Goal: Information Seeking & Learning: Learn about a topic

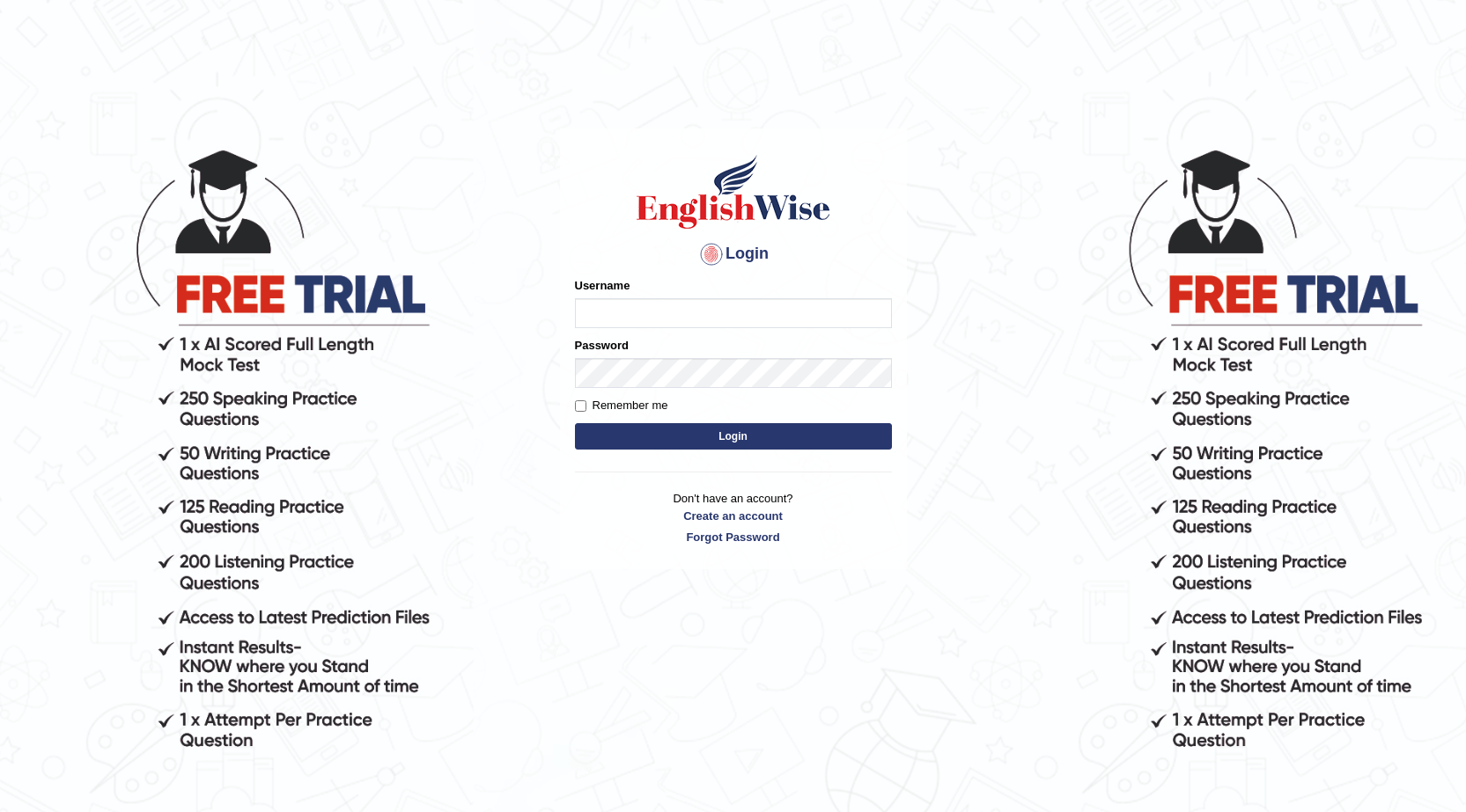
click at [754, 305] on input "Username" at bounding box center [733, 313] width 317 height 30
type input "[EMAIL_ADDRESS][DOMAIN_NAME]"
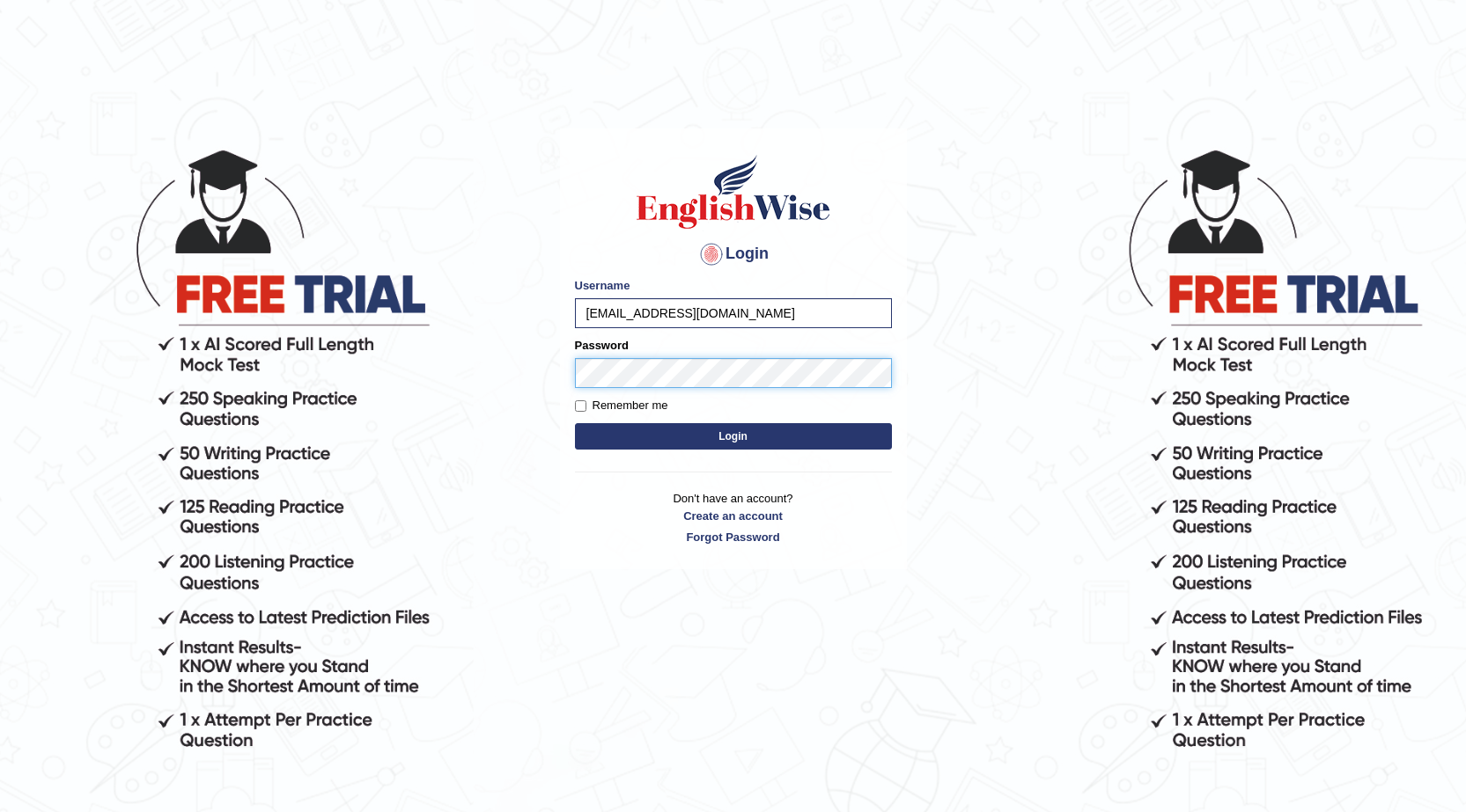
click at [575, 423] on button "Login" at bounding box center [733, 436] width 317 height 27
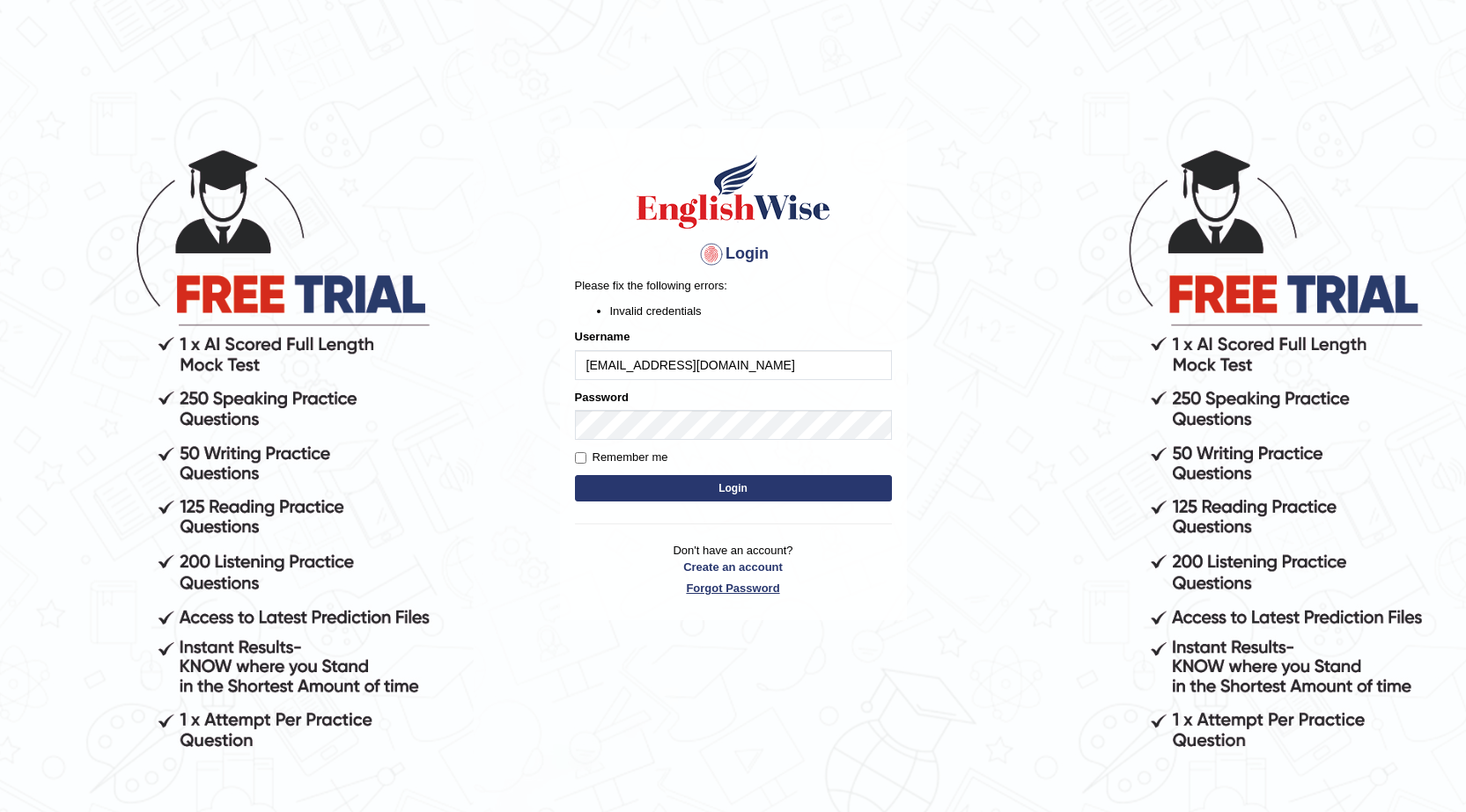
click at [736, 582] on link "Forgot Password" at bounding box center [733, 588] width 317 height 17
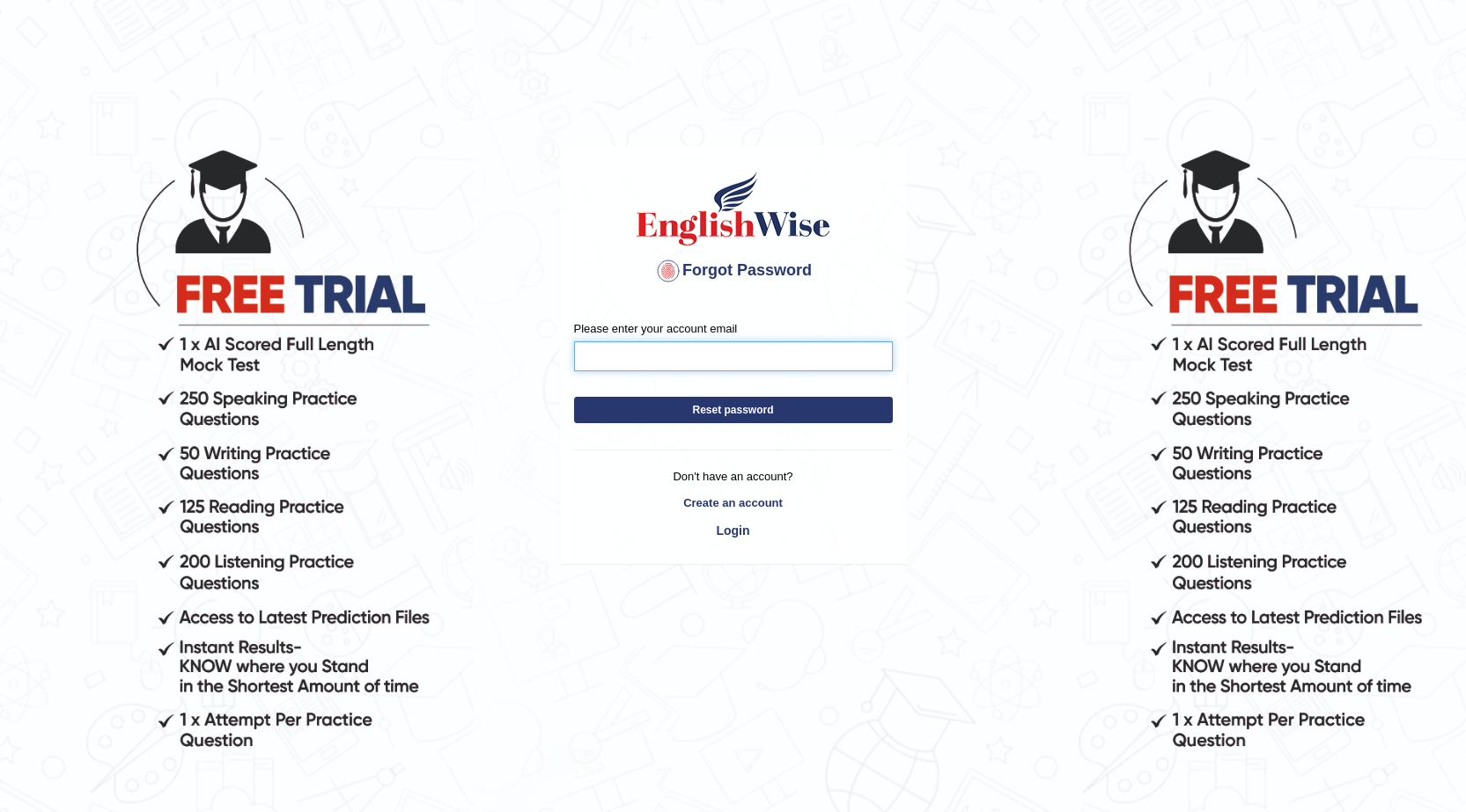
click at [669, 362] on input "Please enter your account email" at bounding box center [733, 357] width 319 height 30
type input "[EMAIL_ADDRESS][DOMAIN_NAME]"
click at [723, 409] on button "Reset password" at bounding box center [733, 409] width 319 height 27
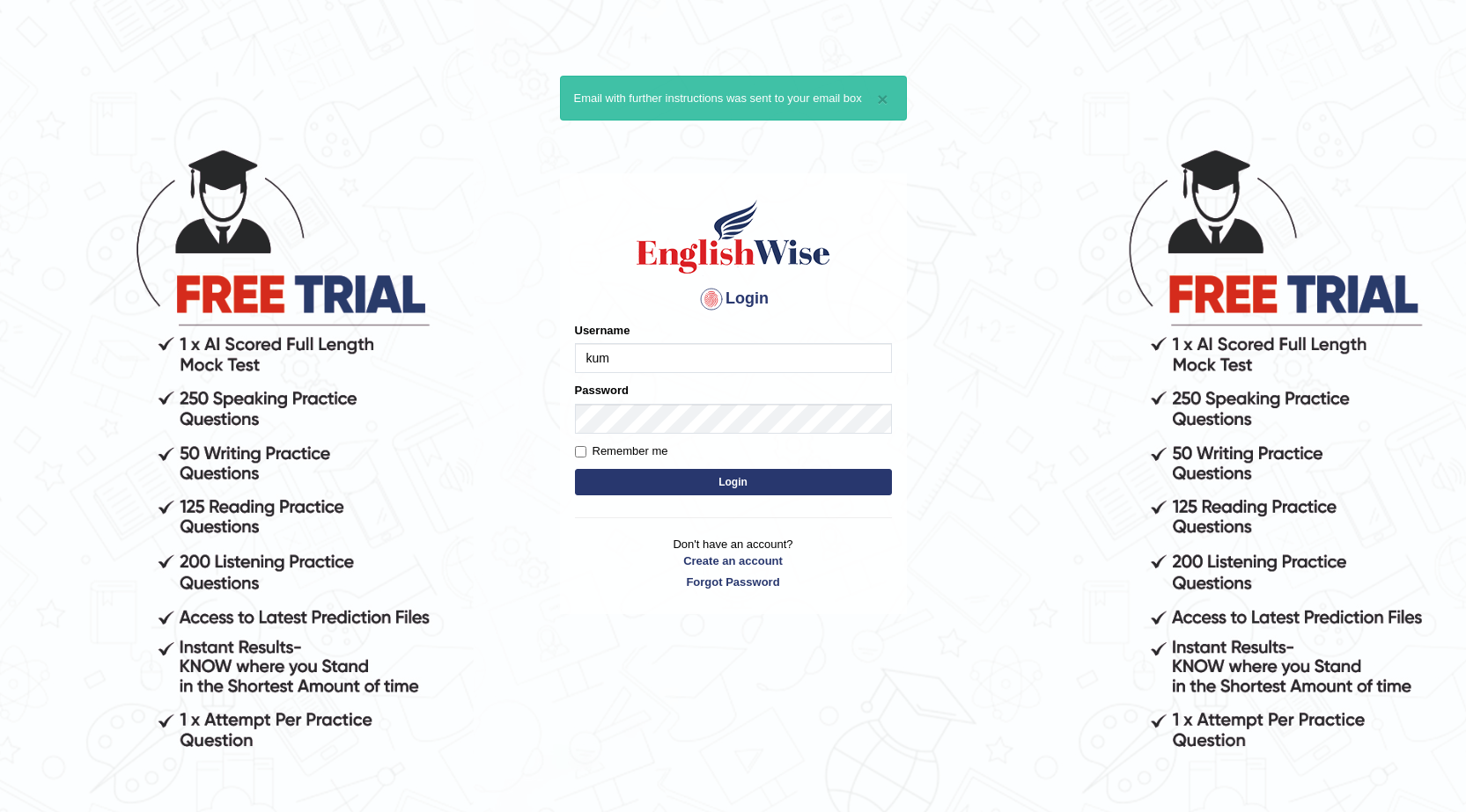
type input "[EMAIL_ADDRESS][DOMAIN_NAME]"
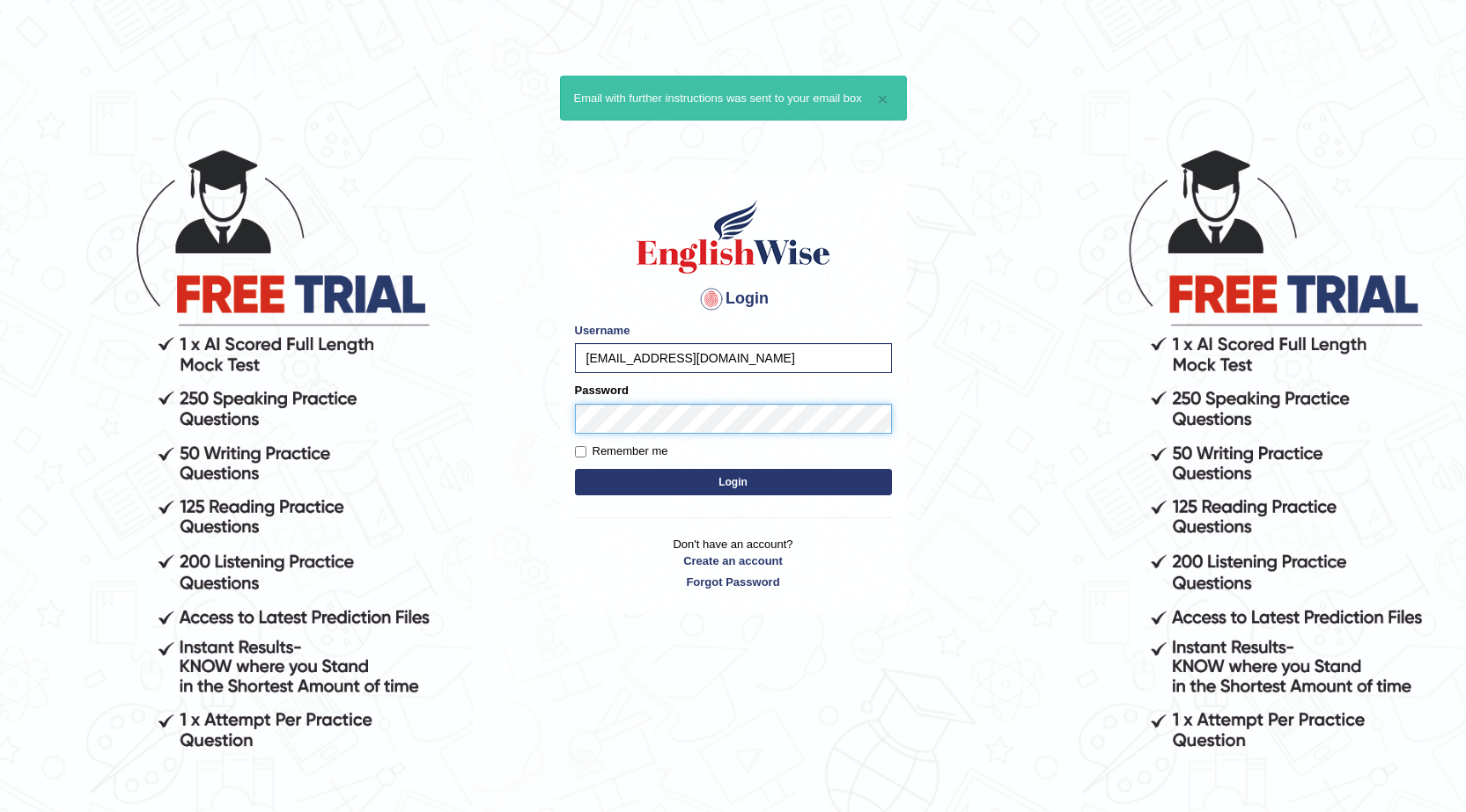
click at [575, 469] on button "Login" at bounding box center [733, 482] width 317 height 27
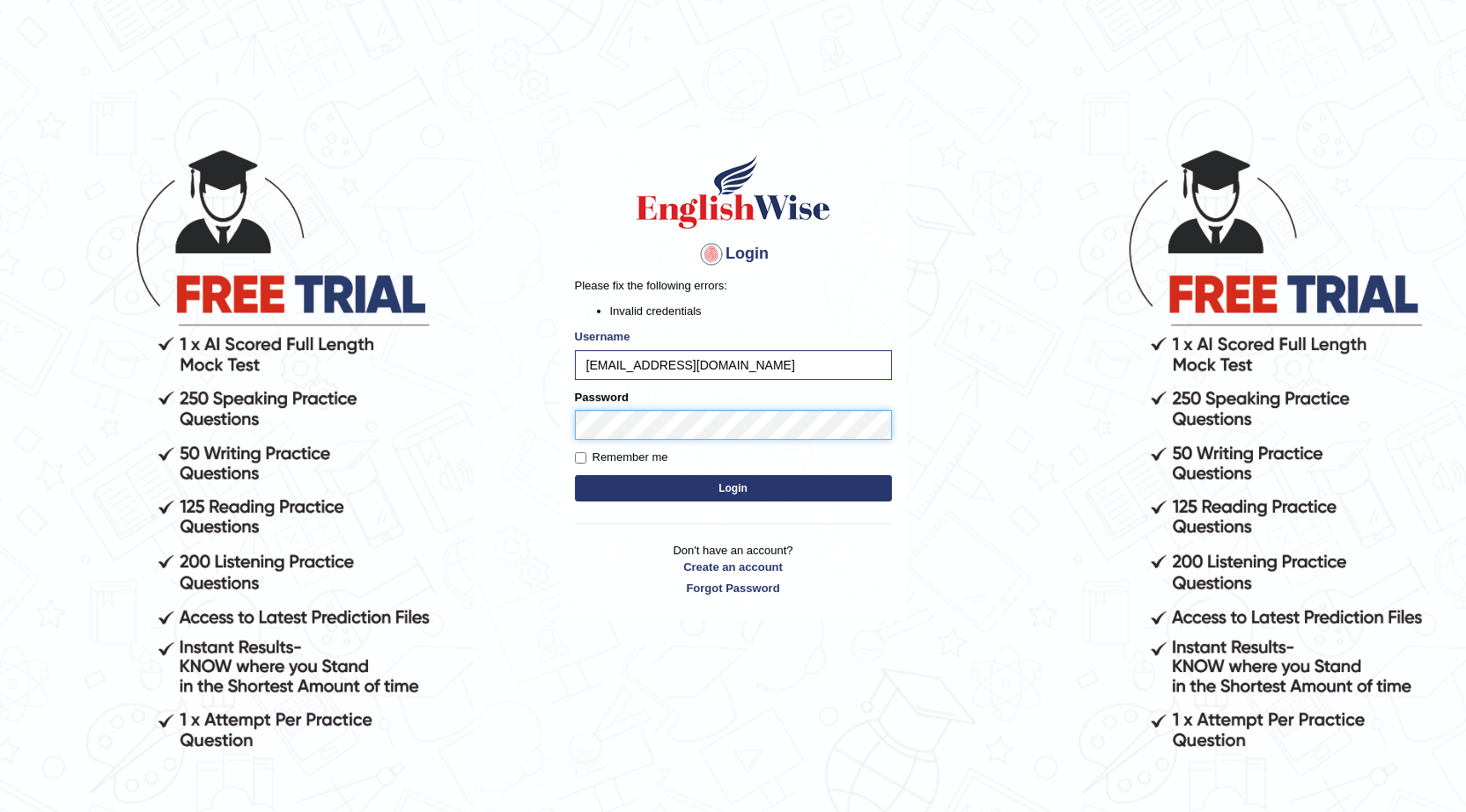
click at [575, 475] on button "Login" at bounding box center [733, 488] width 317 height 27
click at [509, 443] on body "Login Please fix the following errors: Invalid credentials Username kumarashna6…" at bounding box center [733, 478] width 1466 height 812
click at [575, 475] on button "Login" at bounding box center [733, 488] width 317 height 27
click at [767, 590] on link "Forgot Password" at bounding box center [733, 588] width 317 height 17
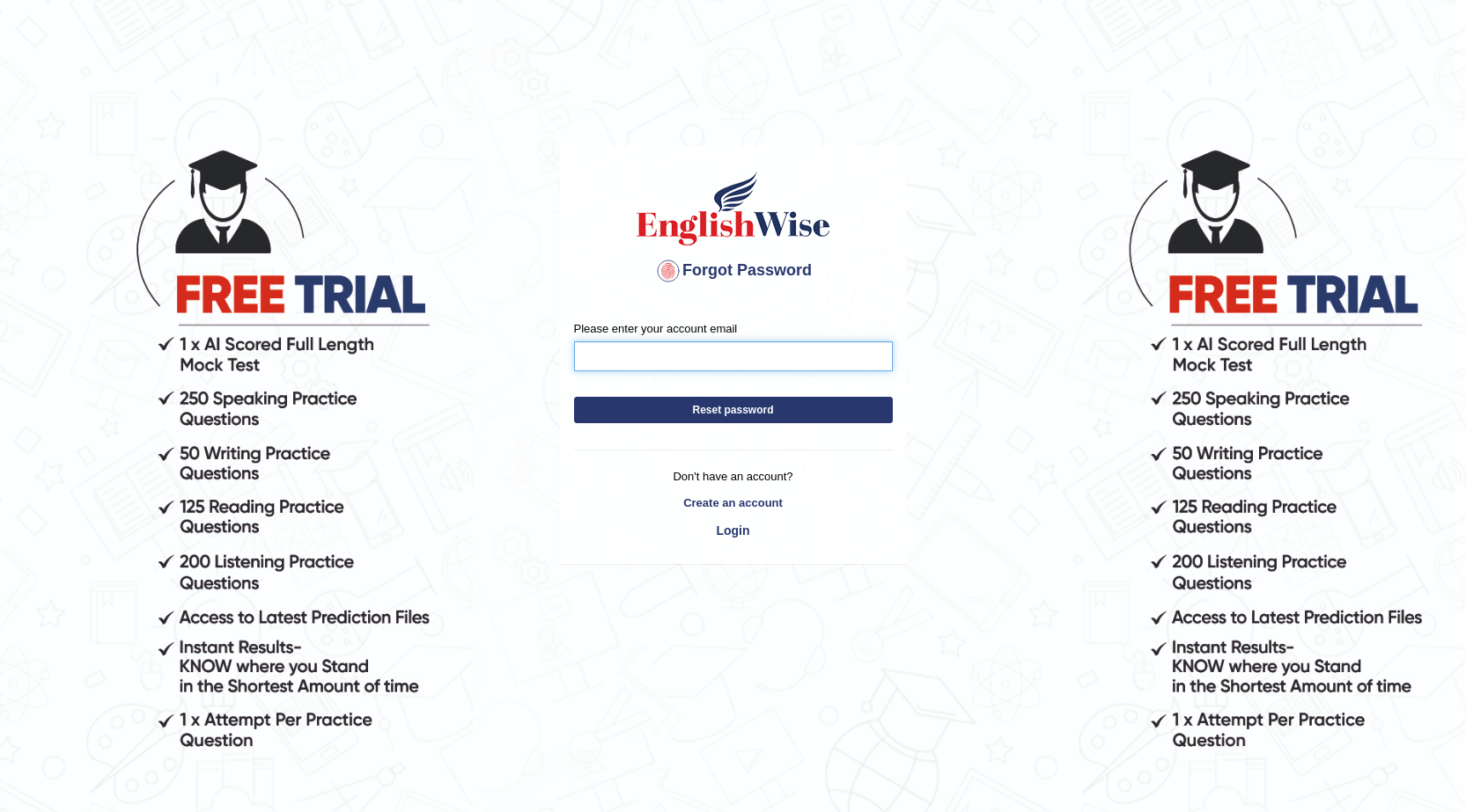
click at [726, 356] on input "Please enter your account email" at bounding box center [733, 357] width 319 height 30
type input "[EMAIL_ADDRESS][DOMAIN_NAME]"
click at [733, 417] on button "Reset password" at bounding box center [733, 409] width 319 height 27
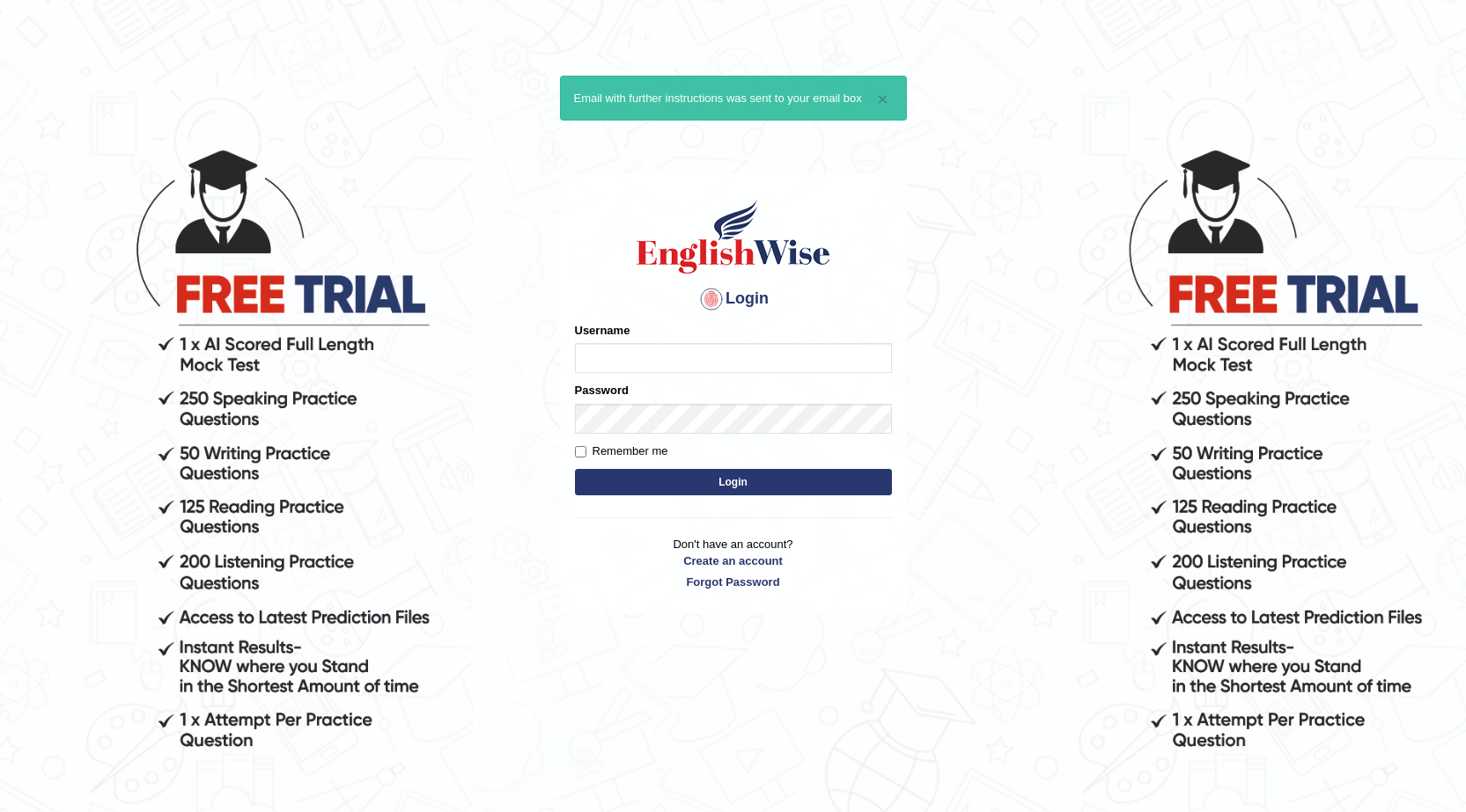
click at [691, 359] on input "Username" at bounding box center [733, 359] width 317 height 30
type input "[EMAIL_ADDRESS][DOMAIN_NAME]"
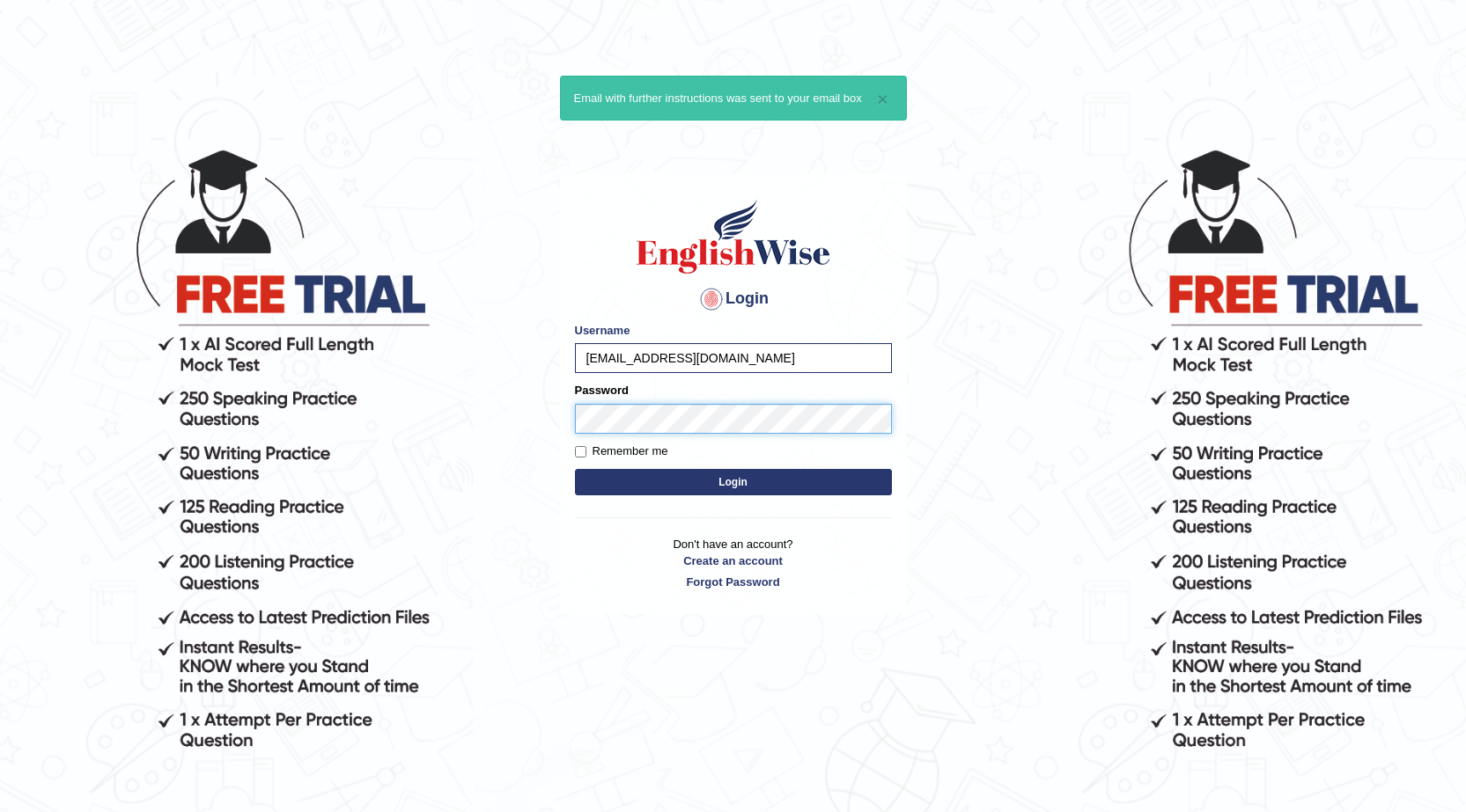
click at [575, 469] on button "Login" at bounding box center [733, 482] width 317 height 27
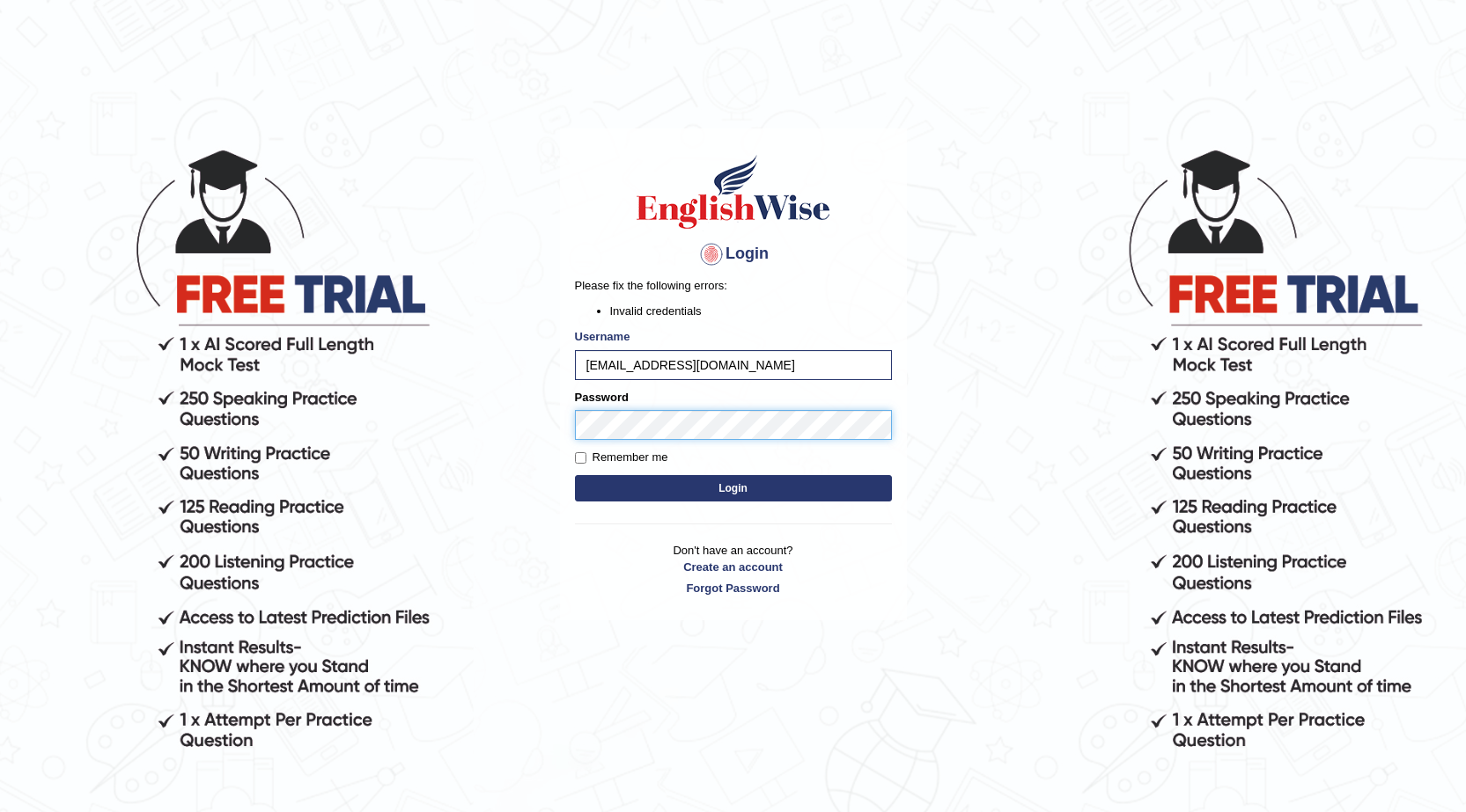
click at [494, 437] on body "Login Please fix the following errors: Invalid credentials Username [EMAIL_ADDR…" at bounding box center [733, 478] width 1466 height 812
click at [575, 475] on button "Login" at bounding box center [733, 488] width 317 height 27
drag, startPoint x: 751, startPoint y: 358, endPoint x: 516, endPoint y: 365, distance: 235.1
click at [516, 365] on body "Login Please fix the following errors: Invalid credentials Username kumarashna6…" at bounding box center [733, 478] width 1466 height 812
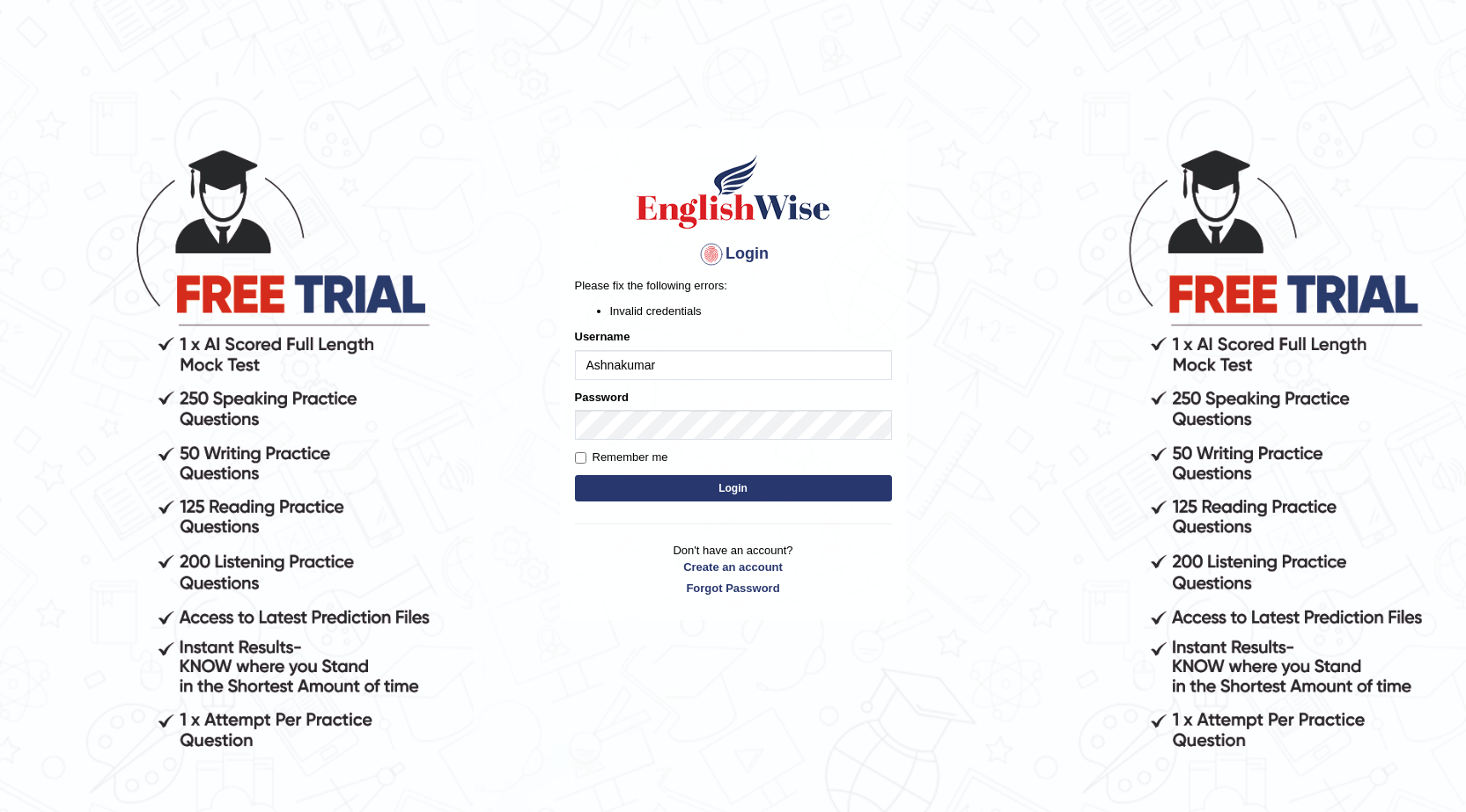
type input "Ashnakumar"
click at [575, 475] on button "Login" at bounding box center [733, 488] width 317 height 27
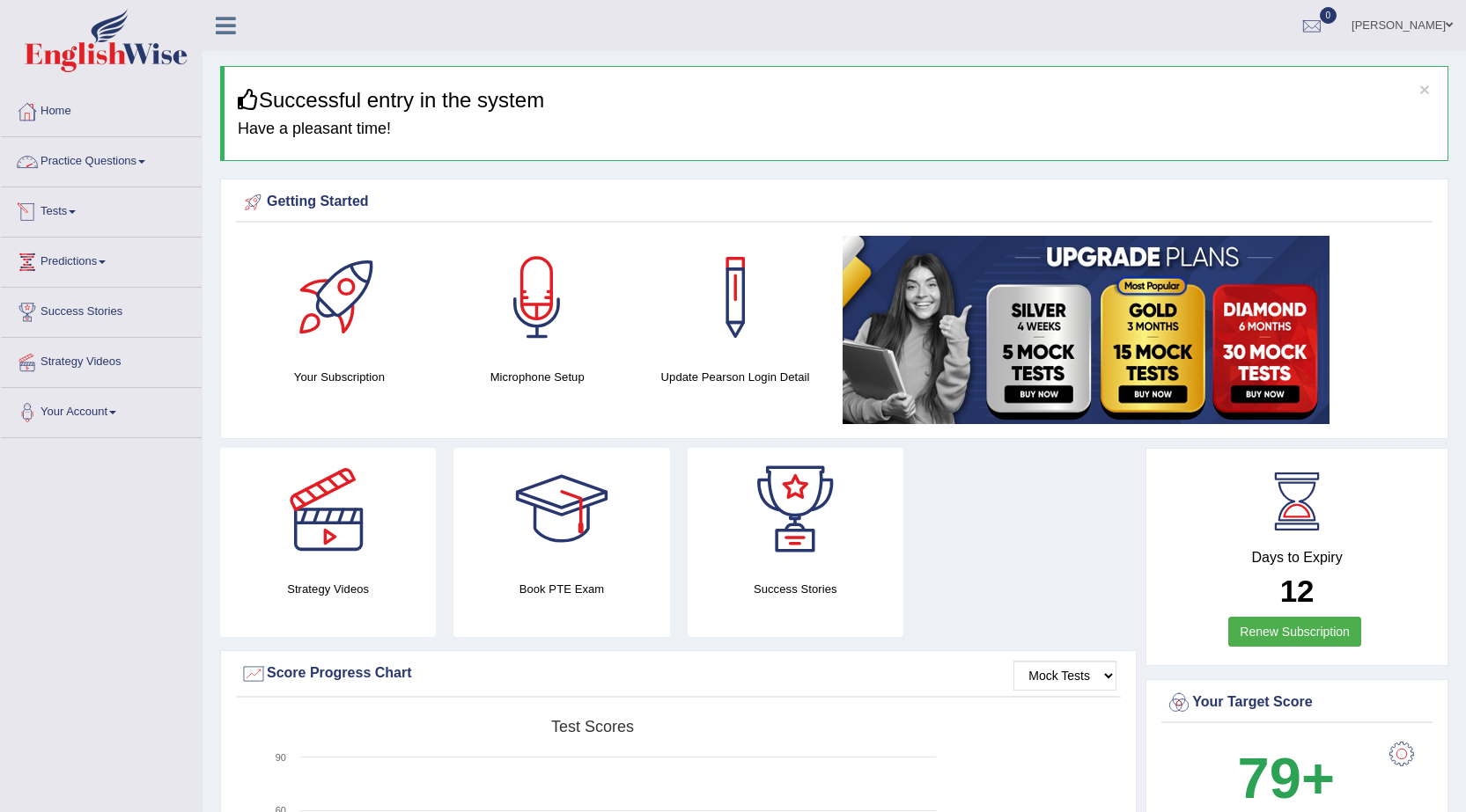
click at [95, 162] on link "Practice Questions" at bounding box center [101, 159] width 200 height 44
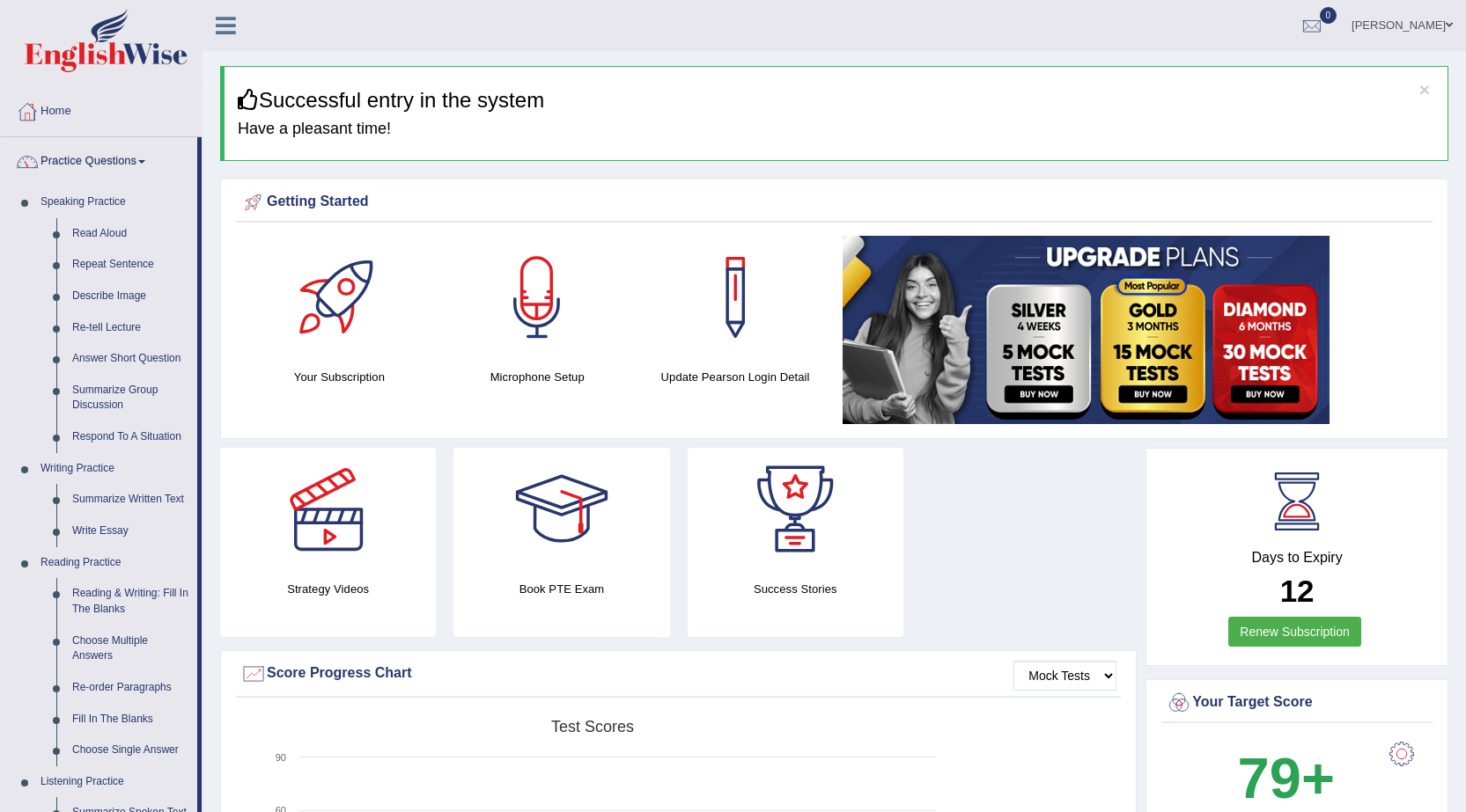
click at [78, 154] on link "Practice Questions" at bounding box center [99, 159] width 196 height 44
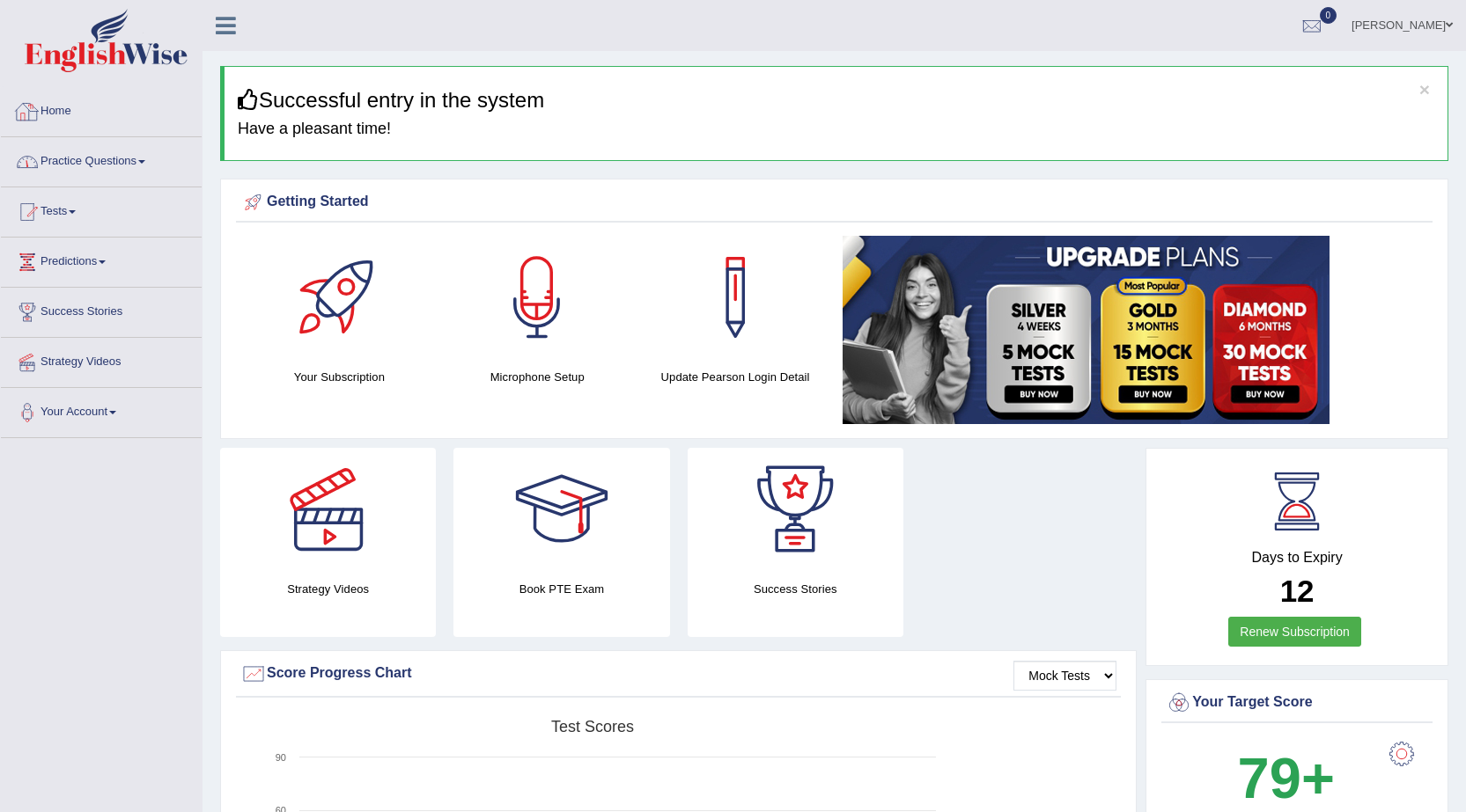
click at [109, 151] on link "Practice Questions" at bounding box center [101, 159] width 200 height 44
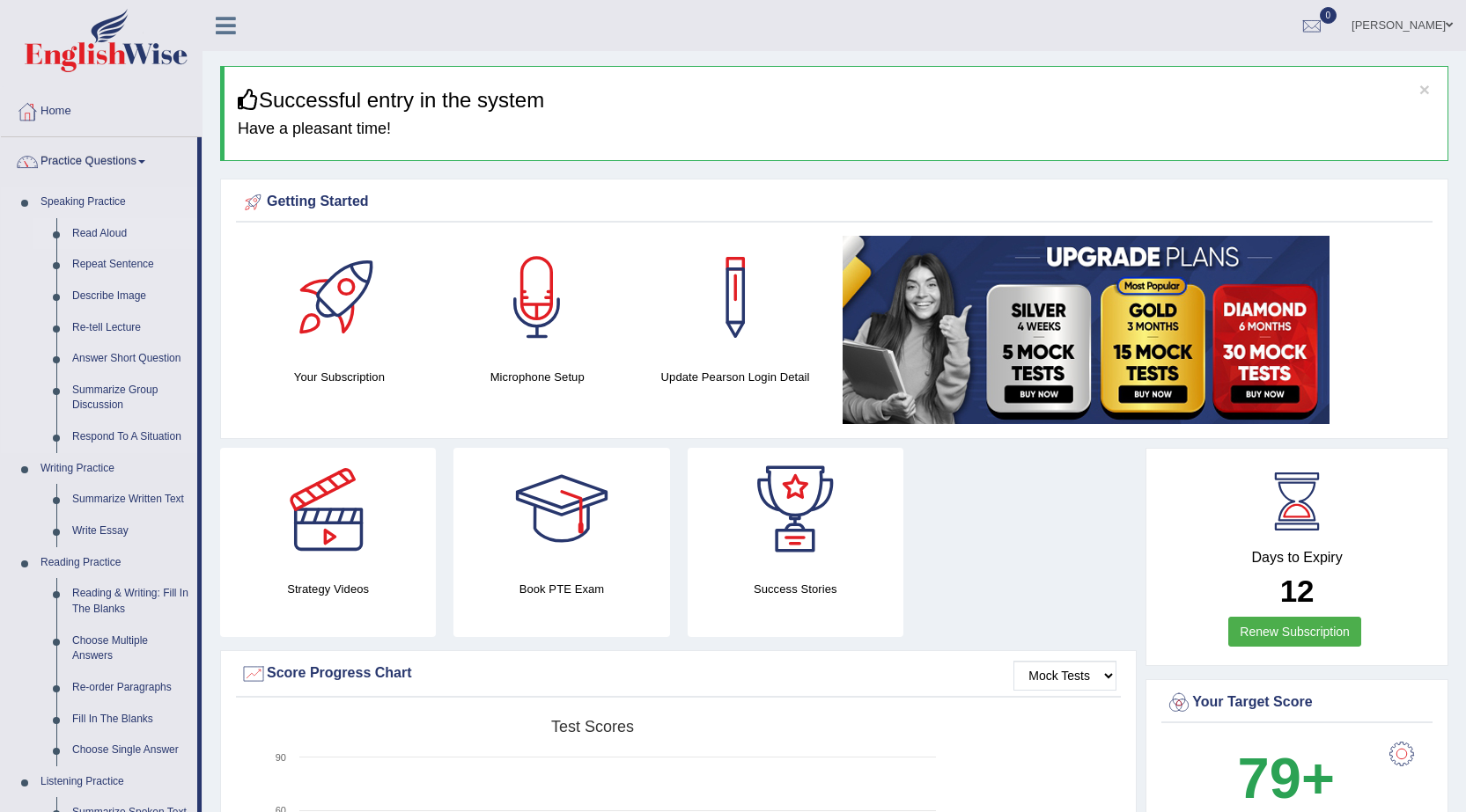
click at [86, 237] on link "Read Aloud" at bounding box center [130, 234] width 133 height 32
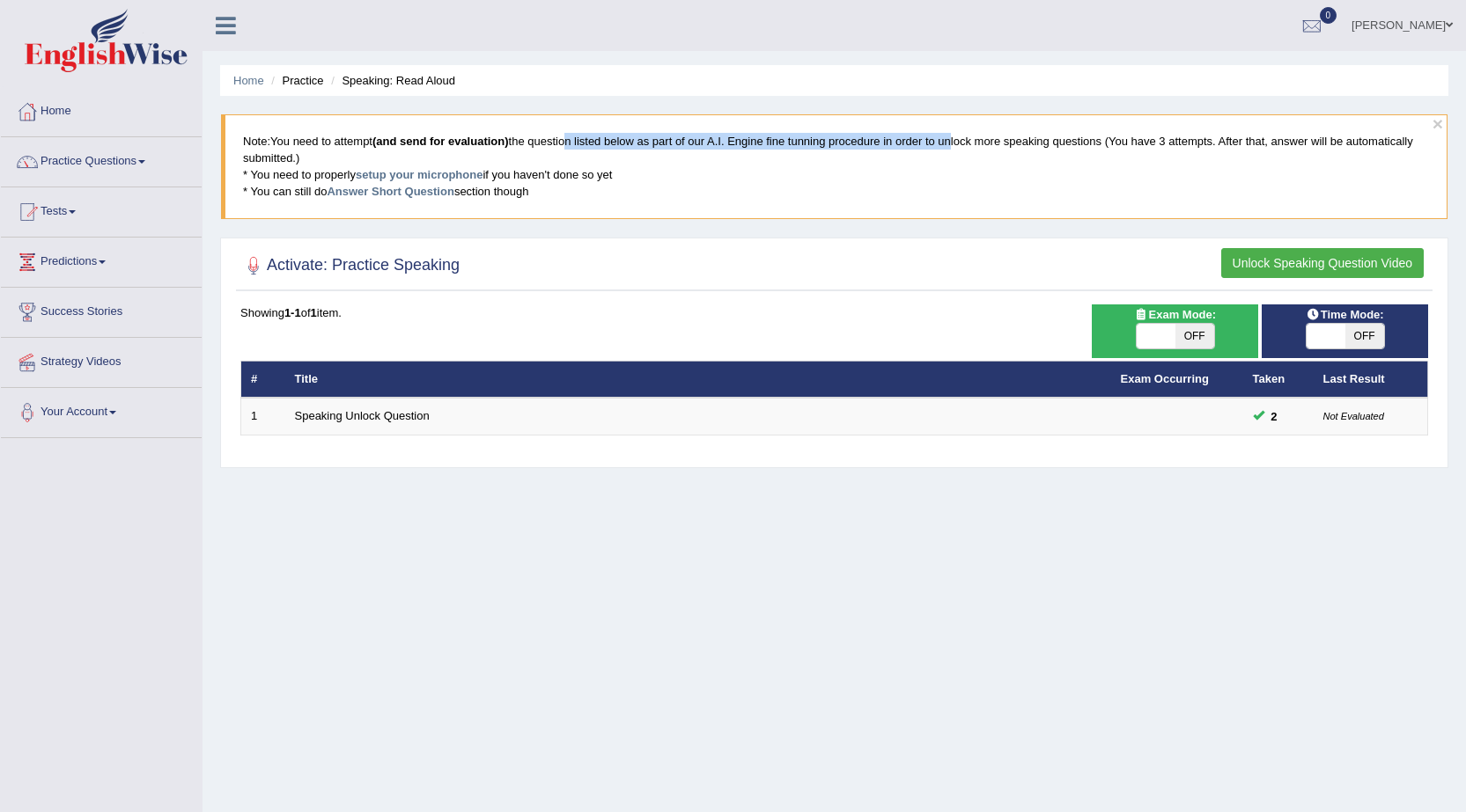
drag, startPoint x: 570, startPoint y: 141, endPoint x: 955, endPoint y: 136, distance: 385.0
click at [955, 136] on blockquote "Note: You need to attempt (and send for evaluation) the question listed below a…" at bounding box center [834, 166] width 1227 height 104
click at [898, 193] on blockquote "Note: You need to attempt (and send for evaluation) the question listed below a…" at bounding box center [834, 166] width 1227 height 104
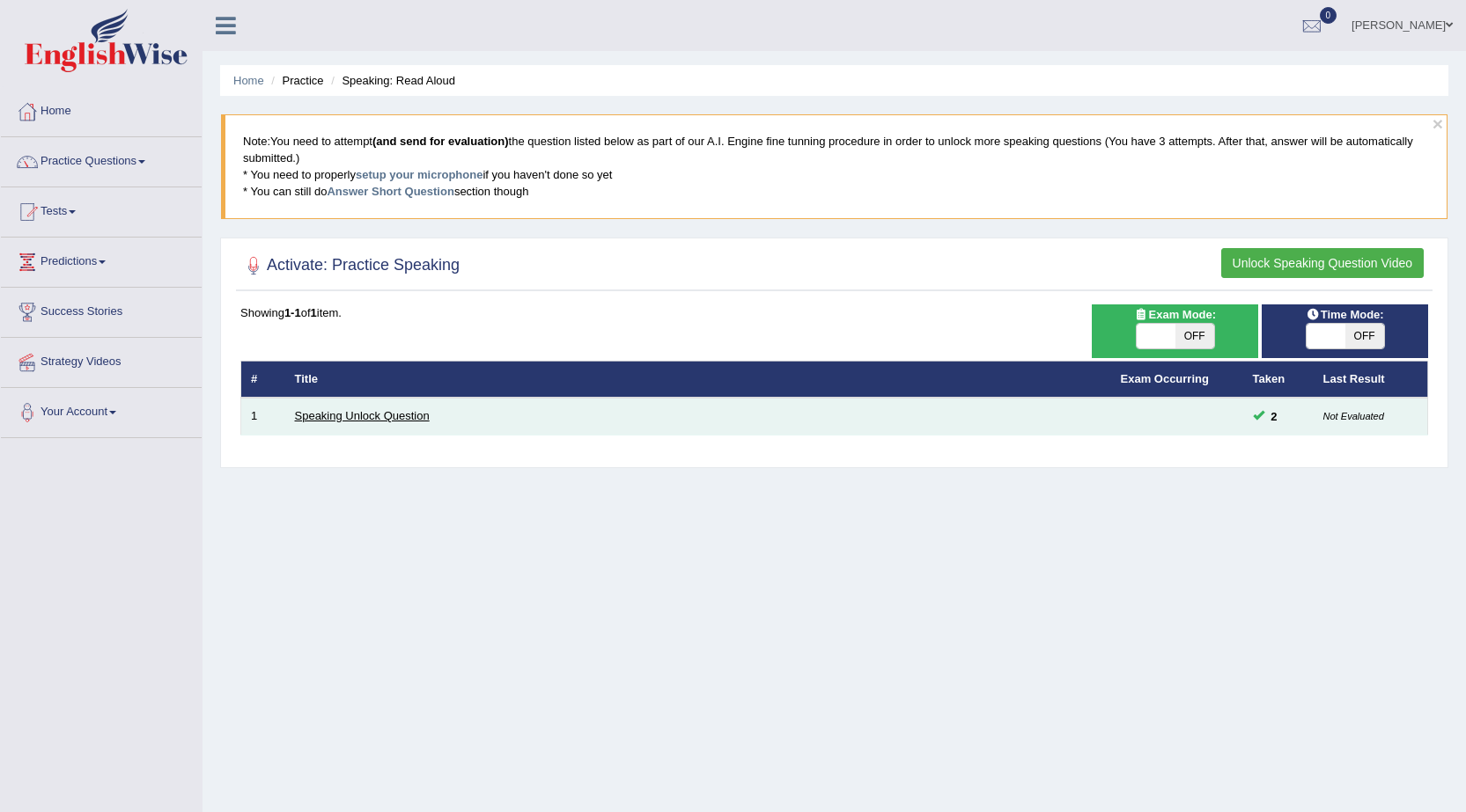
click at [392, 412] on link "Speaking Unlock Question" at bounding box center [362, 415] width 135 height 13
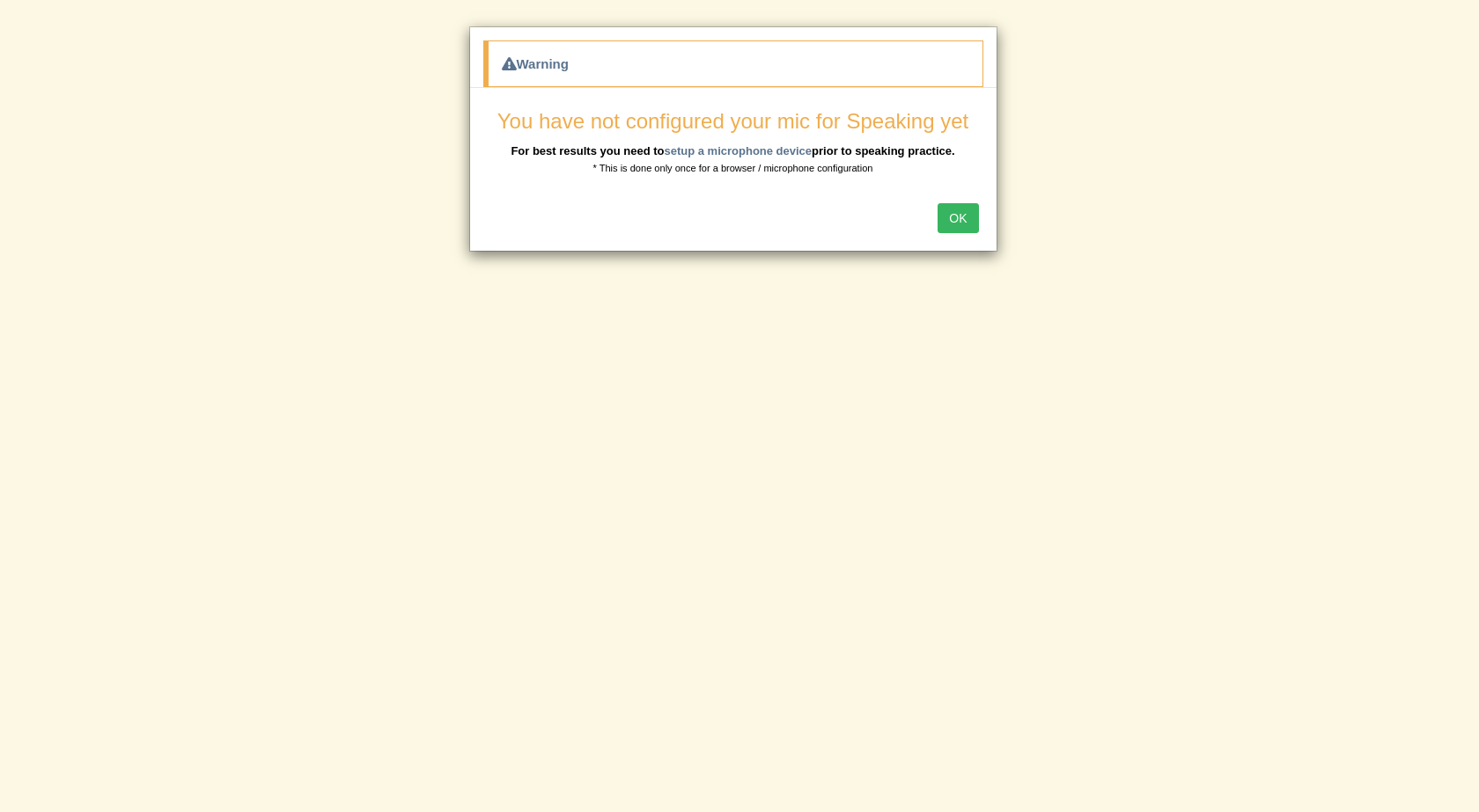
click at [963, 216] on button "OK" at bounding box center [958, 218] width 41 height 30
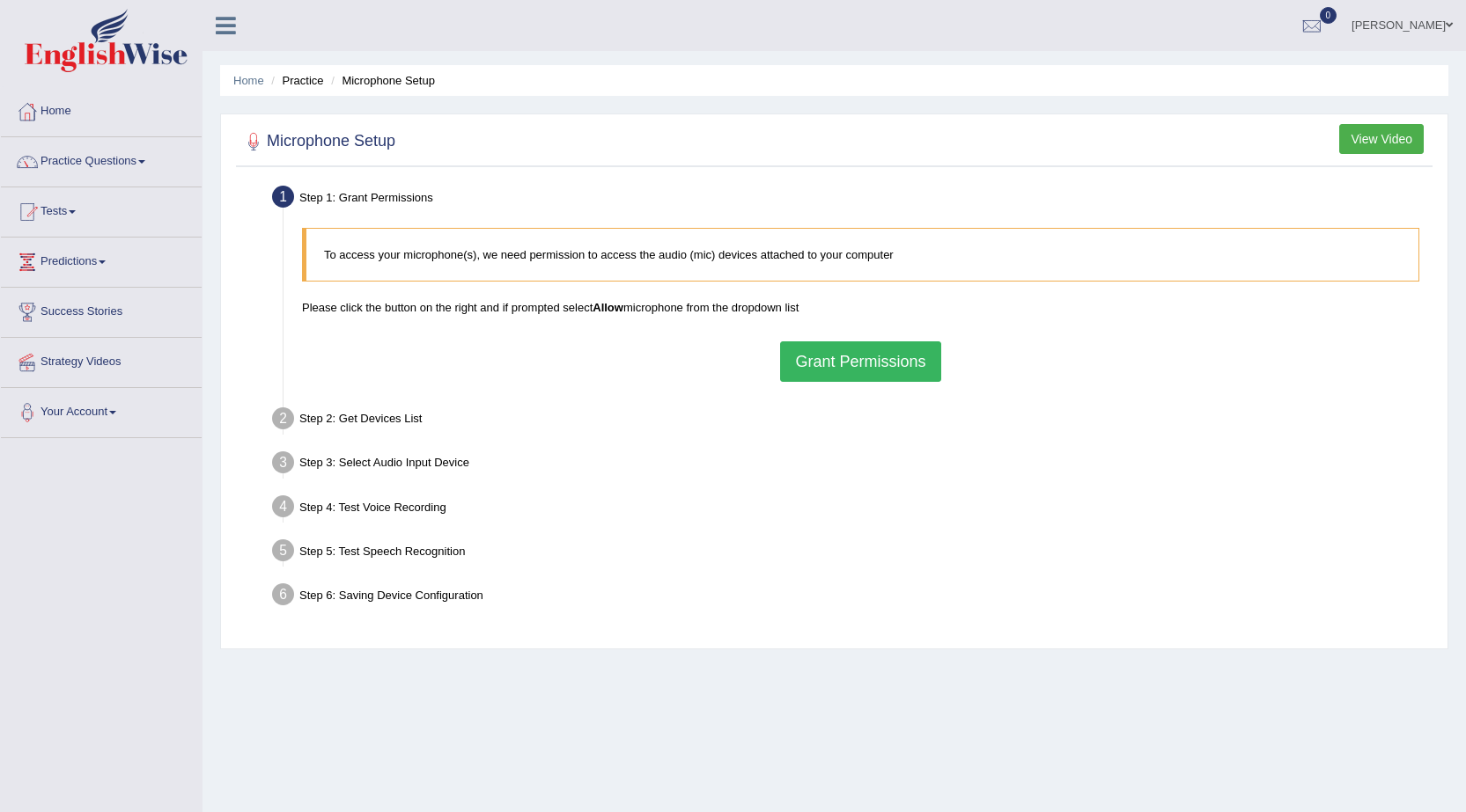
click at [842, 364] on button "Grant Permissions" at bounding box center [860, 362] width 160 height 41
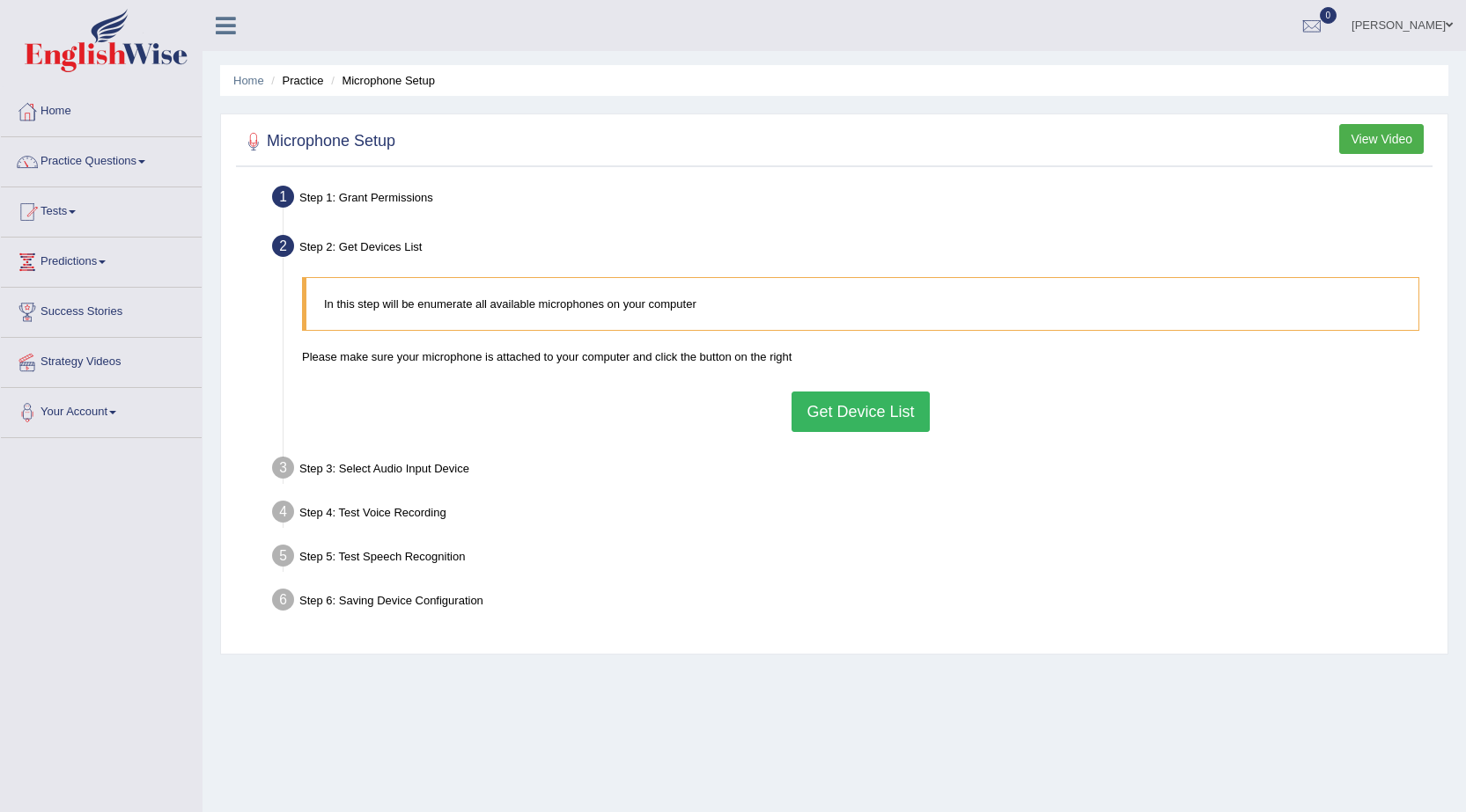
click at [834, 399] on button "Get Device List" at bounding box center [860, 411] width 138 height 41
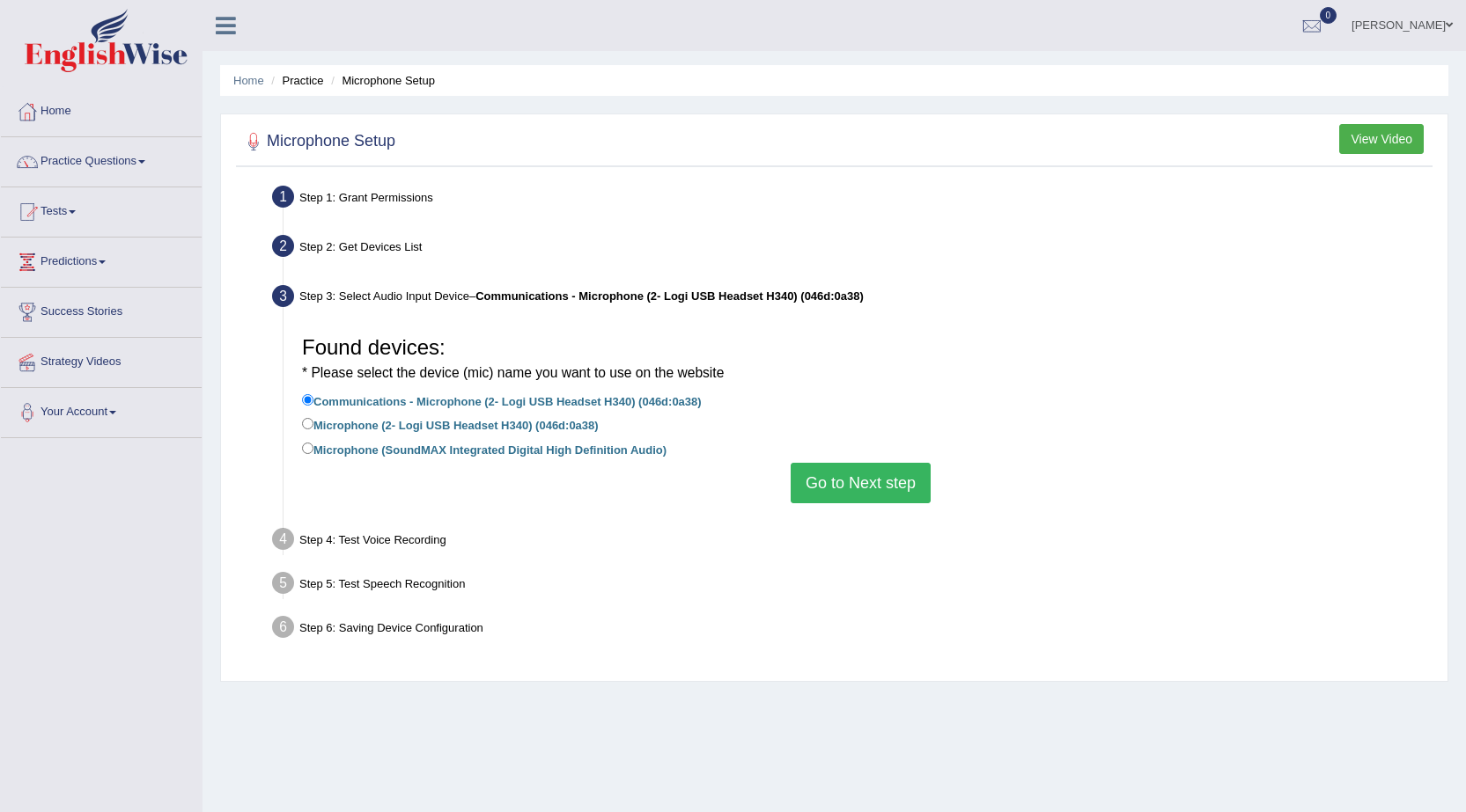
click at [646, 454] on label "Microphone (SoundMAX Integrated Digital High Definition Audio)" at bounding box center [484, 448] width 365 height 19
click at [313, 454] on input "Microphone (SoundMAX Integrated Digital High Definition Audio)" at bounding box center [307, 447] width 11 height 11
radio input "true"
click at [796, 479] on button "Go to Next step" at bounding box center [860, 483] width 140 height 41
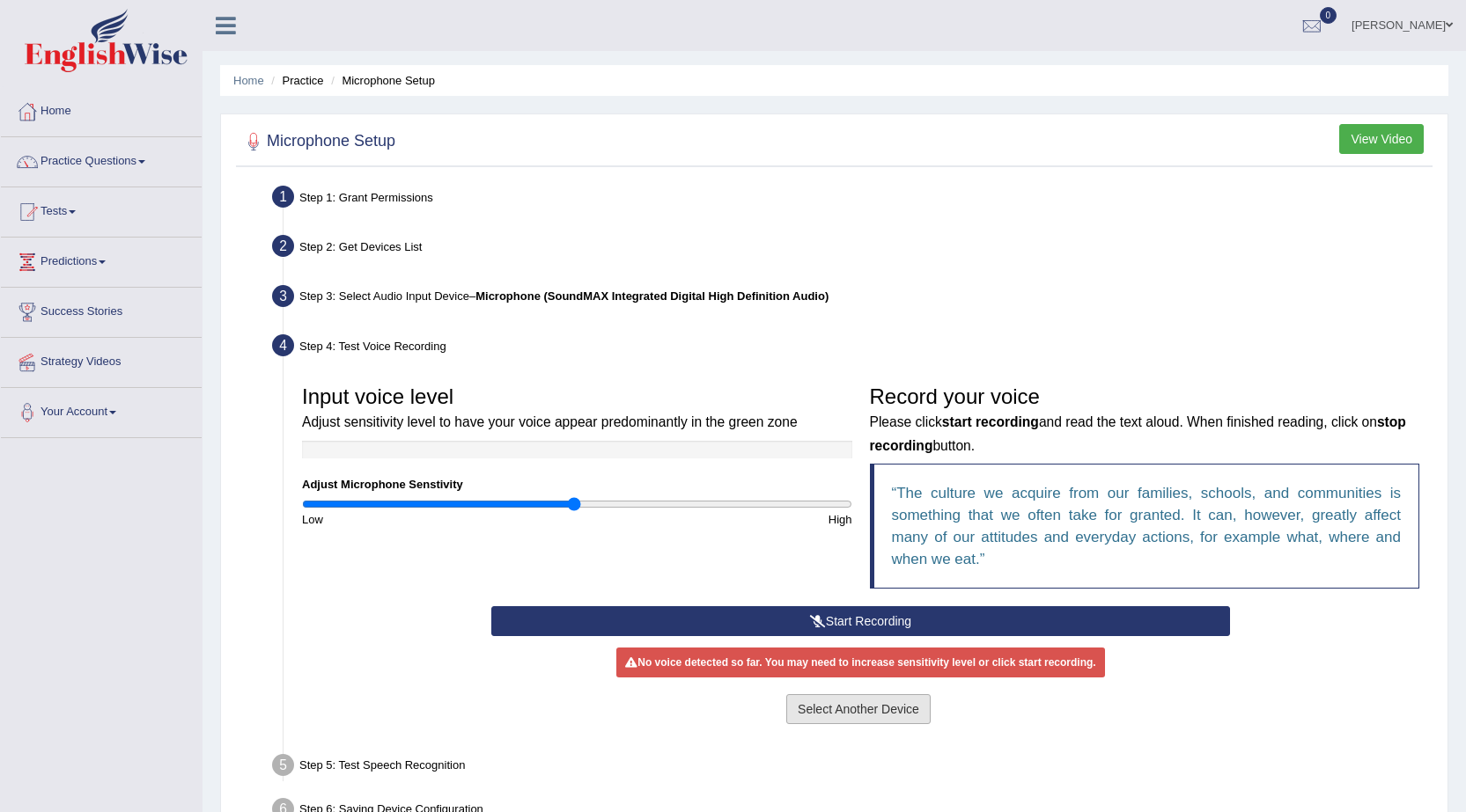
click at [794, 713] on button "Select Another Device" at bounding box center [858, 709] width 145 height 30
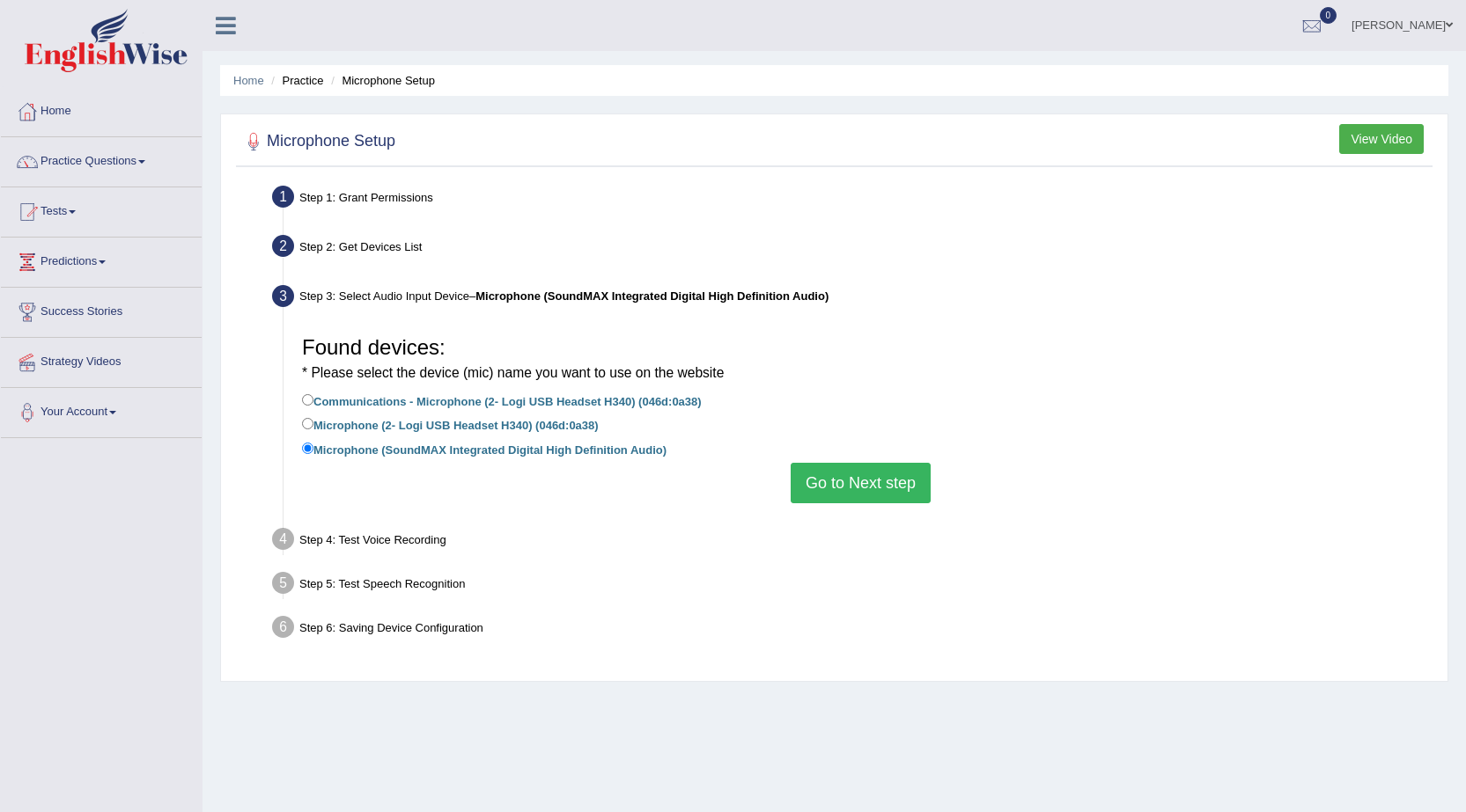
click at [487, 424] on label "Microphone (2- Logi USB Headset H340) (046d:0a38)" at bounding box center [450, 423] width 297 height 19
click at [313, 424] on input "Microphone (2- Logi USB Headset H340) (046d:0a38)" at bounding box center [307, 423] width 11 height 11
radio input "true"
click at [832, 487] on button "Go to Next step" at bounding box center [860, 483] width 140 height 41
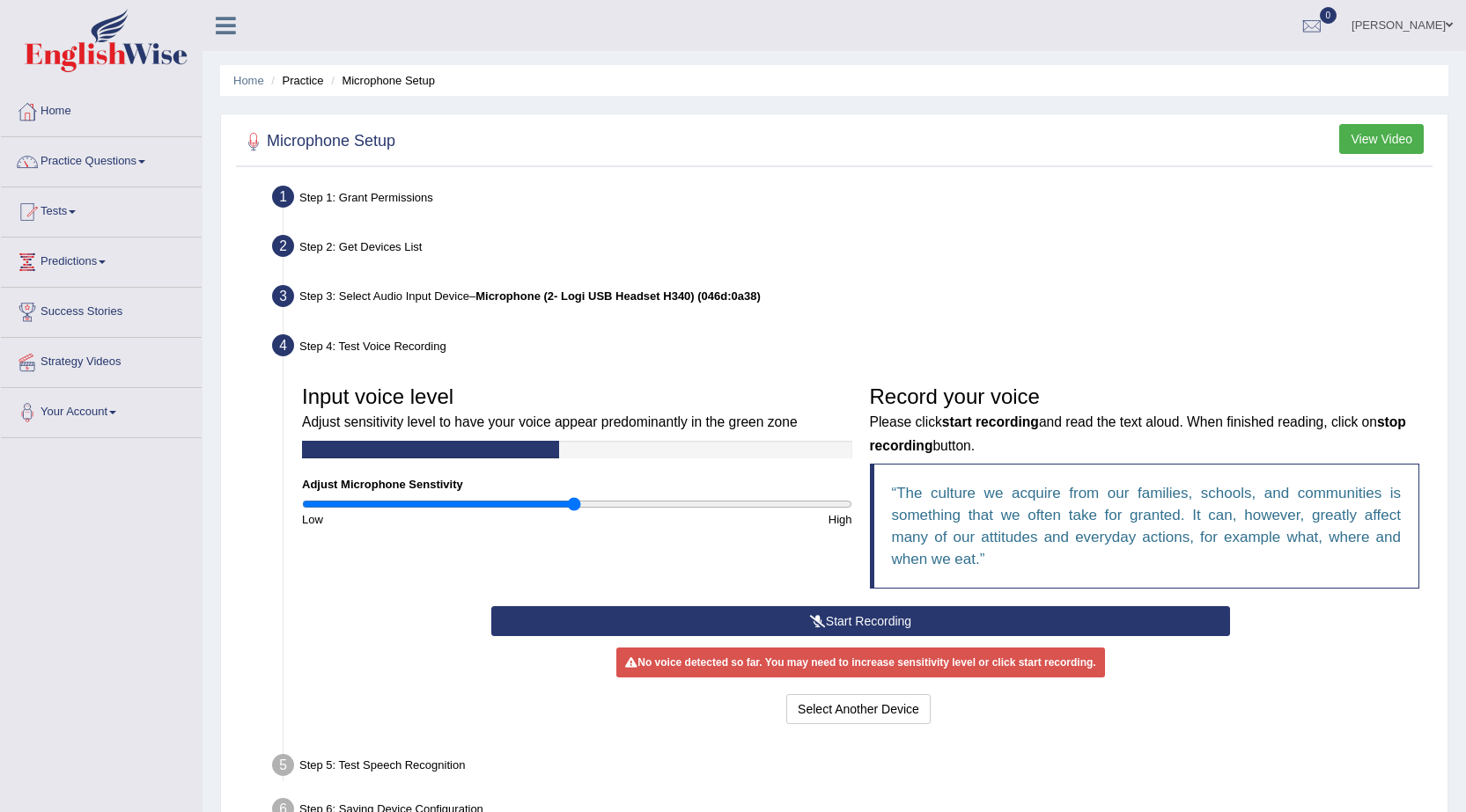
click at [768, 617] on button "Start Recording" at bounding box center [860, 622] width 738 height 30
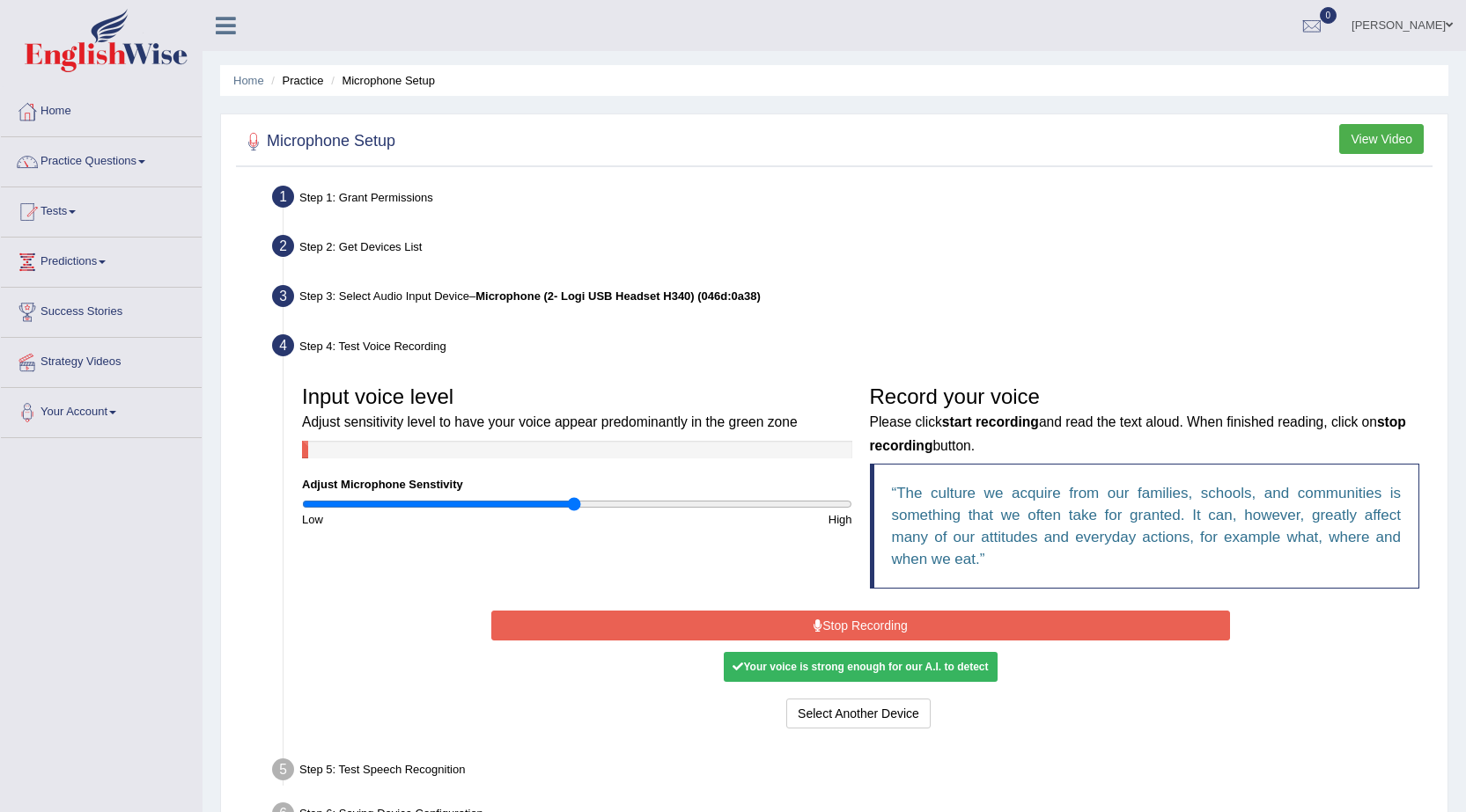
click at [768, 617] on button "Stop Recording" at bounding box center [860, 626] width 738 height 30
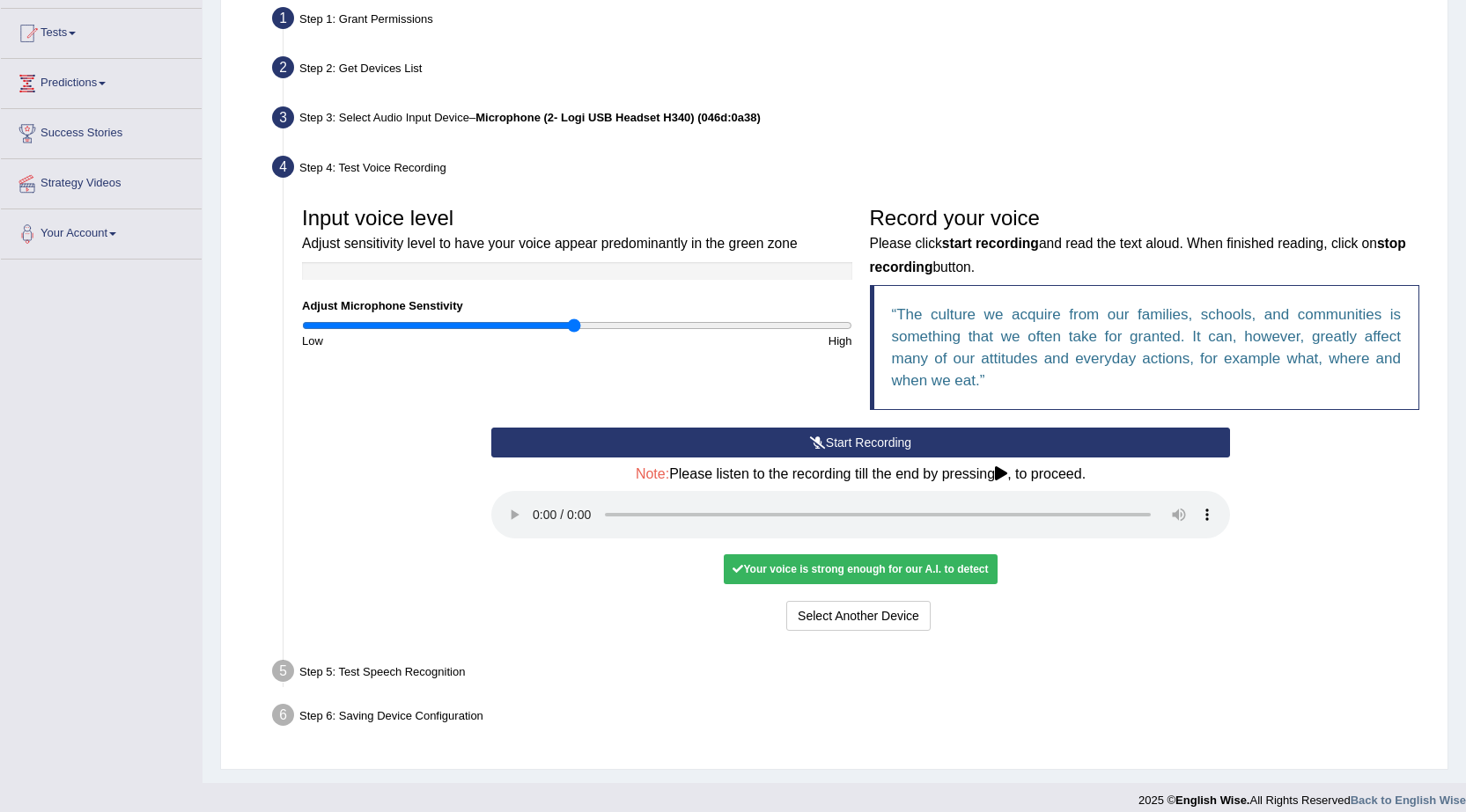
scroll to position [193, 0]
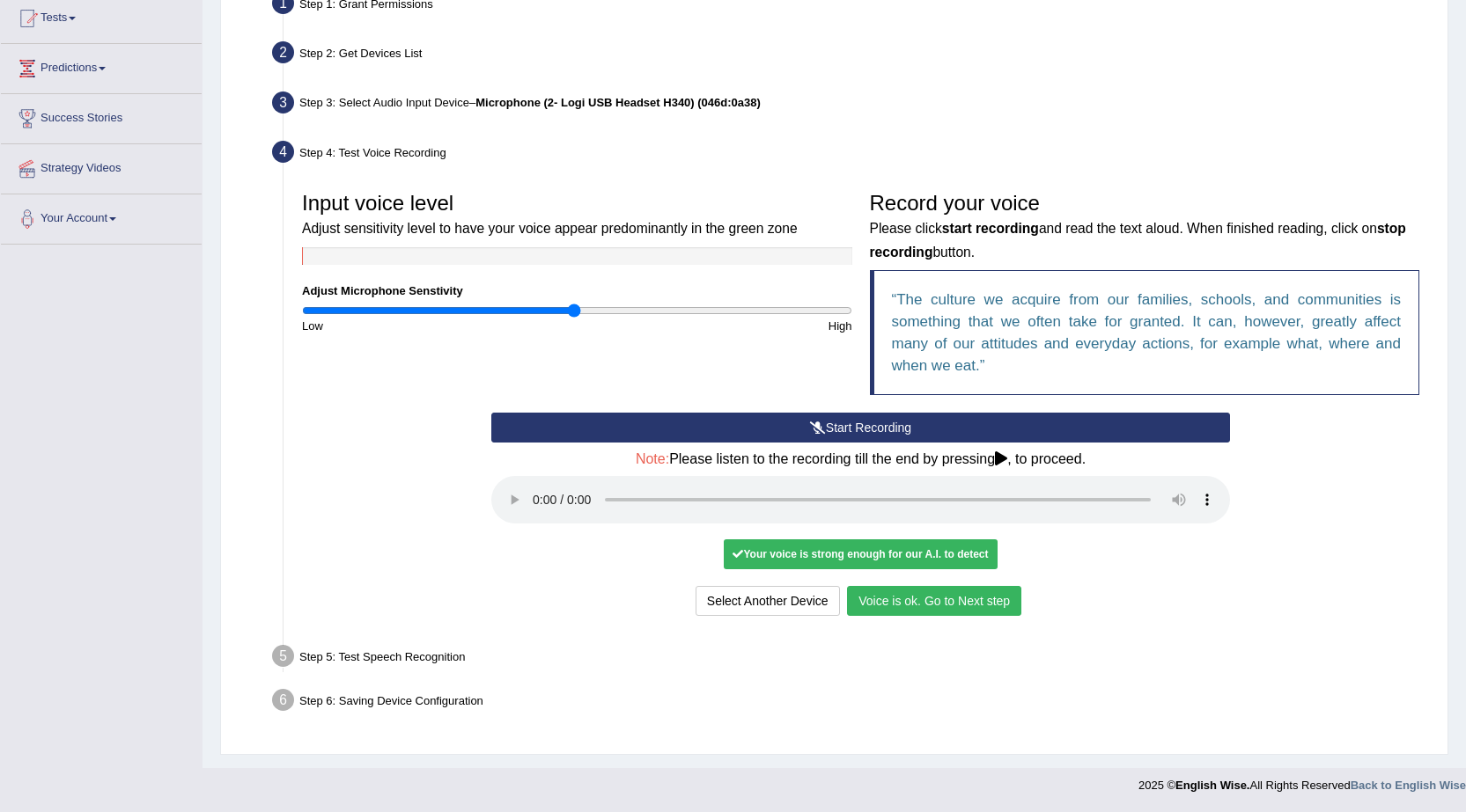
click at [940, 600] on button "Voice is ok. Go to Next step" at bounding box center [934, 601] width 174 height 30
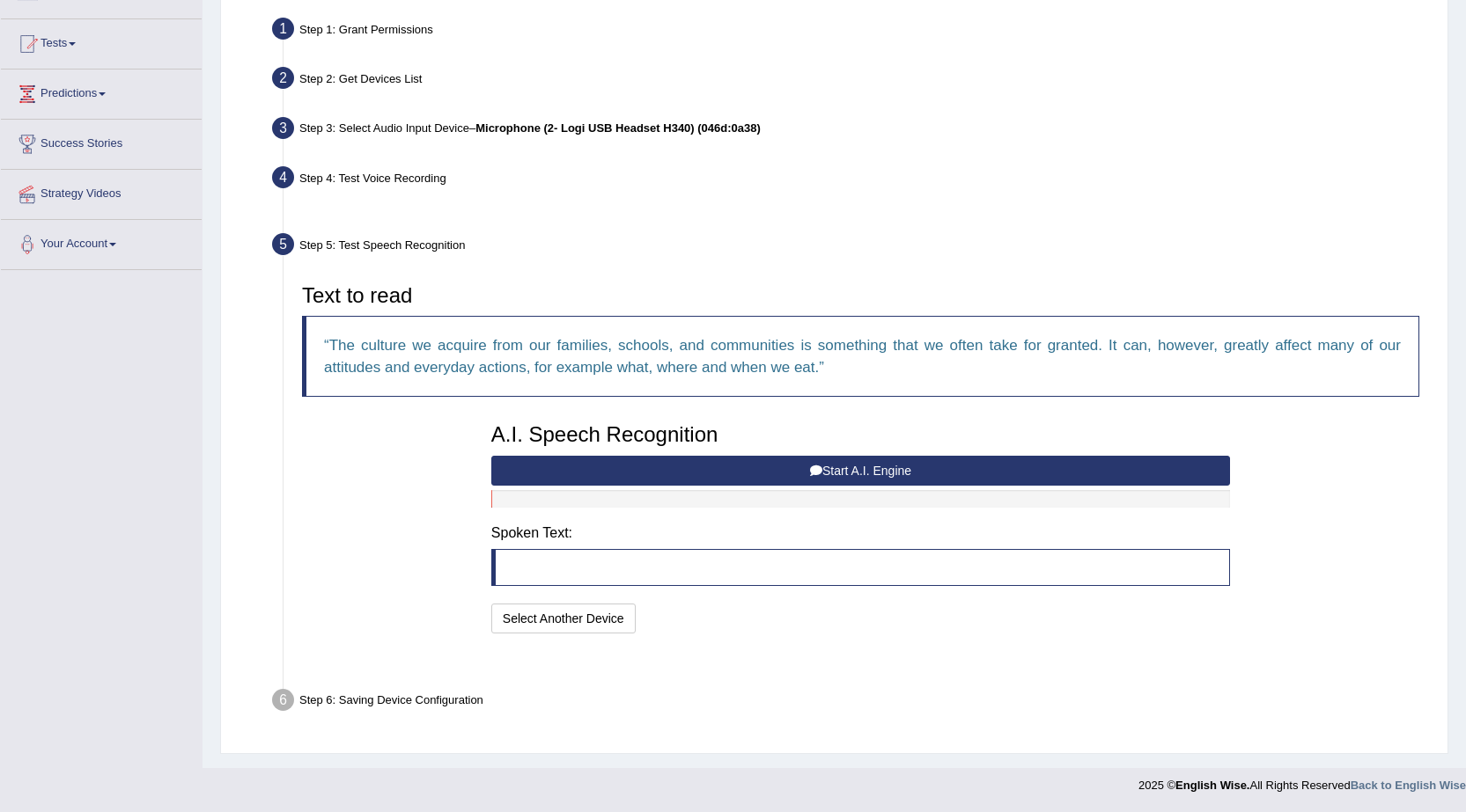
scroll to position [125, 0]
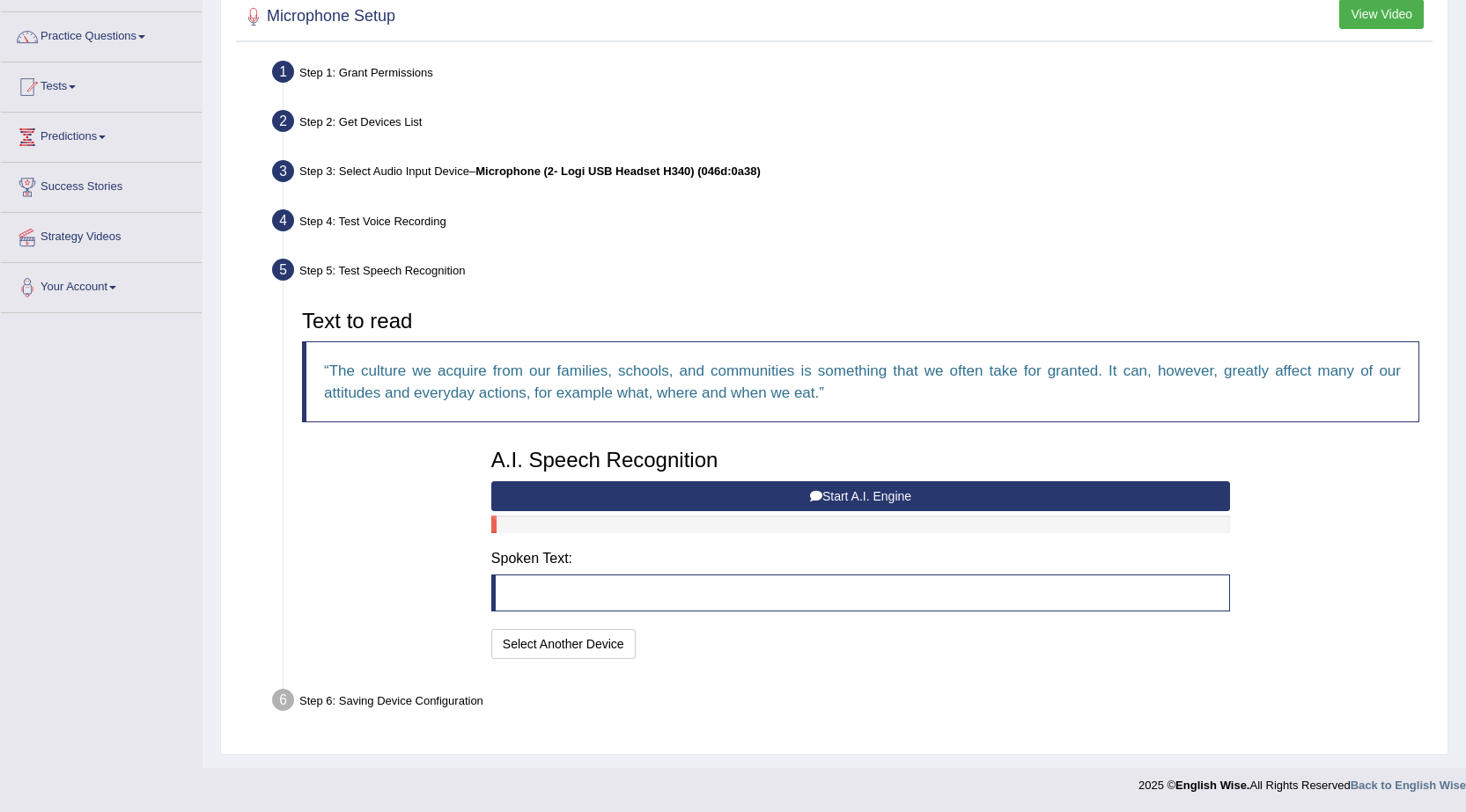
click at [764, 490] on button "Start A.I. Engine" at bounding box center [860, 496] width 738 height 30
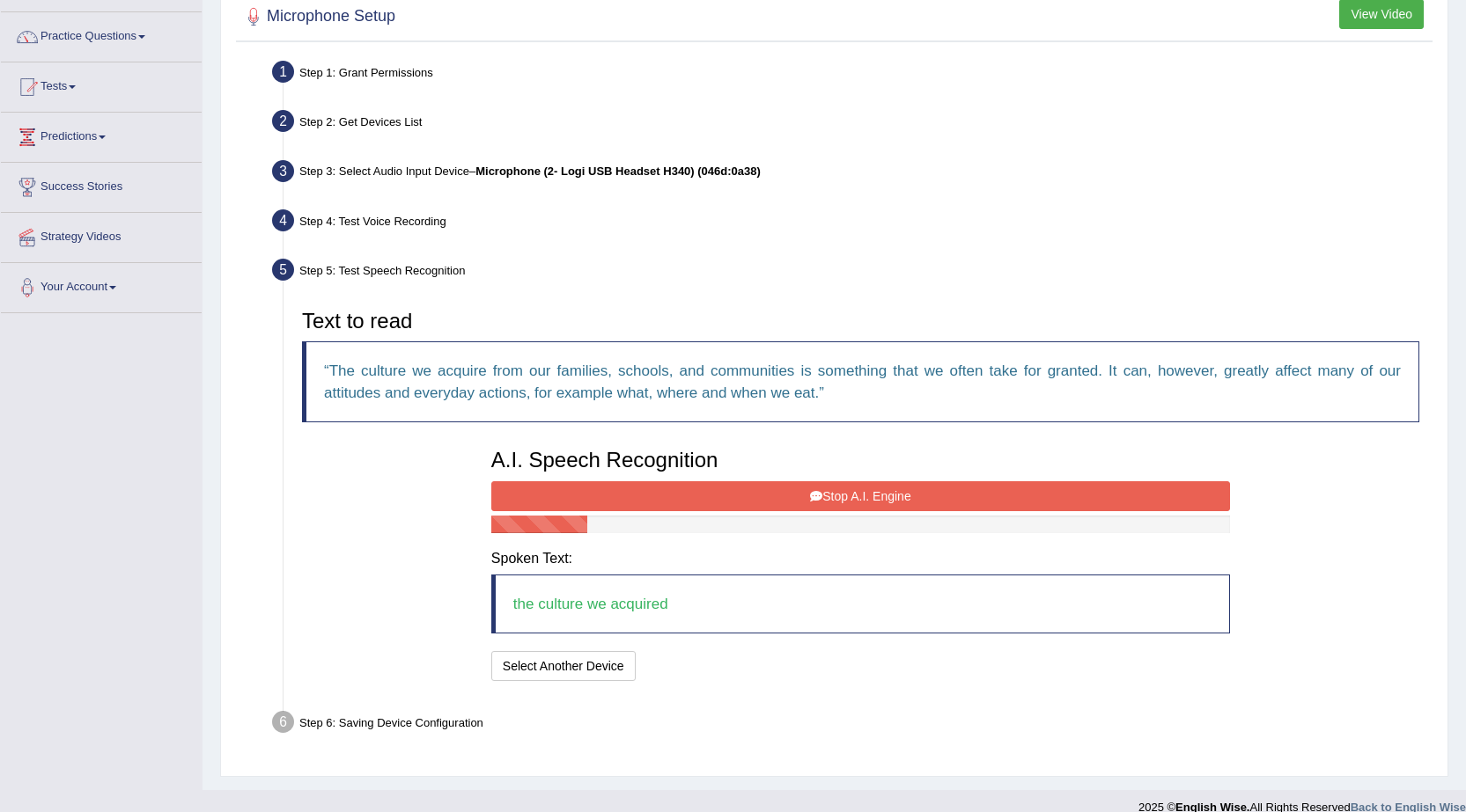
click at [711, 499] on button "Stop A.I. Engine" at bounding box center [860, 496] width 738 height 30
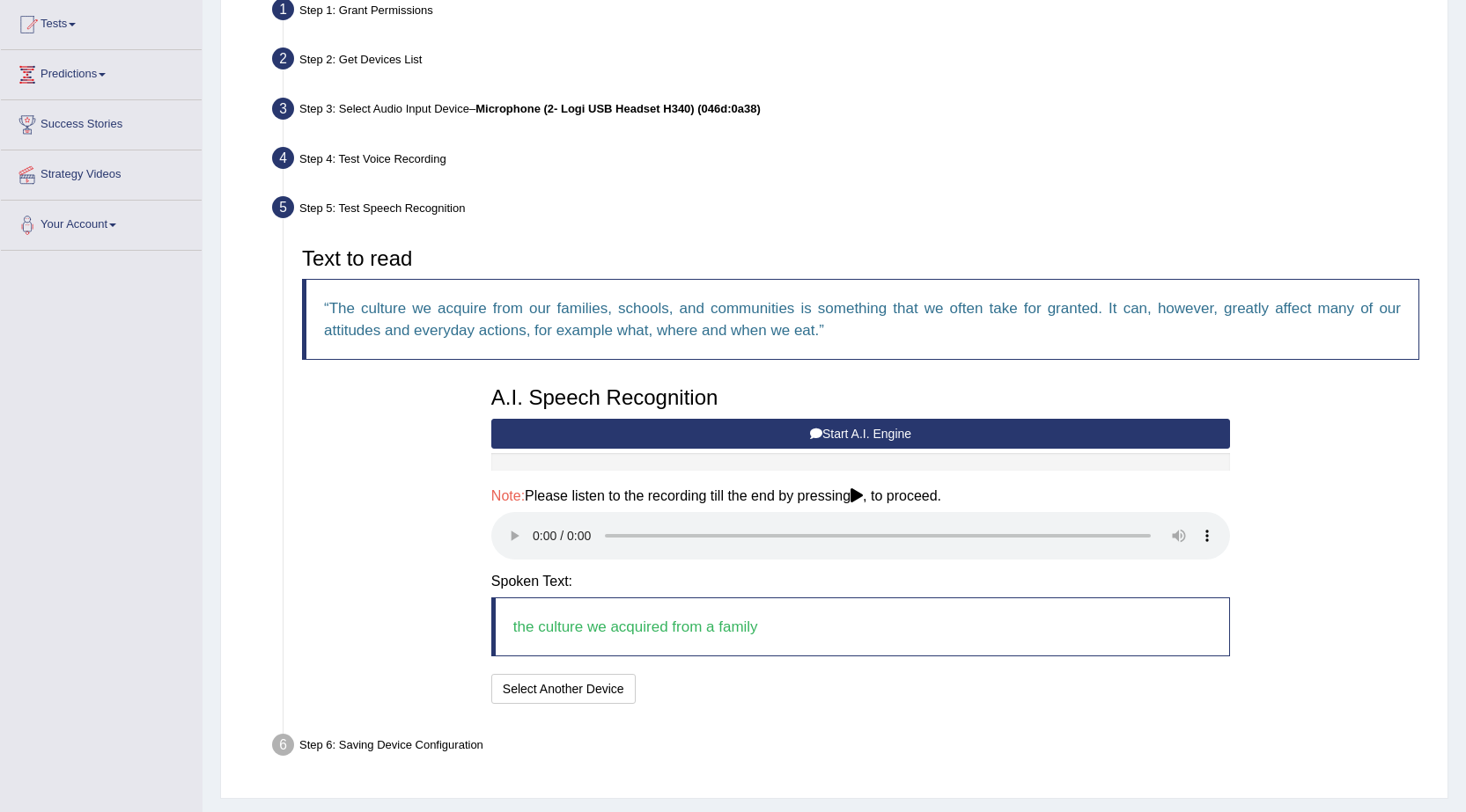
scroll to position [232, 0]
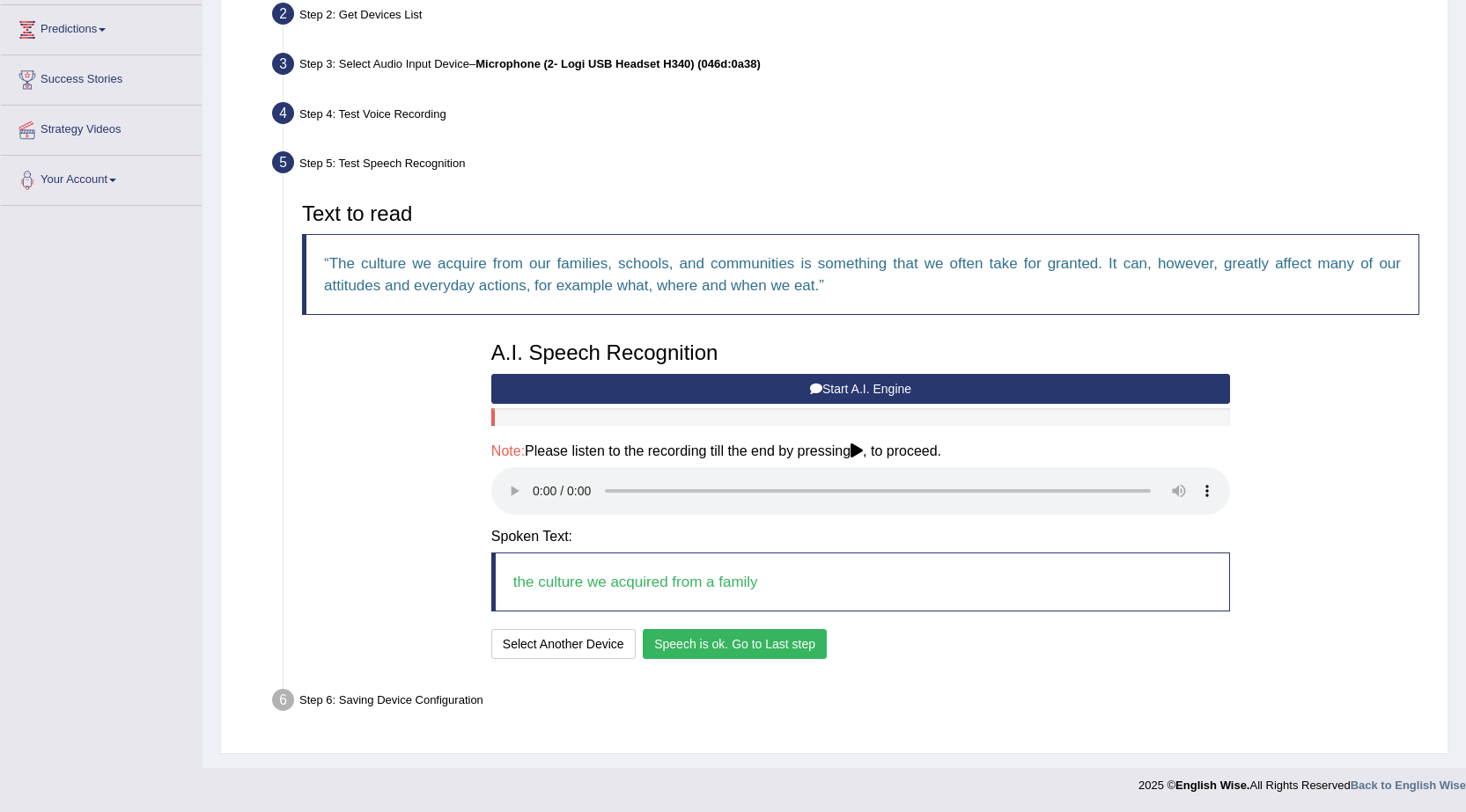
click at [703, 646] on button "Speech is ok. Go to Last step" at bounding box center [734, 645] width 184 height 30
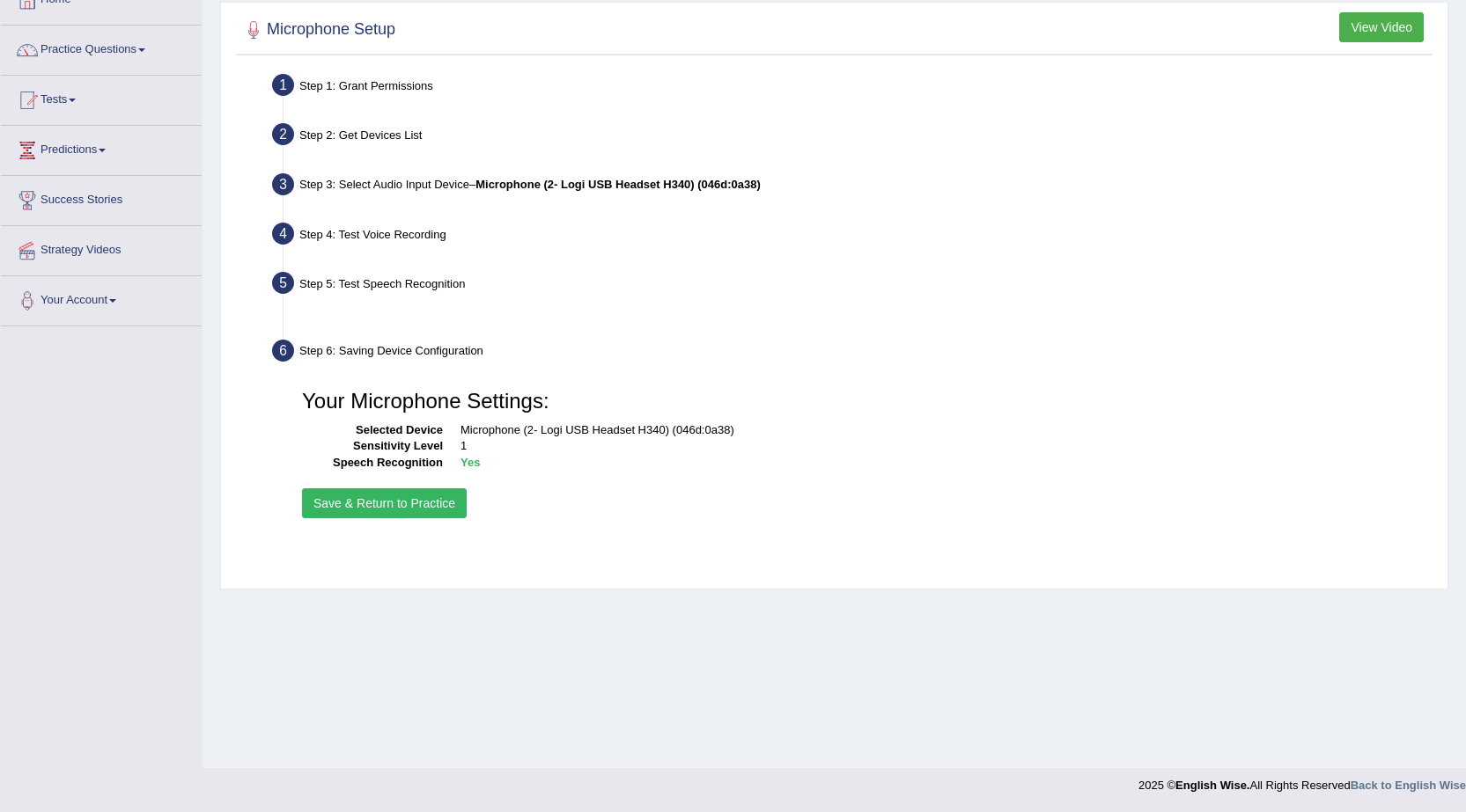
scroll to position [112, 0]
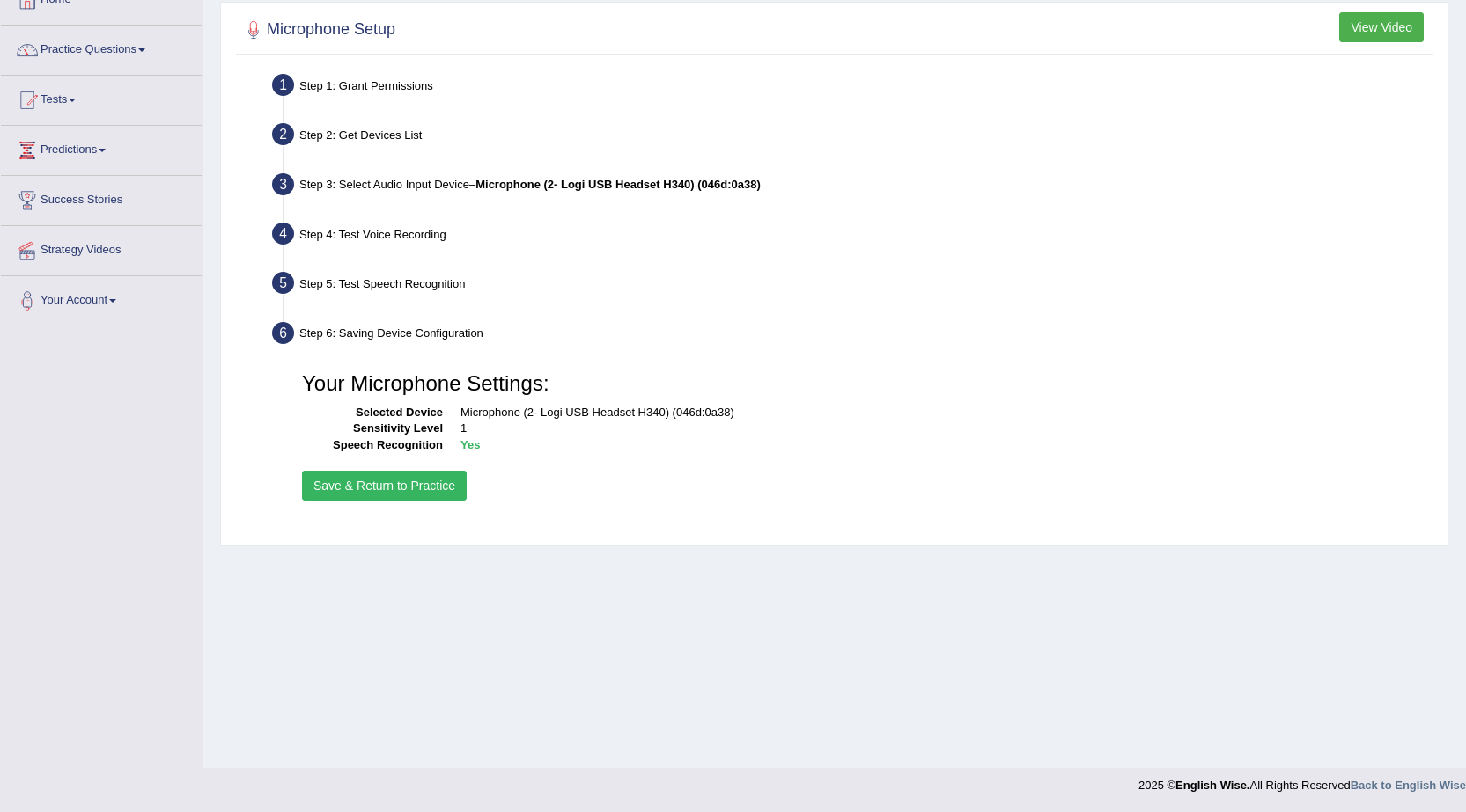
click at [415, 495] on button "Save & Return to Practice" at bounding box center [384, 486] width 164 height 30
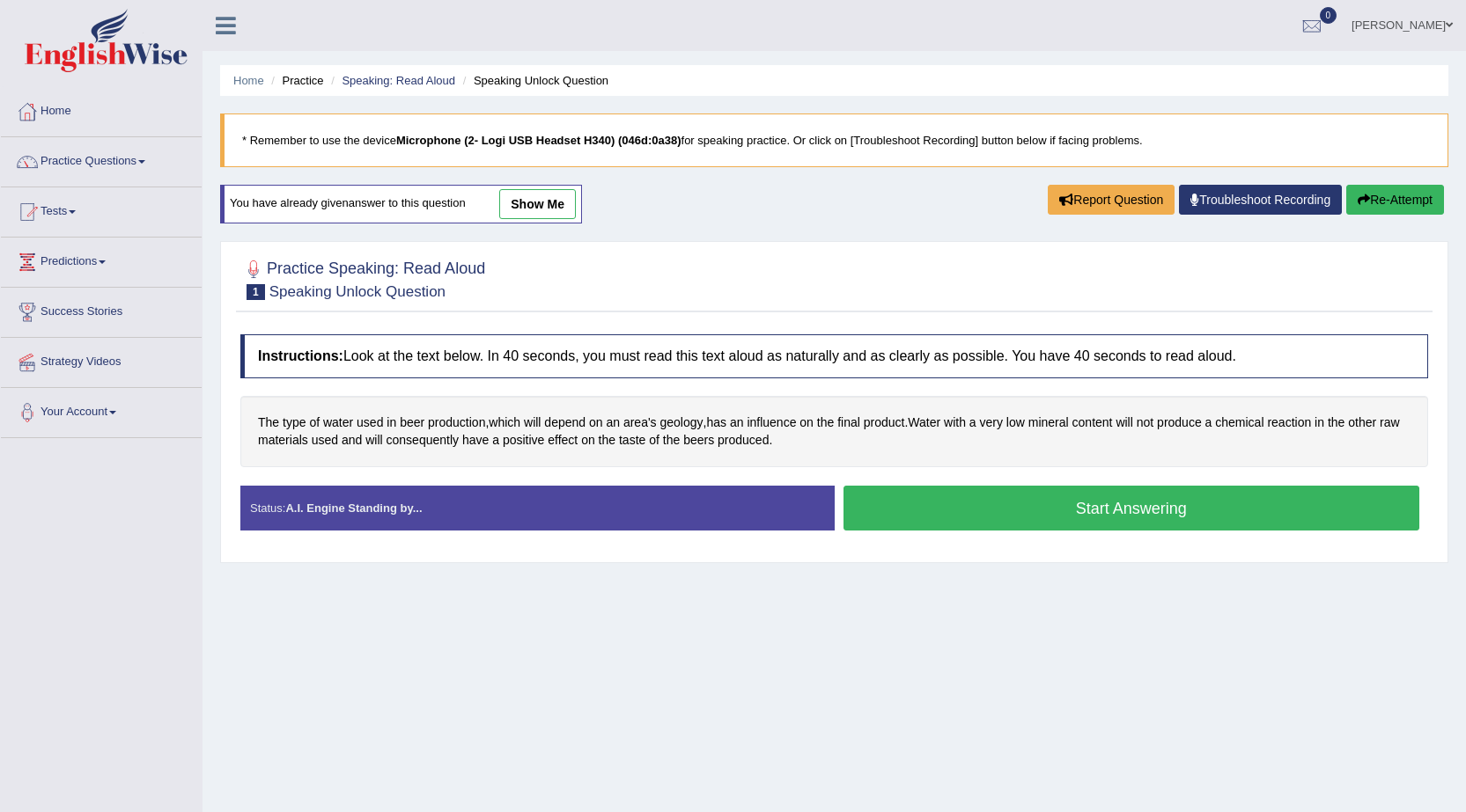
click at [905, 514] on button "Start Answering" at bounding box center [1131, 508] width 577 height 45
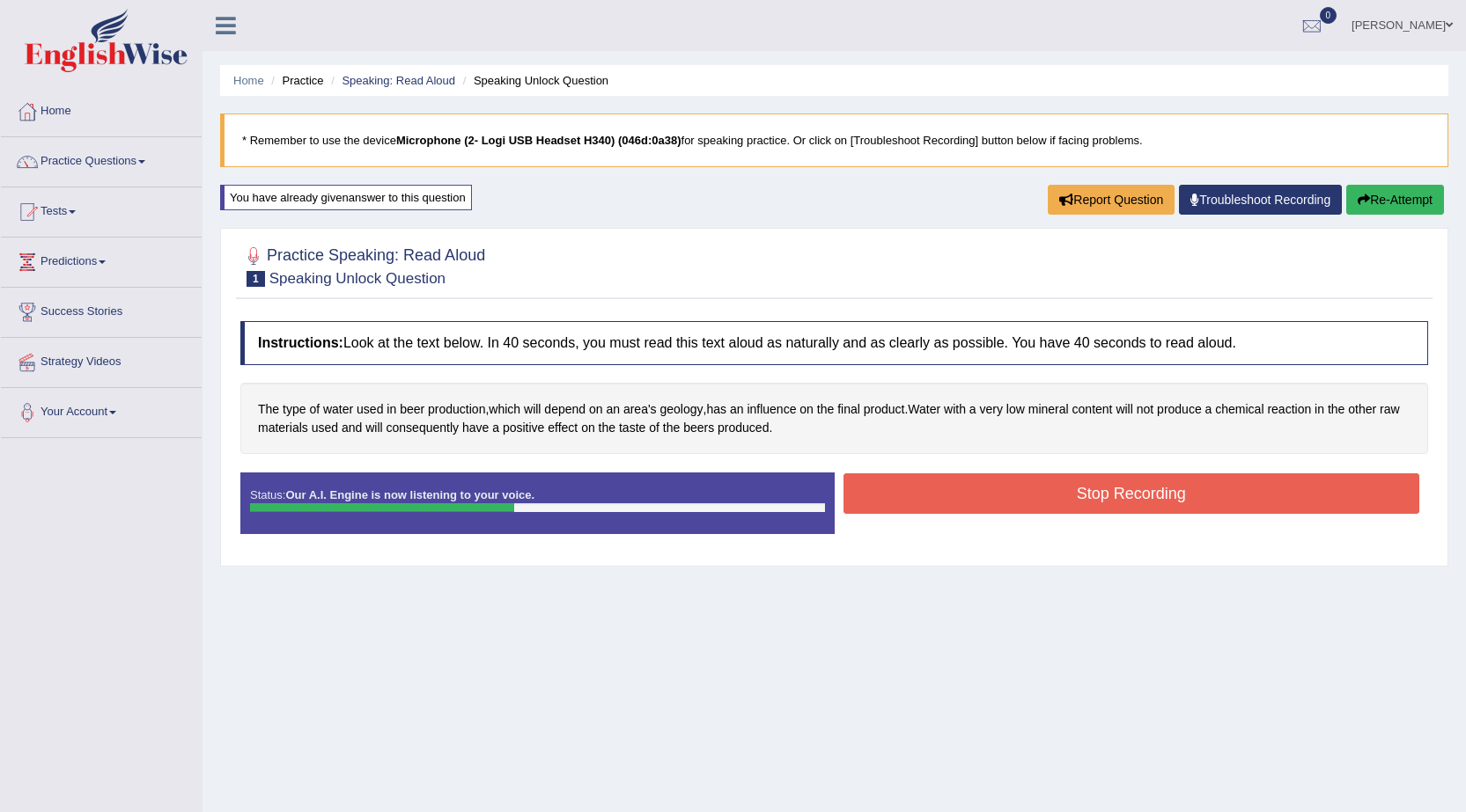
click at [1076, 503] on button "Stop Recording" at bounding box center [1131, 493] width 577 height 41
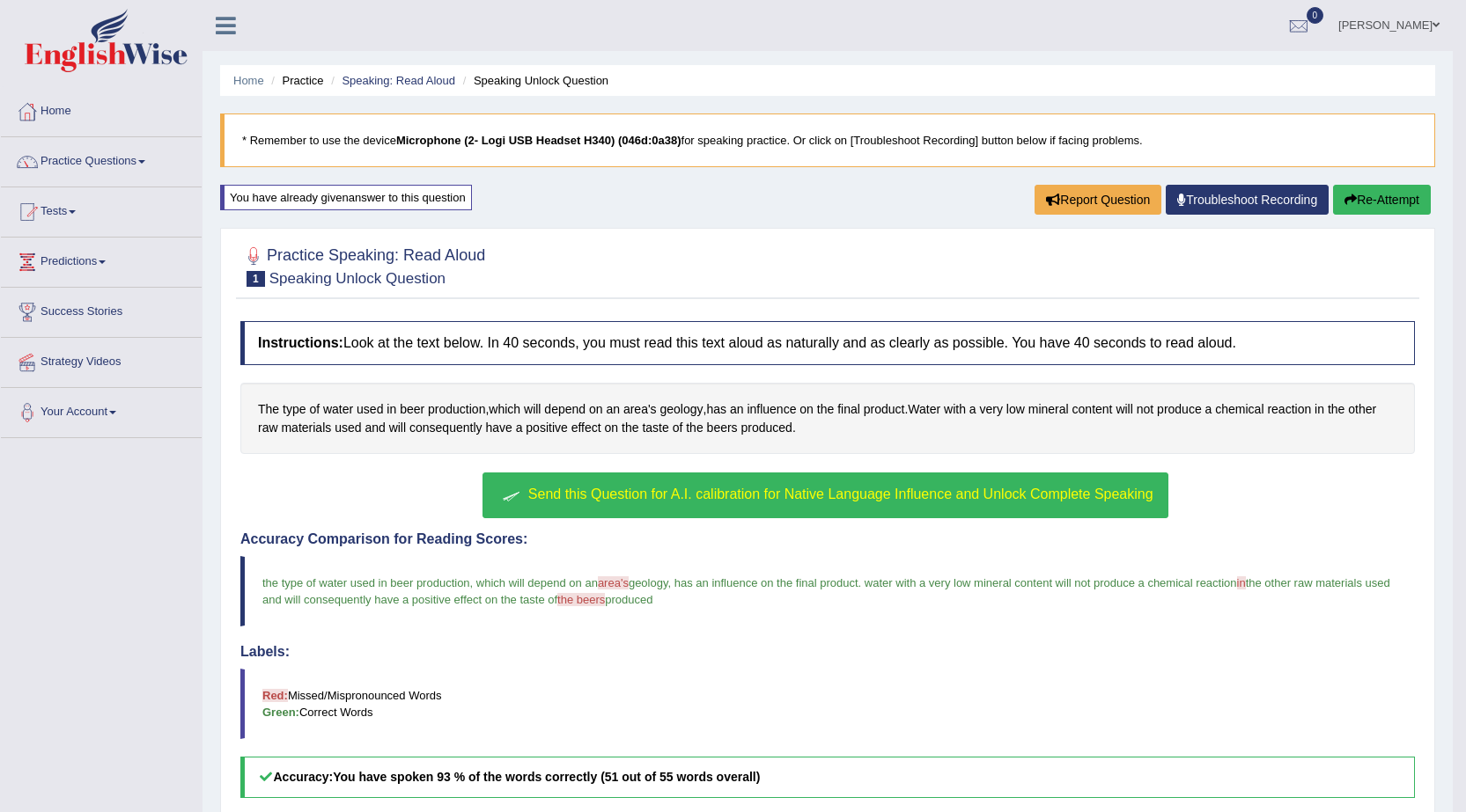
click at [614, 487] on span "Send this Question for A.I. calibration for Native Language Influence and Unloc…" at bounding box center [840, 494] width 625 height 15
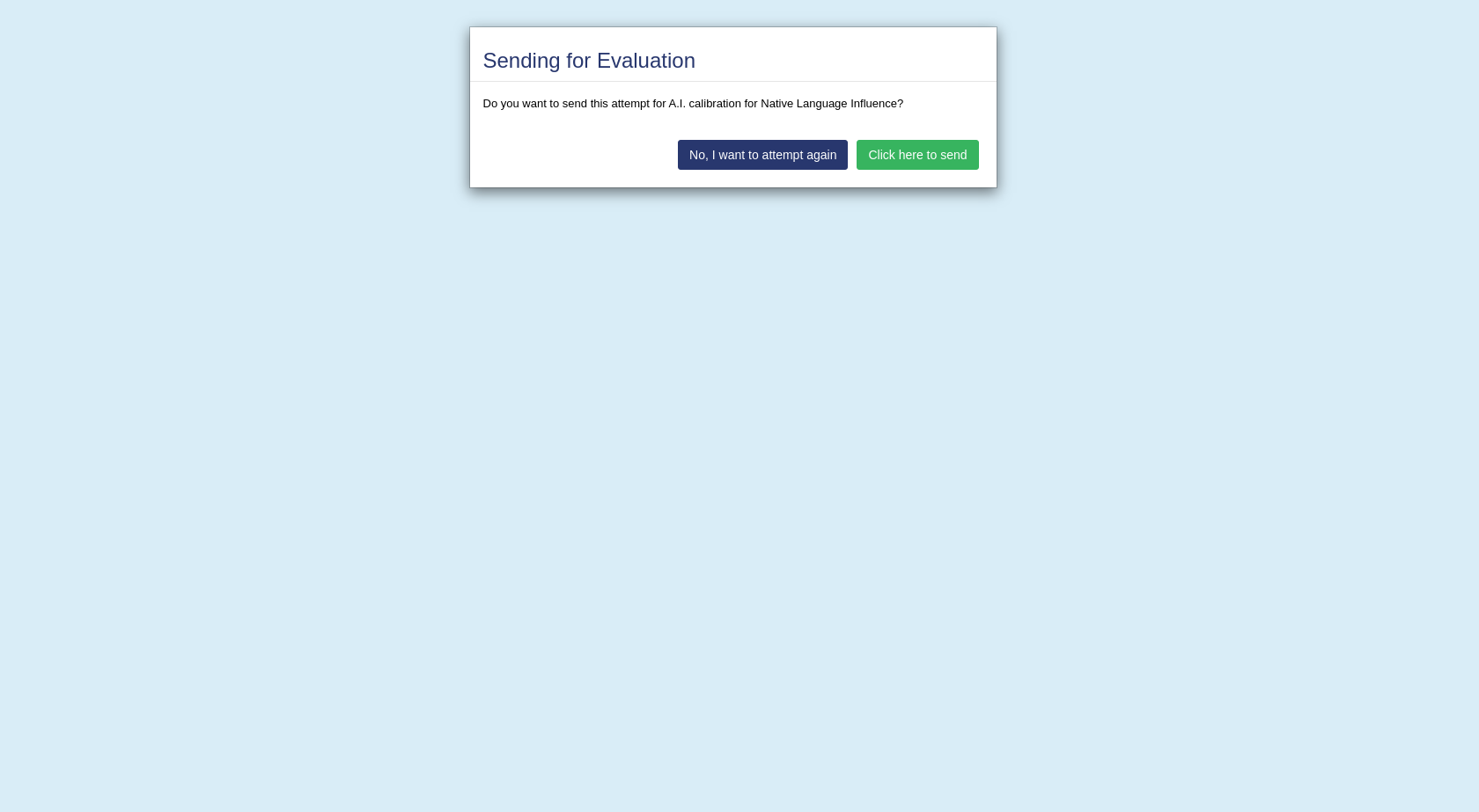
click at [940, 169] on button "Click here to send" at bounding box center [918, 154] width 122 height 30
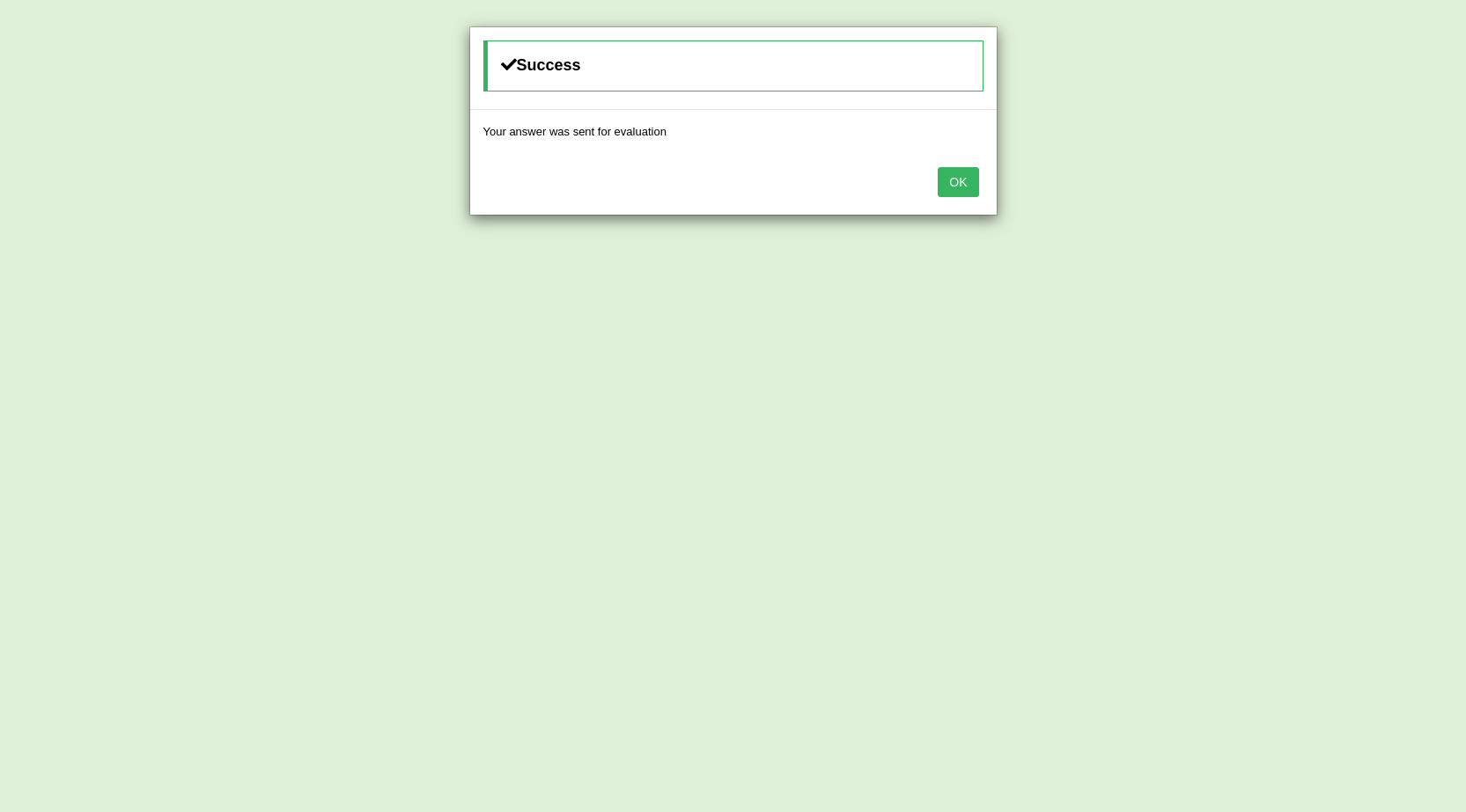
click at [951, 183] on button "OK" at bounding box center [958, 182] width 41 height 30
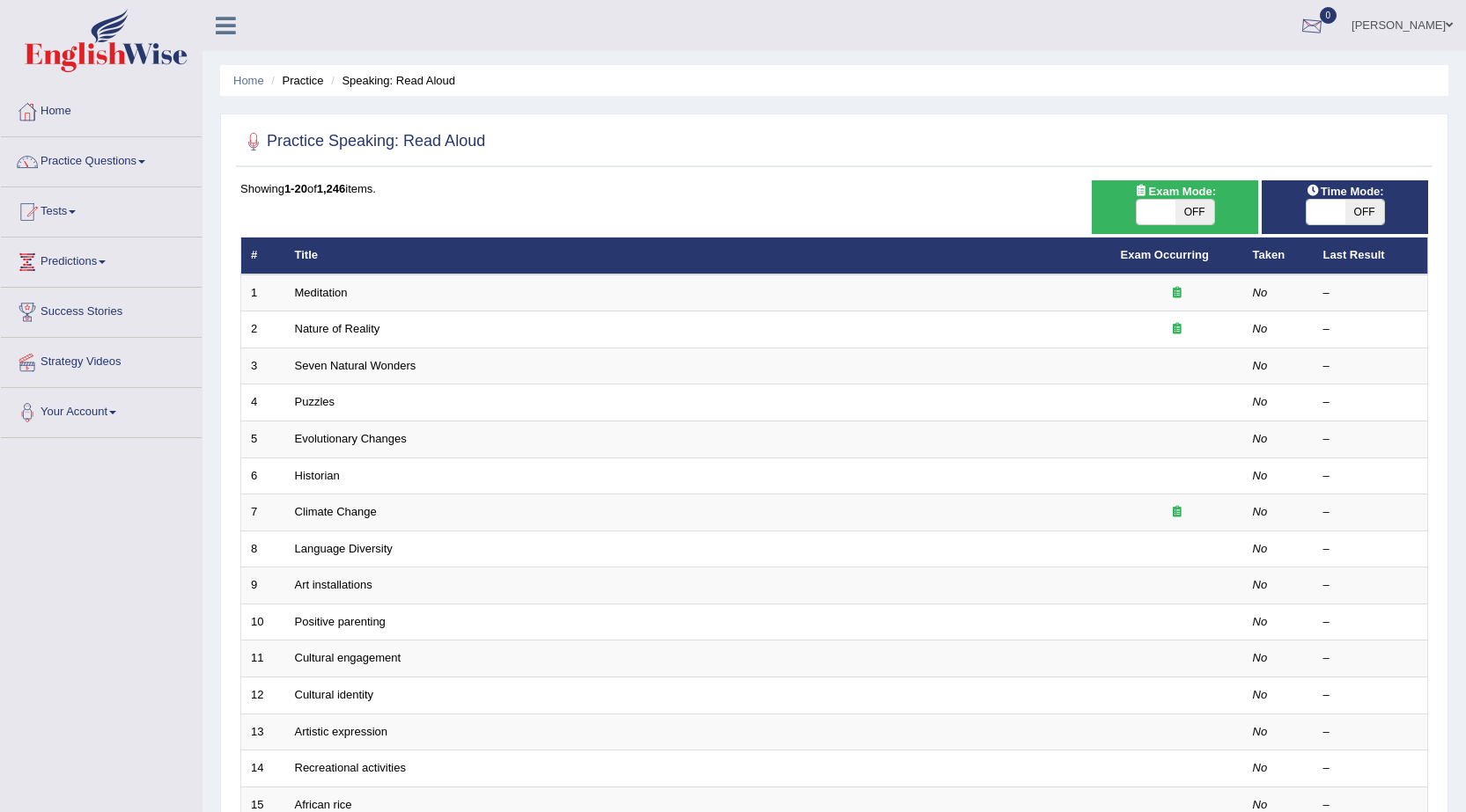
click at [1415, 25] on link "[PERSON_NAME]" at bounding box center [1402, 23] width 128 height 46
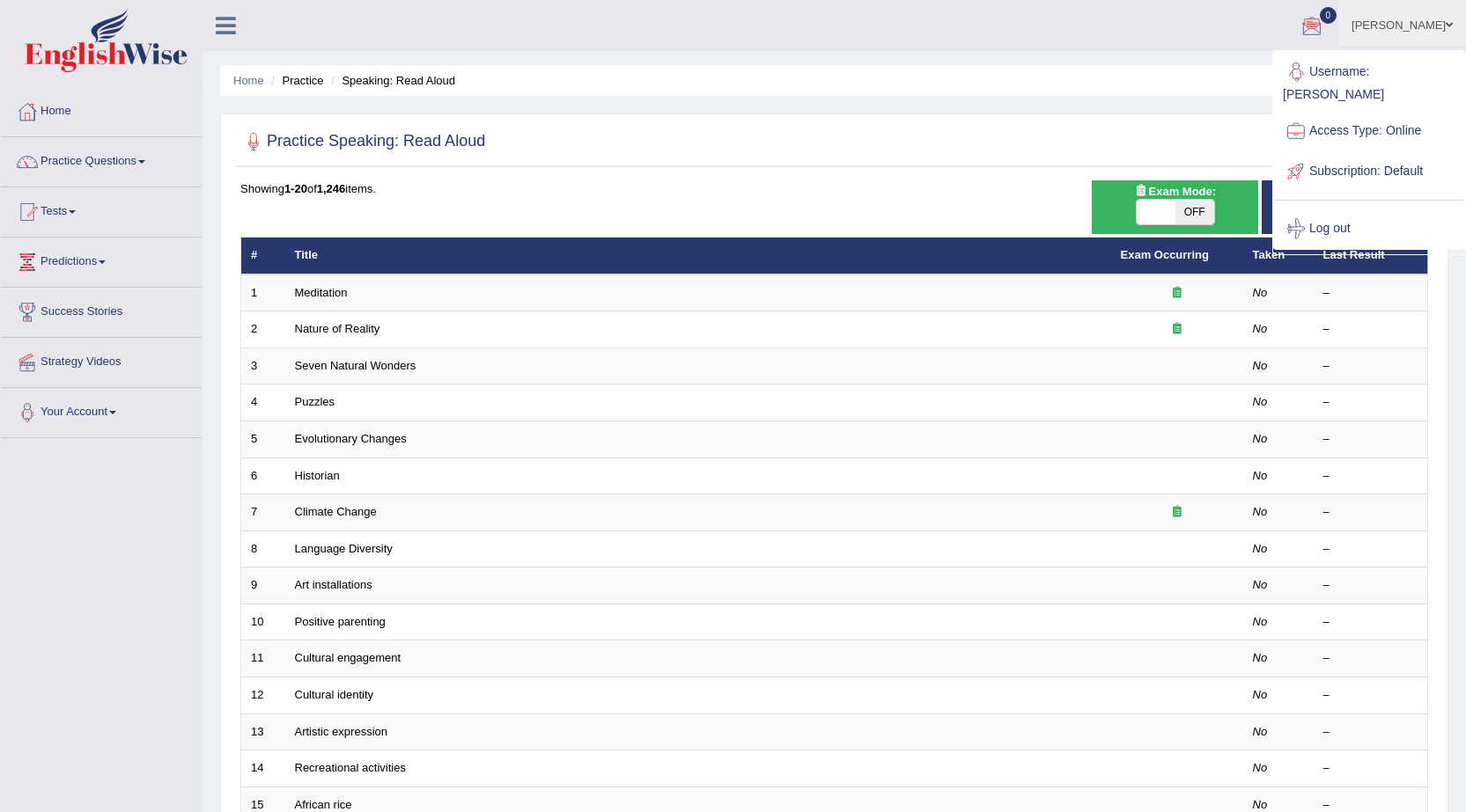
click at [1415, 25] on link "[PERSON_NAME]" at bounding box center [1402, 23] width 128 height 46
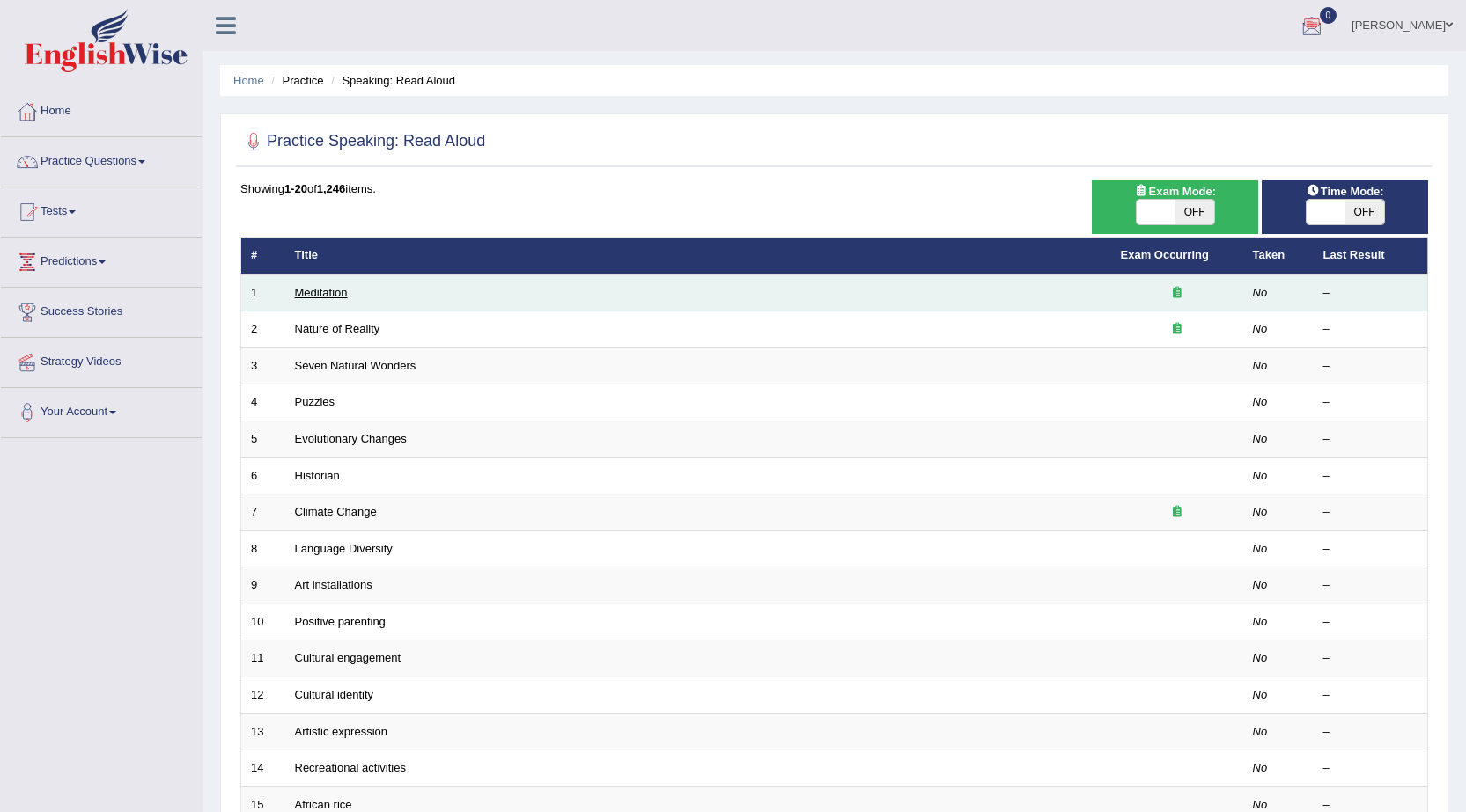
click at [308, 295] on link "Meditation" at bounding box center [321, 292] width 53 height 13
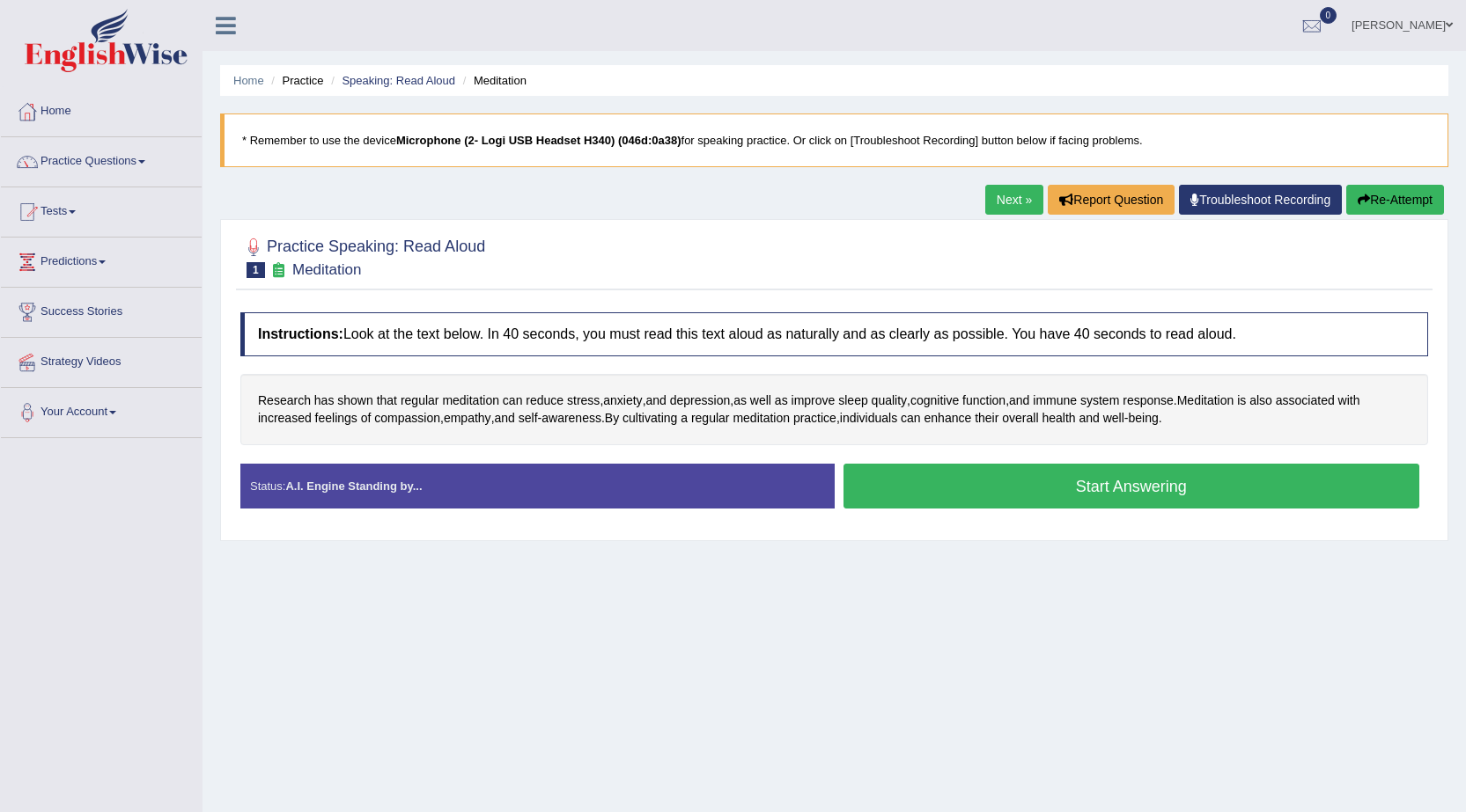
click at [955, 479] on button "Start Answering" at bounding box center [1131, 486] width 577 height 45
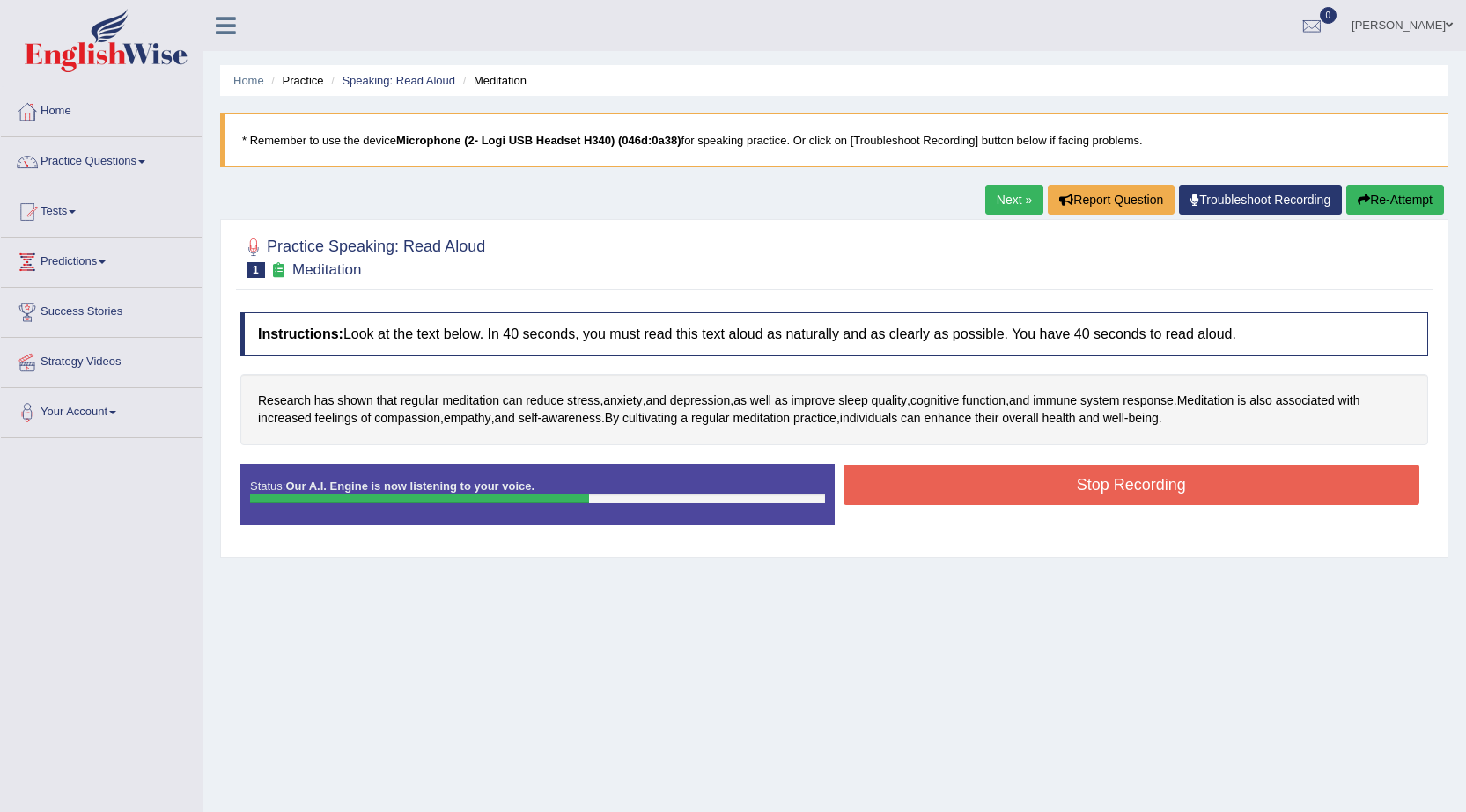
click at [1041, 487] on button "Stop Recording" at bounding box center [1131, 484] width 577 height 41
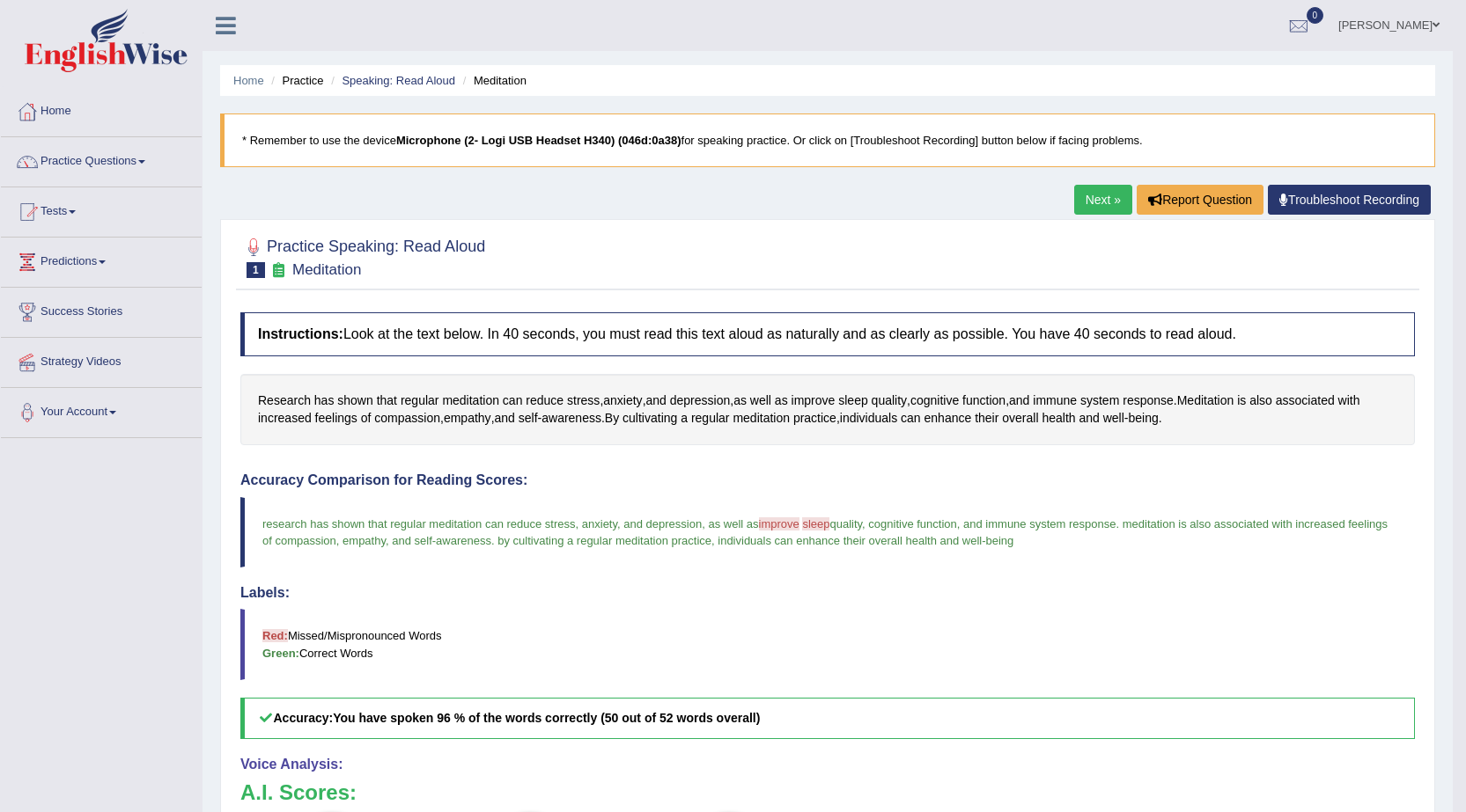
drag, startPoint x: 589, startPoint y: 721, endPoint x: 678, endPoint y: 725, distance: 89.1
click at [678, 725] on h5 "Accuracy: You have spoken 96 % of the words correctly (50 out of 52 words overa…" at bounding box center [827, 719] width 1174 height 42
click at [1105, 203] on link "Next »" at bounding box center [1103, 200] width 58 height 30
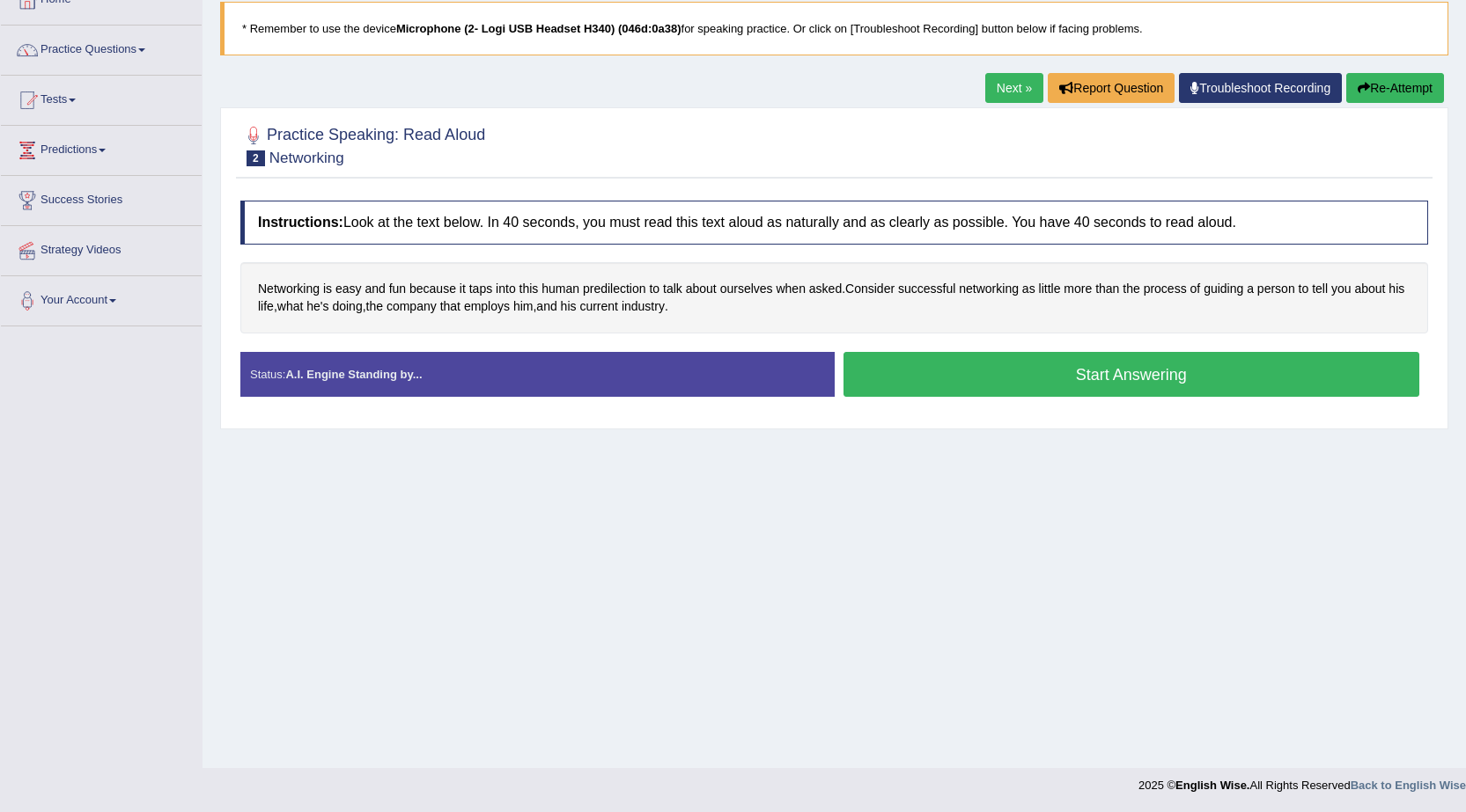
click at [1095, 369] on button "Start Answering" at bounding box center [1131, 374] width 577 height 45
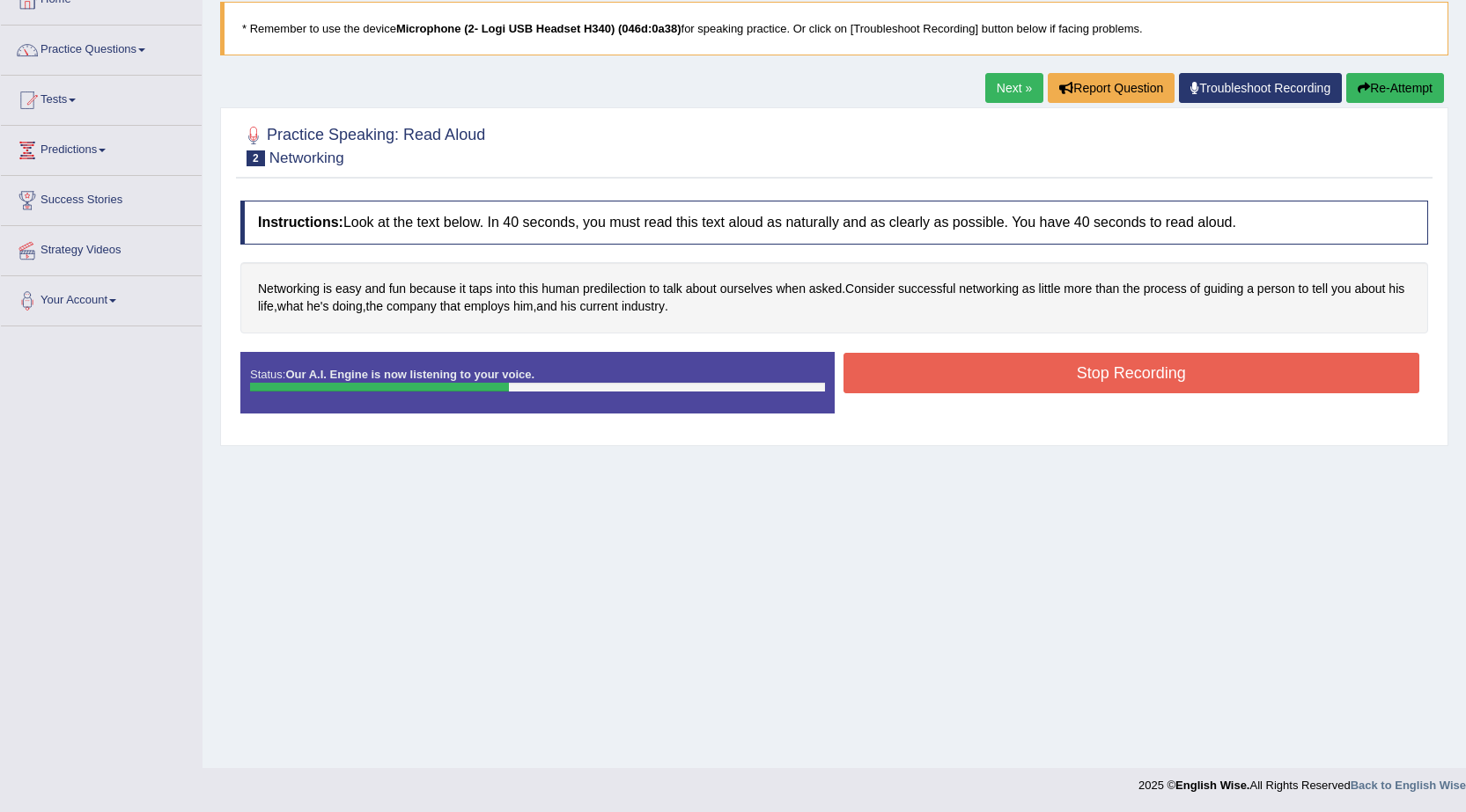
click at [1121, 371] on button "Stop Recording" at bounding box center [1131, 373] width 577 height 41
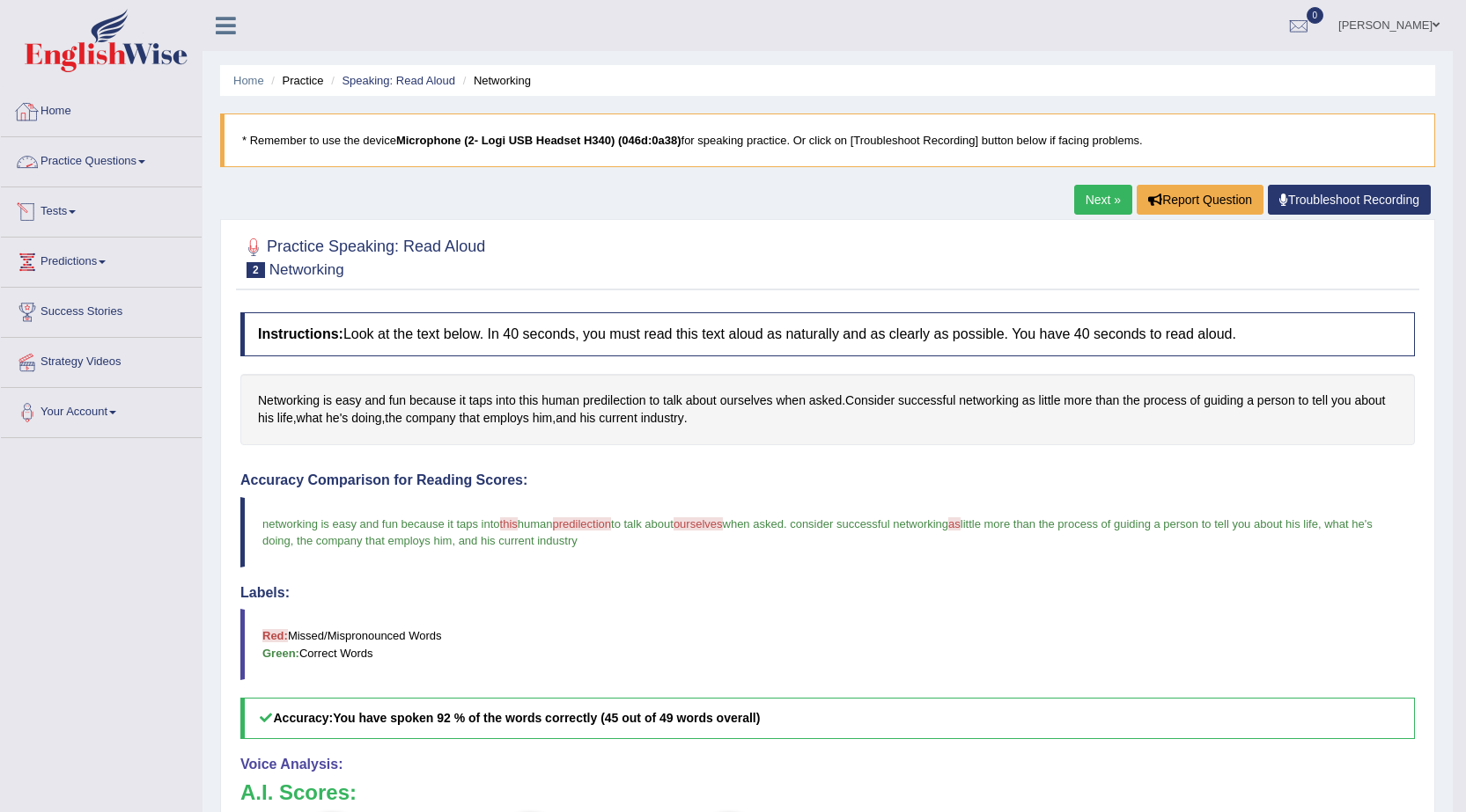
click at [153, 169] on link "Practice Questions" at bounding box center [101, 159] width 200 height 44
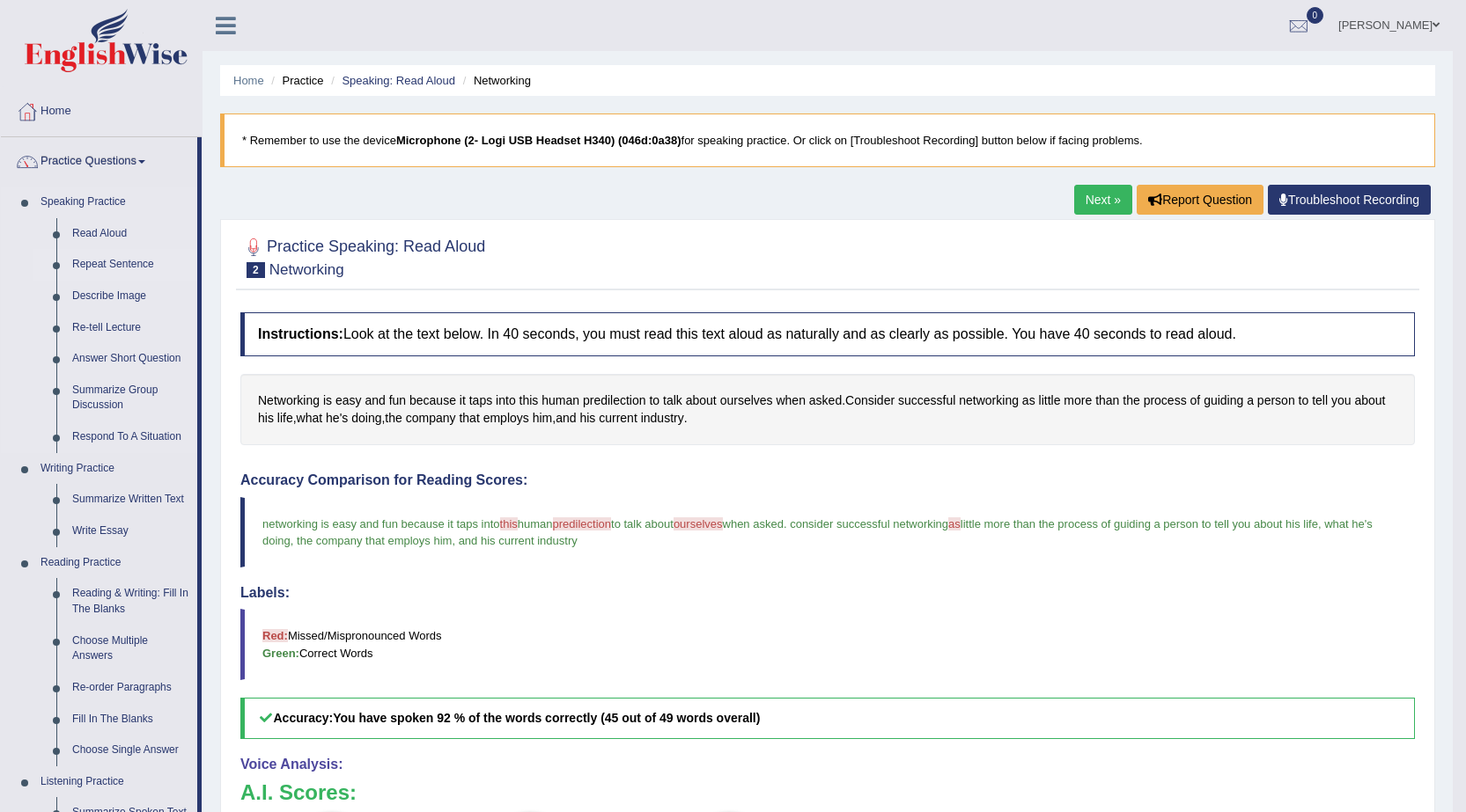
click at [112, 260] on link "Repeat Sentence" at bounding box center [130, 265] width 133 height 32
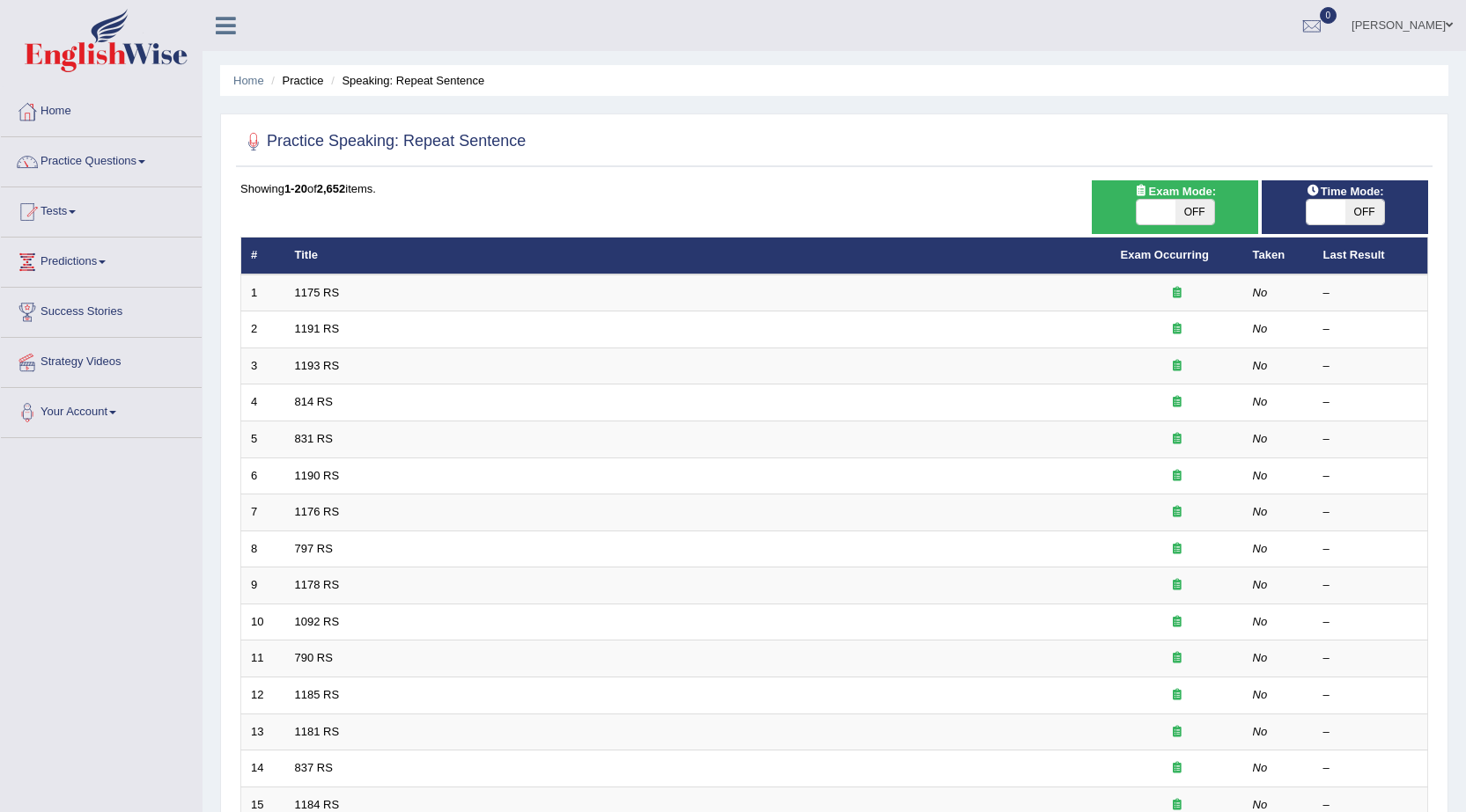
click at [1313, 213] on span at bounding box center [1325, 212] width 39 height 25
checkbox input "true"
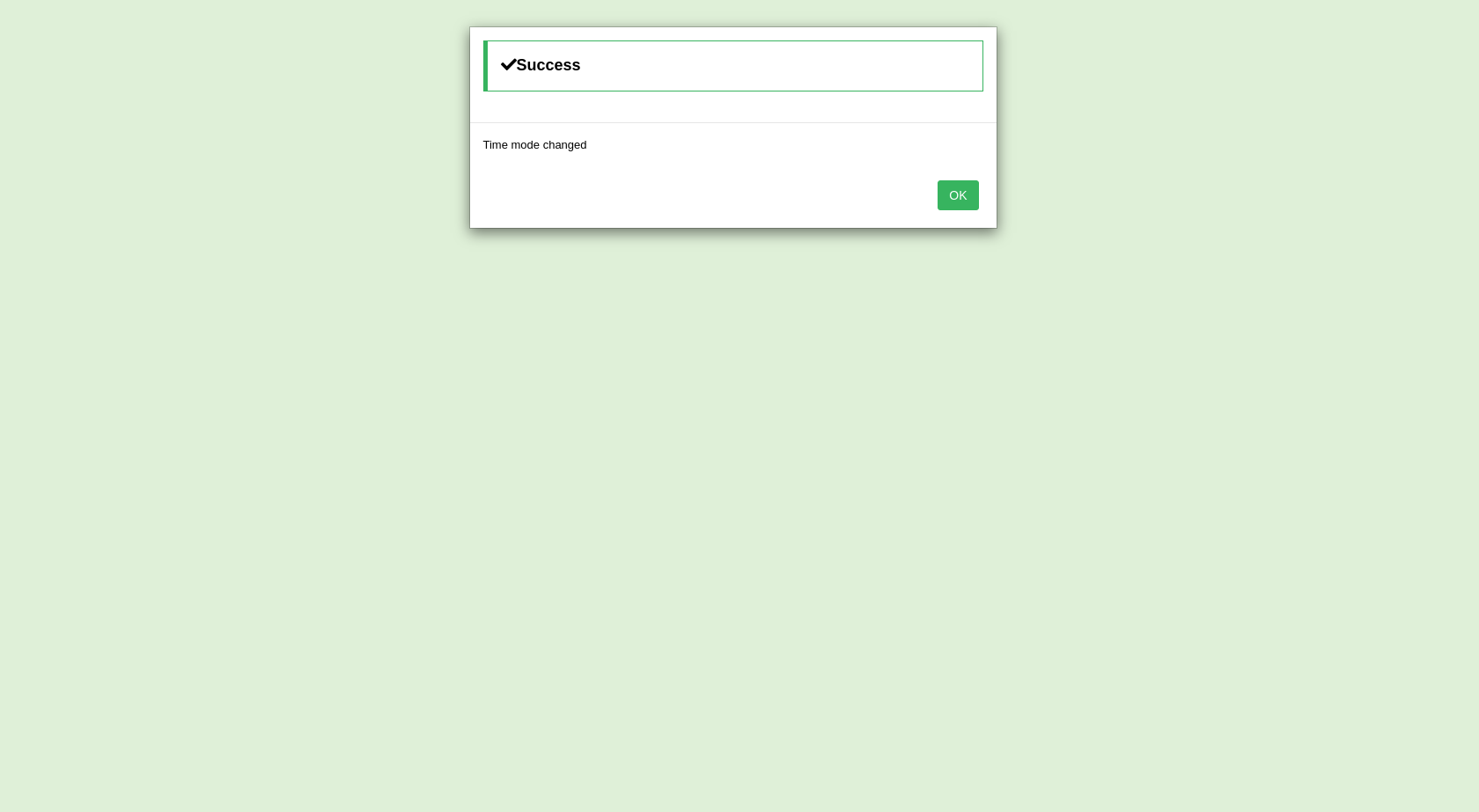
click at [966, 193] on button "OK" at bounding box center [958, 195] width 41 height 30
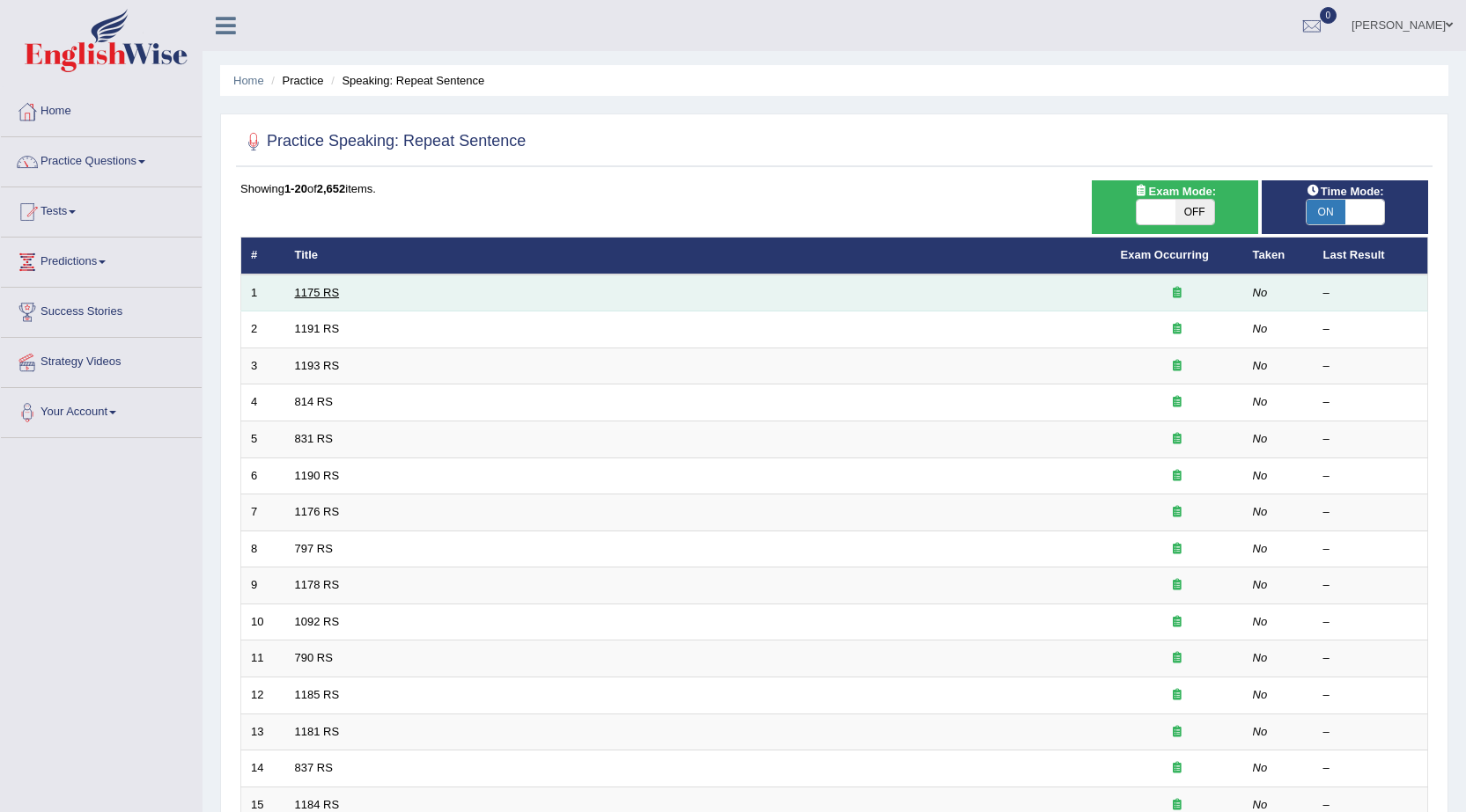
click at [311, 292] on link "1175 RS" at bounding box center [317, 292] width 45 height 13
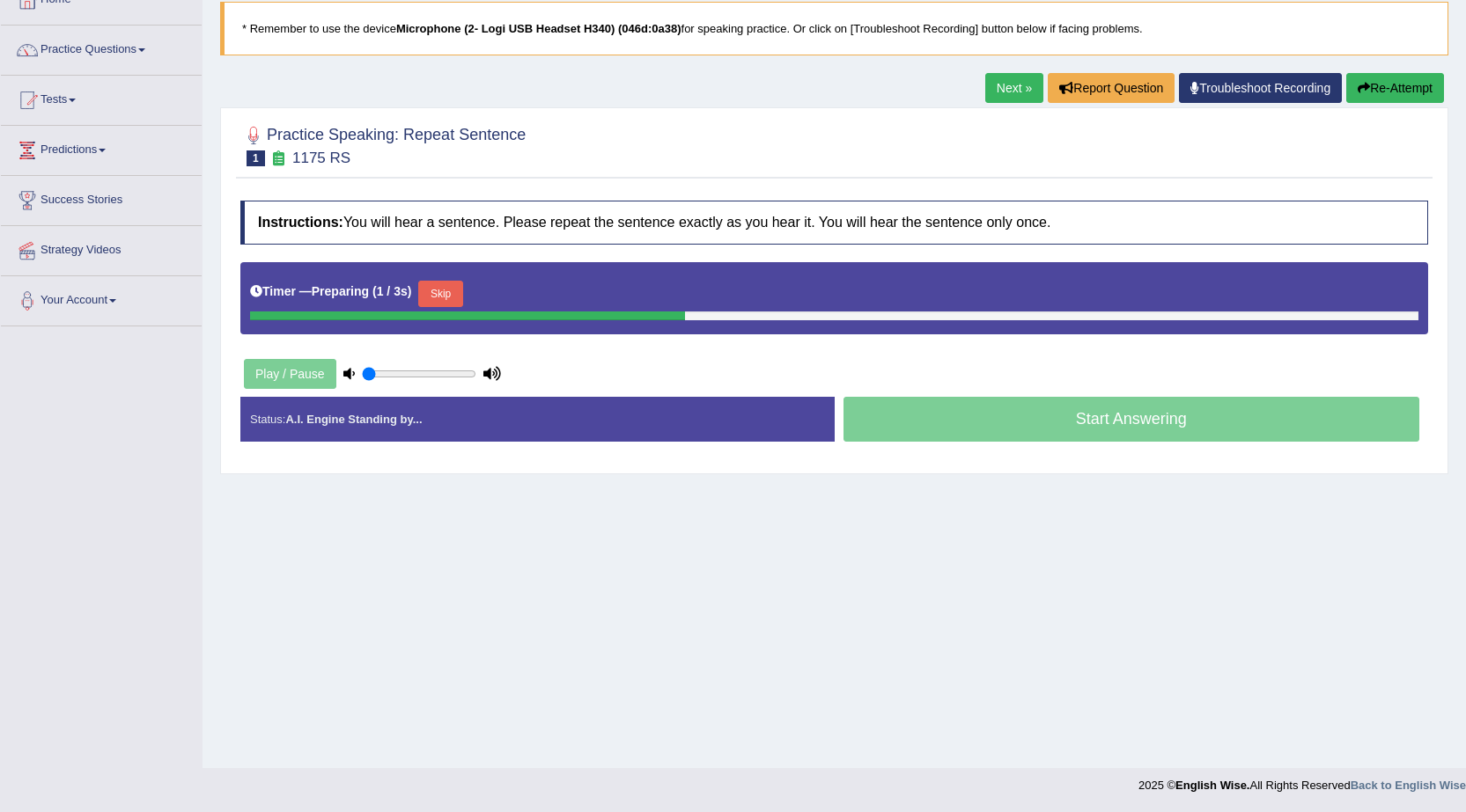
click at [444, 293] on button "Skip" at bounding box center [440, 294] width 44 height 27
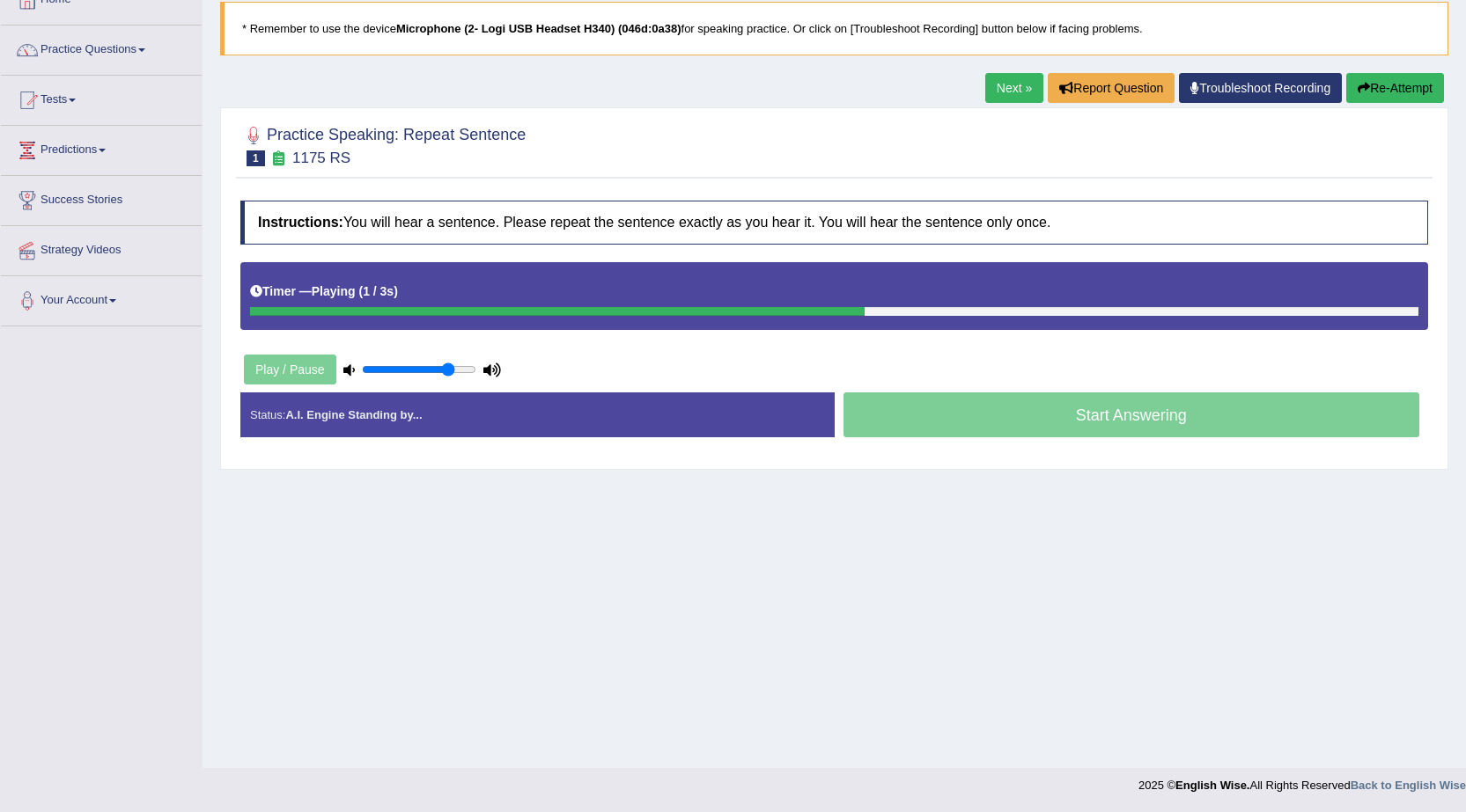
type input "0.8"
click at [447, 373] on input "range" at bounding box center [419, 370] width 115 height 14
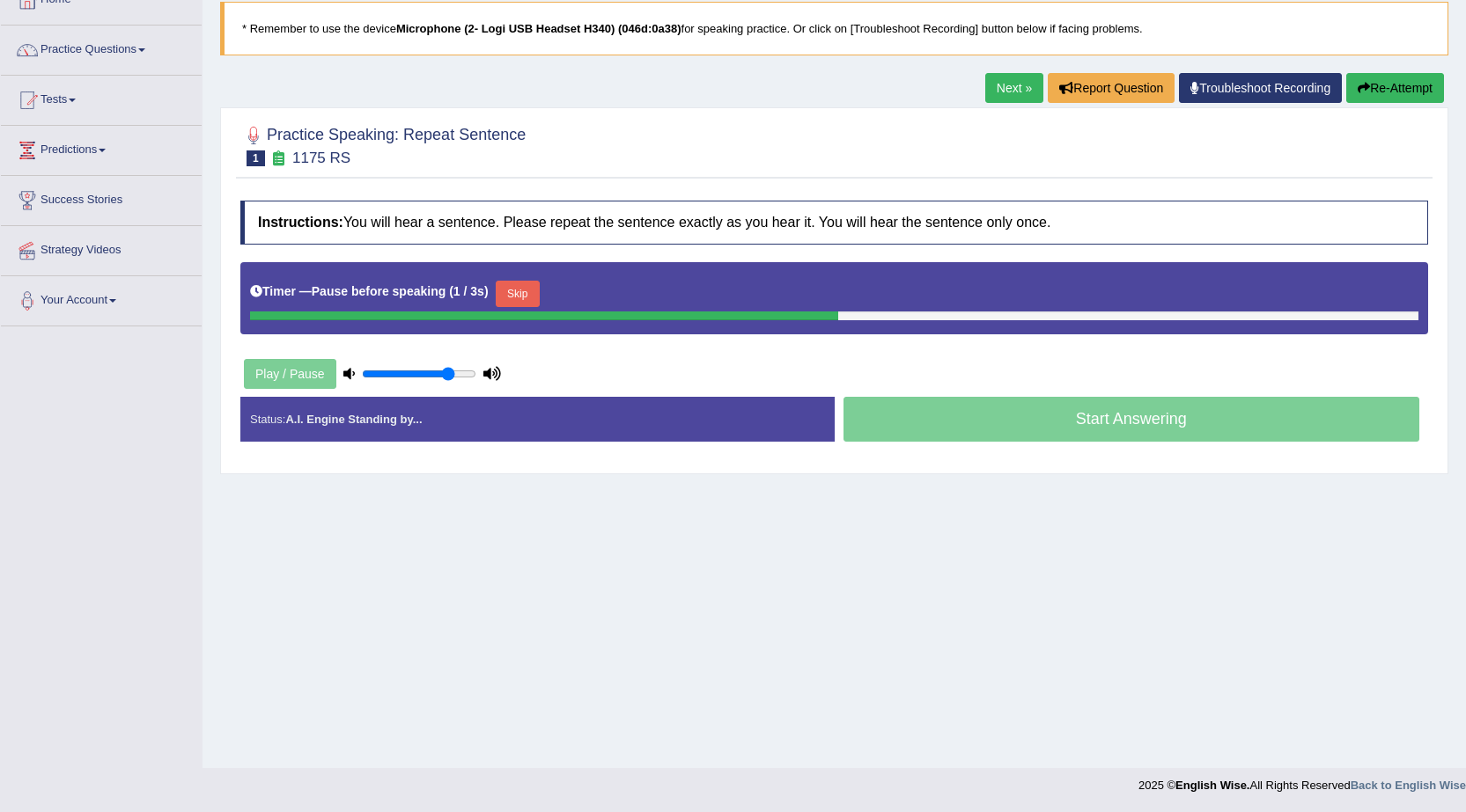
click at [534, 296] on button "Skip" at bounding box center [517, 294] width 44 height 27
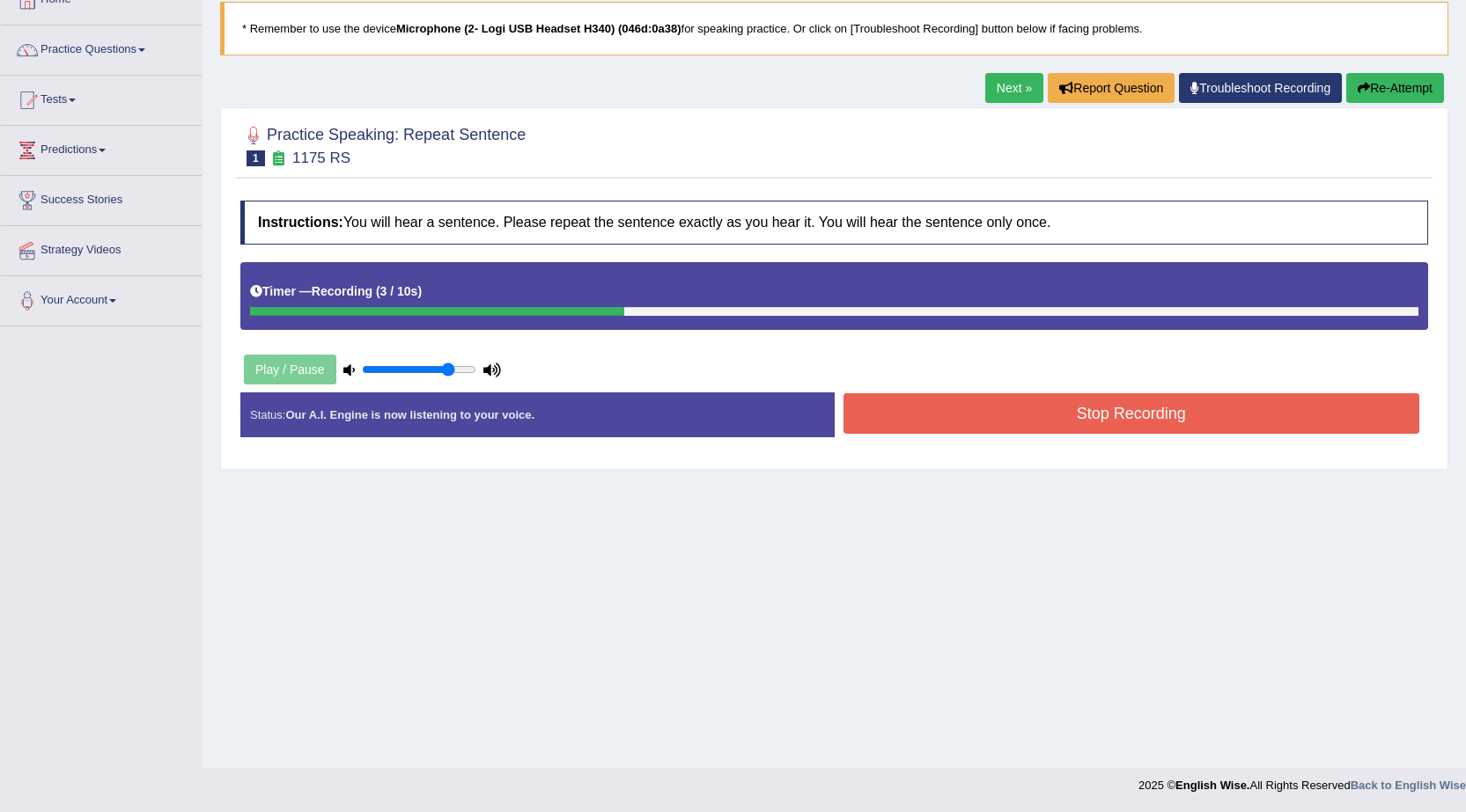
click at [876, 414] on button "Stop Recording" at bounding box center [1131, 413] width 577 height 41
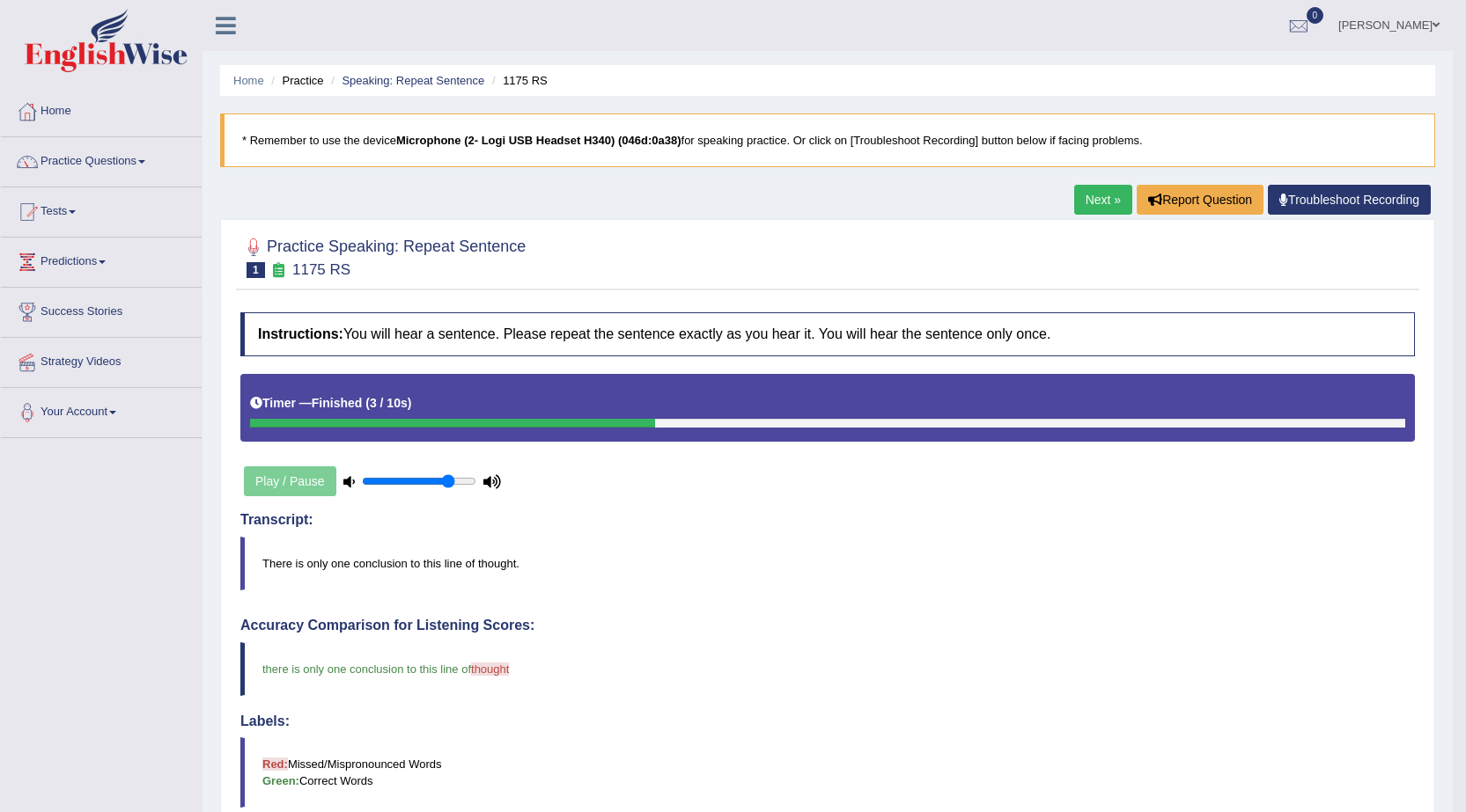
click at [1098, 207] on link "Next »" at bounding box center [1103, 200] width 58 height 30
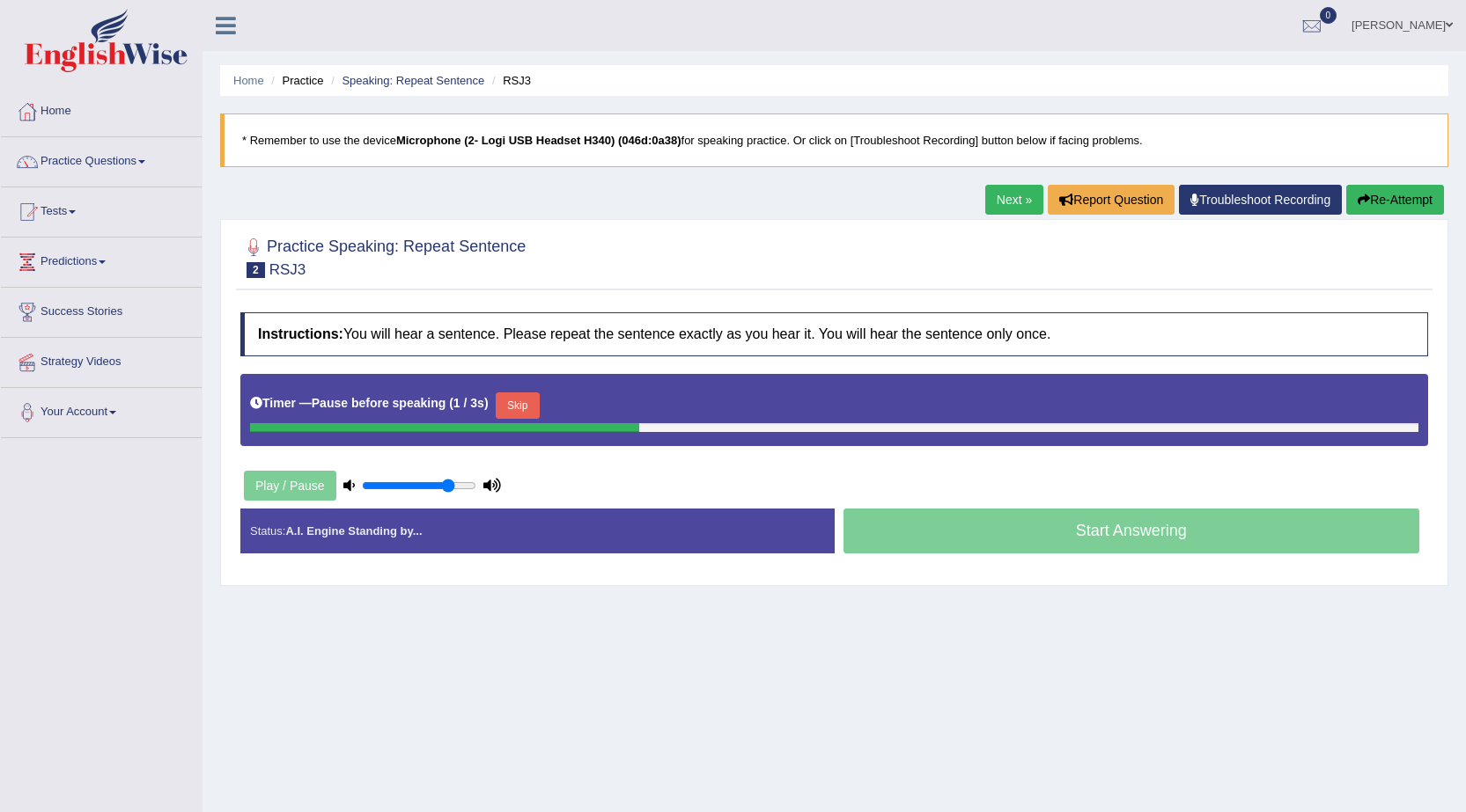
click at [509, 405] on button "Skip" at bounding box center [517, 406] width 44 height 27
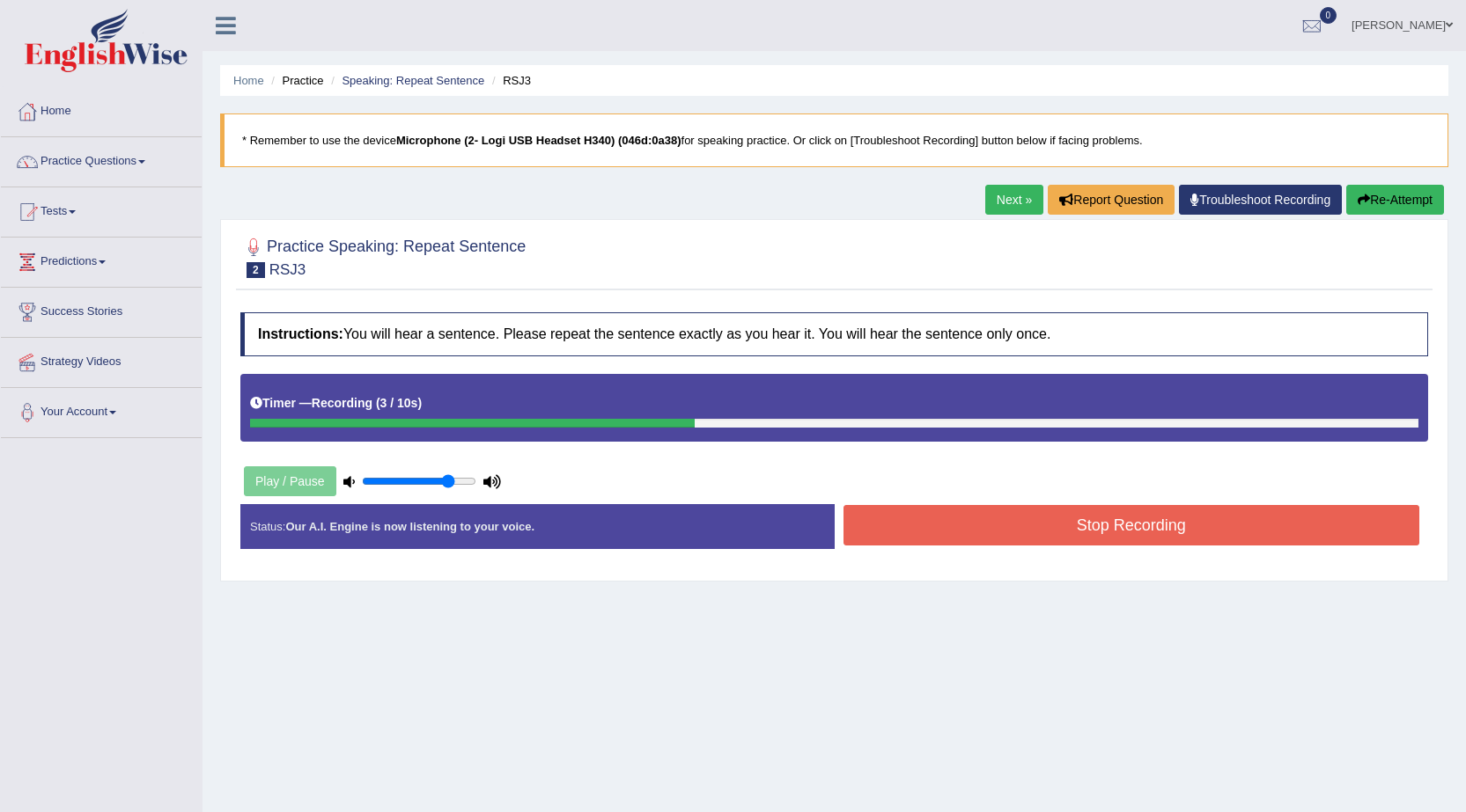
click at [951, 537] on button "Stop Recording" at bounding box center [1131, 525] width 577 height 41
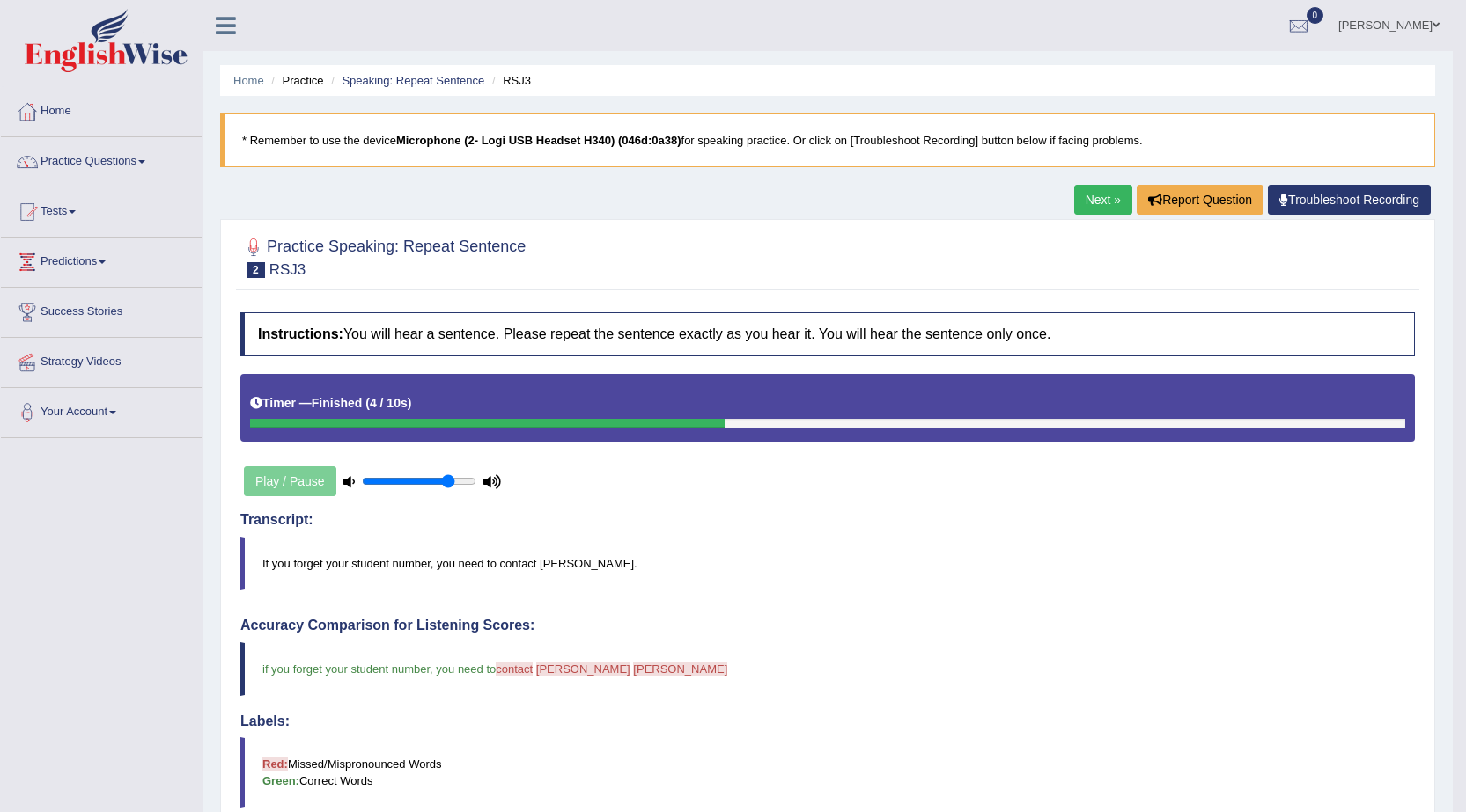
click at [1106, 194] on link "Next »" at bounding box center [1103, 200] width 58 height 30
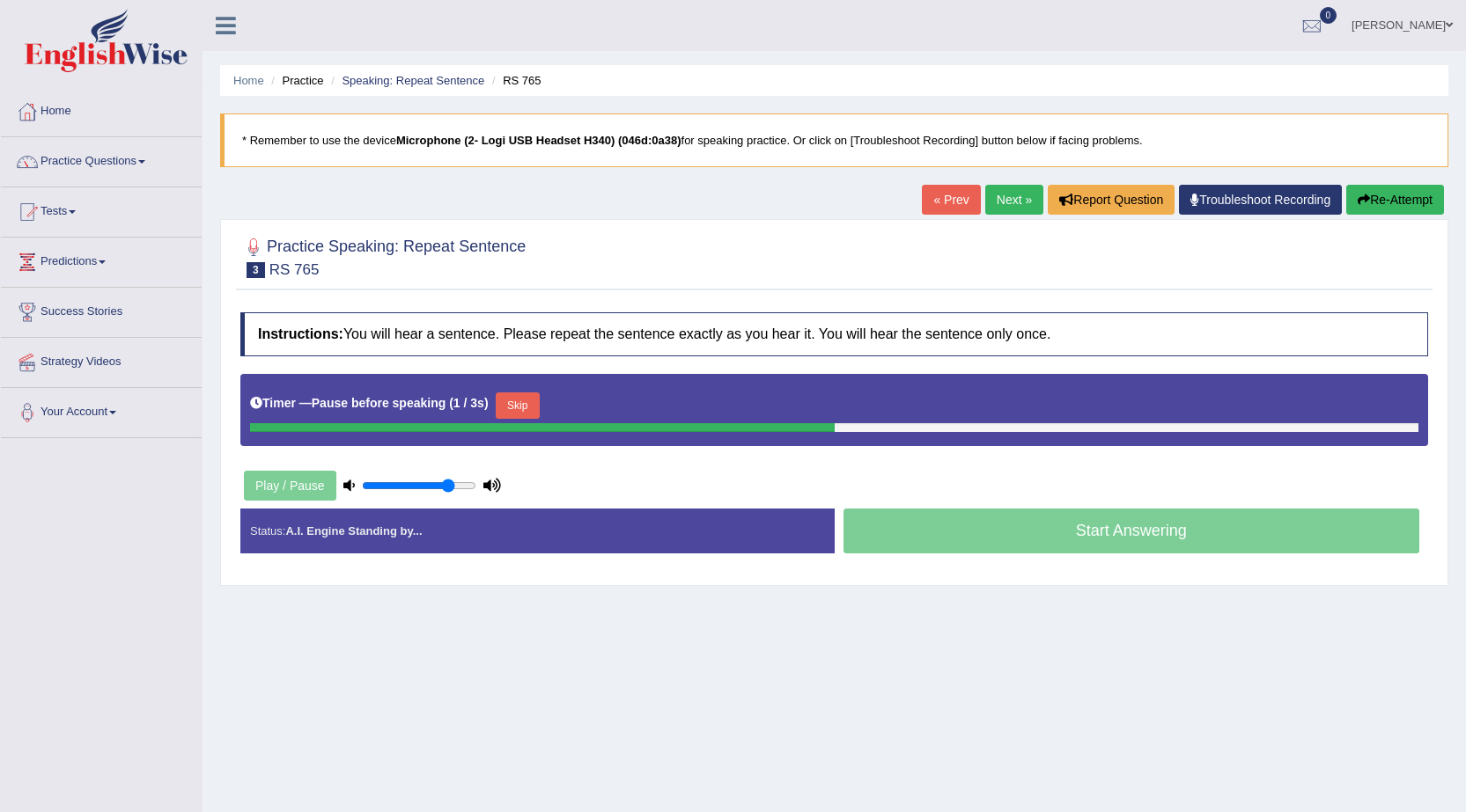
click at [517, 408] on button "Skip" at bounding box center [517, 406] width 44 height 27
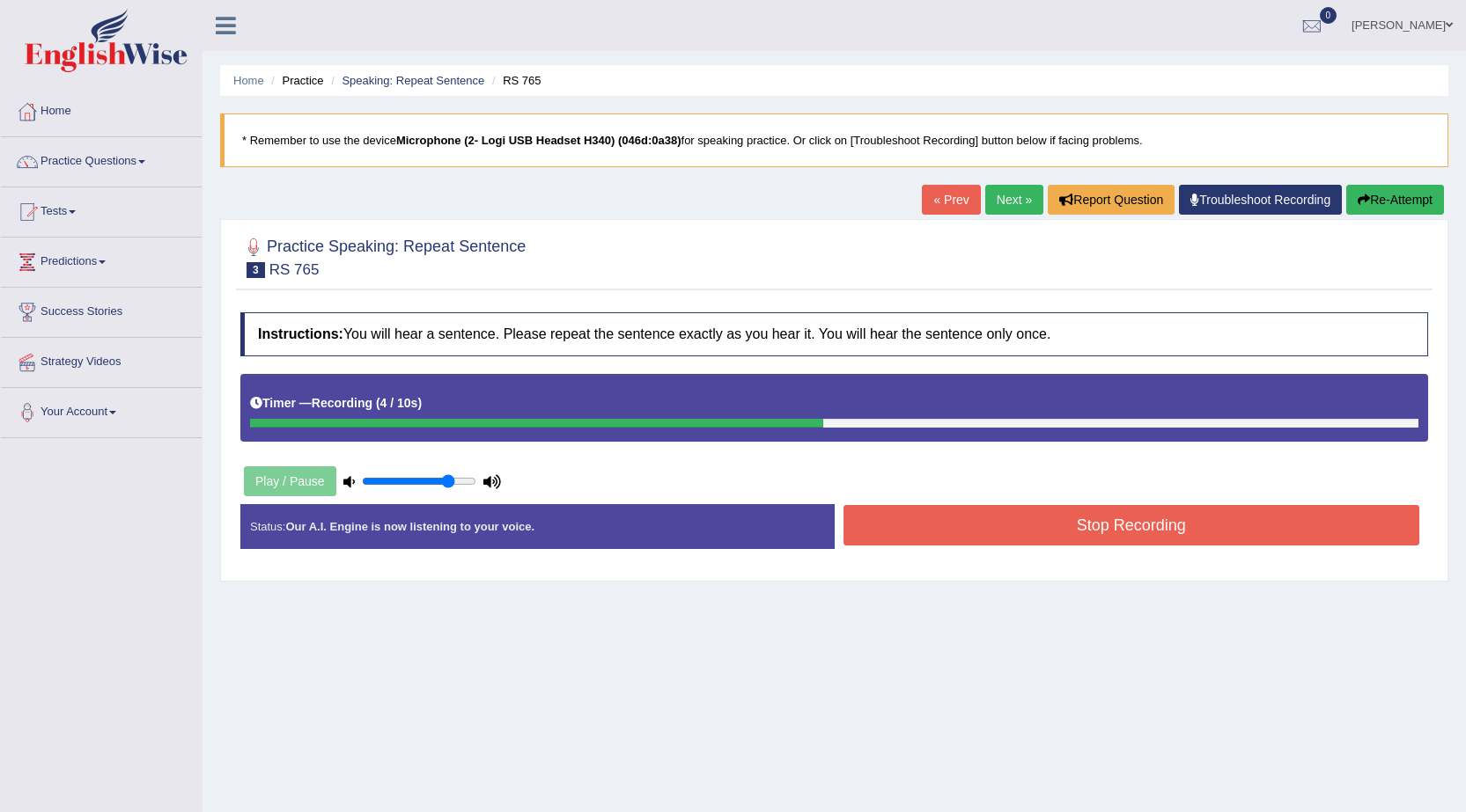
click at [880, 520] on button "Stop Recording" at bounding box center [1131, 525] width 577 height 41
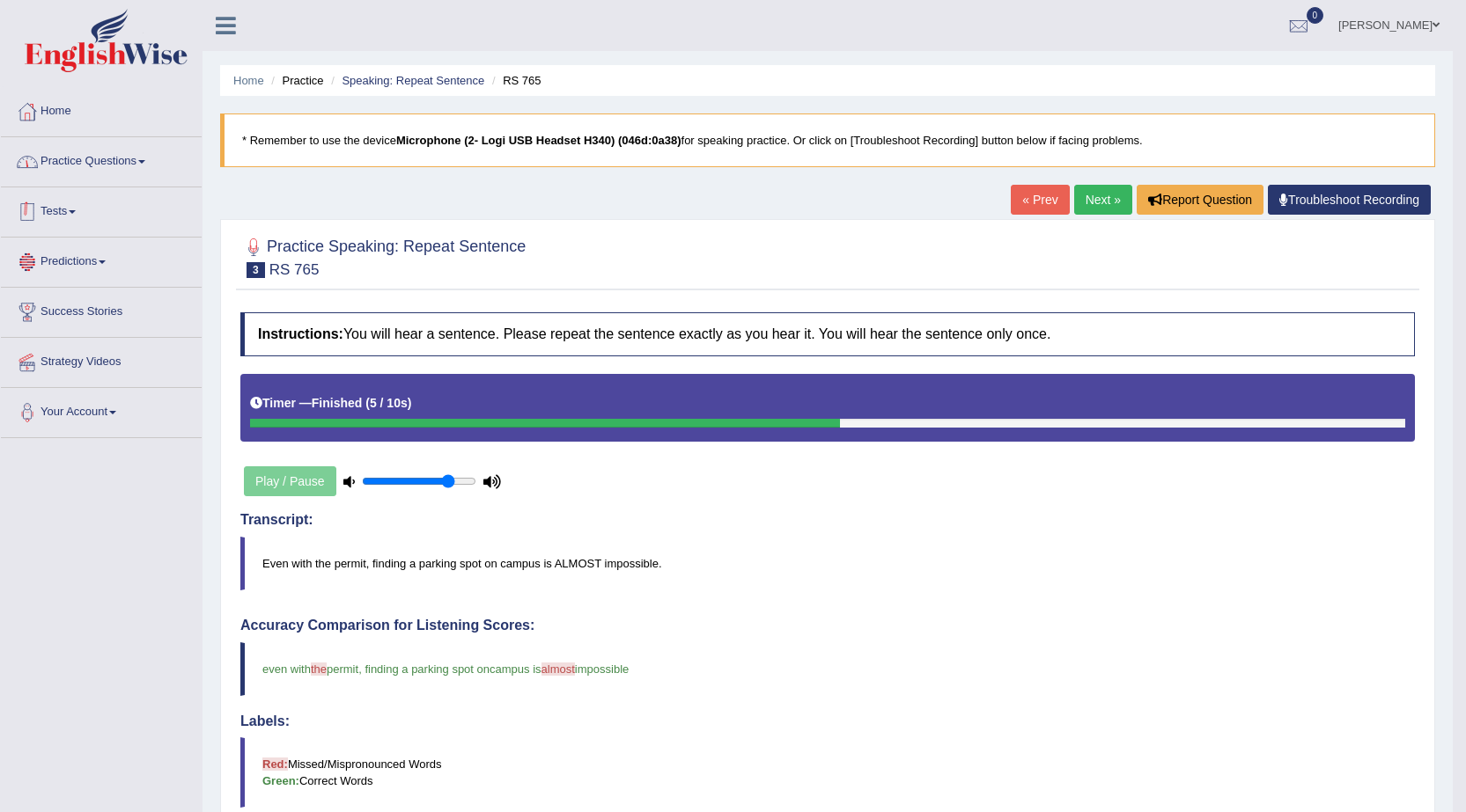
click at [128, 174] on link "Practice Questions" at bounding box center [101, 159] width 200 height 44
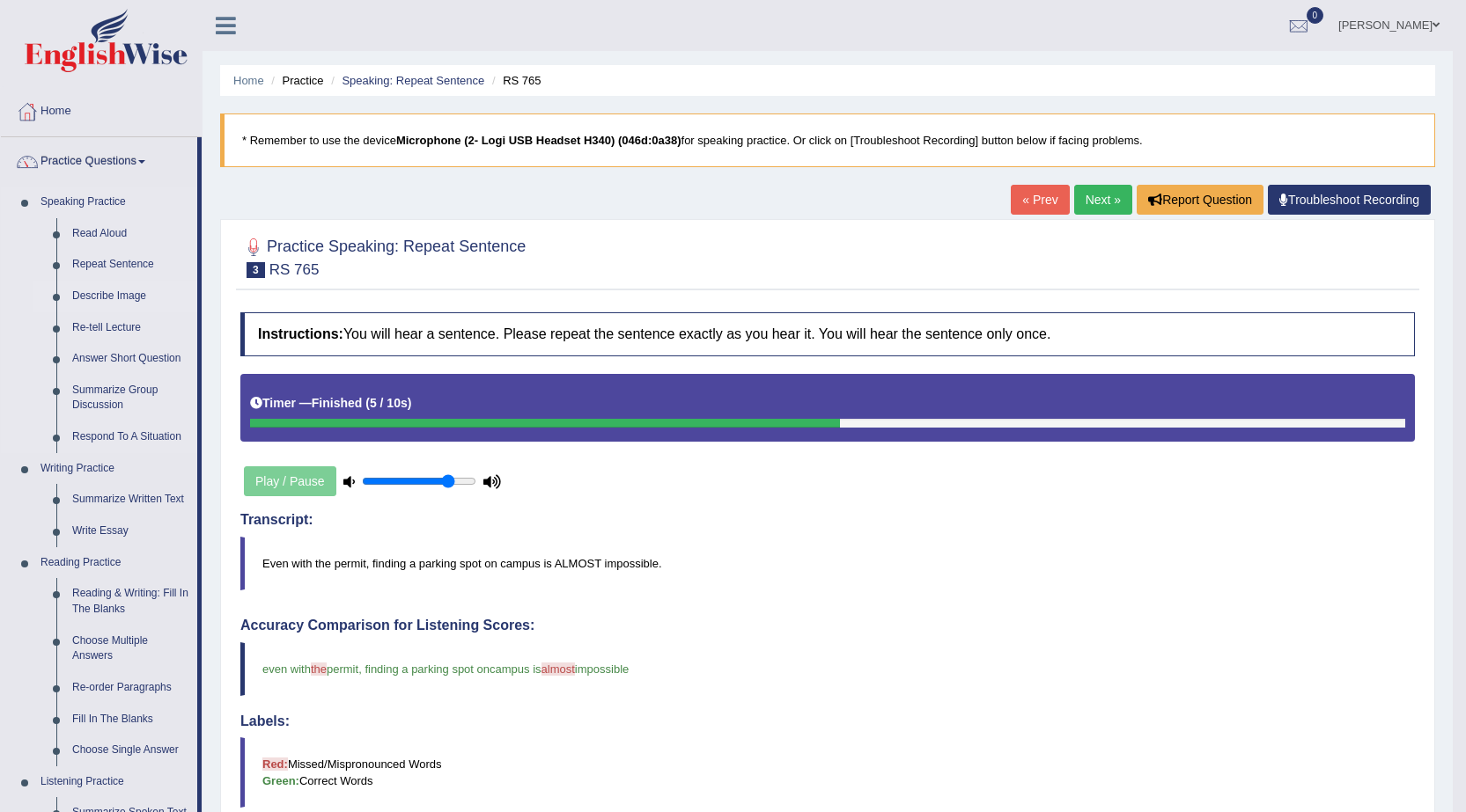
click at [108, 299] on link "Describe Image" at bounding box center [130, 297] width 133 height 32
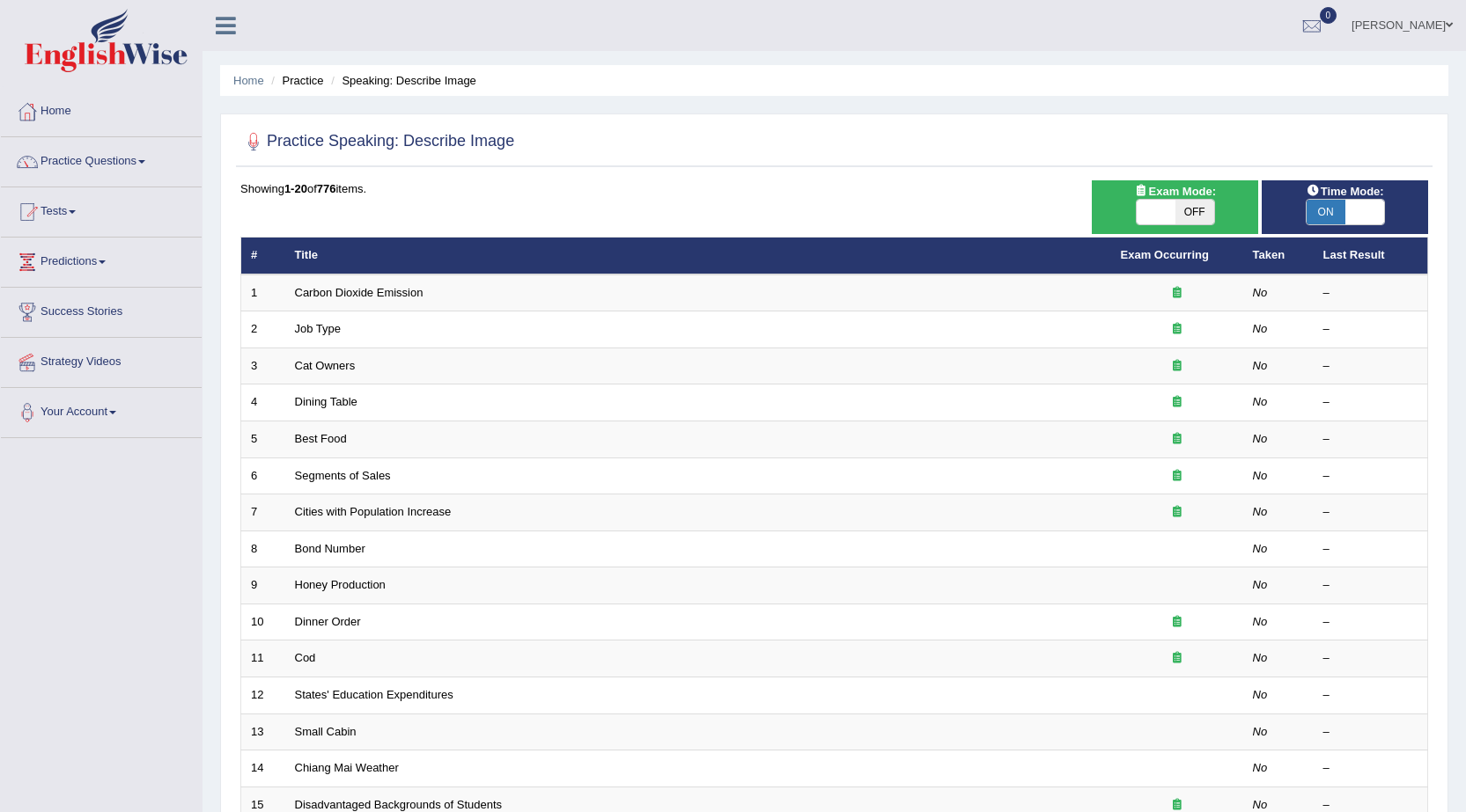
click at [314, 331] on link "Job Type" at bounding box center [318, 328] width 47 height 13
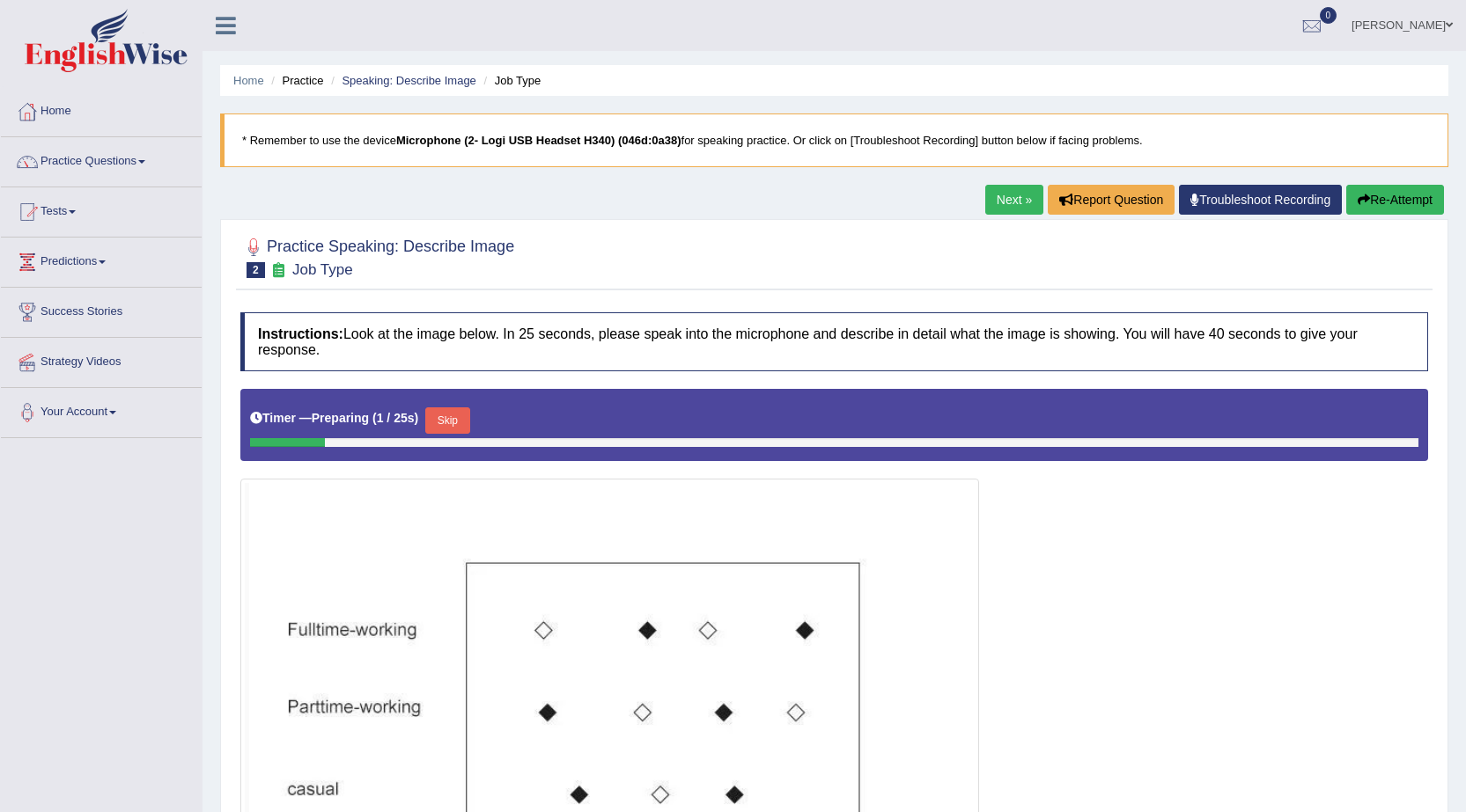
click at [993, 193] on link "Next »" at bounding box center [1015, 200] width 58 height 30
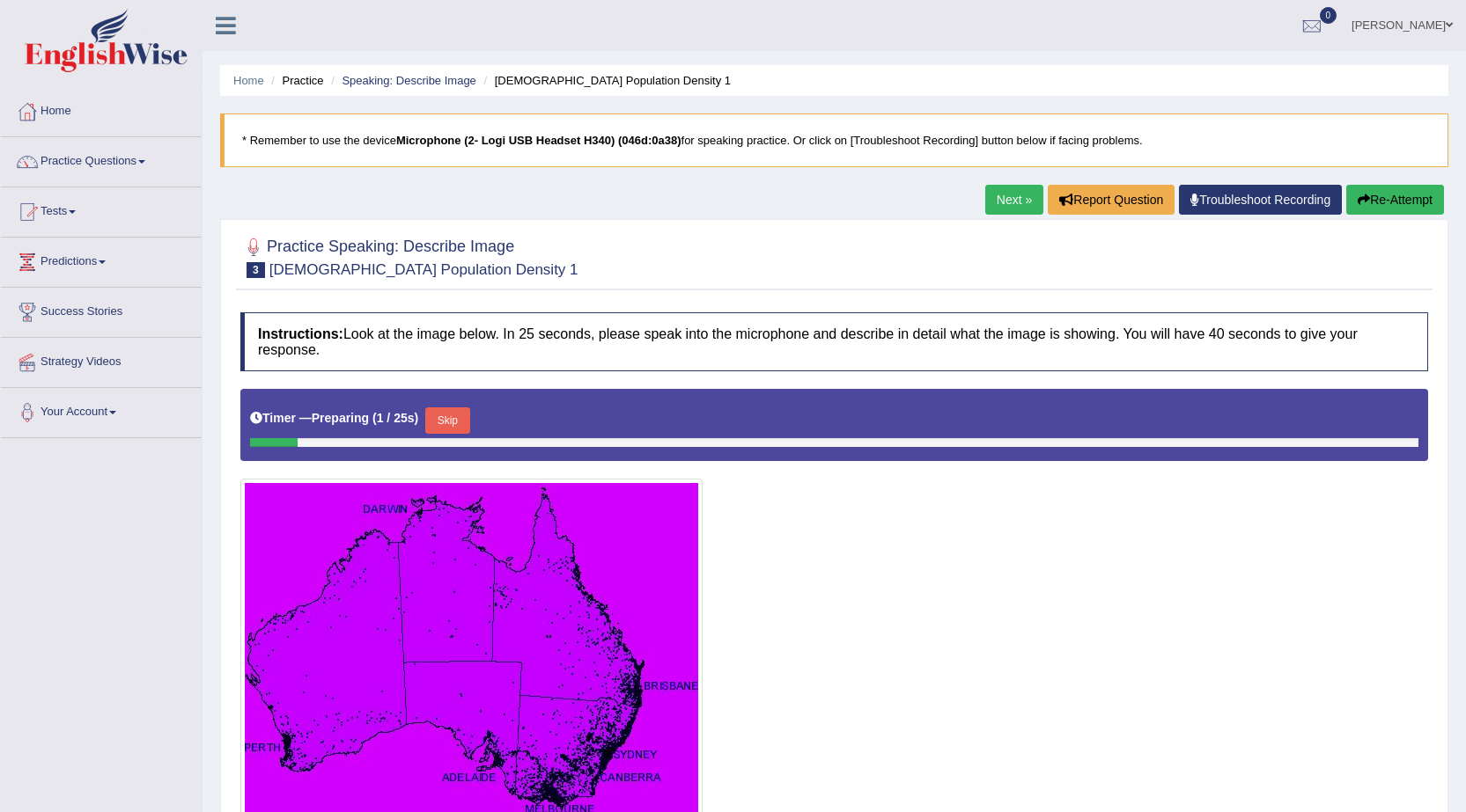
click at [998, 204] on link "Next »" at bounding box center [1015, 200] width 58 height 30
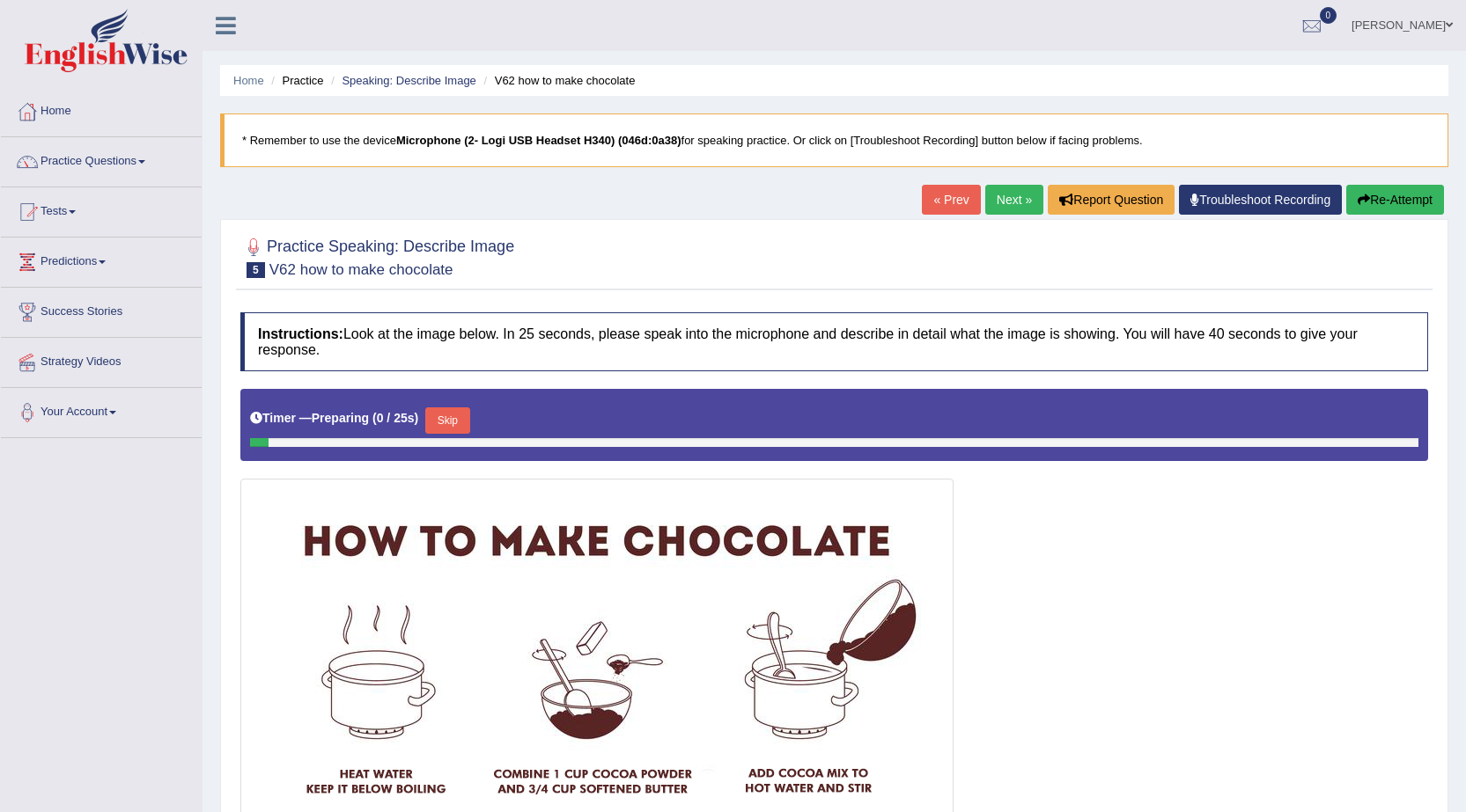
click at [998, 204] on link "Next »" at bounding box center [1015, 200] width 58 height 30
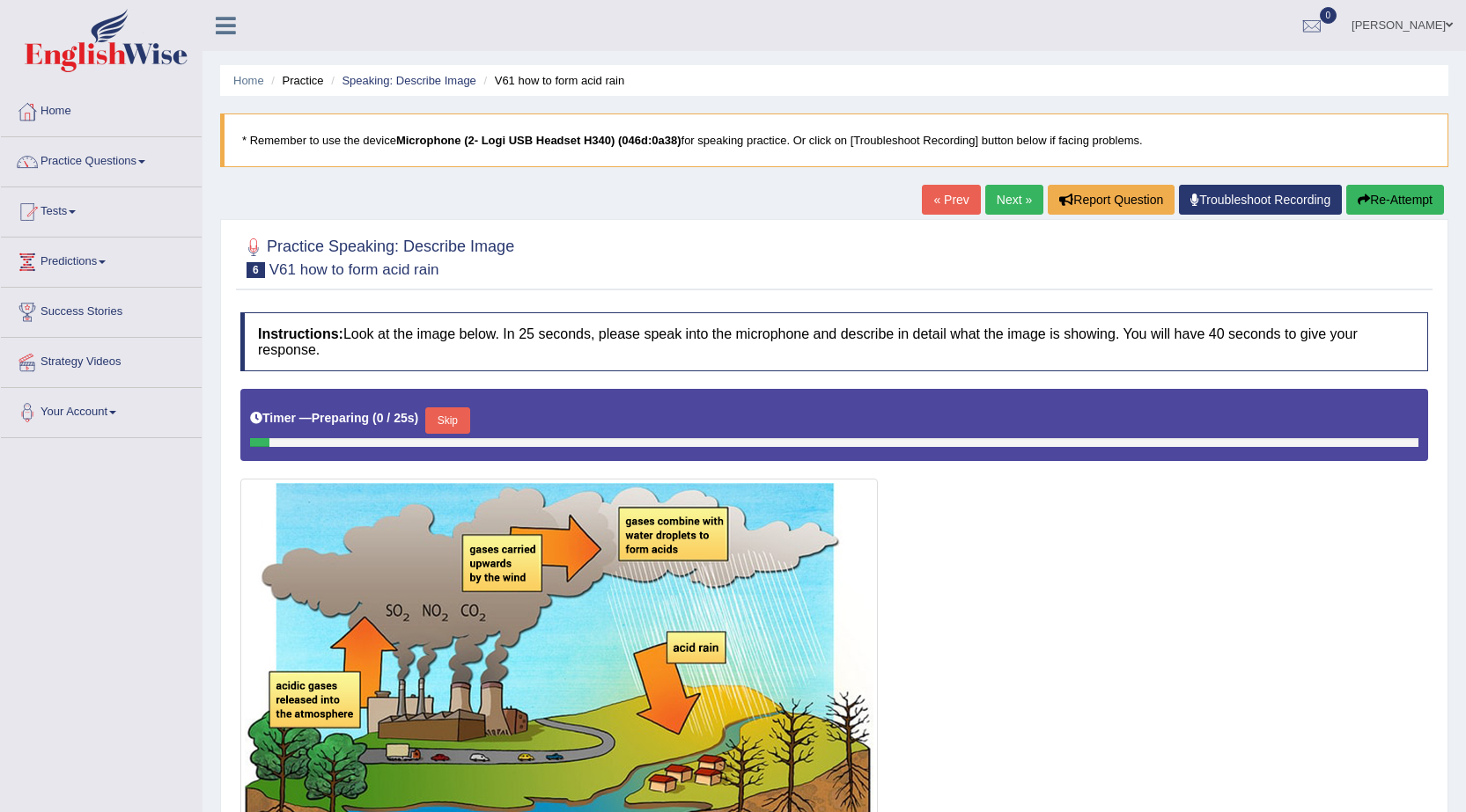
click at [998, 204] on link "Next »" at bounding box center [1015, 200] width 58 height 30
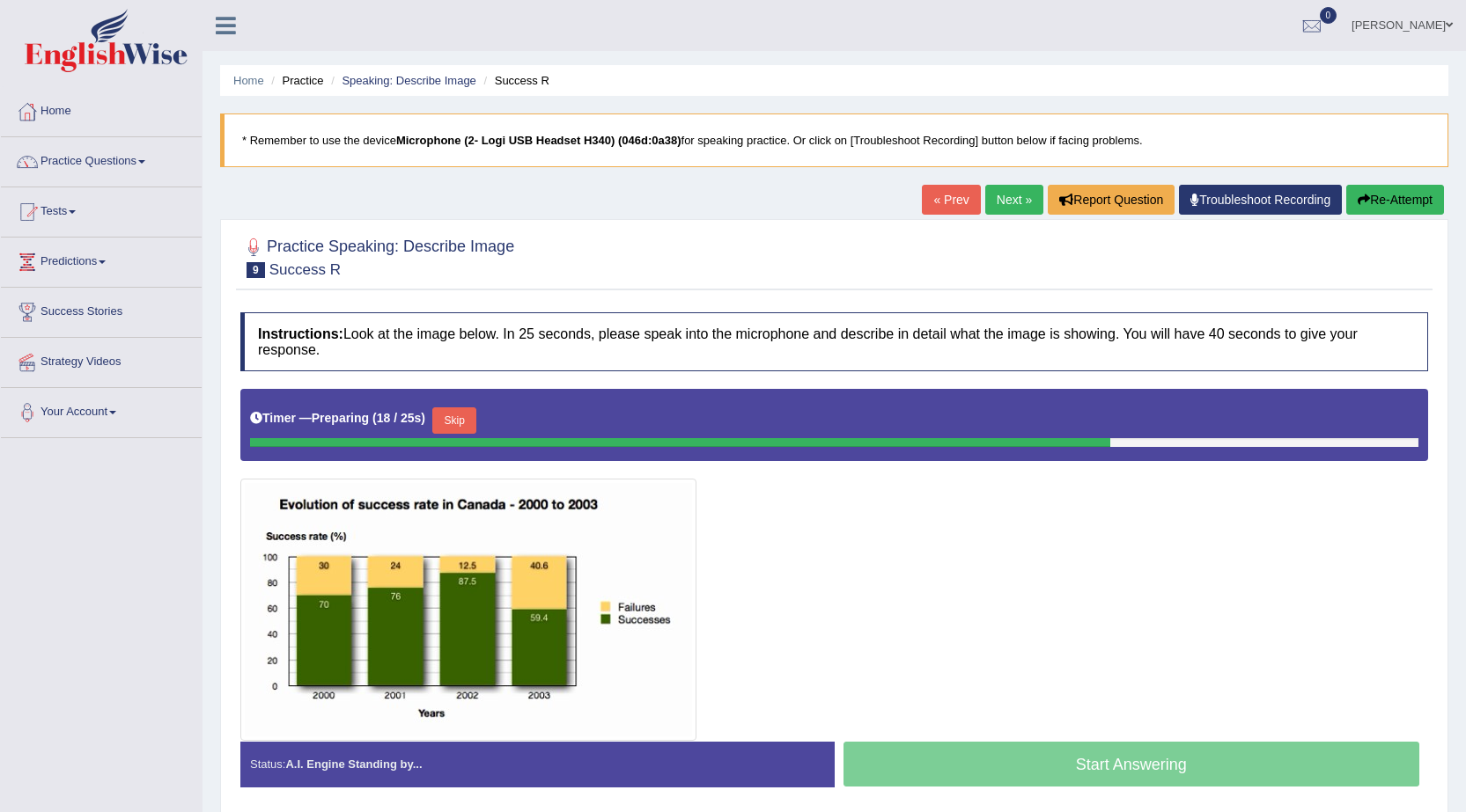
click at [1375, 200] on button "Re-Attempt" at bounding box center [1395, 200] width 98 height 30
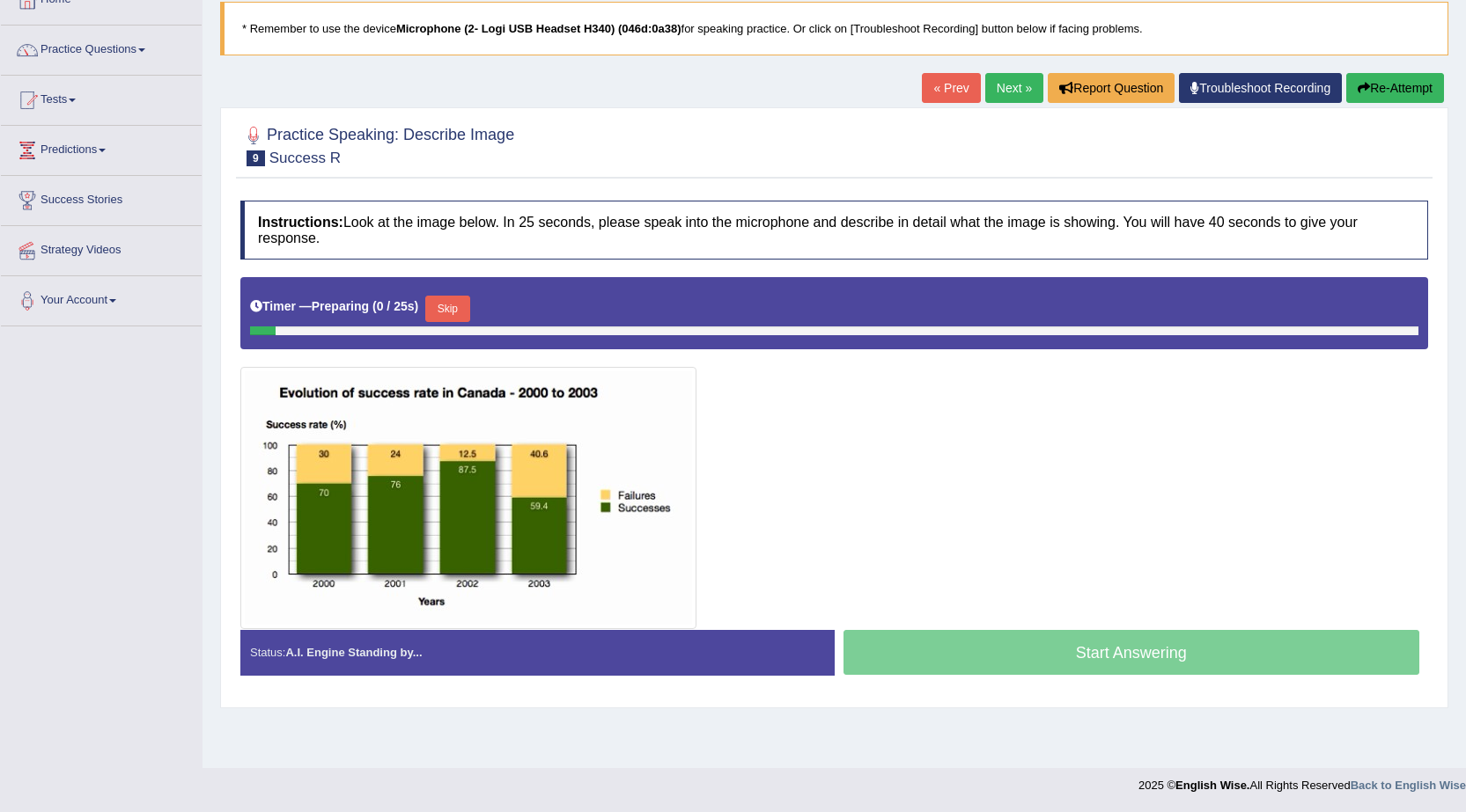
scroll to position [112, 0]
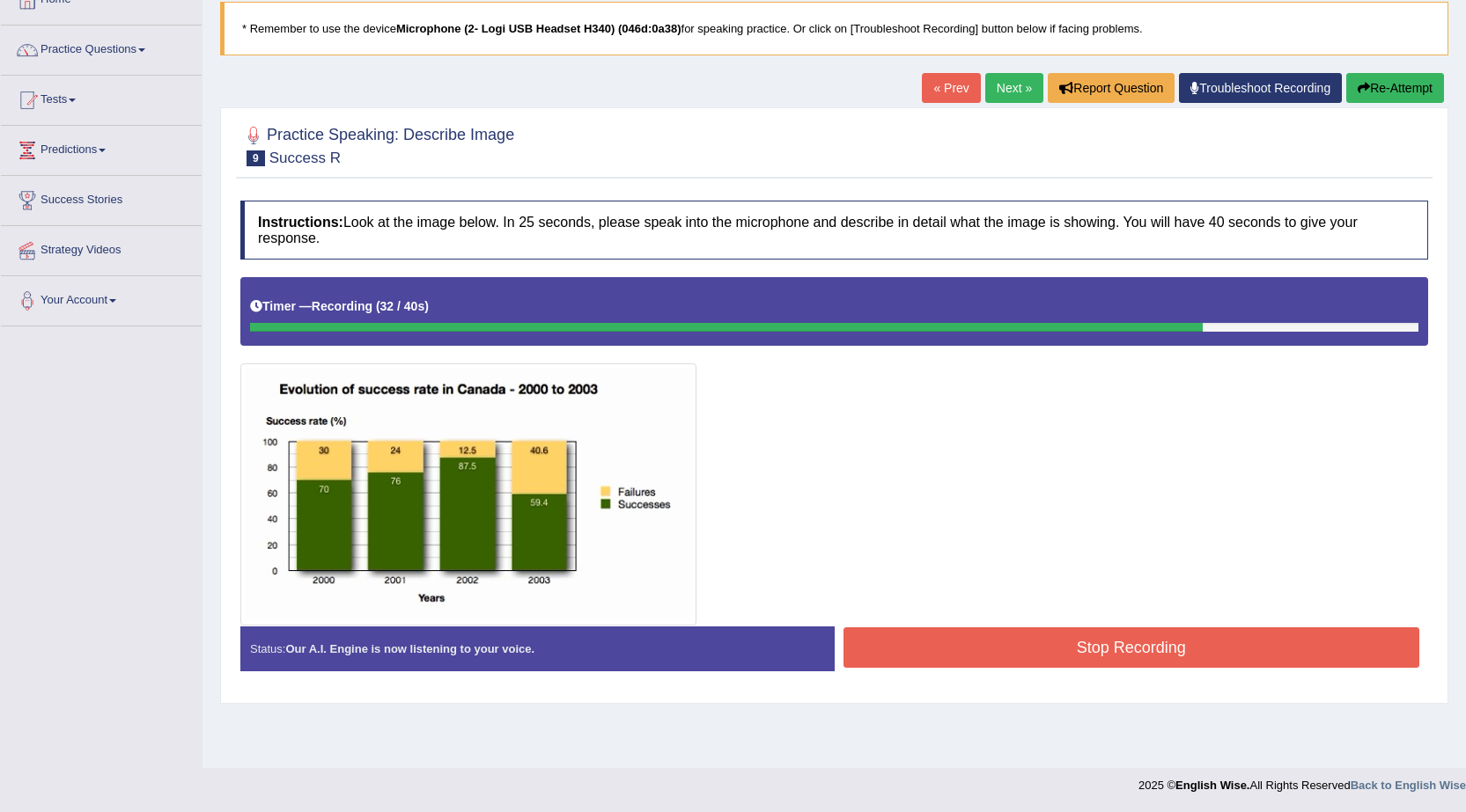
click at [882, 658] on button "Stop Recording" at bounding box center [1131, 648] width 577 height 41
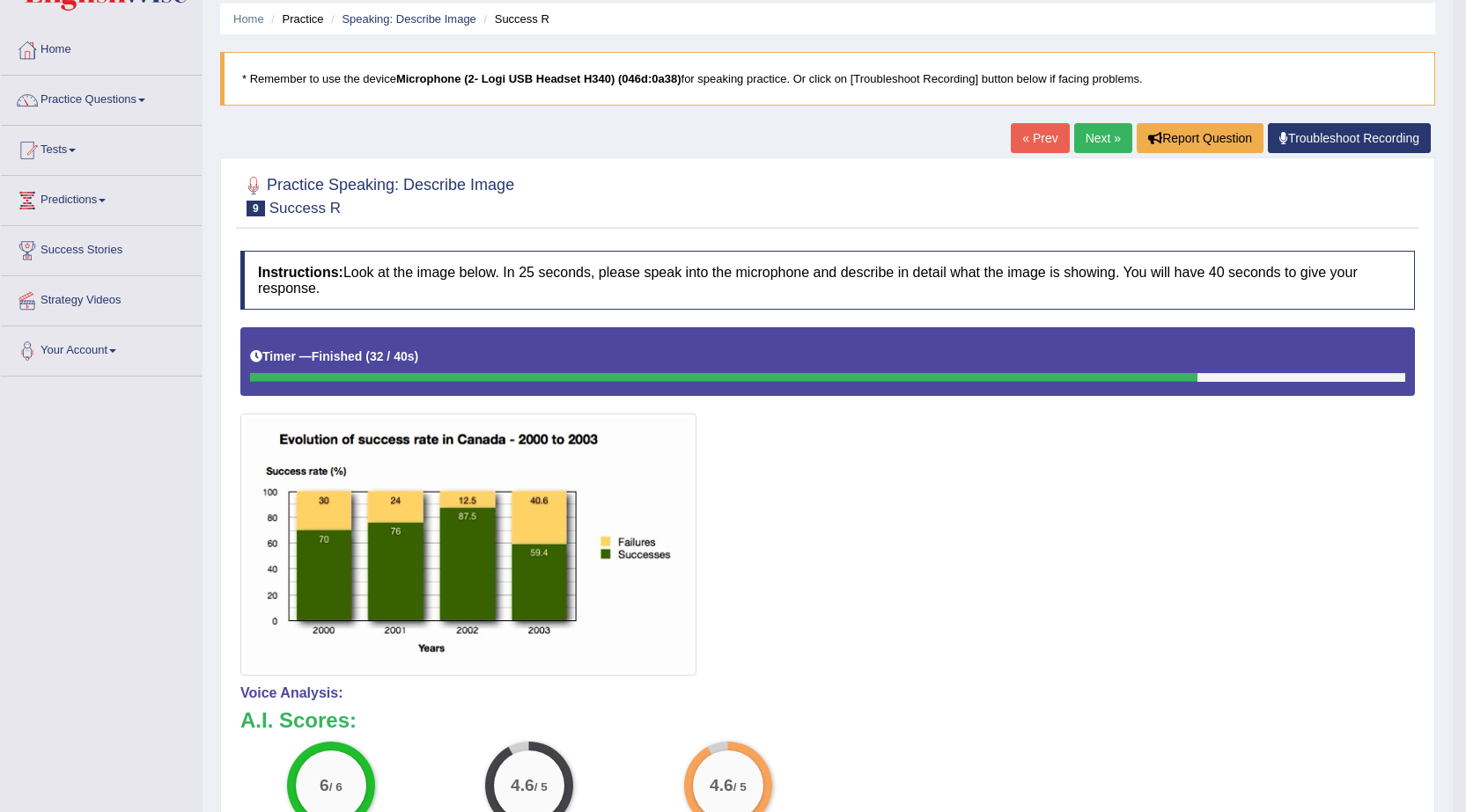
scroll to position [0, 0]
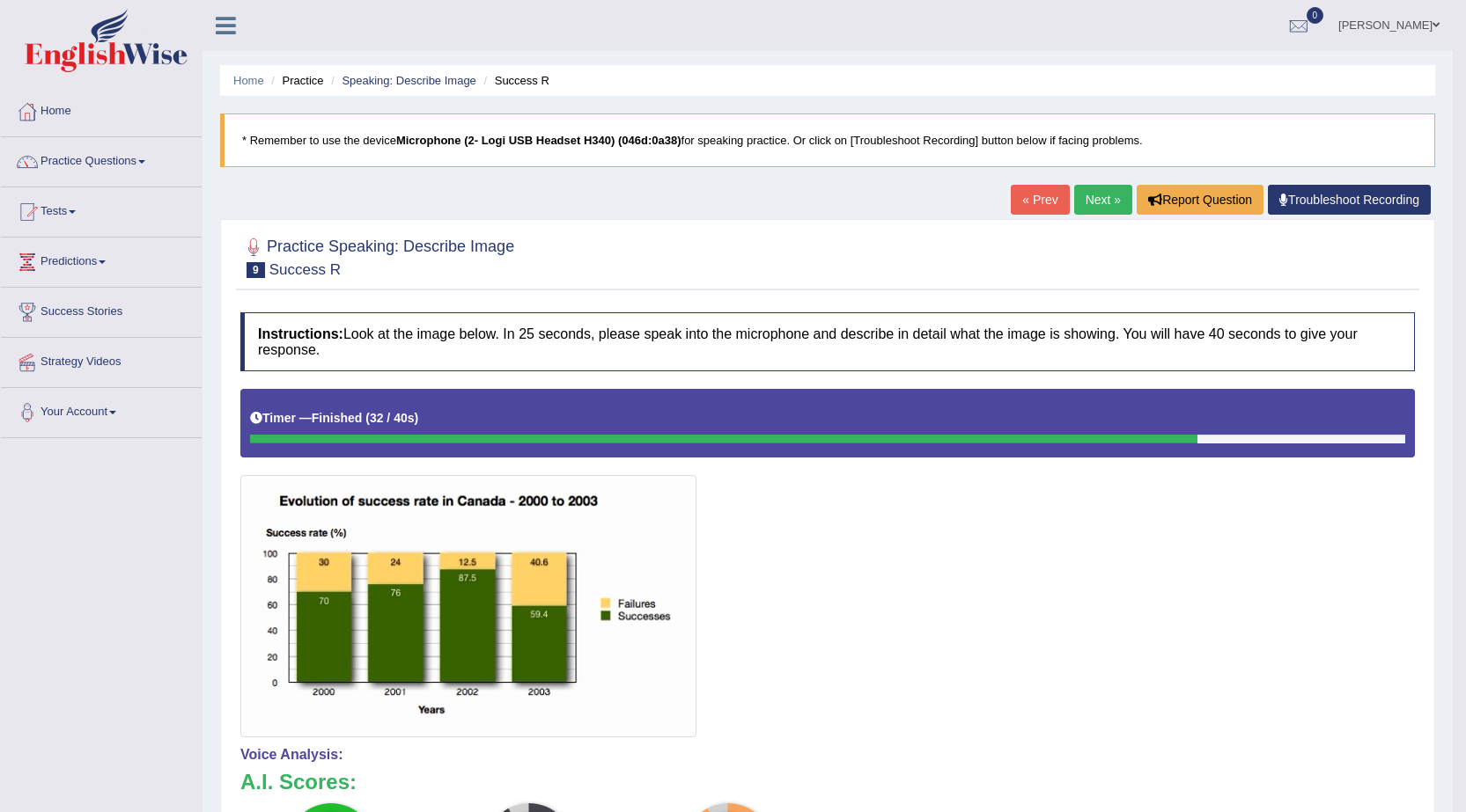
click at [112, 185] on li "Practice Questions Speaking Practice Read Aloud Repeat Sentence Describe Image …" at bounding box center [101, 162] width 200 height 50
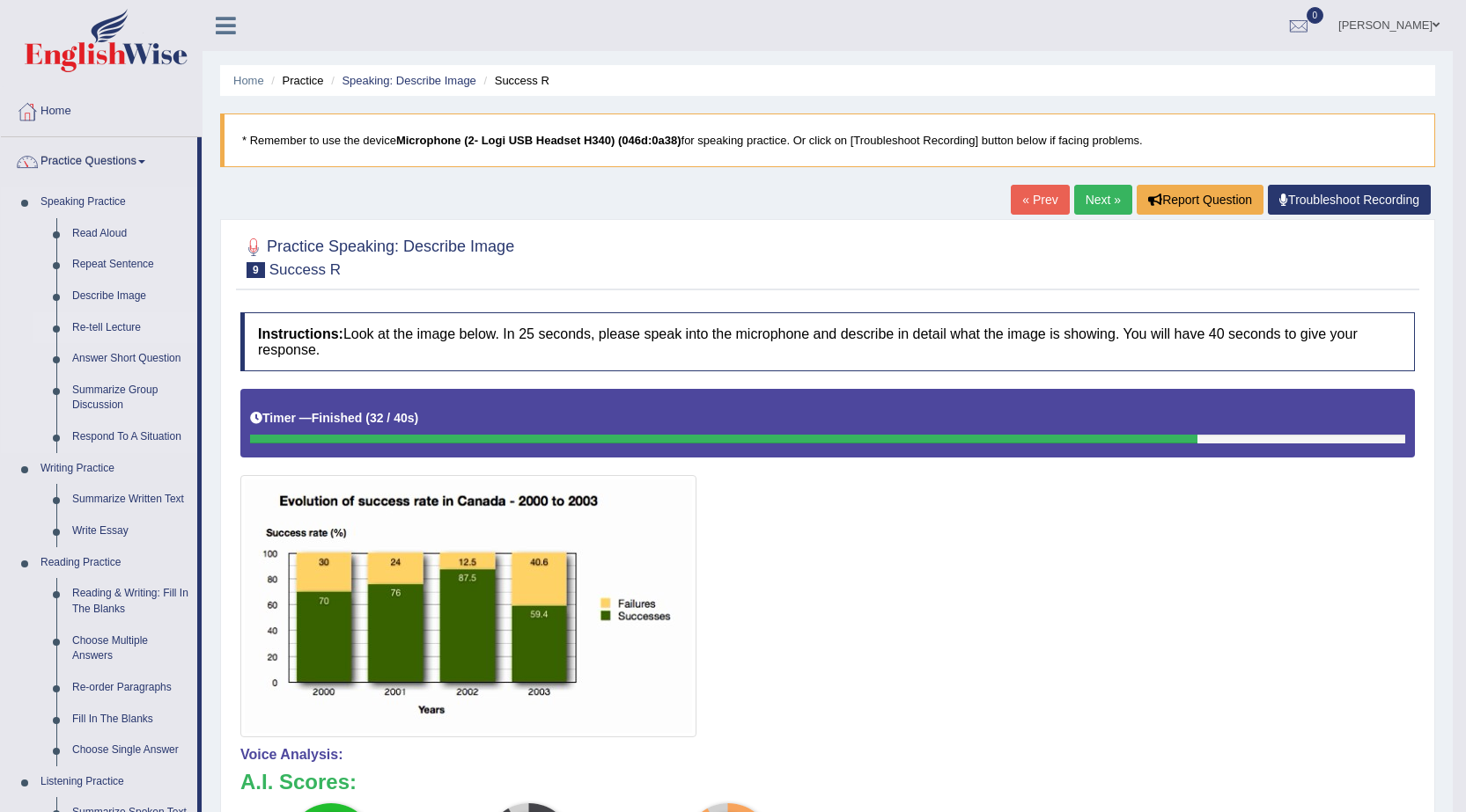
click at [126, 327] on link "Re-tell Lecture" at bounding box center [130, 329] width 133 height 32
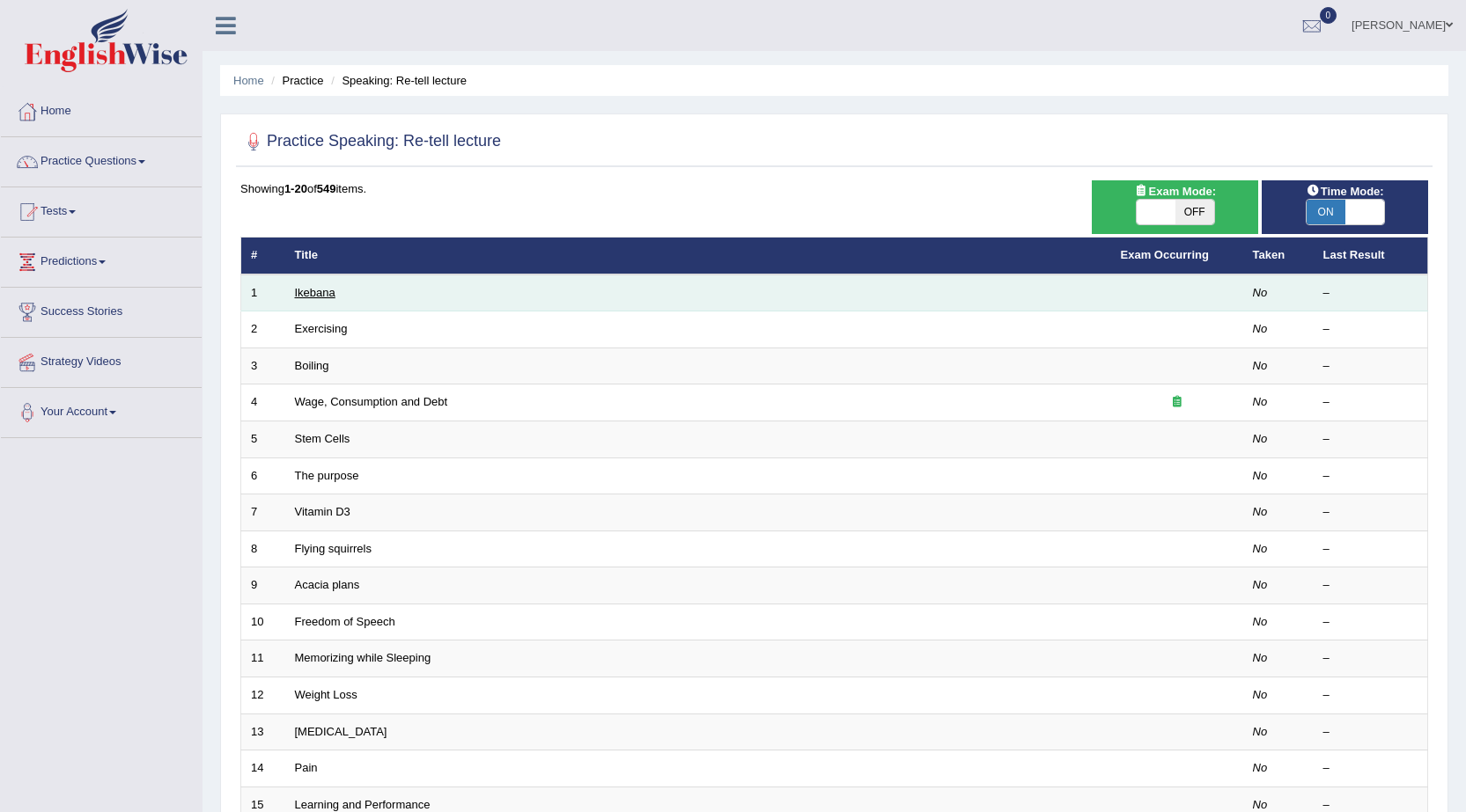
click at [313, 292] on link "Ikebana" at bounding box center [315, 292] width 41 height 13
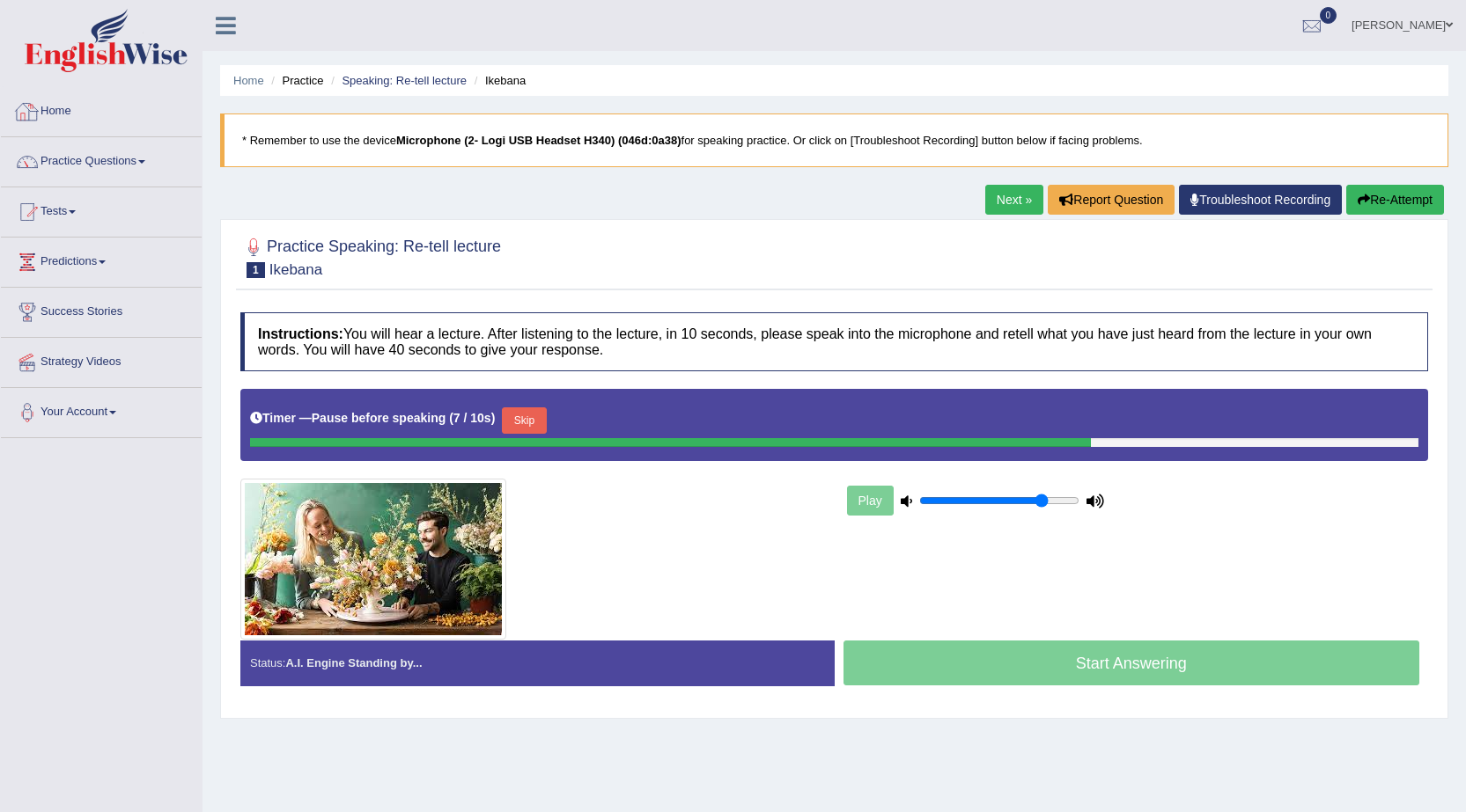
click at [87, 110] on link "Home" at bounding box center [101, 109] width 200 height 44
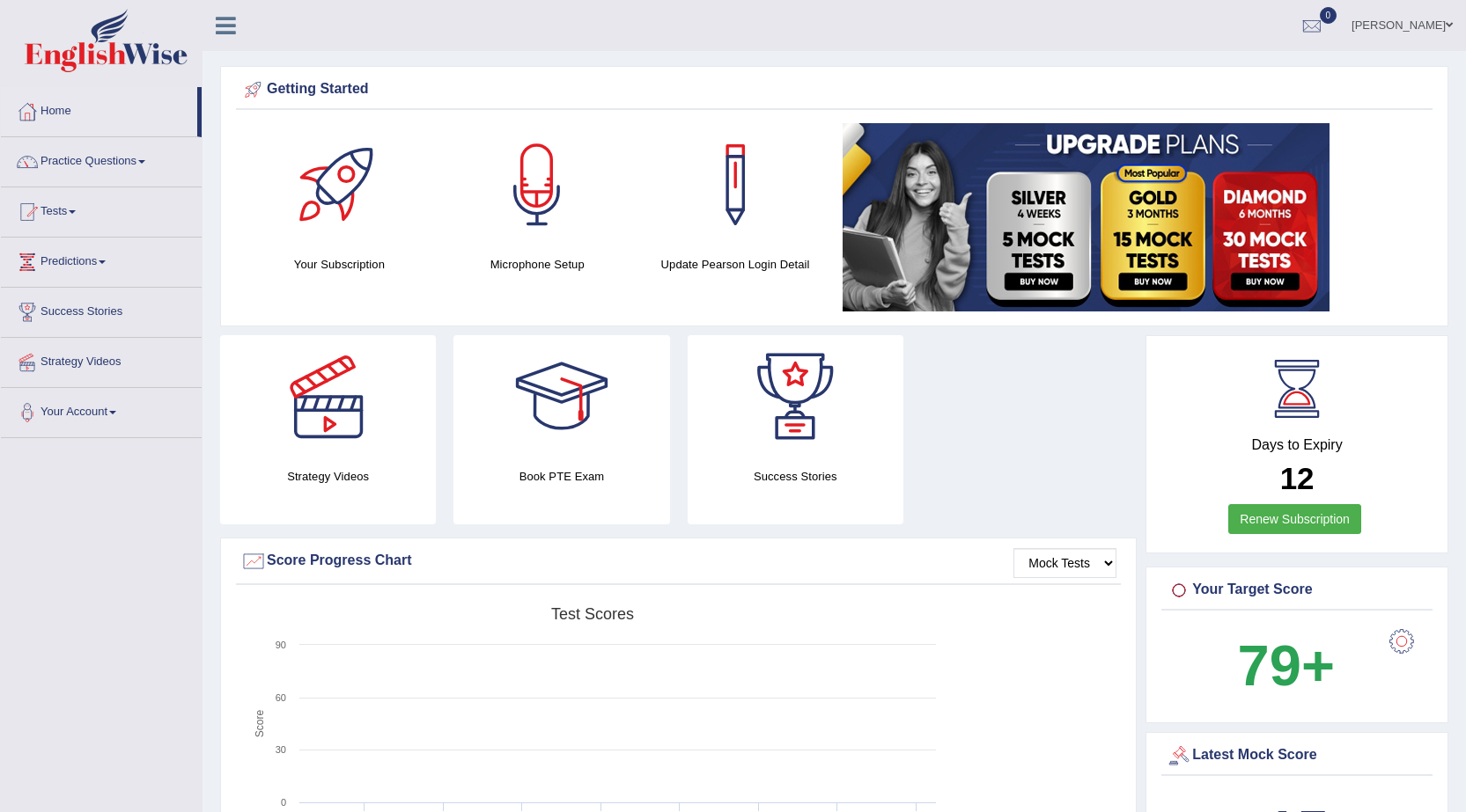
click at [1417, 31] on link "Ashna" at bounding box center [1402, 23] width 128 height 46
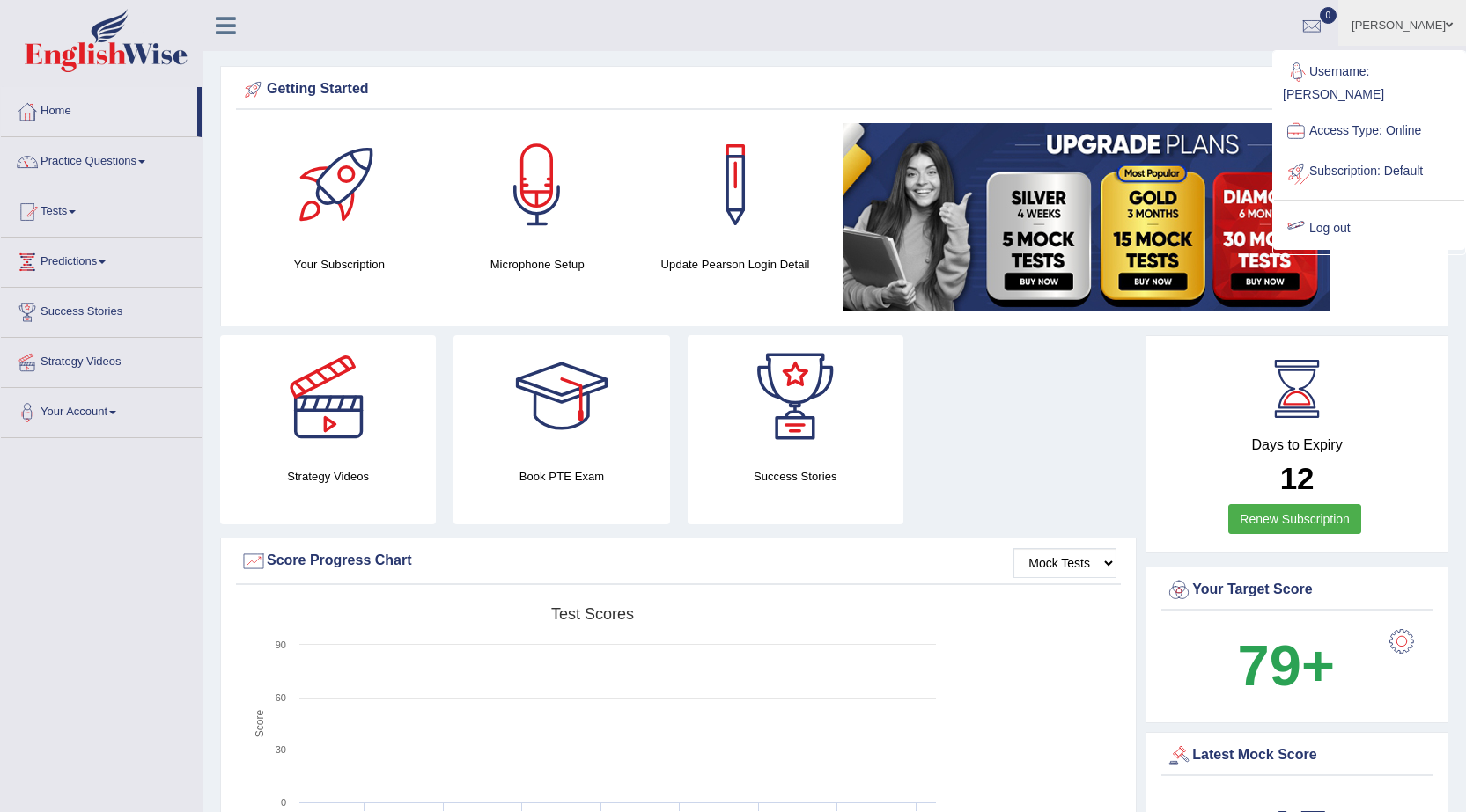
click at [1304, 215] on div at bounding box center [1296, 228] width 27 height 27
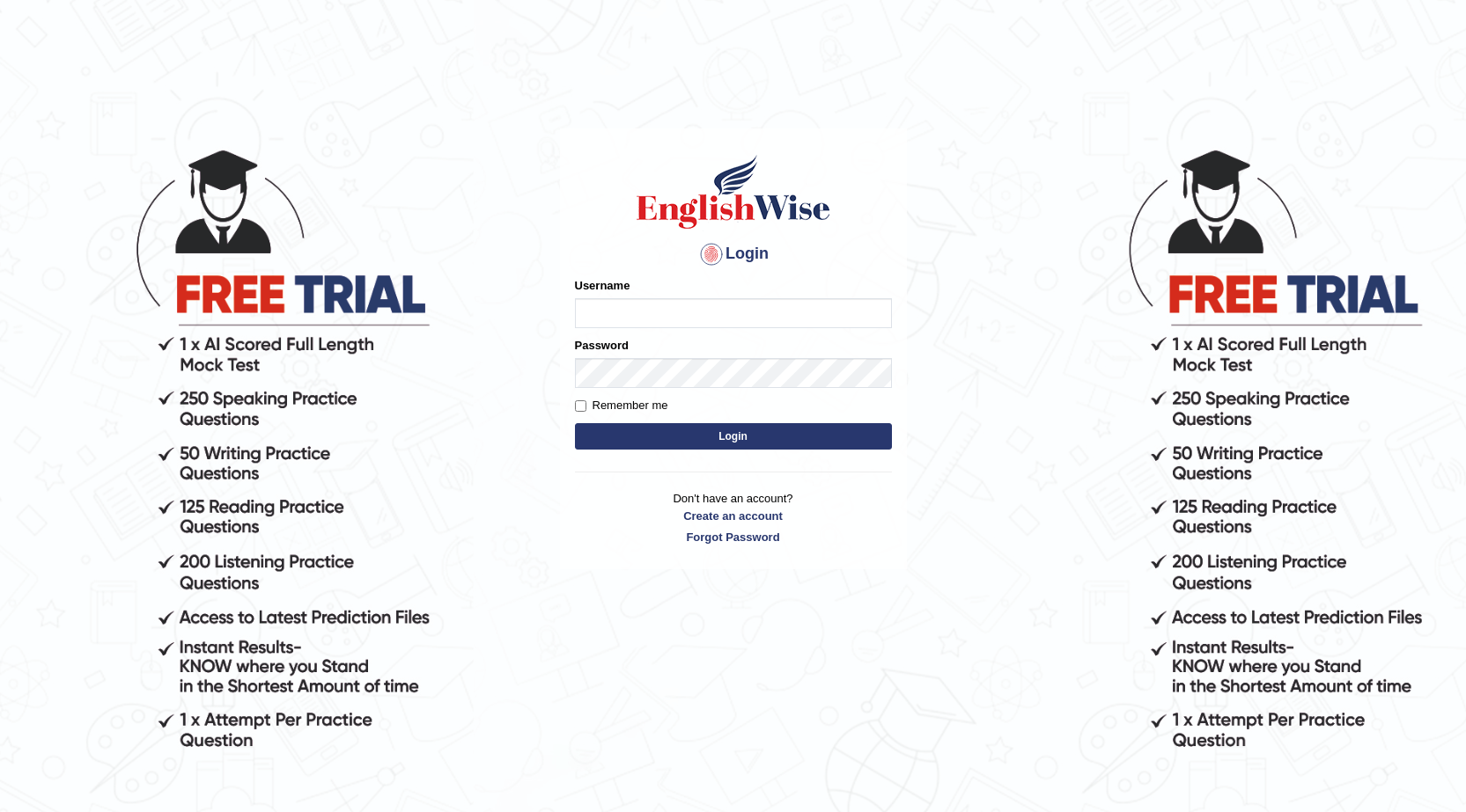
click at [766, 313] on input "Username" at bounding box center [733, 313] width 317 height 30
type input "okyere"
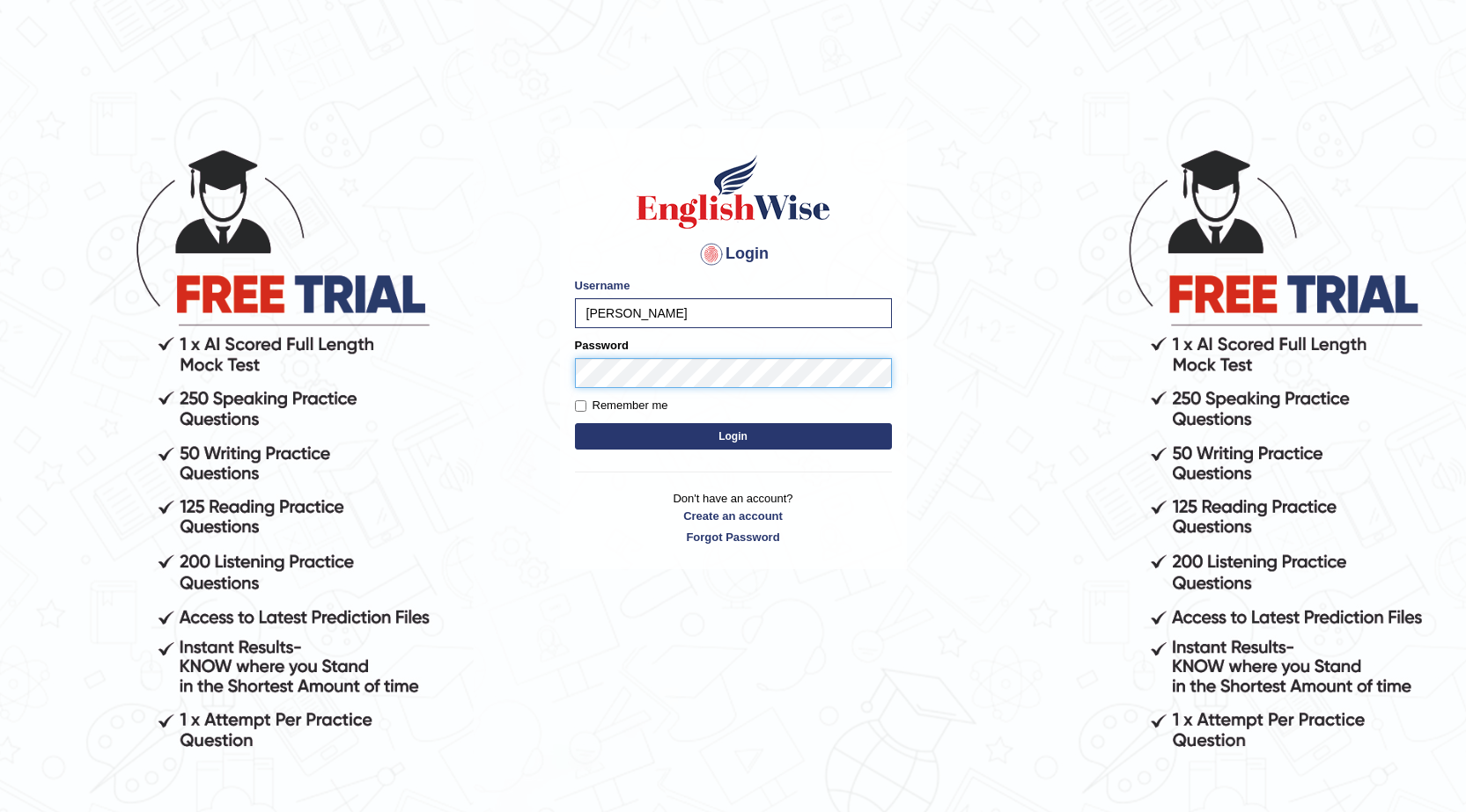
click at [575, 423] on button "Login" at bounding box center [733, 436] width 317 height 27
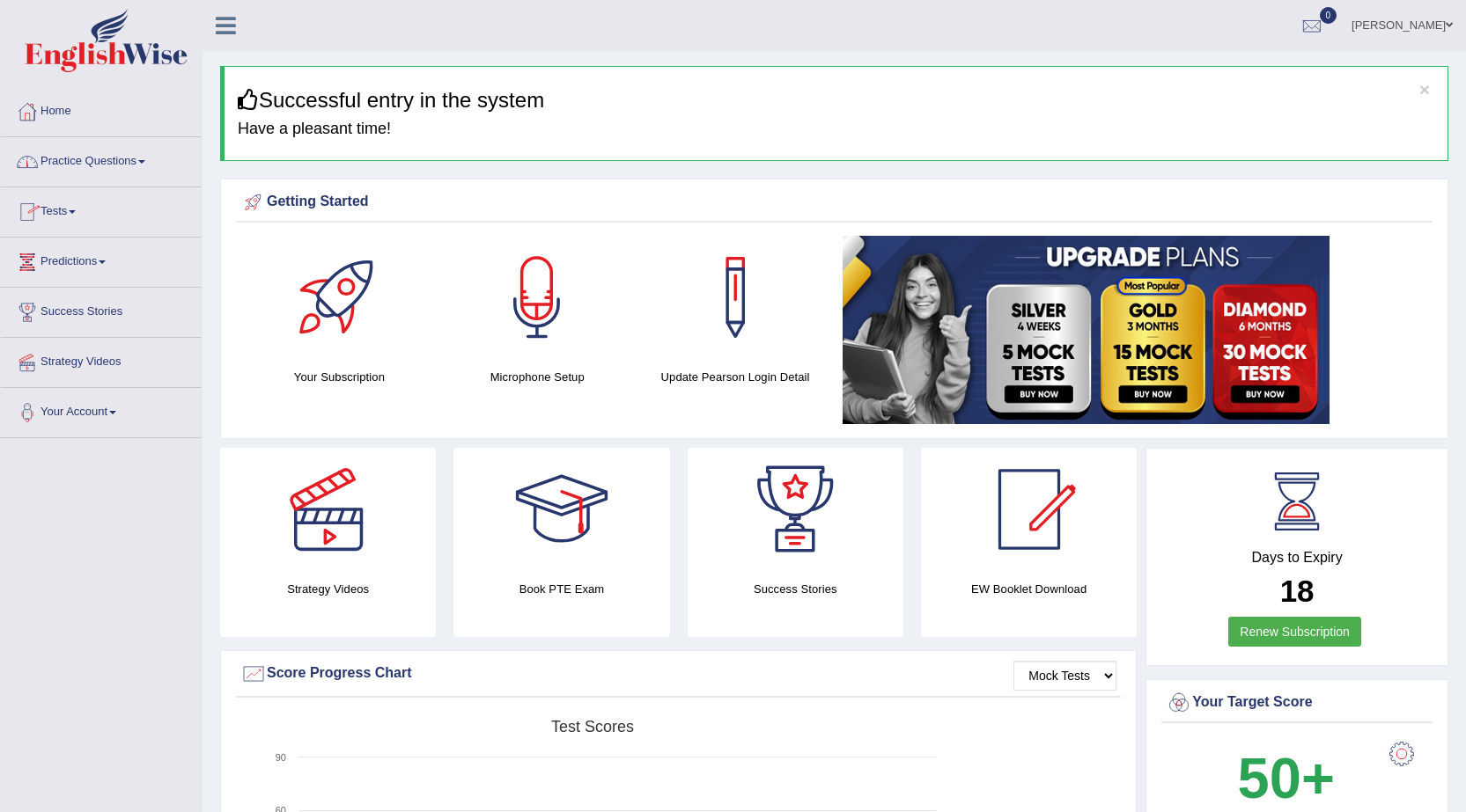
click at [146, 162] on span at bounding box center [142, 162] width 7 height 4
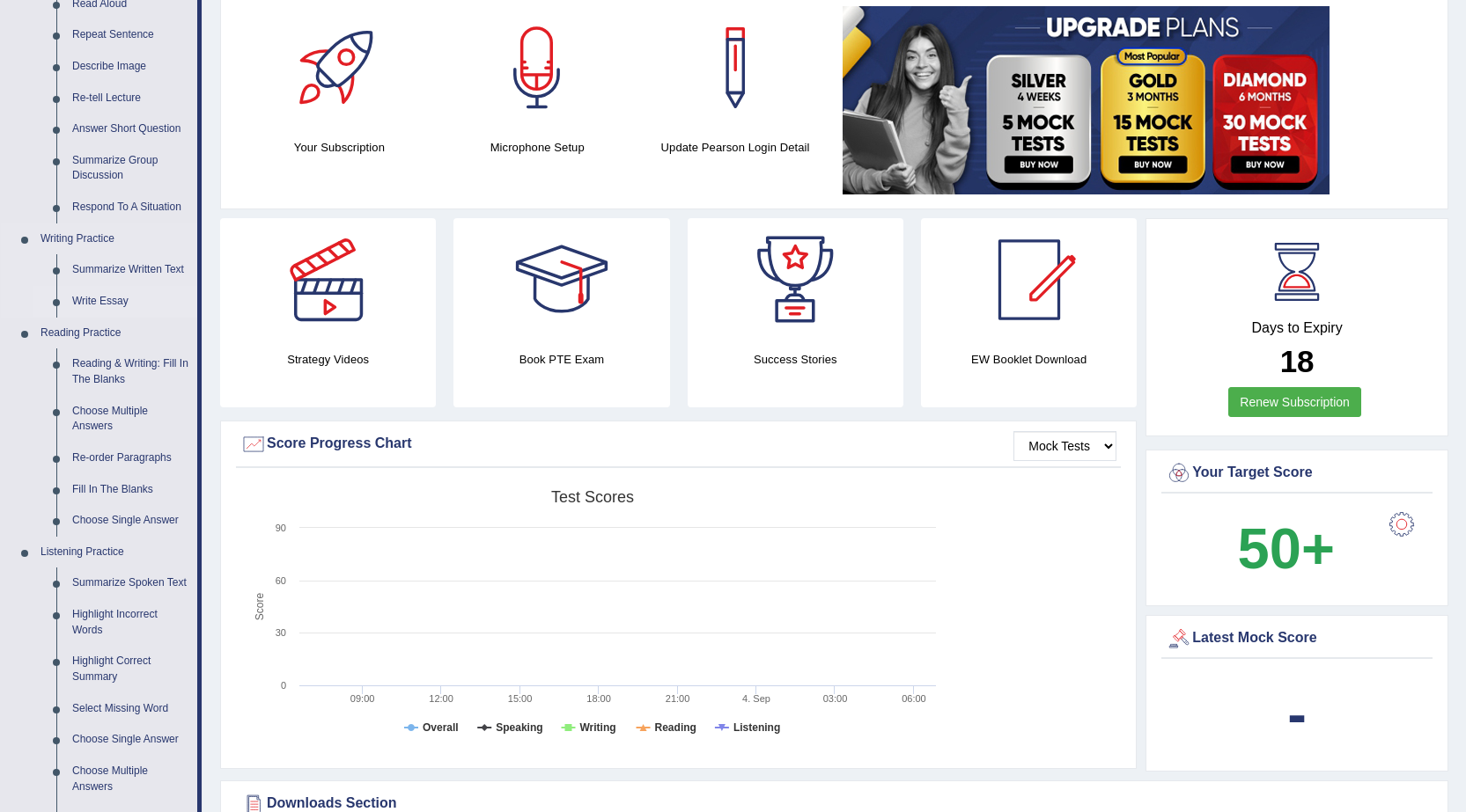
scroll to position [176, 0]
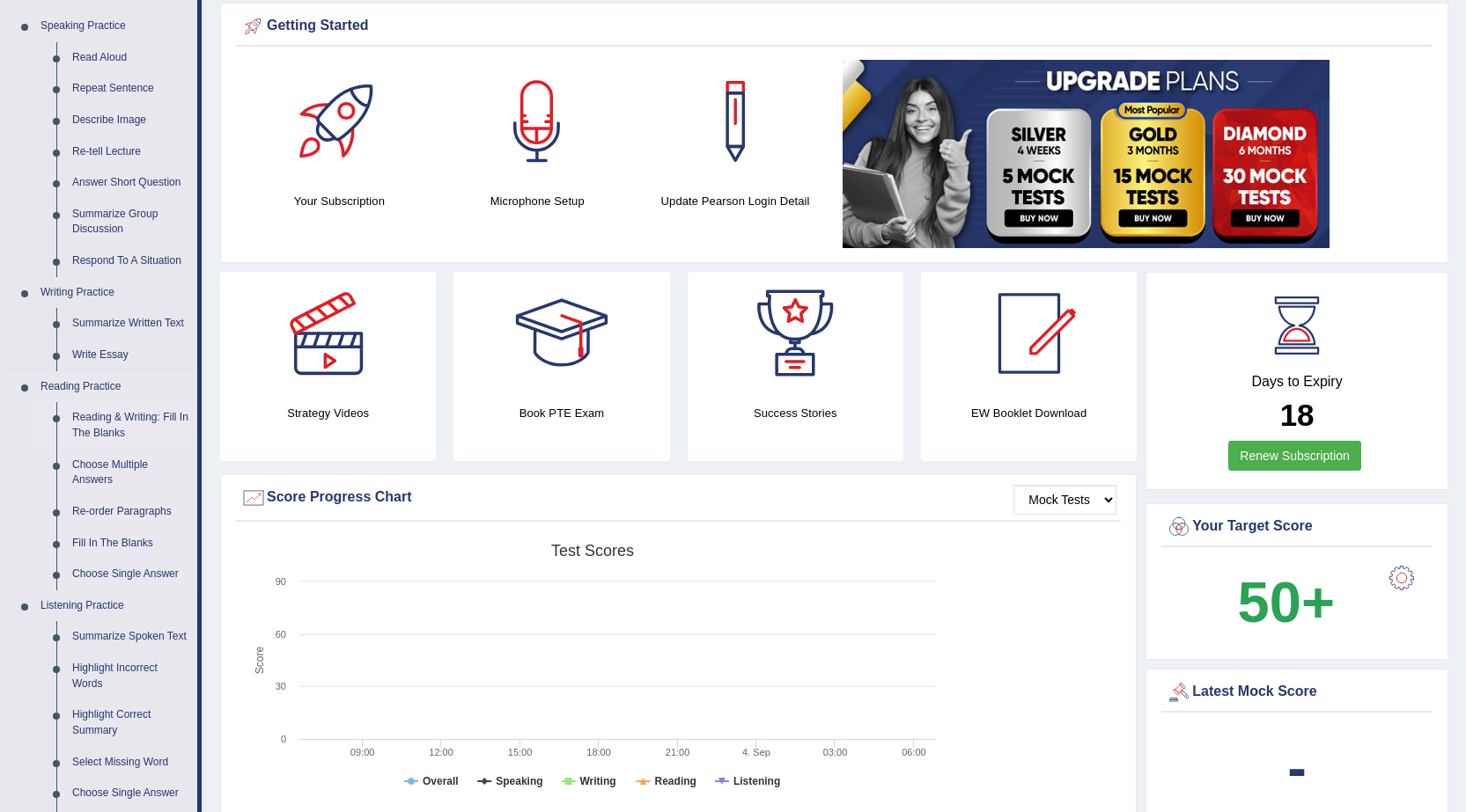
click at [111, 416] on link "Reading & Writing: Fill In The Blanks" at bounding box center [130, 425] width 133 height 47
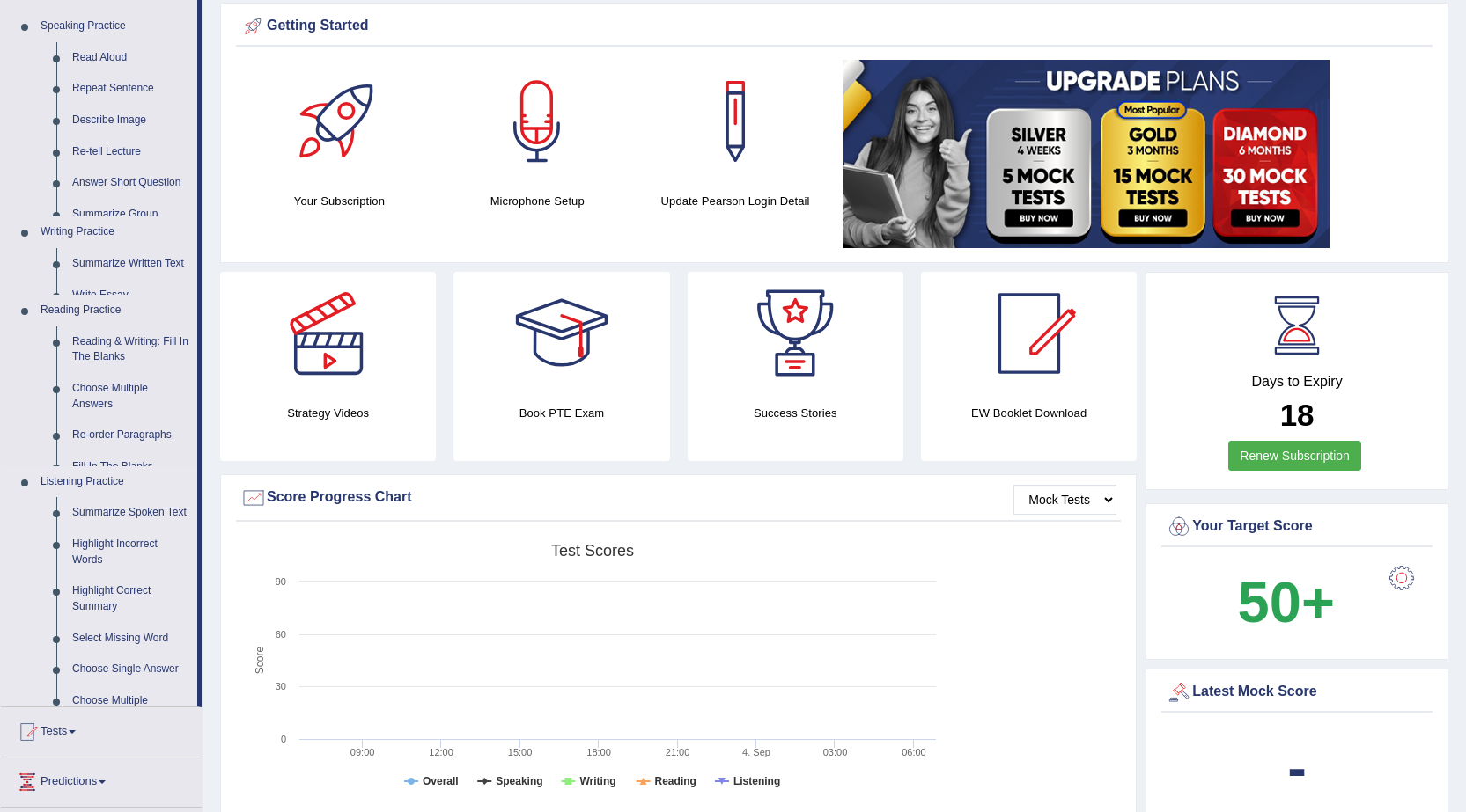
click at [111, 416] on ul "Home Practice Questions Speaking Practice Read Aloud Repeat Sentence Describe I…" at bounding box center [101, 434] width 200 height 1047
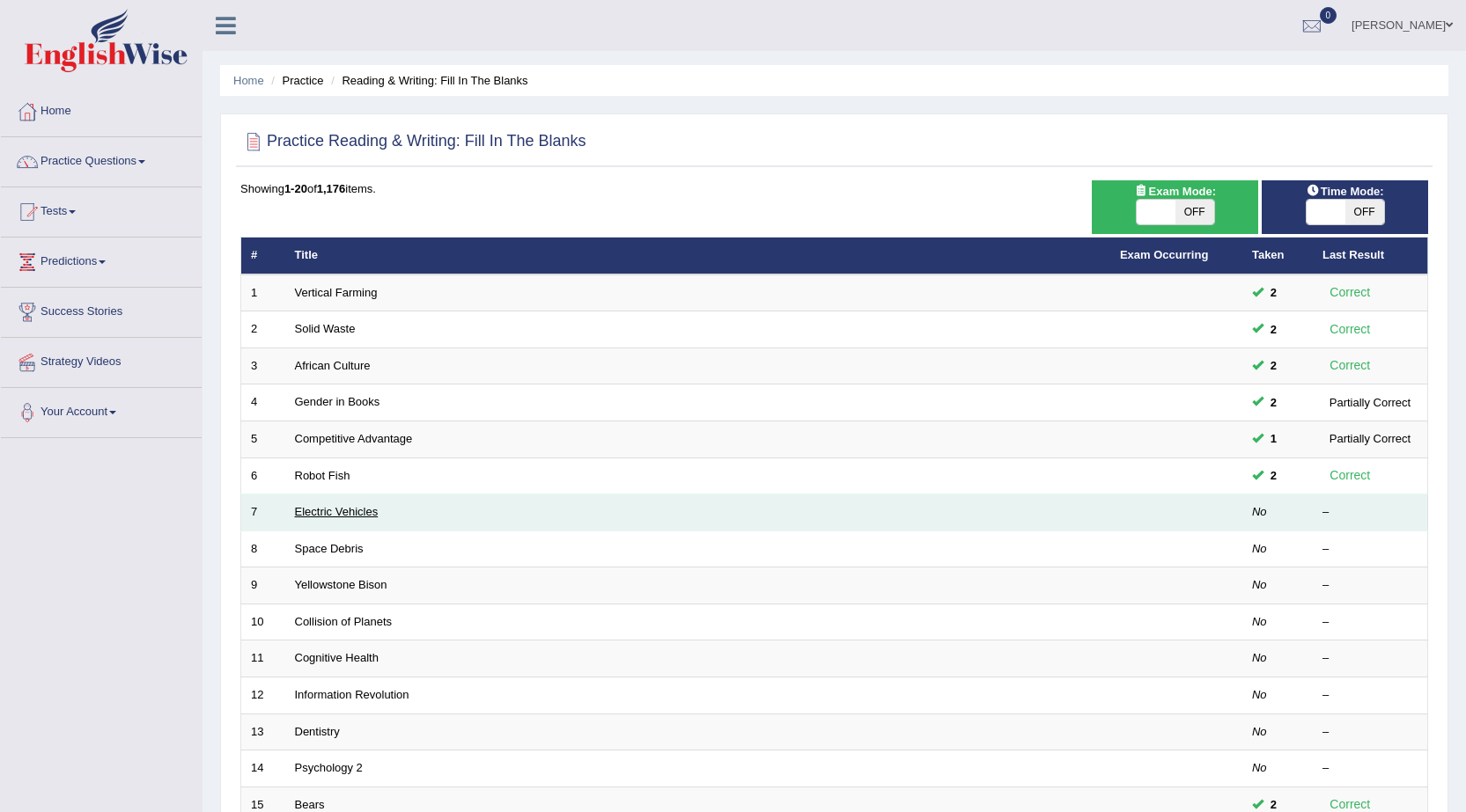
click at [342, 512] on link "Electric Vehicles" at bounding box center [337, 511] width 84 height 13
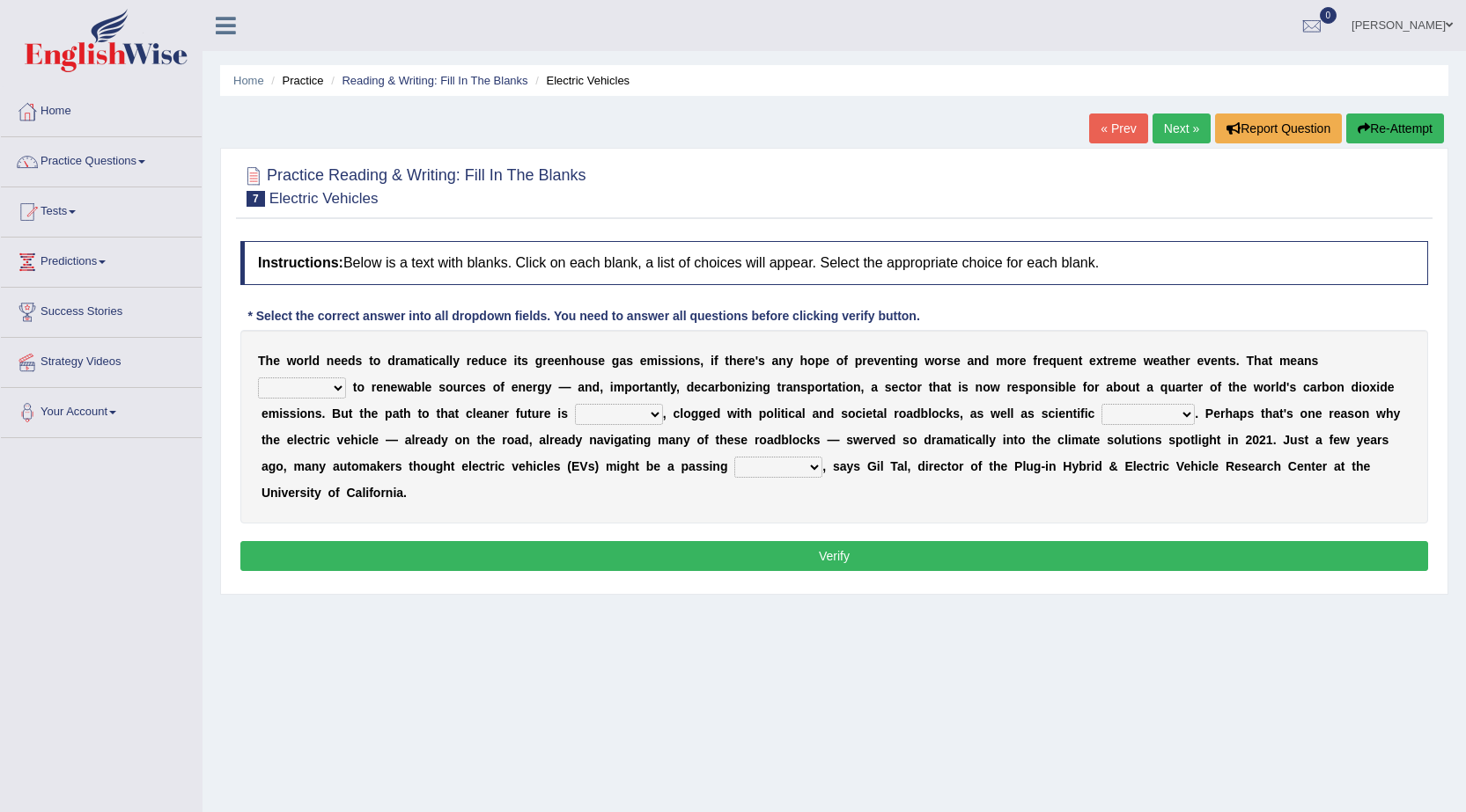
click at [146, 161] on span at bounding box center [142, 162] width 7 height 4
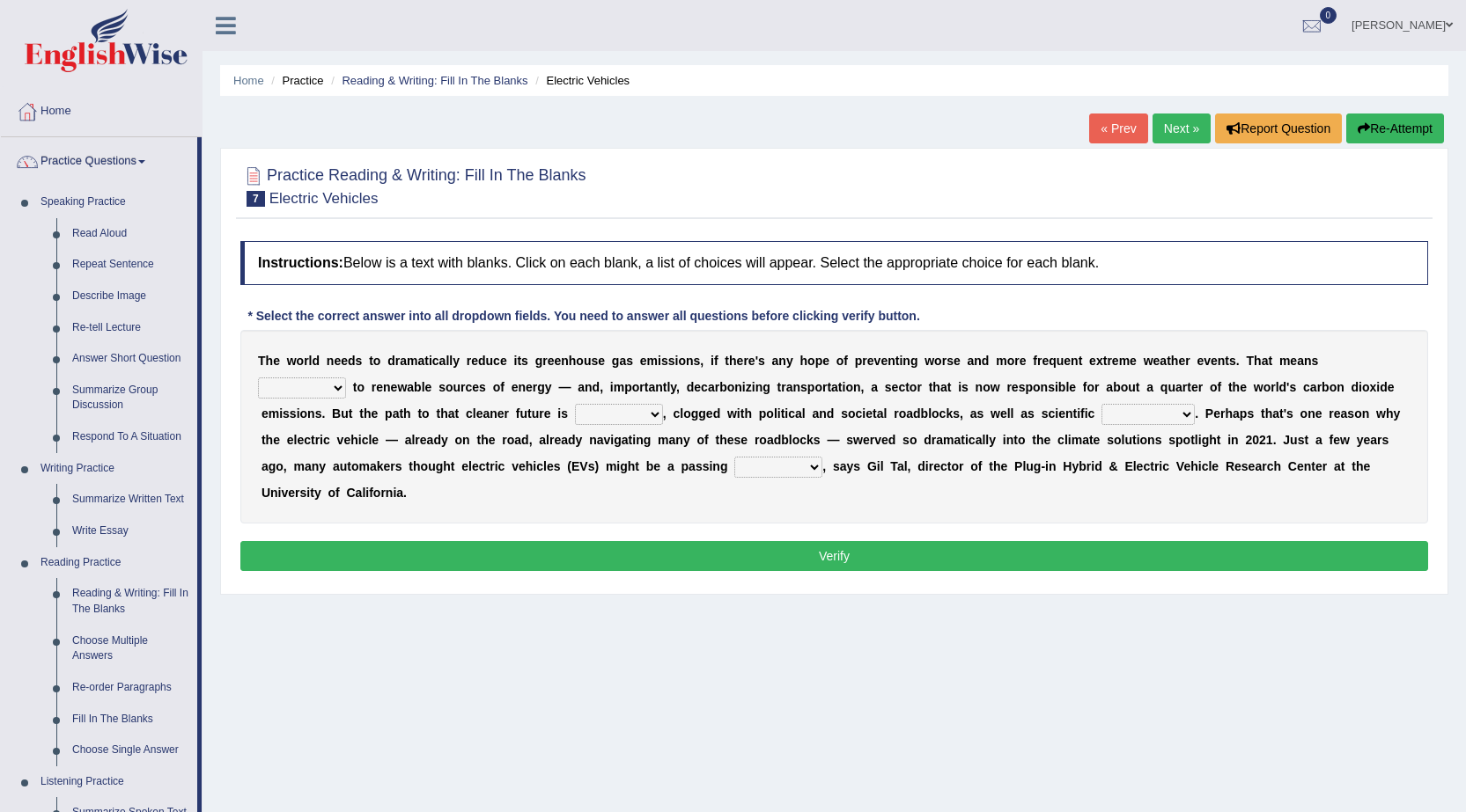
click at [336, 389] on select "grafting drafting crafting shifting" at bounding box center [302, 388] width 88 height 21
click at [378, 615] on div "Home Practice Reading & Writing: Fill In The Blanks Electric Vehicles « Prev Ne…" at bounding box center [834, 439] width 1264 height 880
click at [340, 385] on select "grafting drafting crafting shifting" at bounding box center [302, 388] width 88 height 21
click at [440, 503] on div "T h e w o r l d n e e d s t o d r a m a t i c a l l y r e d u c e i t s g r e e…" at bounding box center [834, 426] width 1188 height 193
click at [336, 389] on select "grafting drafting crafting shifting" at bounding box center [302, 388] width 88 height 21
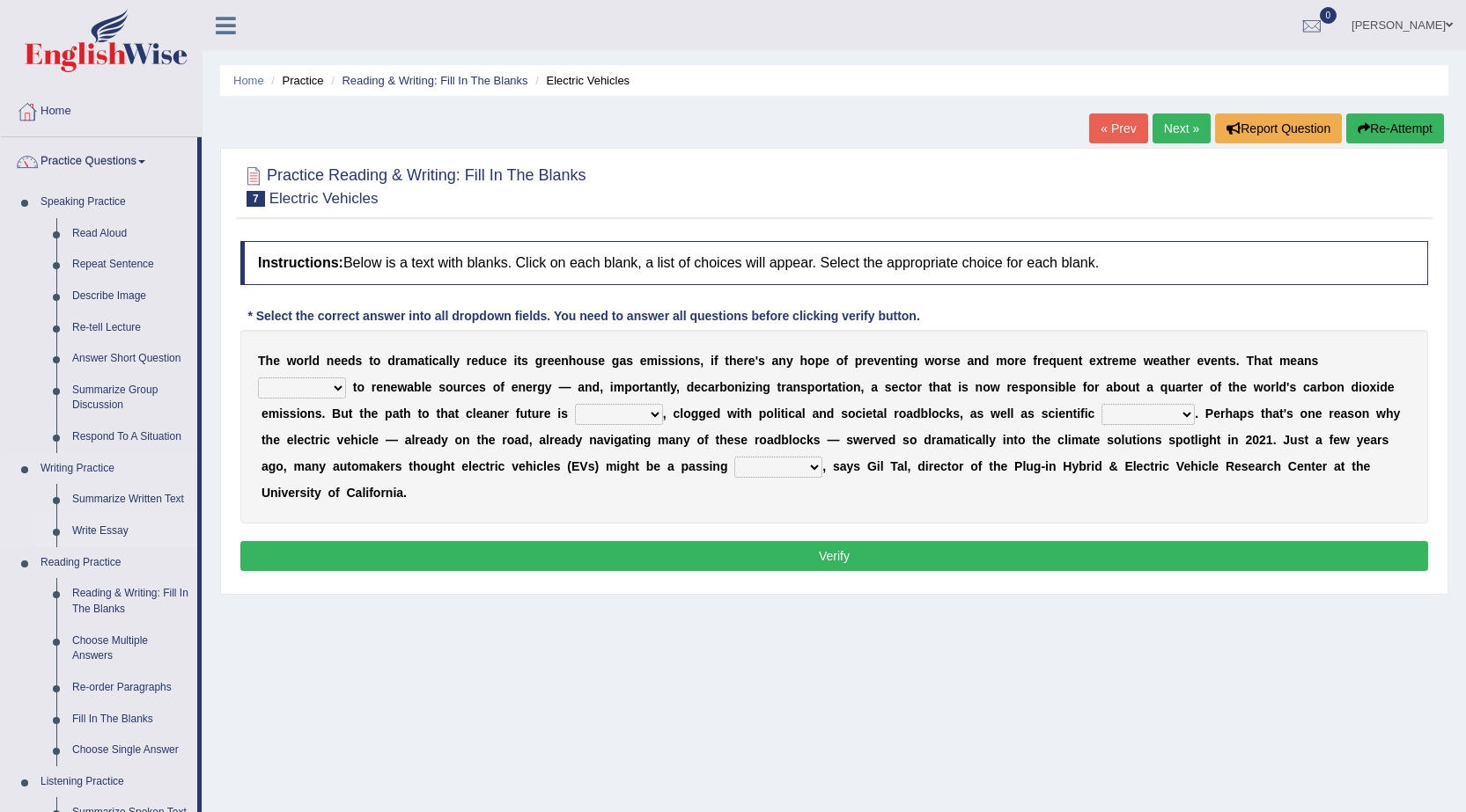
click at [110, 533] on link "Write Essay" at bounding box center [130, 532] width 133 height 32
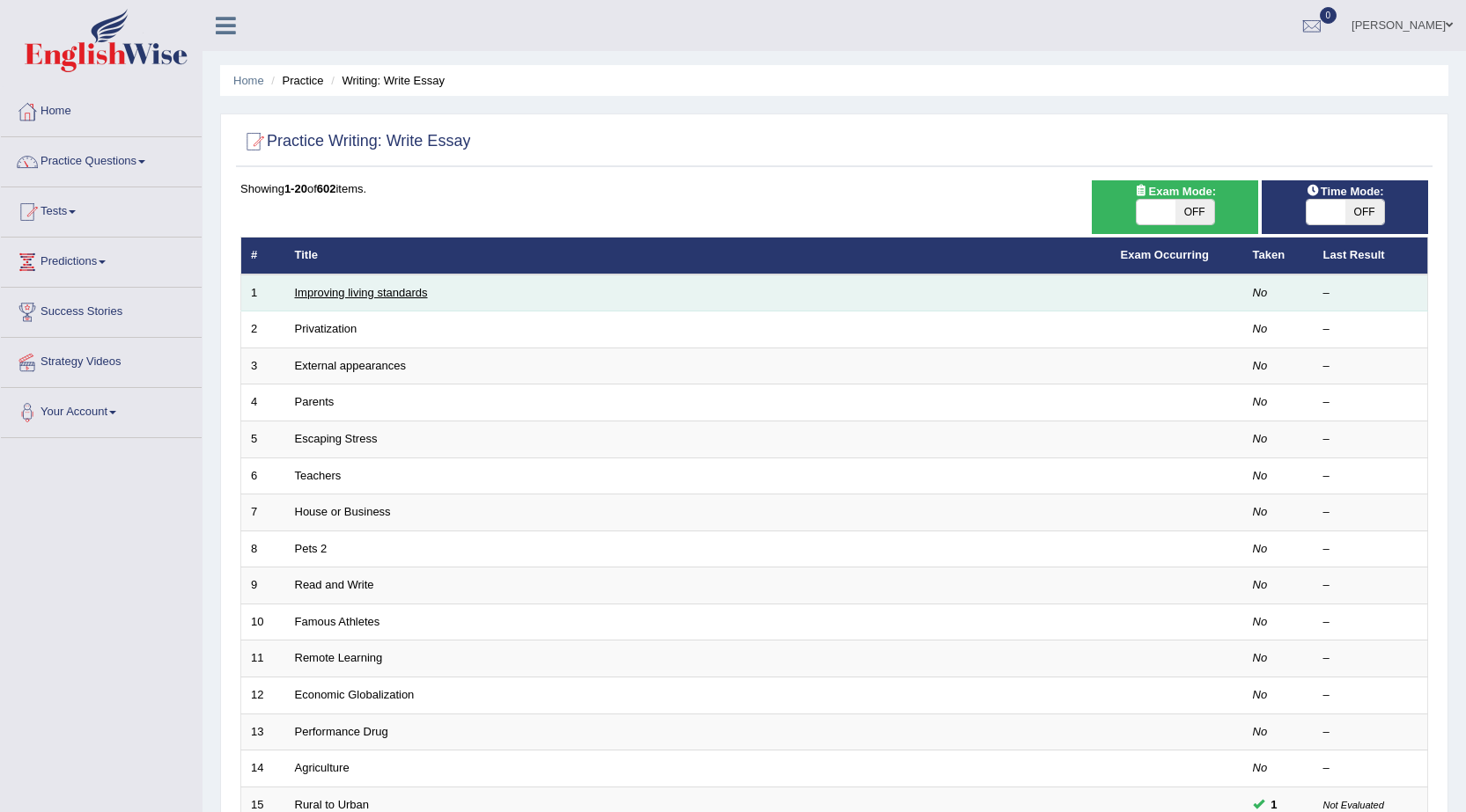
click at [391, 296] on link "Improving living standards" at bounding box center [361, 292] width 133 height 13
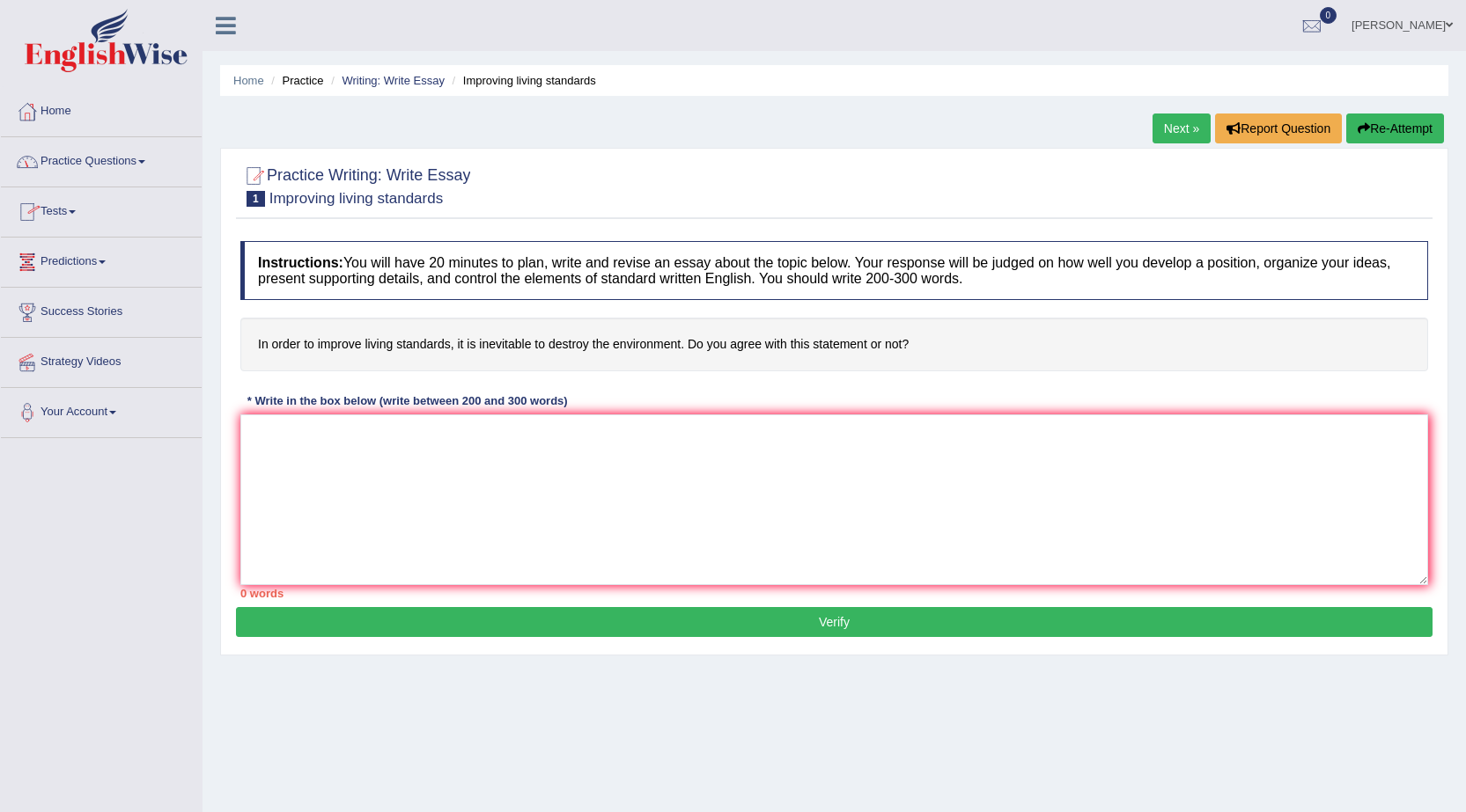
click at [146, 162] on span at bounding box center [142, 162] width 7 height 4
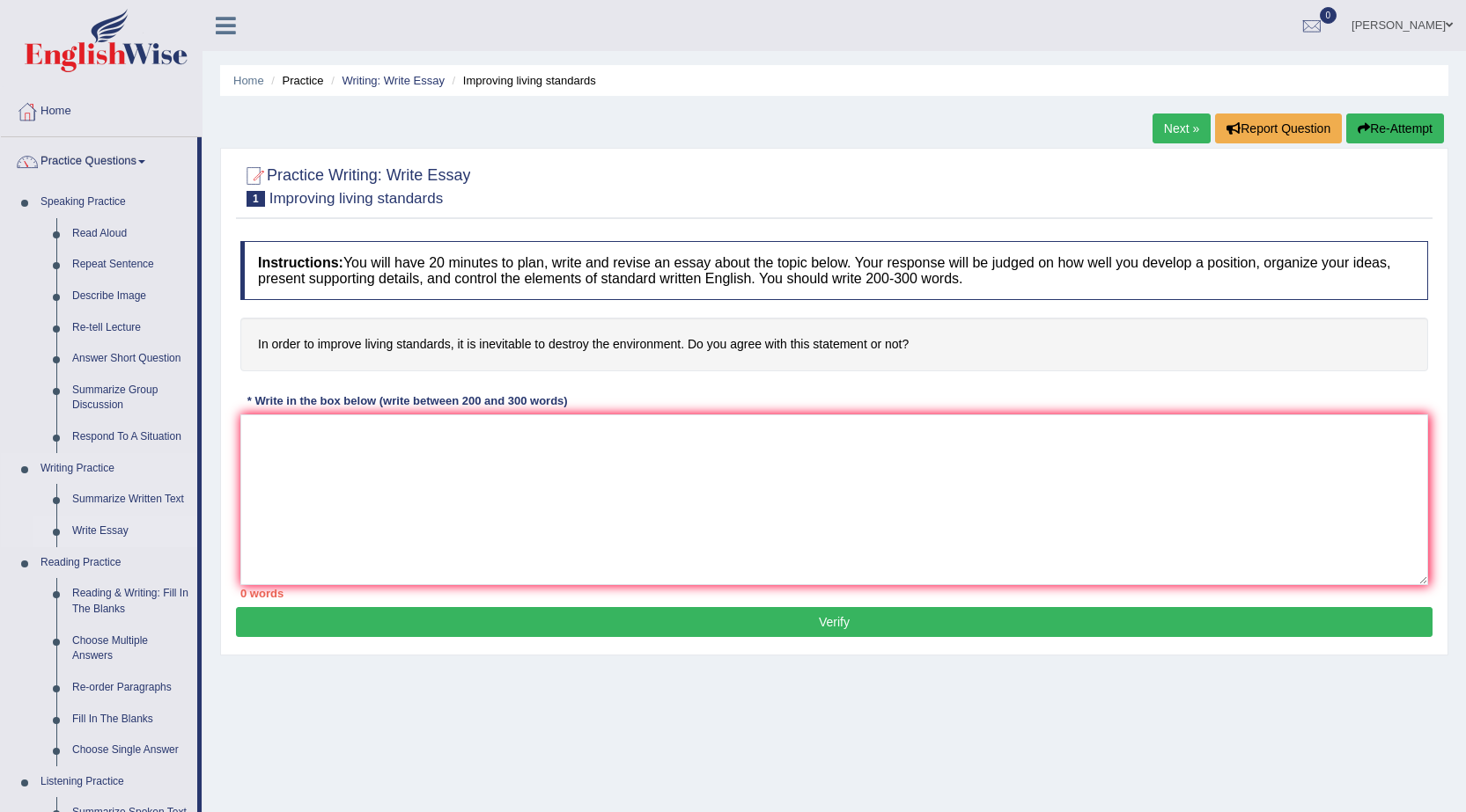
scroll to position [88, 0]
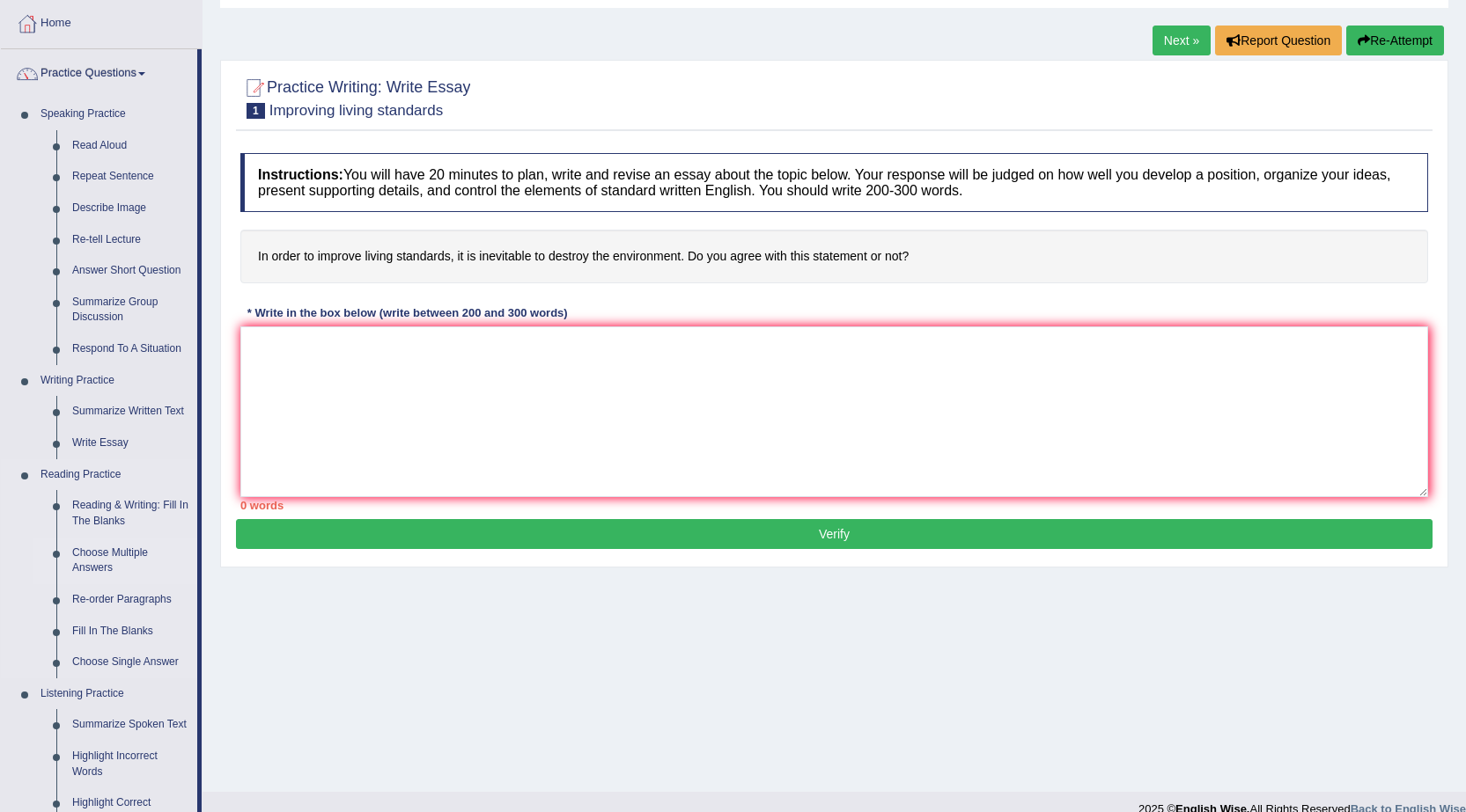
click at [98, 555] on link "Choose Multiple Answers" at bounding box center [130, 561] width 133 height 47
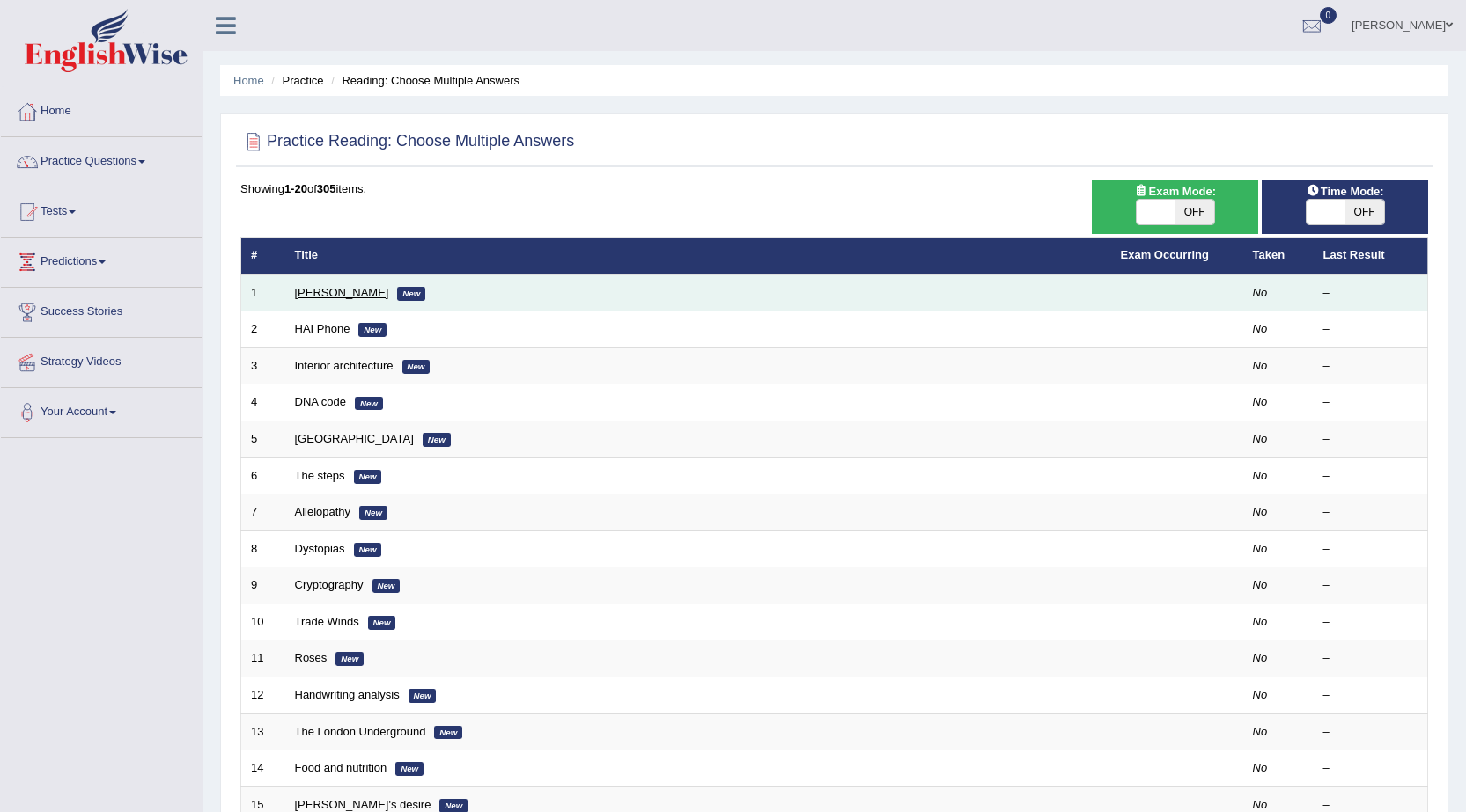
click at [320, 291] on link "[PERSON_NAME]" at bounding box center [342, 292] width 95 height 13
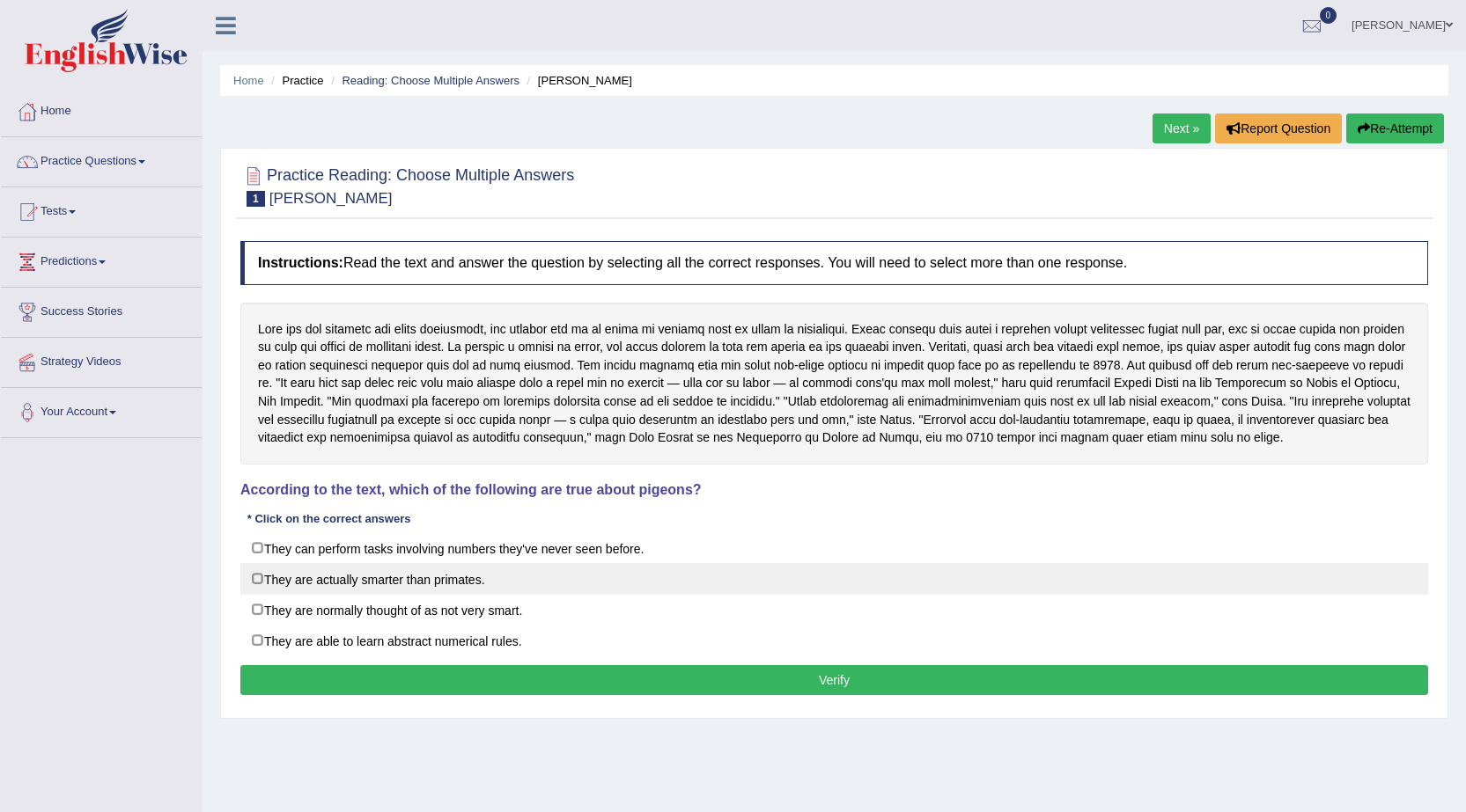
drag, startPoint x: 1354, startPoint y: 405, endPoint x: 821, endPoint y: 583, distance: 561.9
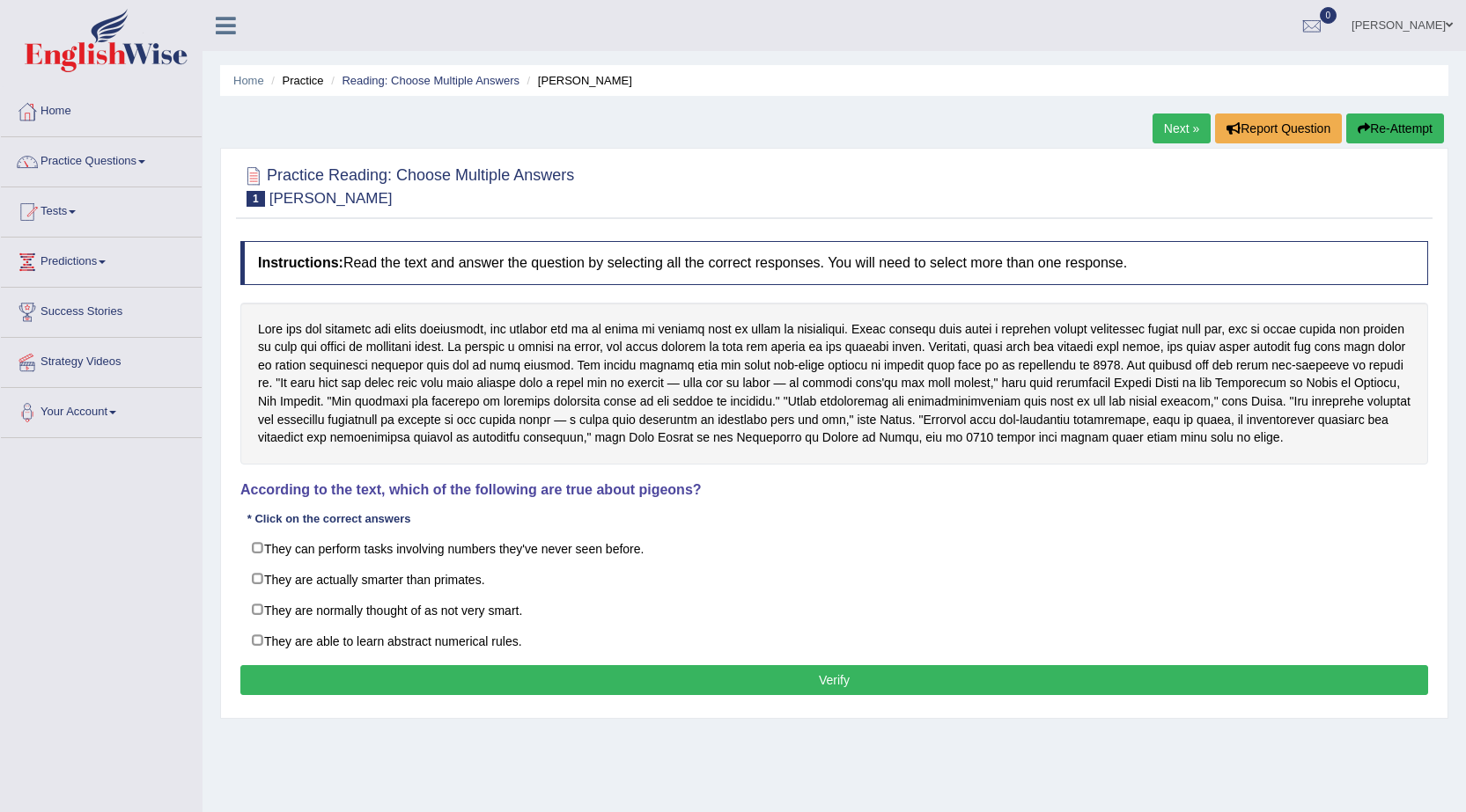
drag, startPoint x: 291, startPoint y: 453, endPoint x: 212, endPoint y: 539, distance: 116.8
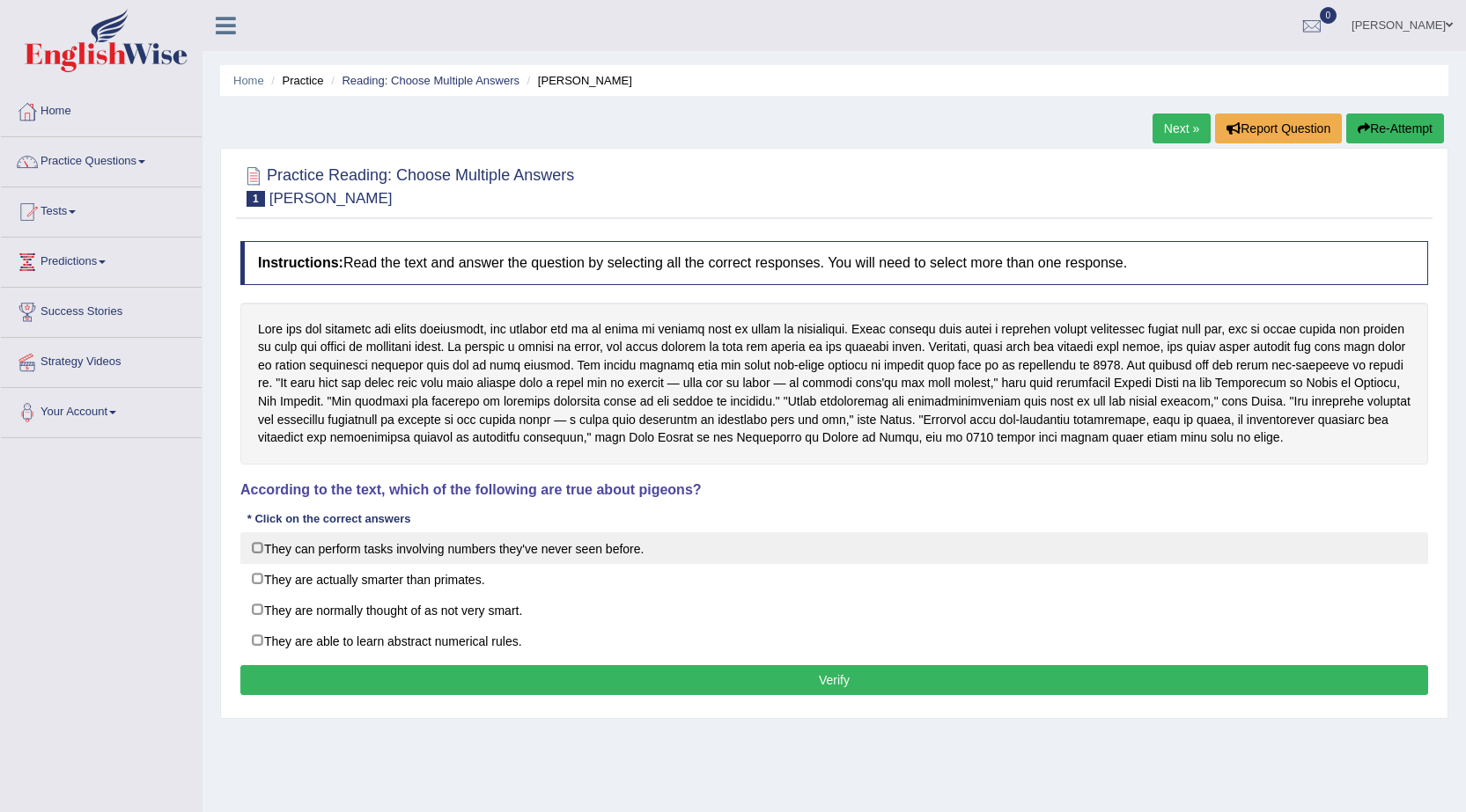
click at [261, 547] on label "They can perform tasks involving numbers they've never seen before." at bounding box center [834, 548] width 1188 height 32
checkbox input "true"
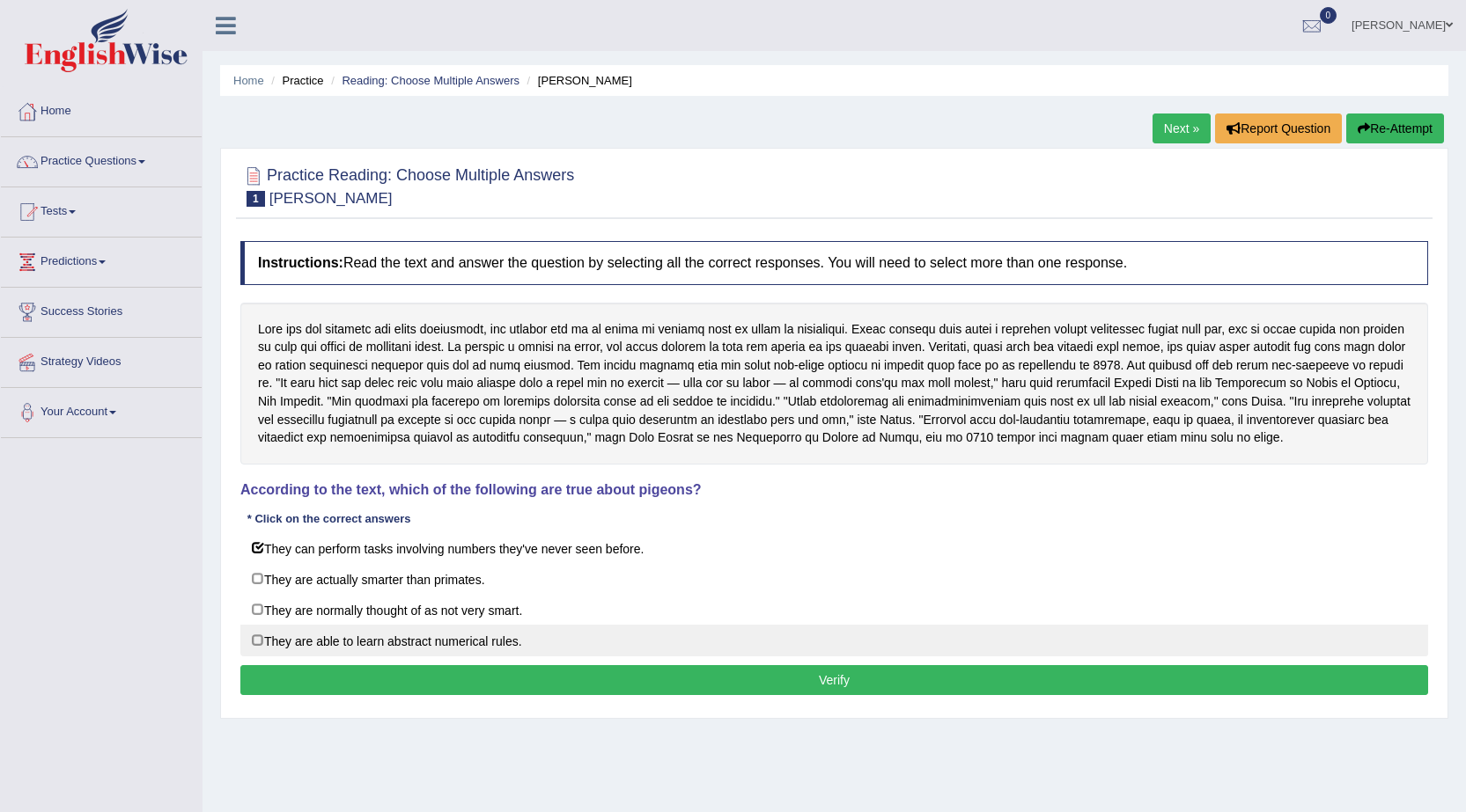
click at [257, 641] on label "They are able to learn abstract numerical rules." at bounding box center [834, 641] width 1188 height 32
checkbox input "true"
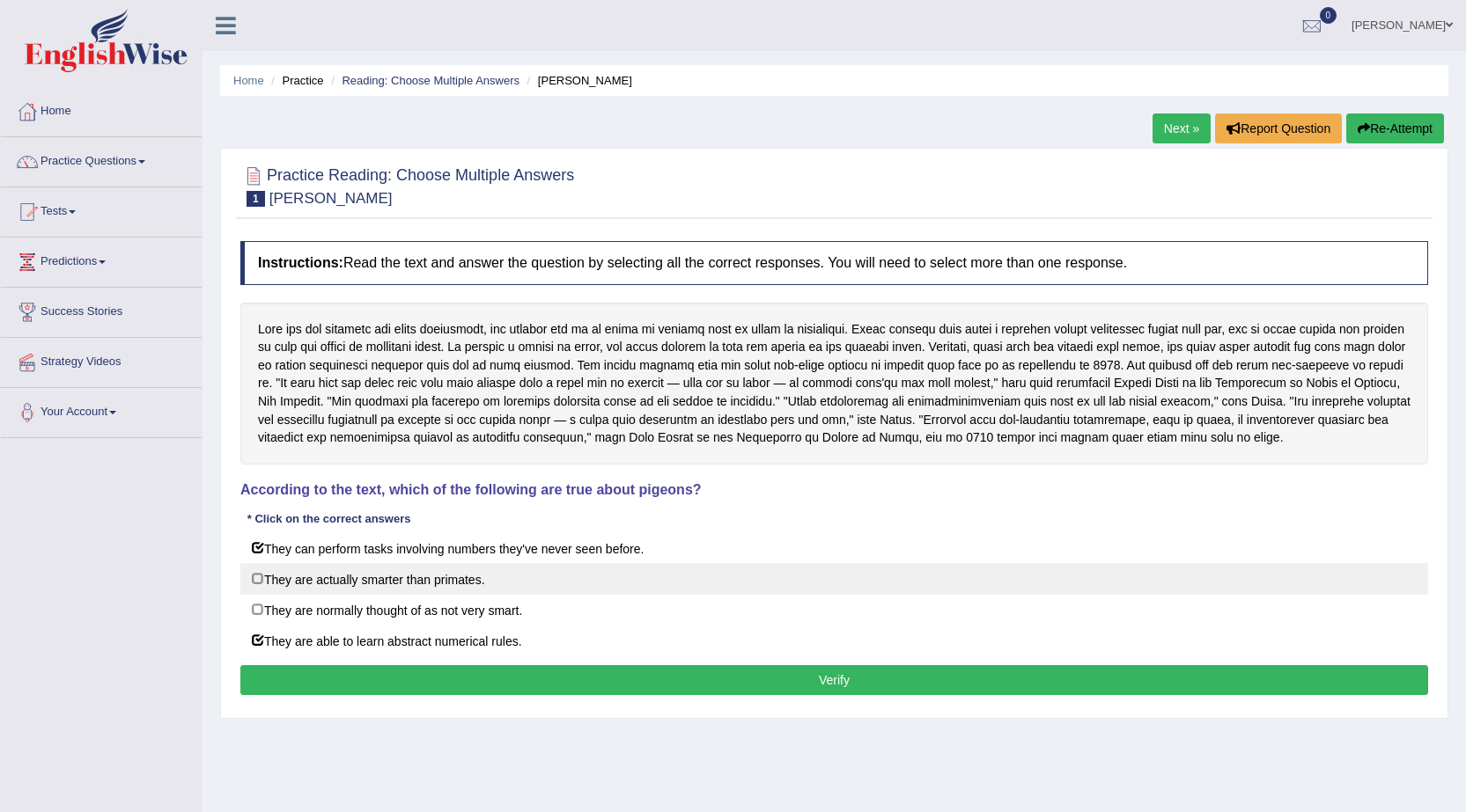
click at [256, 578] on label "They are actually smarter than primates." at bounding box center [834, 579] width 1188 height 32
checkbox input "true"
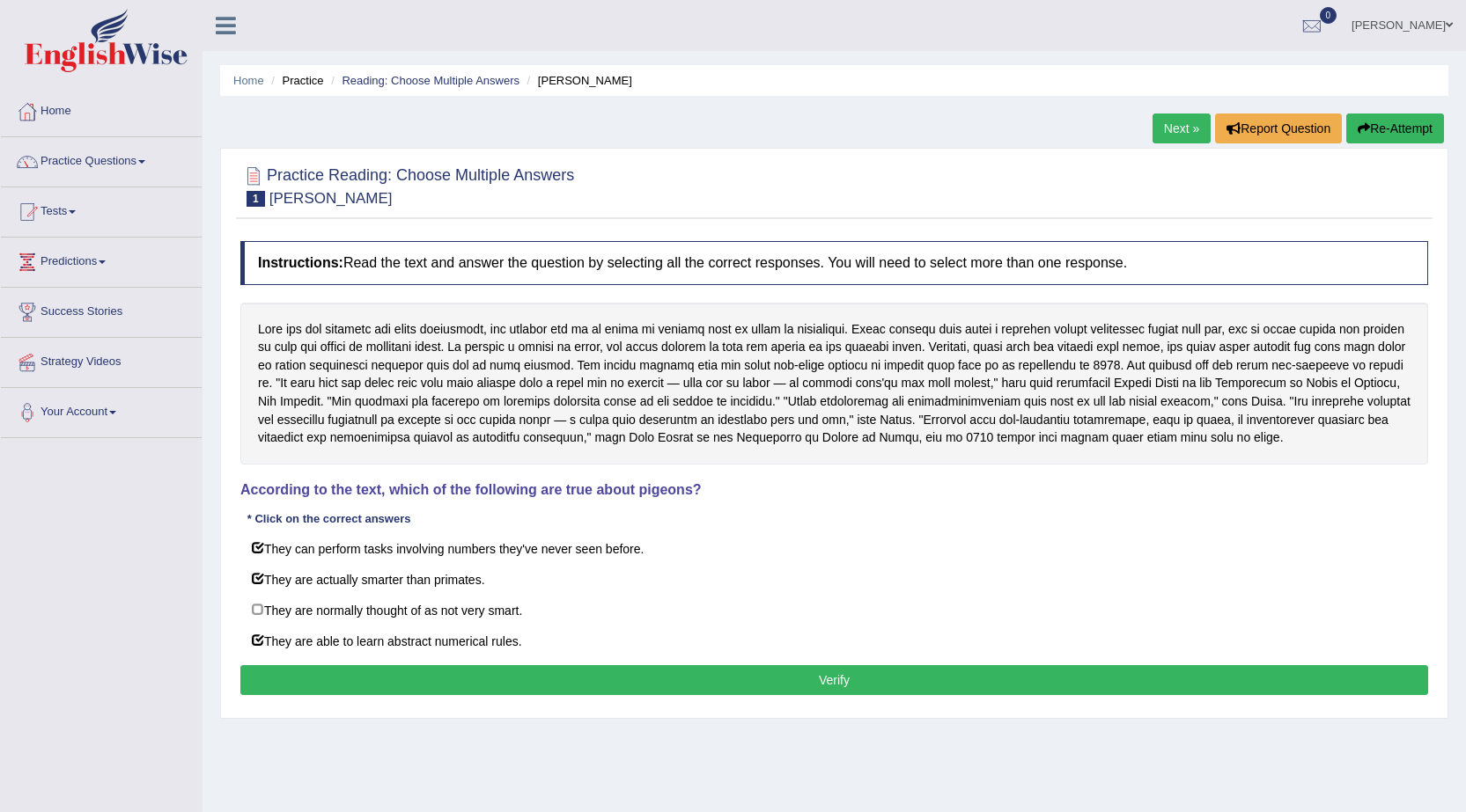
click at [456, 677] on button "Verify" at bounding box center [834, 680] width 1188 height 30
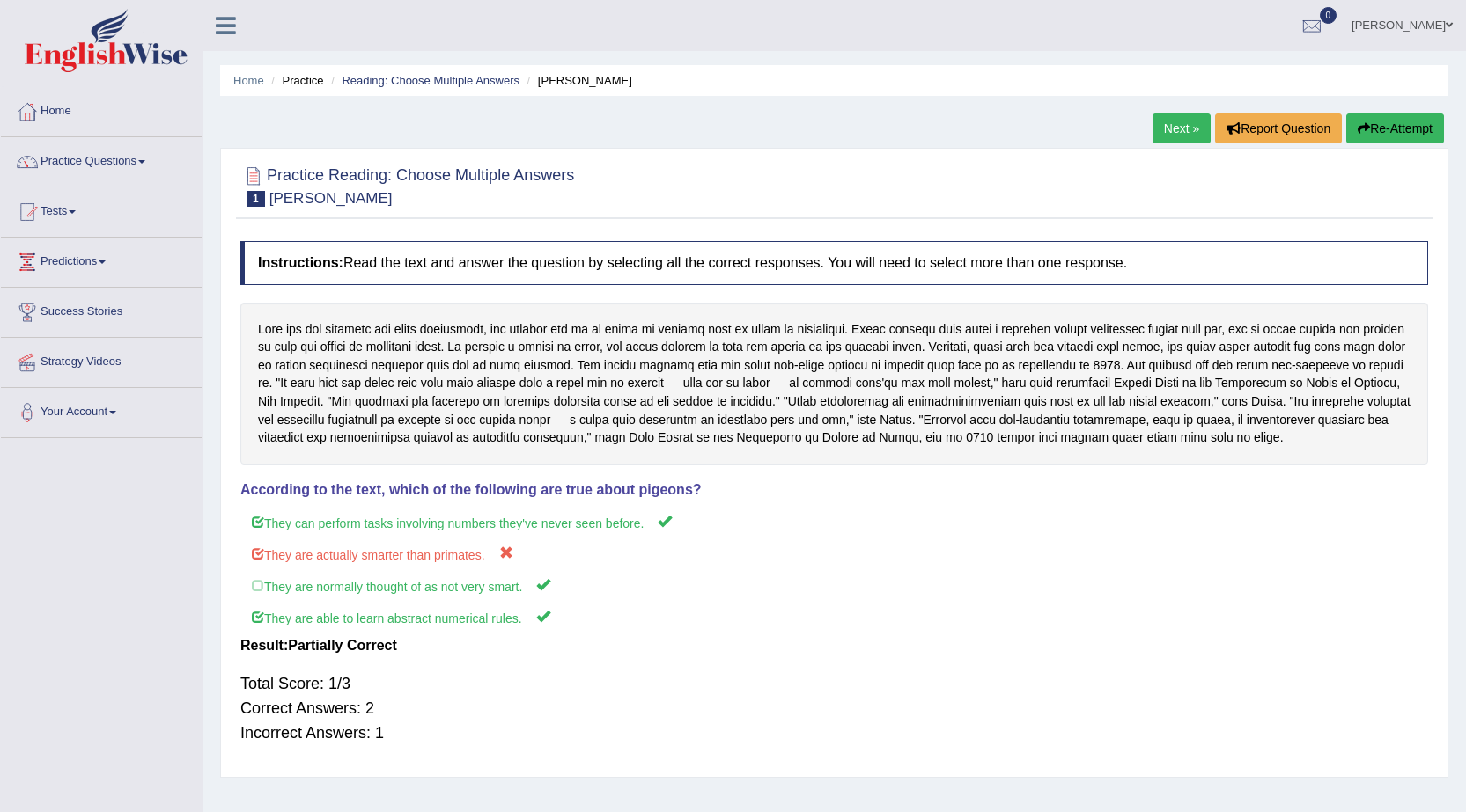
click at [1412, 123] on button "Re-Attempt" at bounding box center [1395, 129] width 98 height 30
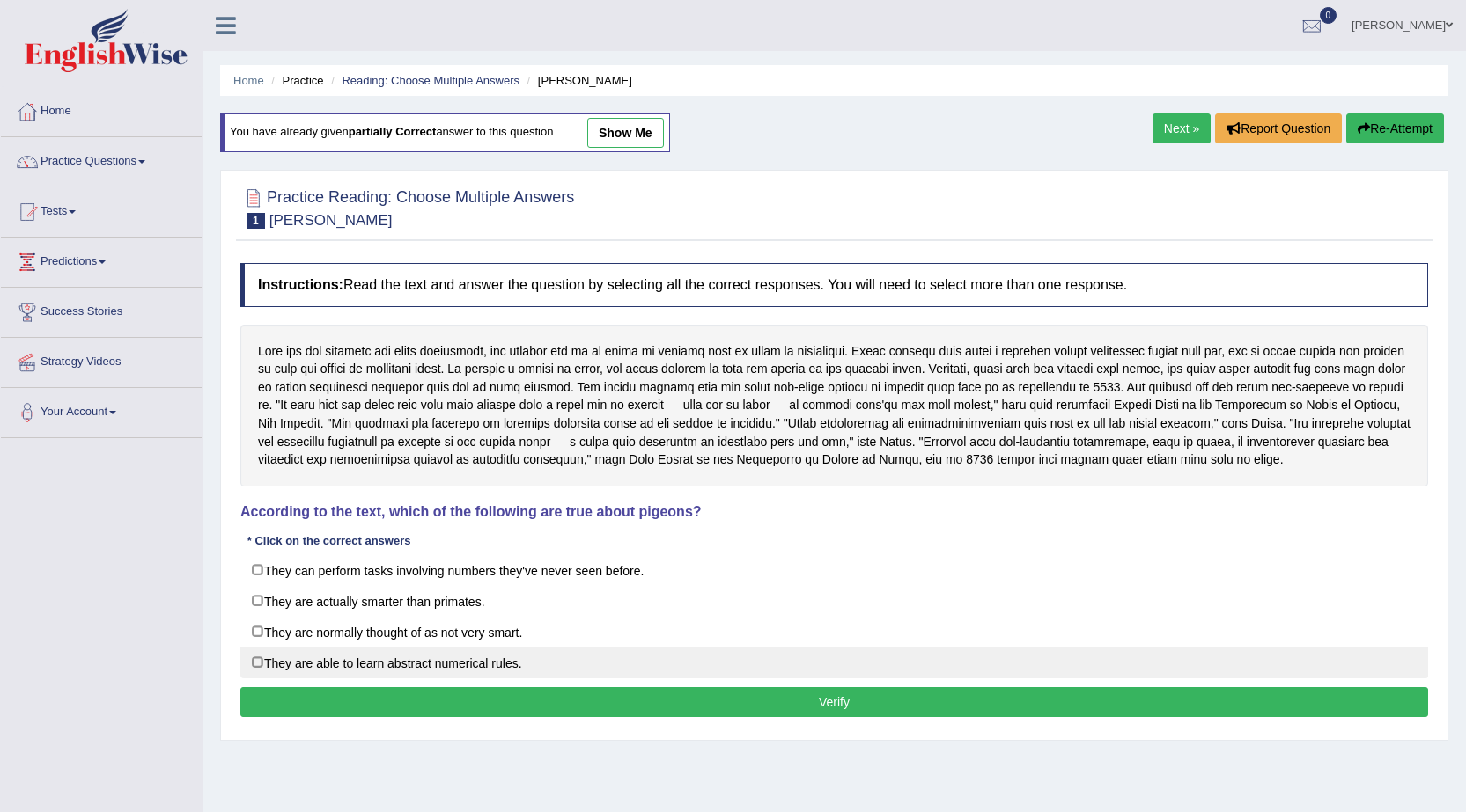
click at [259, 659] on label "They are able to learn abstract numerical rules." at bounding box center [834, 663] width 1188 height 32
checkbox input "true"
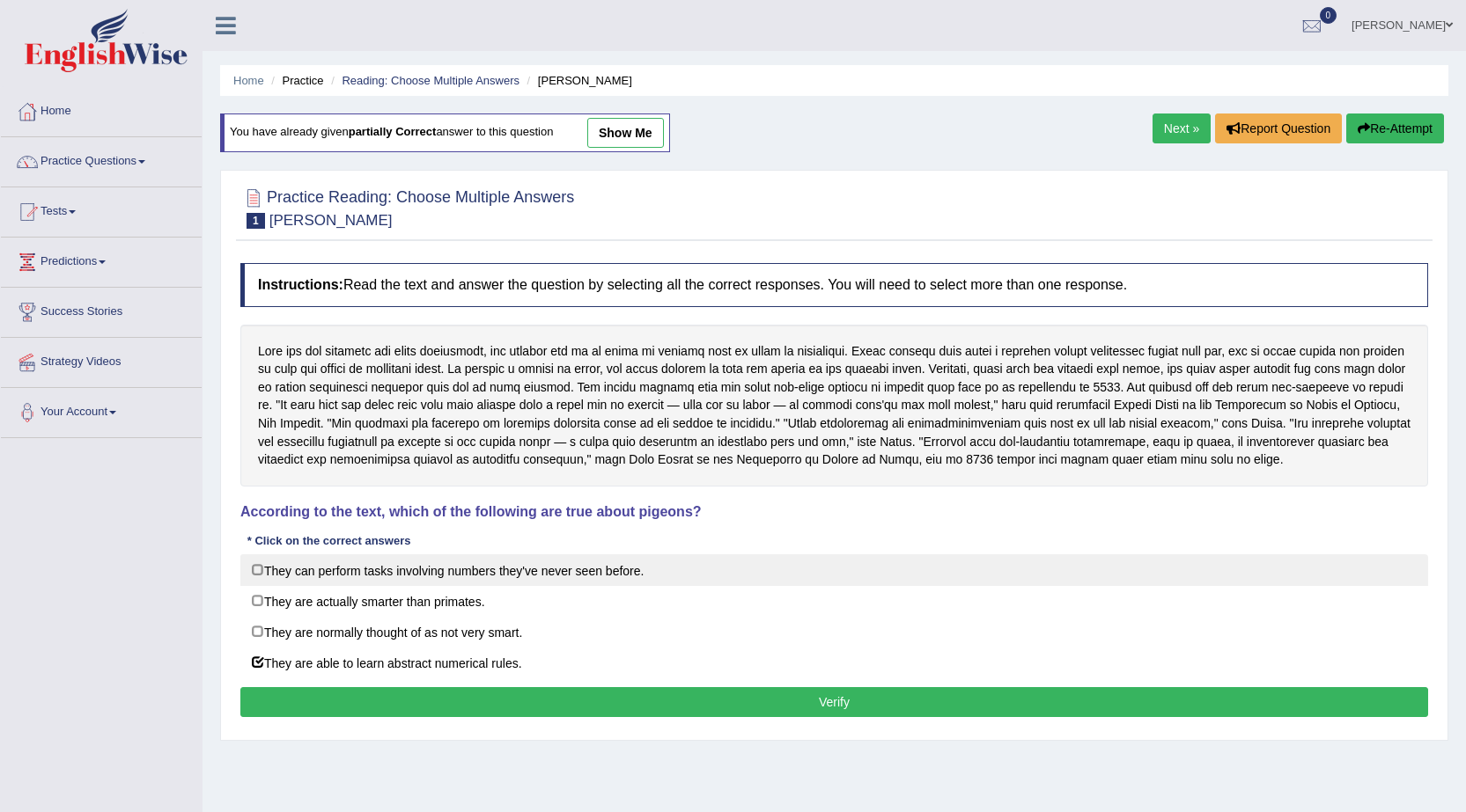
click at [253, 569] on label "They can perform tasks involving numbers they've never seen before." at bounding box center [834, 571] width 1188 height 32
checkbox input "true"
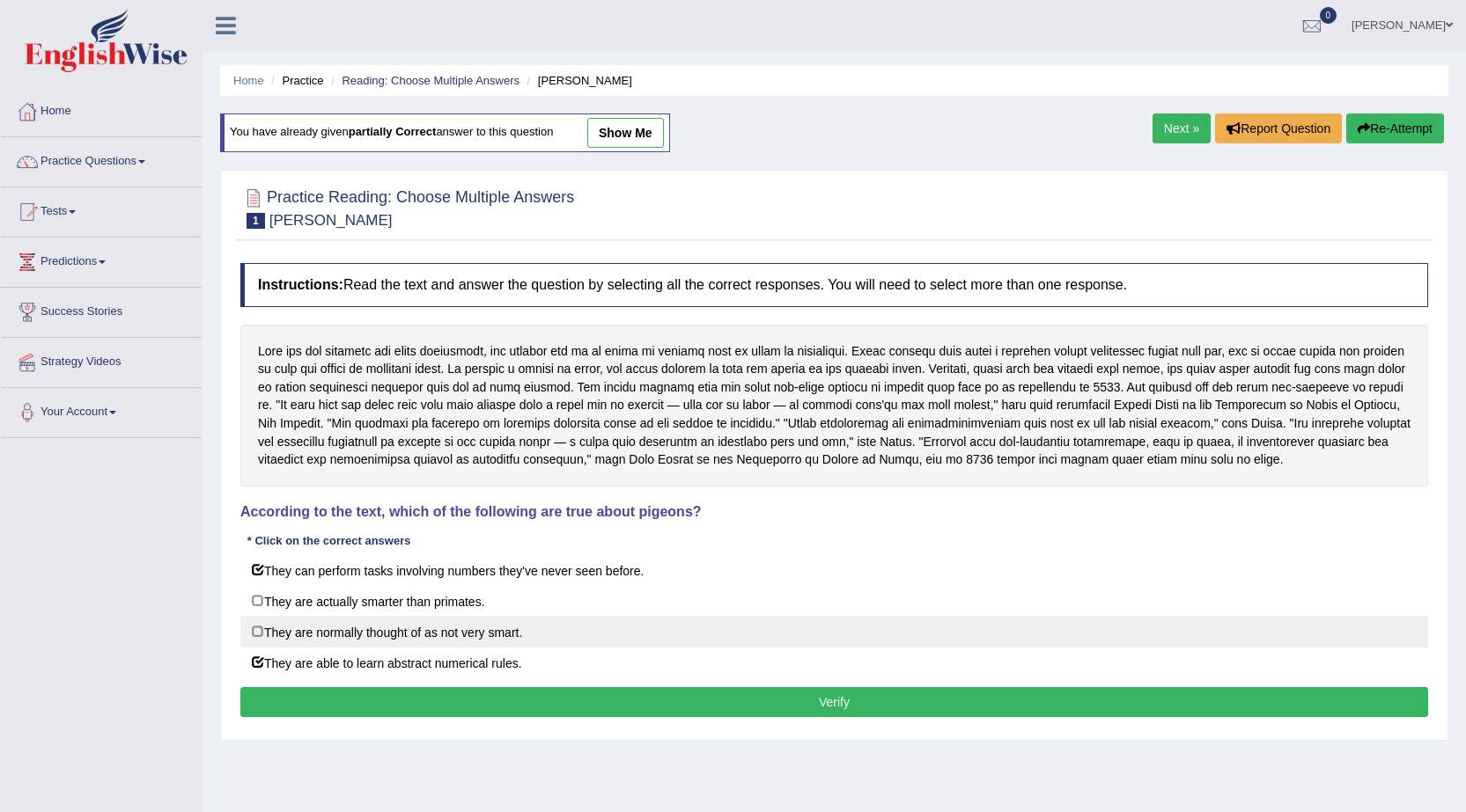
click at [255, 633] on label "They are normally thought of as not very smart." at bounding box center [834, 632] width 1188 height 32
checkbox input "true"
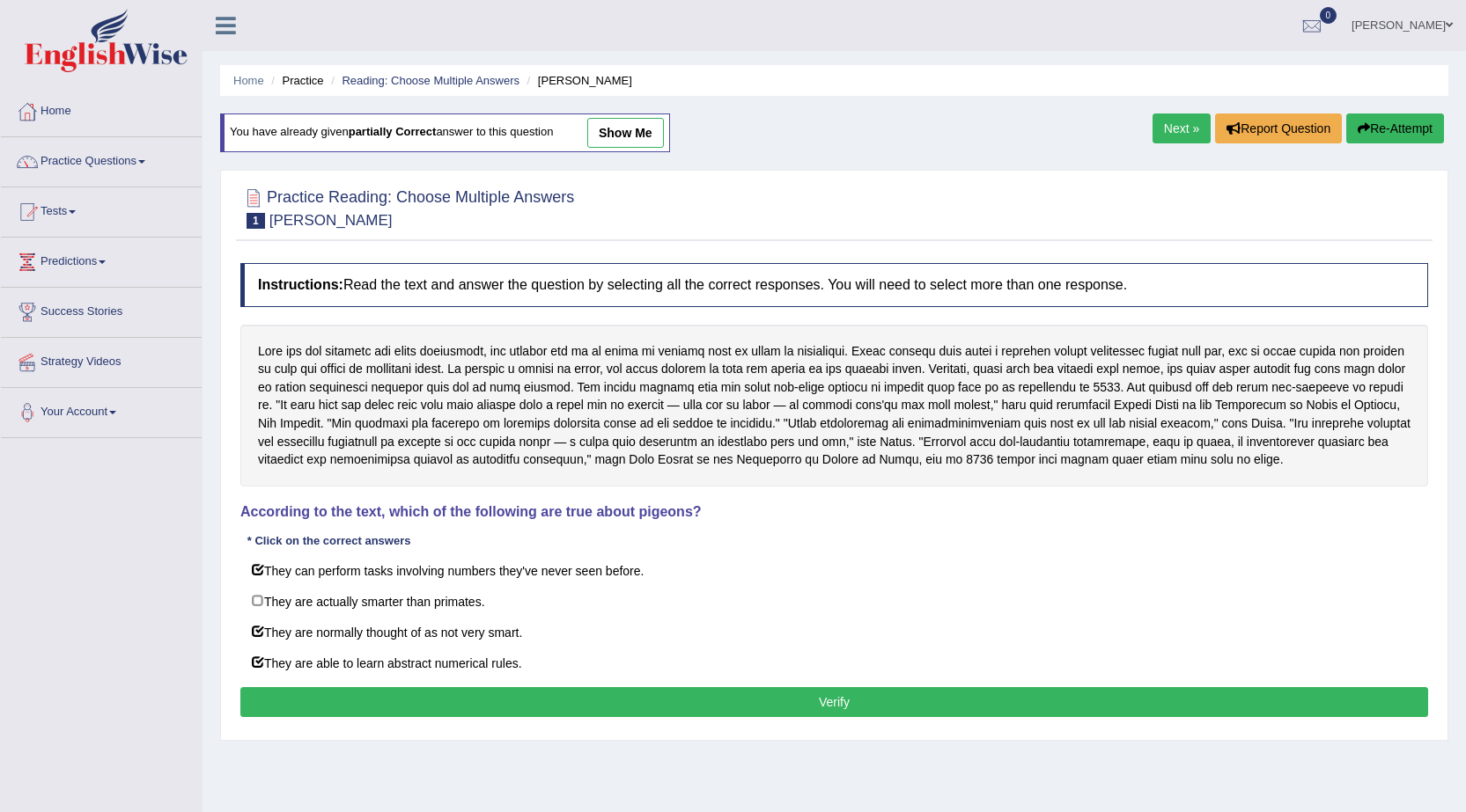
click at [277, 705] on button "Verify" at bounding box center [834, 702] width 1188 height 30
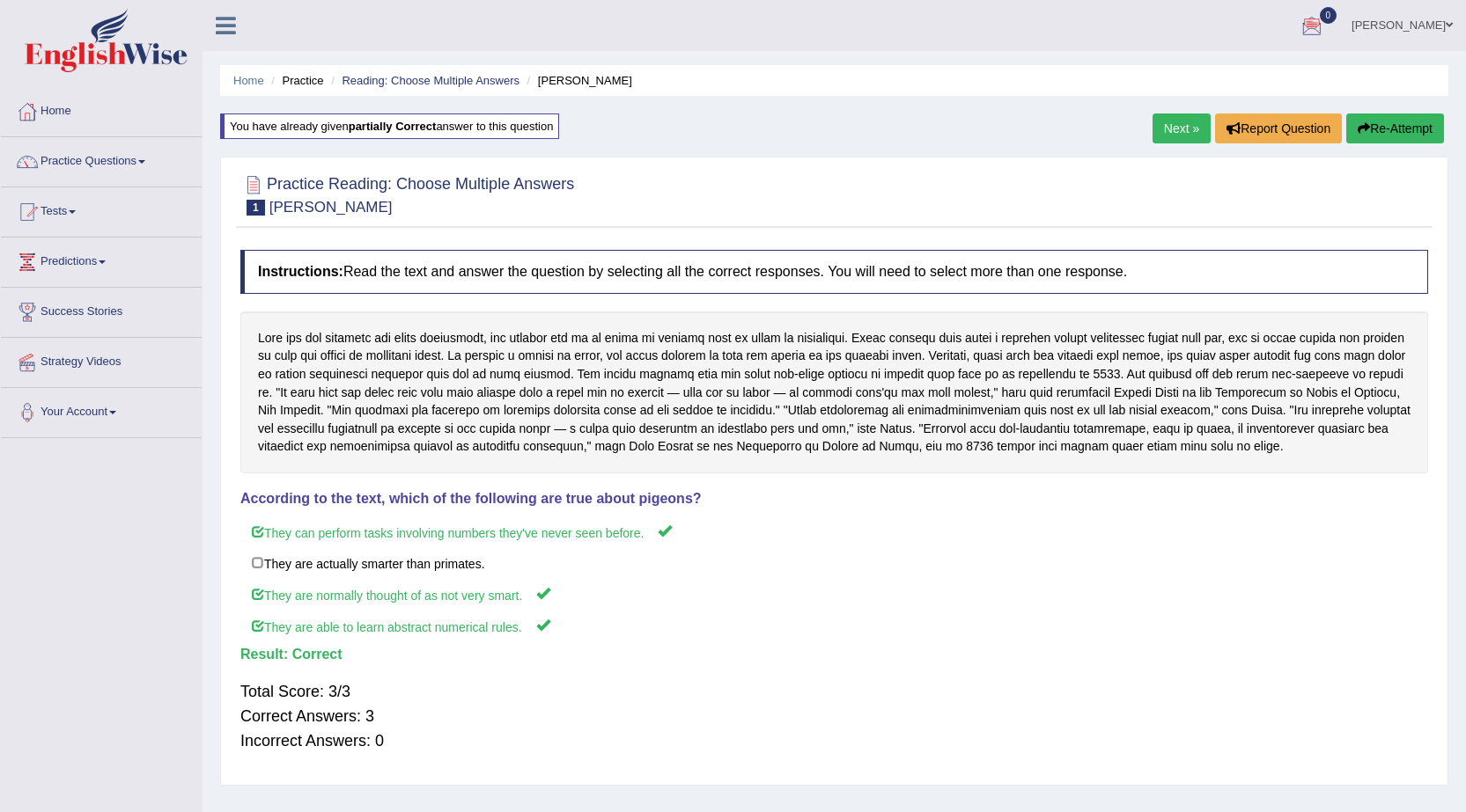
click at [1181, 120] on link "Next »" at bounding box center [1181, 129] width 58 height 30
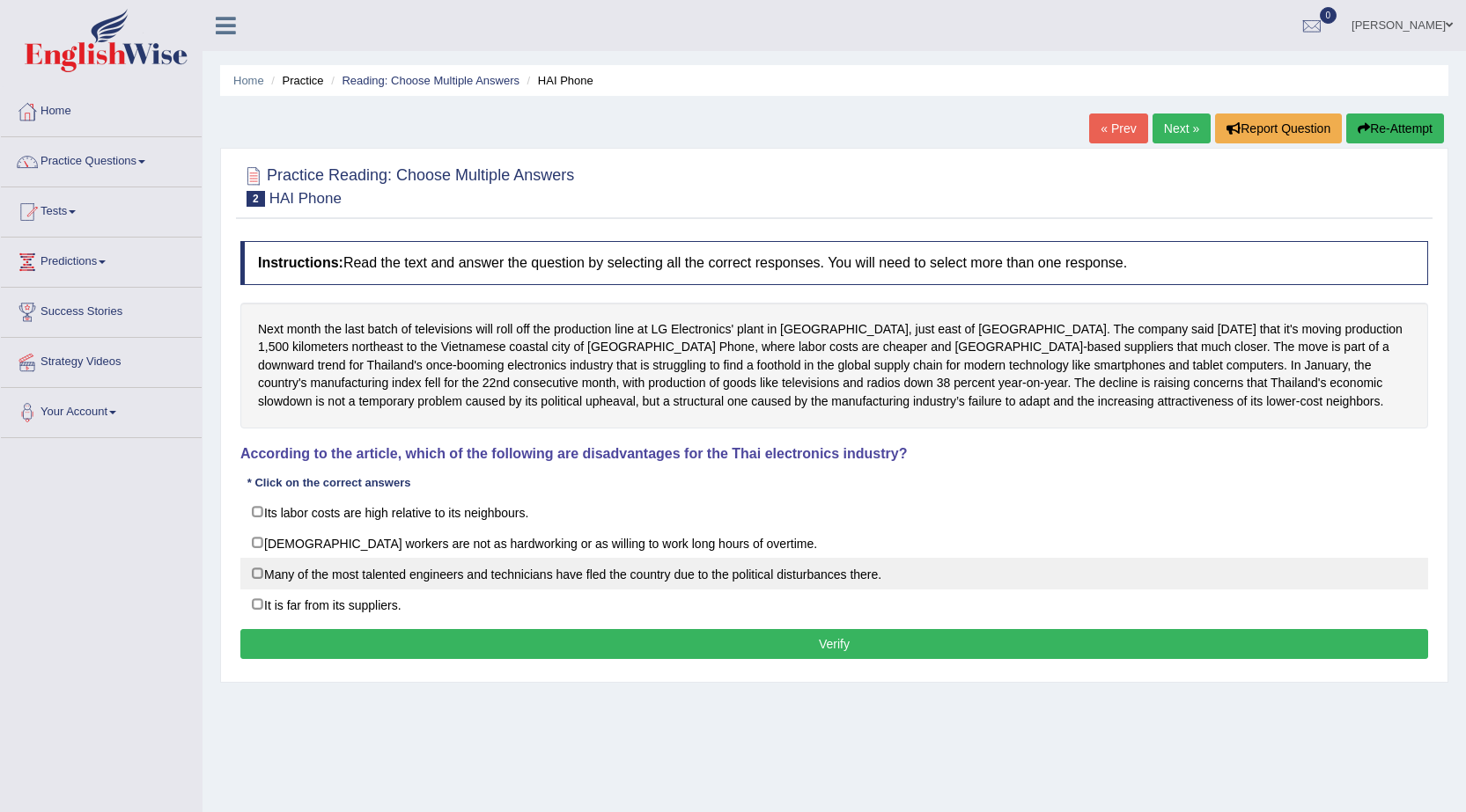
click at [260, 578] on label "Many of the most talented engineers and technicians have fled the country due t…" at bounding box center [834, 574] width 1188 height 32
checkbox input "true"
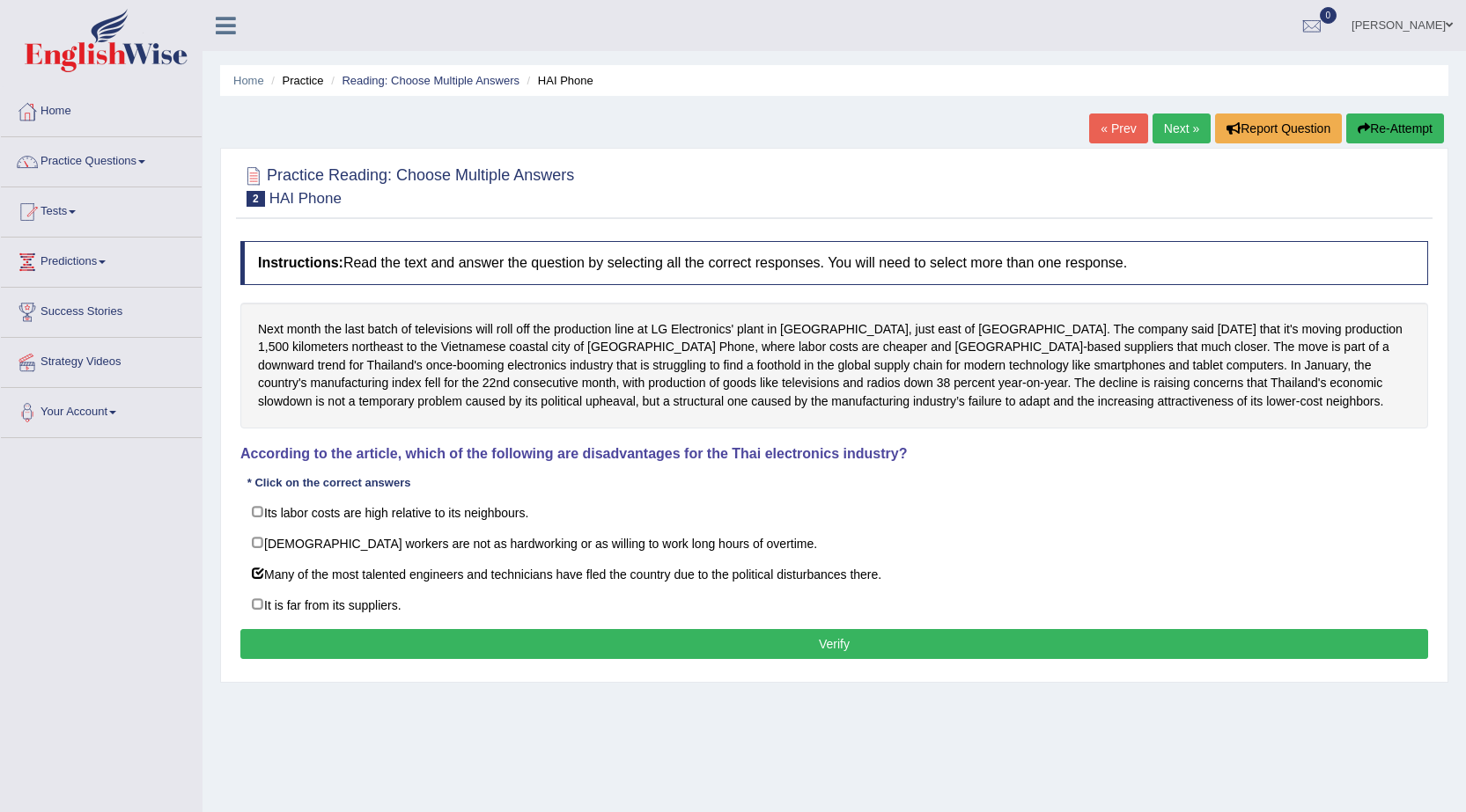
click at [299, 643] on button "Verify" at bounding box center [834, 645] width 1188 height 30
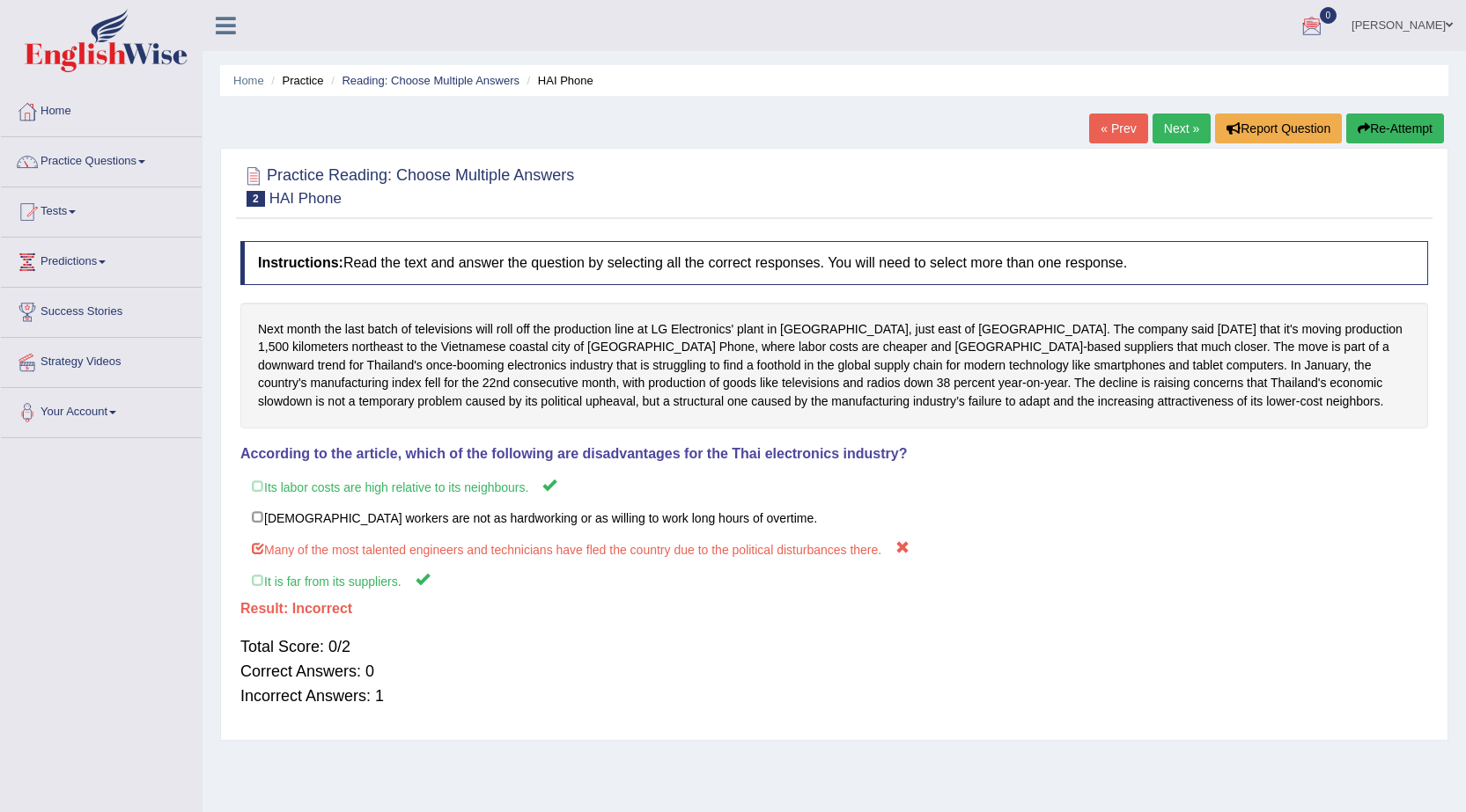
click at [1408, 126] on button "Re-Attempt" at bounding box center [1395, 129] width 98 height 30
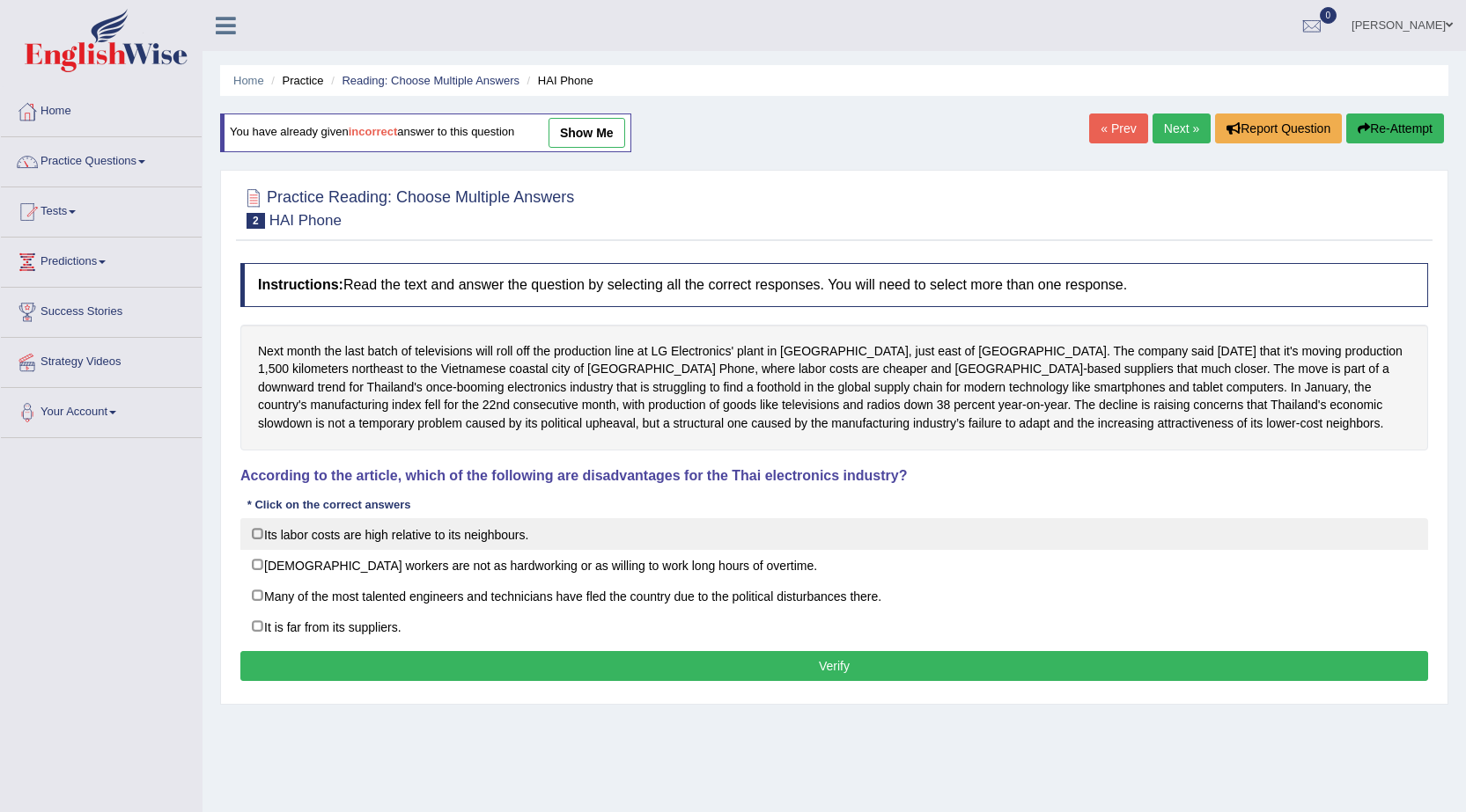
click at [259, 531] on label "Its labor costs are high relative to its neighbours." at bounding box center [834, 534] width 1188 height 32
checkbox input "true"
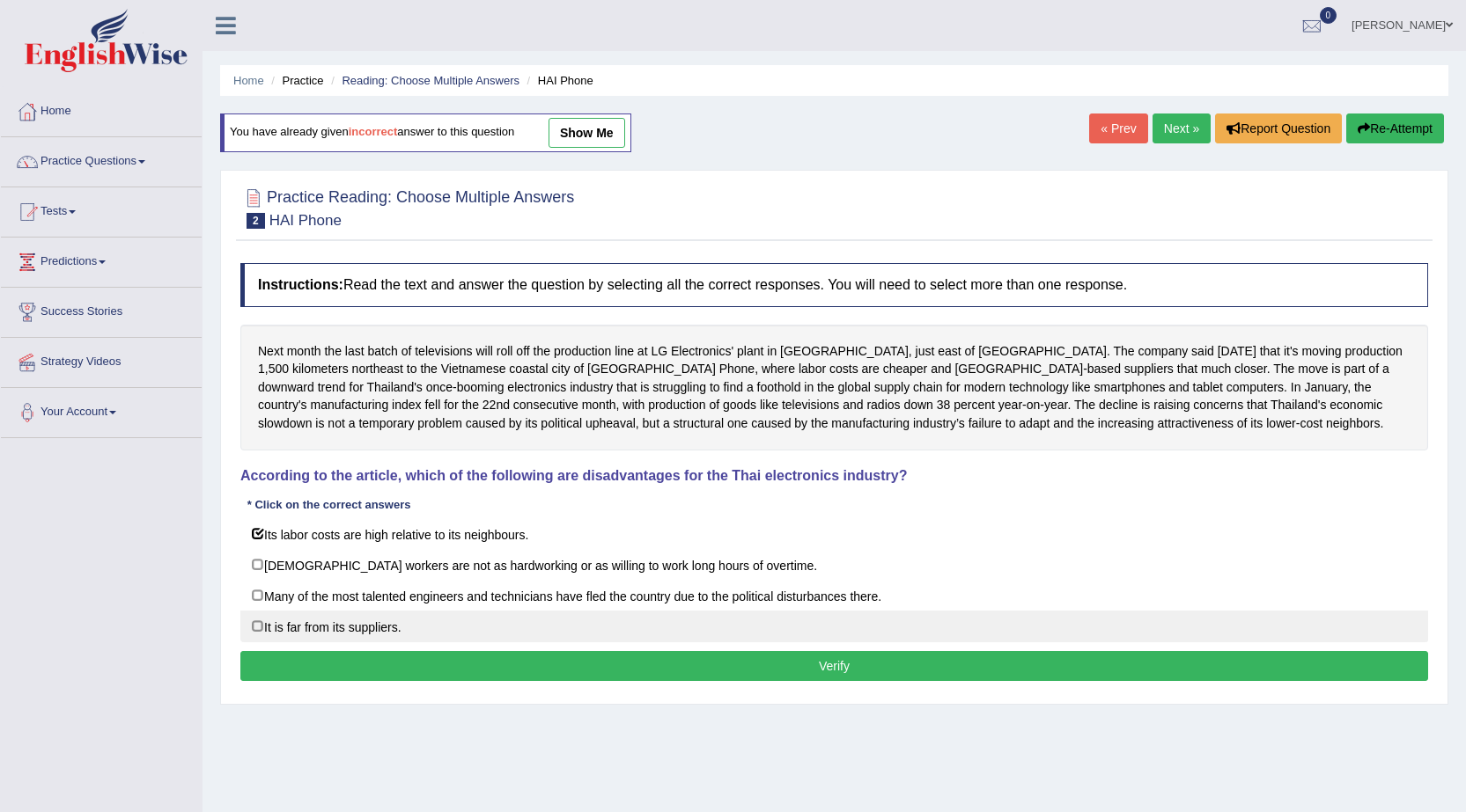
click at [253, 625] on label "It is far from its suppliers." at bounding box center [834, 627] width 1188 height 32
checkbox input "true"
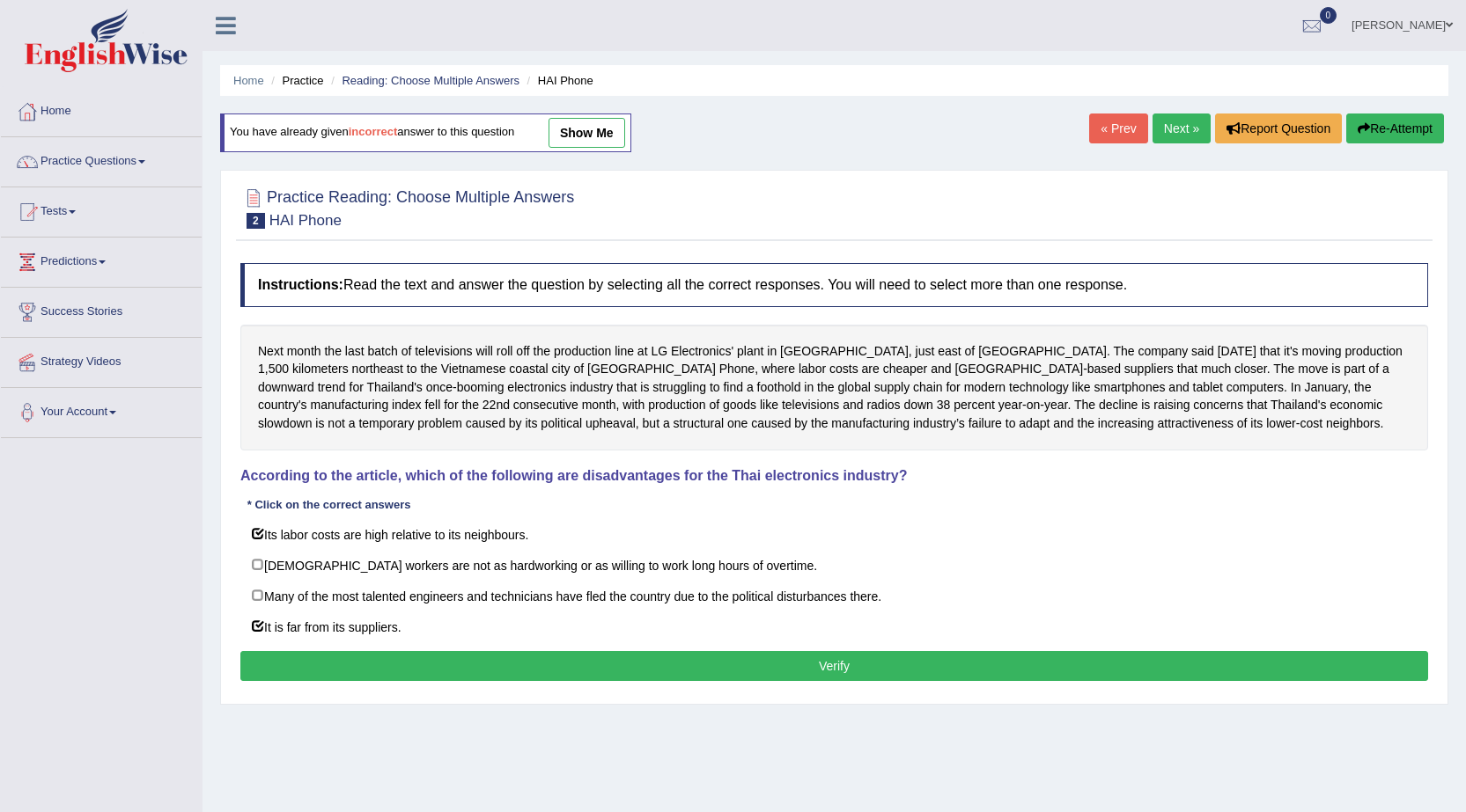
click at [340, 675] on button "Verify" at bounding box center [834, 667] width 1188 height 30
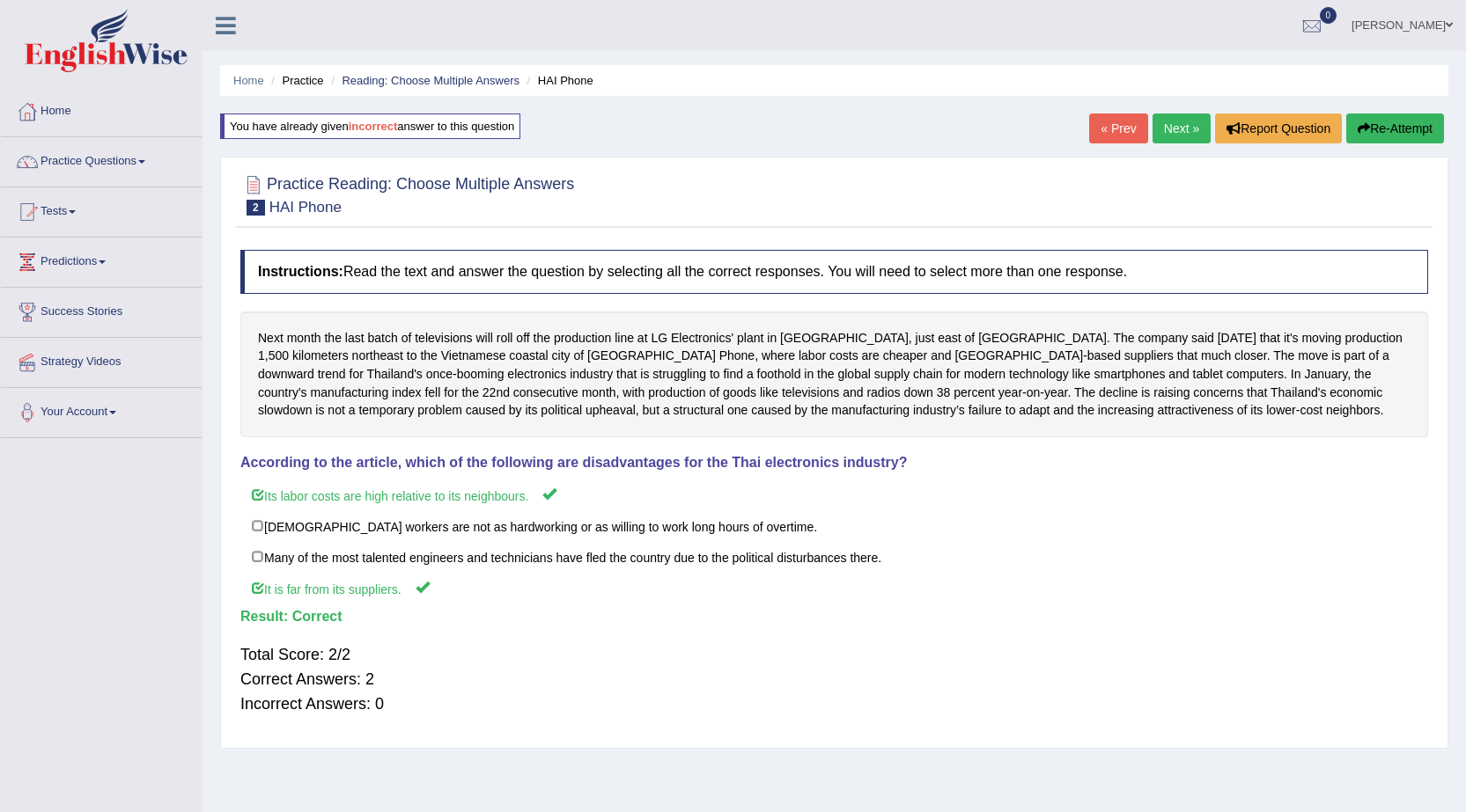
click at [1173, 124] on link "Next »" at bounding box center [1181, 129] width 58 height 30
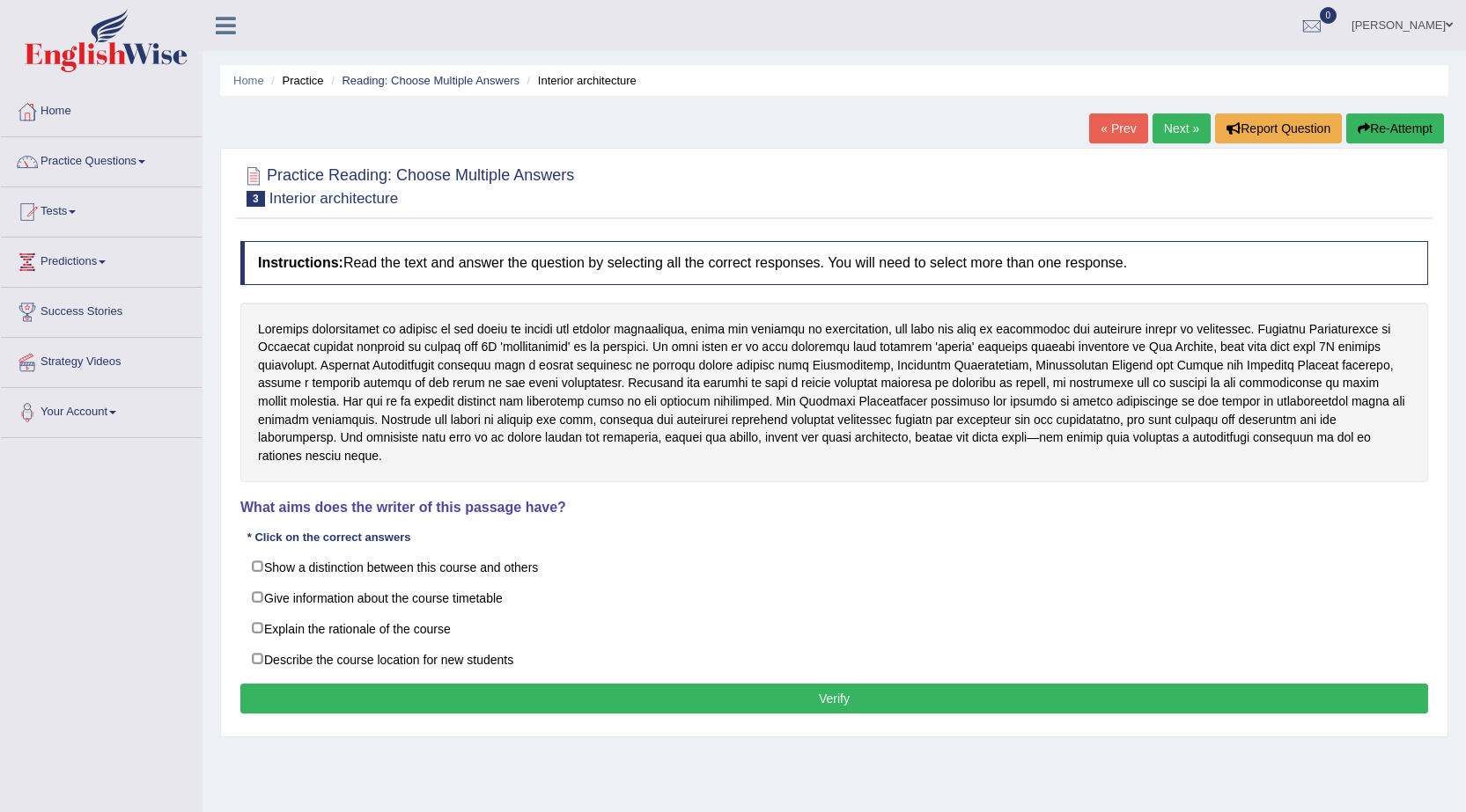
click at [146, 162] on span at bounding box center [142, 162] width 7 height 4
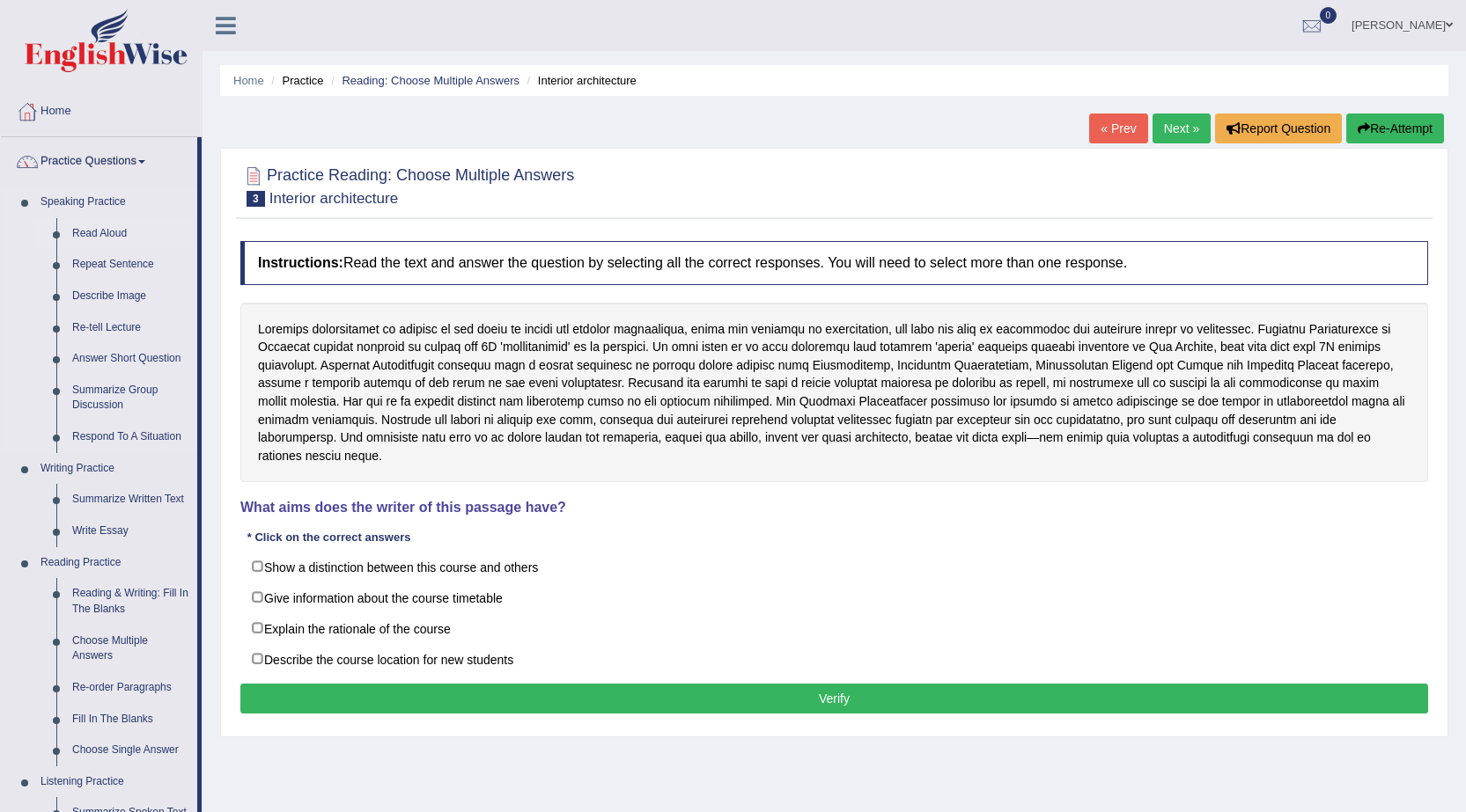
click at [111, 235] on link "Read Aloud" at bounding box center [130, 234] width 133 height 32
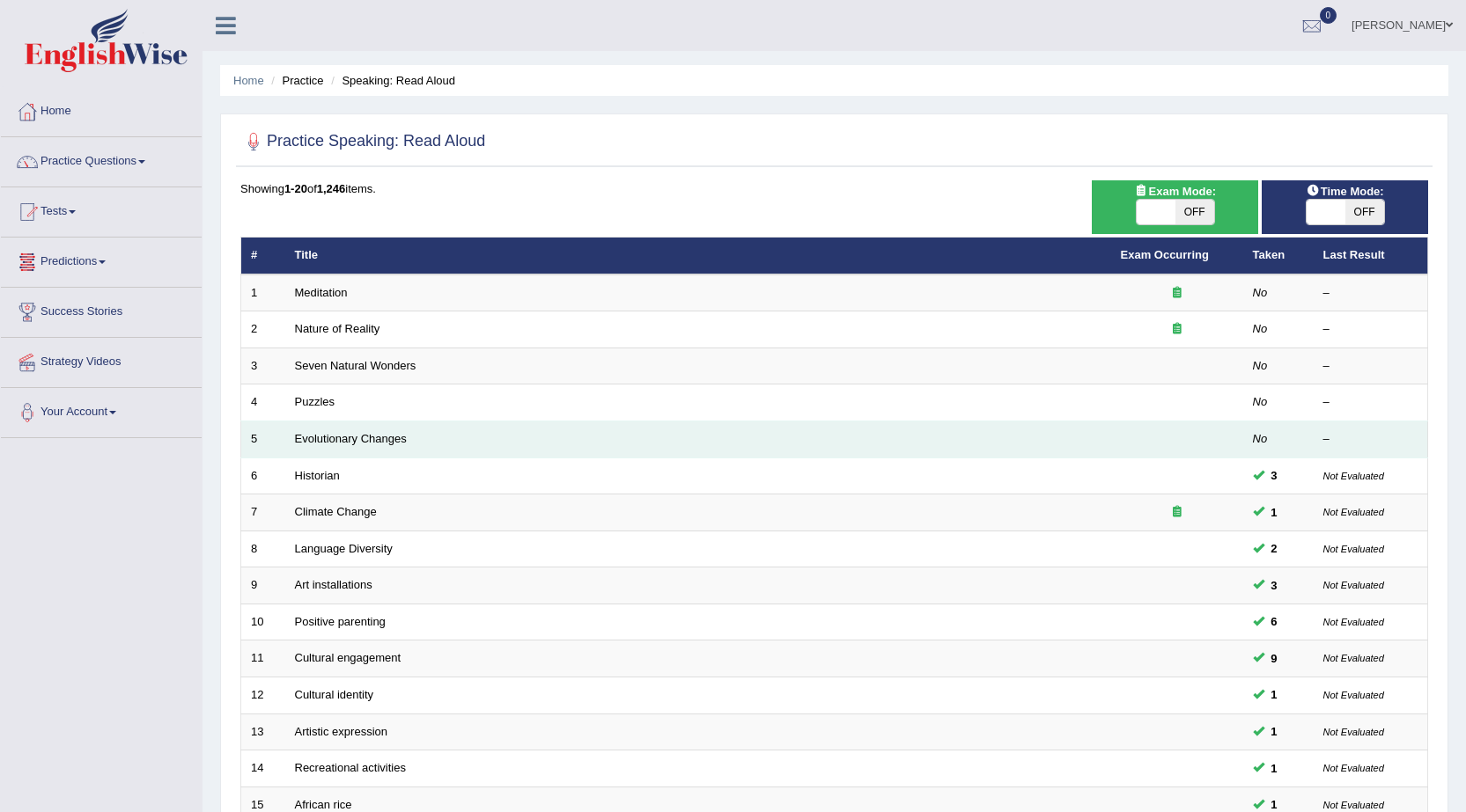
scroll to position [88, 0]
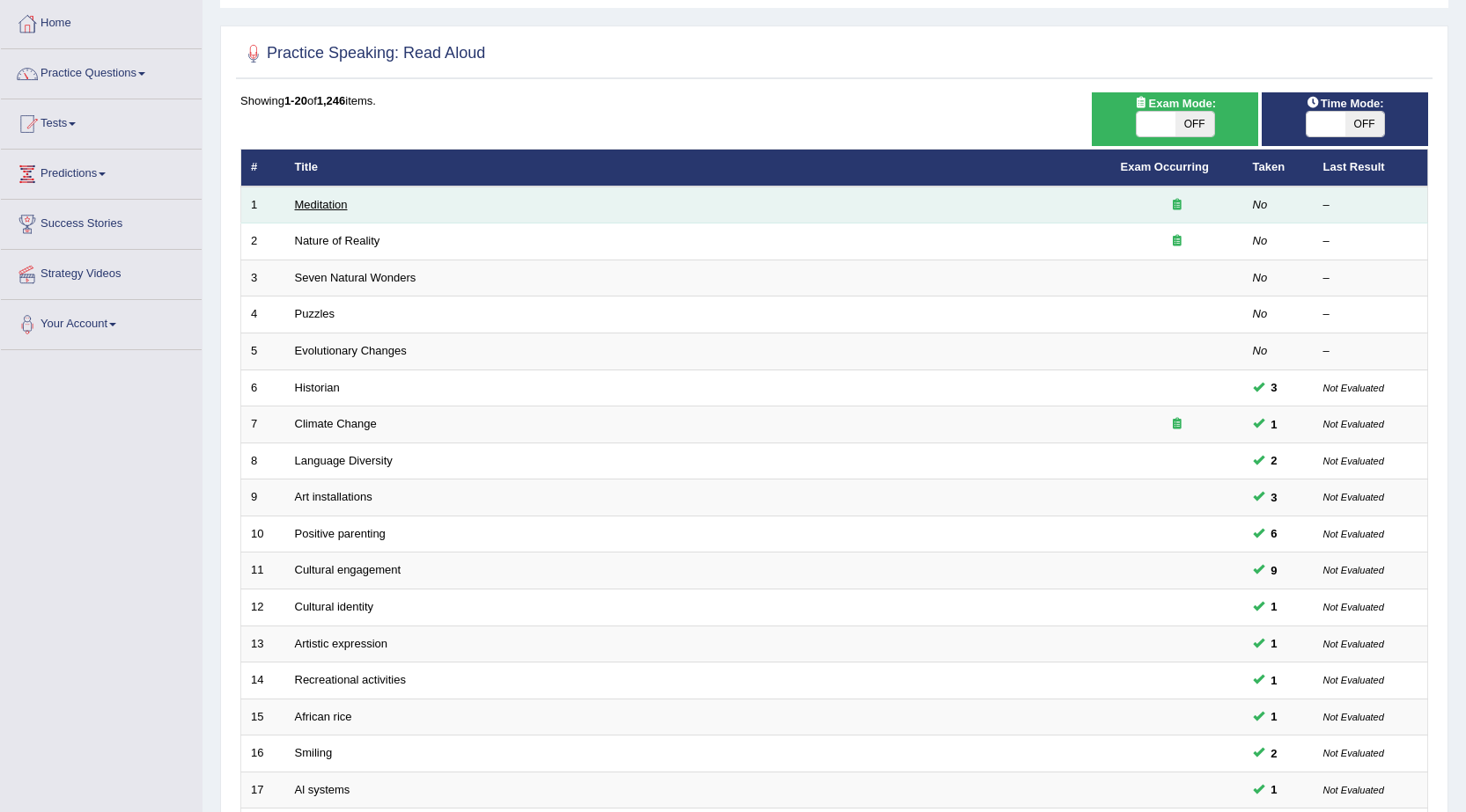
click at [328, 203] on link "Meditation" at bounding box center [321, 204] width 53 height 13
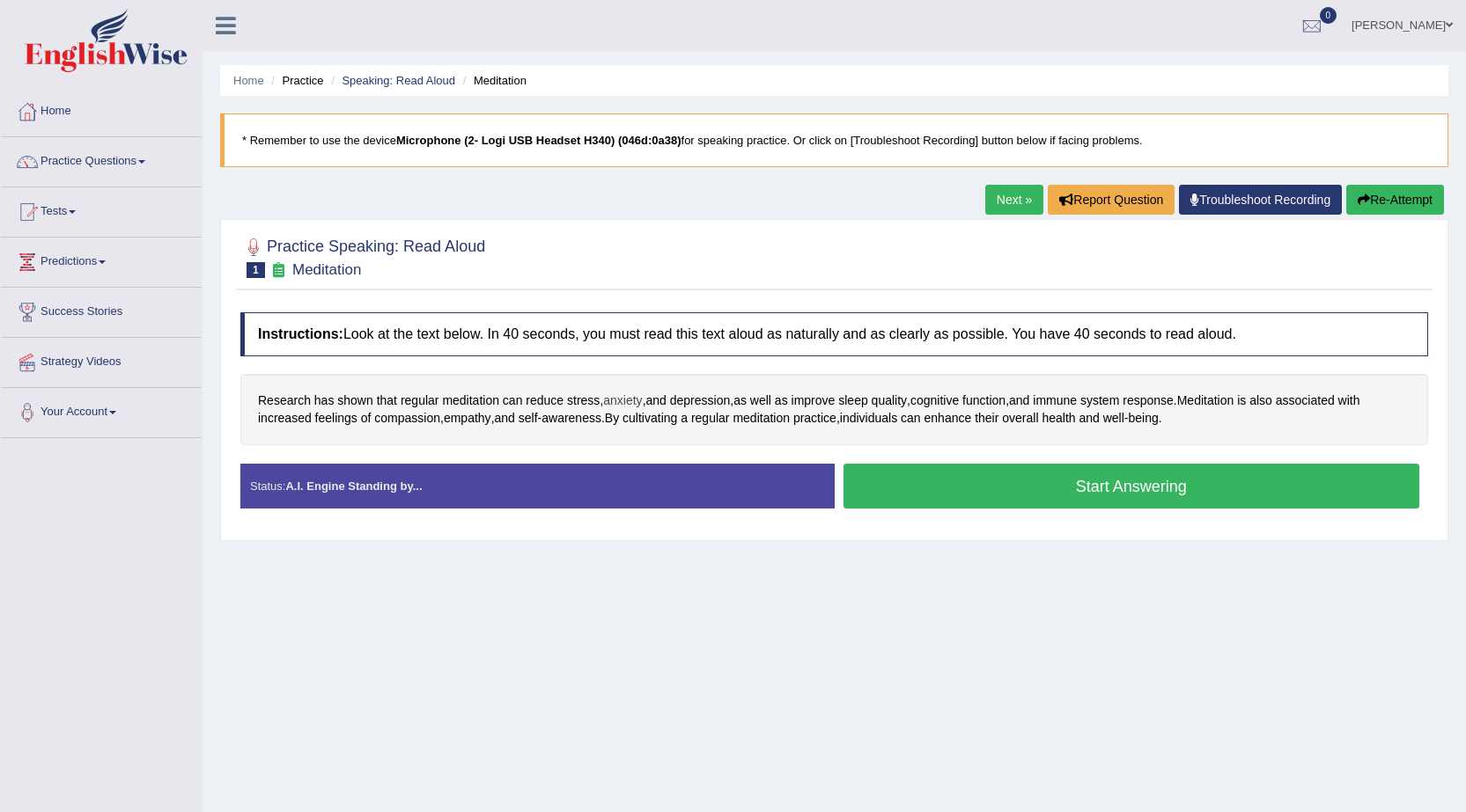
click at [622, 403] on span "anxiety" at bounding box center [622, 401] width 39 height 19
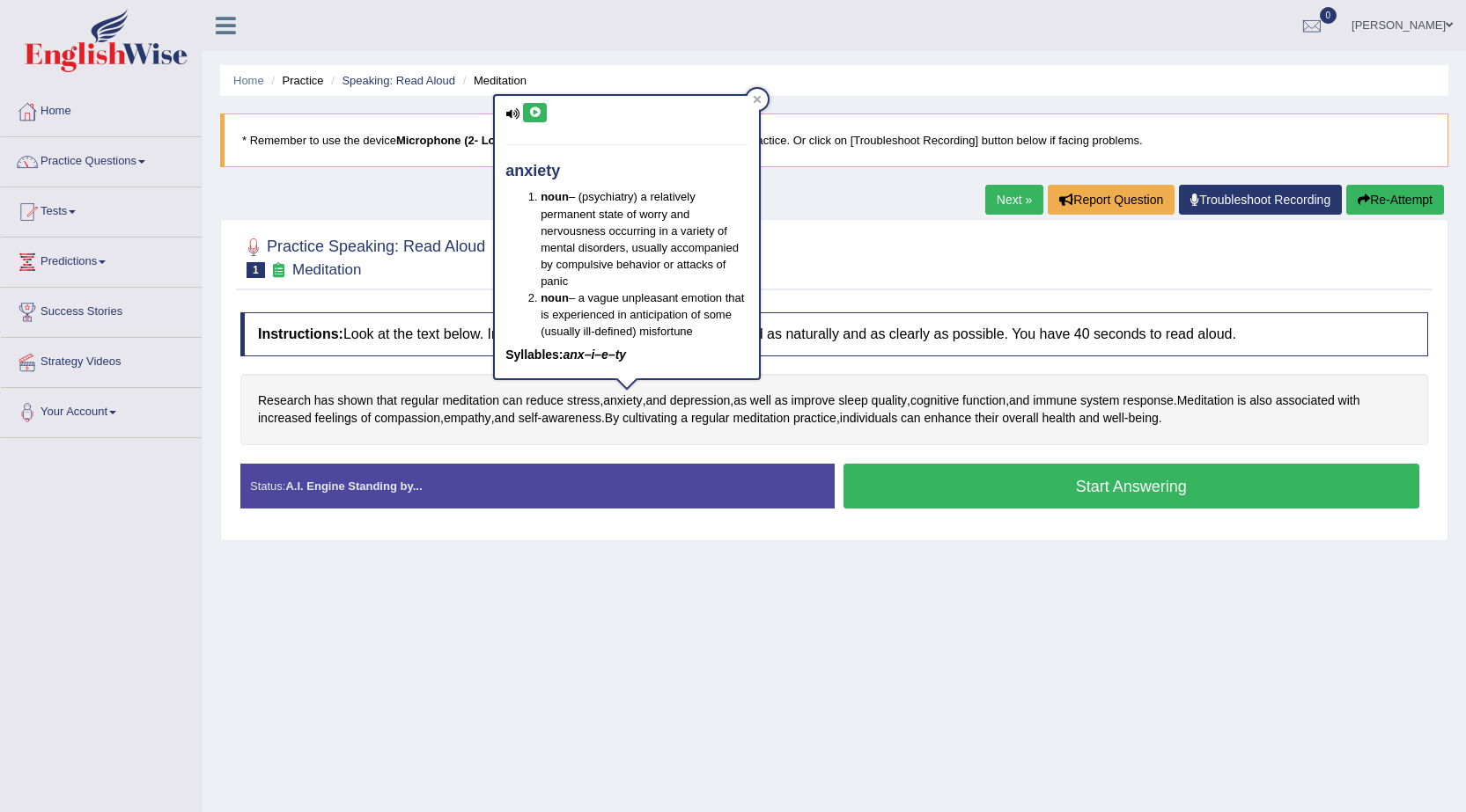
click at [539, 116] on icon at bounding box center [534, 113] width 13 height 11
click at [864, 309] on div "Instructions: Look at the text below. In 40 seconds, you must read this text al…" at bounding box center [834, 417] width 1197 height 228
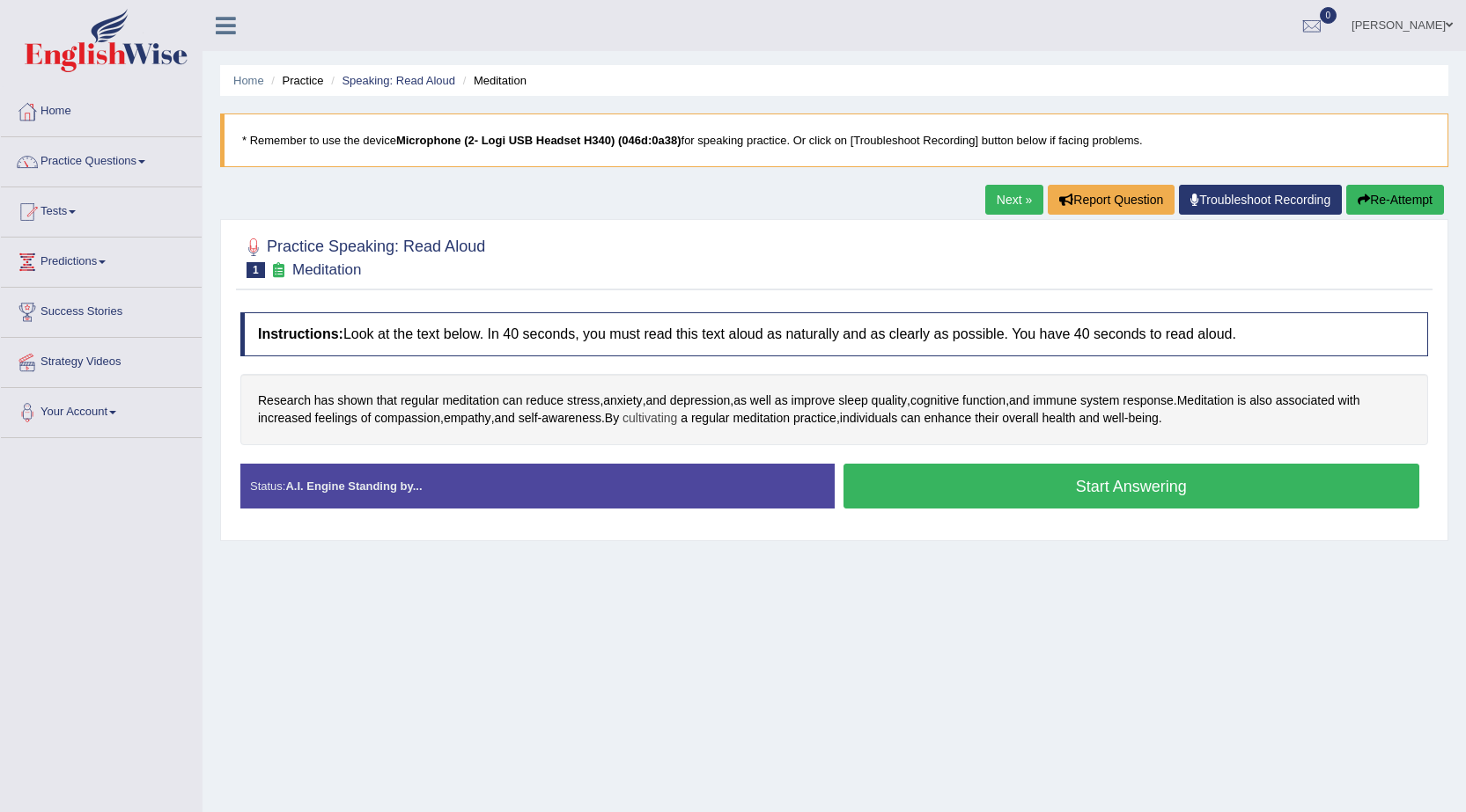
click at [653, 417] on span "cultivating" at bounding box center [650, 418] width 55 height 19
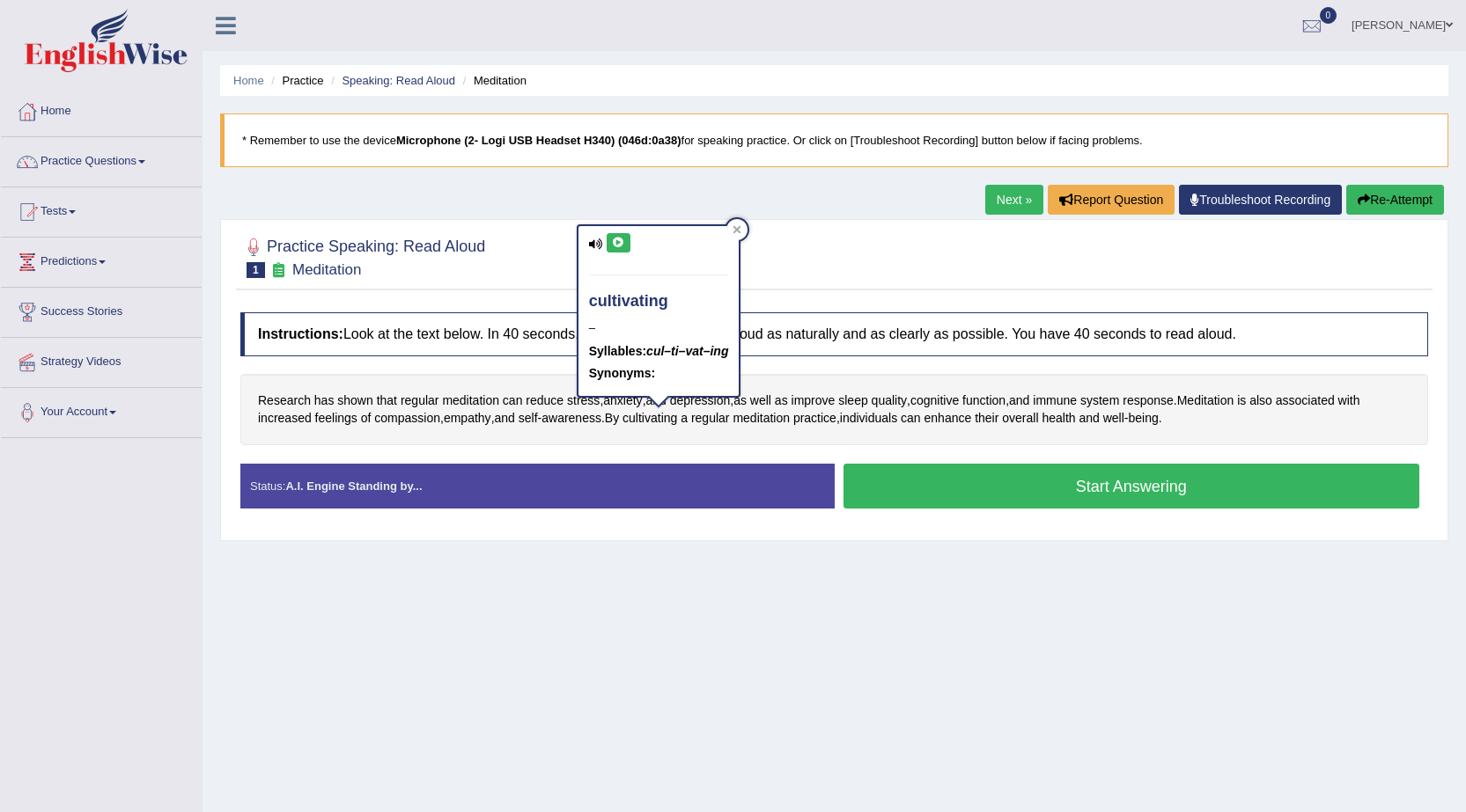
click at [623, 246] on icon at bounding box center [618, 243] width 13 height 11
click at [747, 445] on div "Instructions: Look at the text below. In 40 seconds, you must read this text al…" at bounding box center [834, 417] width 1197 height 228
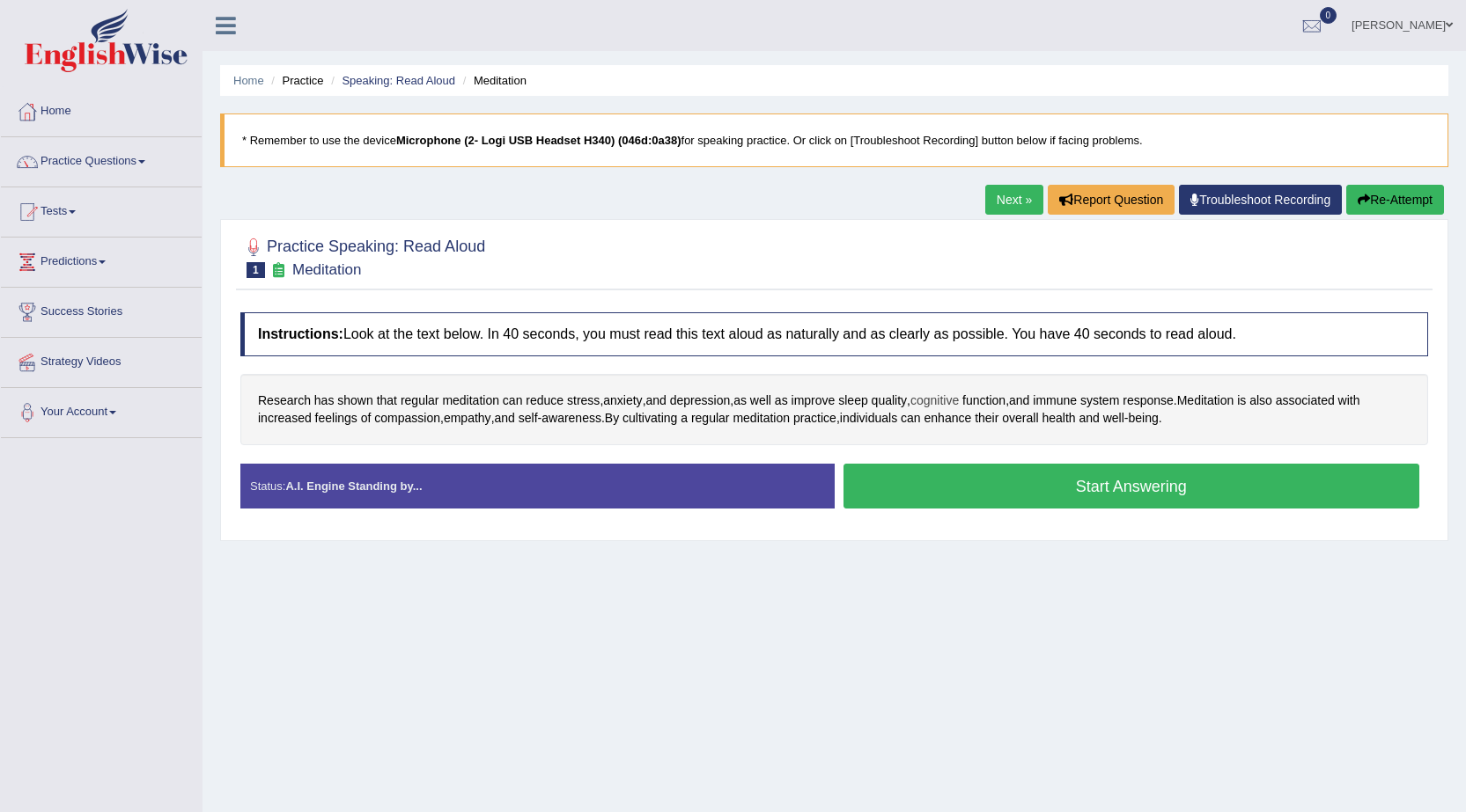
click at [933, 404] on span "cognitive" at bounding box center [934, 401] width 49 height 19
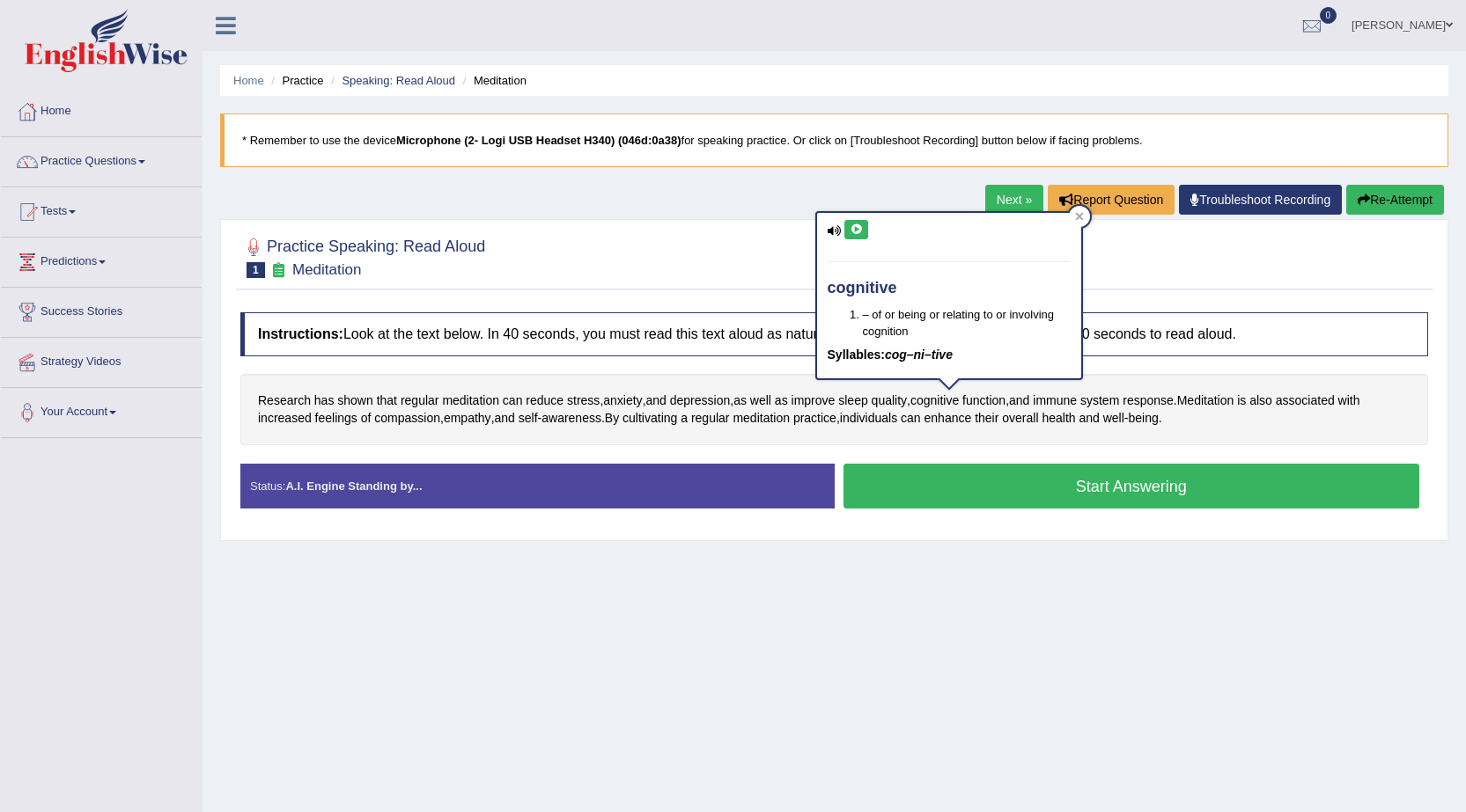
click at [863, 228] on icon at bounding box center [855, 229] width 13 height 11
click at [756, 236] on div at bounding box center [834, 257] width 1188 height 54
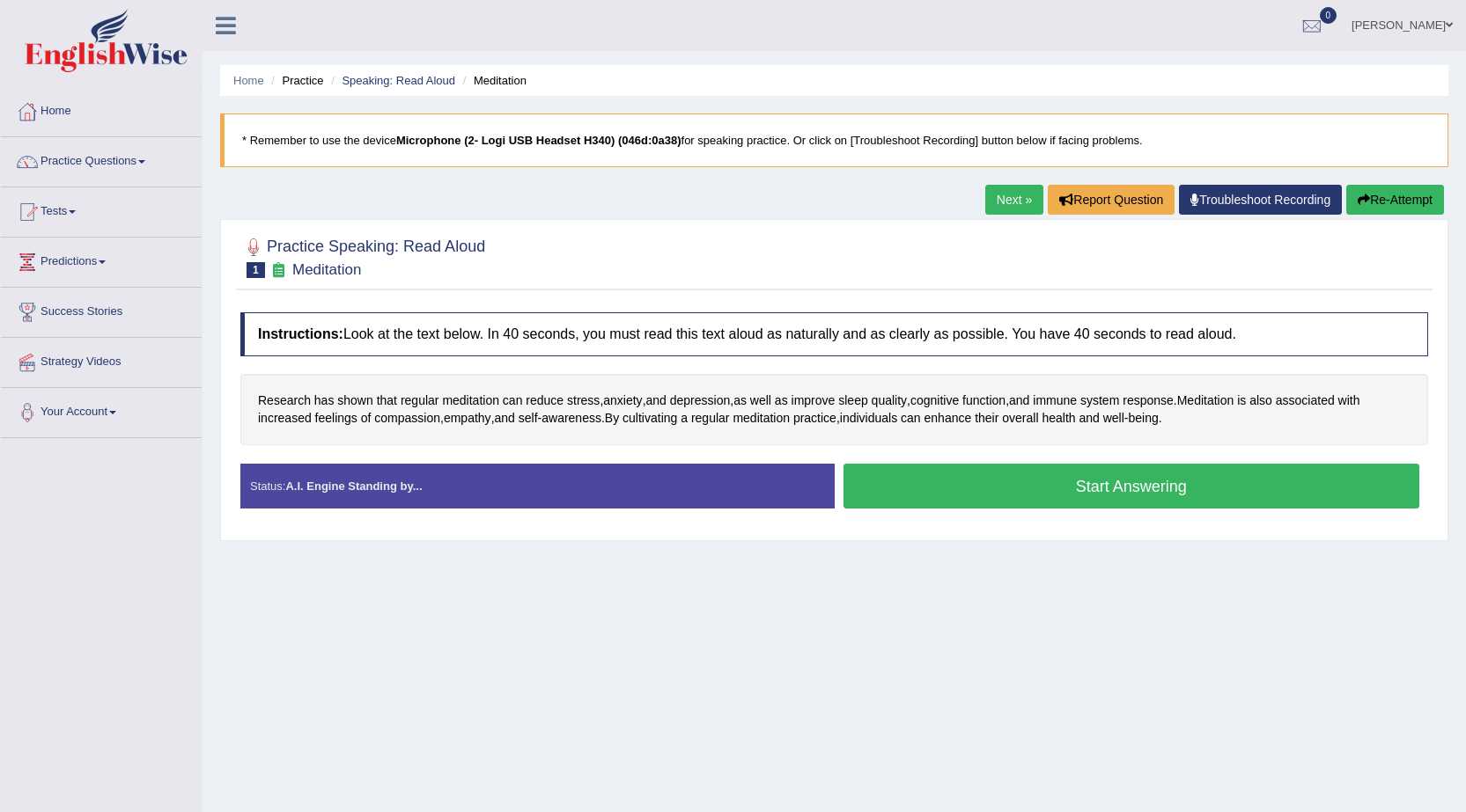
click at [975, 479] on button "Start Answering" at bounding box center [1131, 486] width 577 height 45
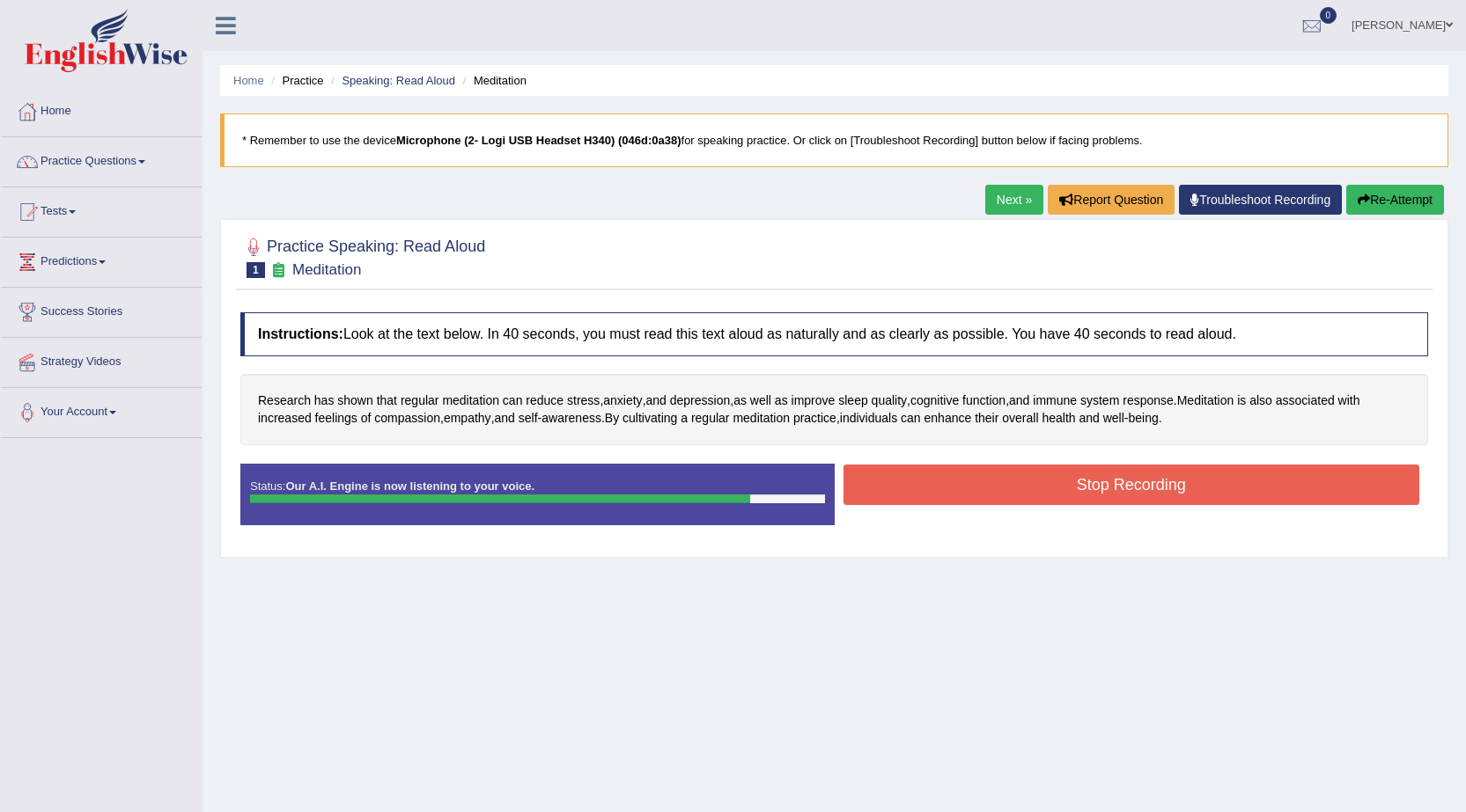
click at [975, 479] on button "Stop Recording" at bounding box center [1131, 484] width 577 height 41
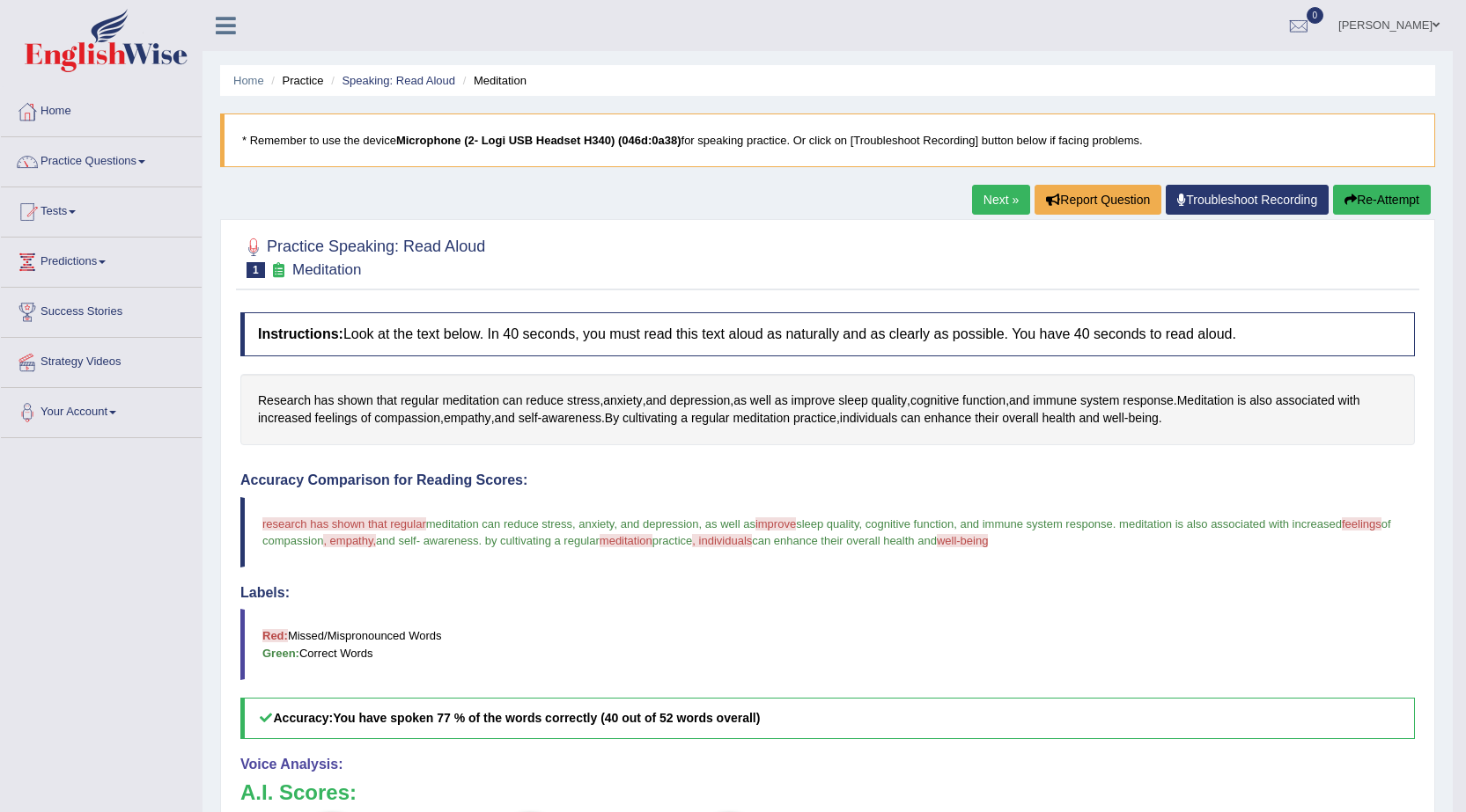
click at [1372, 196] on button "Re-Attempt" at bounding box center [1381, 200] width 98 height 30
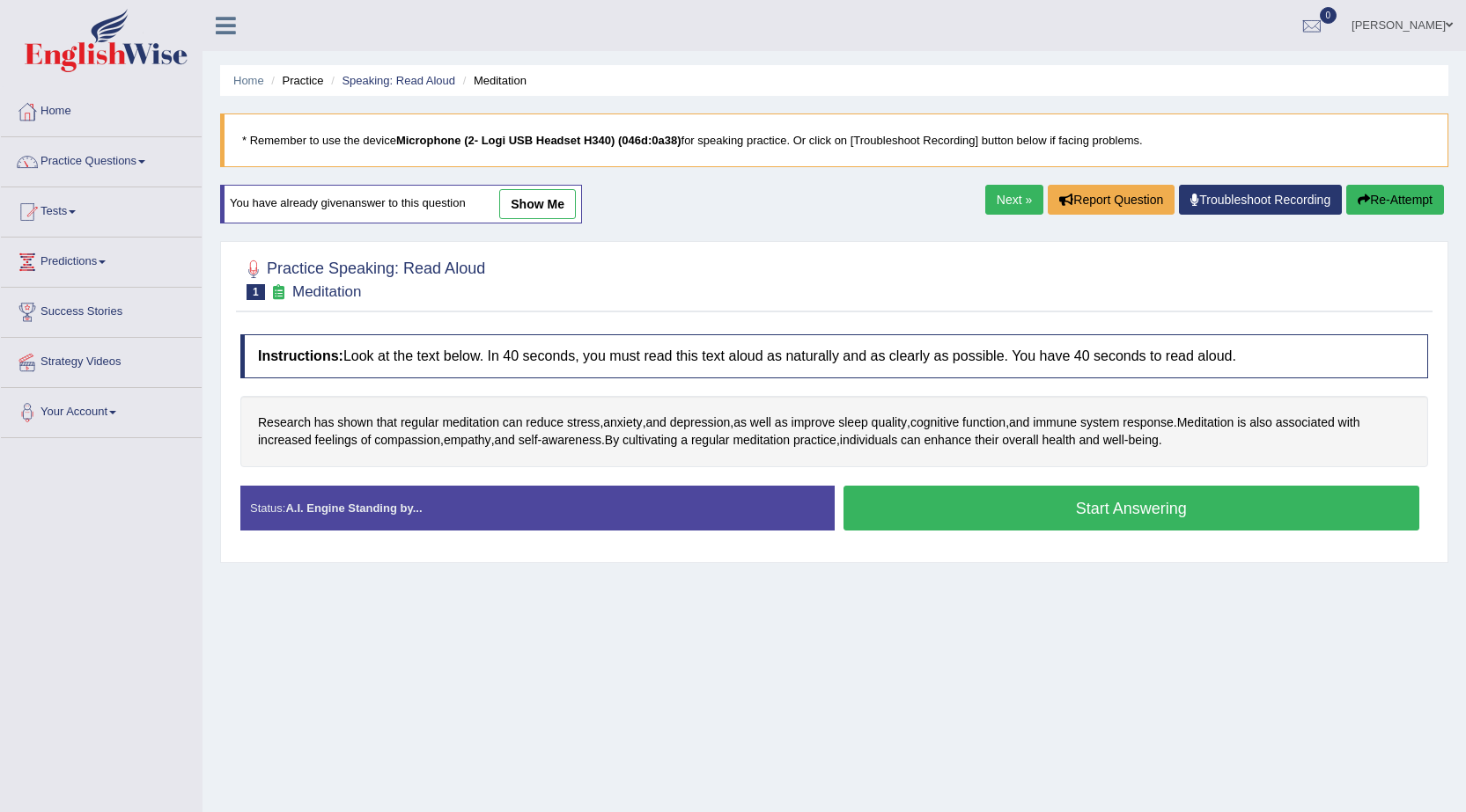
click at [1031, 512] on button "Start Answering" at bounding box center [1131, 508] width 577 height 45
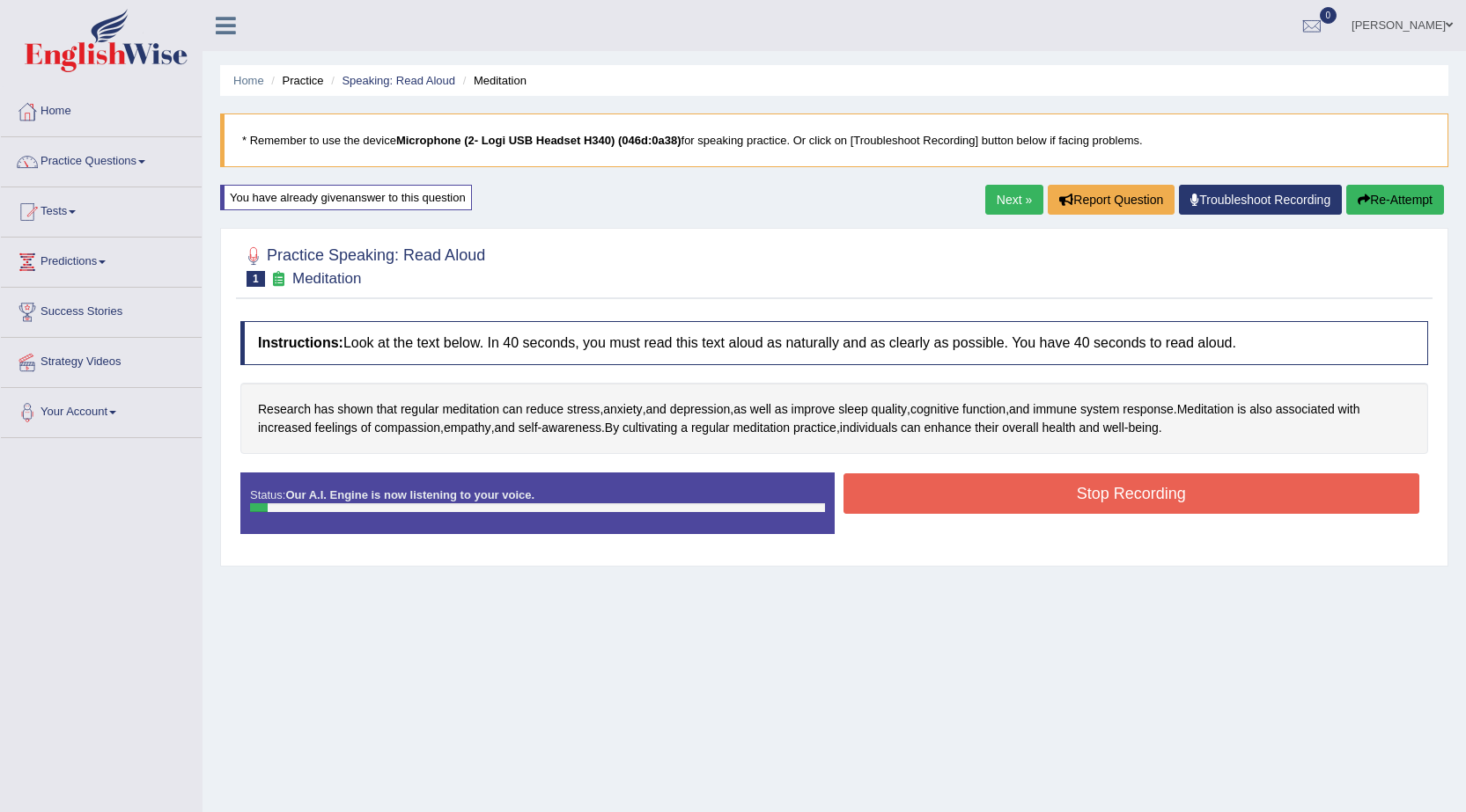
click at [1142, 480] on button "Stop Recording" at bounding box center [1131, 493] width 577 height 41
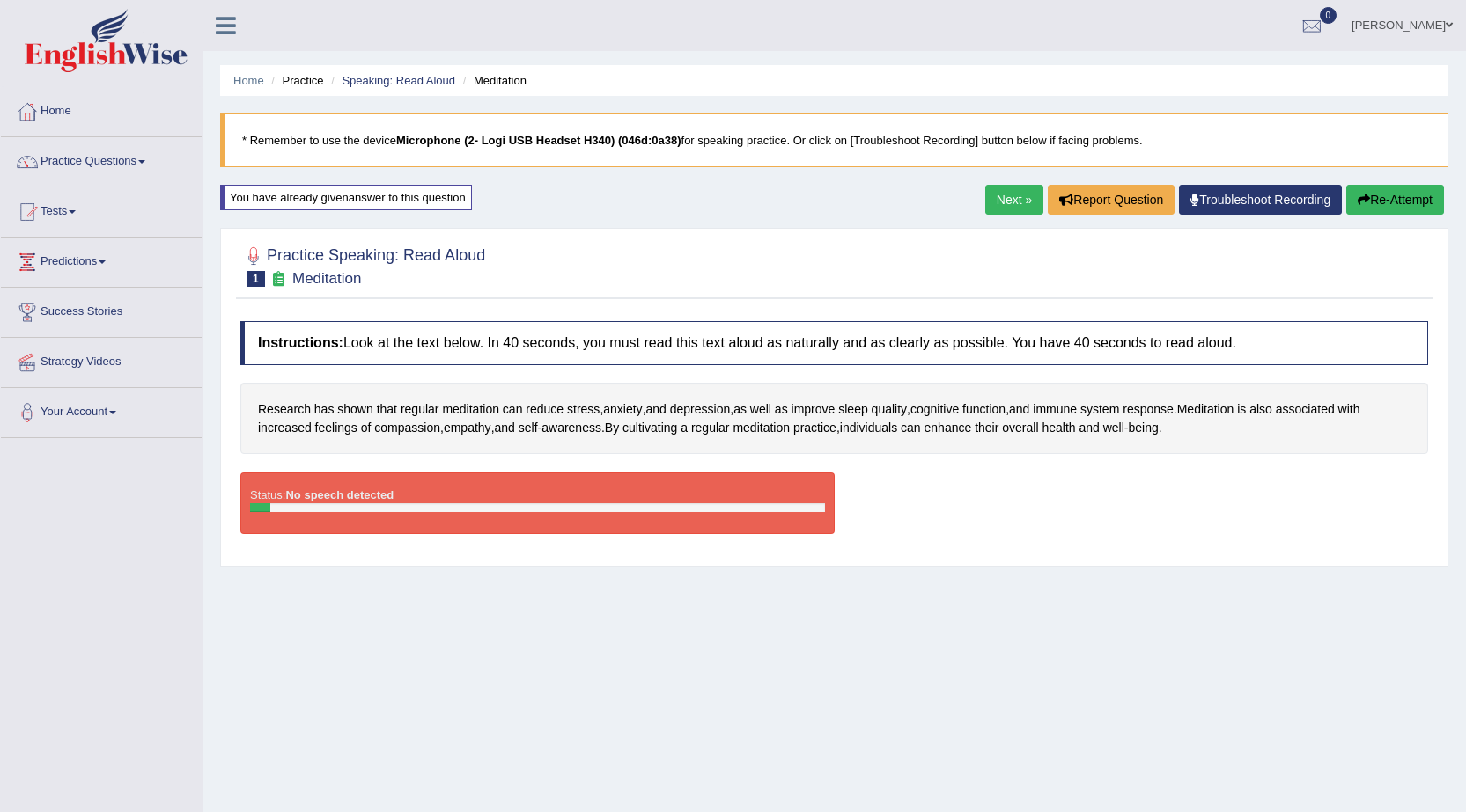
click at [1385, 205] on button "Re-Attempt" at bounding box center [1395, 200] width 98 height 30
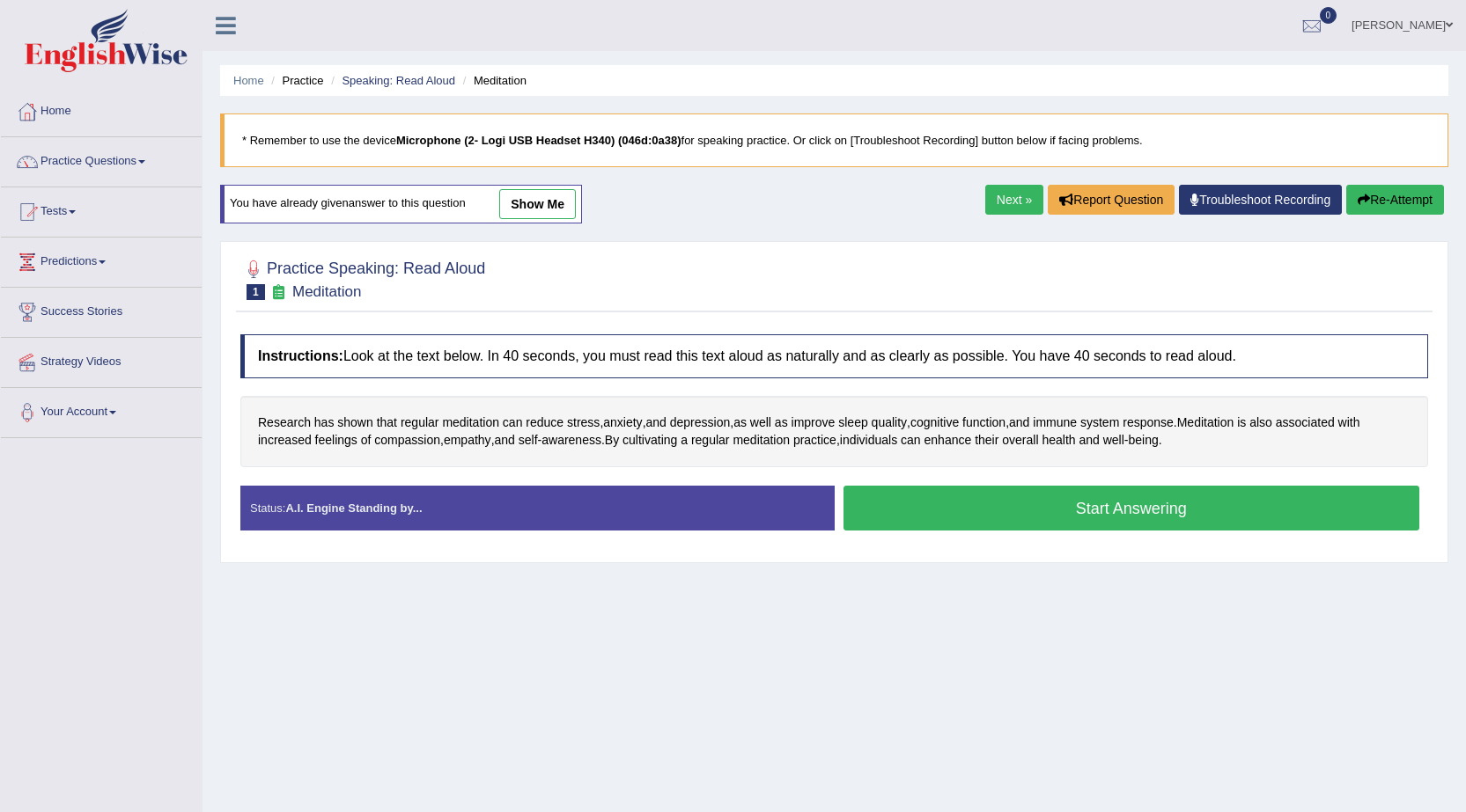
click at [1237, 513] on button "Start Answering" at bounding box center [1131, 508] width 577 height 45
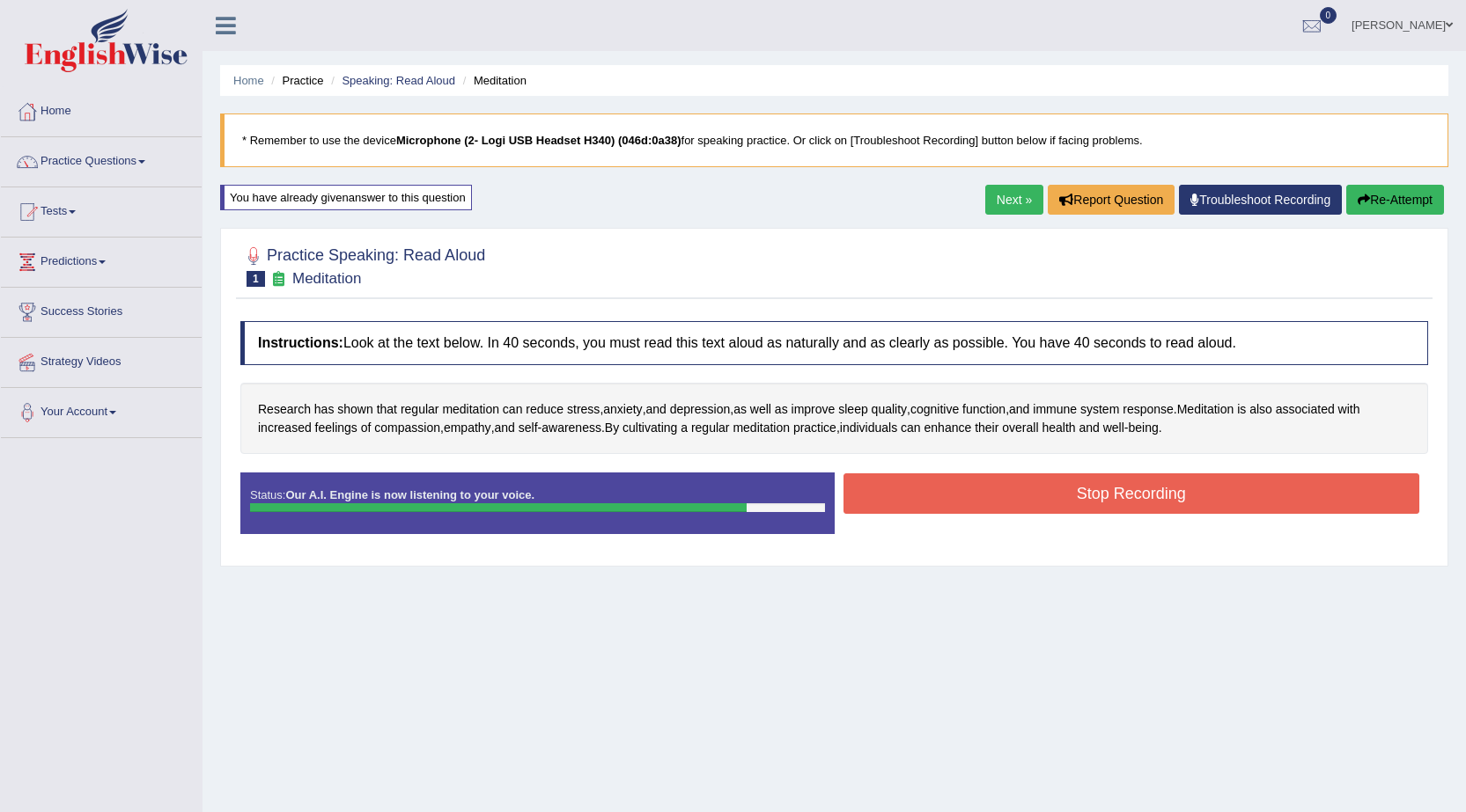
click at [1235, 479] on button "Stop Recording" at bounding box center [1131, 493] width 577 height 41
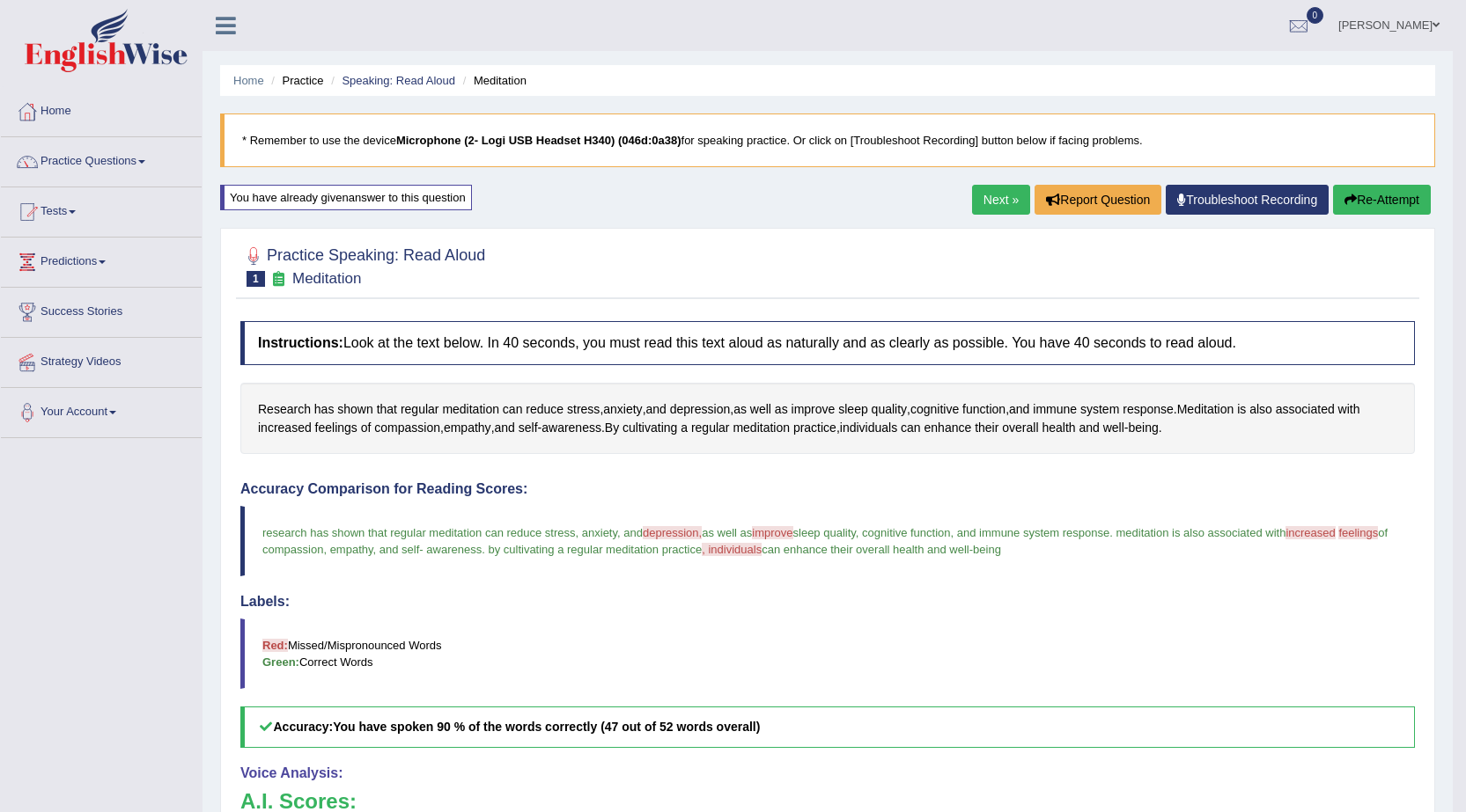
click at [1000, 200] on link "Next »" at bounding box center [1001, 200] width 58 height 30
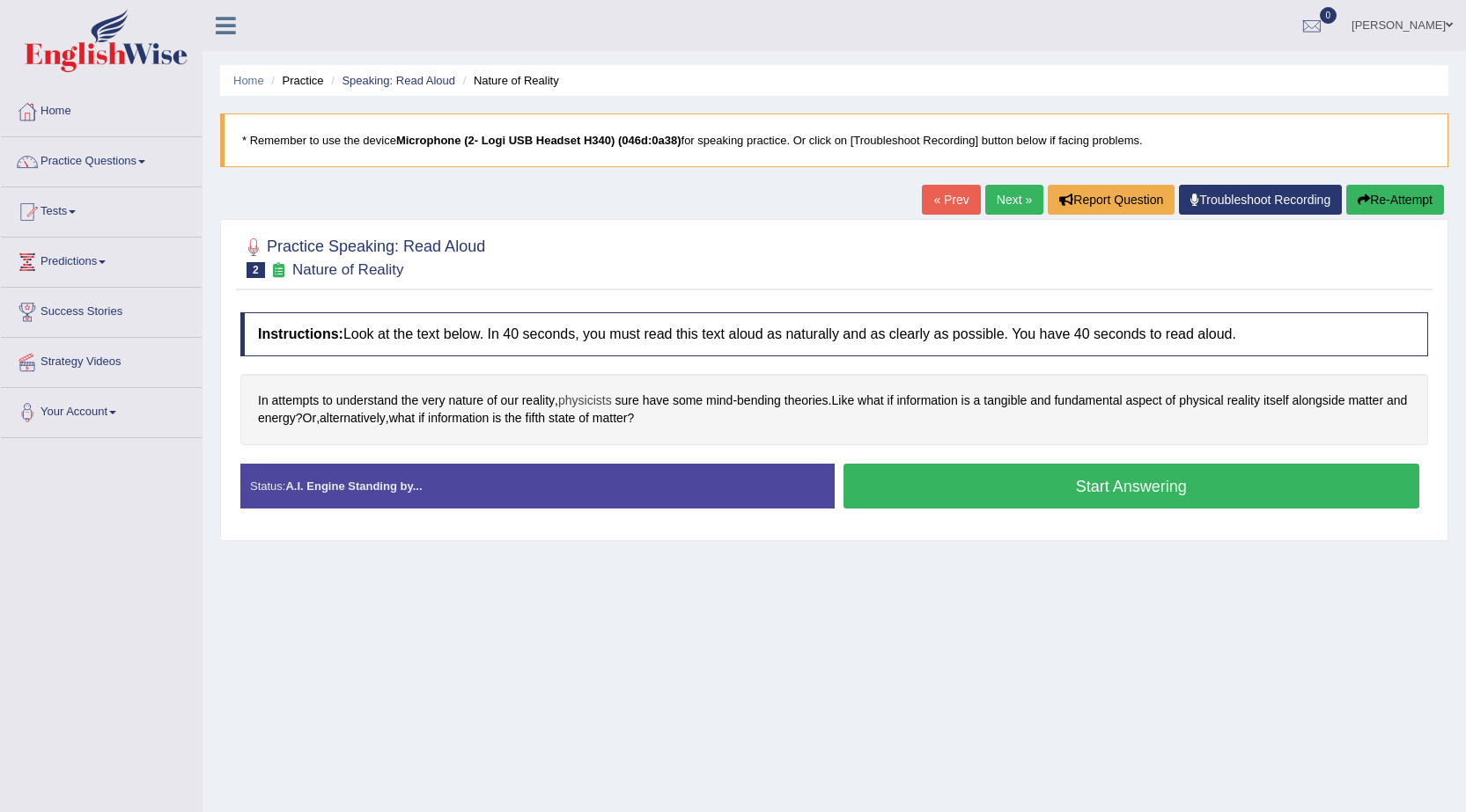
click at [595, 400] on span "physicists" at bounding box center [585, 401] width 54 height 19
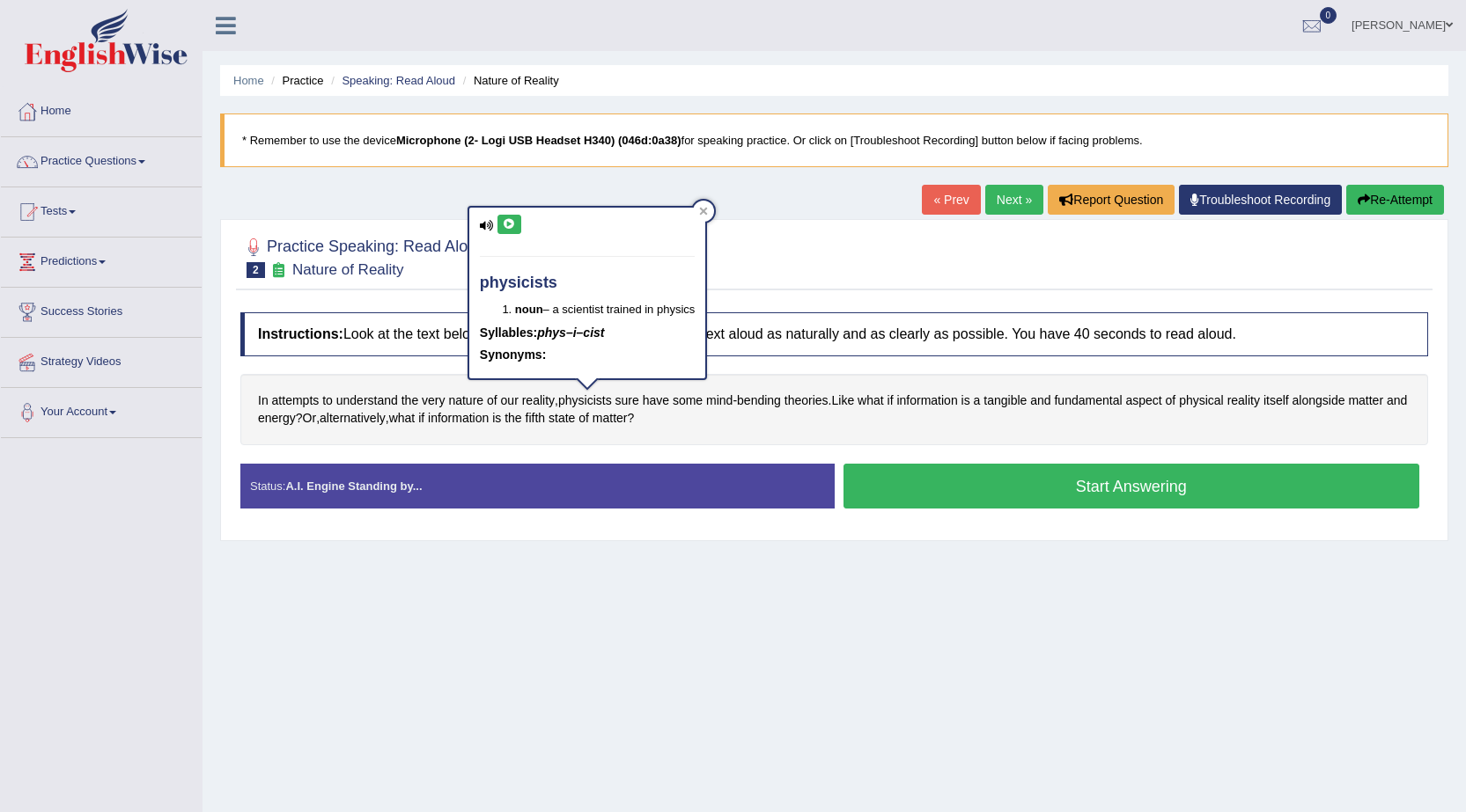
click at [507, 222] on icon at bounding box center [508, 224] width 13 height 11
click at [707, 210] on icon at bounding box center [704, 211] width 8 height 8
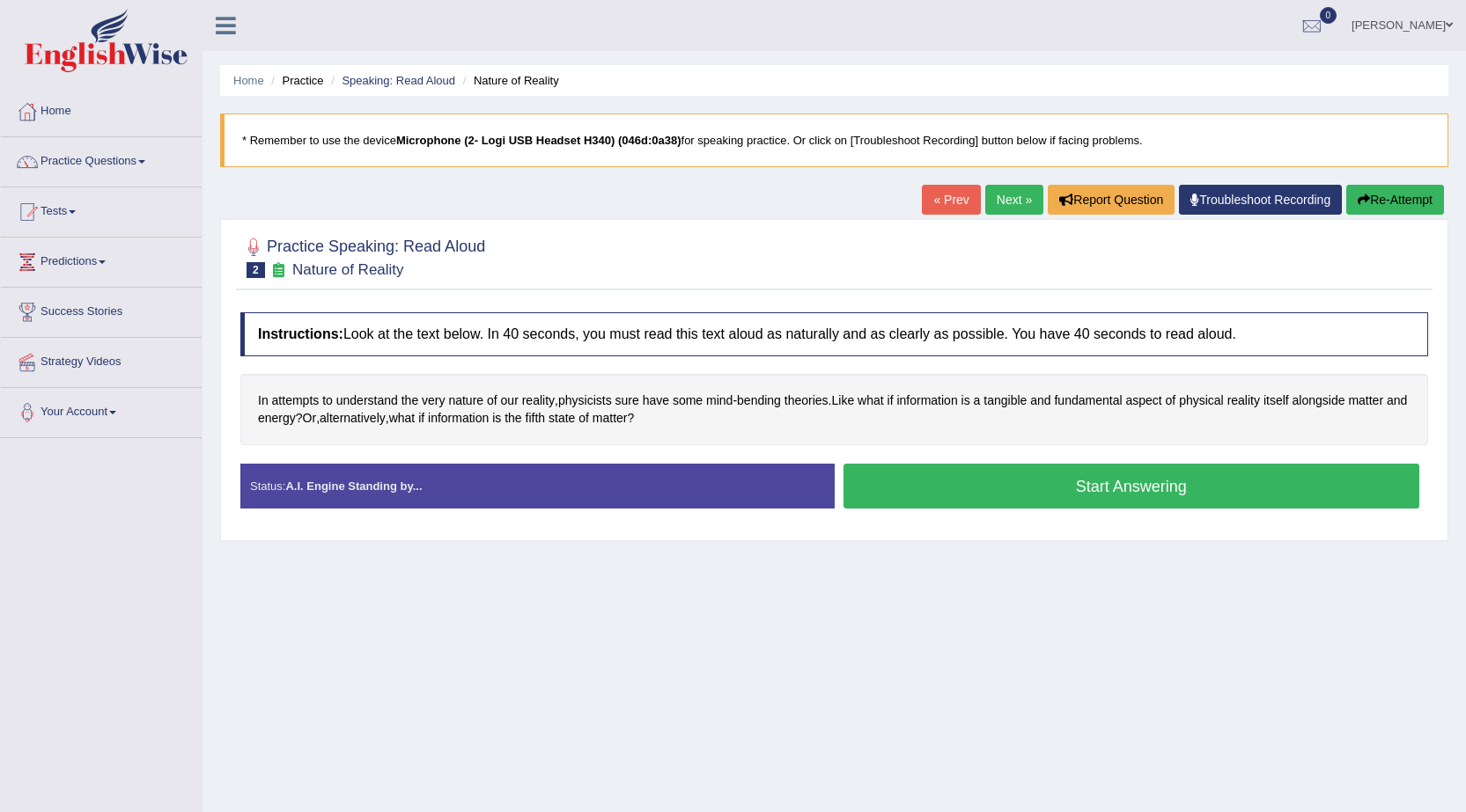
click at [145, 162] on span at bounding box center [142, 162] width 7 height 4
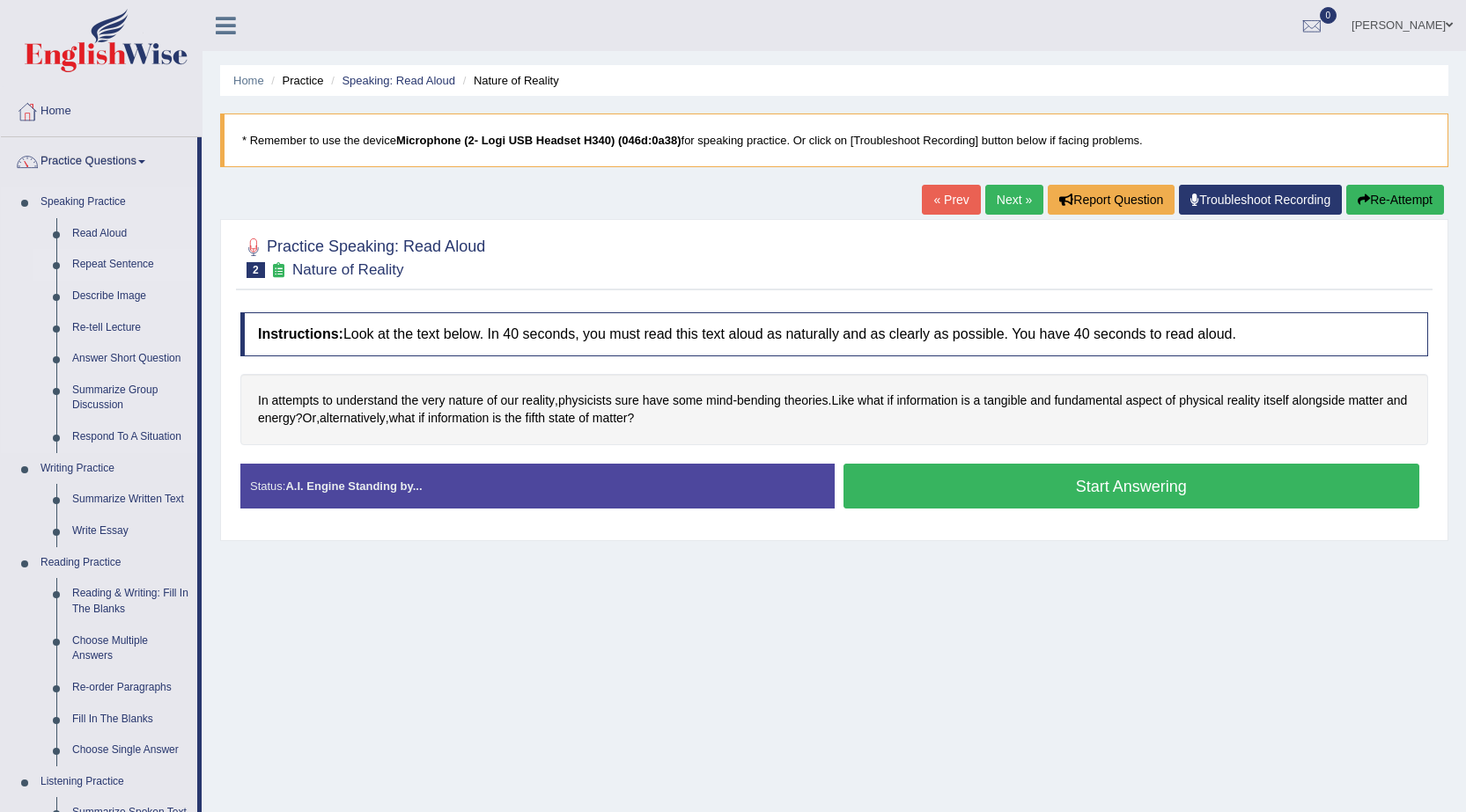
click at [115, 261] on link "Repeat Sentence" at bounding box center [130, 265] width 133 height 32
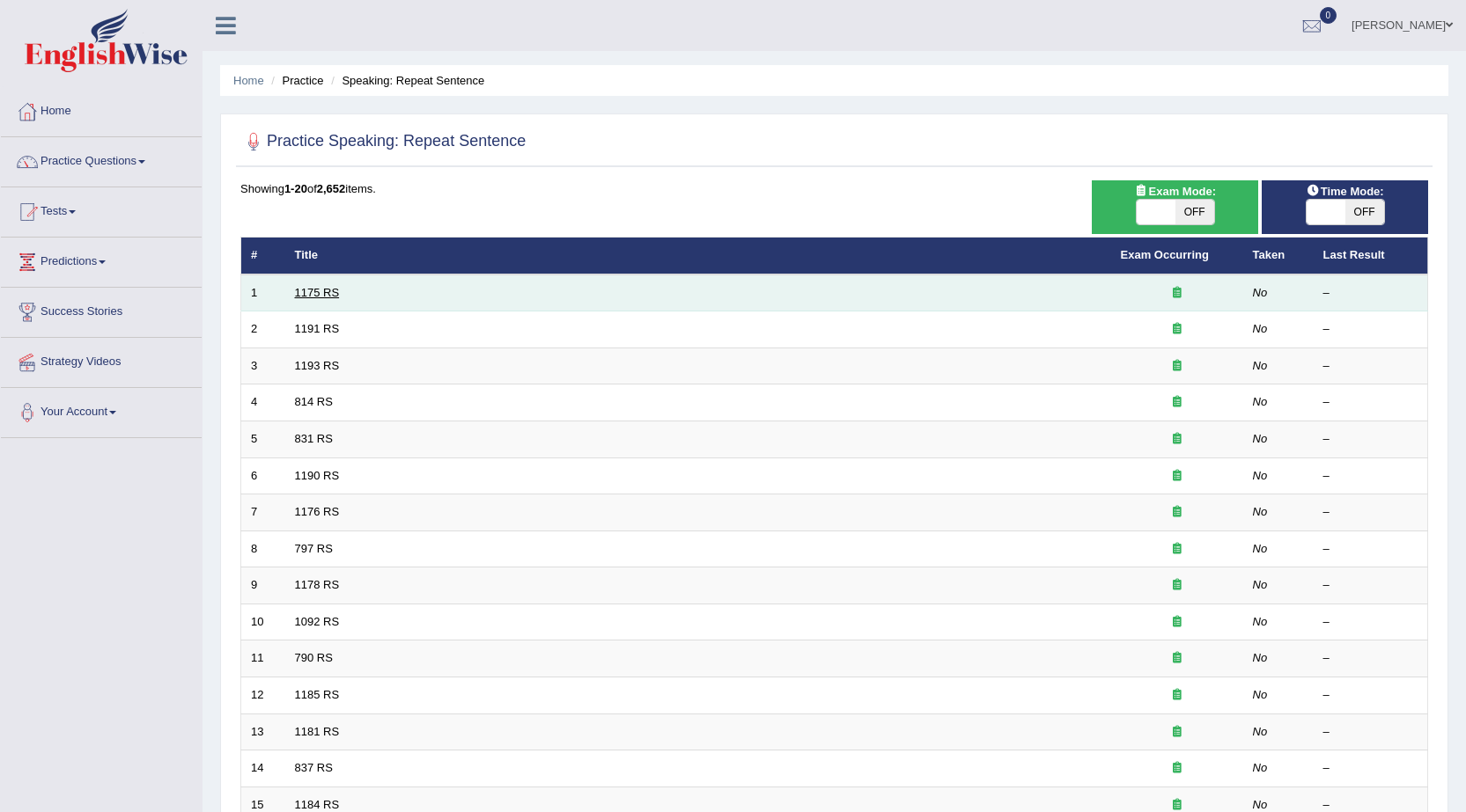
click at [317, 291] on link "1175 RS" at bounding box center [317, 292] width 45 height 13
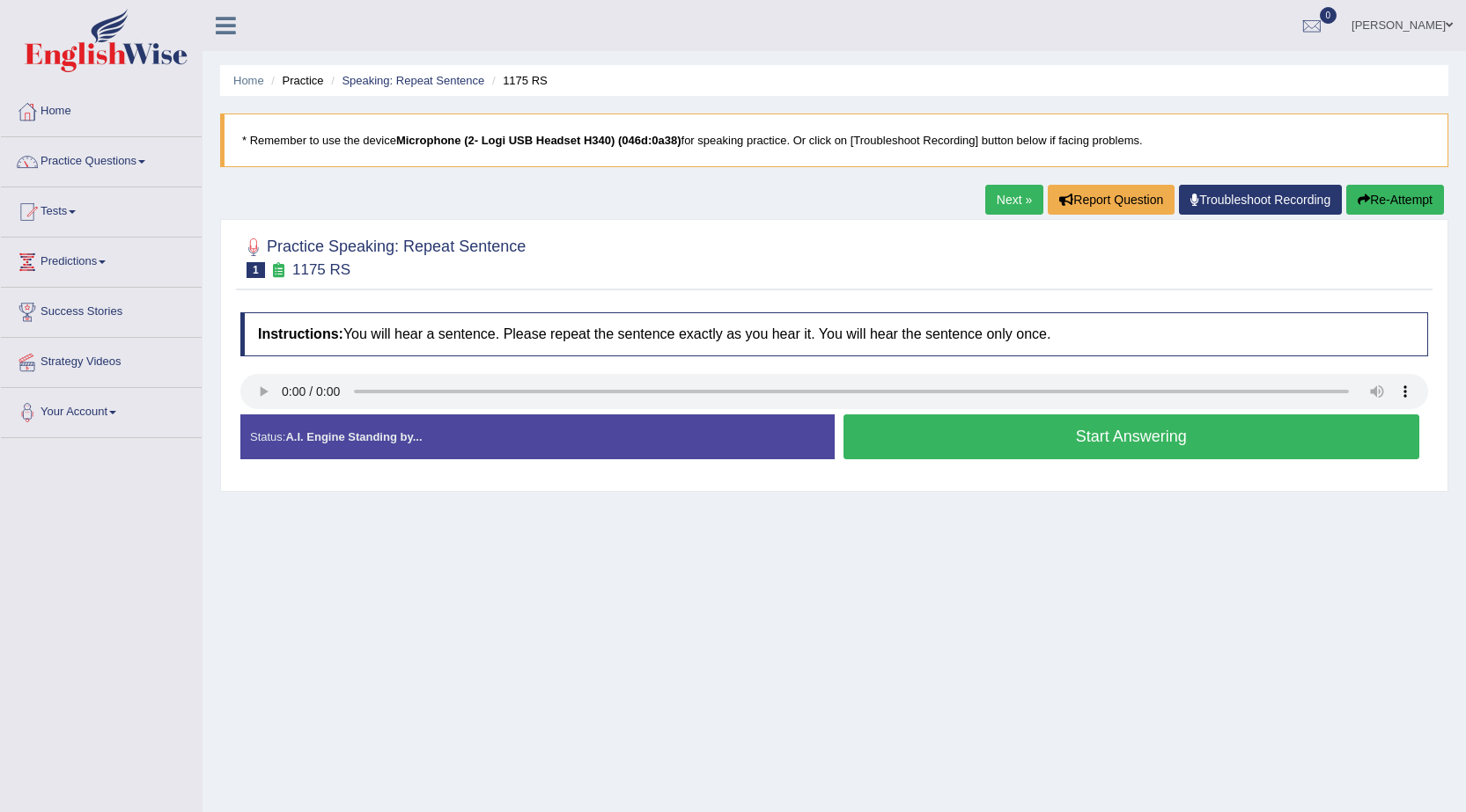
click at [1128, 429] on button "Start Answering" at bounding box center [1131, 436] width 577 height 45
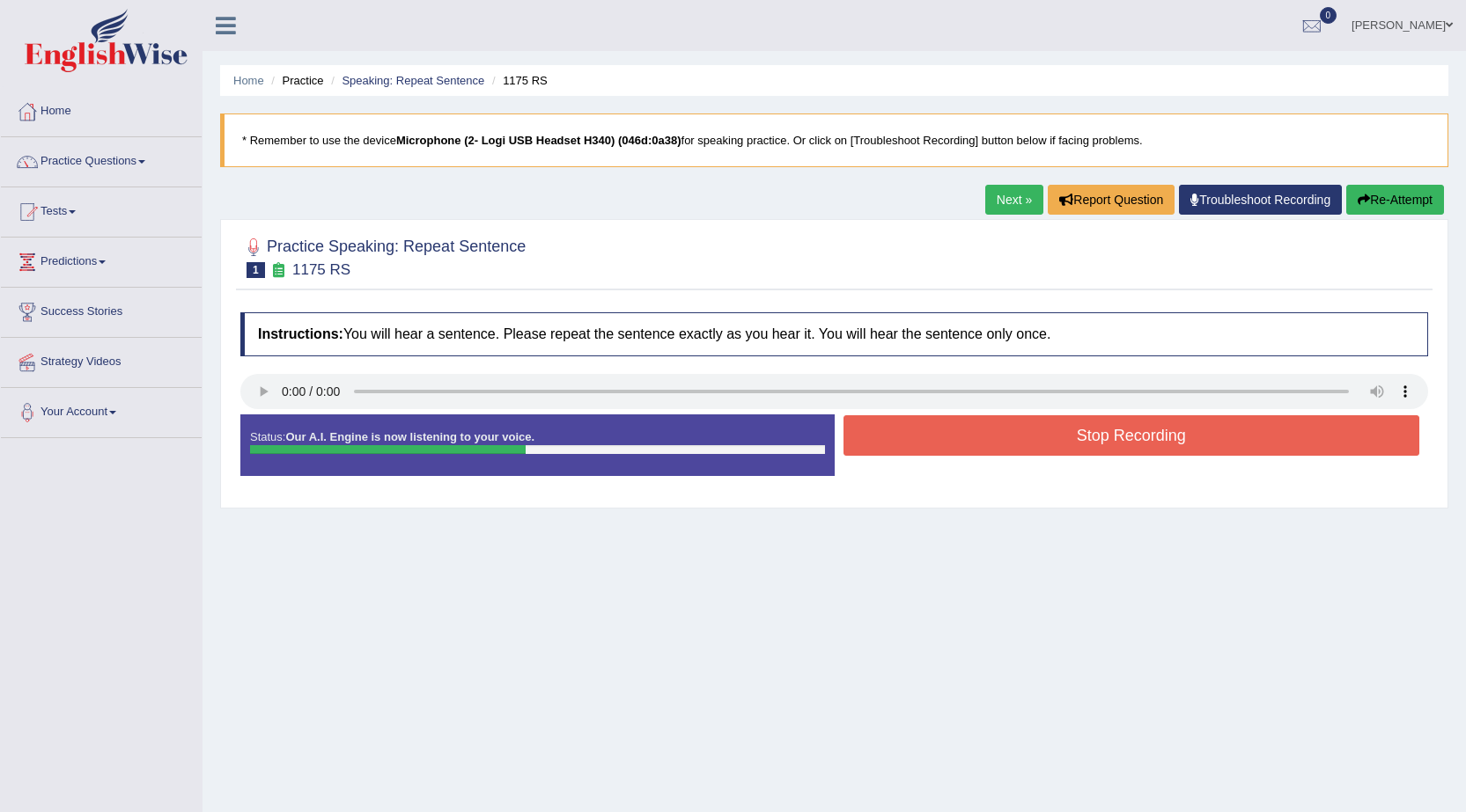
click at [1128, 429] on button "Stop Recording" at bounding box center [1131, 435] width 577 height 41
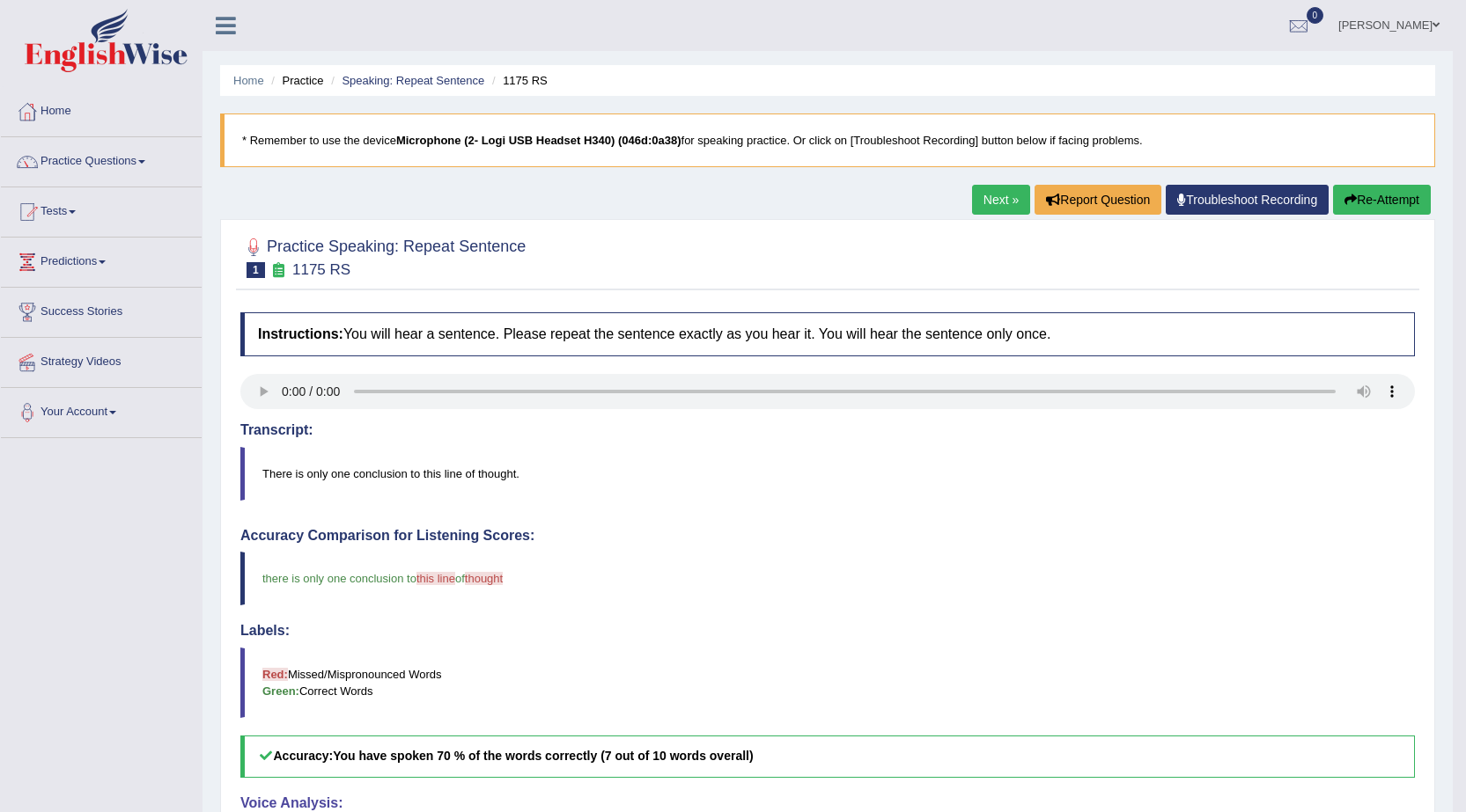
click at [1364, 195] on button "Re-Attempt" at bounding box center [1381, 200] width 98 height 30
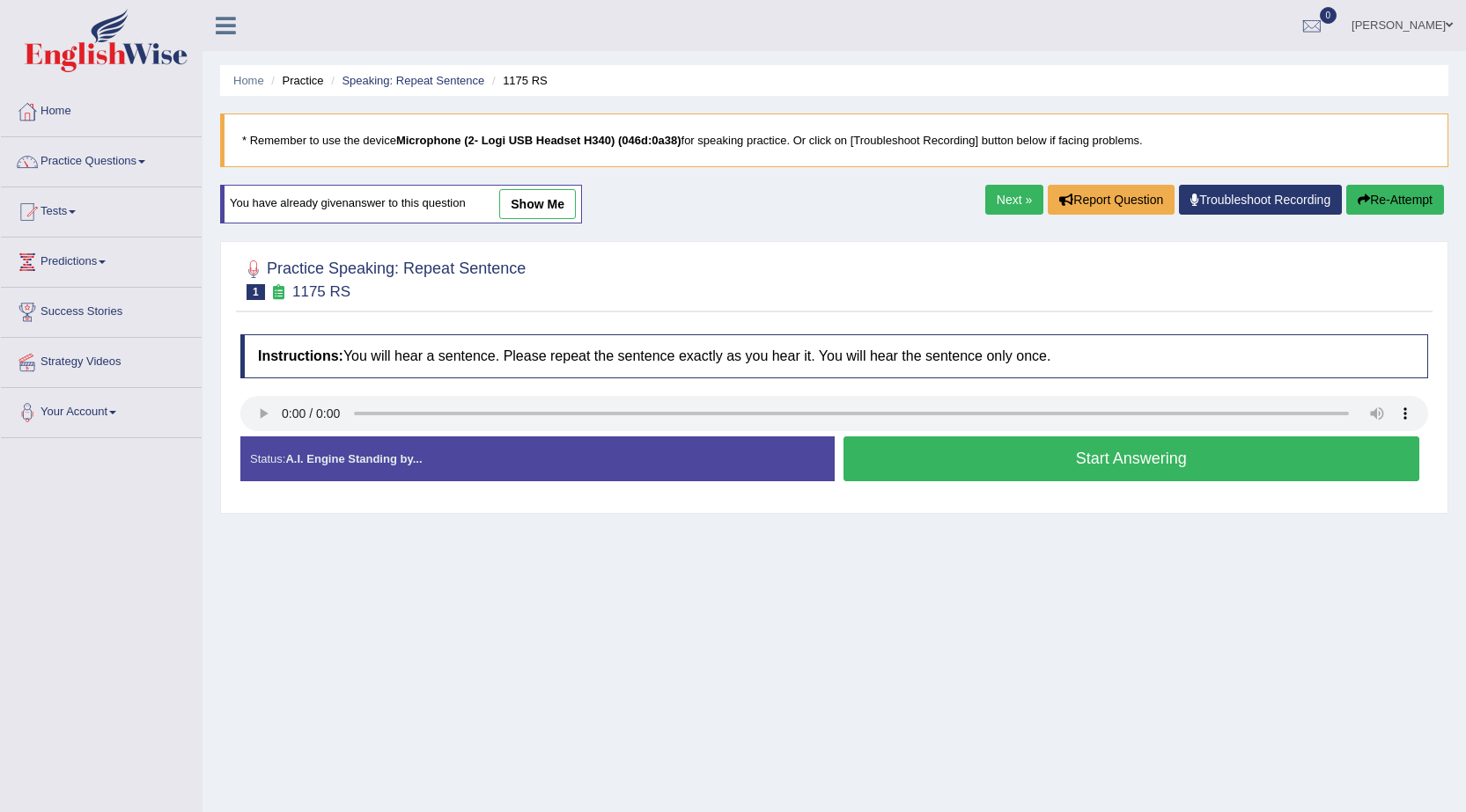
click at [1092, 456] on button "Start Answering" at bounding box center [1131, 458] width 577 height 45
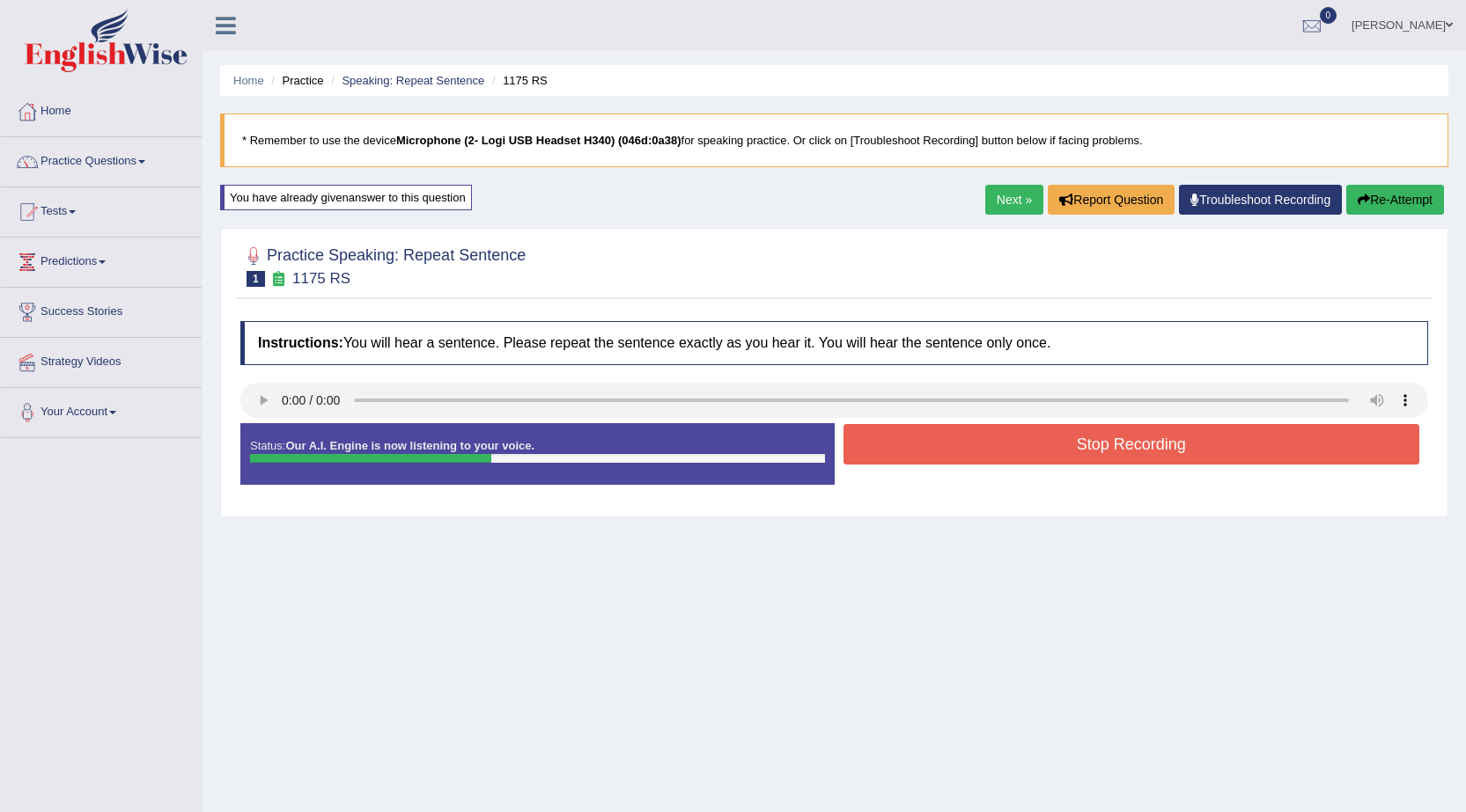
click at [1092, 456] on button "Stop Recording" at bounding box center [1131, 444] width 577 height 41
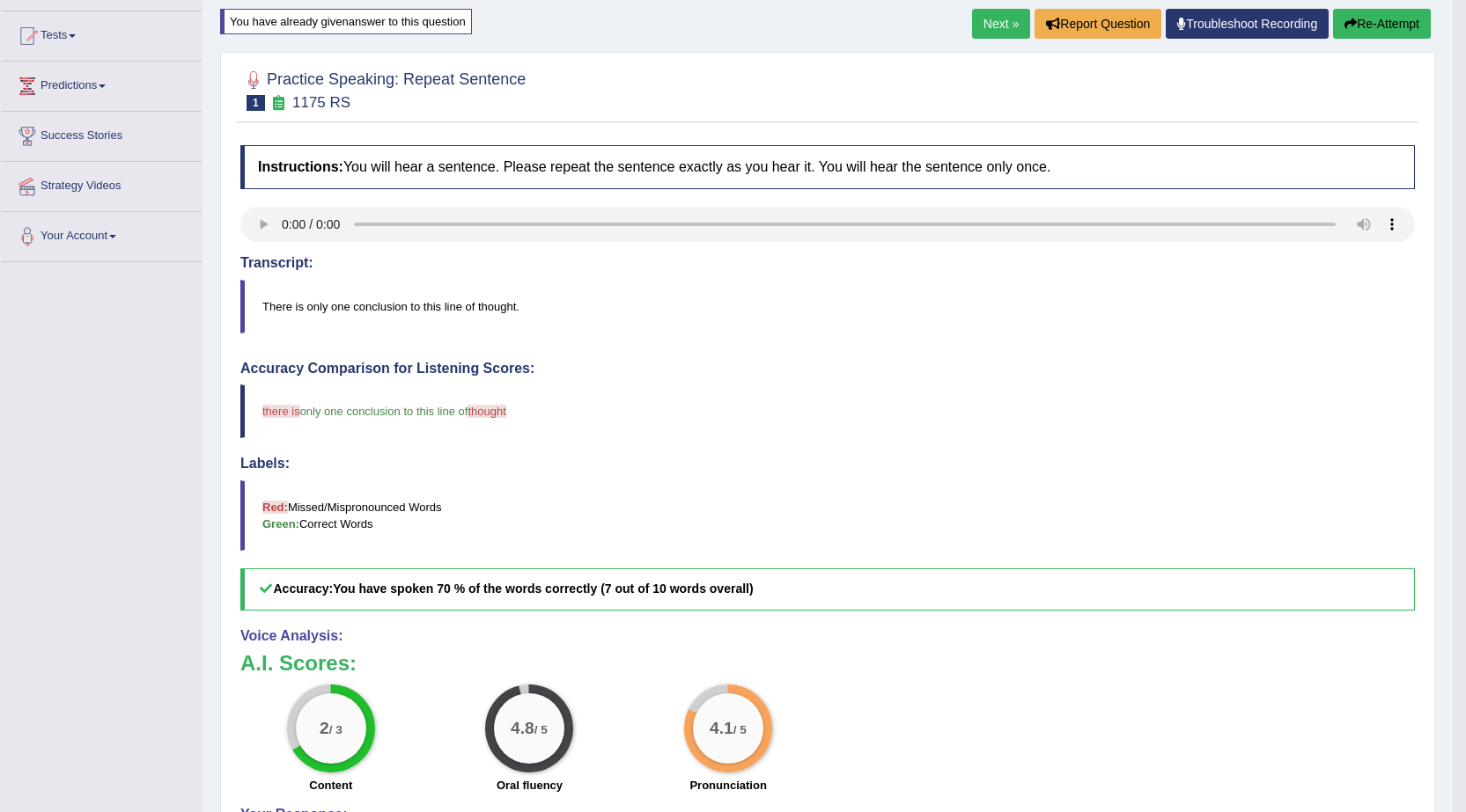
scroll to position [88, 0]
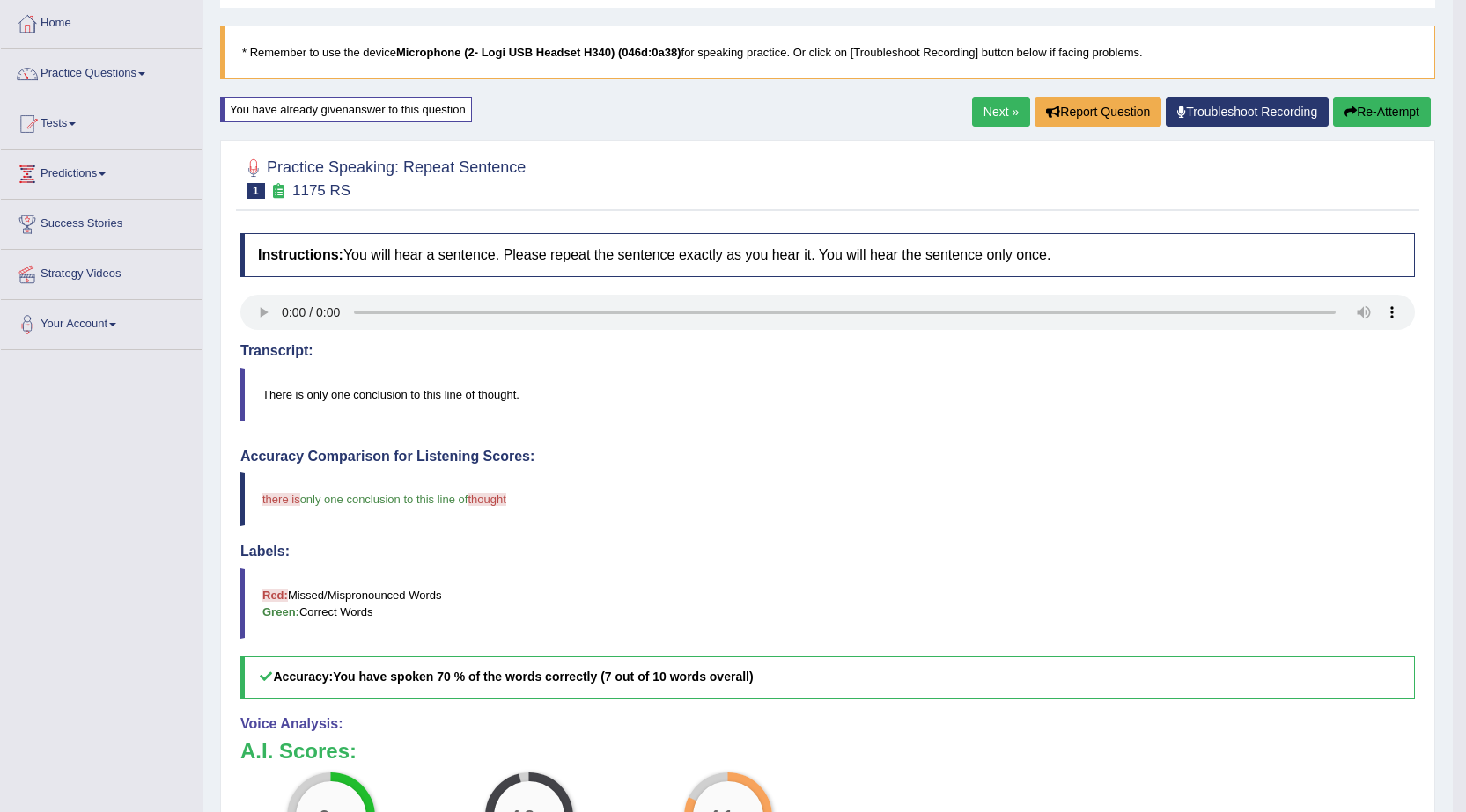
click at [986, 111] on link "Next »" at bounding box center [1001, 112] width 58 height 30
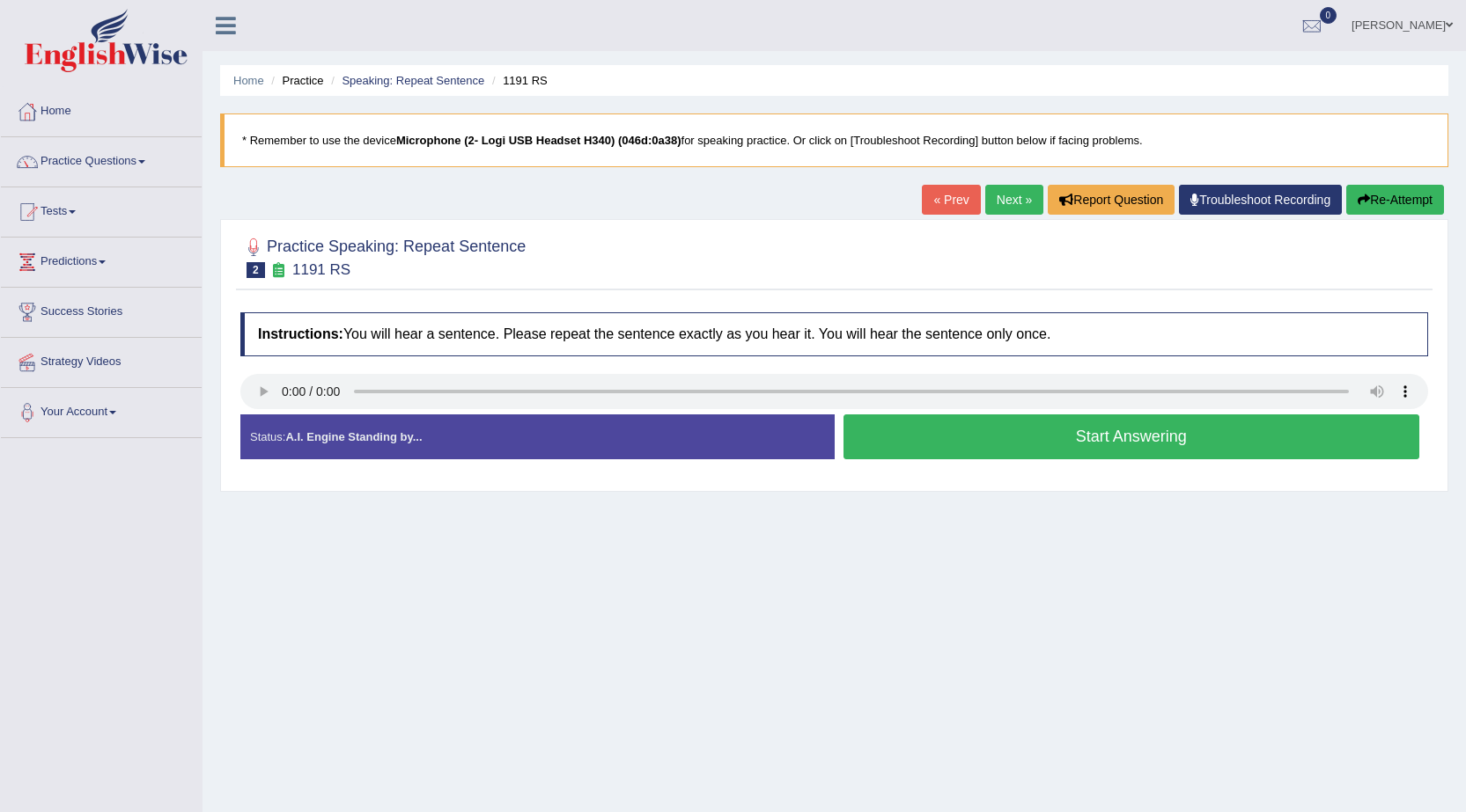
click at [928, 434] on button "Start Answering" at bounding box center [1131, 436] width 577 height 45
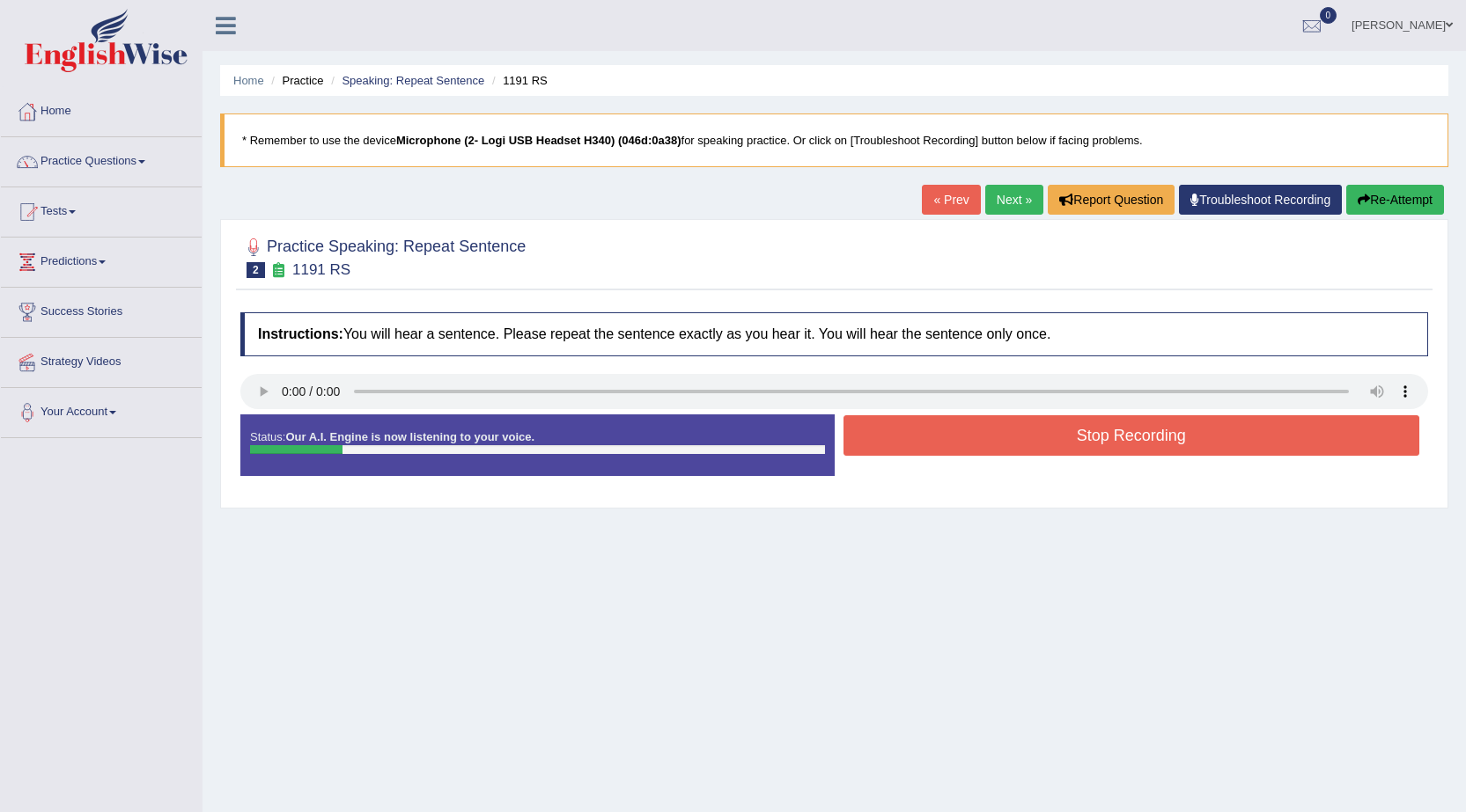
click at [1126, 430] on button "Stop Recording" at bounding box center [1131, 435] width 577 height 41
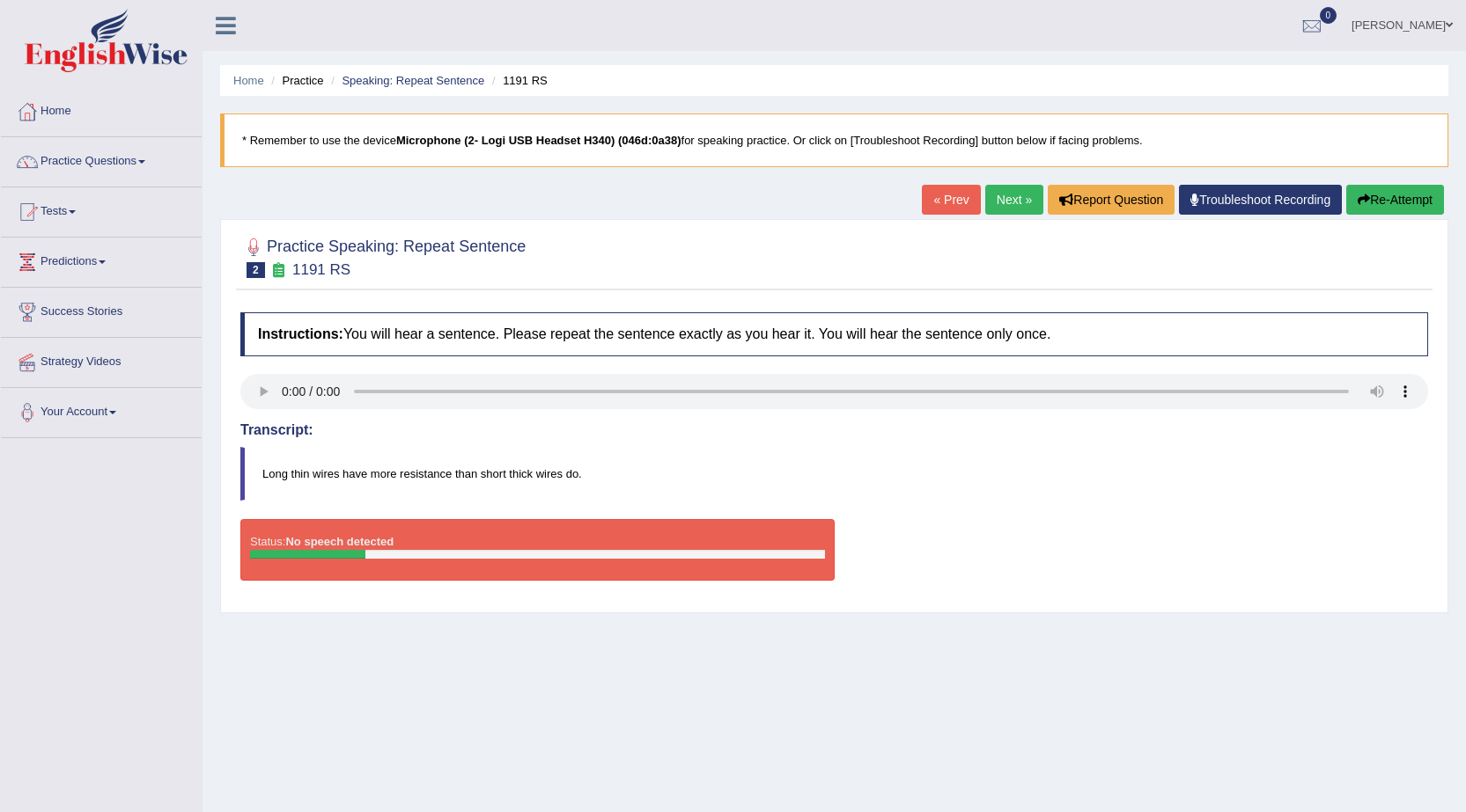
click at [1375, 192] on button "Re-Attempt" at bounding box center [1395, 200] width 98 height 30
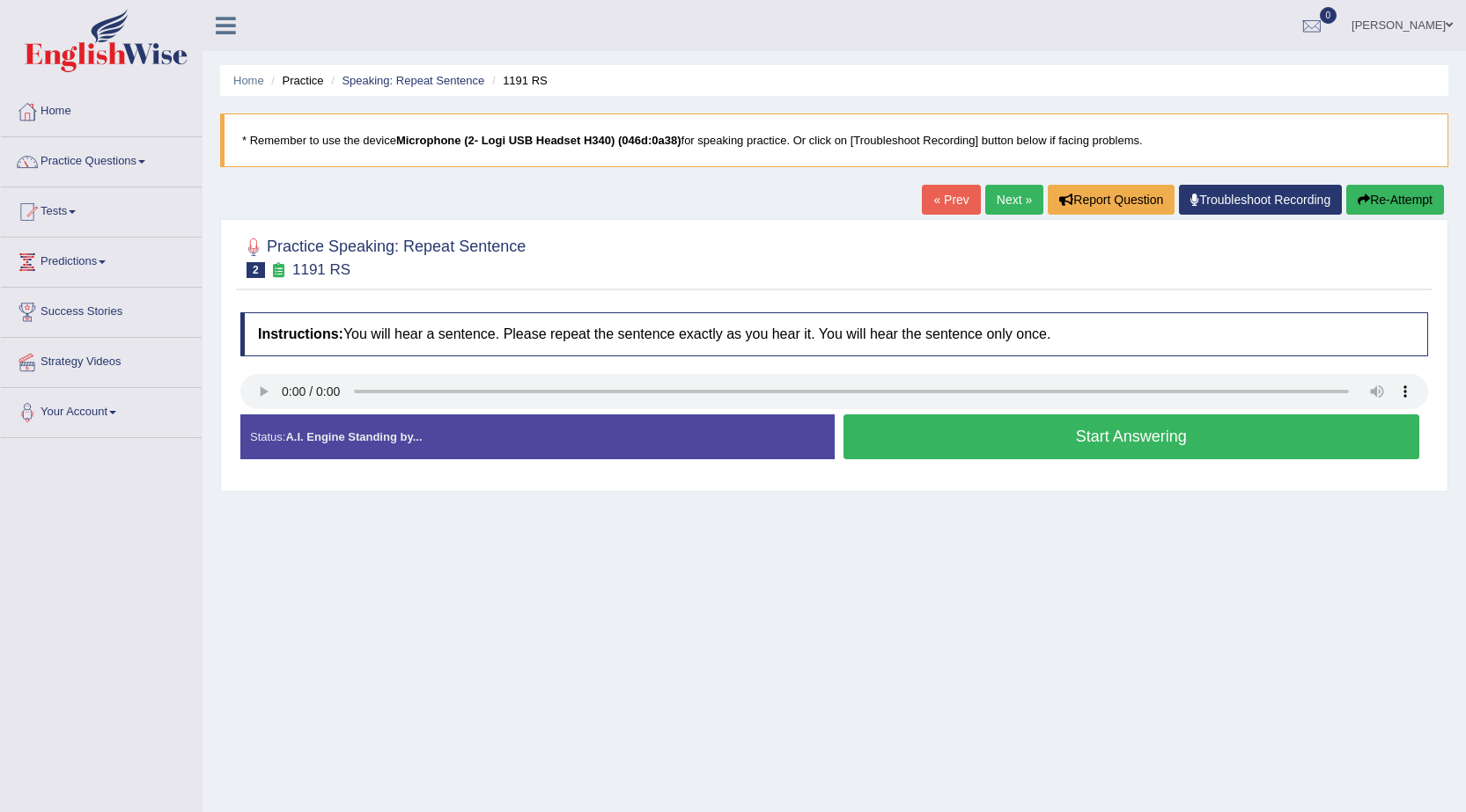
click at [908, 420] on button "Start Answering" at bounding box center [1131, 436] width 577 height 45
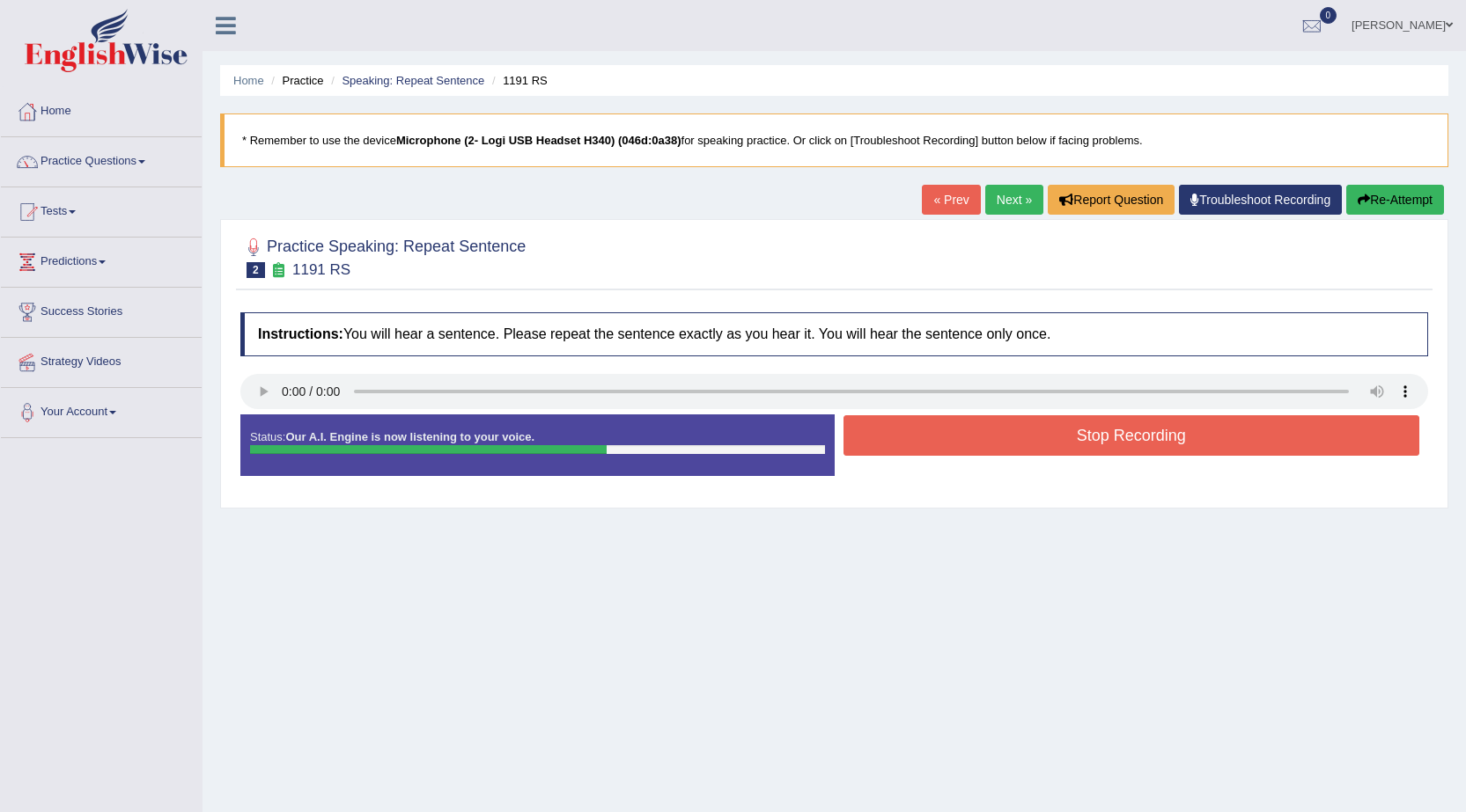
click at [1021, 433] on button "Stop Recording" at bounding box center [1131, 435] width 577 height 41
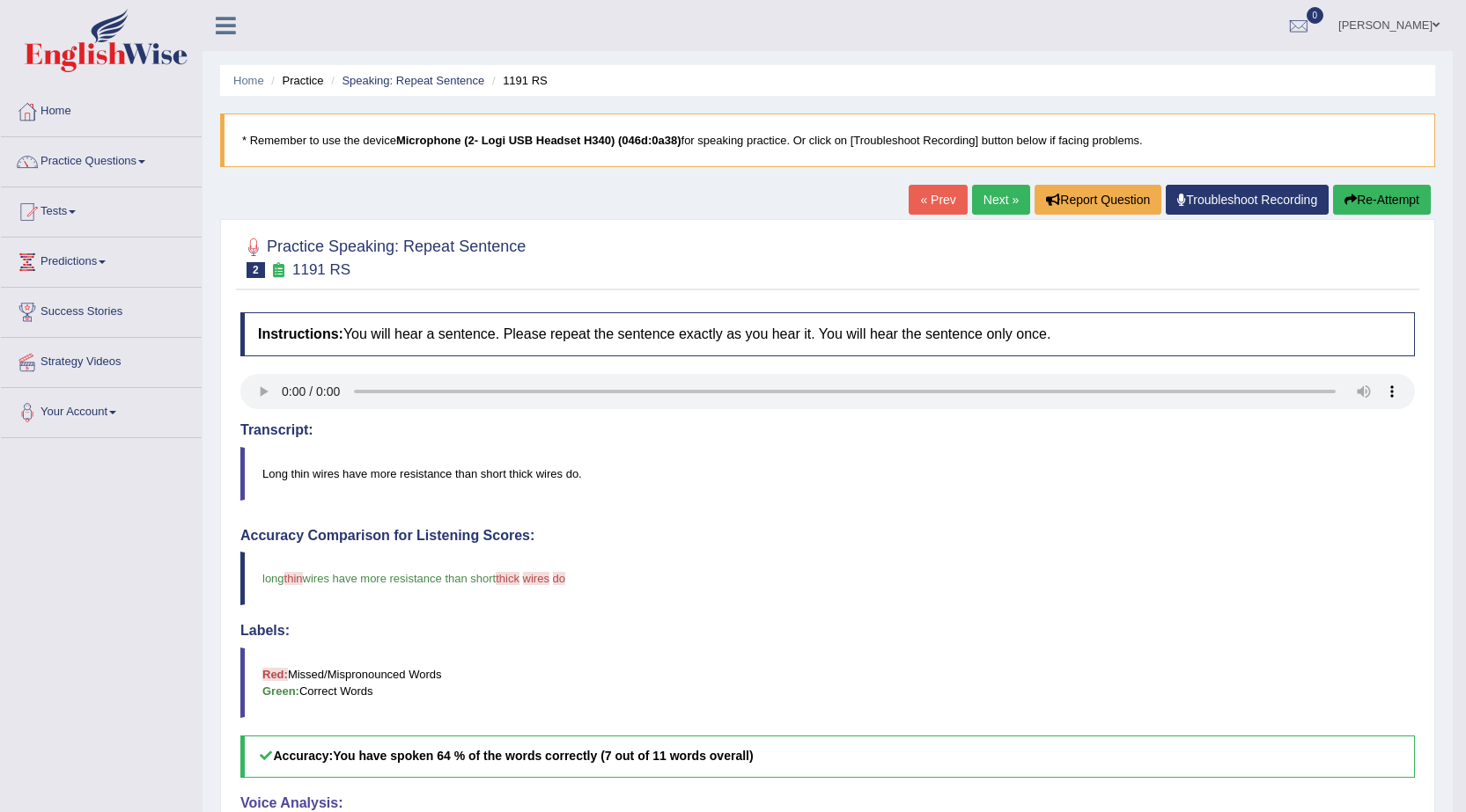
click at [1385, 195] on button "Re-Attempt" at bounding box center [1381, 200] width 98 height 30
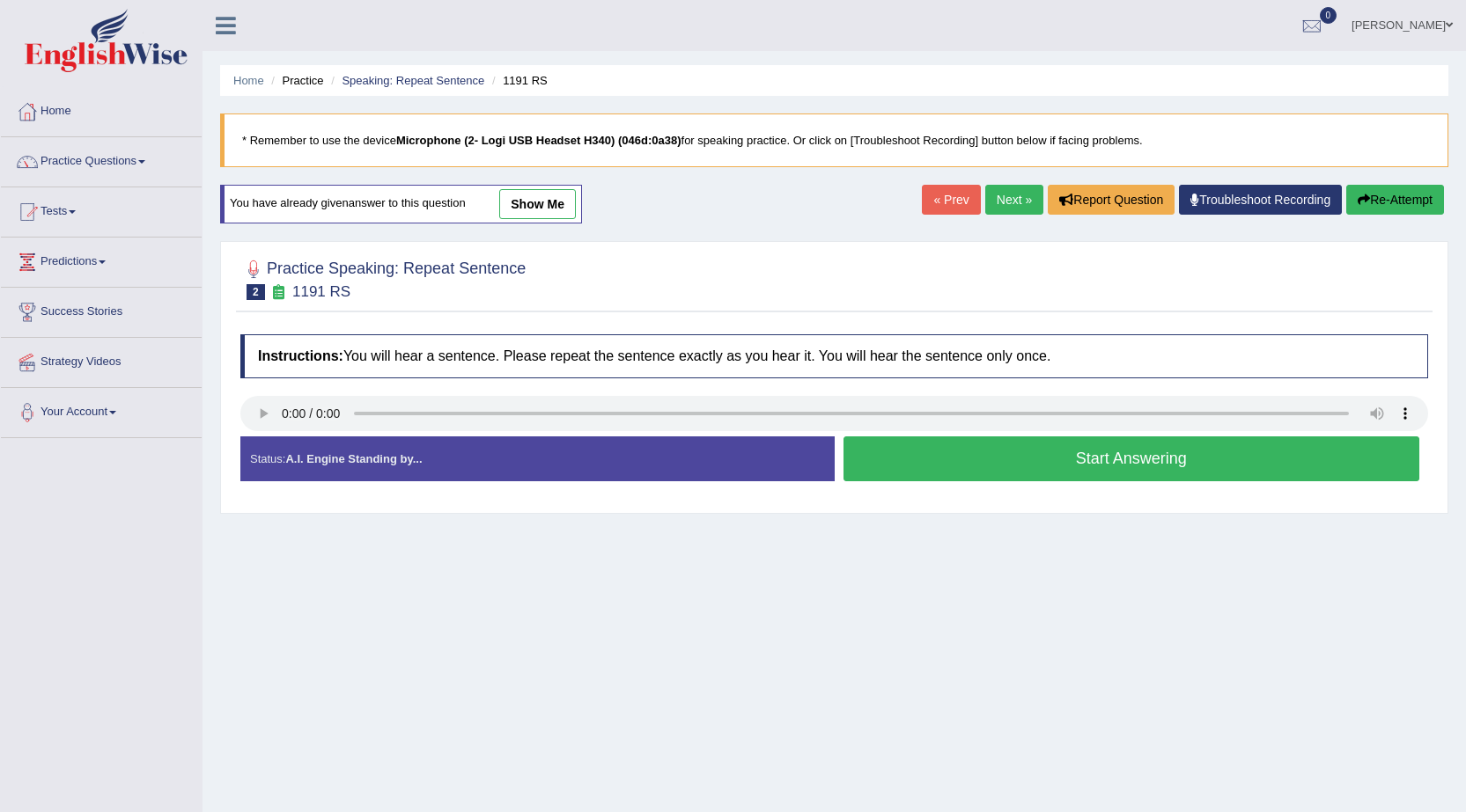
click at [1016, 454] on button "Start Answering" at bounding box center [1131, 458] width 577 height 45
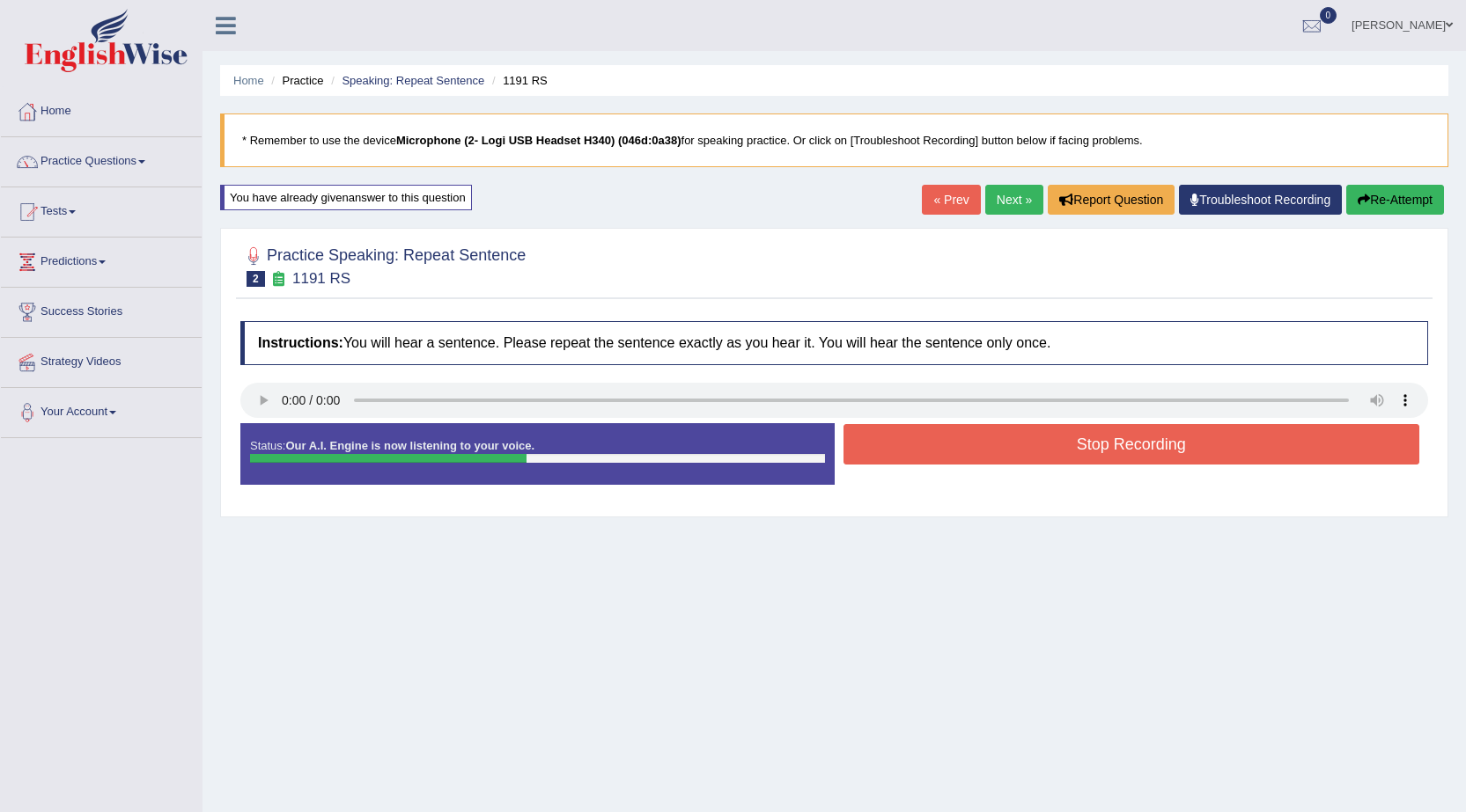
click at [1077, 455] on button "Stop Recording" at bounding box center [1131, 444] width 577 height 41
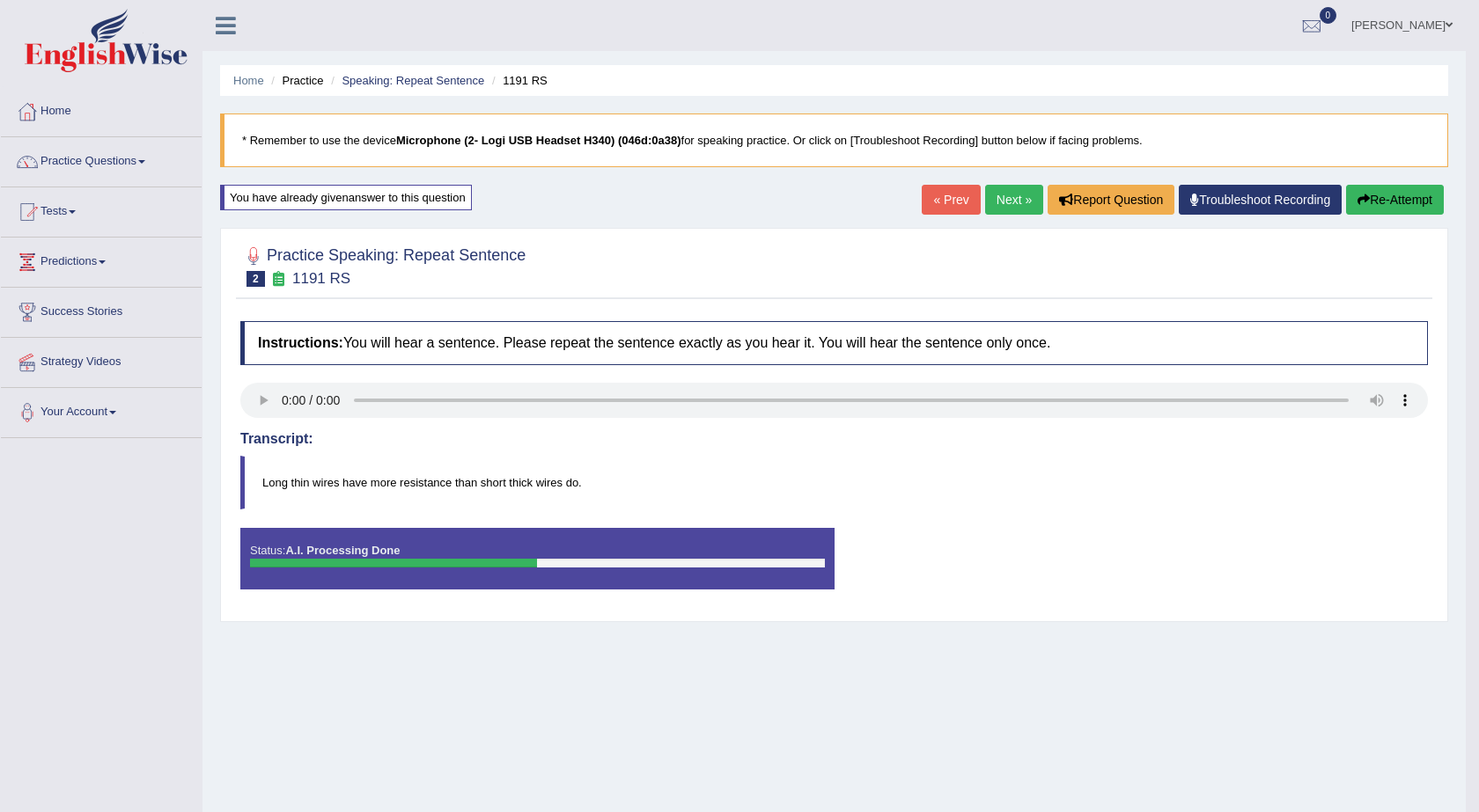
click at [1414, 195] on body "Toggle navigation Home Practice Questions Speaking Practice Read Aloud Repeat S…" at bounding box center [740, 406] width 1479 height 812
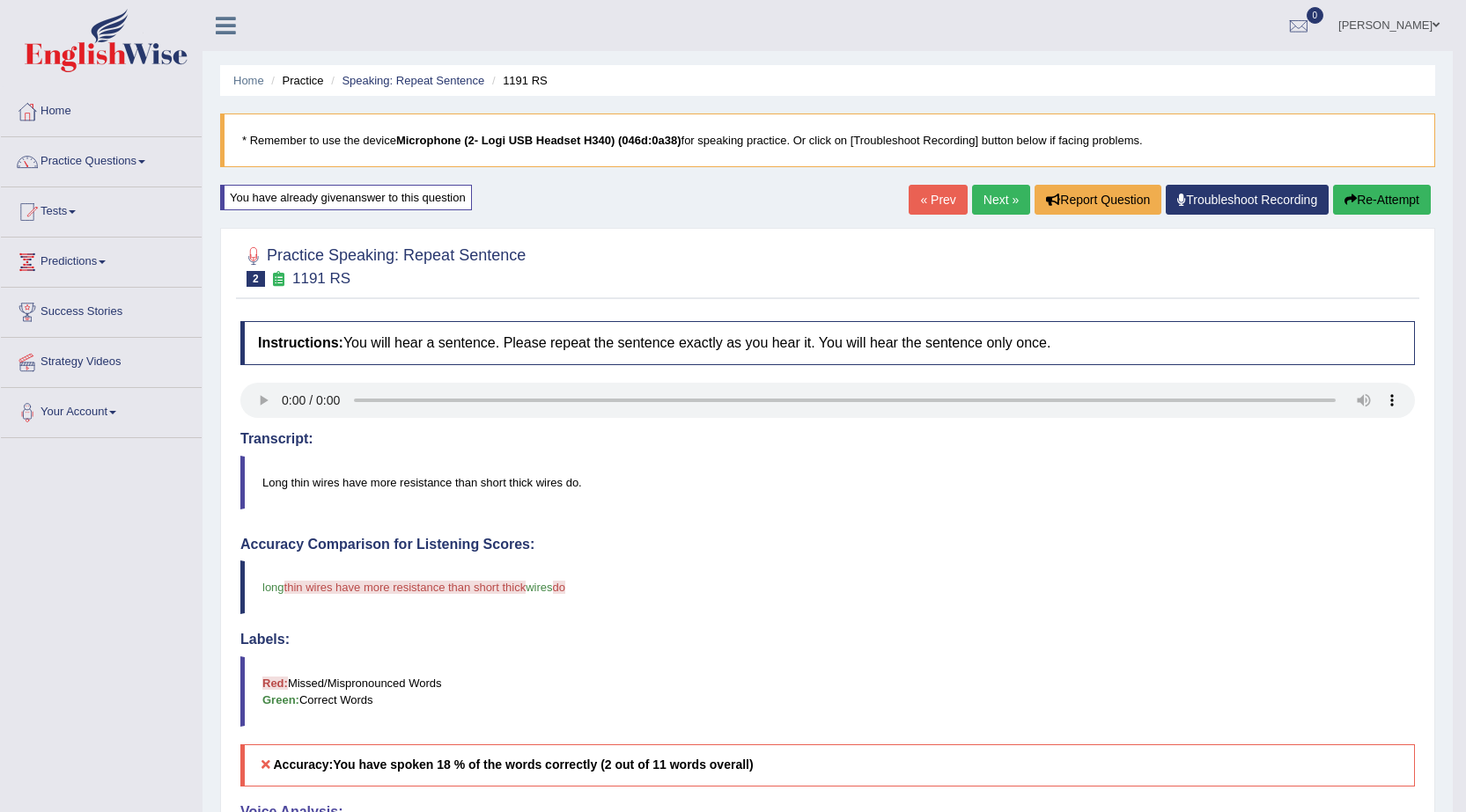
click at [1382, 199] on button "Re-Attempt" at bounding box center [1381, 200] width 98 height 30
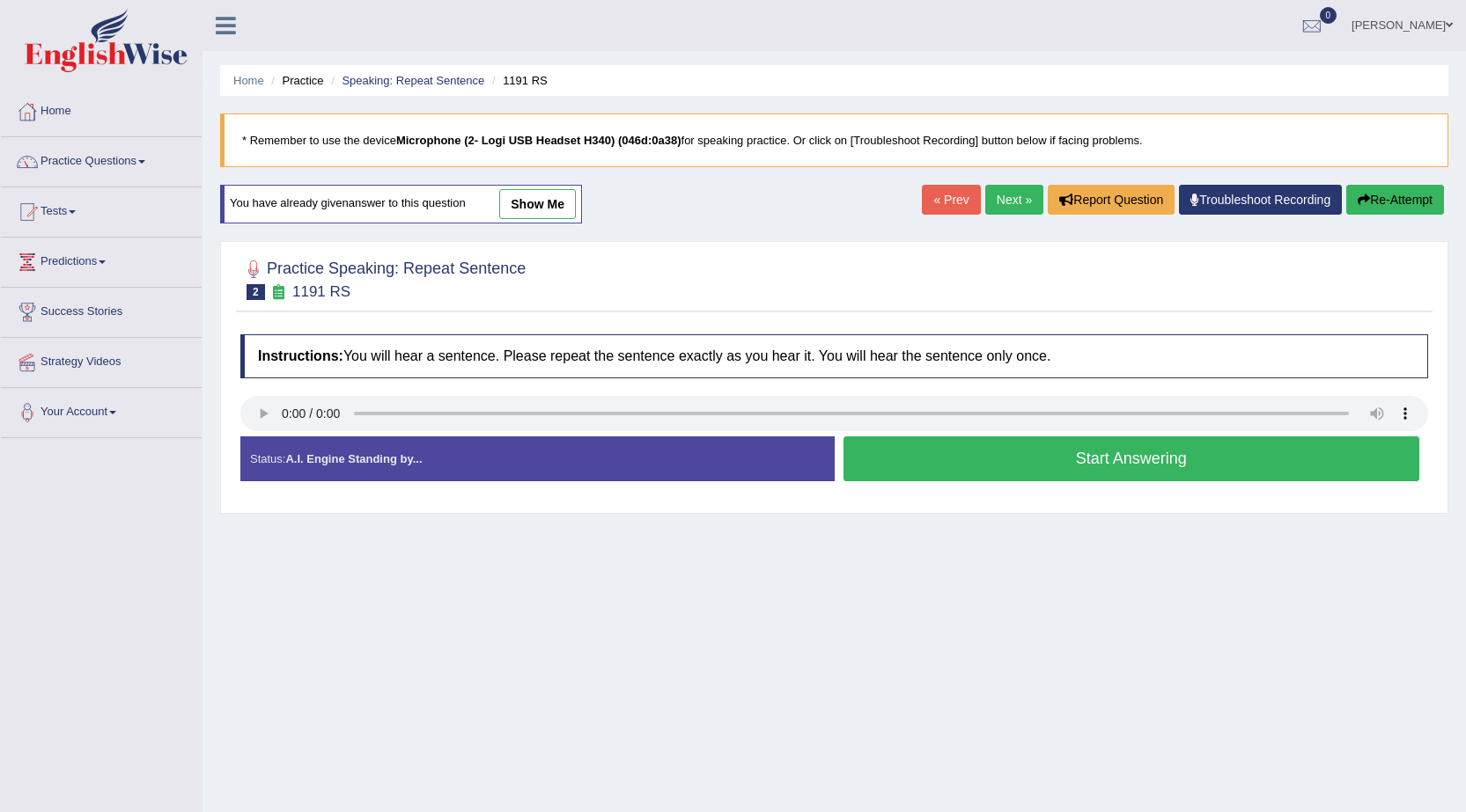
click at [1021, 456] on button "Start Answering" at bounding box center [1131, 458] width 577 height 45
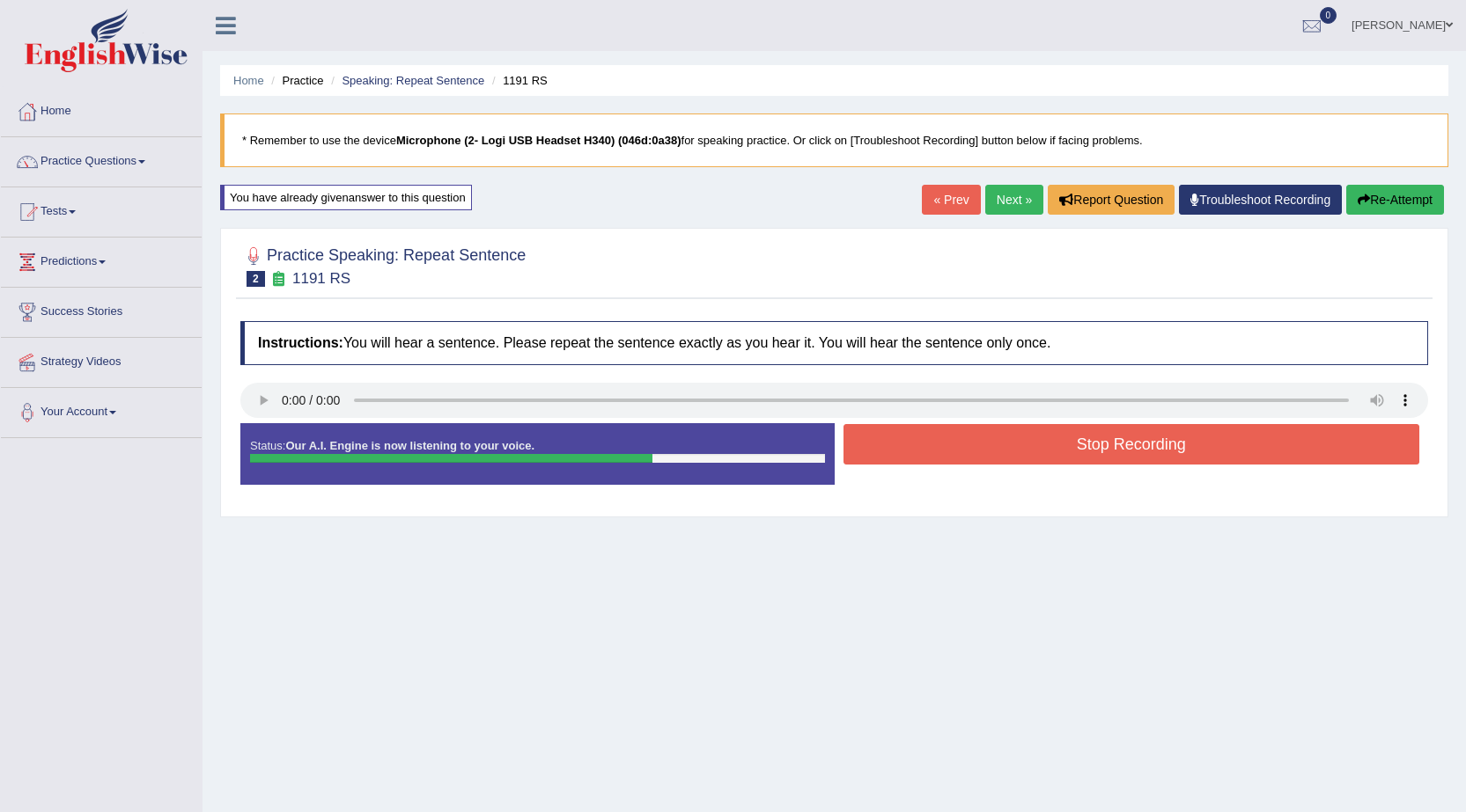
click at [1021, 456] on button "Stop Recording" at bounding box center [1131, 444] width 577 height 41
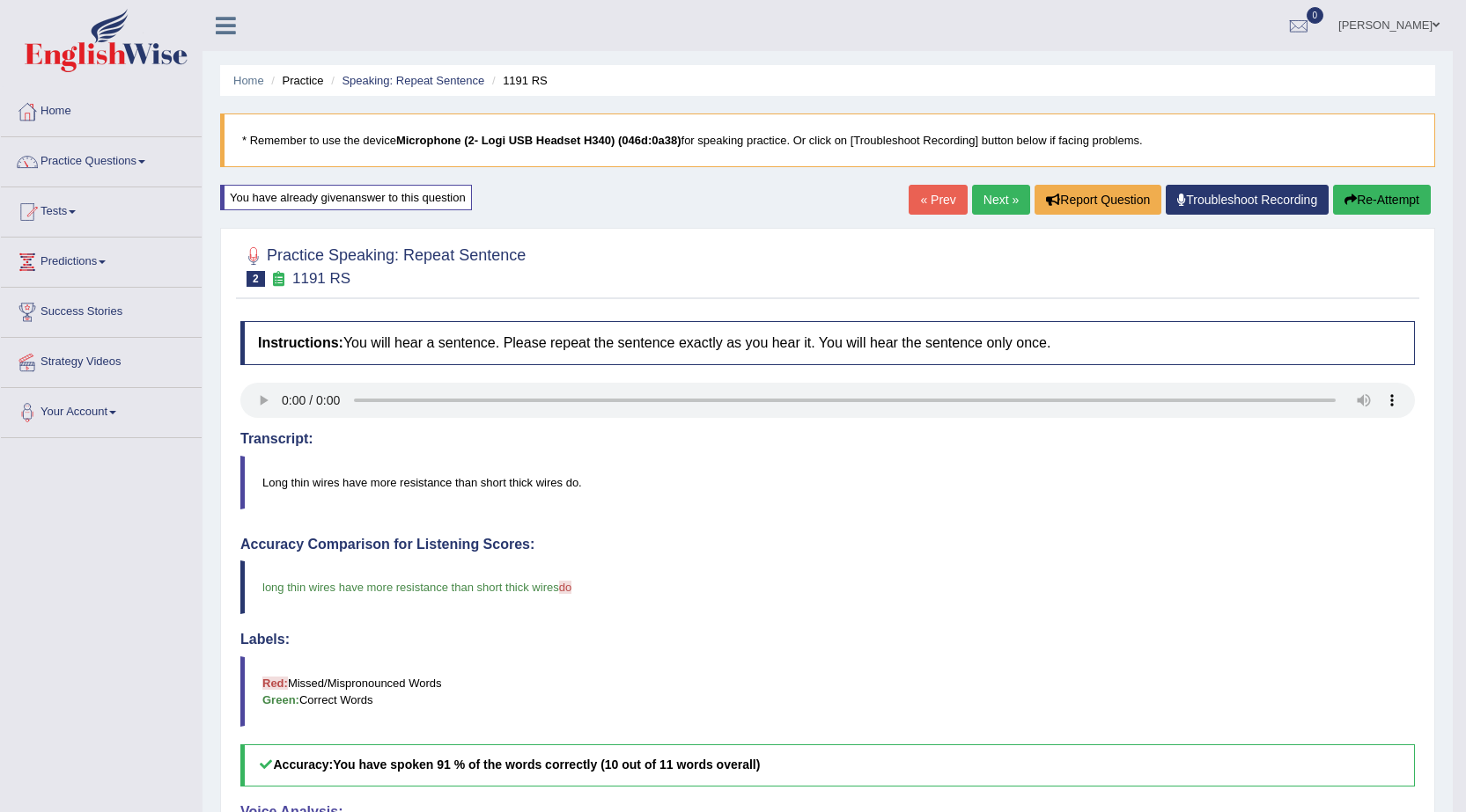
click at [995, 207] on link "Next »" at bounding box center [1001, 200] width 58 height 30
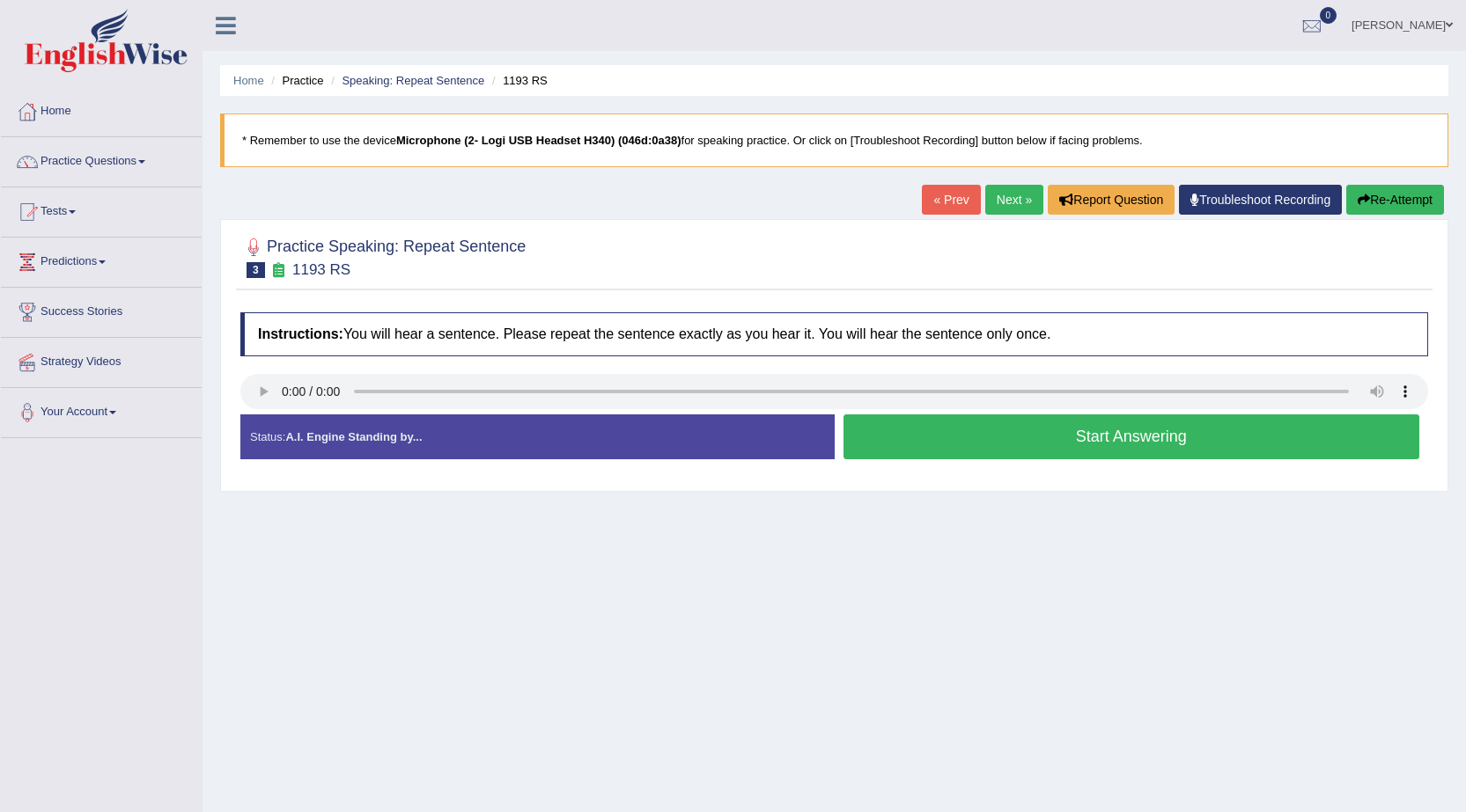
scroll to position [112, 0]
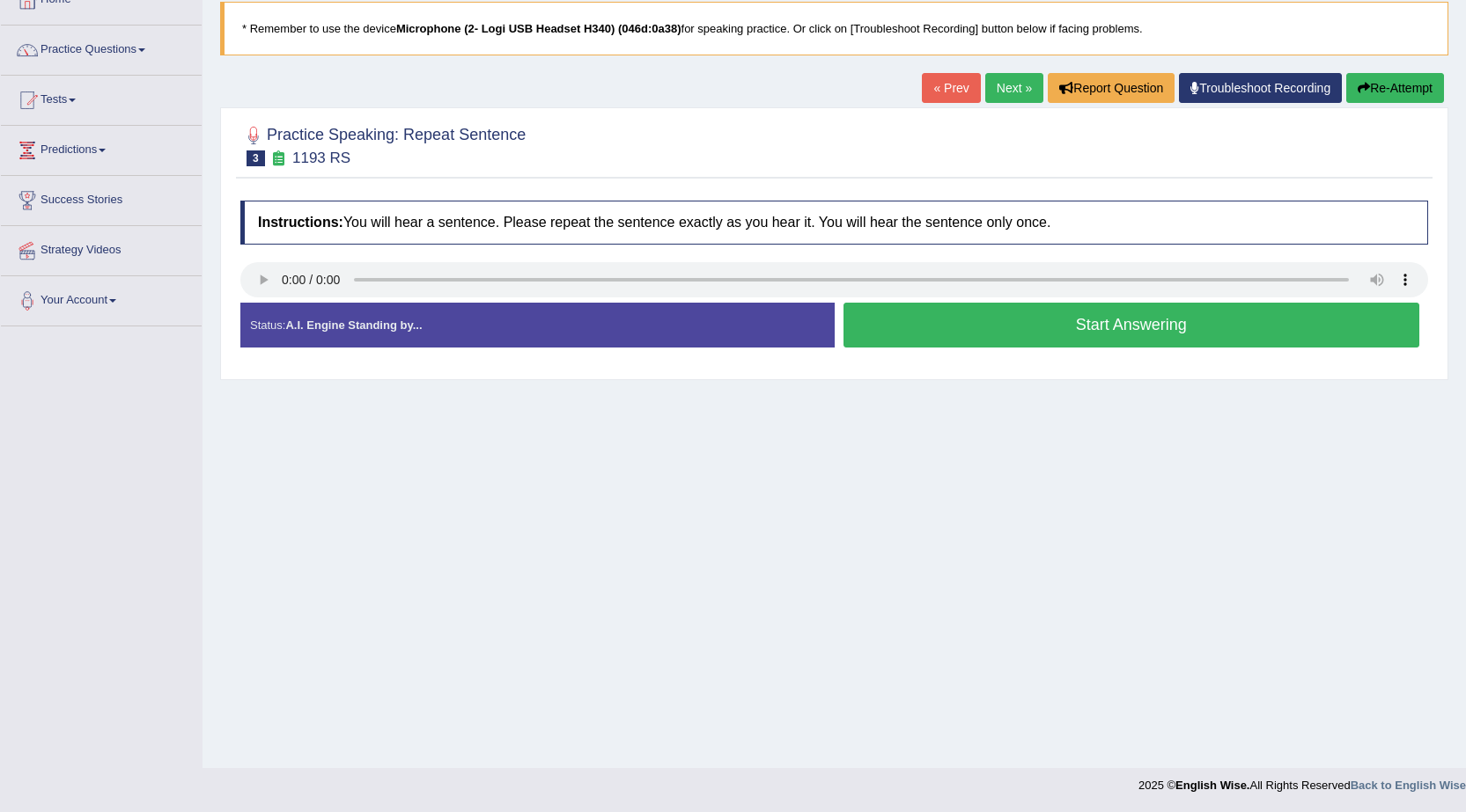
click at [1149, 329] on button "Start Answering" at bounding box center [1131, 325] width 577 height 45
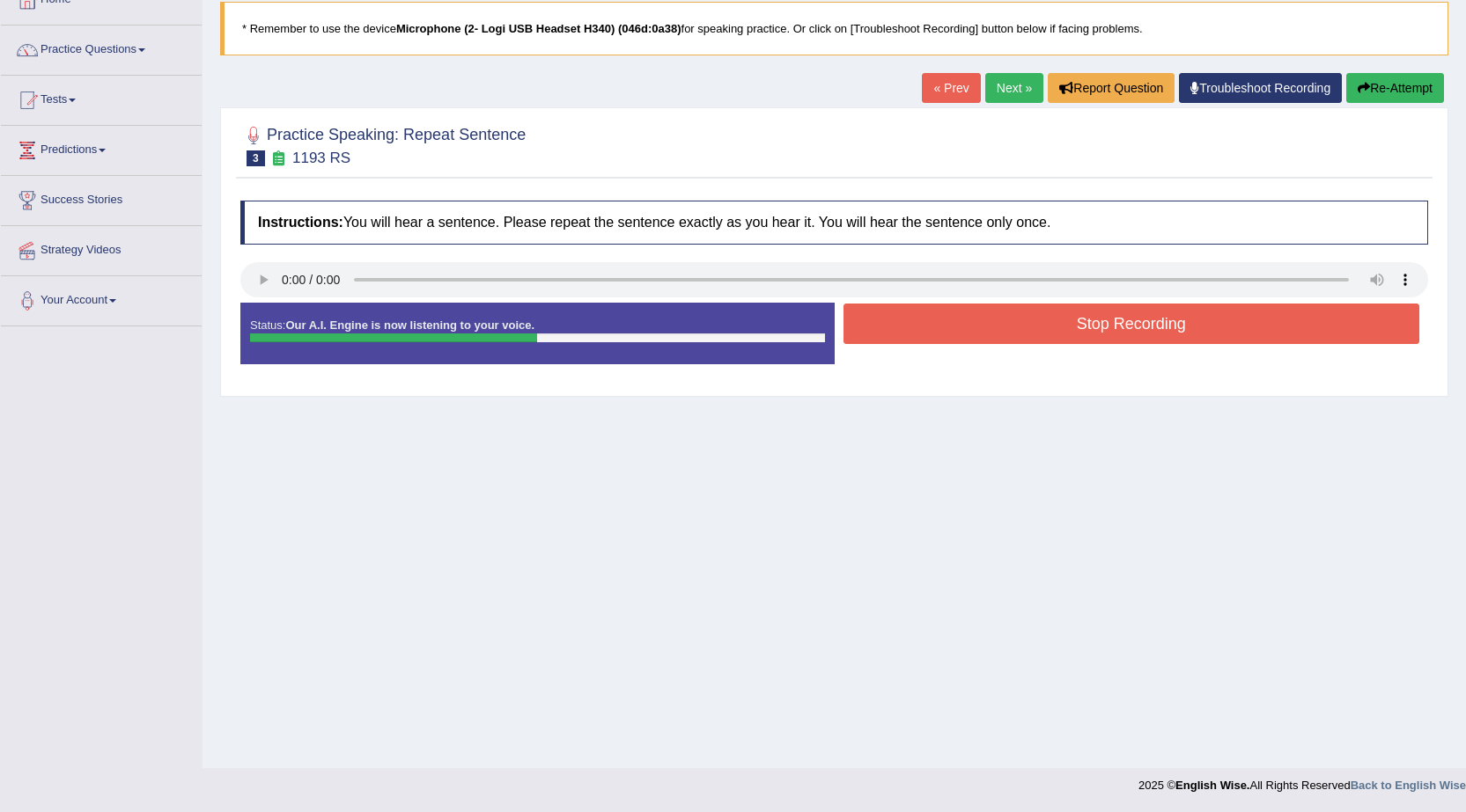
click at [1149, 329] on button "Stop Recording" at bounding box center [1131, 324] width 577 height 41
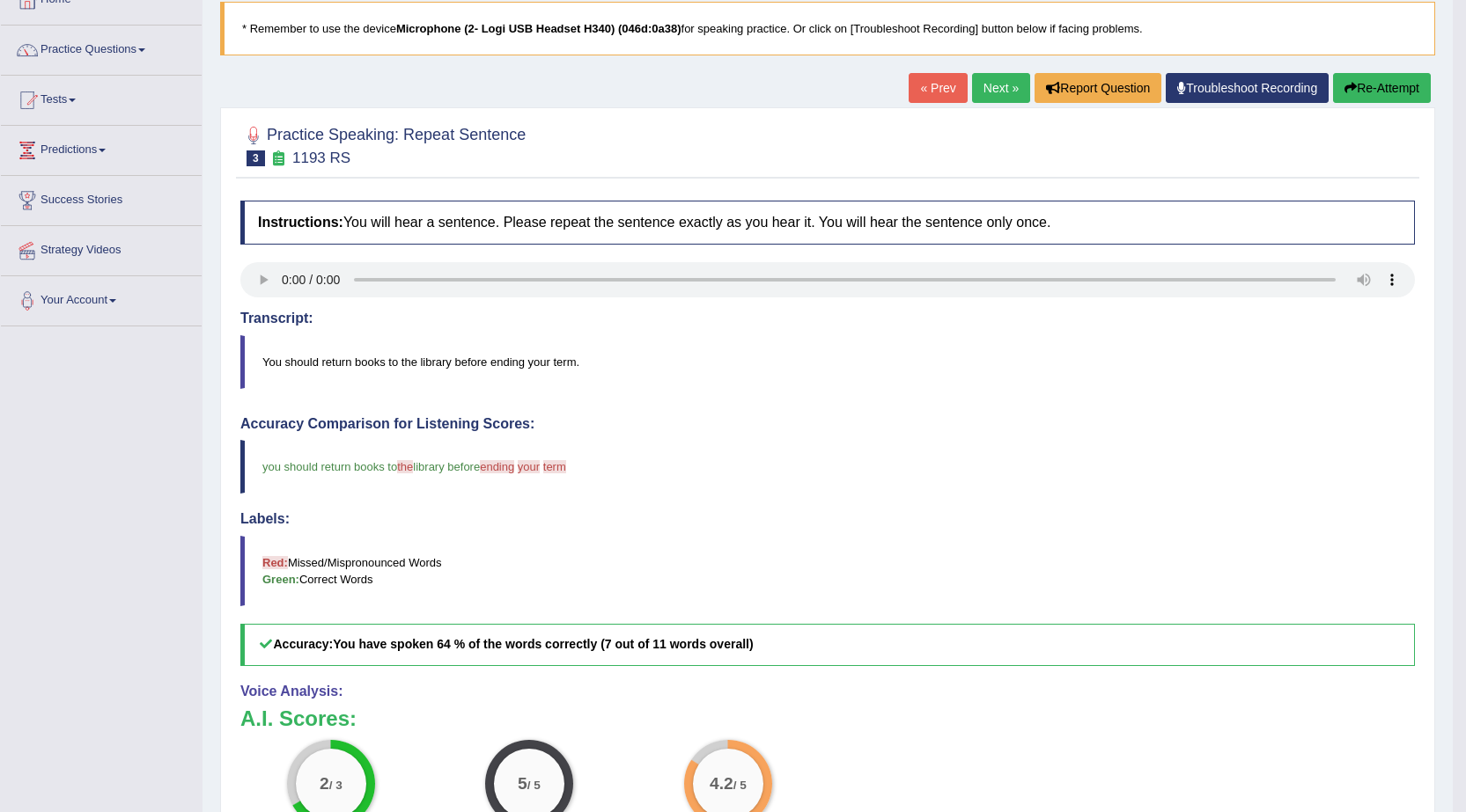
click at [1385, 91] on button "Re-Attempt" at bounding box center [1381, 88] width 98 height 30
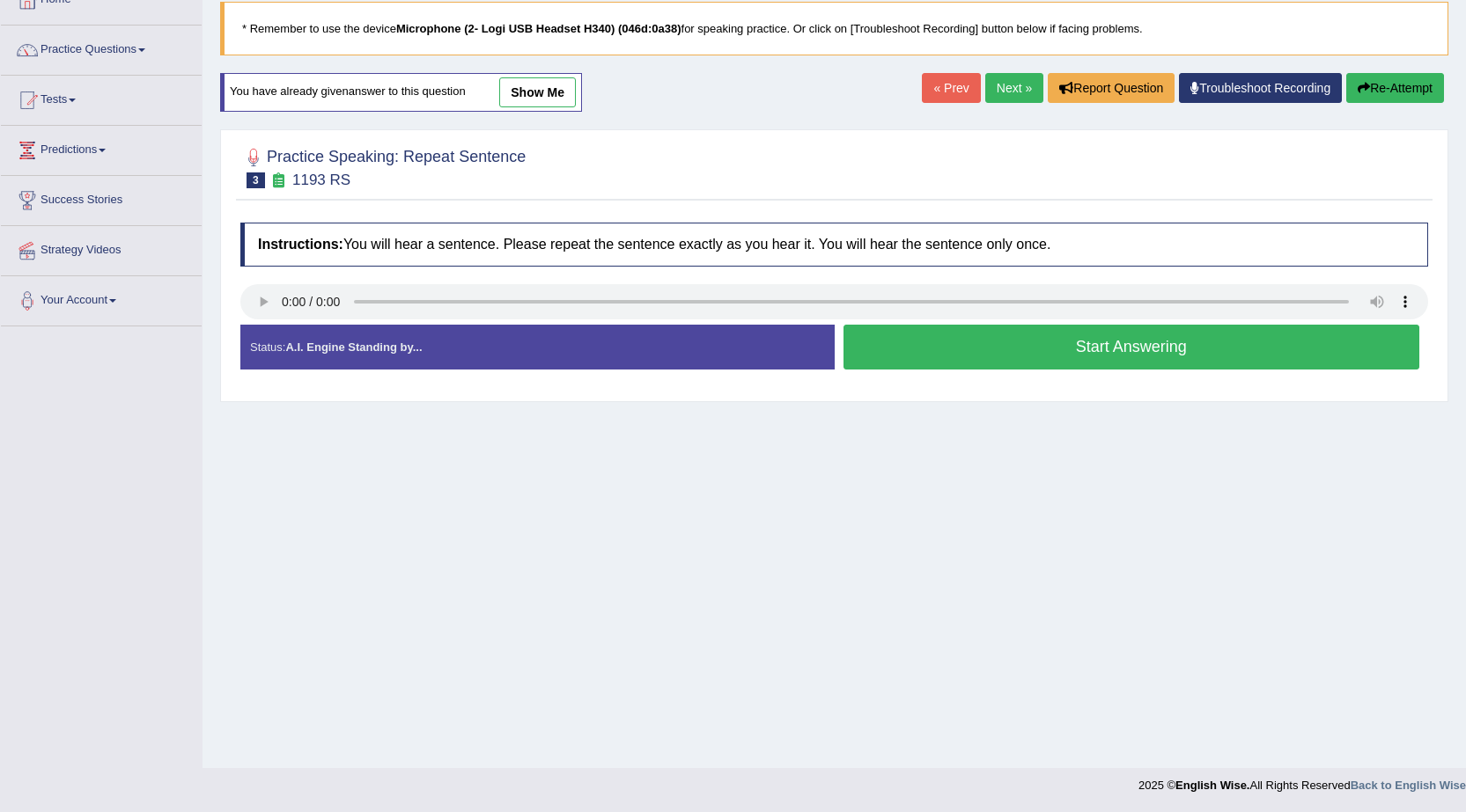
click at [1066, 340] on button "Start Answering" at bounding box center [1131, 347] width 577 height 45
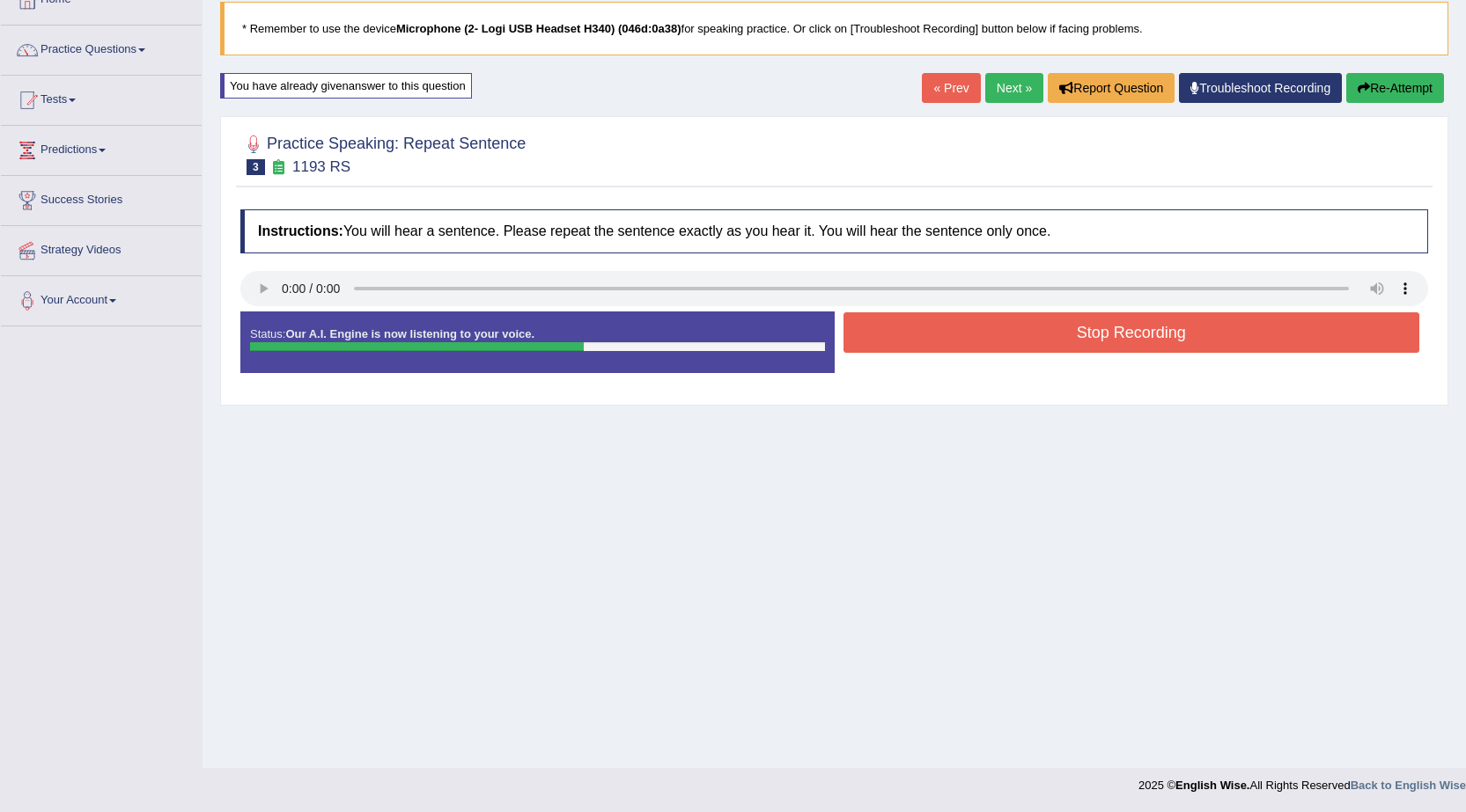
click at [970, 322] on button "Stop Recording" at bounding box center [1131, 333] width 577 height 41
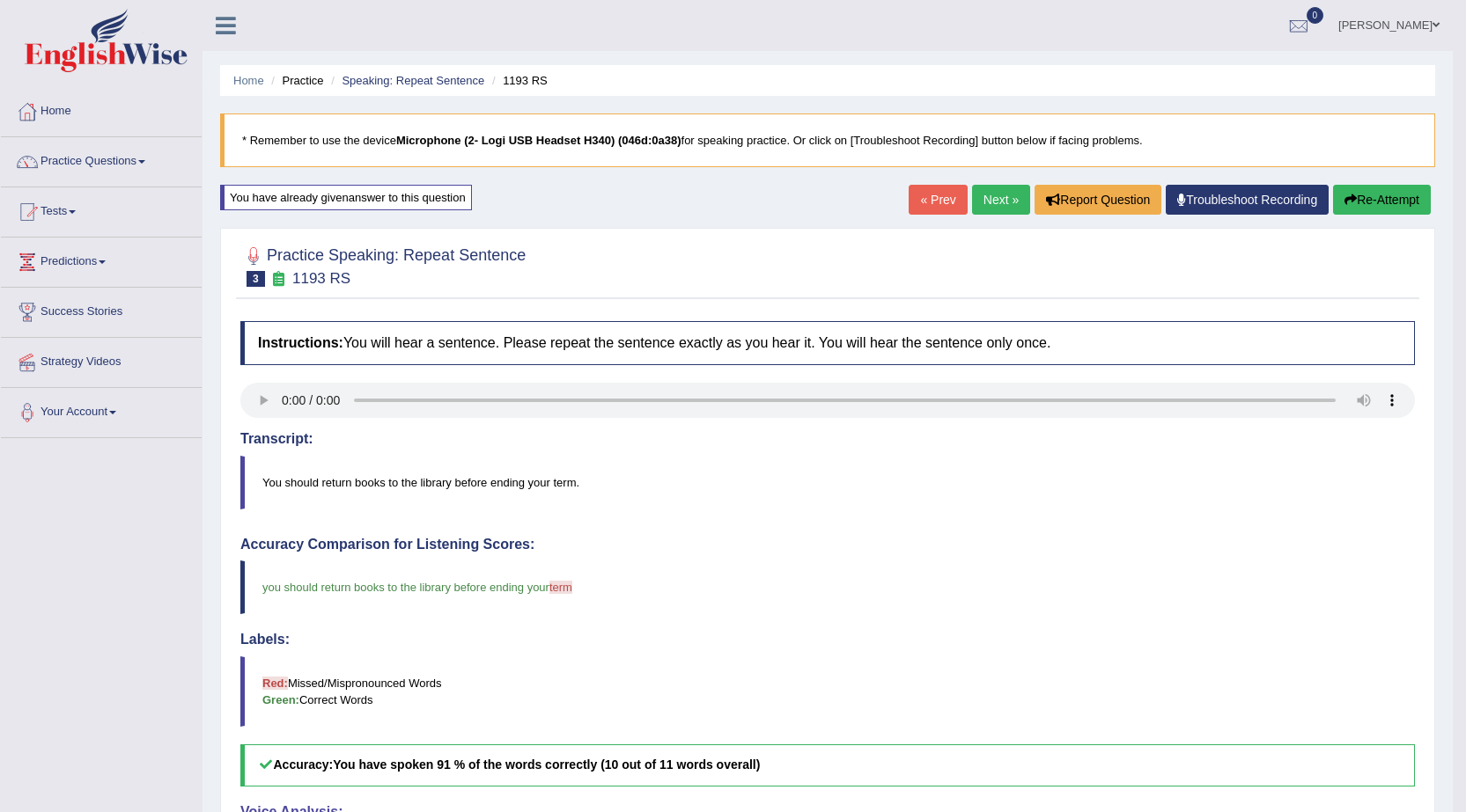
click at [985, 199] on link "Next »" at bounding box center [1001, 200] width 58 height 30
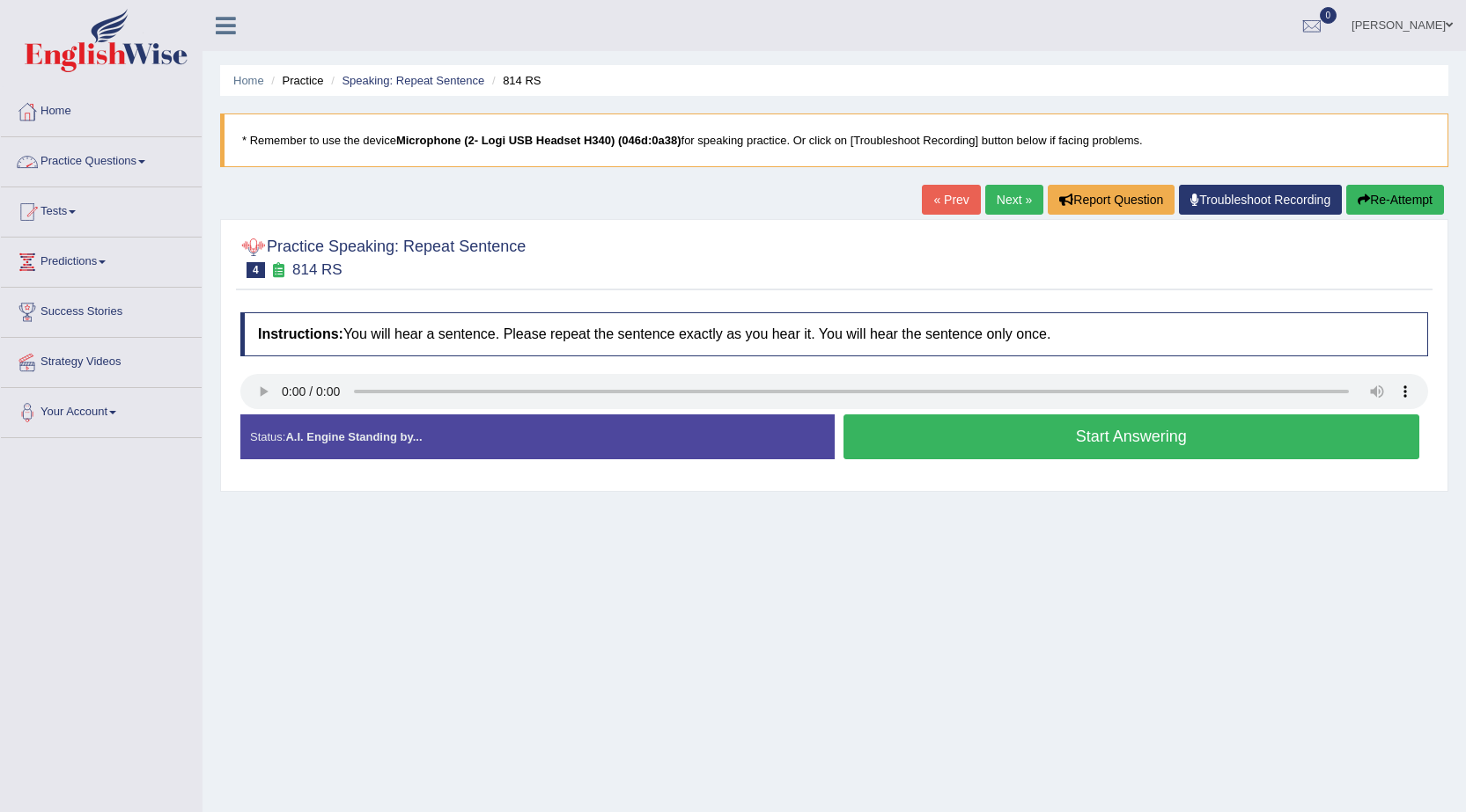
click at [145, 161] on span at bounding box center [142, 162] width 7 height 4
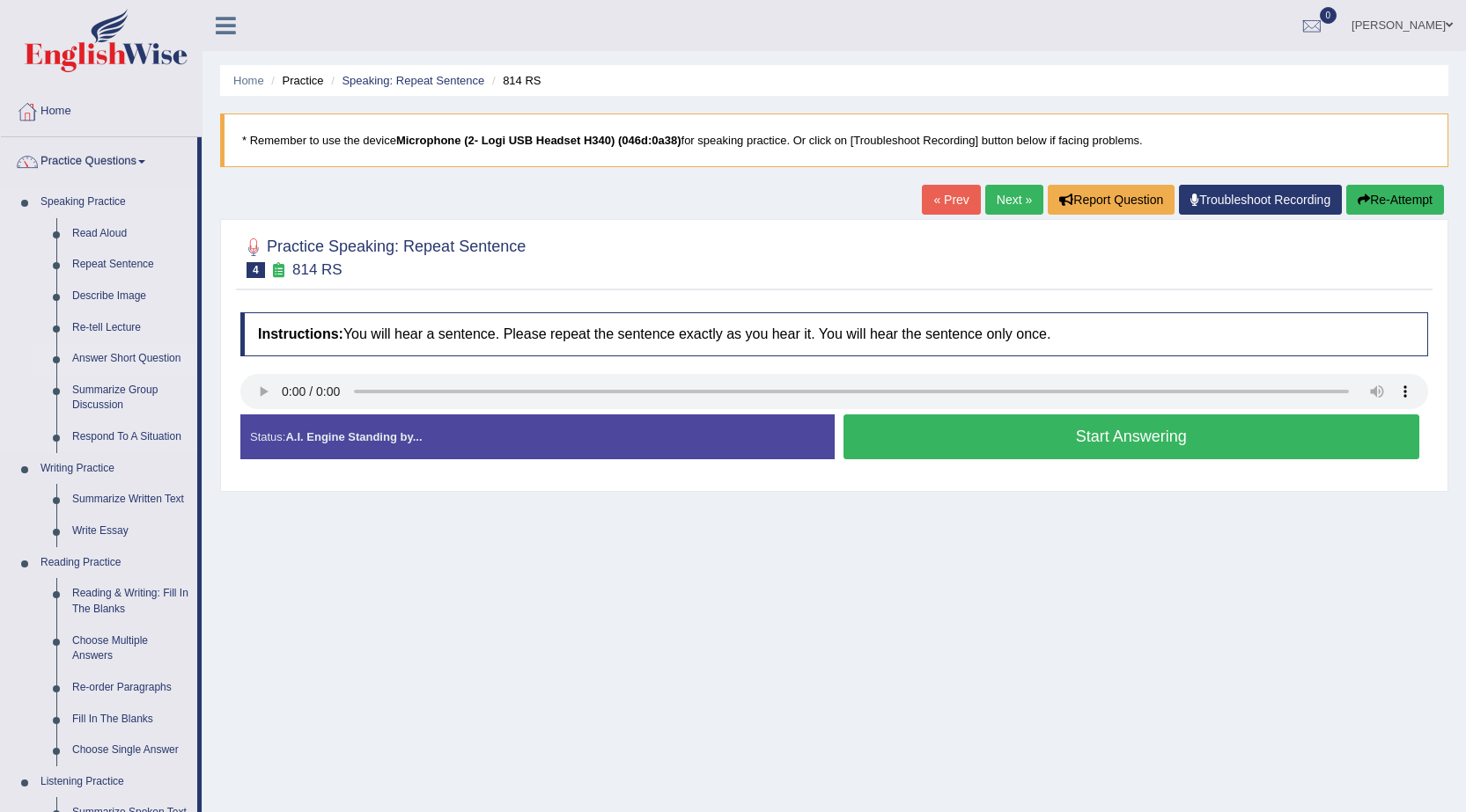
click at [111, 356] on link "Answer Short Question" at bounding box center [130, 360] width 133 height 32
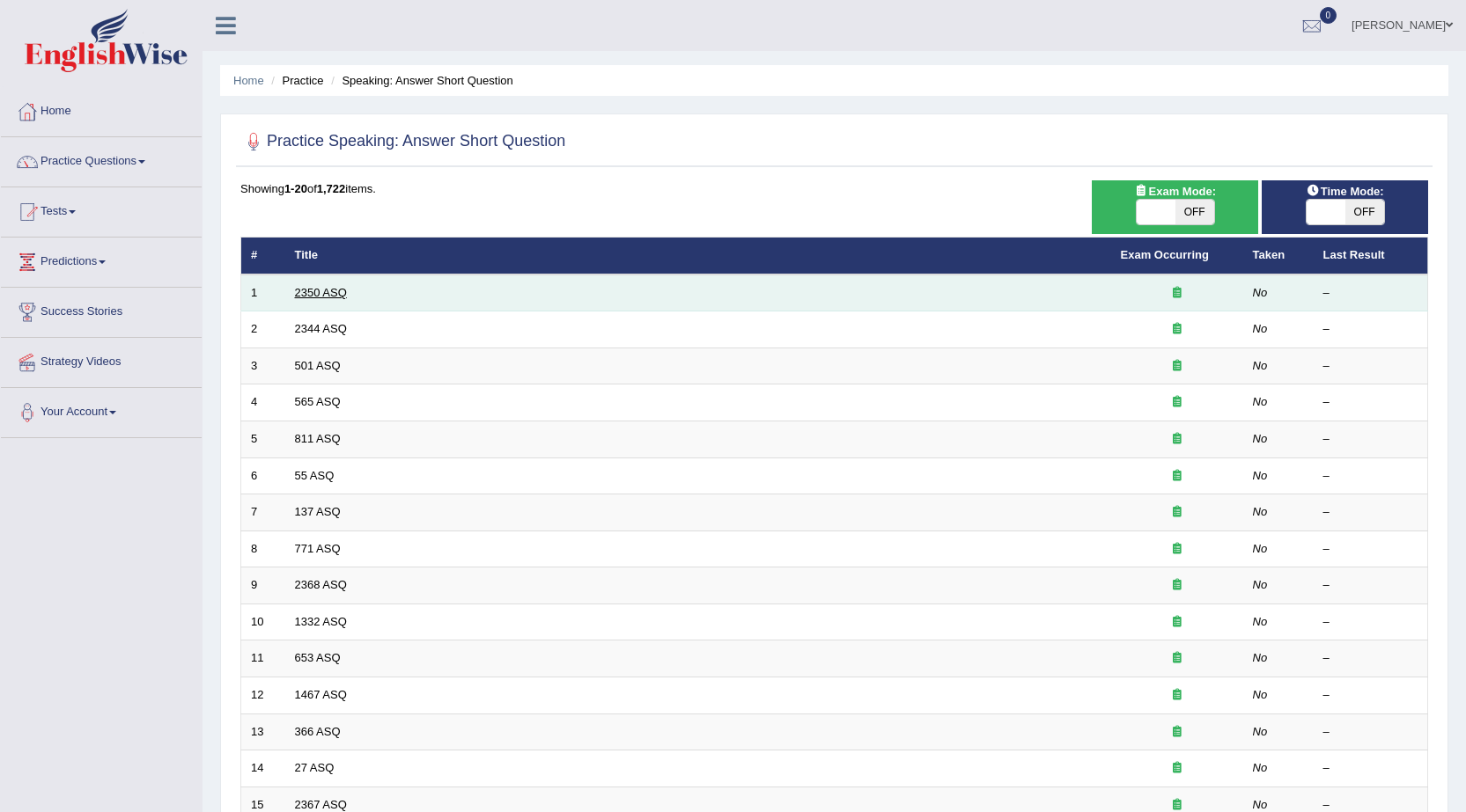
click at [335, 292] on link "2350 ASQ" at bounding box center [321, 292] width 52 height 13
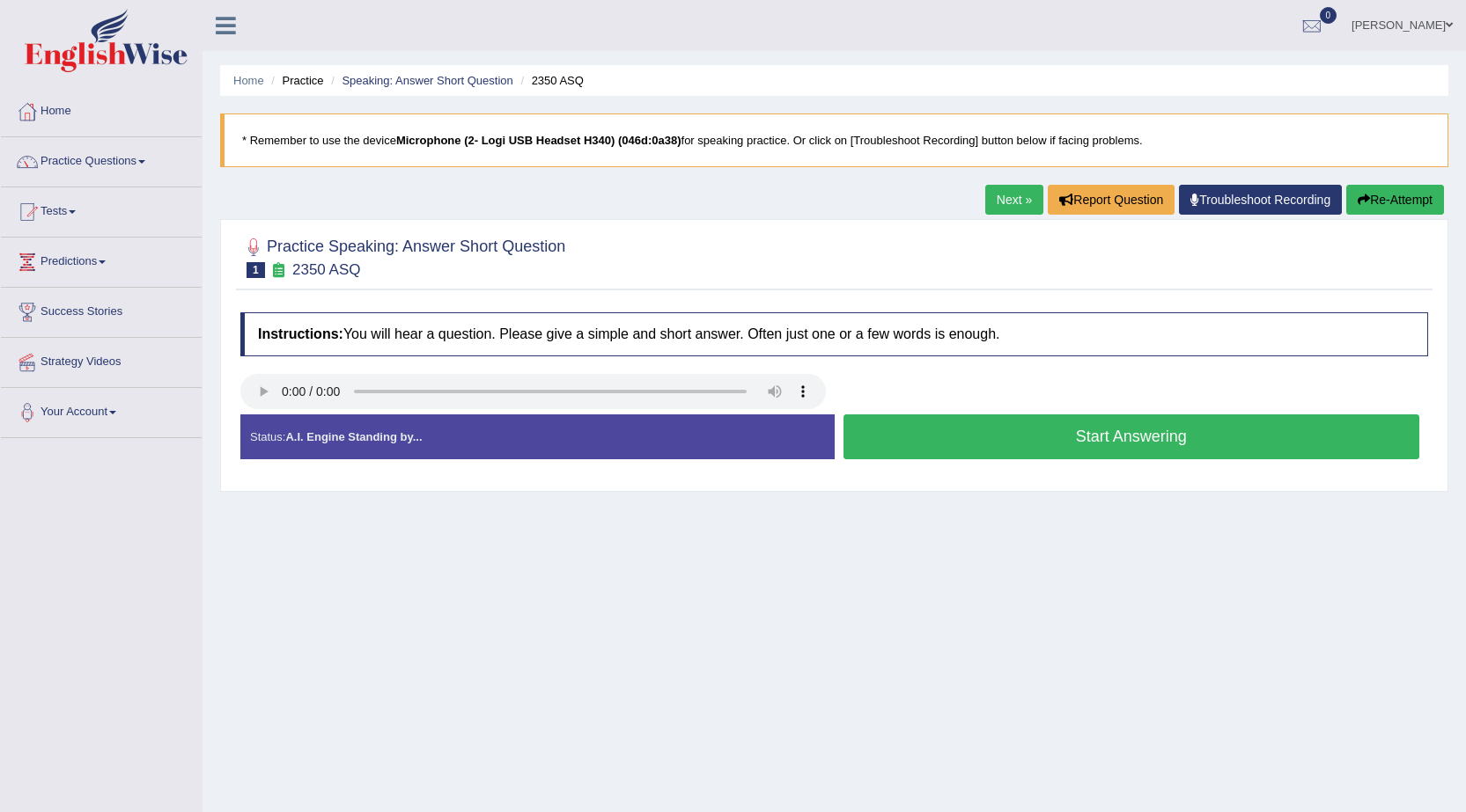
click at [1012, 444] on button "Start Answering" at bounding box center [1131, 436] width 577 height 45
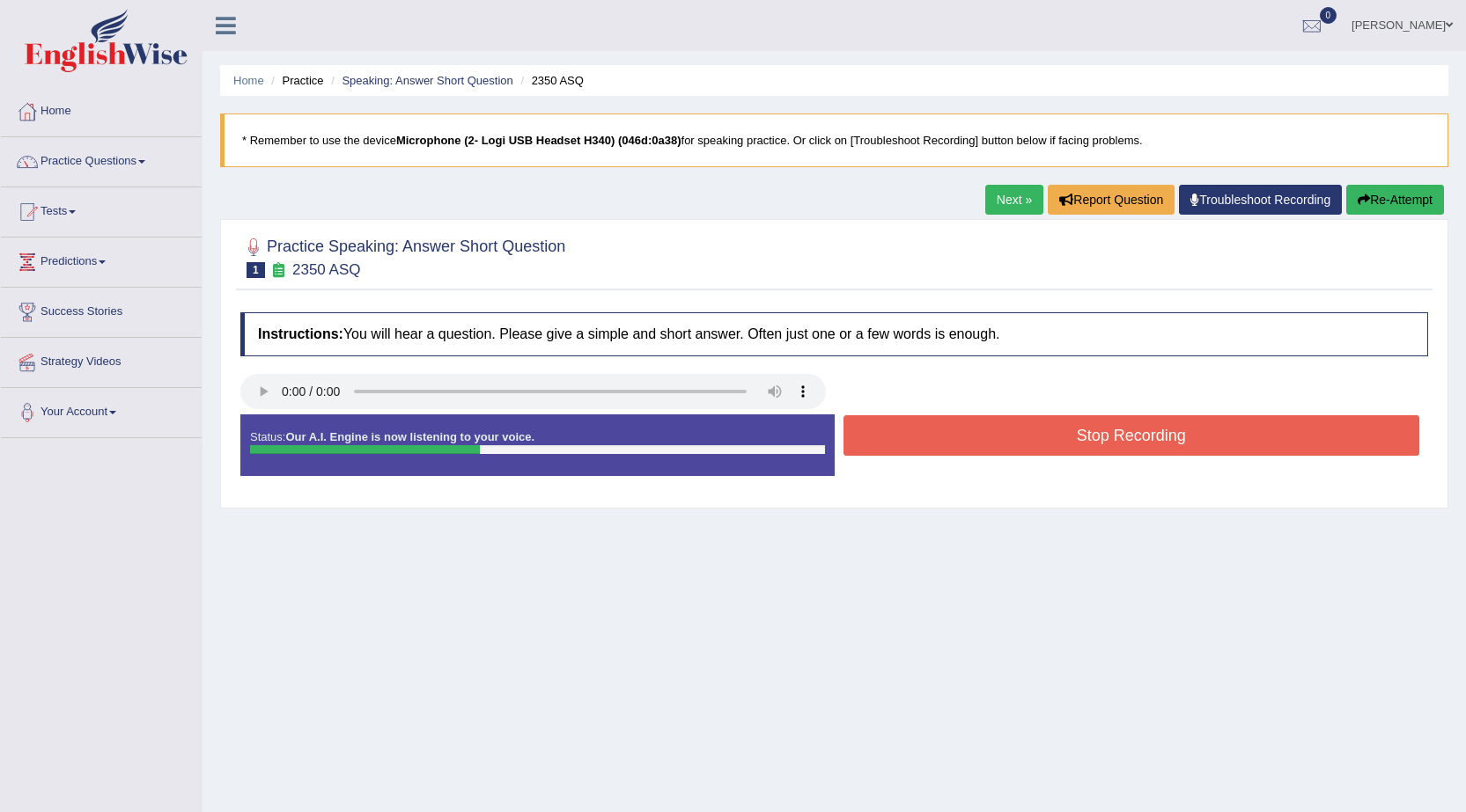
click at [1012, 444] on button "Stop Recording" at bounding box center [1131, 435] width 577 height 41
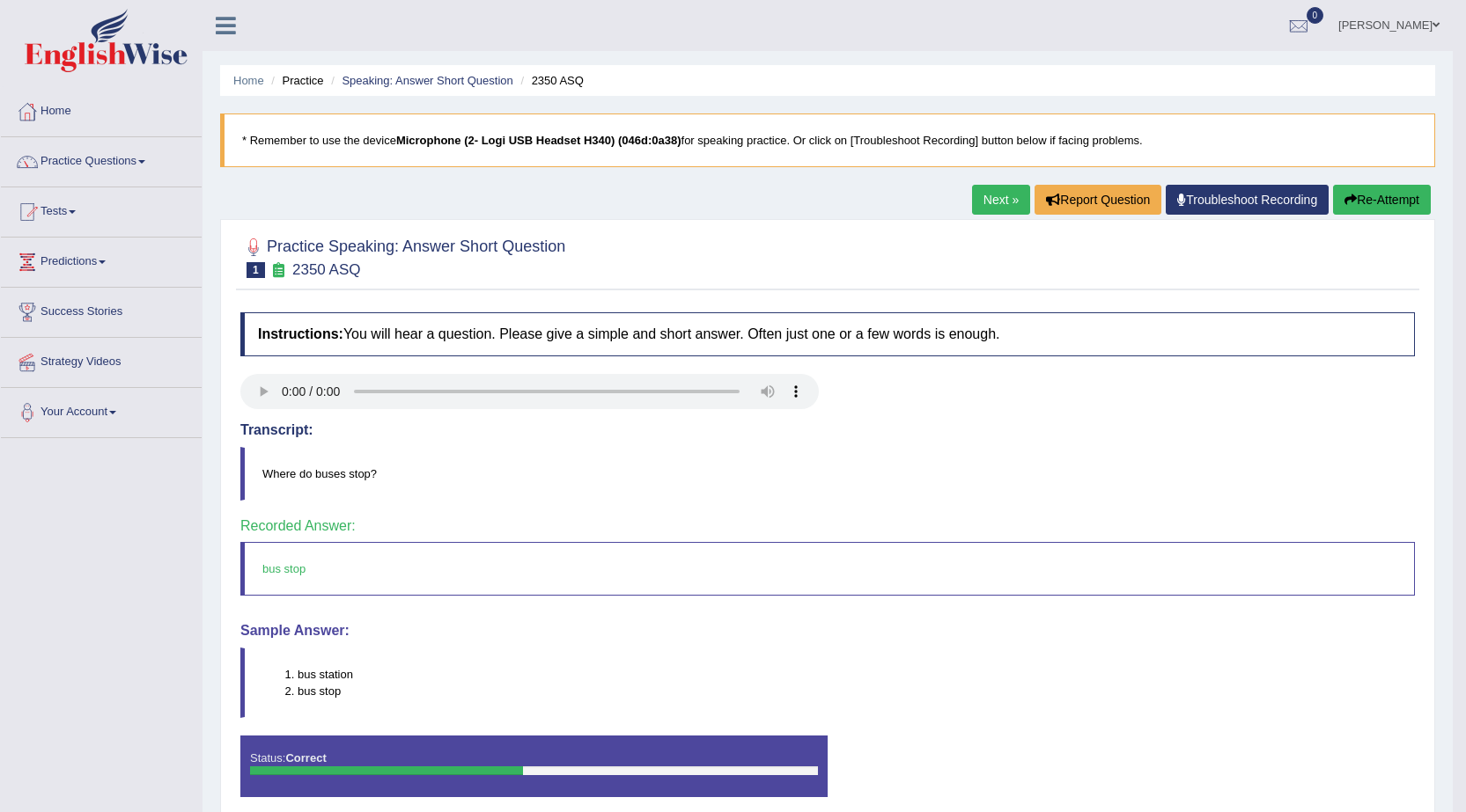
click at [989, 202] on link "Next »" at bounding box center [1001, 200] width 58 height 30
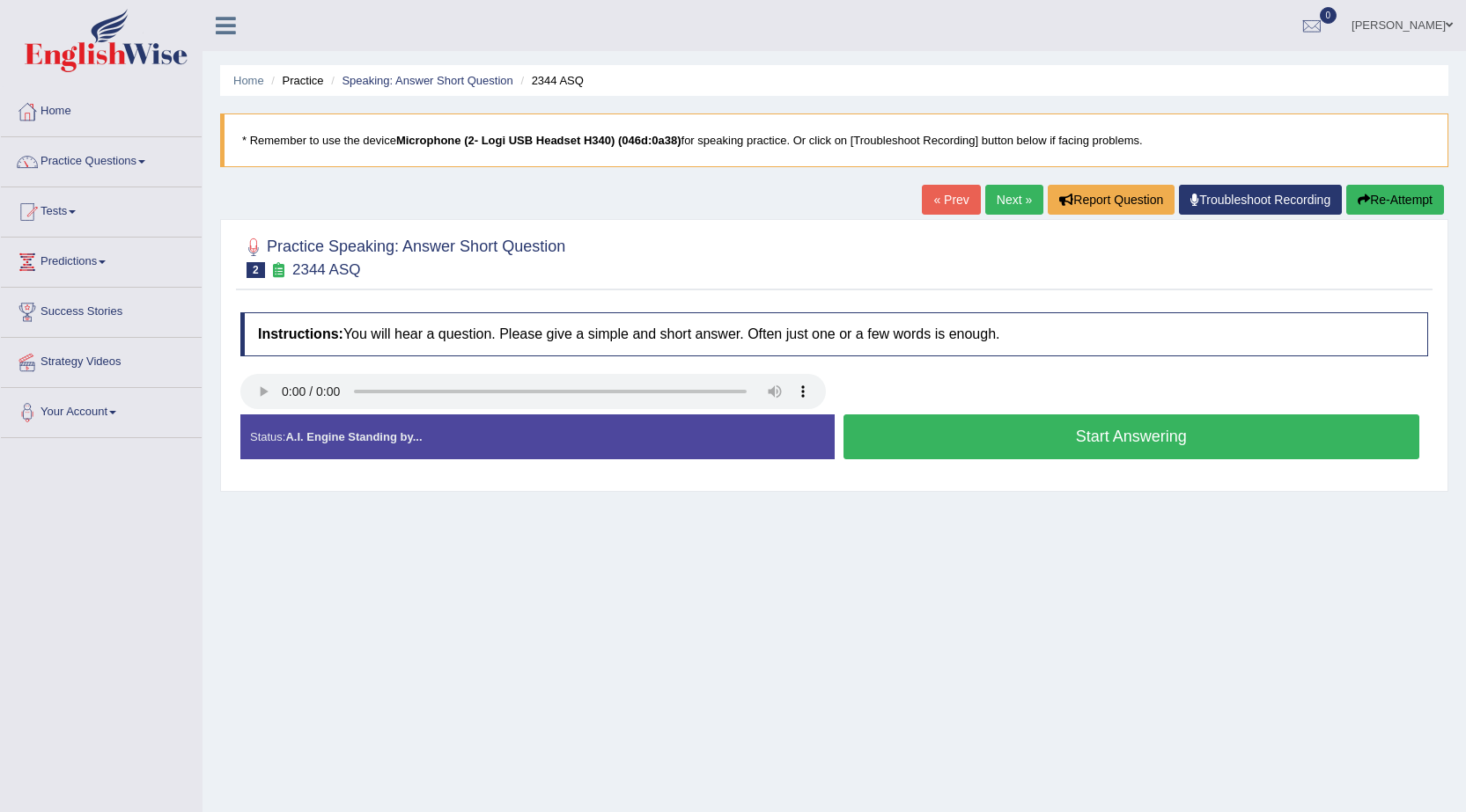
click at [1069, 436] on button "Start Answering" at bounding box center [1131, 436] width 577 height 45
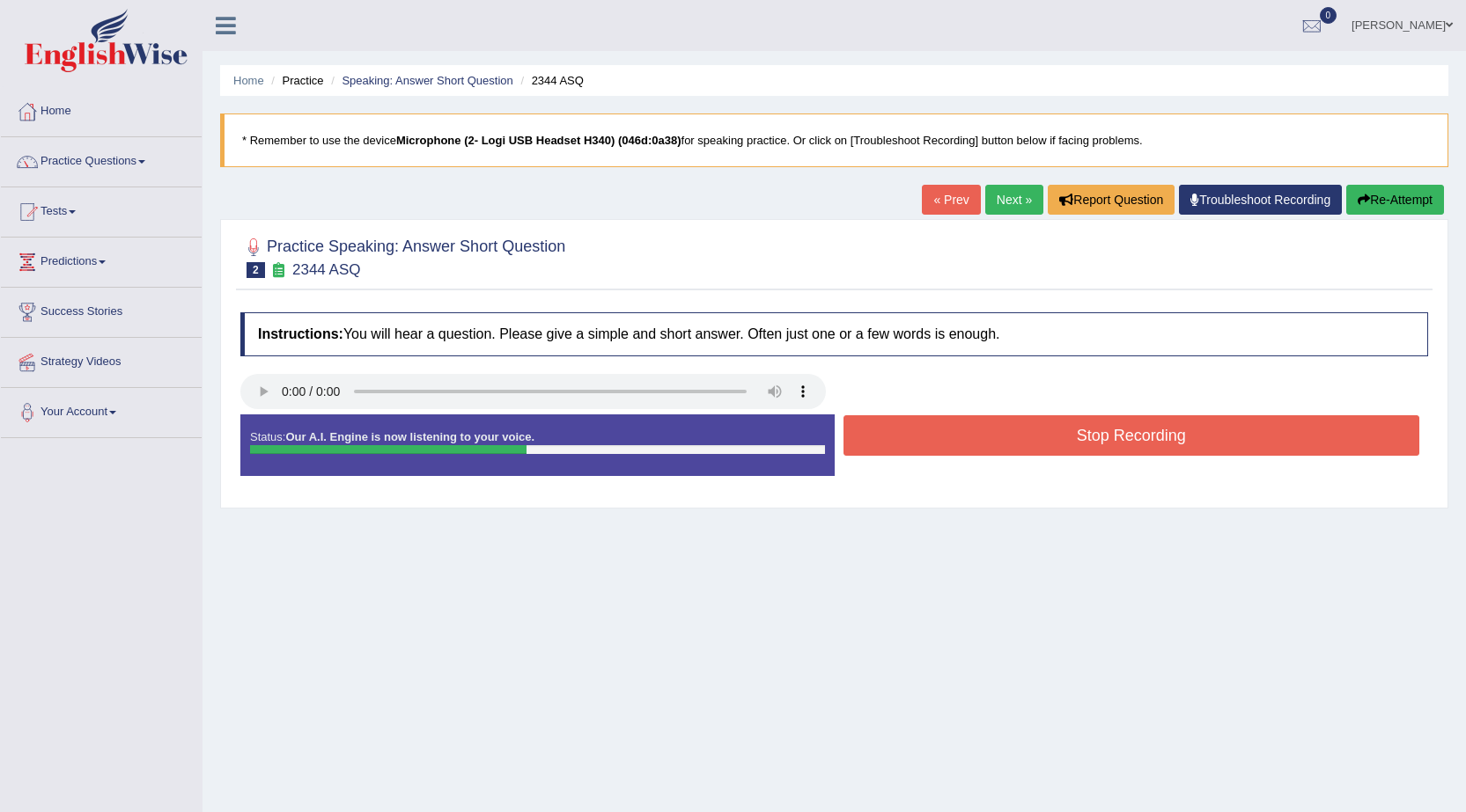
click at [1069, 436] on button "Stop Recording" at bounding box center [1131, 435] width 577 height 41
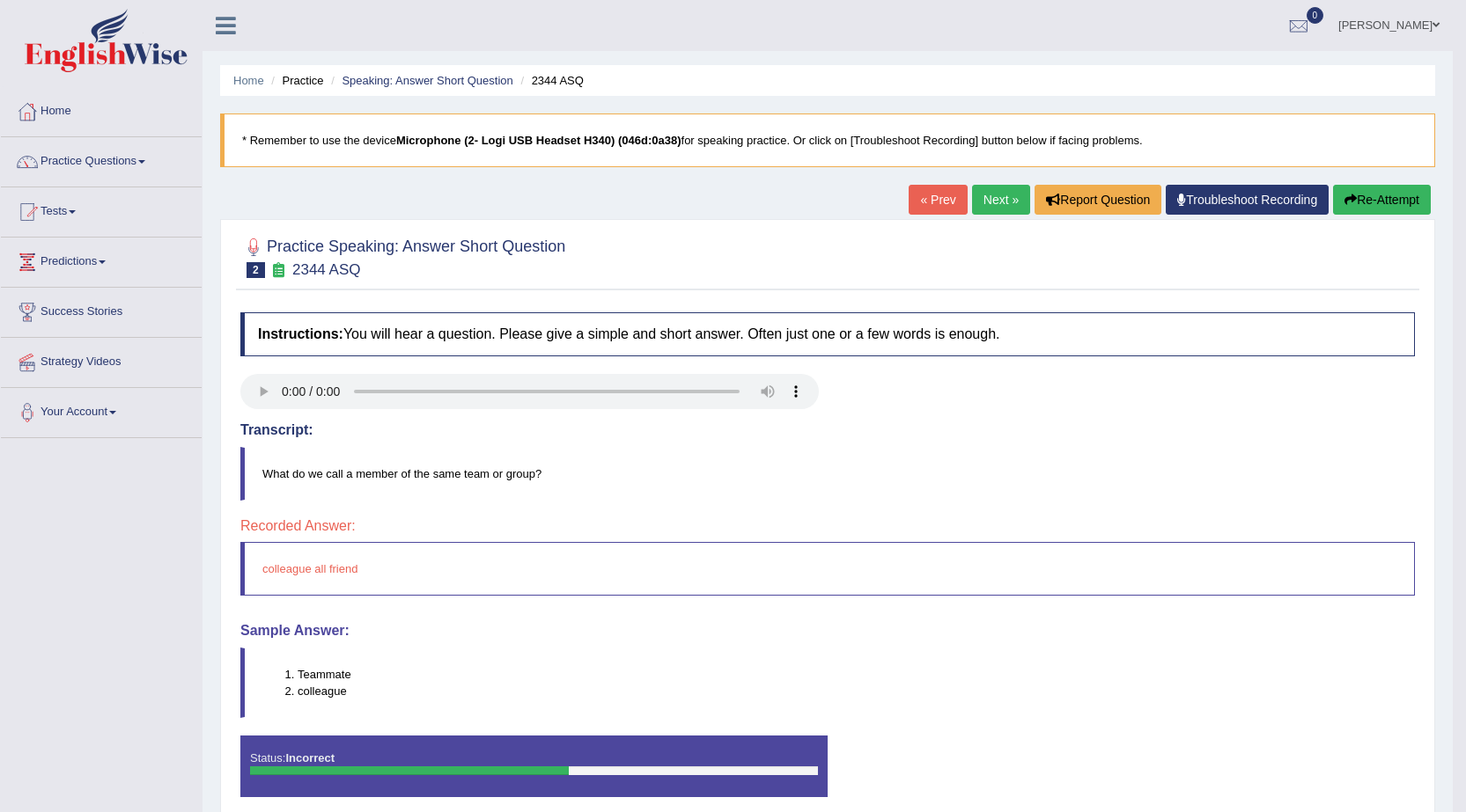
click at [1360, 203] on button "Re-Attempt" at bounding box center [1381, 200] width 98 height 30
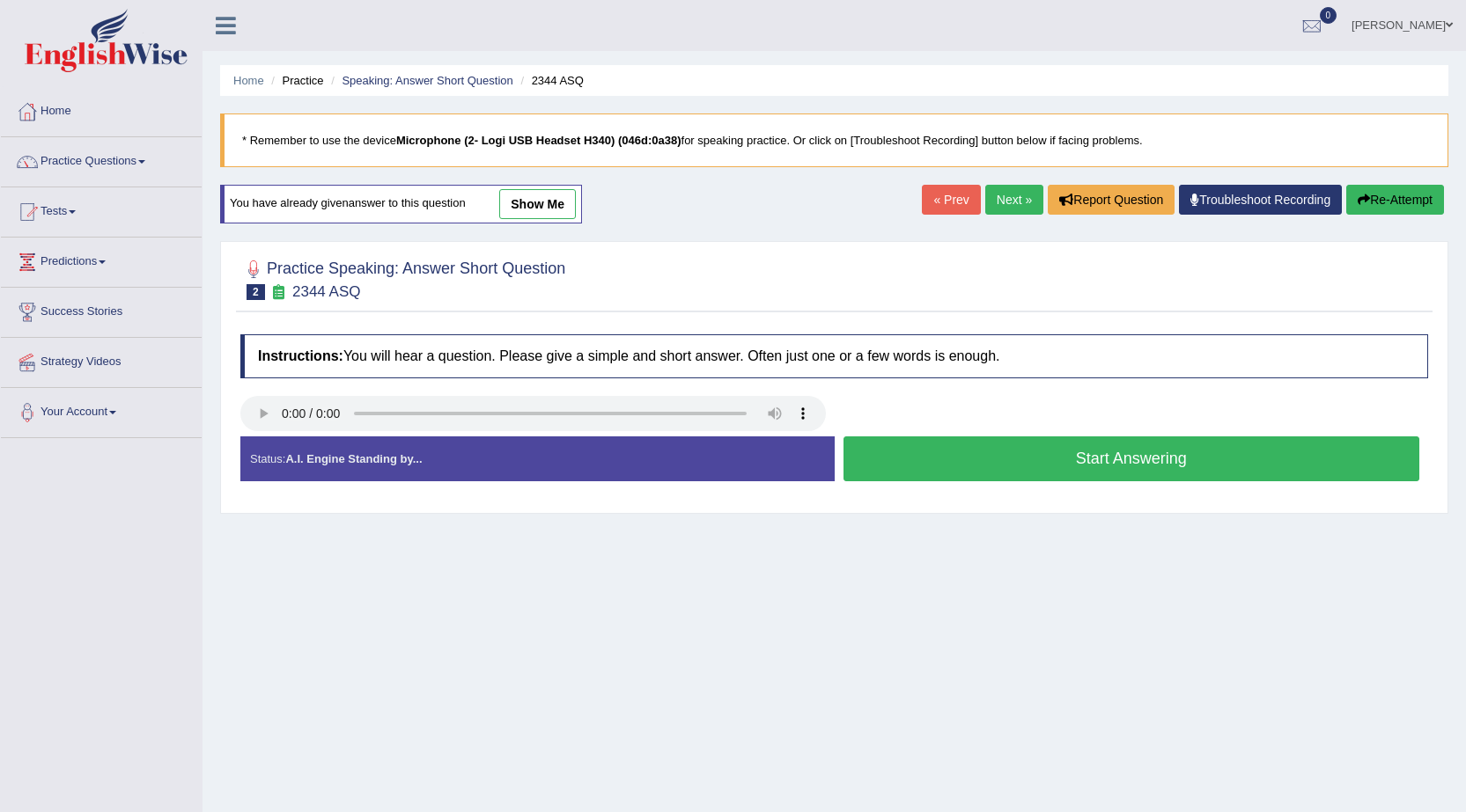
click at [997, 460] on button "Start Answering" at bounding box center [1131, 458] width 577 height 45
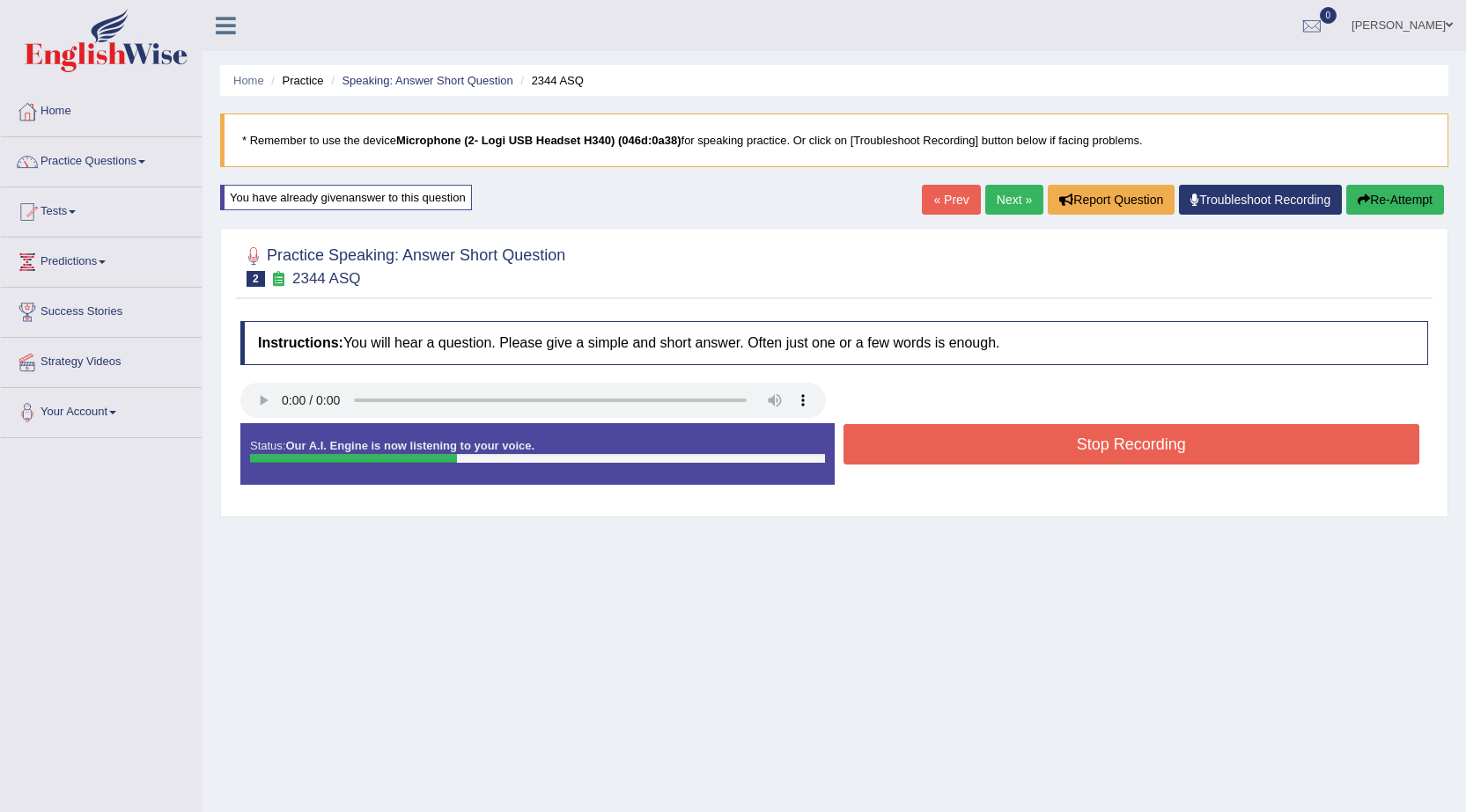
click at [997, 460] on button "Stop Recording" at bounding box center [1131, 444] width 577 height 41
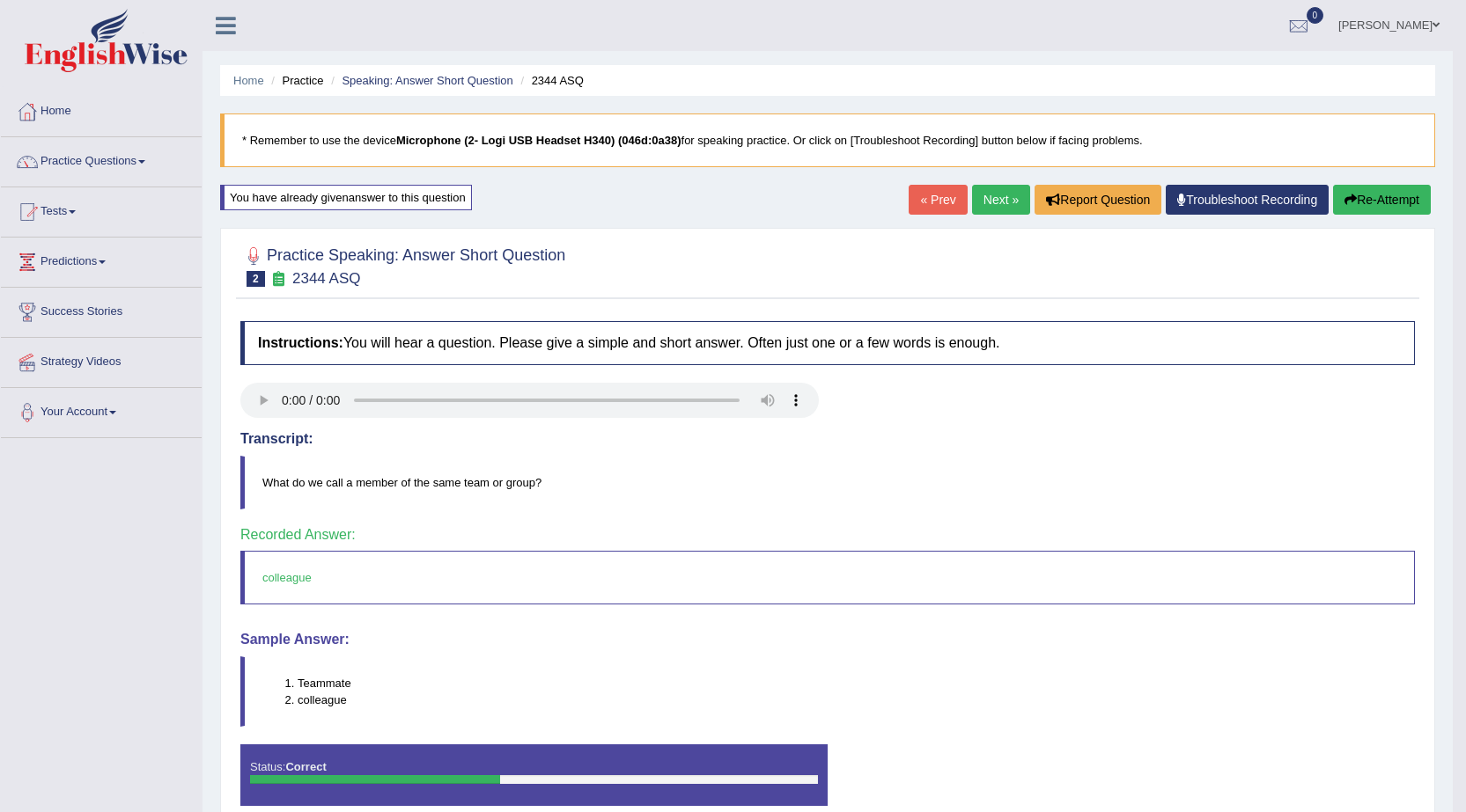
click at [992, 196] on link "Next »" at bounding box center [1001, 200] width 58 height 30
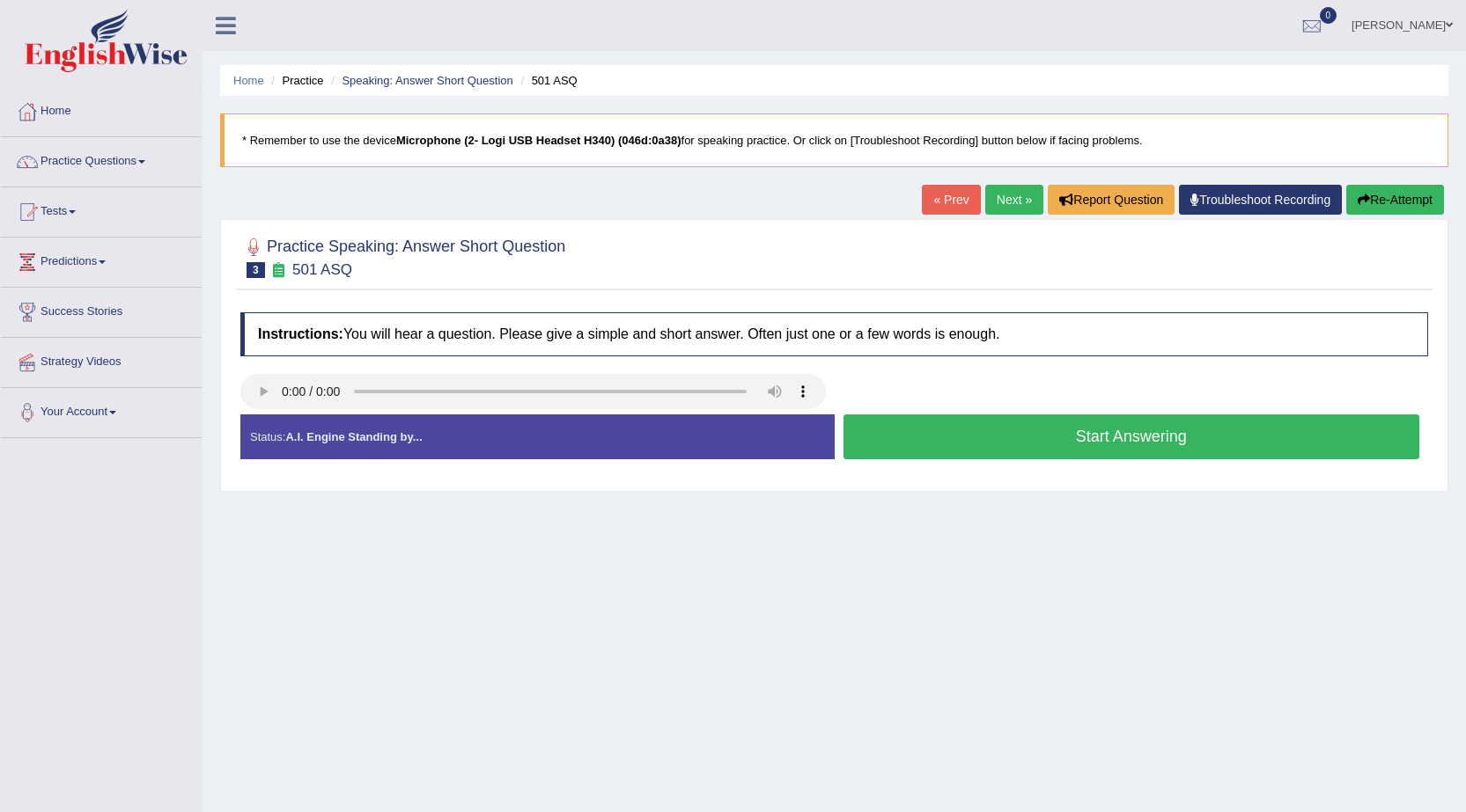
click at [1007, 438] on button "Start Answering" at bounding box center [1131, 436] width 577 height 45
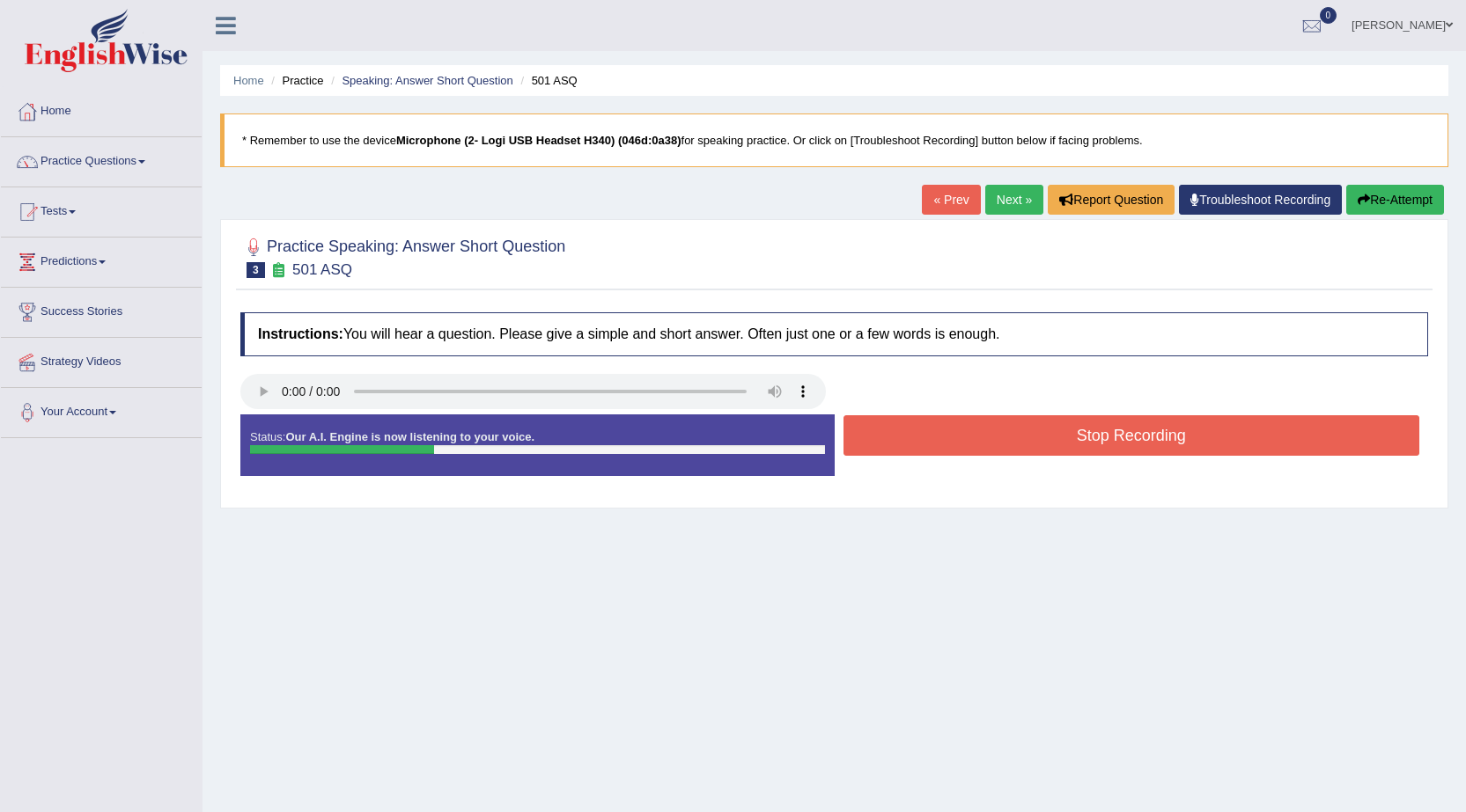
click at [1007, 438] on button "Stop Recording" at bounding box center [1131, 435] width 577 height 41
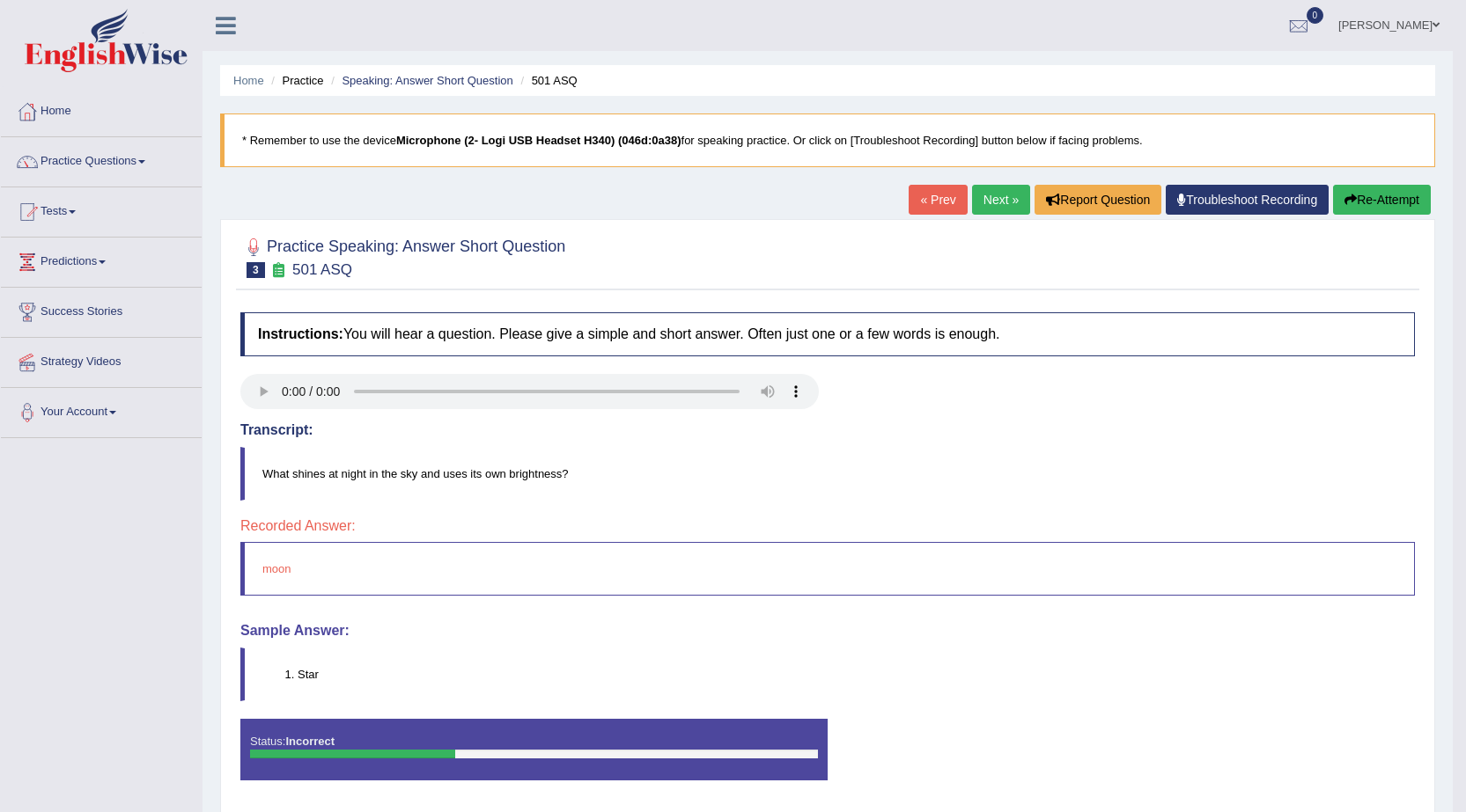
click at [1369, 194] on button "Re-Attempt" at bounding box center [1381, 200] width 98 height 30
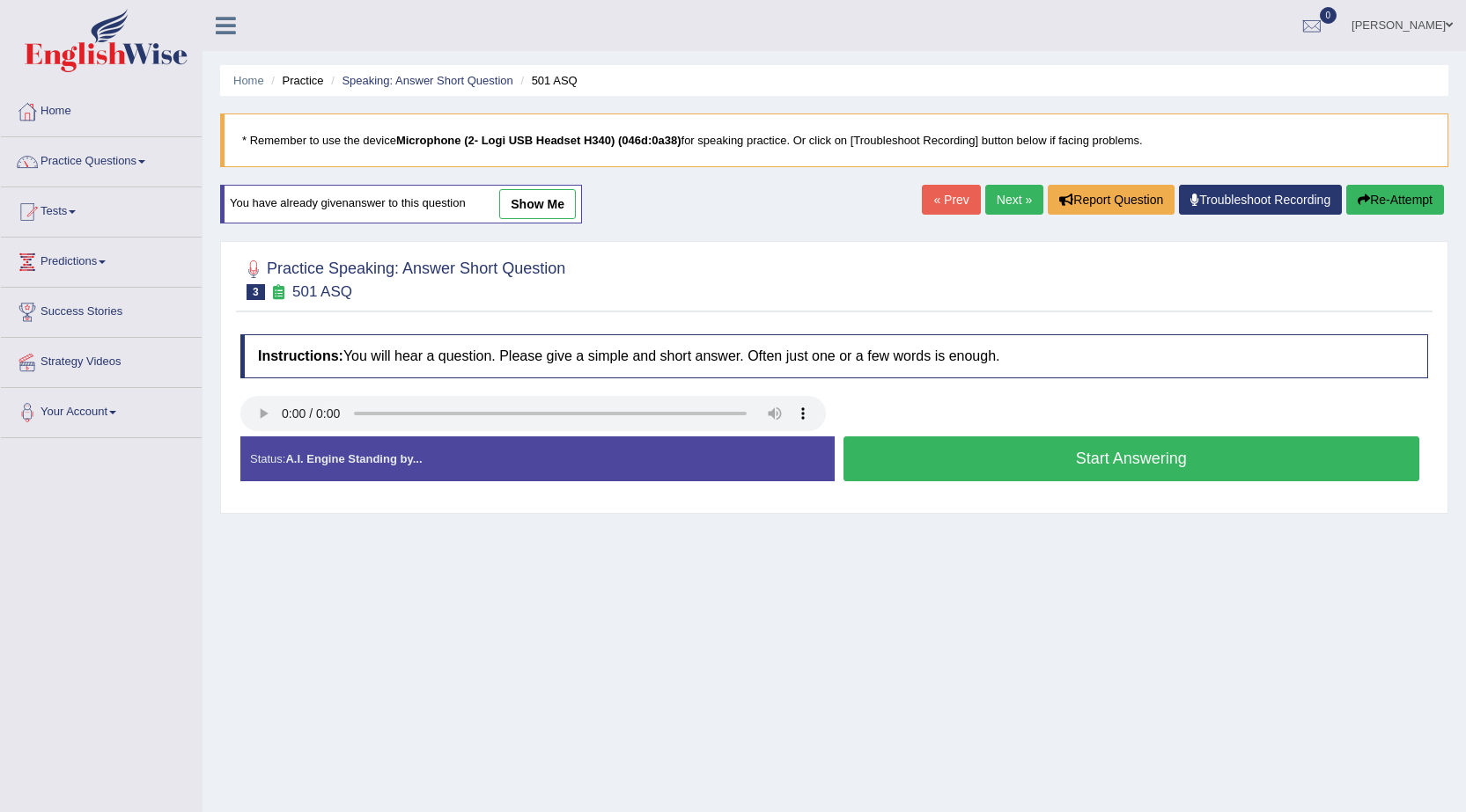
click at [1179, 458] on button "Start Answering" at bounding box center [1131, 458] width 577 height 45
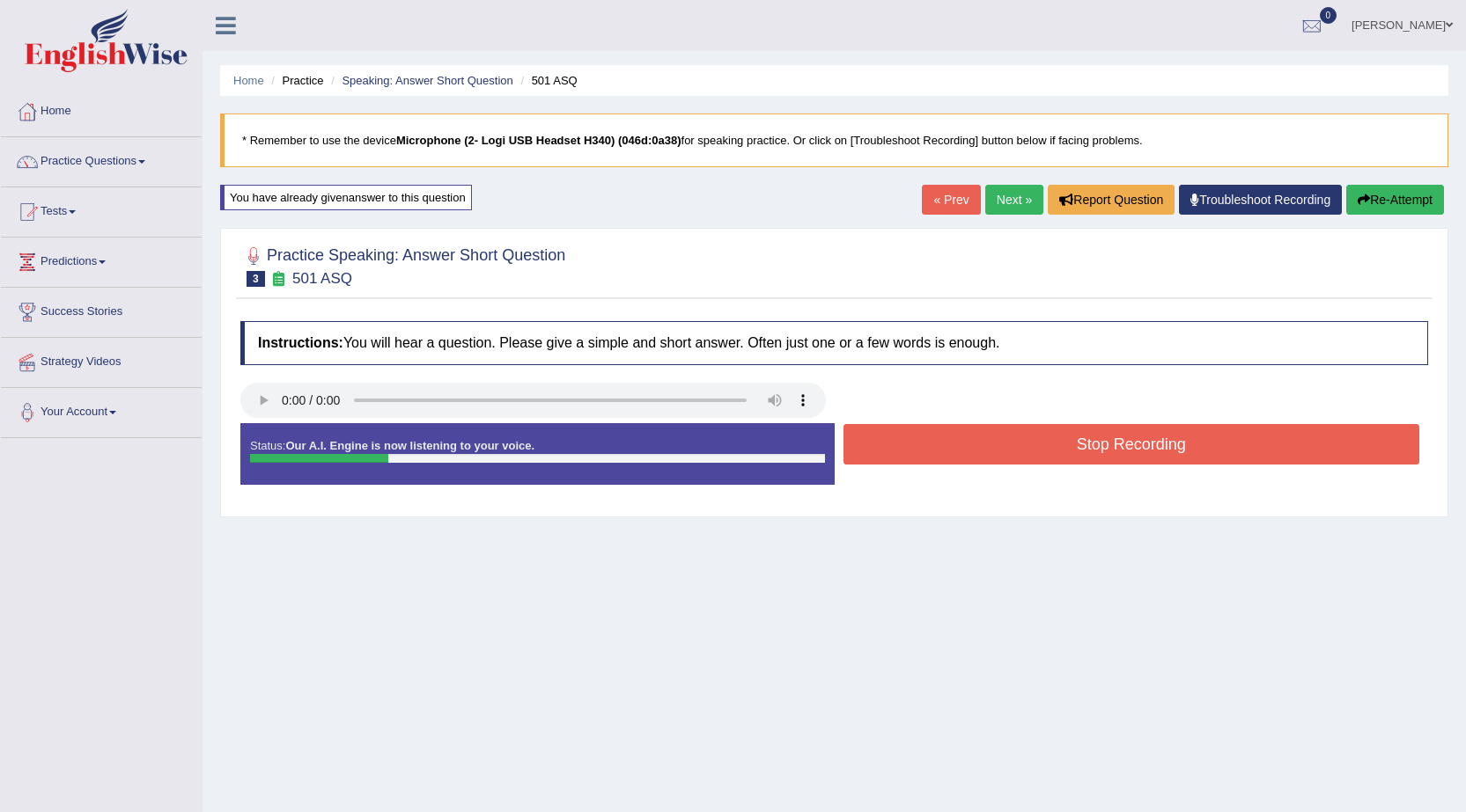
click at [1179, 458] on button "Stop Recording" at bounding box center [1131, 444] width 577 height 41
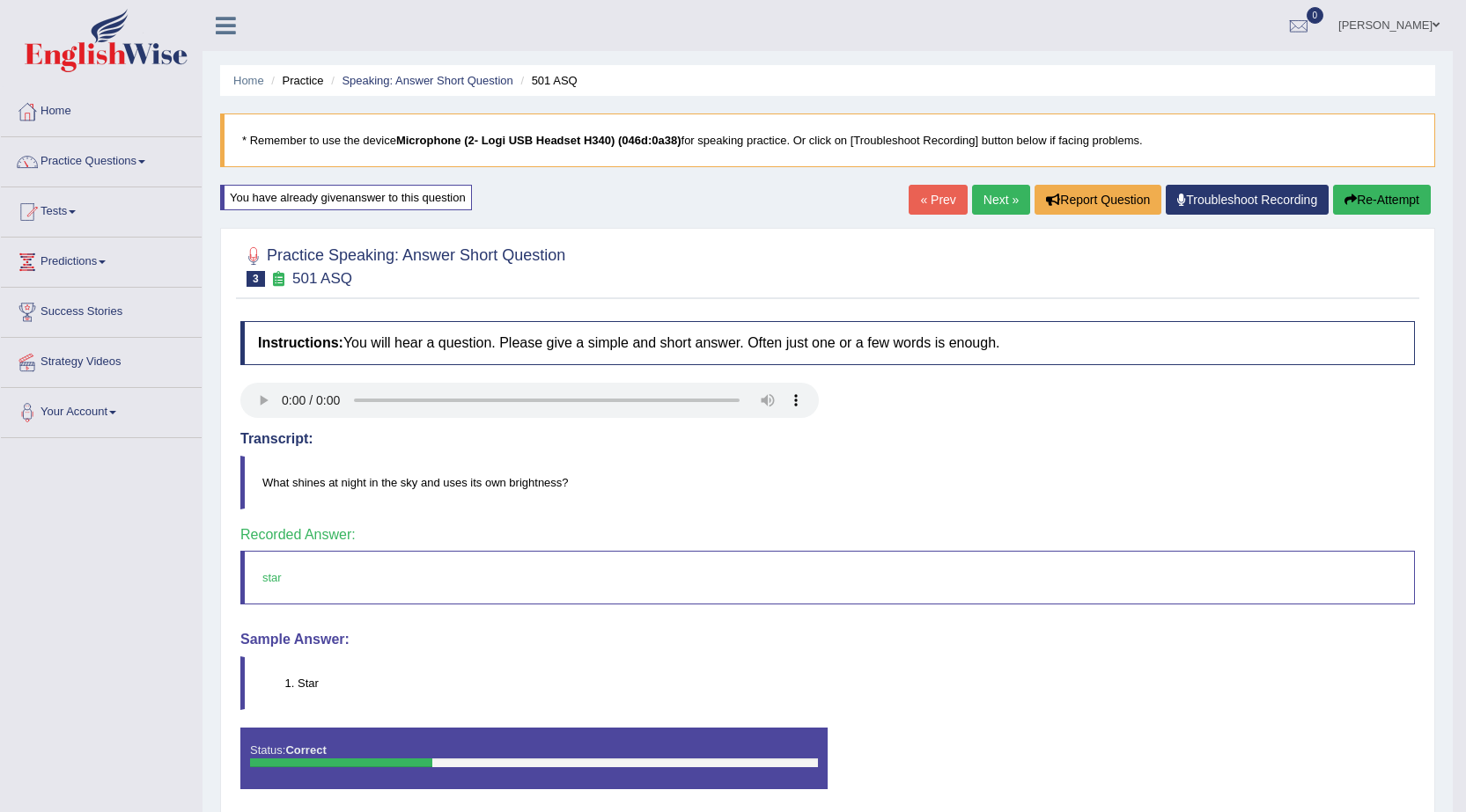
click at [998, 204] on link "Next »" at bounding box center [1001, 200] width 58 height 30
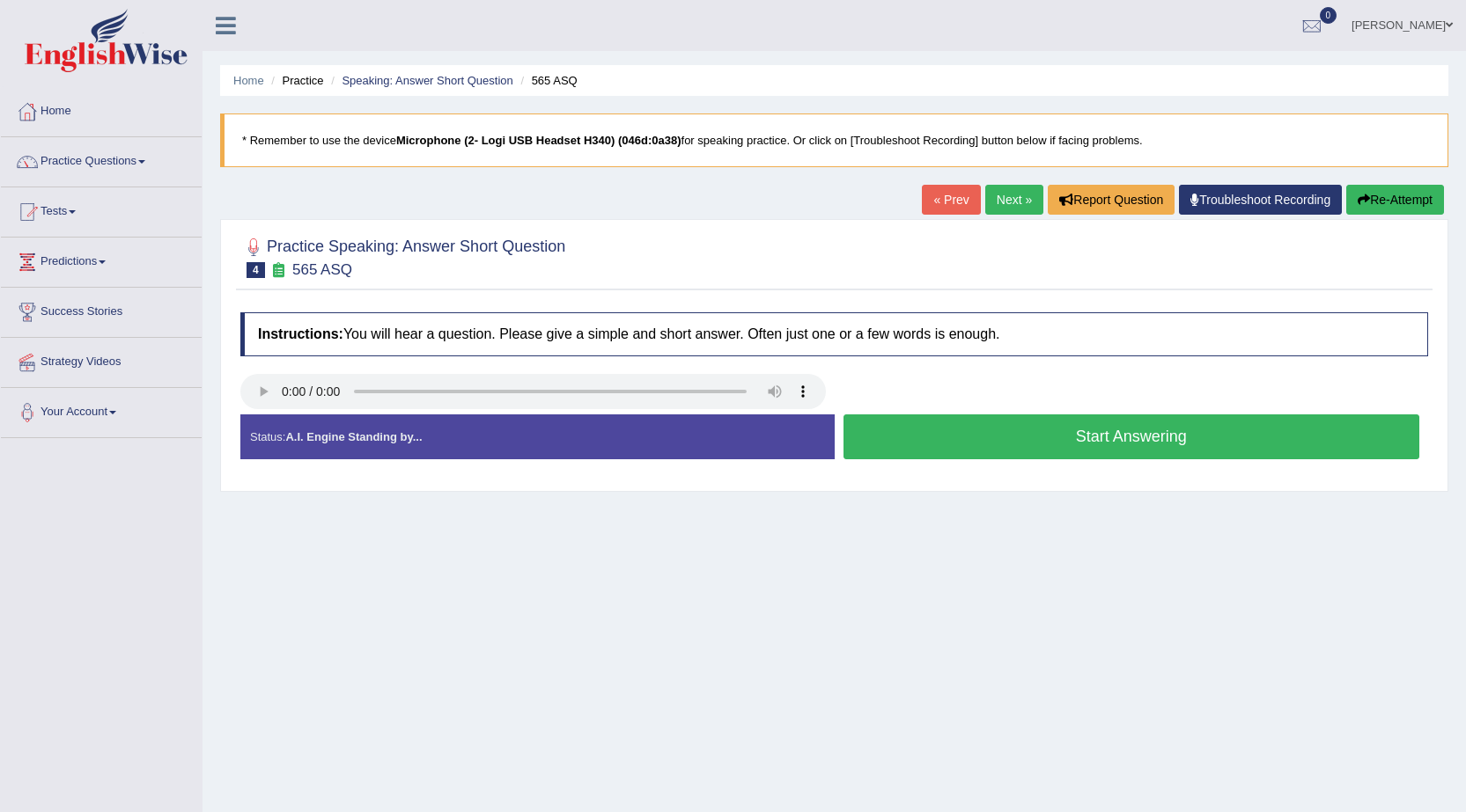
click at [1096, 443] on button "Start Answering" at bounding box center [1131, 436] width 577 height 45
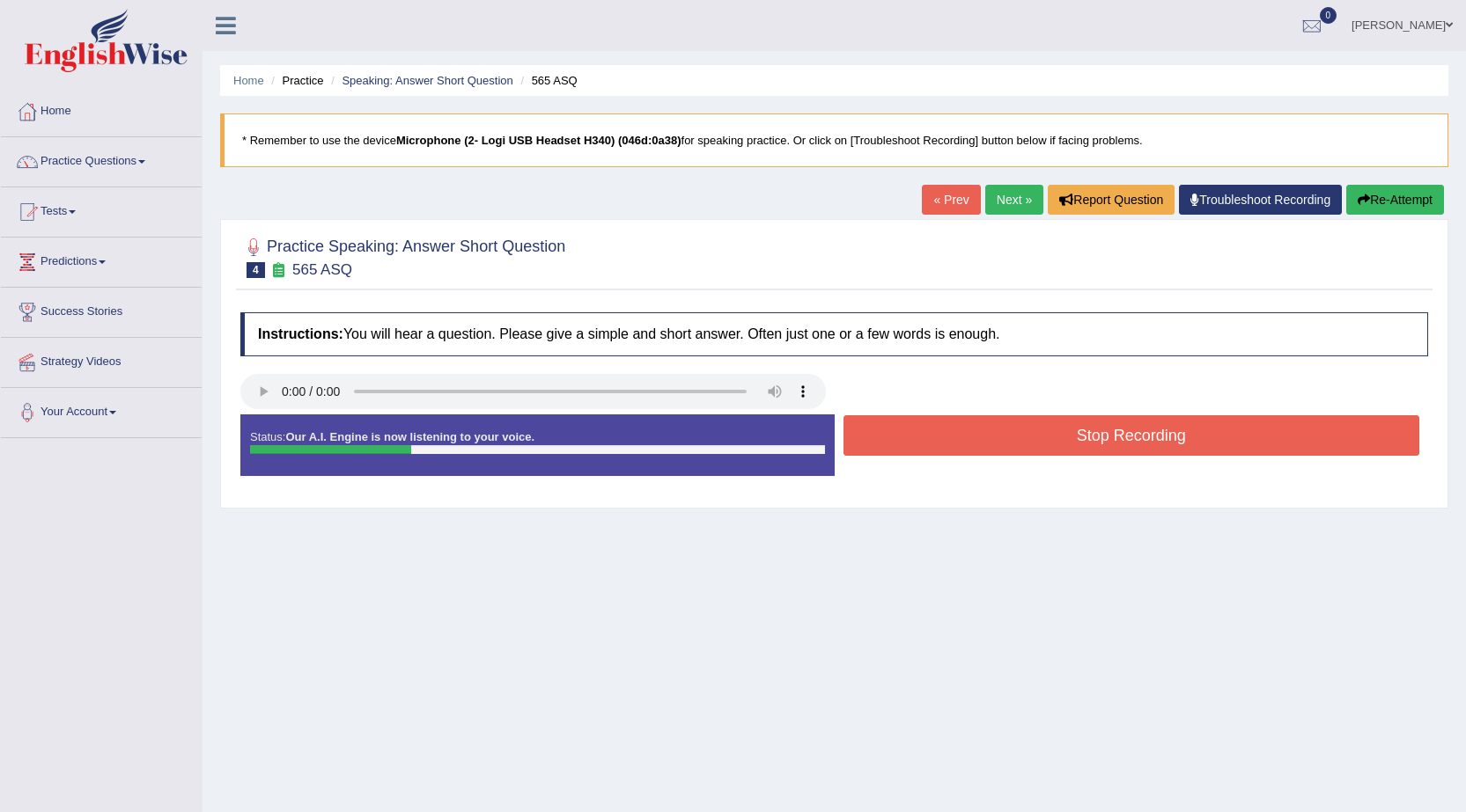
click at [1096, 443] on button "Stop Recording" at bounding box center [1131, 435] width 577 height 41
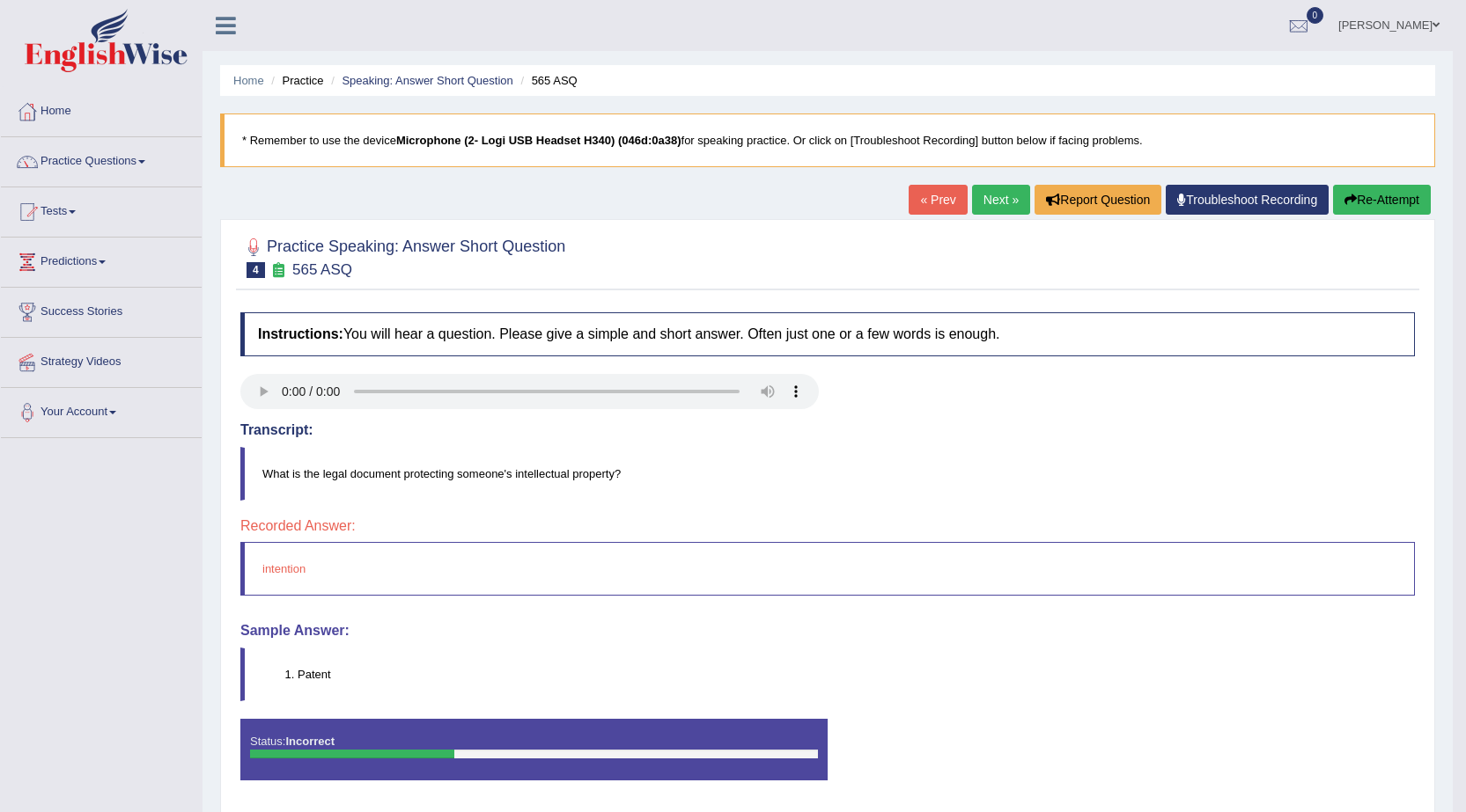
scroll to position [88, 0]
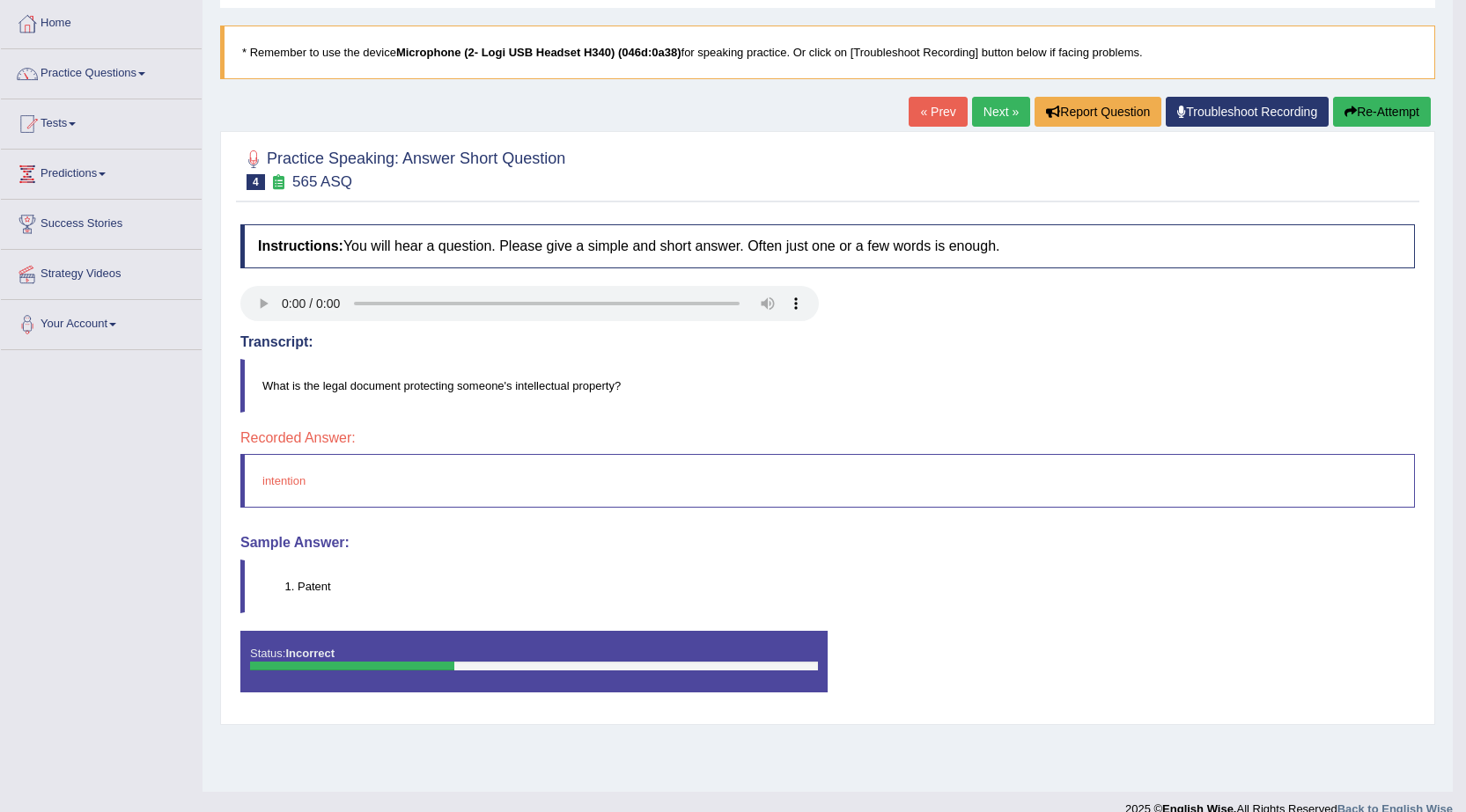
click at [1402, 113] on button "Re-Attempt" at bounding box center [1381, 112] width 98 height 30
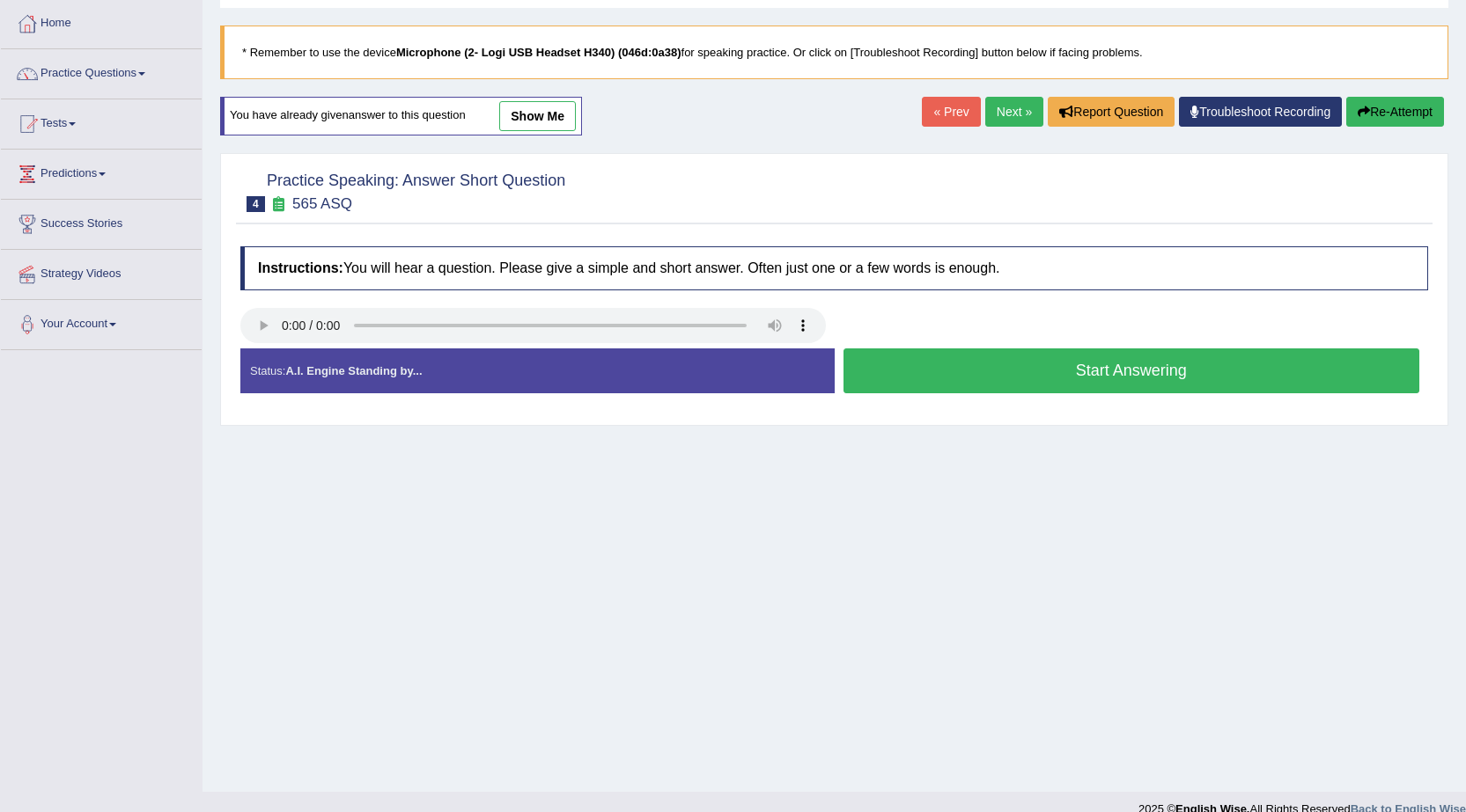
scroll to position [88, 0]
click at [1156, 375] on button "Start Answering" at bounding box center [1131, 371] width 577 height 45
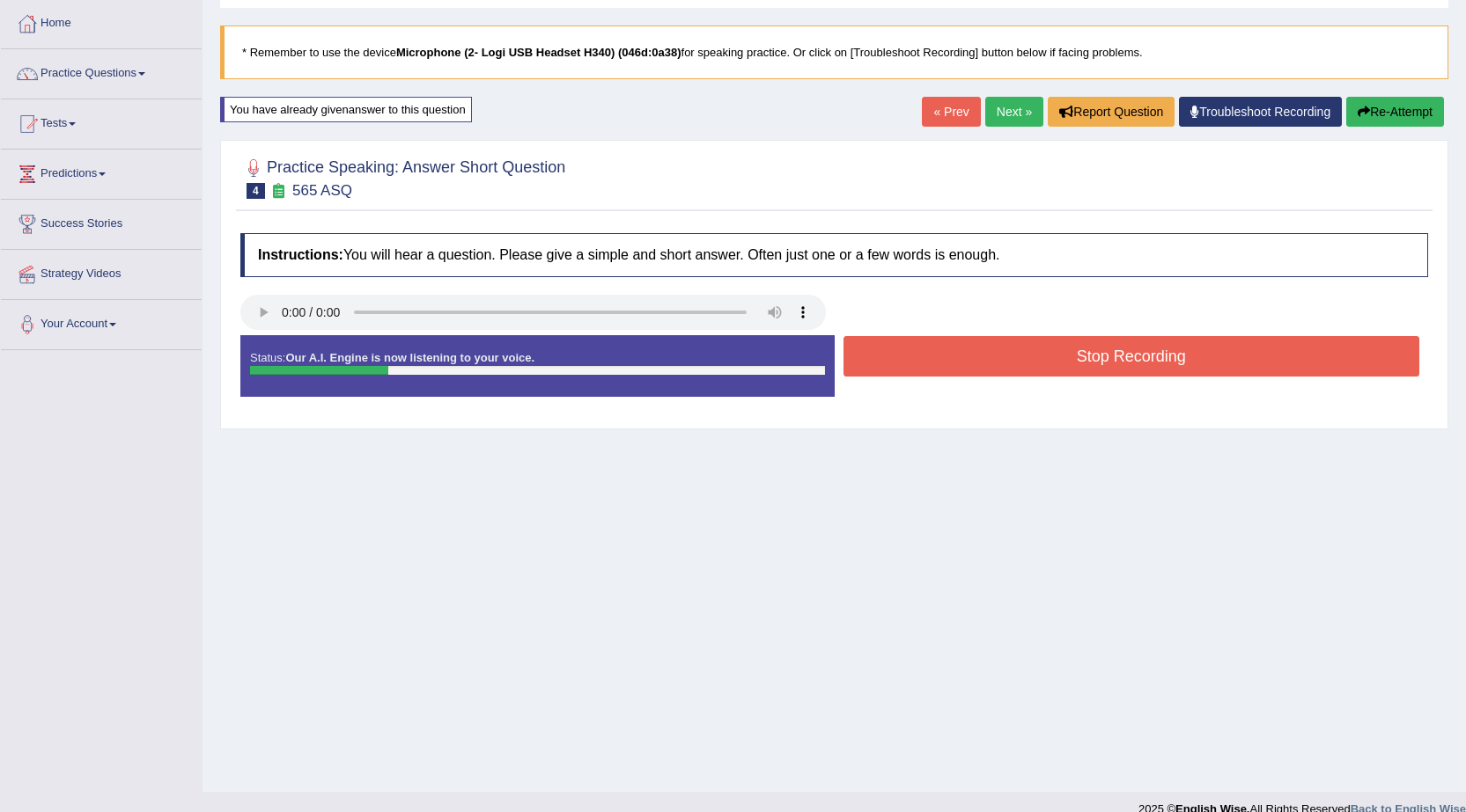
click at [1157, 357] on button "Stop Recording" at bounding box center [1131, 356] width 577 height 41
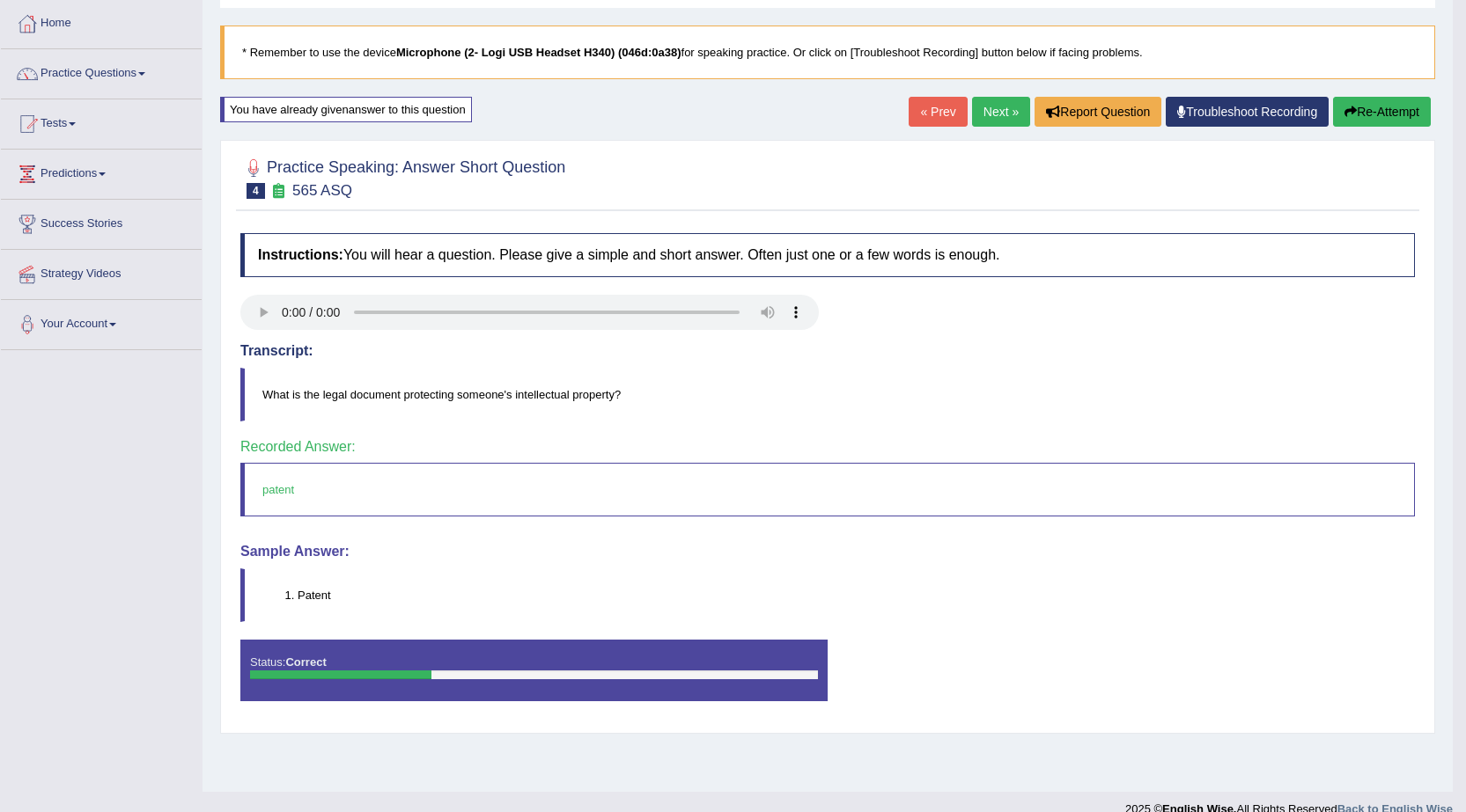
click at [981, 117] on link "Next »" at bounding box center [1001, 112] width 58 height 30
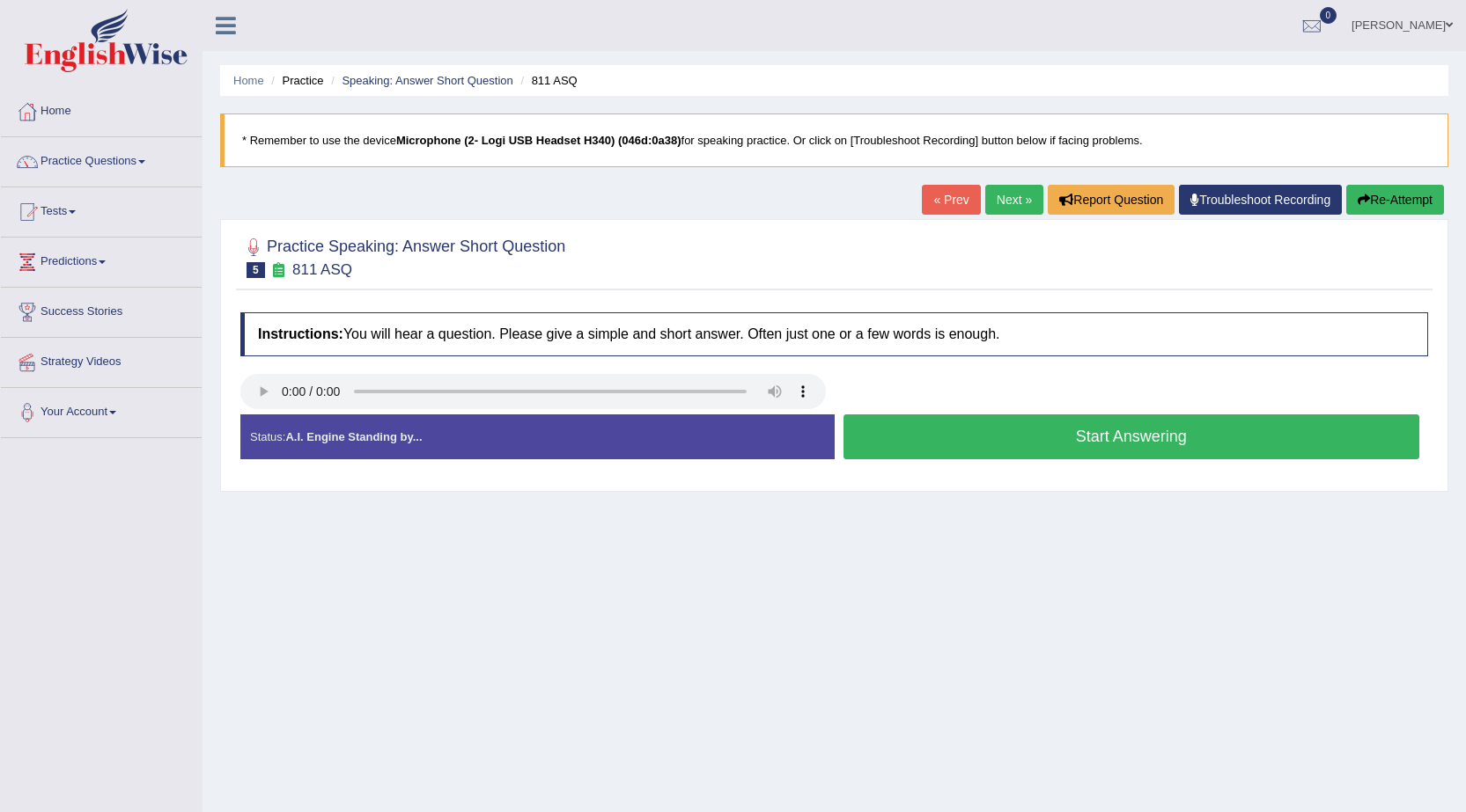
click at [1037, 449] on button "Start Answering" at bounding box center [1131, 436] width 577 height 45
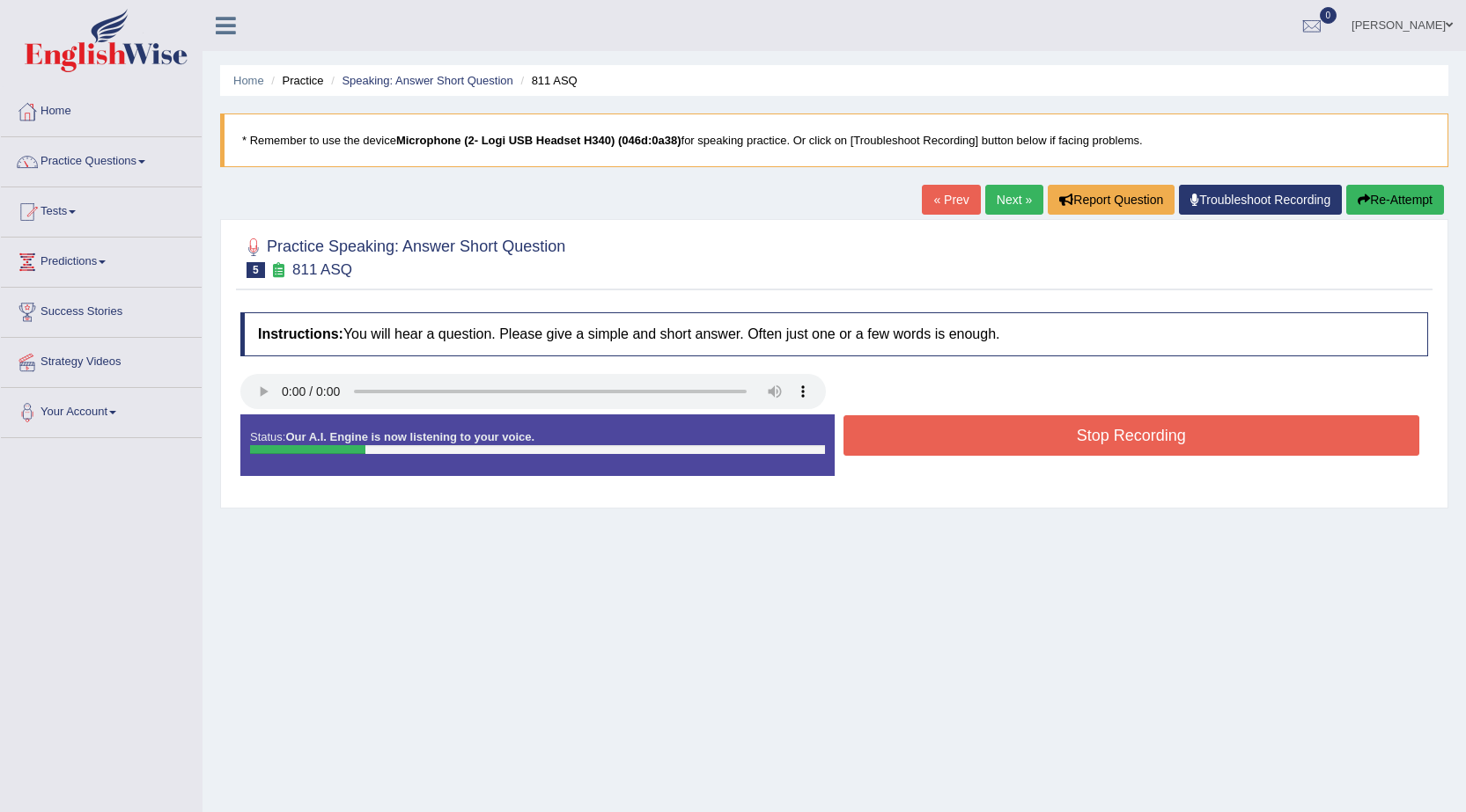
click at [1043, 443] on button "Stop Recording" at bounding box center [1131, 435] width 577 height 41
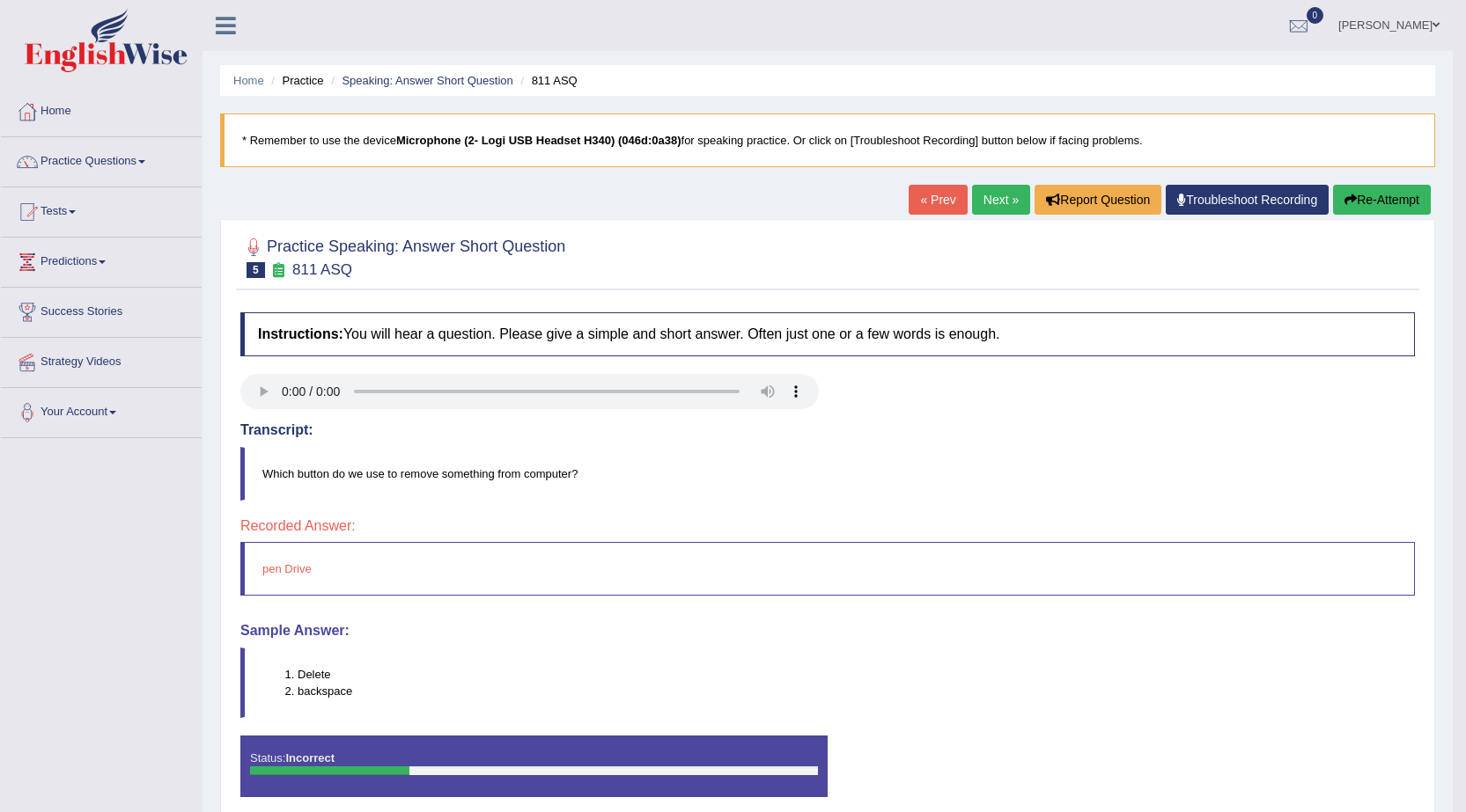
click at [1394, 186] on button "Re-Attempt" at bounding box center [1381, 200] width 98 height 30
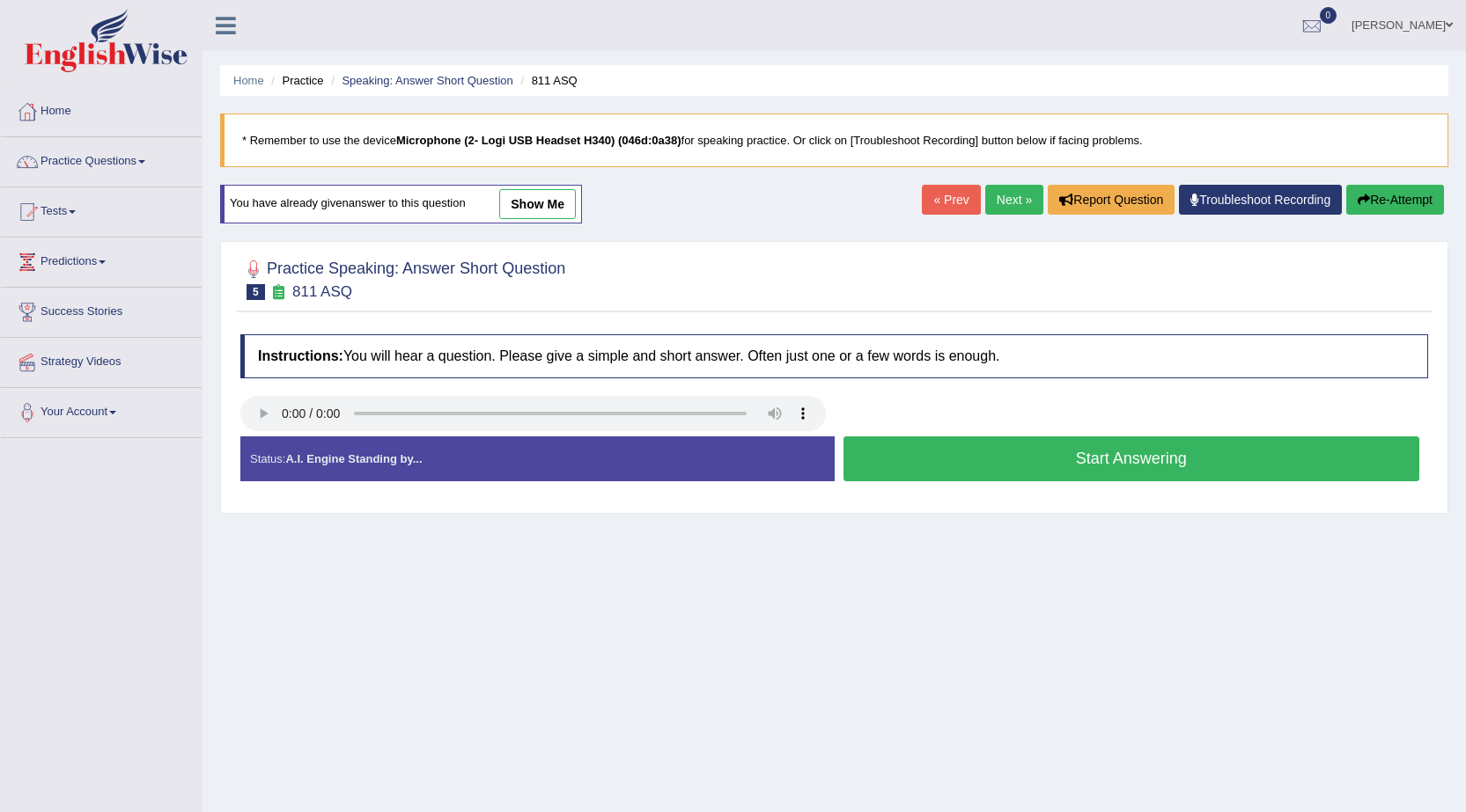
click at [1008, 451] on button "Start Answering" at bounding box center [1131, 458] width 577 height 45
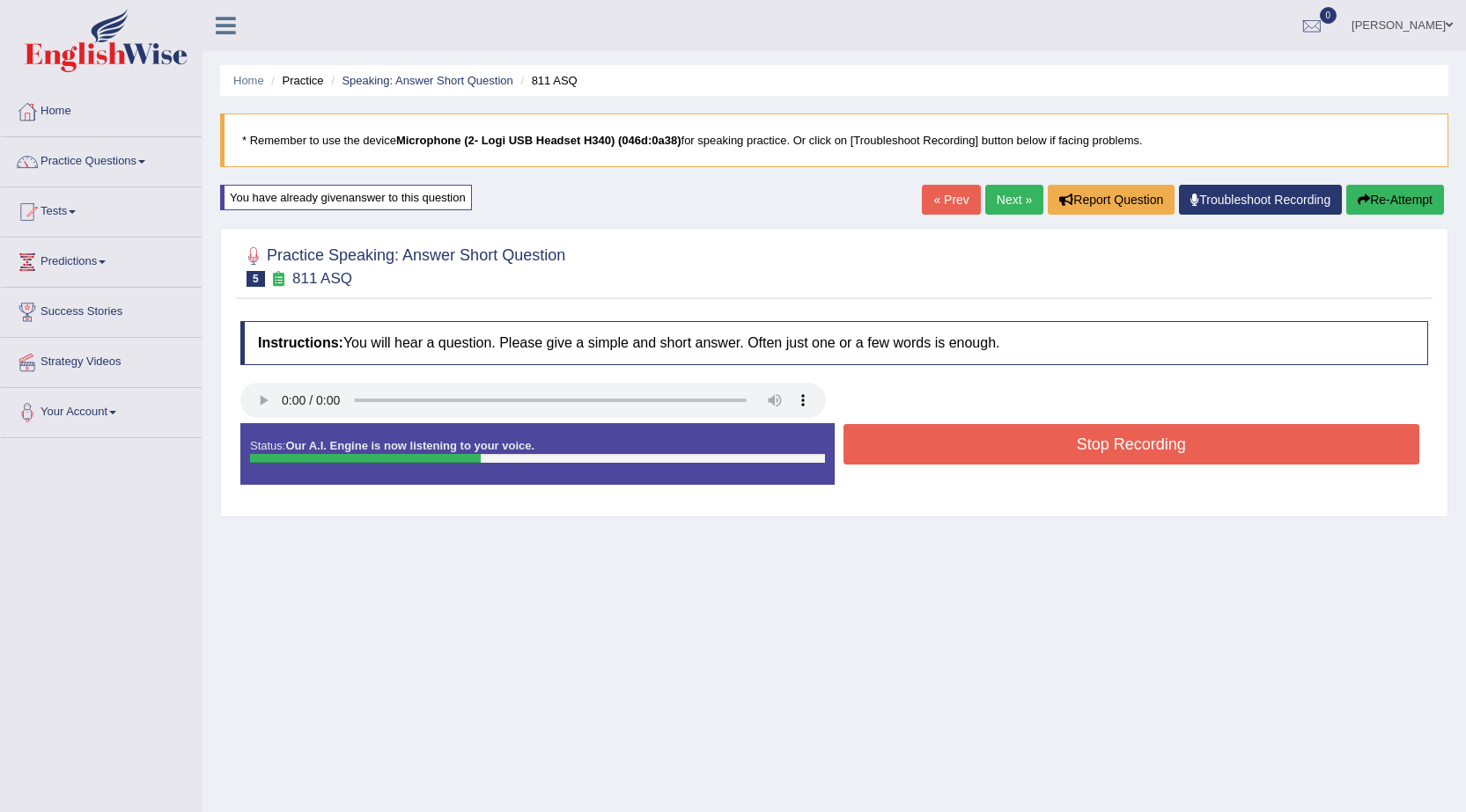
click at [1008, 451] on button "Stop Recording" at bounding box center [1131, 444] width 577 height 41
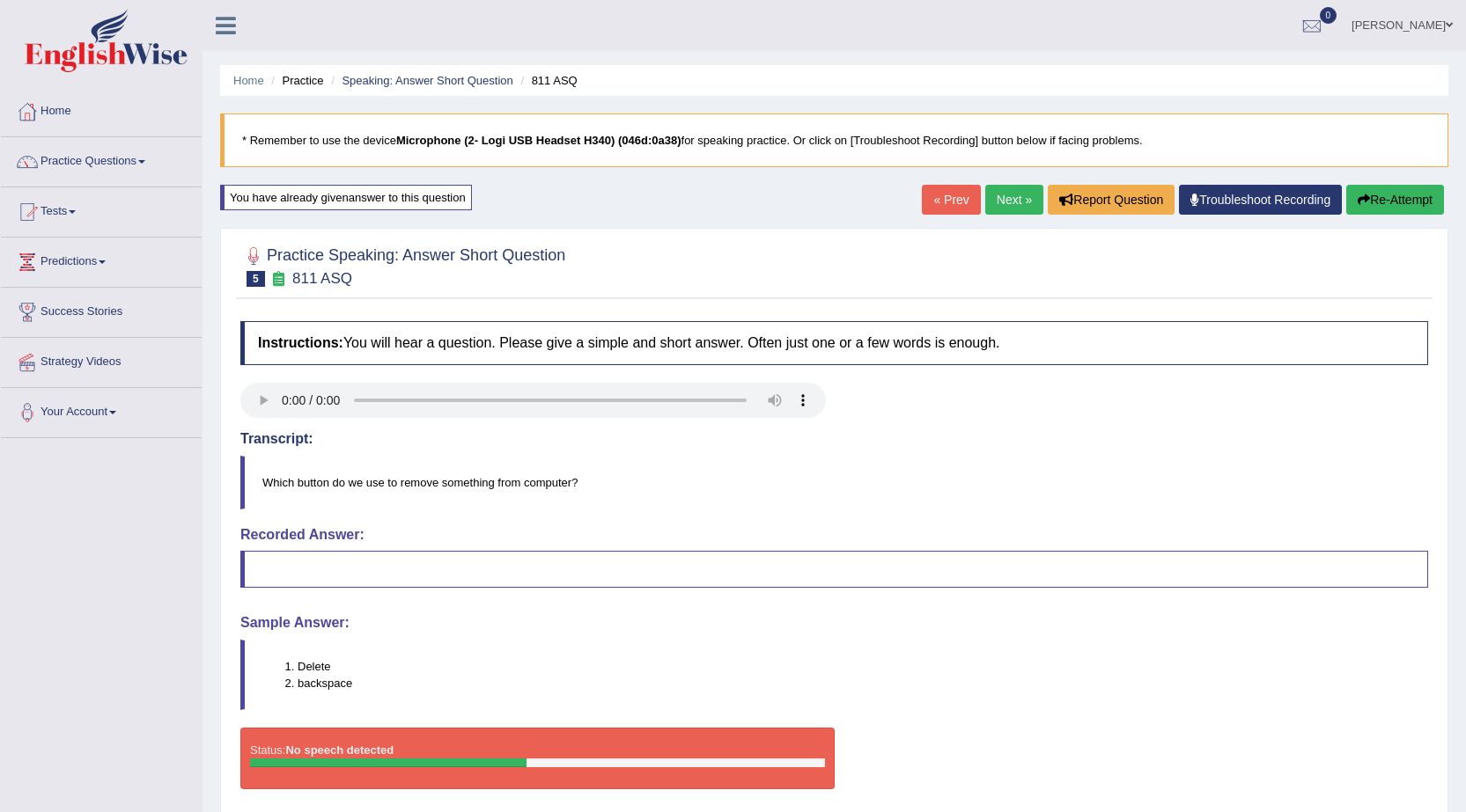
click at [1407, 196] on button "Re-Attempt" at bounding box center [1395, 200] width 98 height 30
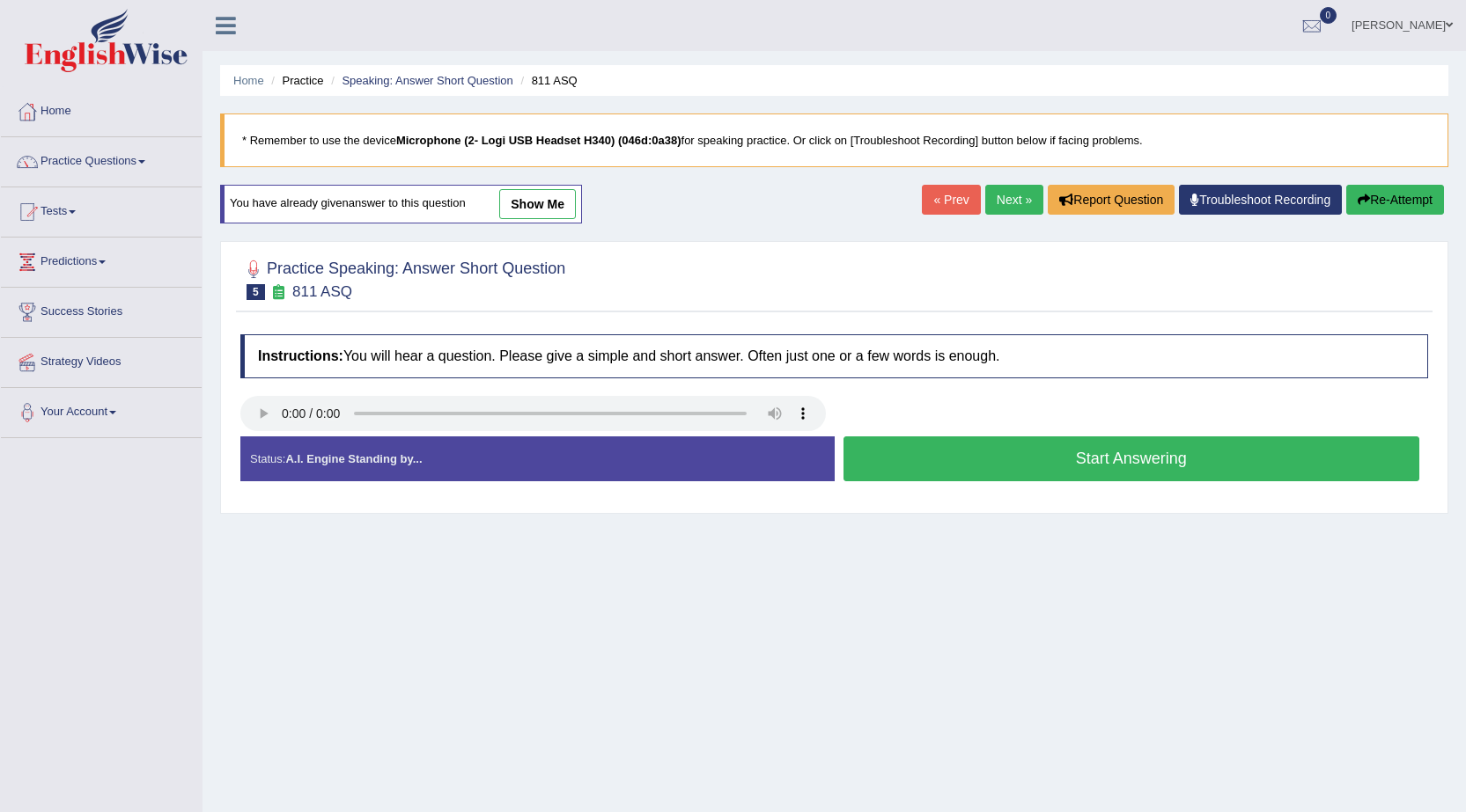
click at [1042, 459] on button "Start Answering" at bounding box center [1131, 458] width 577 height 45
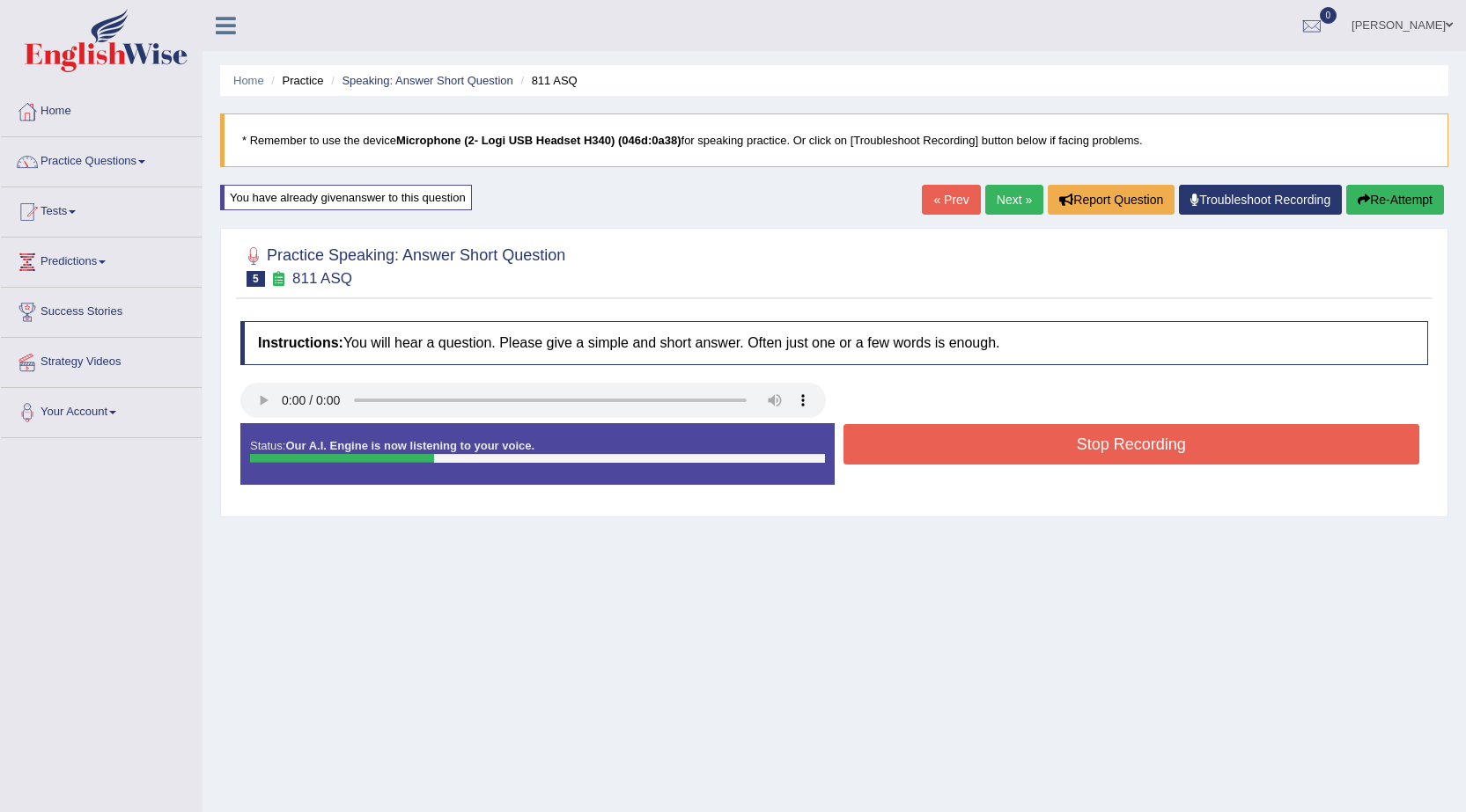
click at [1042, 459] on button "Stop Recording" at bounding box center [1131, 444] width 577 height 41
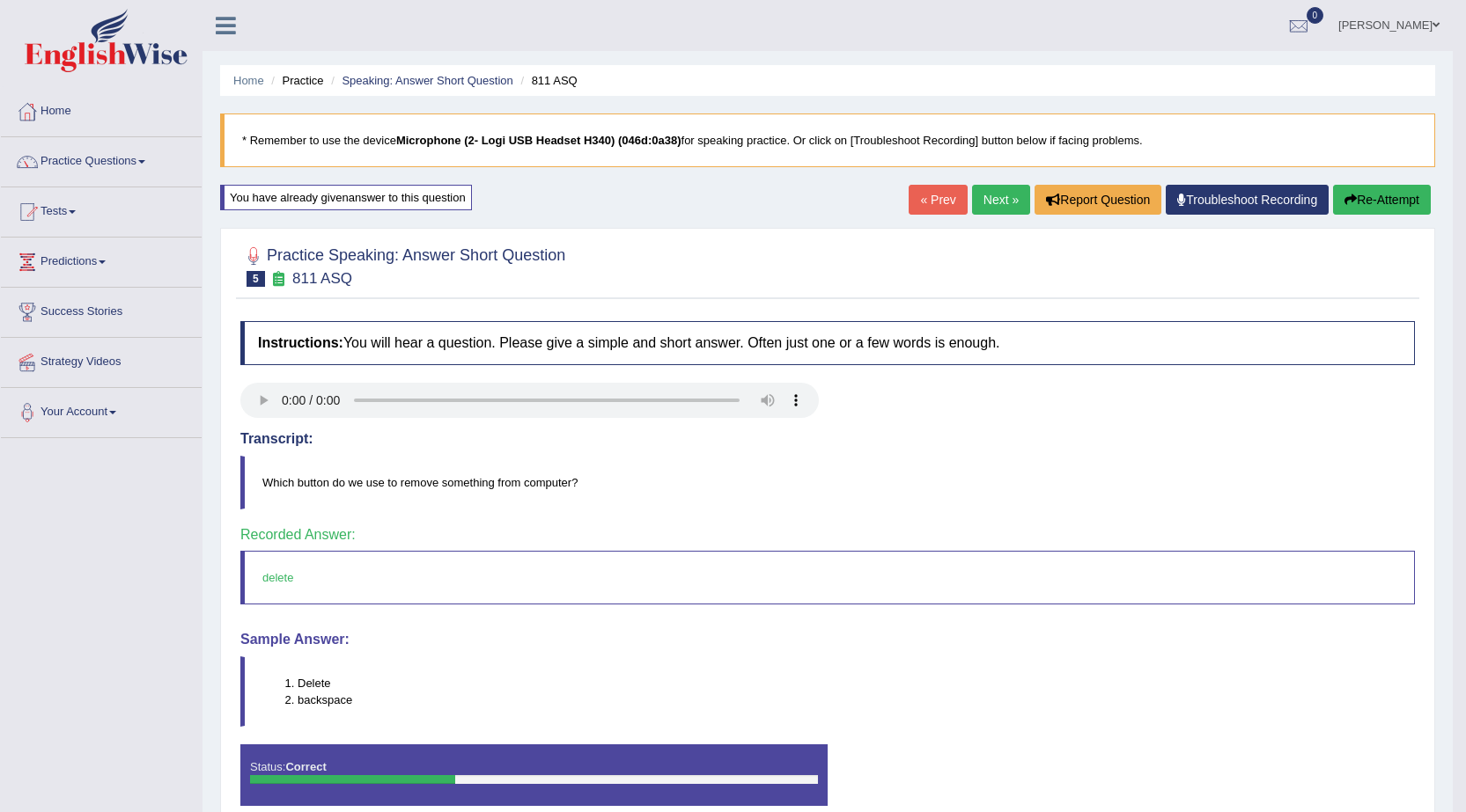
click at [999, 200] on link "Next »" at bounding box center [1001, 200] width 58 height 30
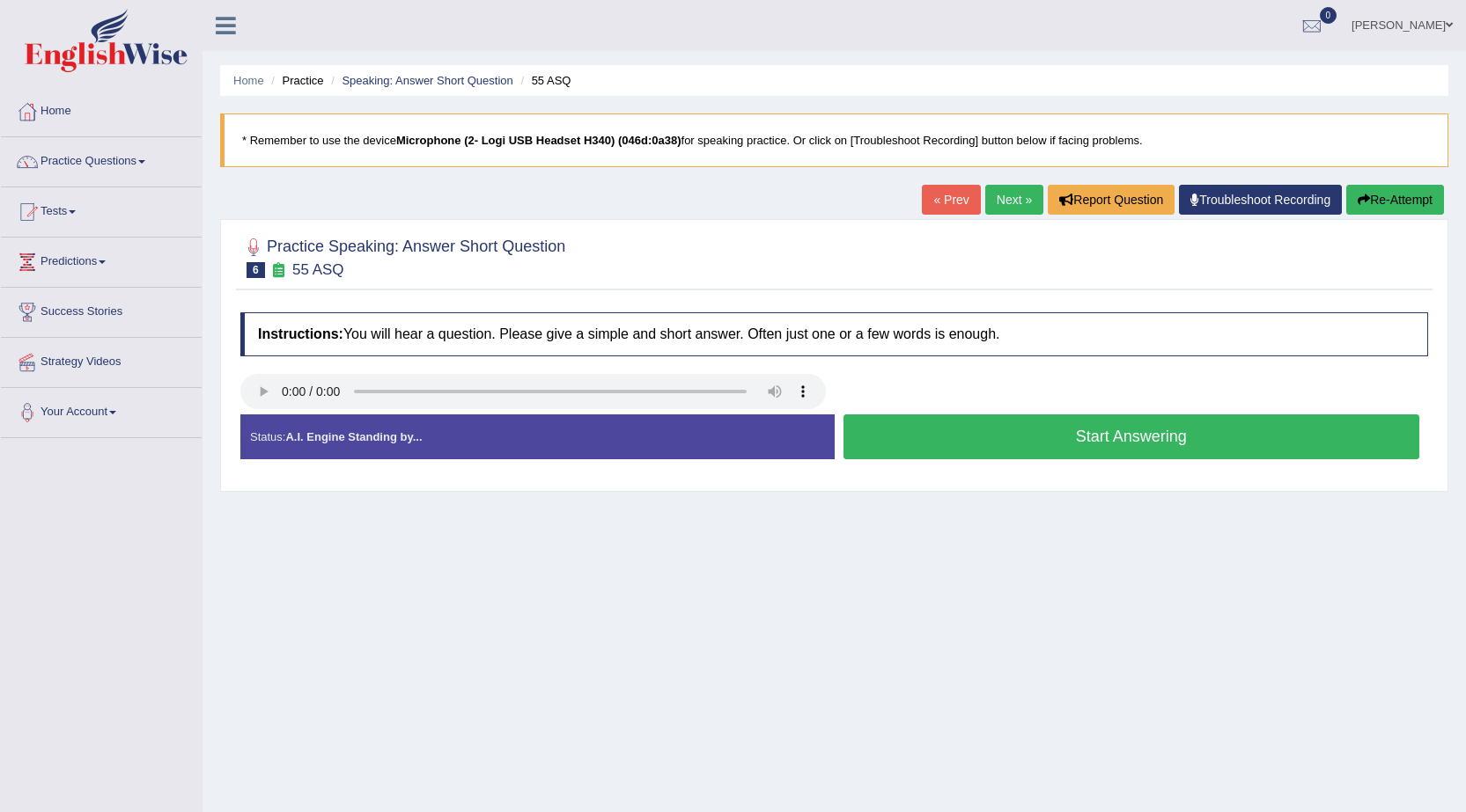
click at [1019, 442] on button "Start Answering" at bounding box center [1131, 436] width 577 height 45
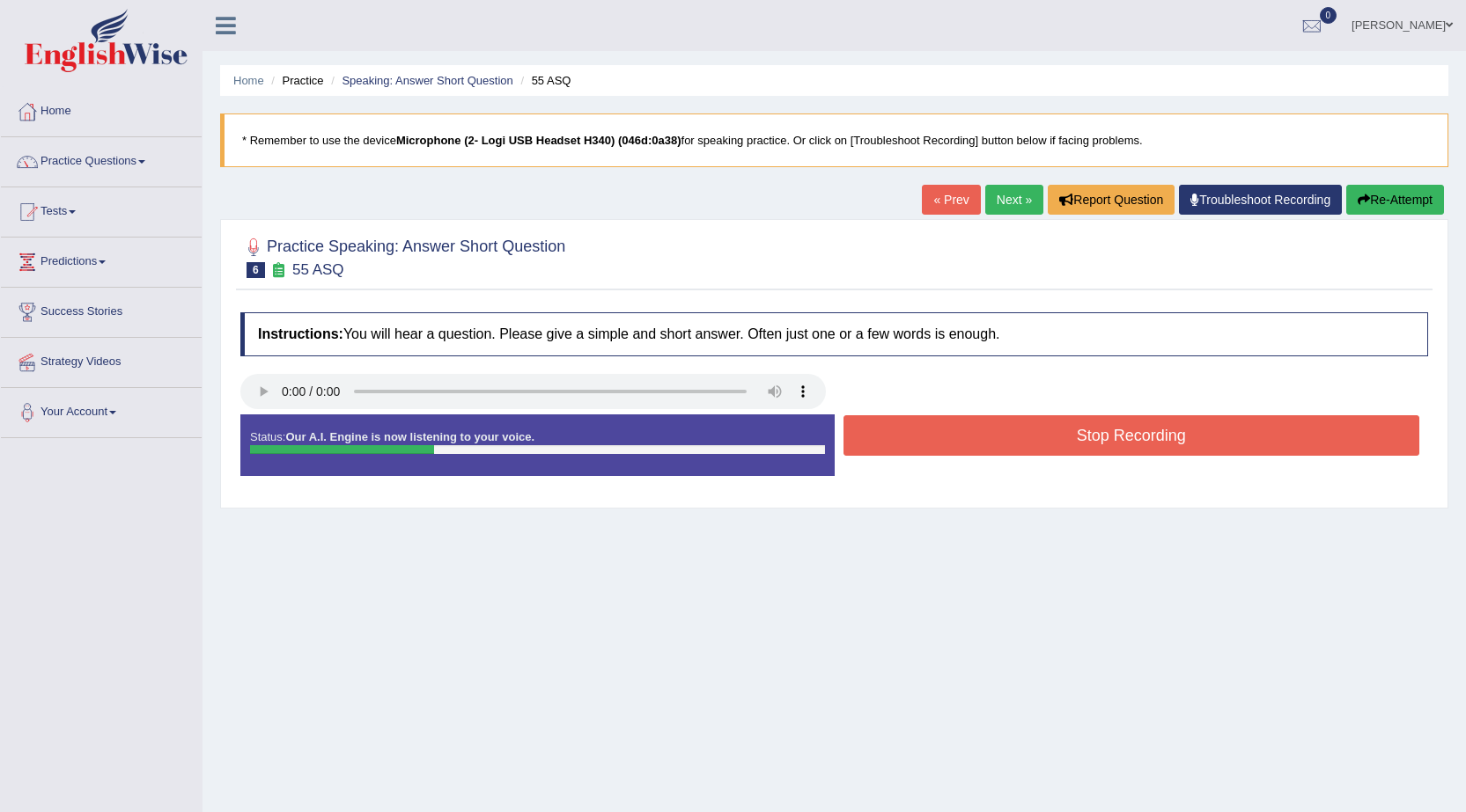
click at [1019, 442] on button "Stop Recording" at bounding box center [1131, 435] width 577 height 41
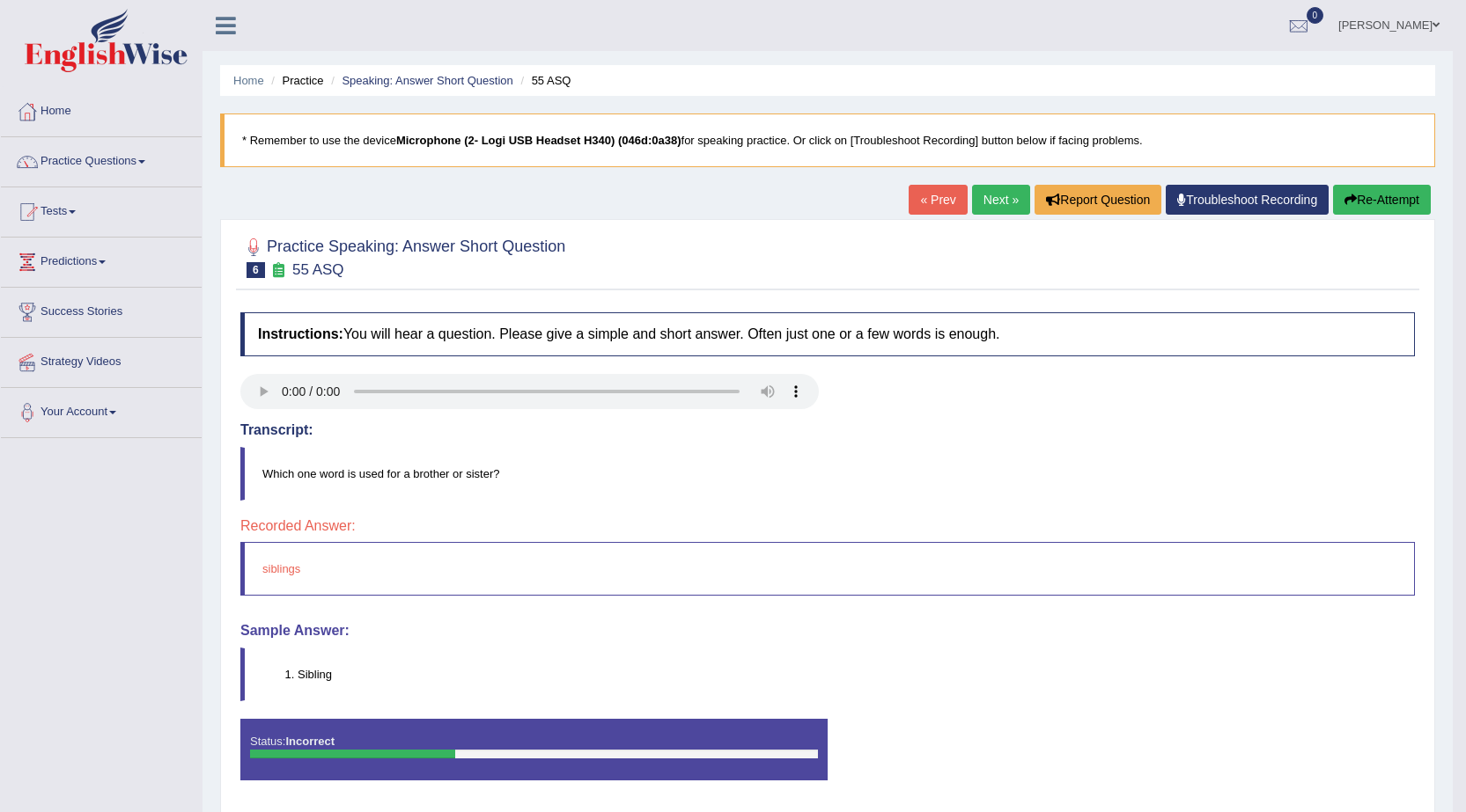
click at [1385, 198] on button "Re-Attempt" at bounding box center [1381, 200] width 98 height 30
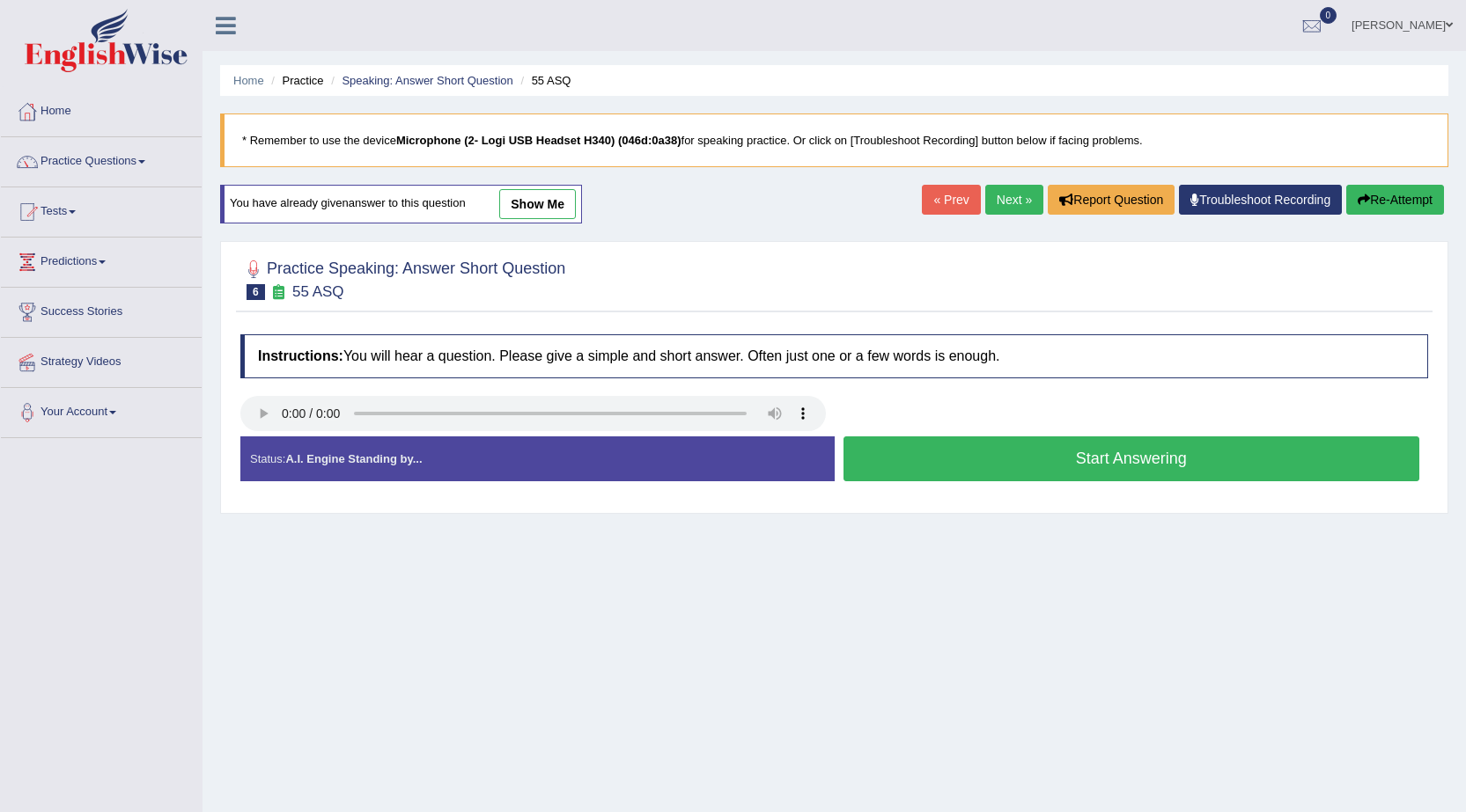
click at [1037, 454] on button "Start Answering" at bounding box center [1131, 458] width 577 height 45
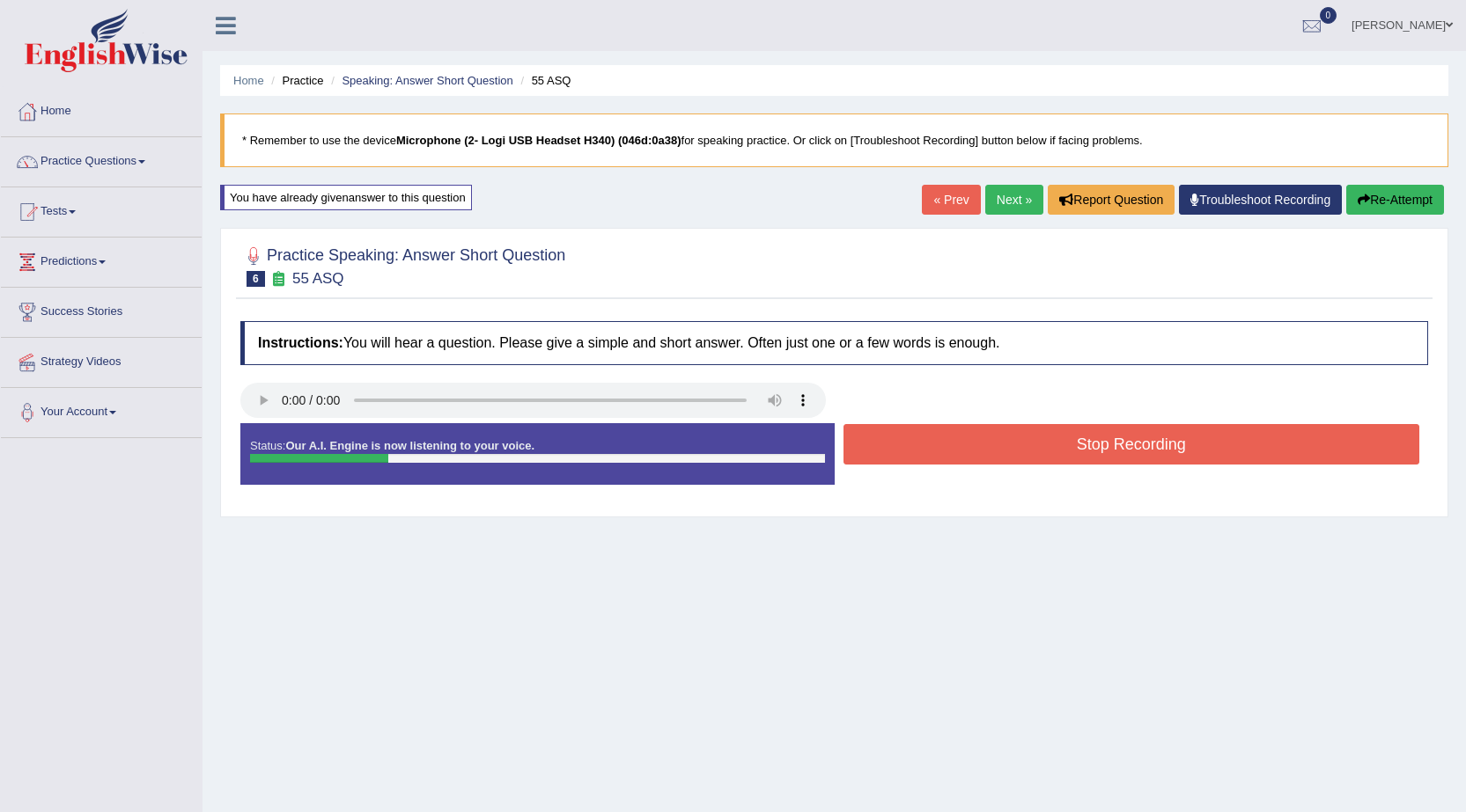
click at [1037, 454] on button "Stop Recording" at bounding box center [1131, 444] width 577 height 41
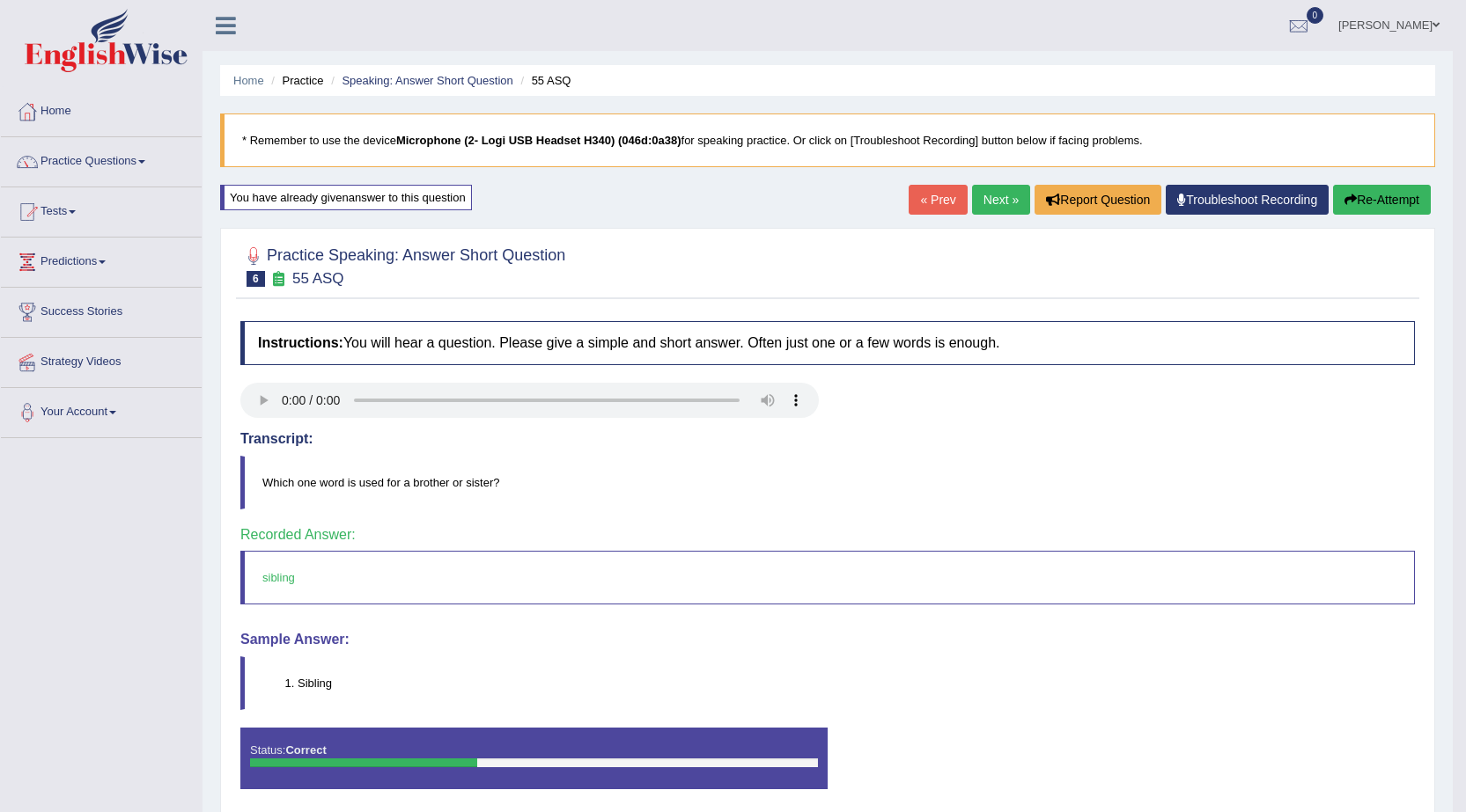
click at [1003, 195] on link "Next »" at bounding box center [1001, 200] width 58 height 30
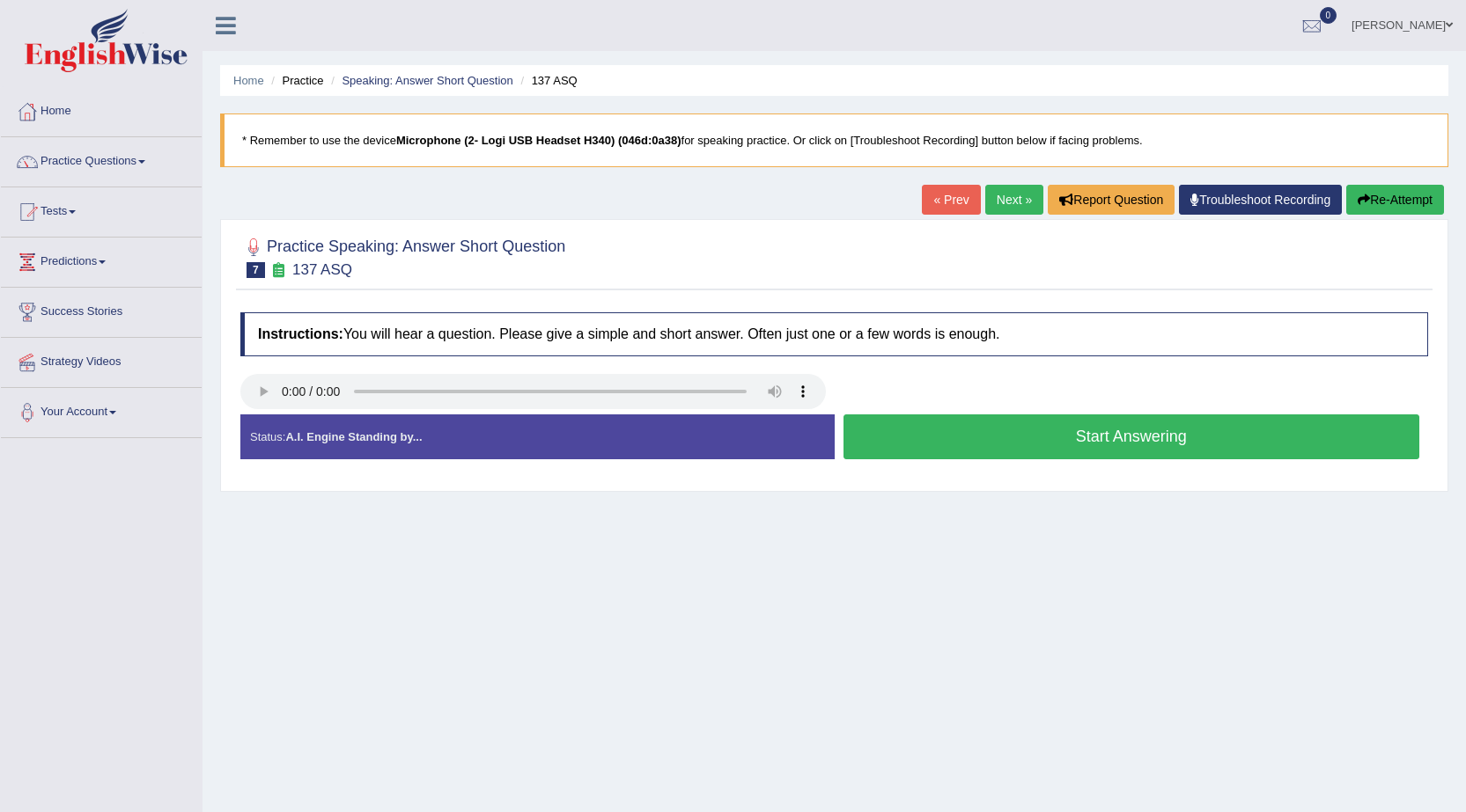
click at [1100, 438] on button "Start Answering" at bounding box center [1131, 436] width 577 height 45
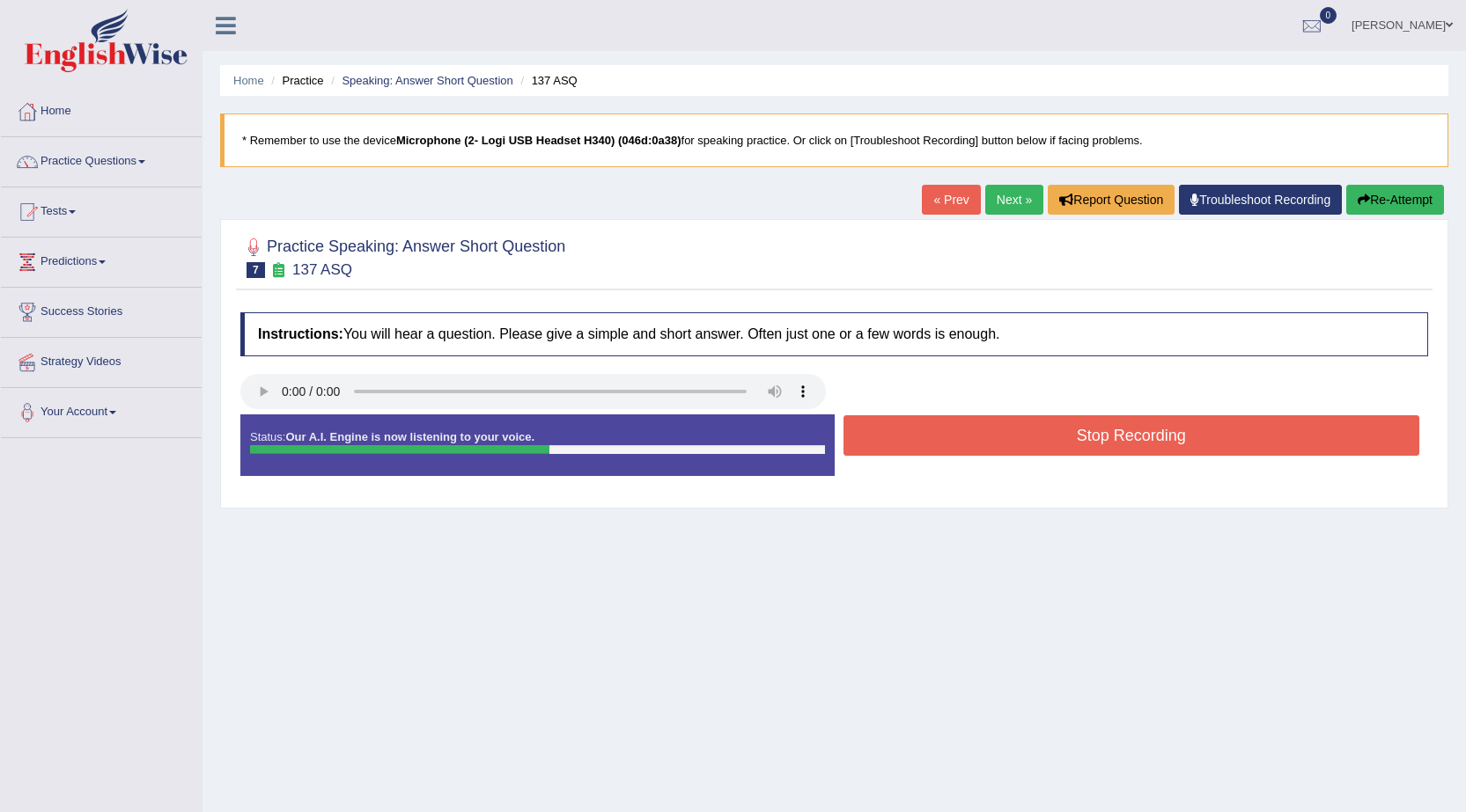
click at [1087, 428] on button "Stop Recording" at bounding box center [1131, 435] width 577 height 41
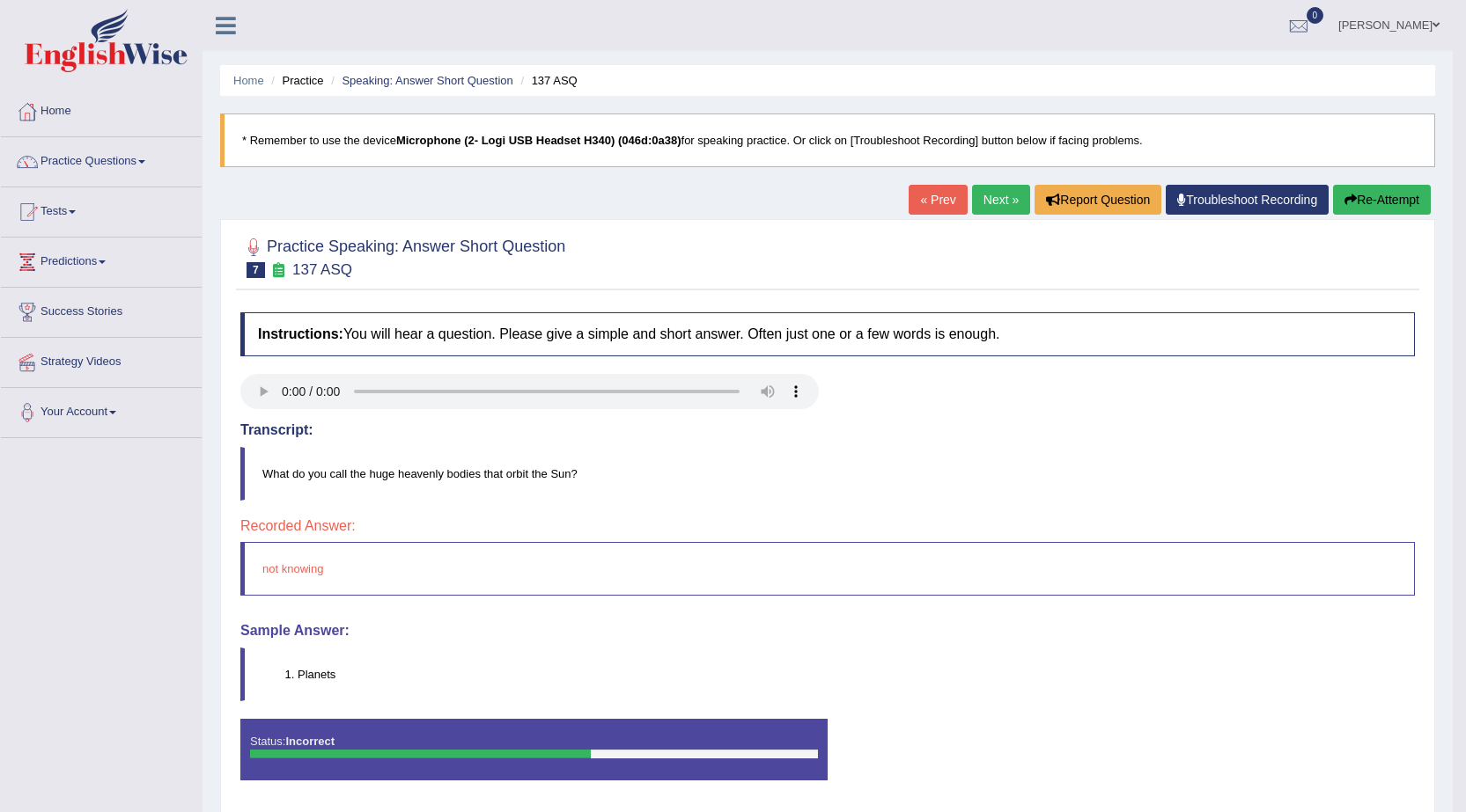
click at [1373, 199] on button "Re-Attempt" at bounding box center [1381, 200] width 98 height 30
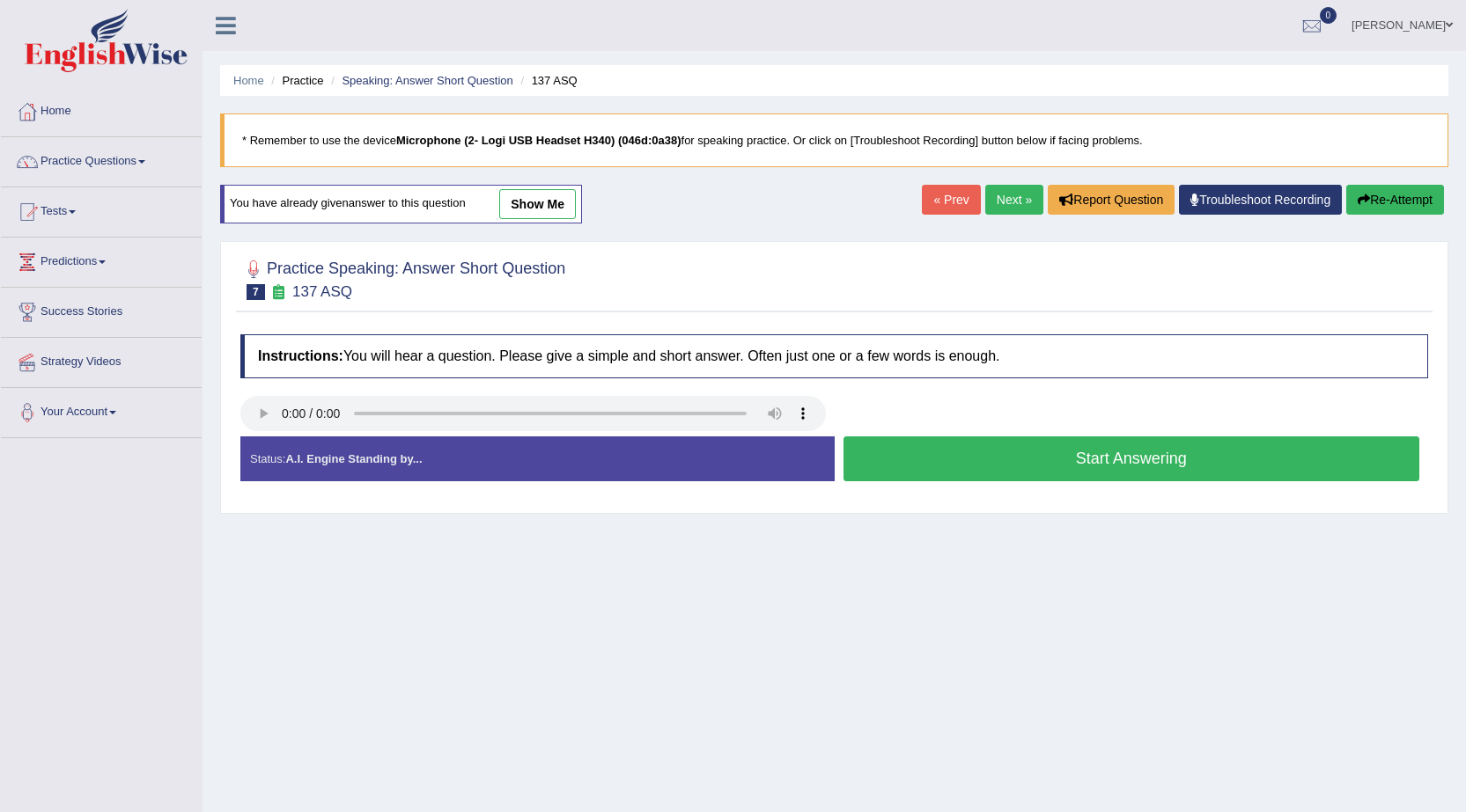
click at [963, 462] on button "Start Answering" at bounding box center [1131, 458] width 577 height 45
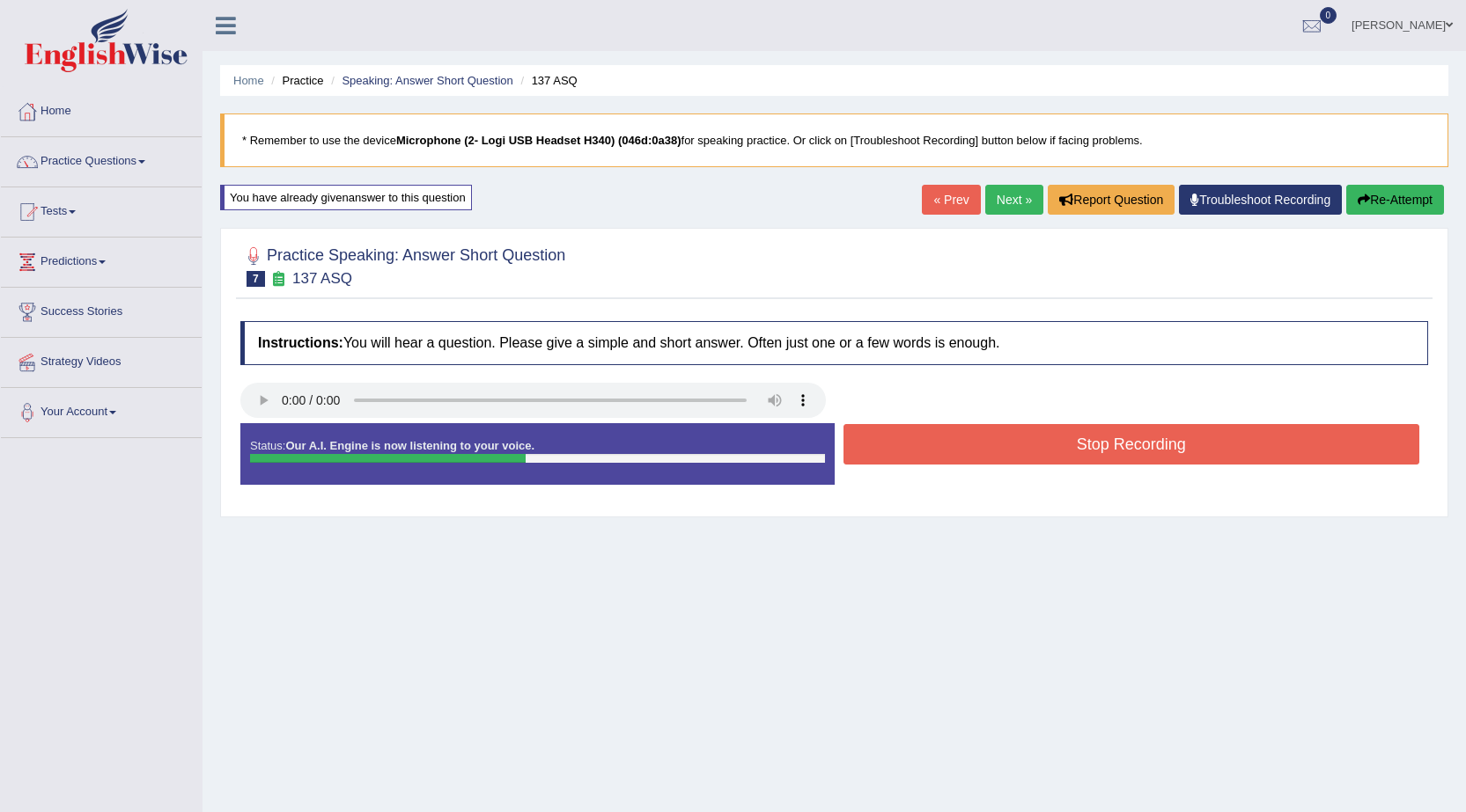
click at [1047, 448] on button "Stop Recording" at bounding box center [1131, 444] width 577 height 41
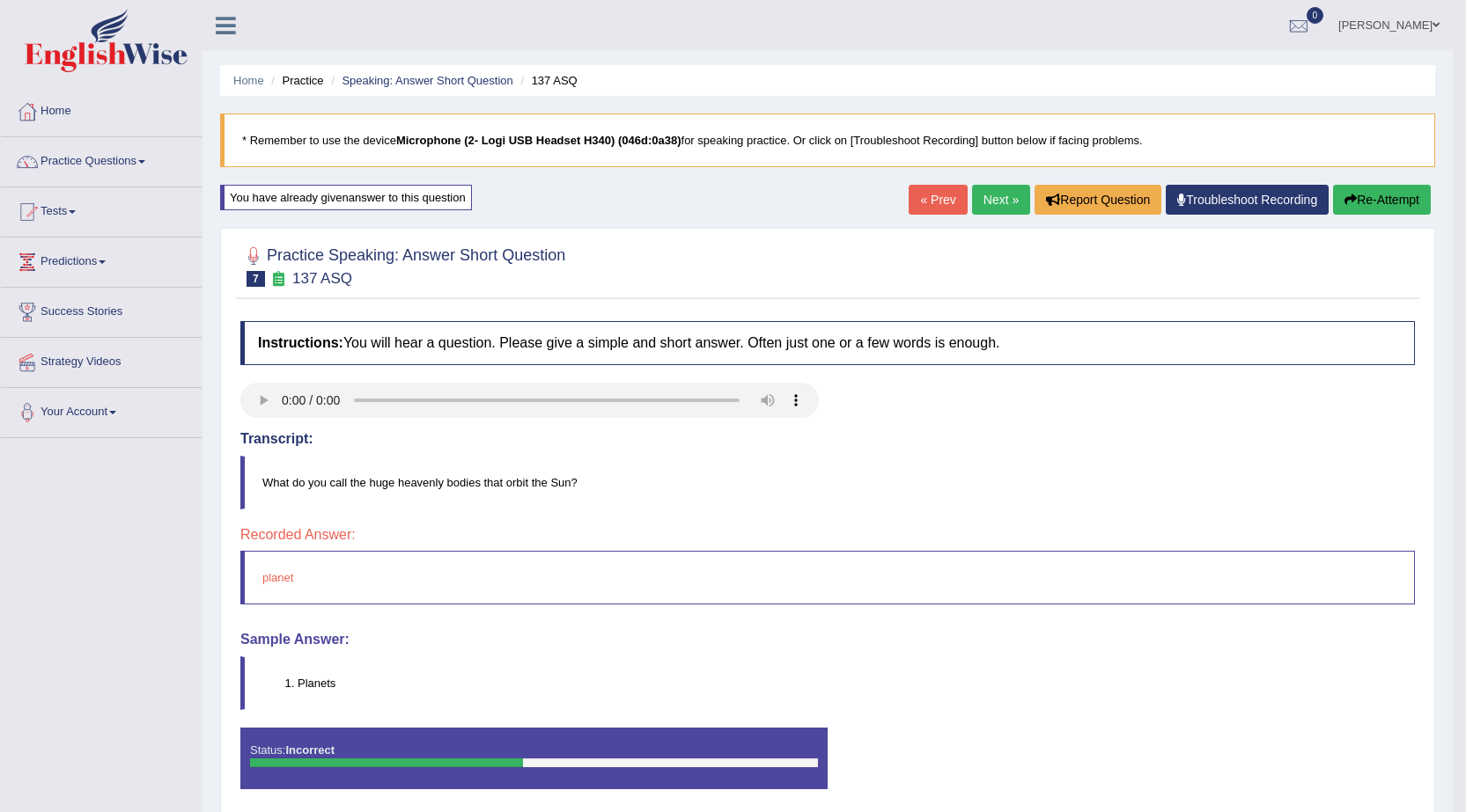
click at [1369, 193] on button "Re-Attempt" at bounding box center [1381, 200] width 98 height 30
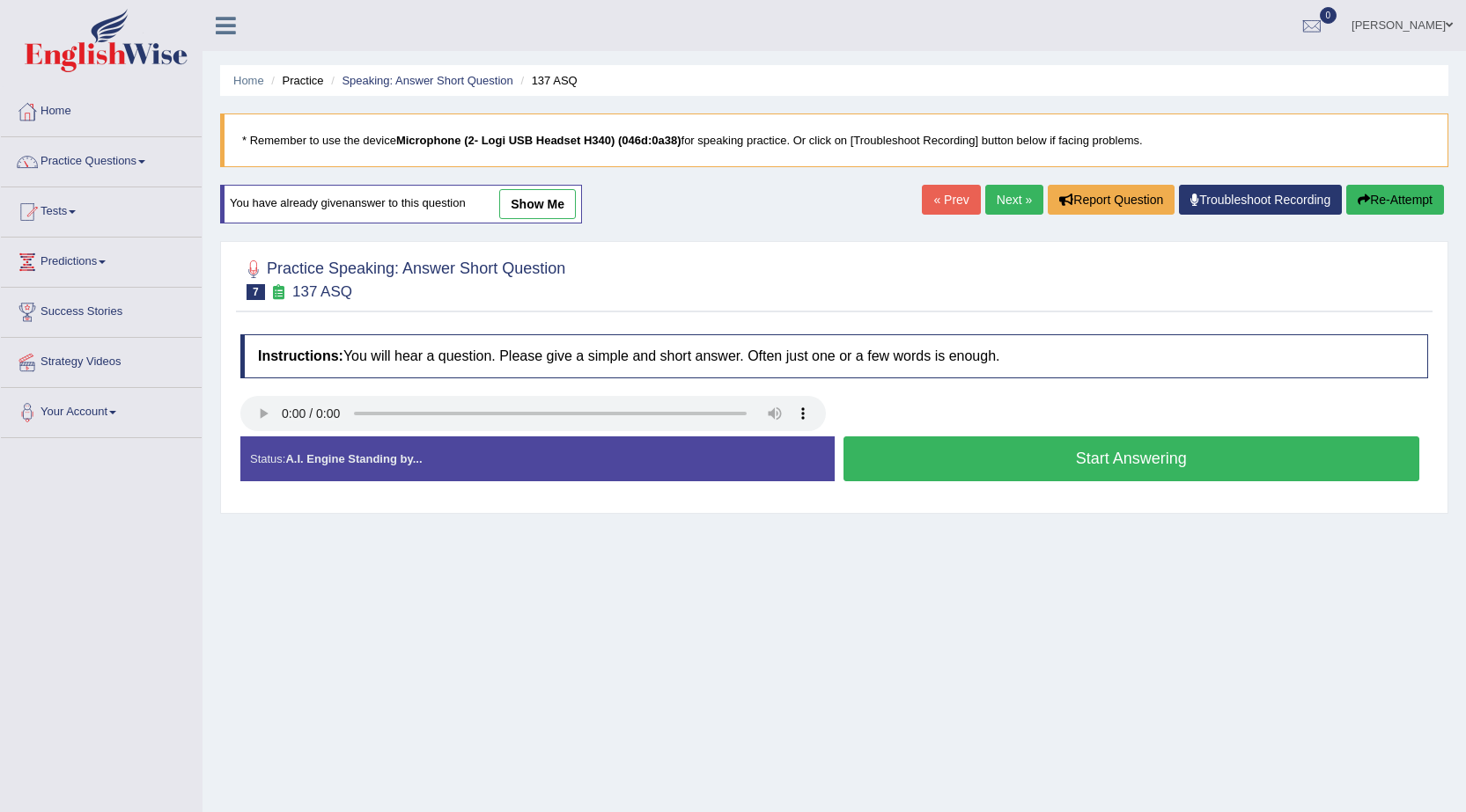
click at [1049, 459] on button "Start Answering" at bounding box center [1131, 458] width 577 height 45
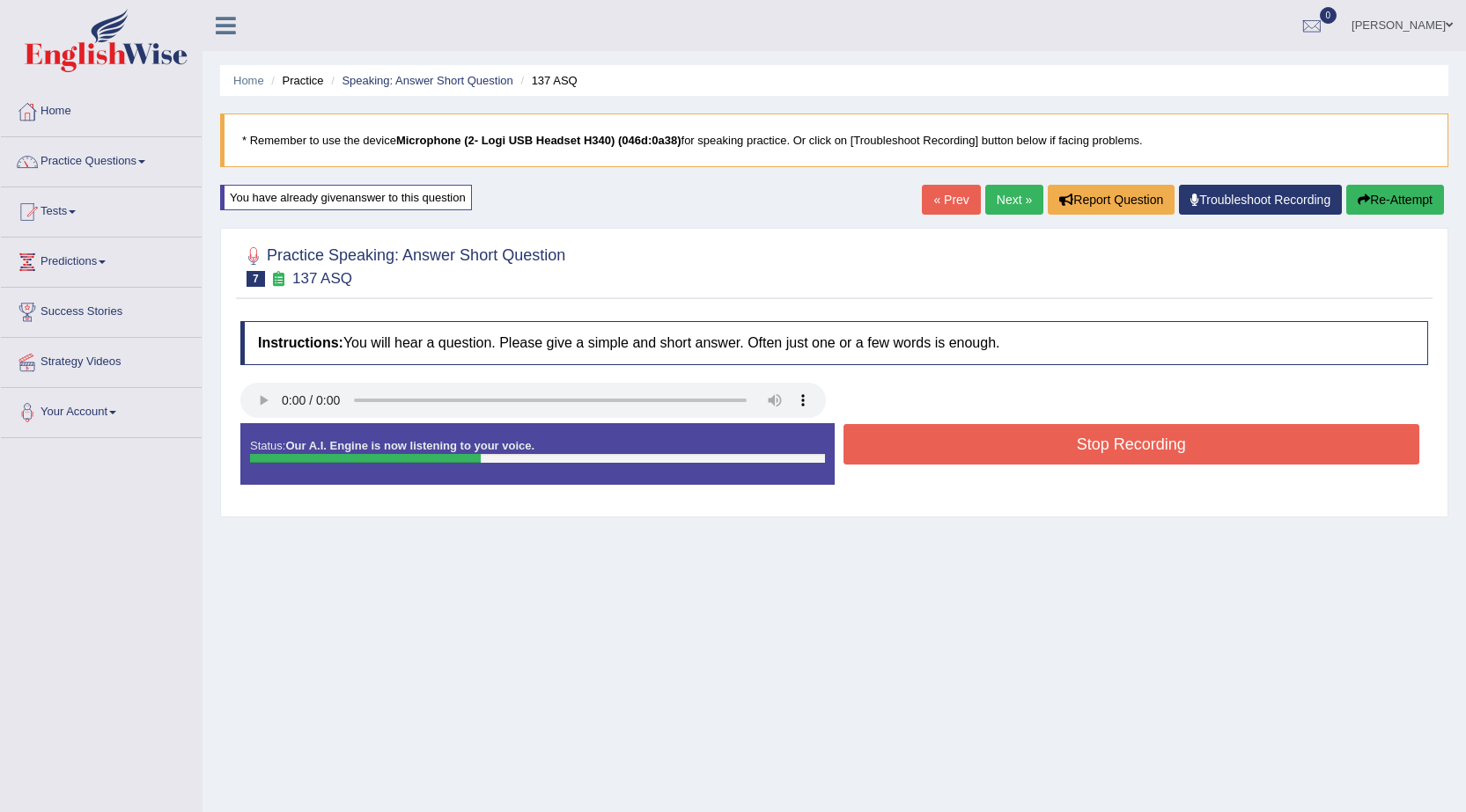
click at [1060, 445] on button "Stop Recording" at bounding box center [1131, 444] width 577 height 41
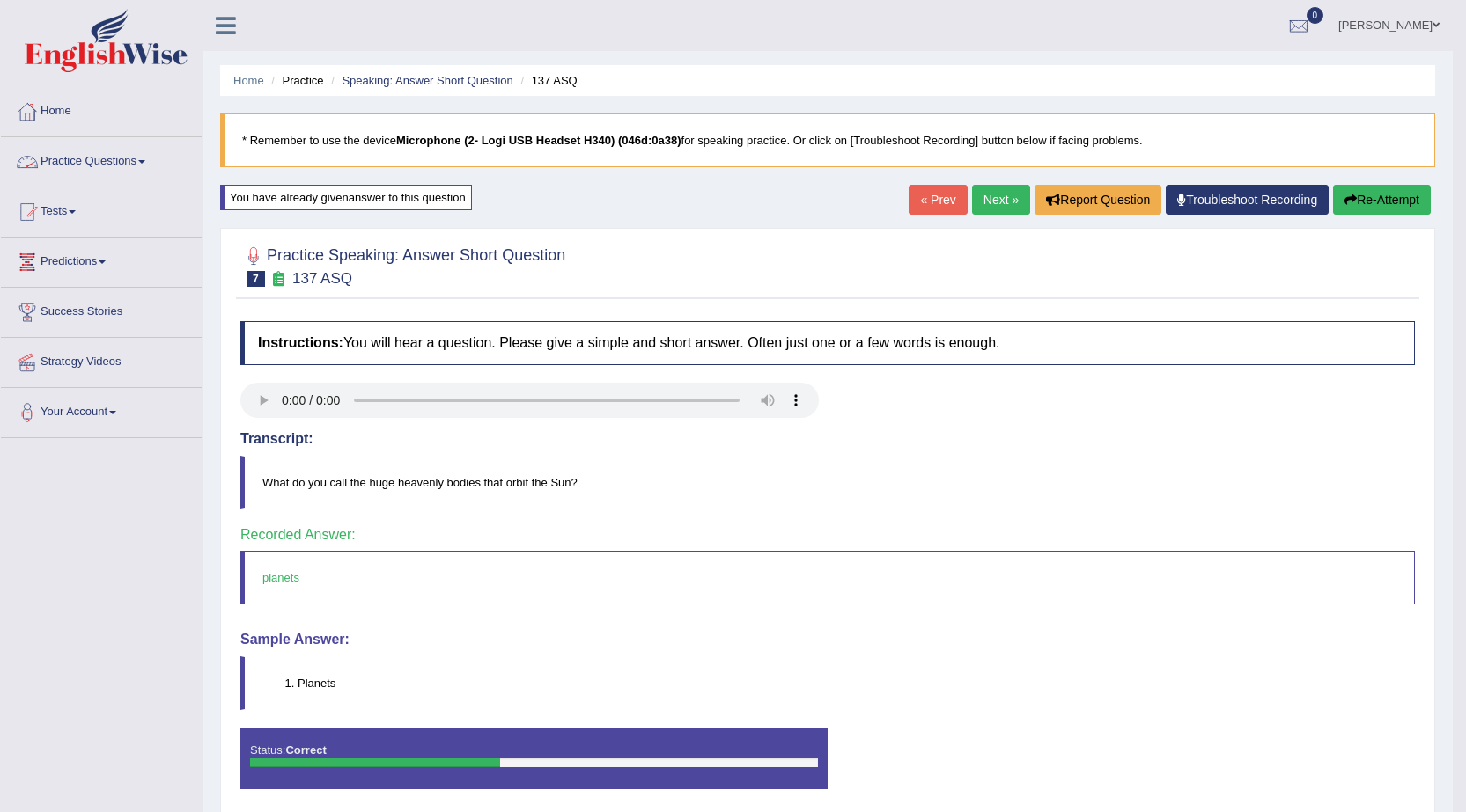
click at [142, 161] on link "Practice Questions" at bounding box center [101, 159] width 200 height 44
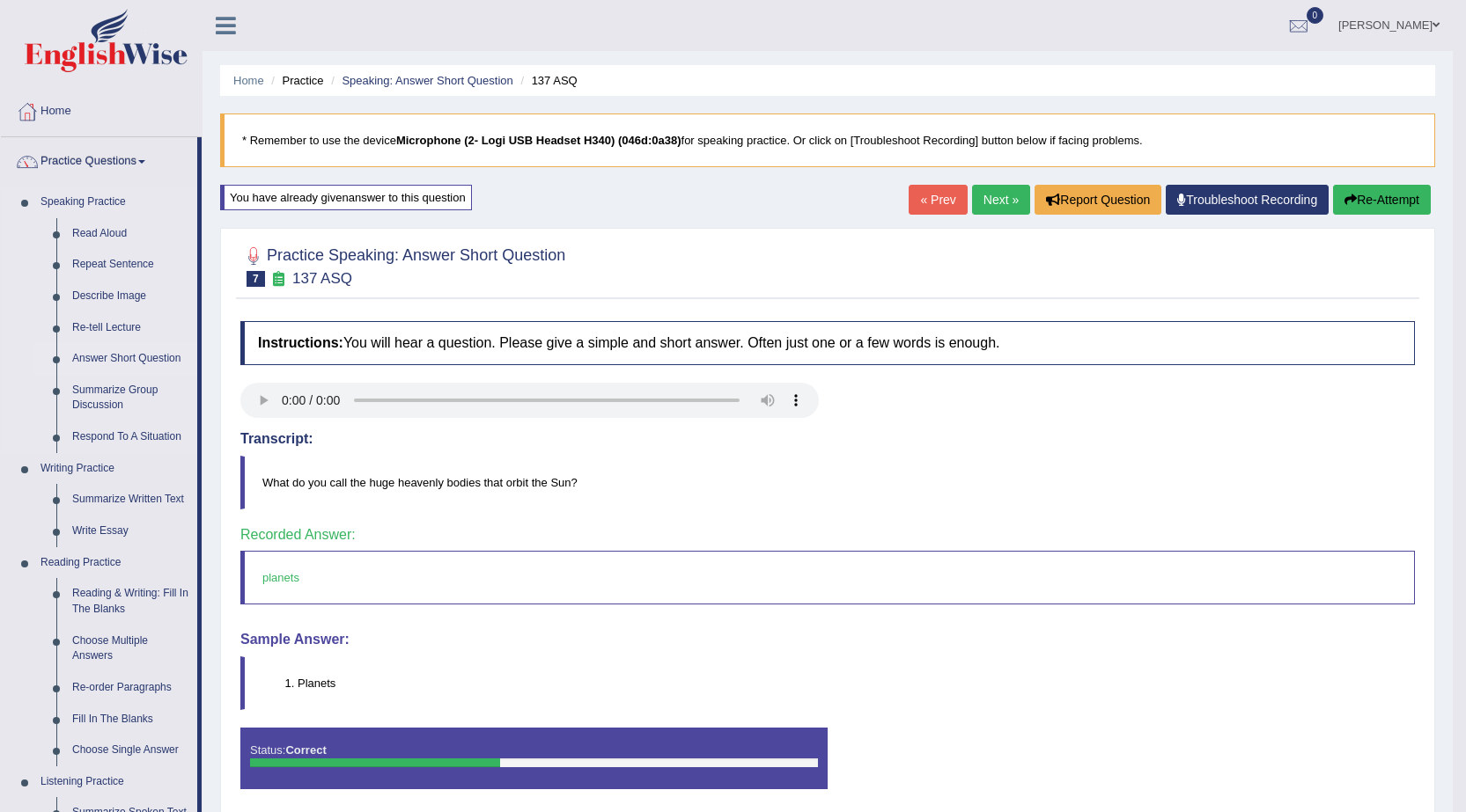
click at [132, 355] on link "Answer Short Question" at bounding box center [130, 360] width 133 height 32
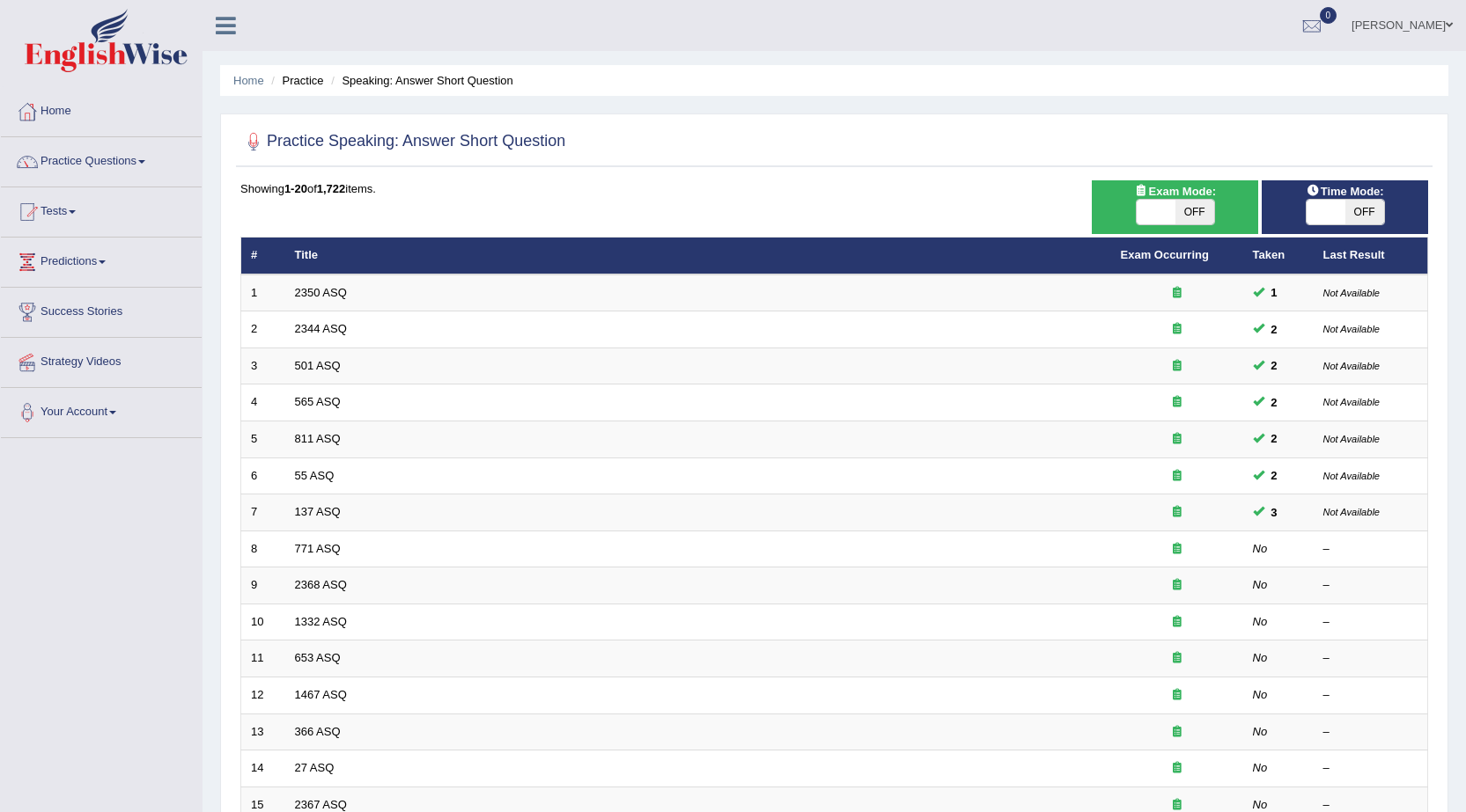
click at [147, 159] on link "Practice Questions" at bounding box center [101, 159] width 200 height 44
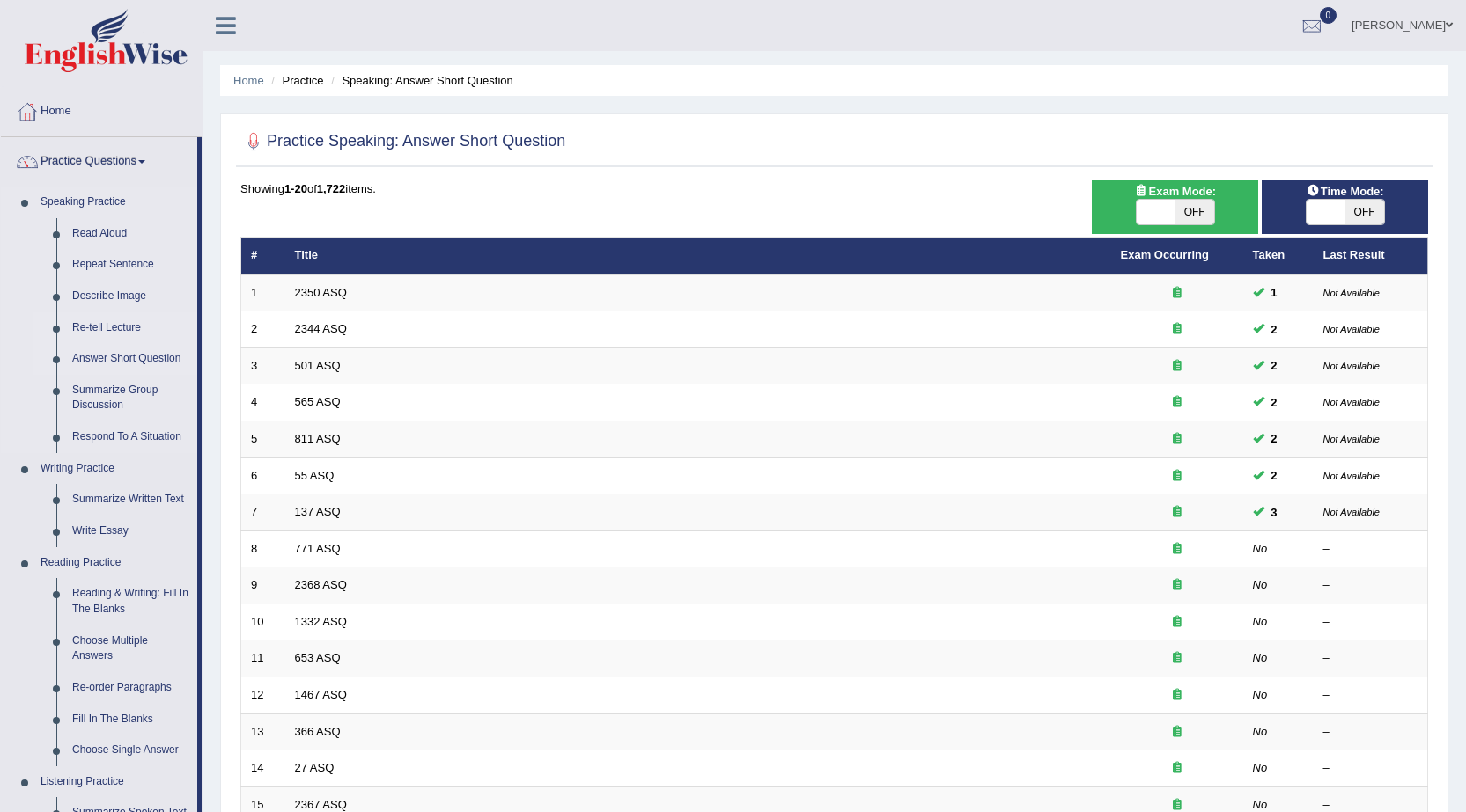
click at [121, 327] on link "Re-tell Lecture" at bounding box center [130, 329] width 133 height 32
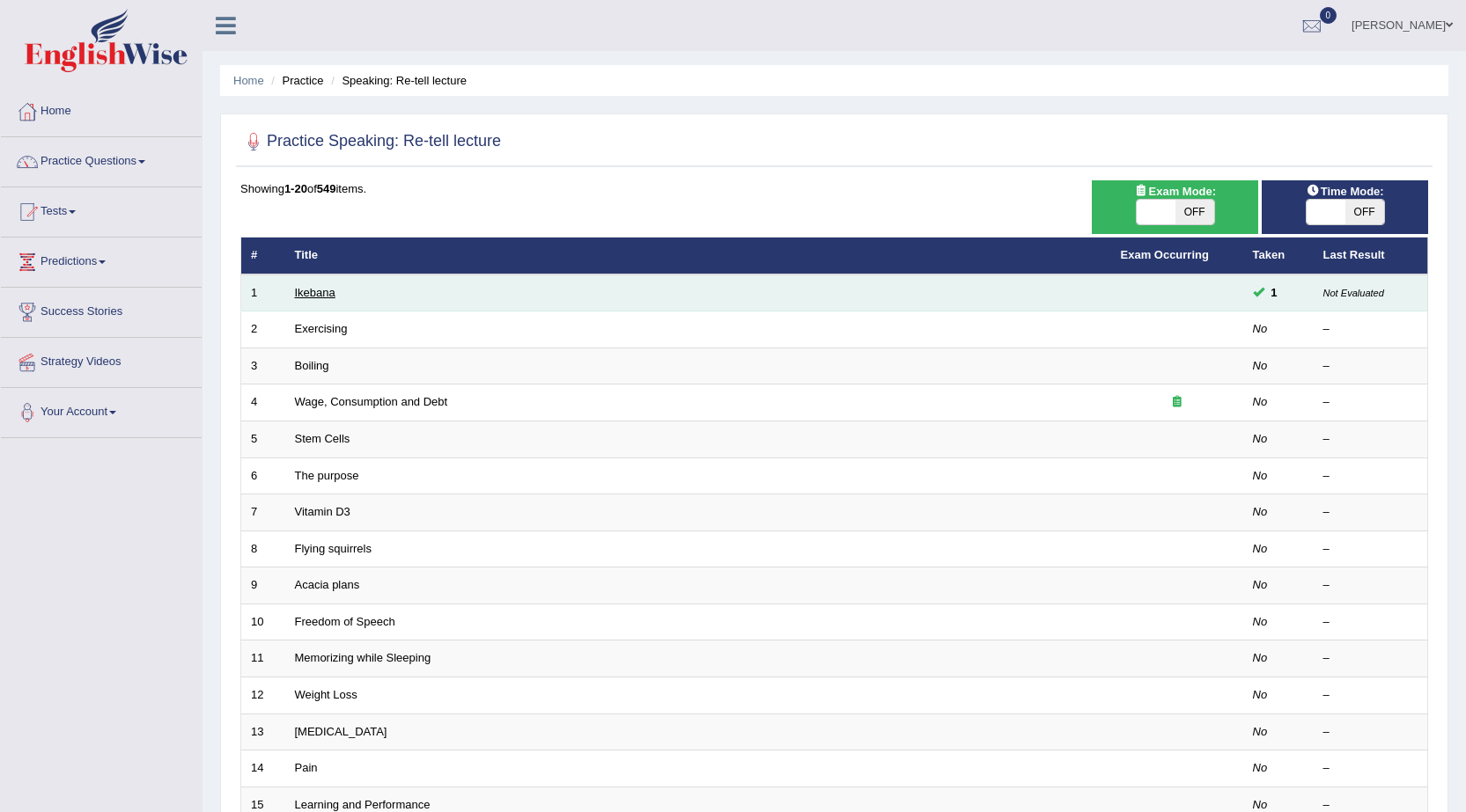
click at [328, 291] on link "Ikebana" at bounding box center [315, 292] width 41 height 13
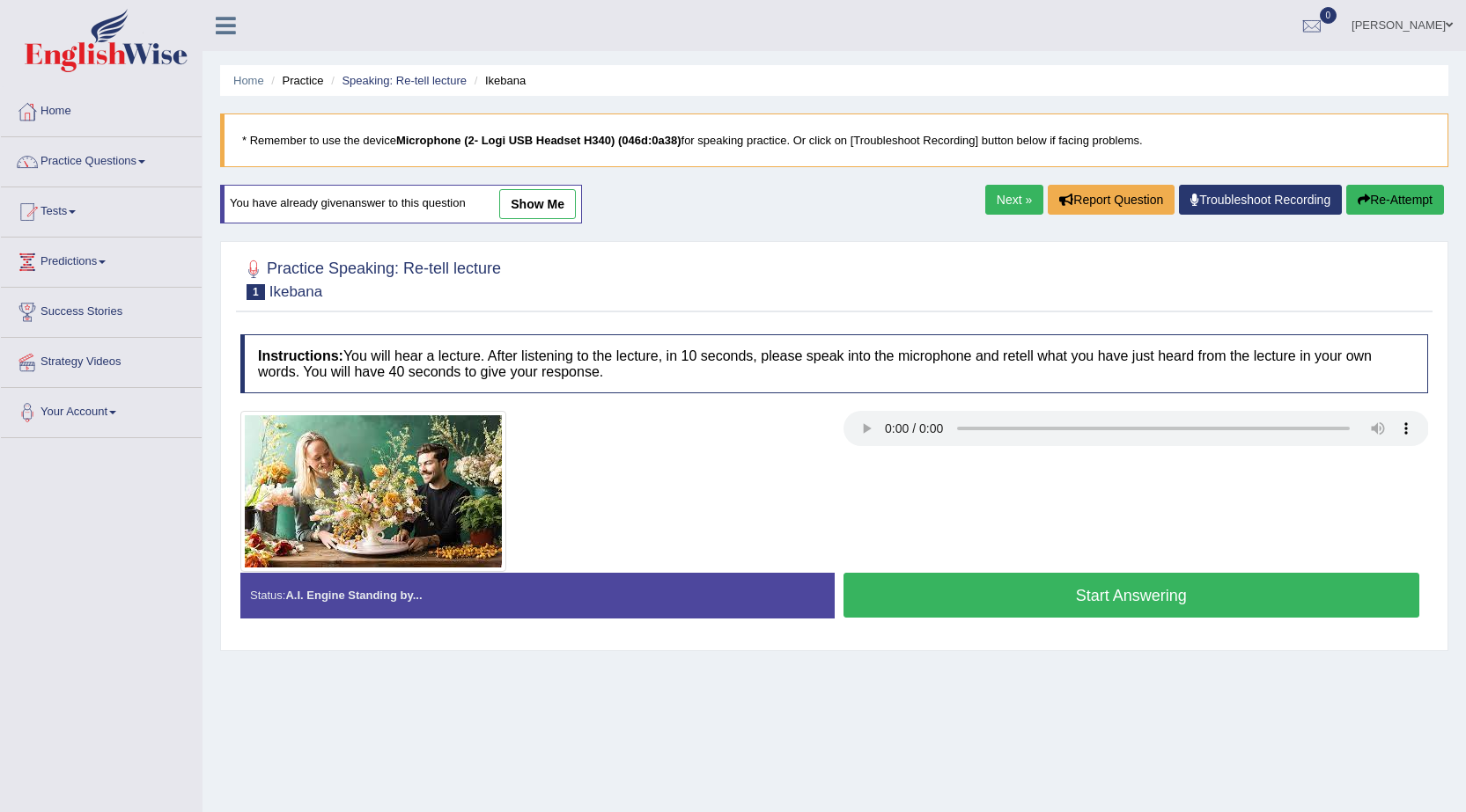
click at [147, 155] on link "Practice Questions" at bounding box center [101, 159] width 200 height 44
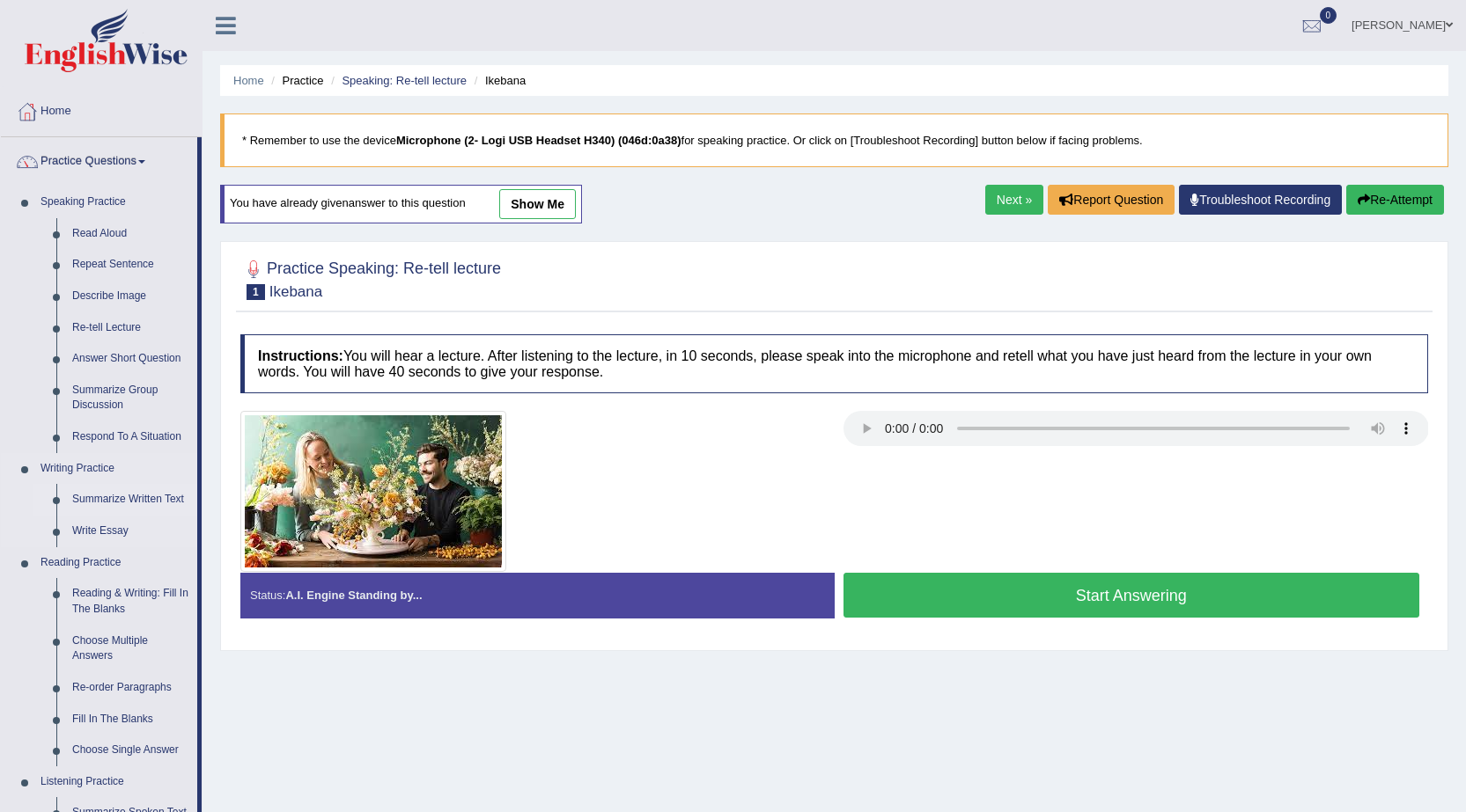
click at [110, 497] on link "Summarize Written Text" at bounding box center [130, 500] width 133 height 32
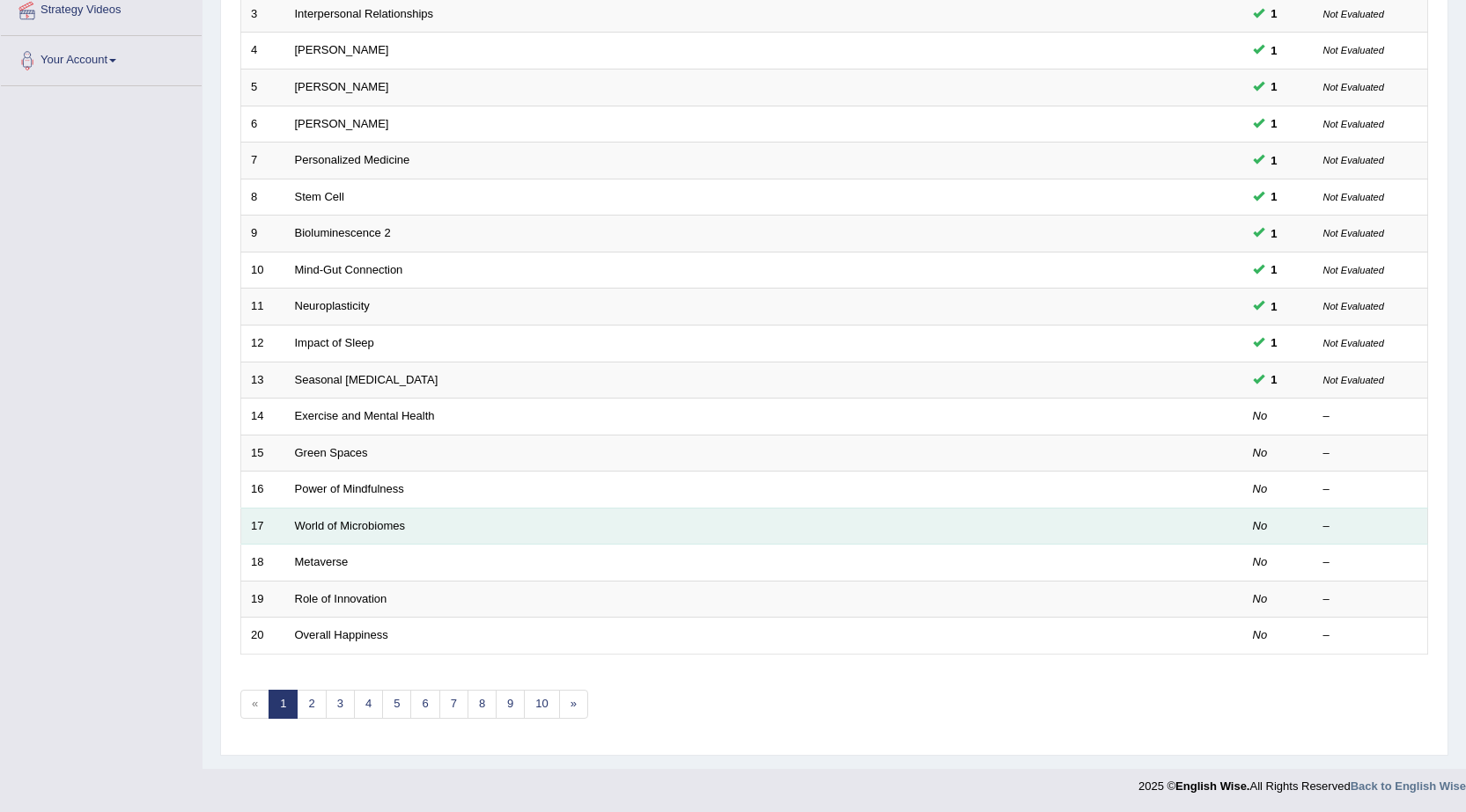
scroll to position [353, 0]
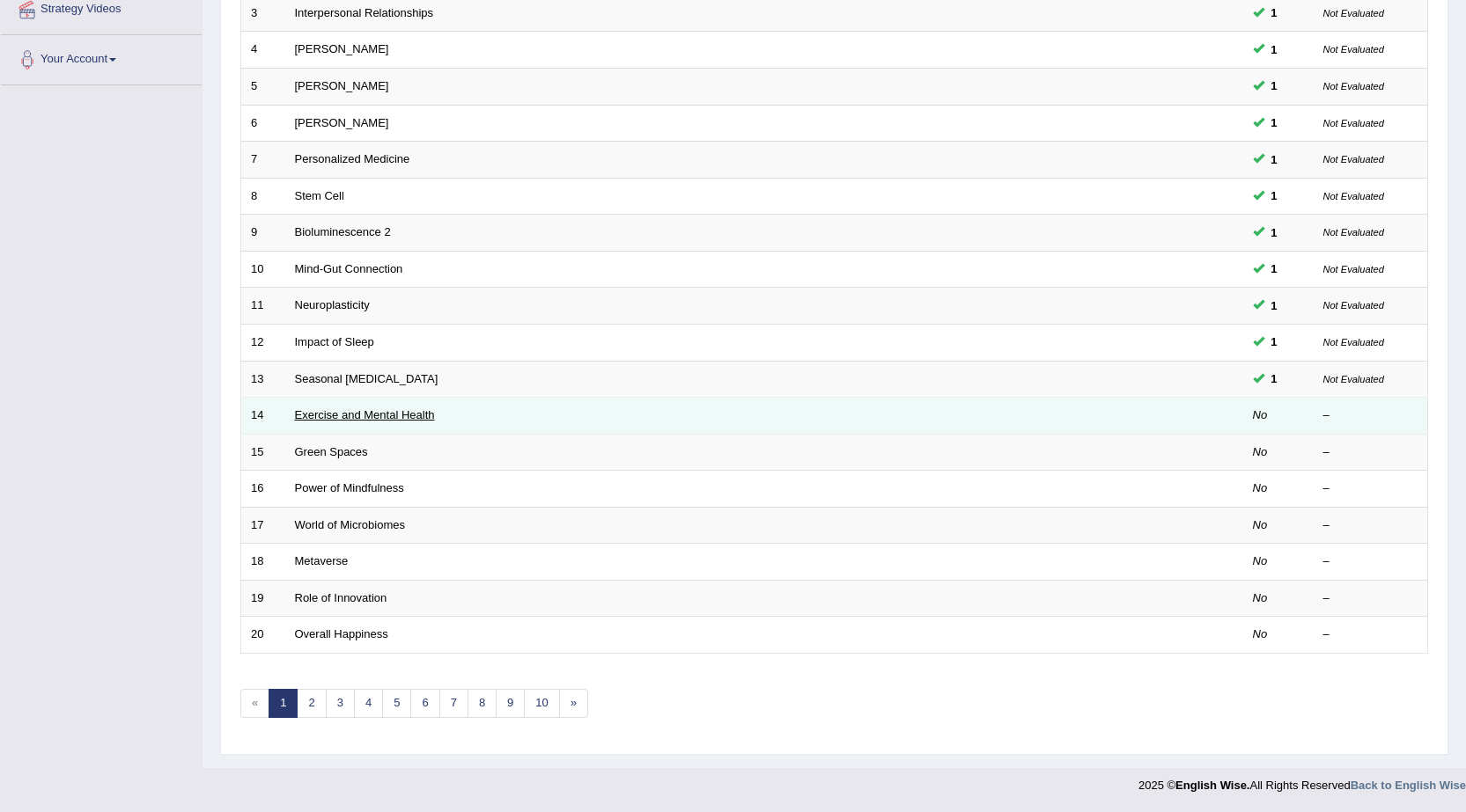
click at [376, 413] on link "Exercise and Mental Health" at bounding box center [365, 414] width 140 height 13
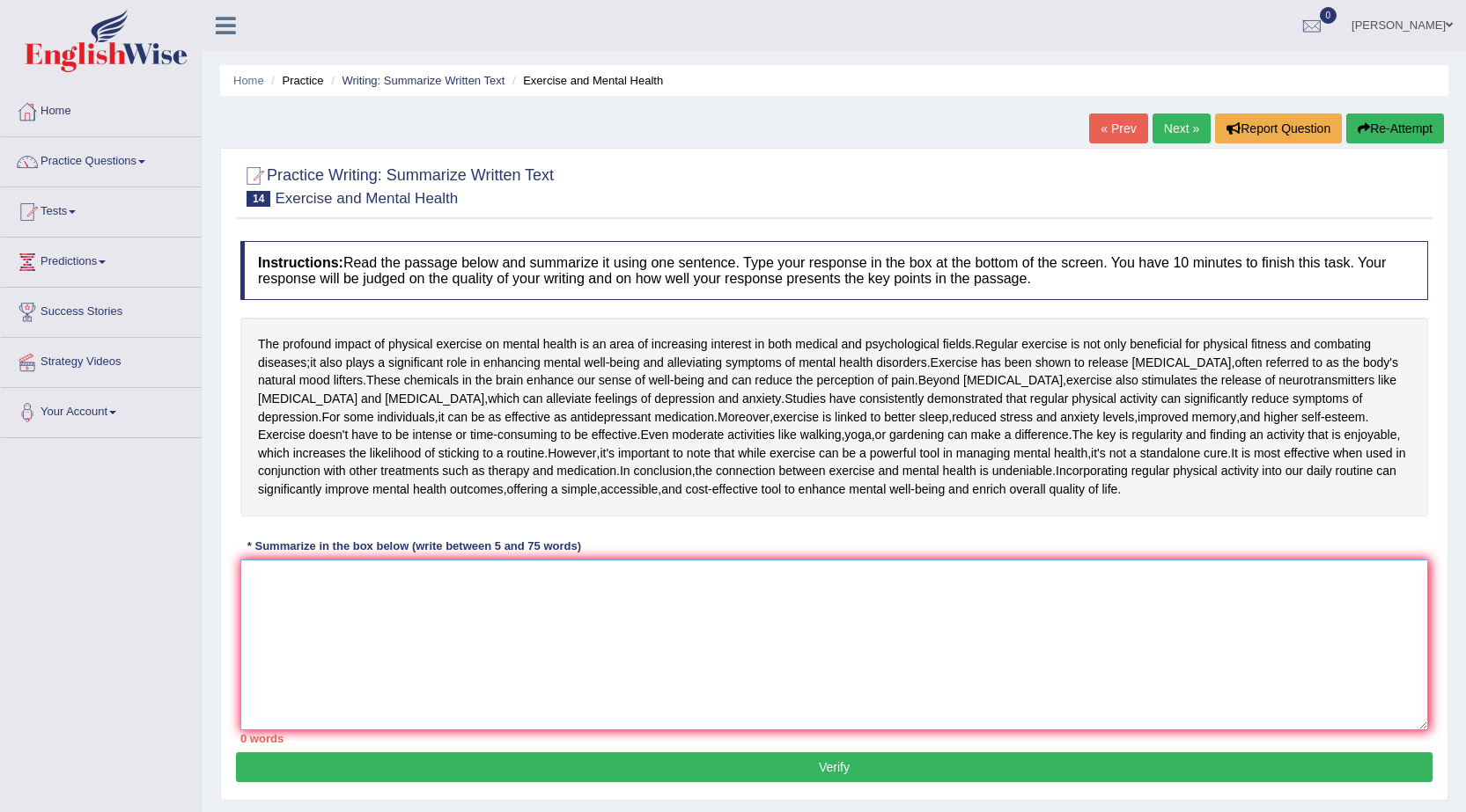
click at [443, 683] on textarea at bounding box center [834, 645] width 1188 height 170
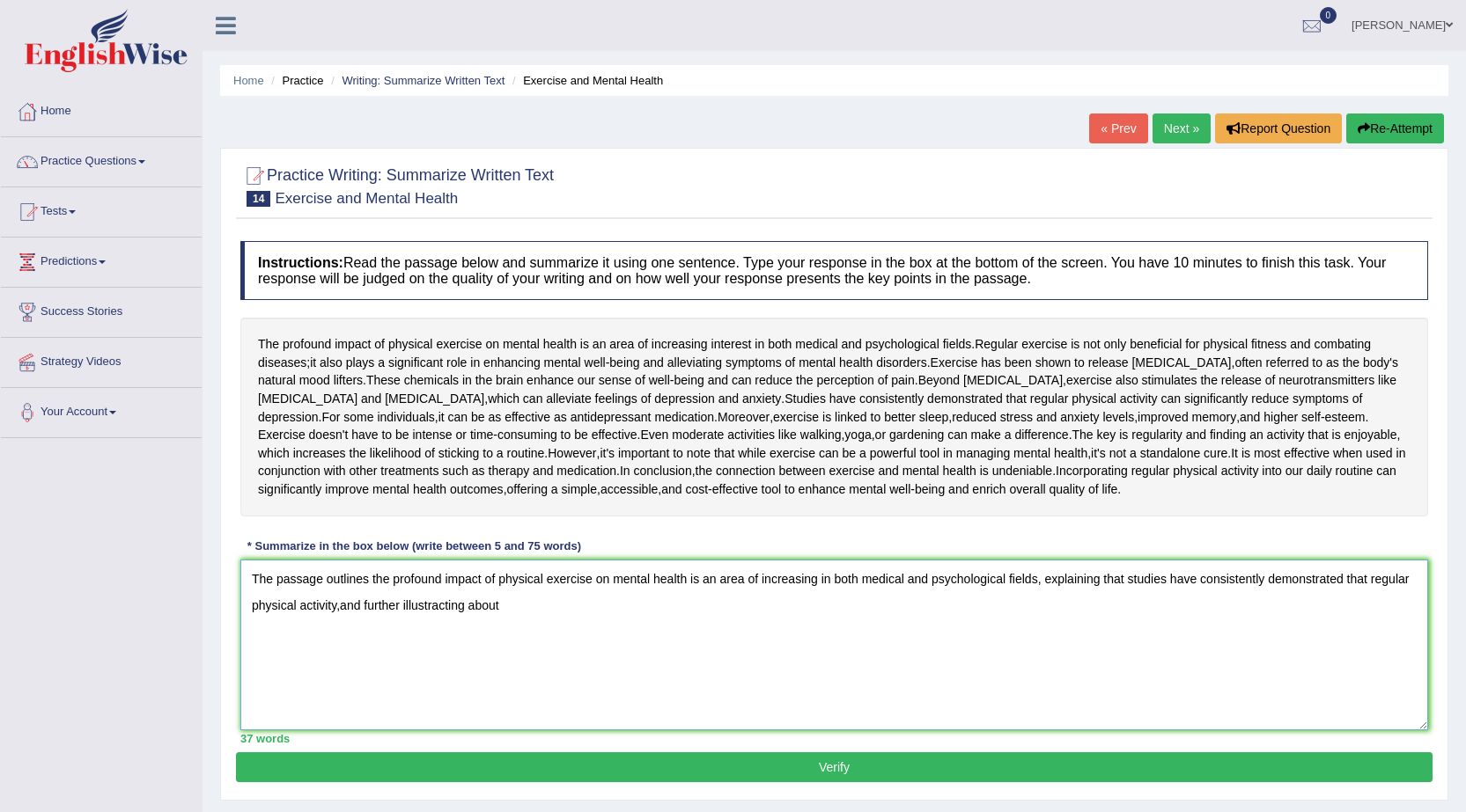
click at [442, 658] on textarea "The passage outlines the profound impact of physical exercise on mental health …" at bounding box center [834, 645] width 1188 height 170
click at [506, 658] on textarea "The passage outlines the profound impact of physical exercise on mental health …" at bounding box center [834, 645] width 1188 height 170
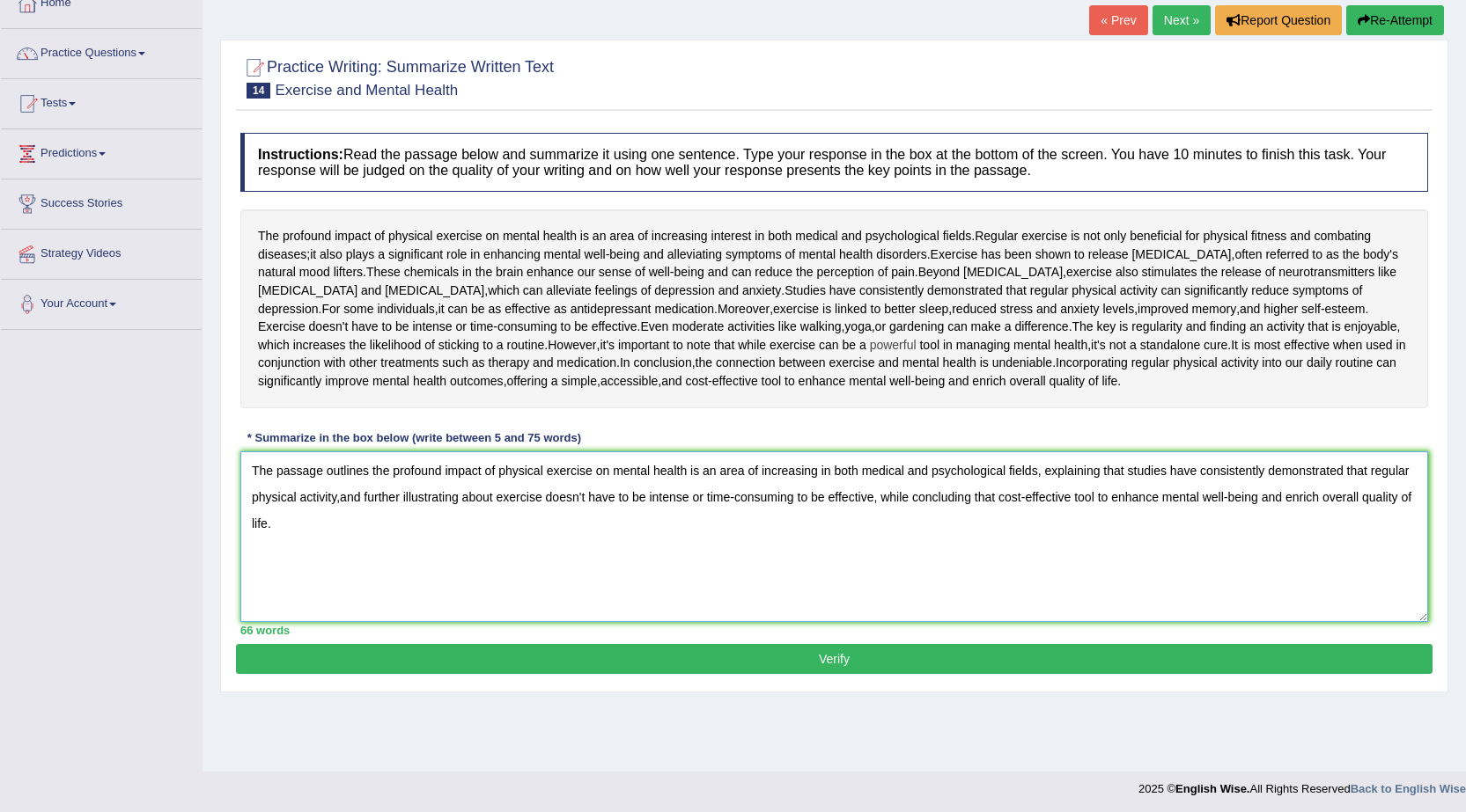
scroll to position [112, 0]
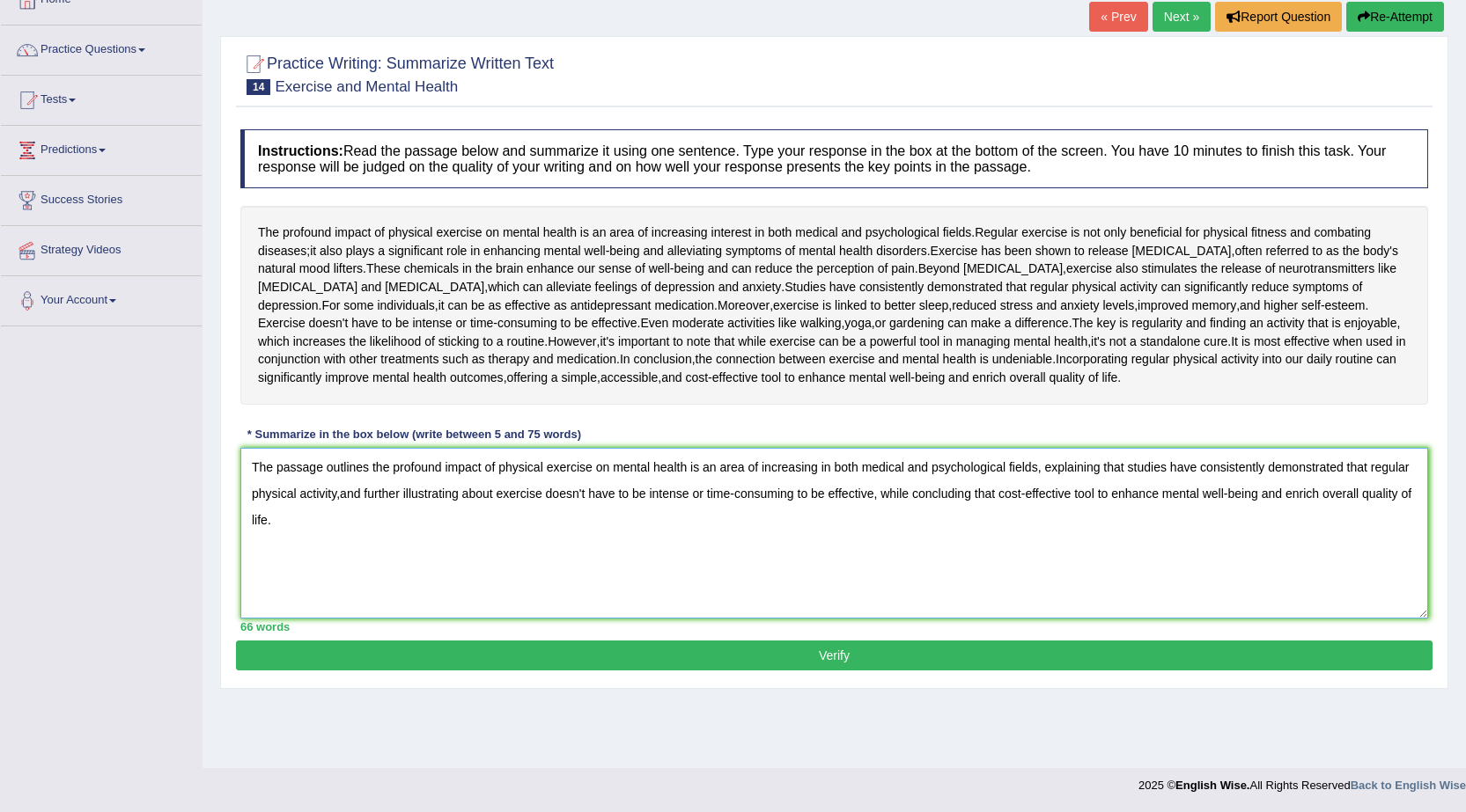
type textarea "The passage outlines the profound impact of physical exercise on mental health …"
click at [833, 671] on button "Verify" at bounding box center [834, 656] width 1197 height 30
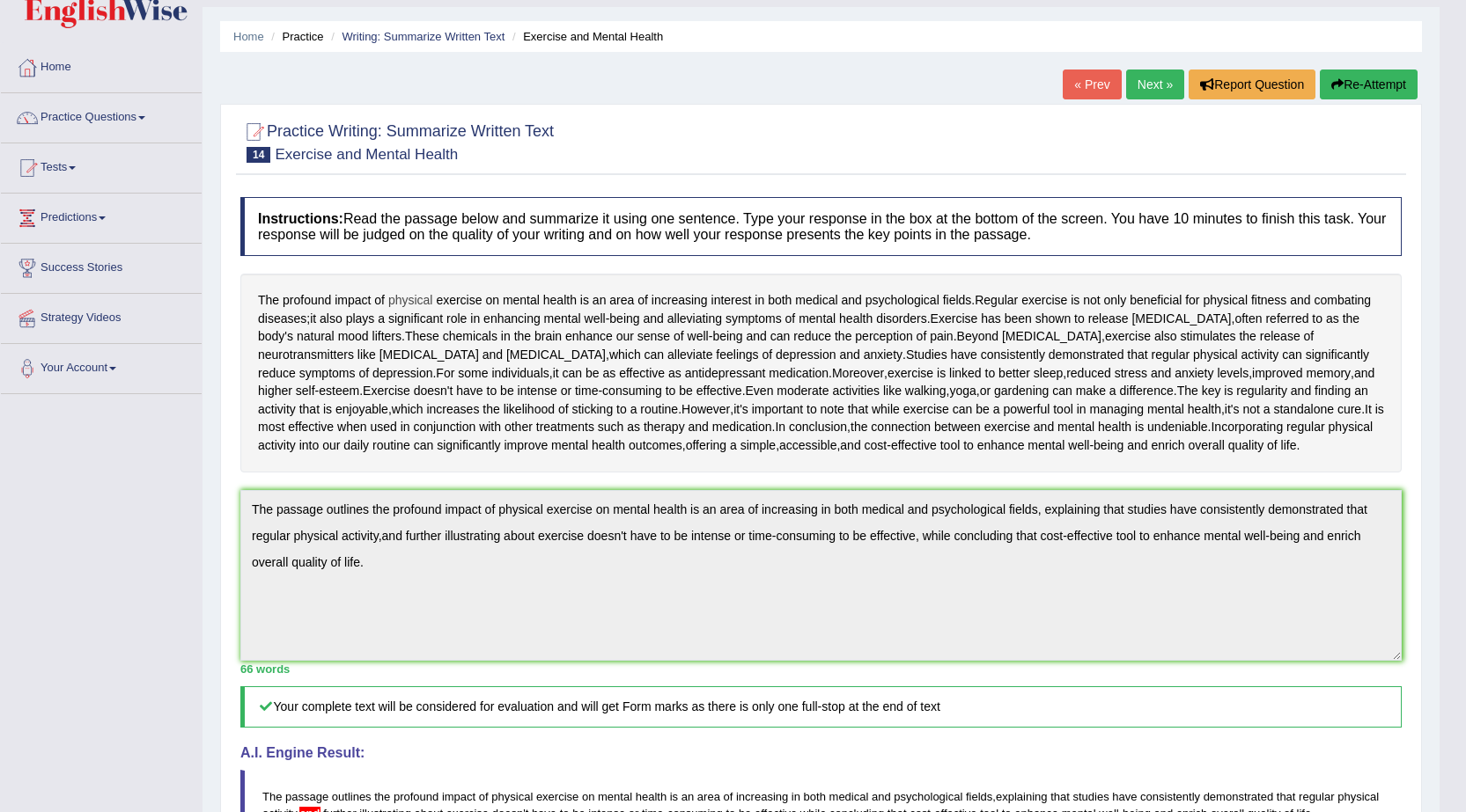
scroll to position [0, 0]
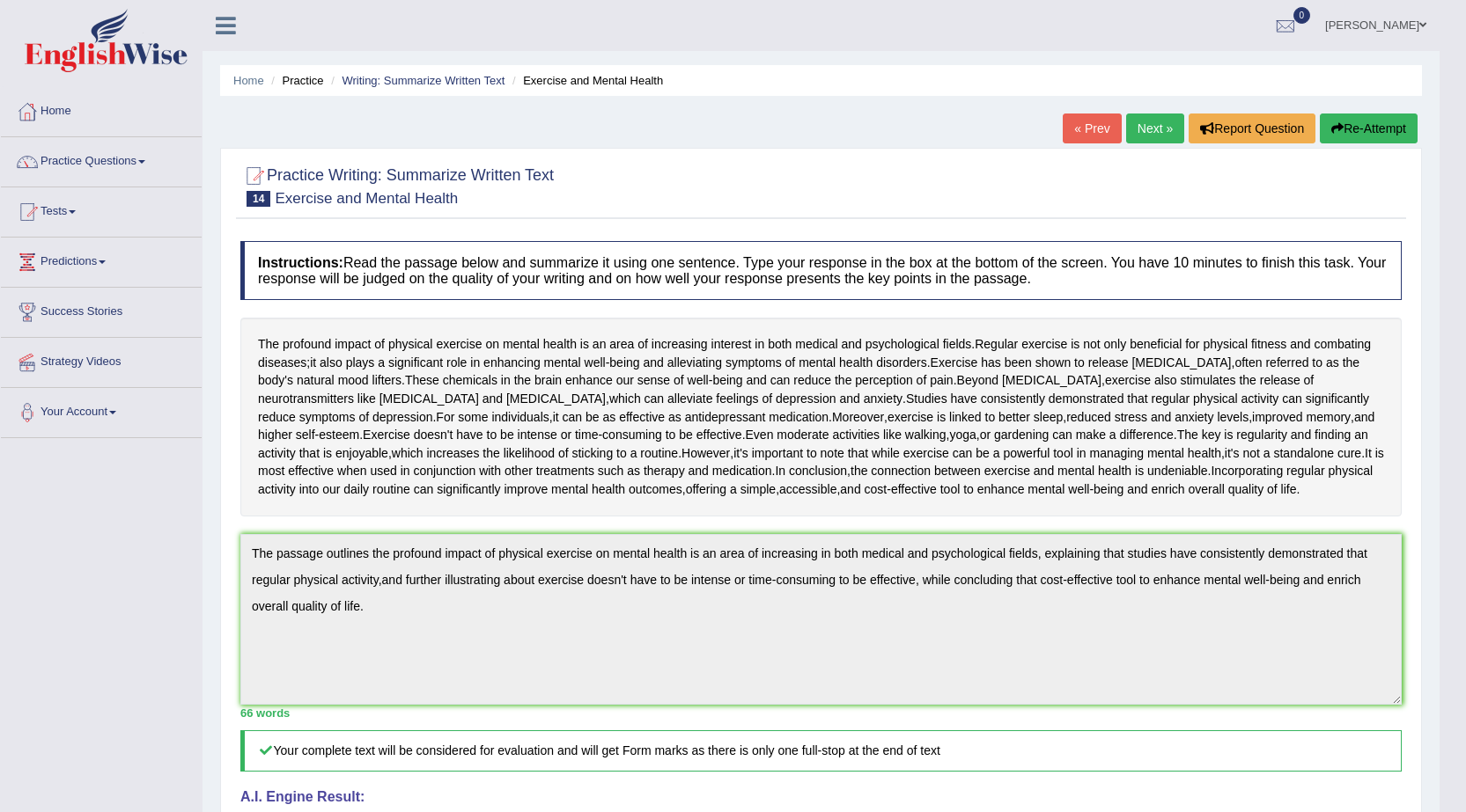
click at [1150, 131] on link "Next »" at bounding box center [1155, 129] width 58 height 30
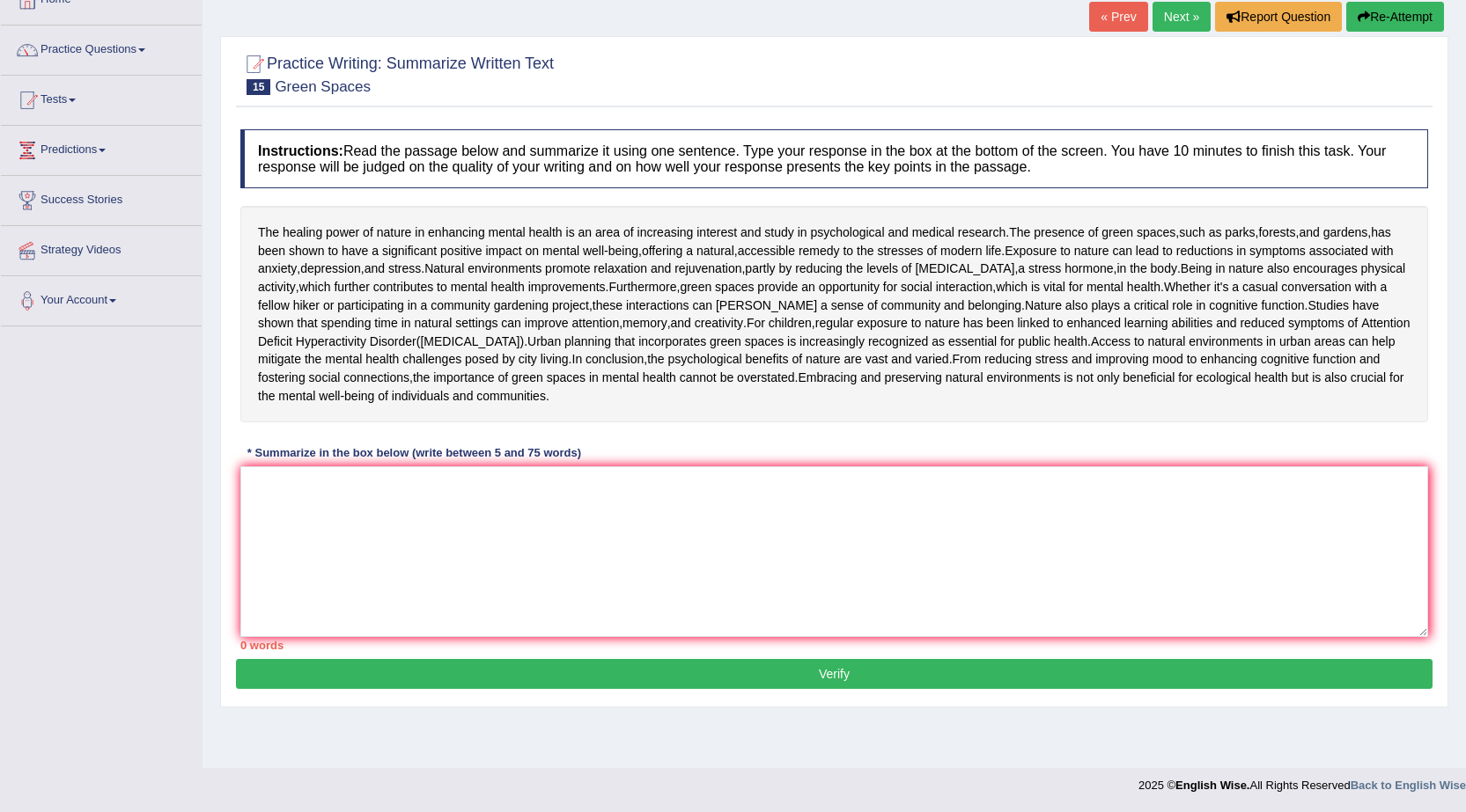
scroll to position [191, 0]
click at [555, 611] on textarea at bounding box center [834, 551] width 1188 height 170
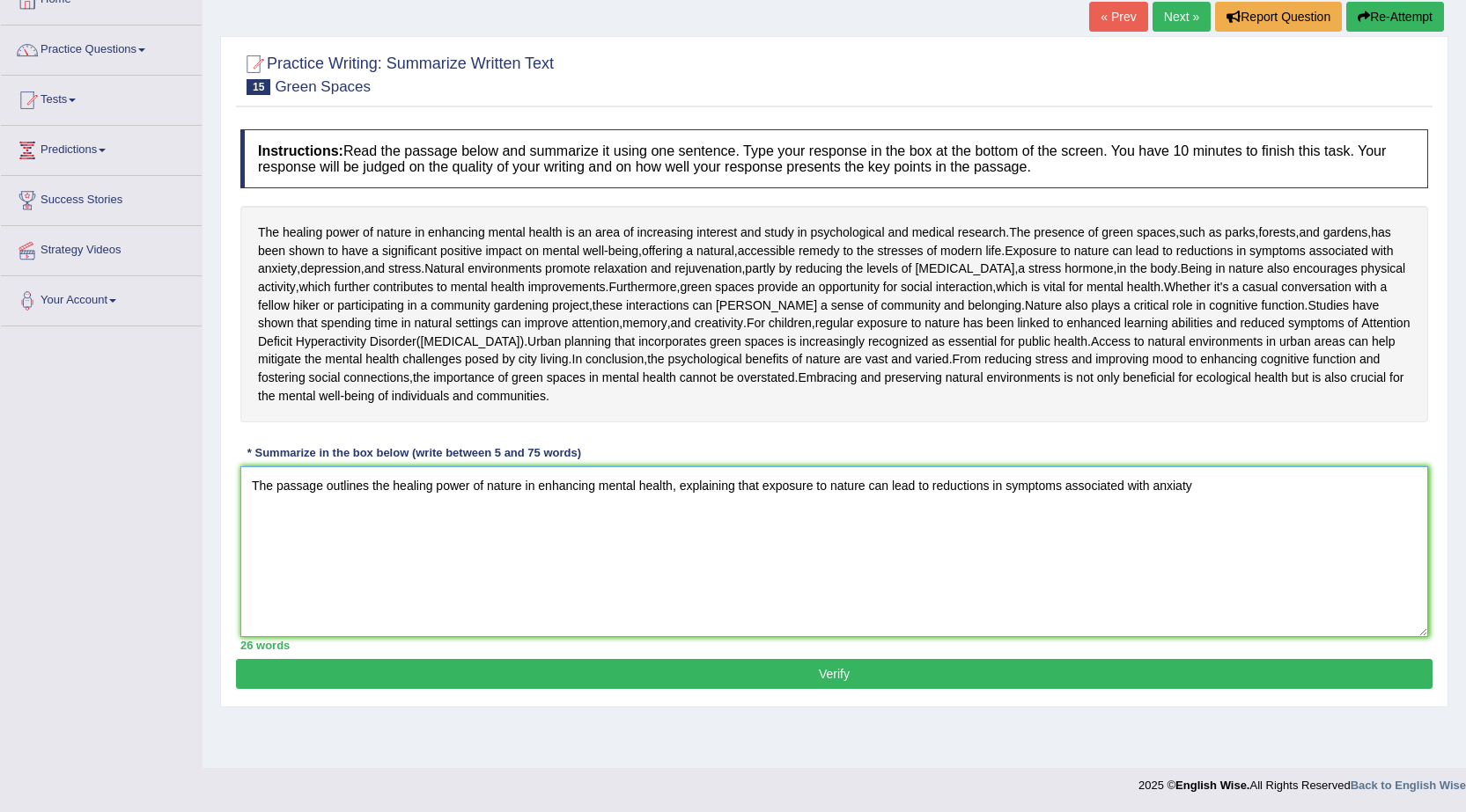
click at [1183, 532] on textarea "The passage outlines the healing power of nature in enhancing mental health, ex…" at bounding box center [834, 551] width 1188 height 170
click at [1218, 537] on textarea "The passage outlines the healing power of nature in enhancing mental health, ex…" at bounding box center [834, 551] width 1188 height 170
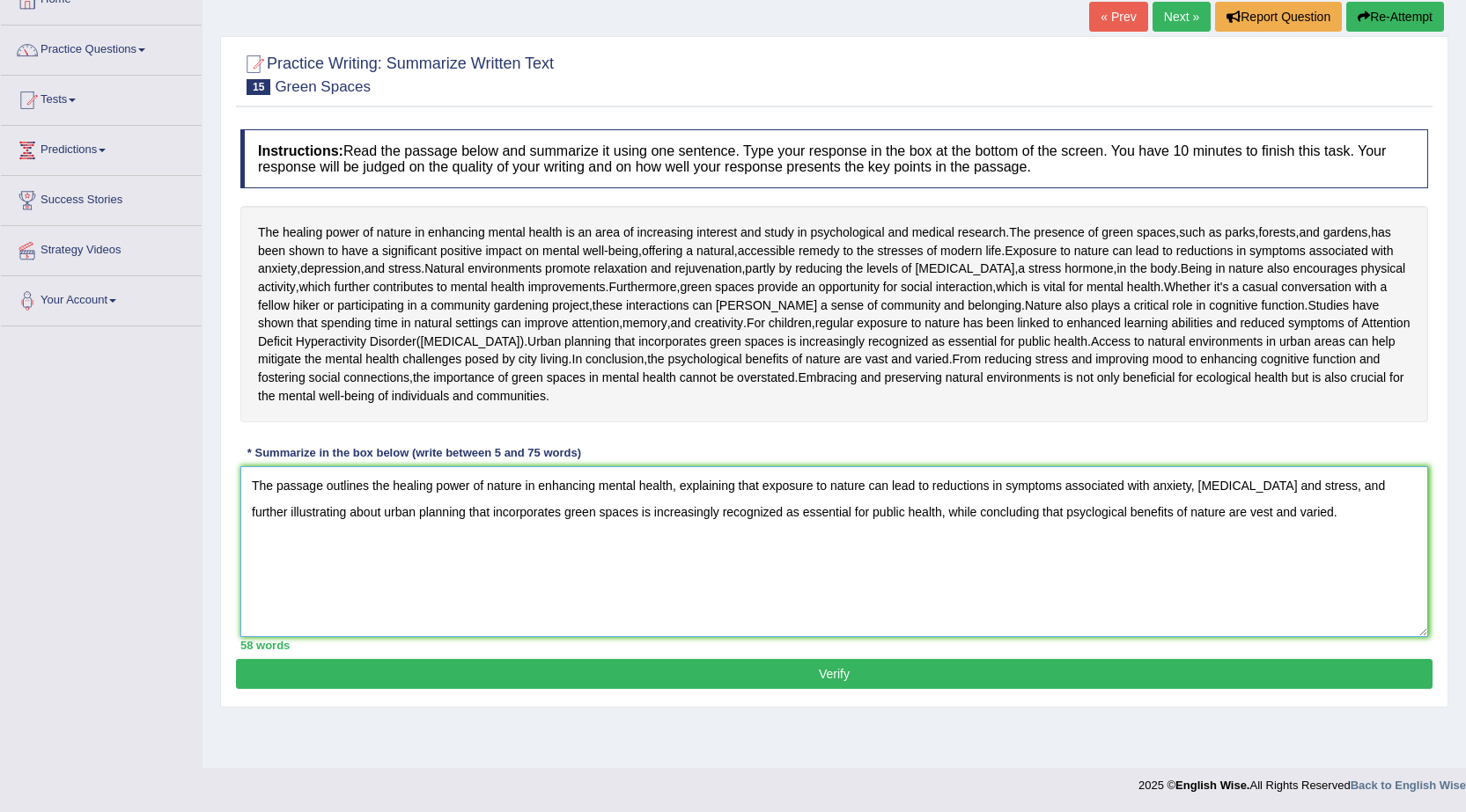
type textarea "The passage outlines the healing power of nature in enhancing mental health, ex…"
click at [693, 689] on button "Verify" at bounding box center [834, 675] width 1197 height 30
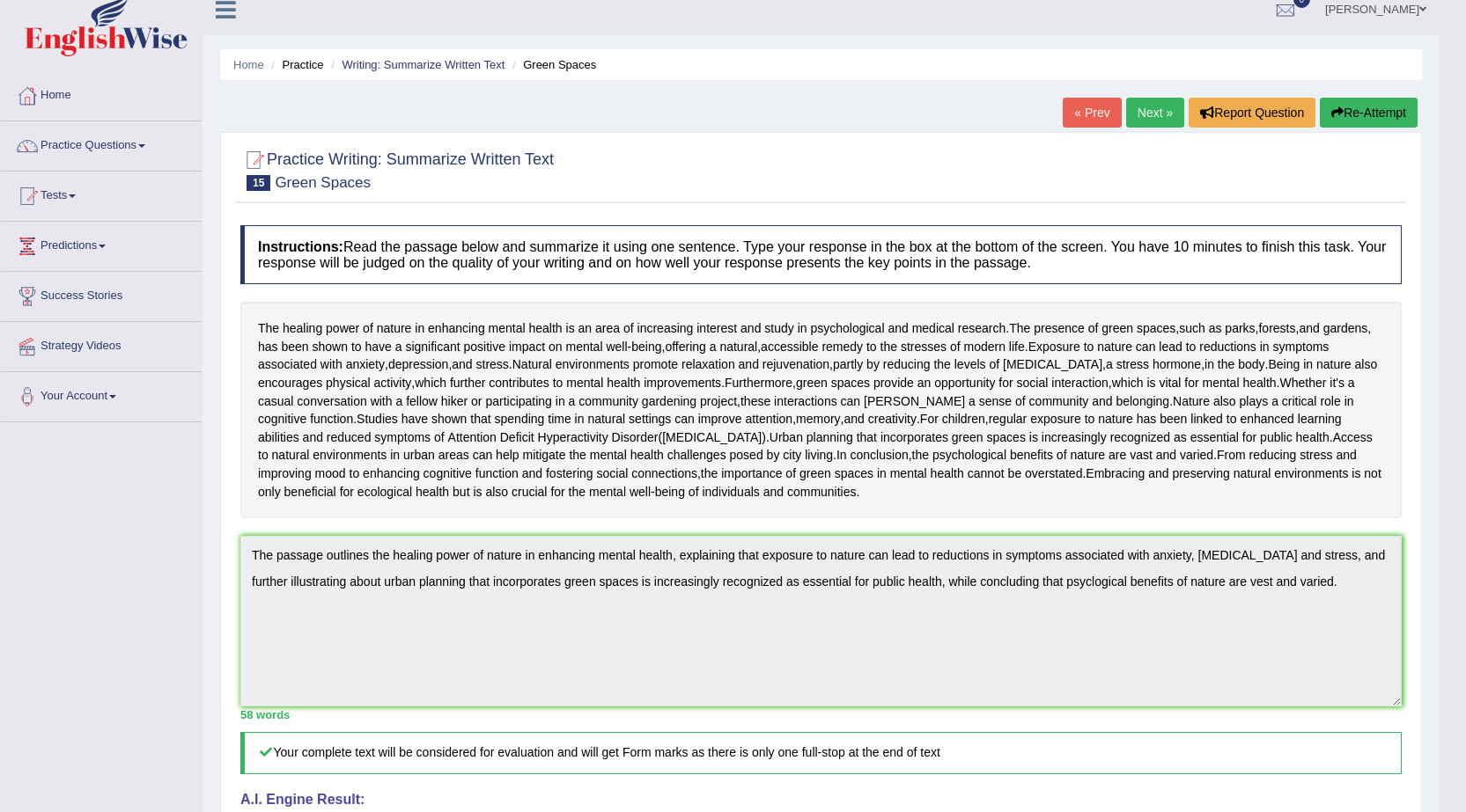
scroll to position [0, 0]
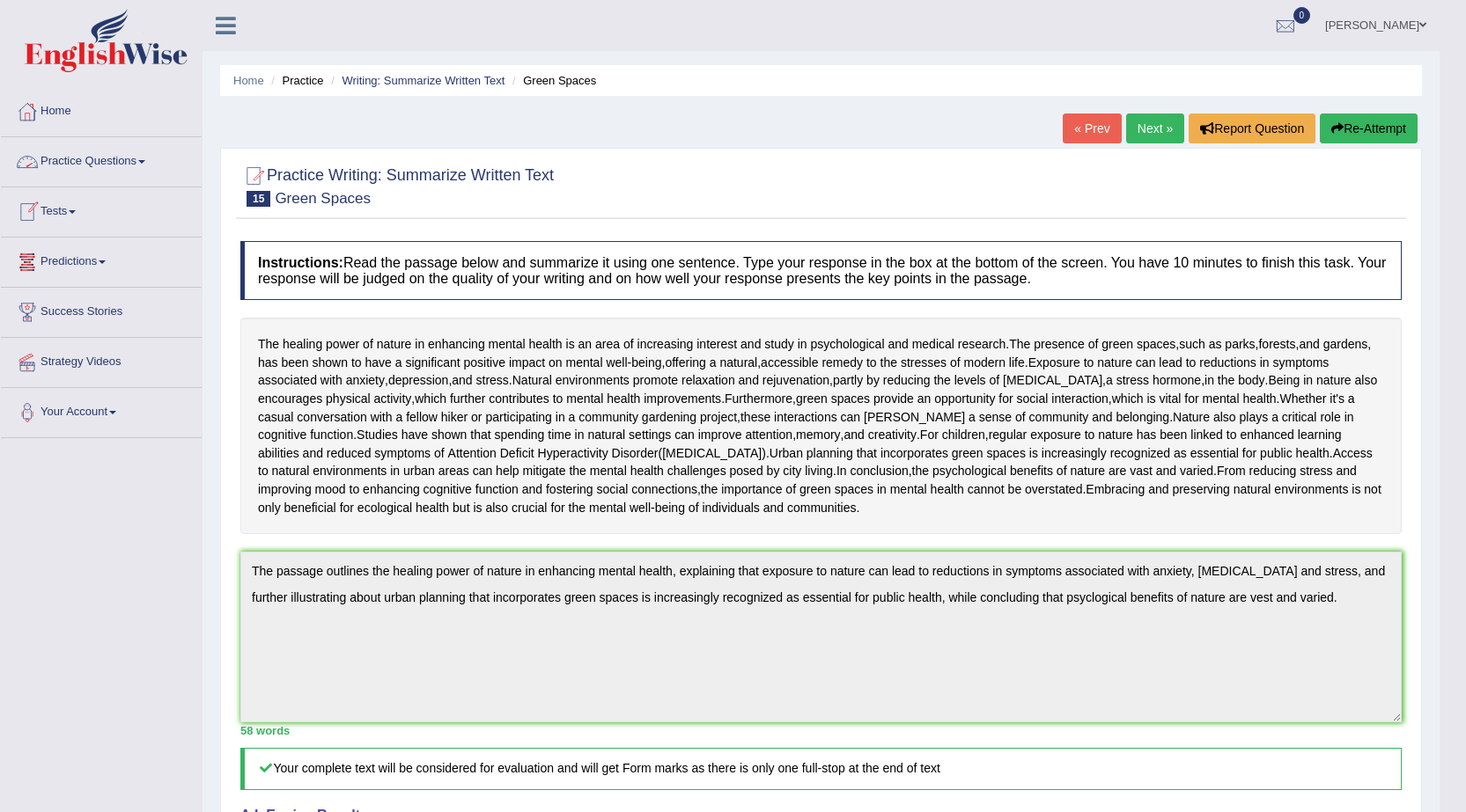
click at [144, 160] on link "Practice Questions" at bounding box center [101, 159] width 200 height 44
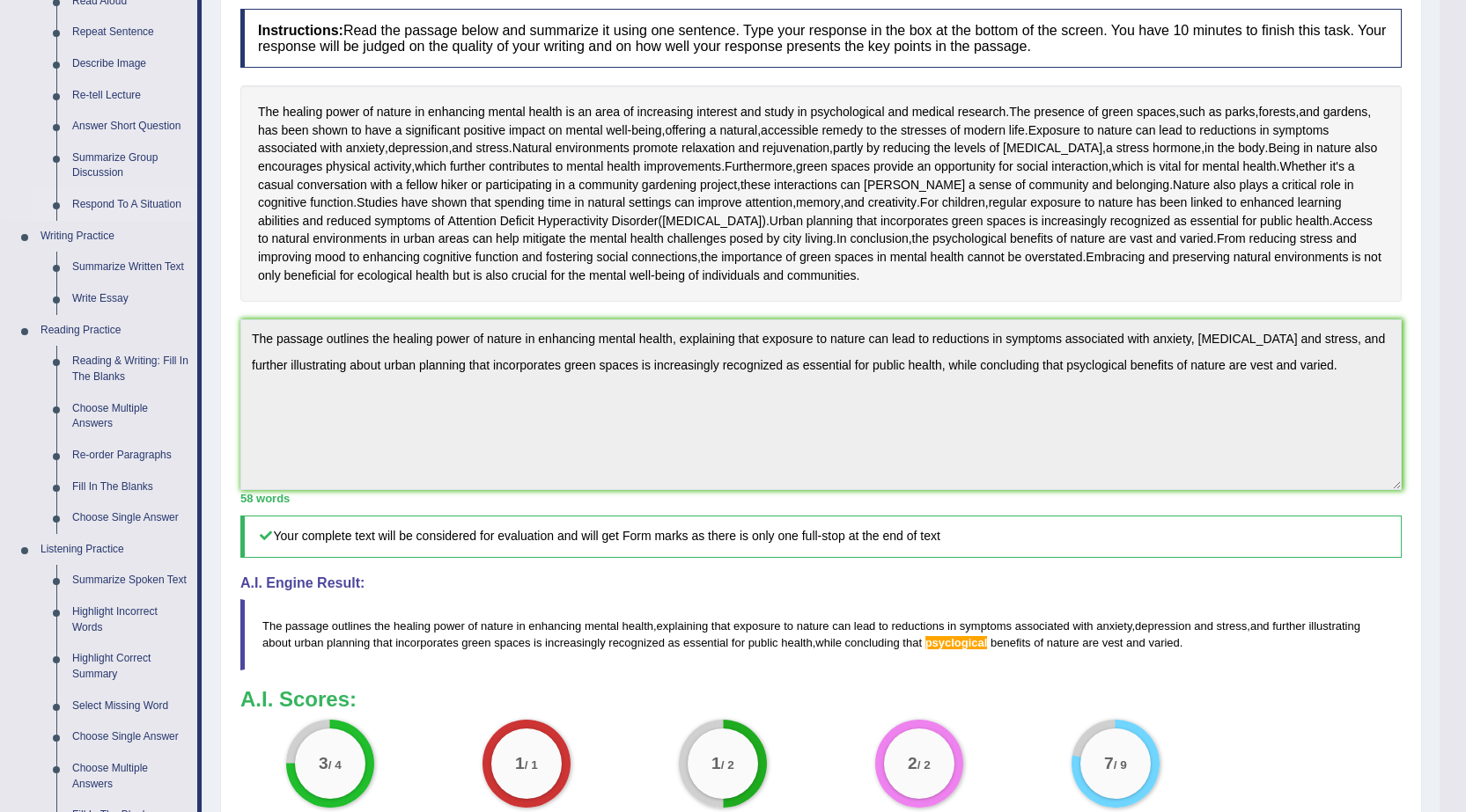
scroll to position [264, 0]
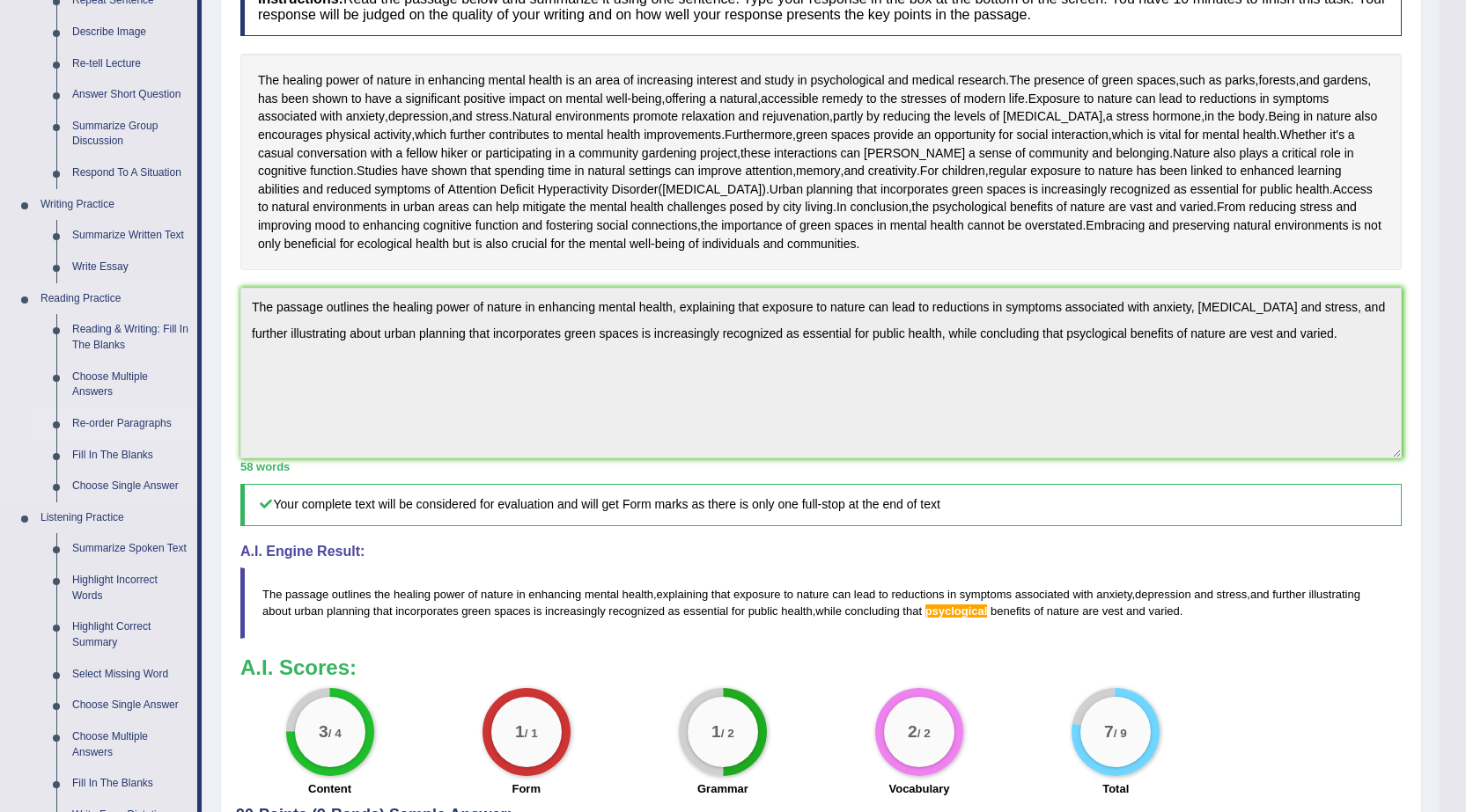
click at [137, 426] on link "Re-order Paragraphs" at bounding box center [130, 424] width 133 height 32
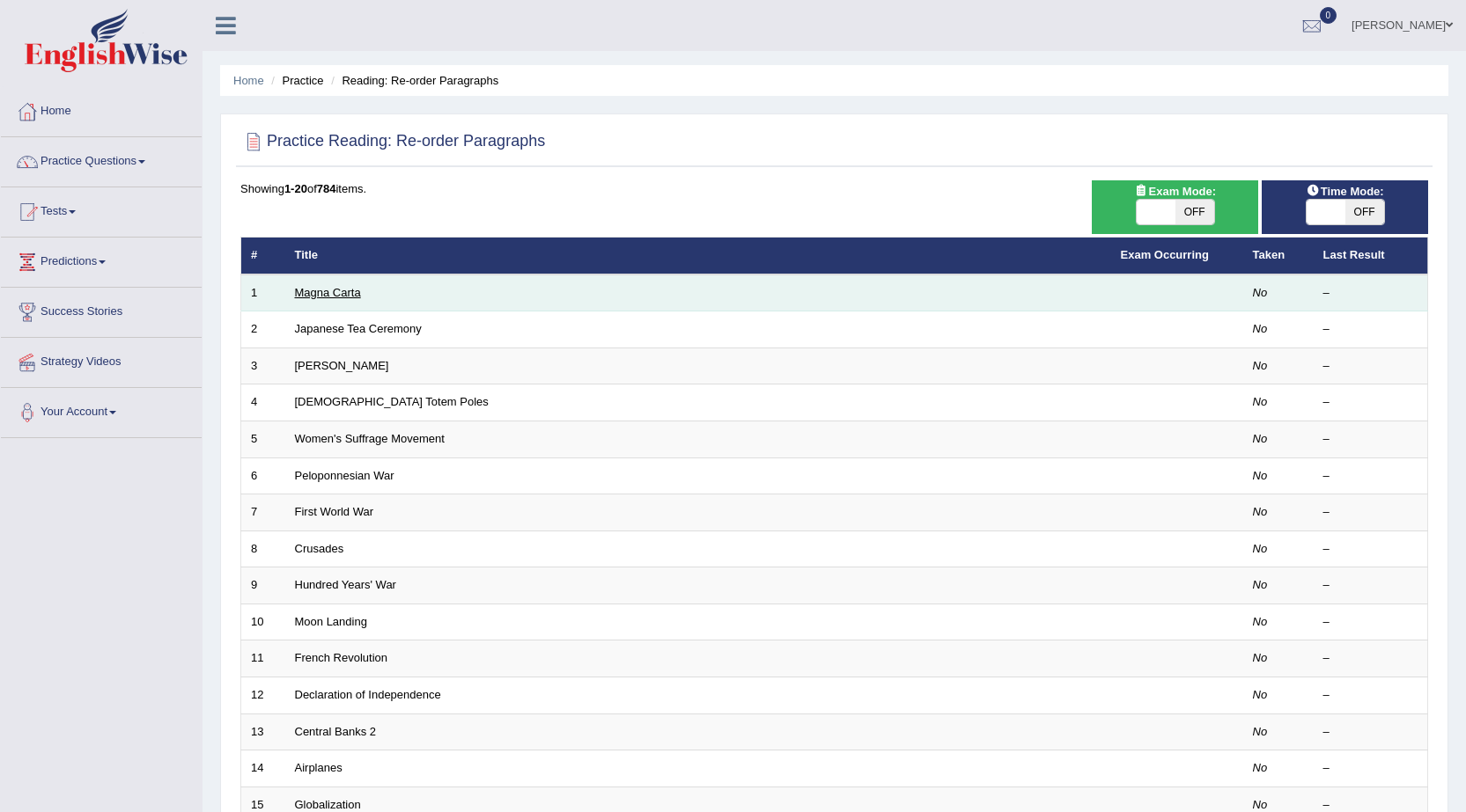
click at [326, 293] on link "Magna Carta" at bounding box center [328, 292] width 66 height 13
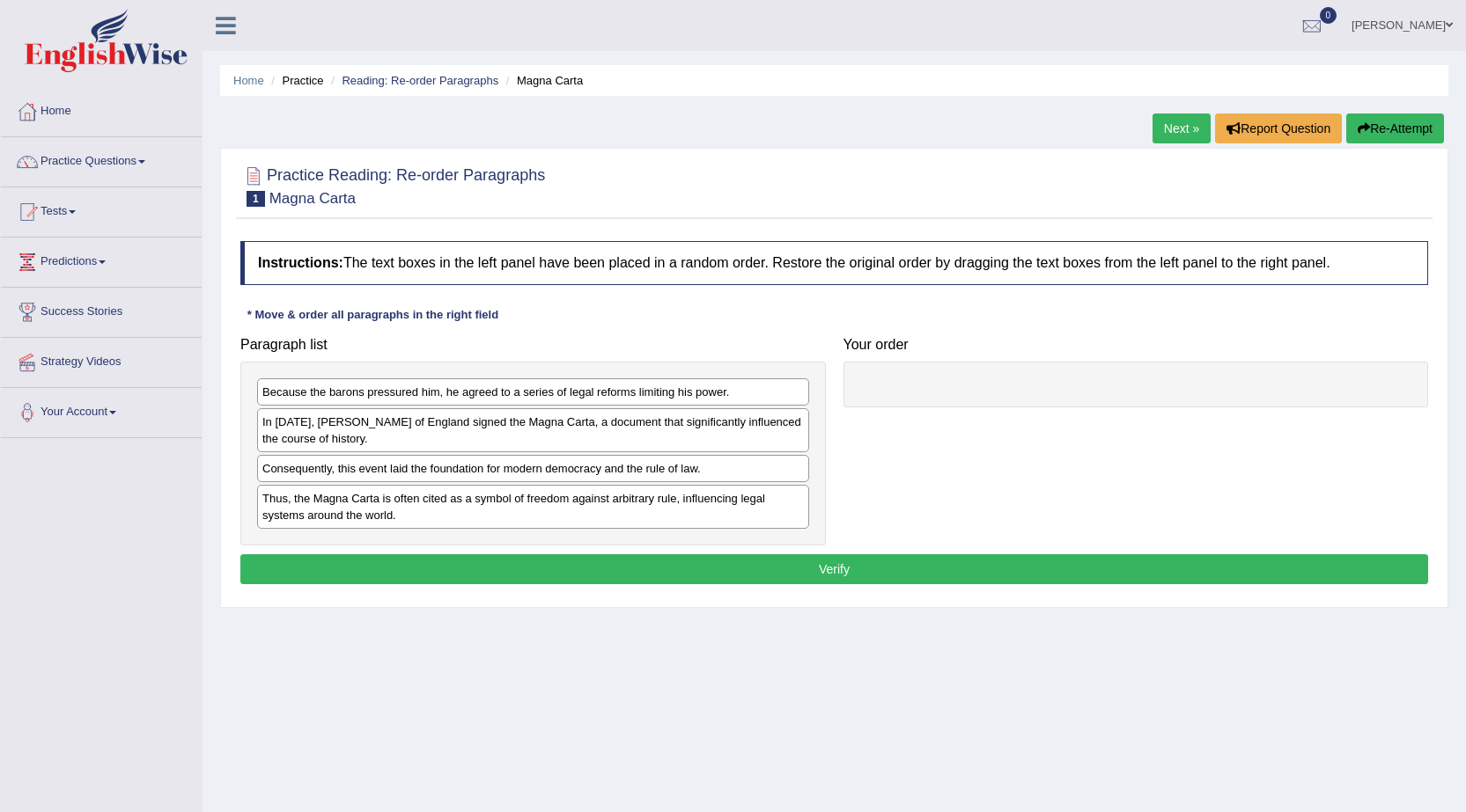
scroll to position [88, 0]
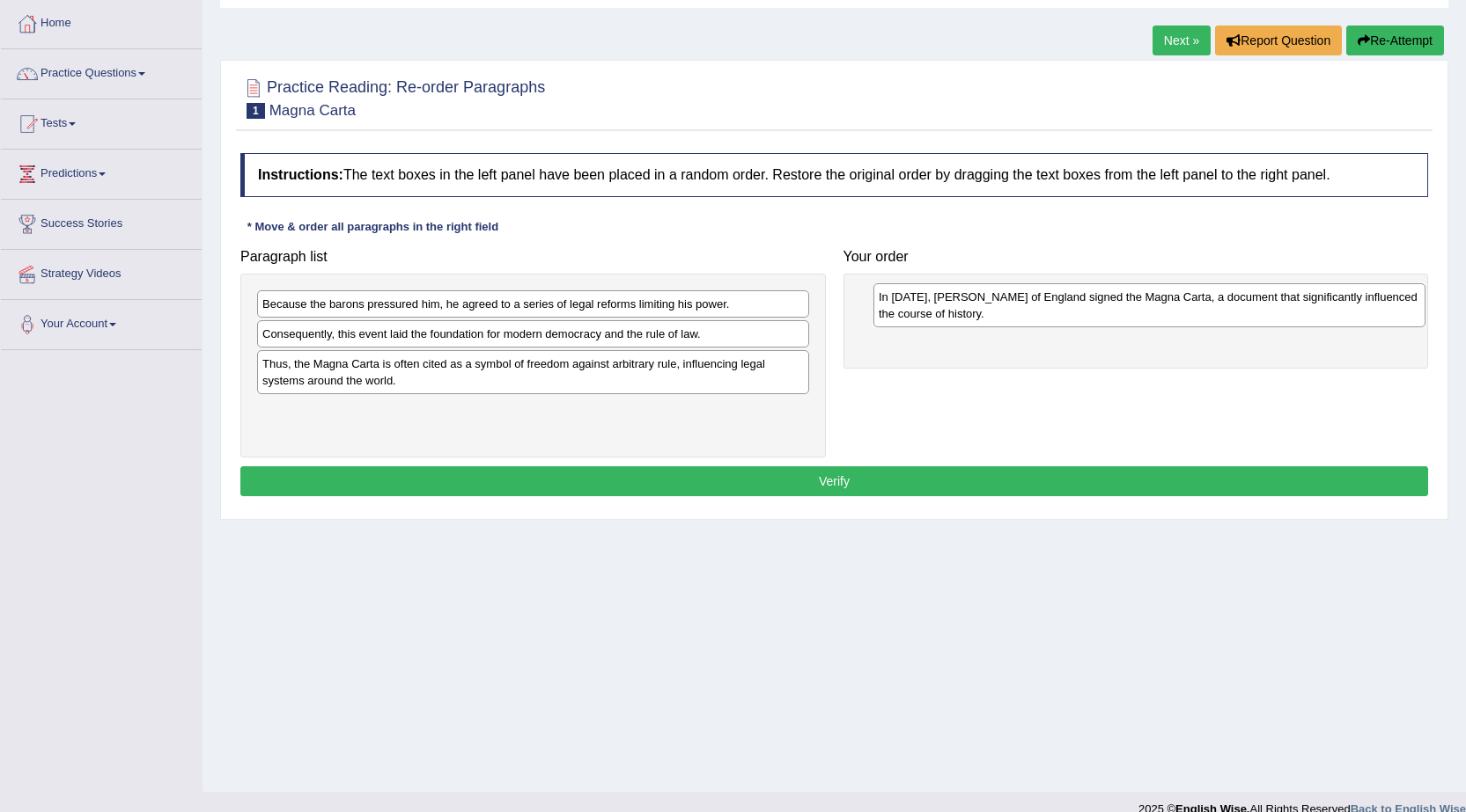
drag, startPoint x: 344, startPoint y: 346, endPoint x: 955, endPoint y: 307, distance: 612.2
click at [955, 307] on div "In [DATE], [PERSON_NAME] of England signed the Magna Carta, a document that sig…" at bounding box center [1149, 305] width 552 height 44
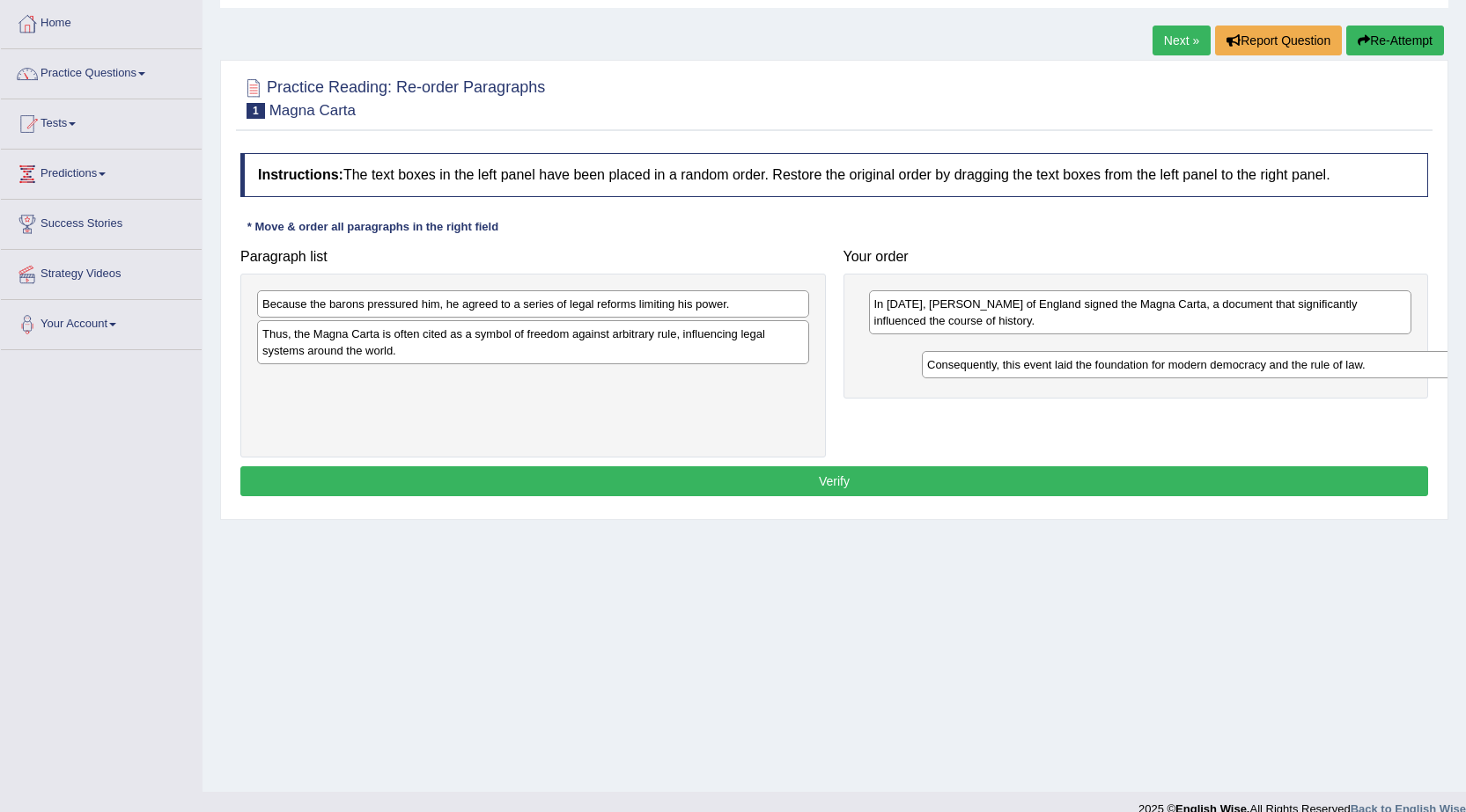
drag, startPoint x: 358, startPoint y: 342, endPoint x: 1023, endPoint y: 373, distance: 665.7
click at [1023, 373] on div "Consequently, this event laid the foundation for modern democracy and the rule …" at bounding box center [1198, 364] width 552 height 27
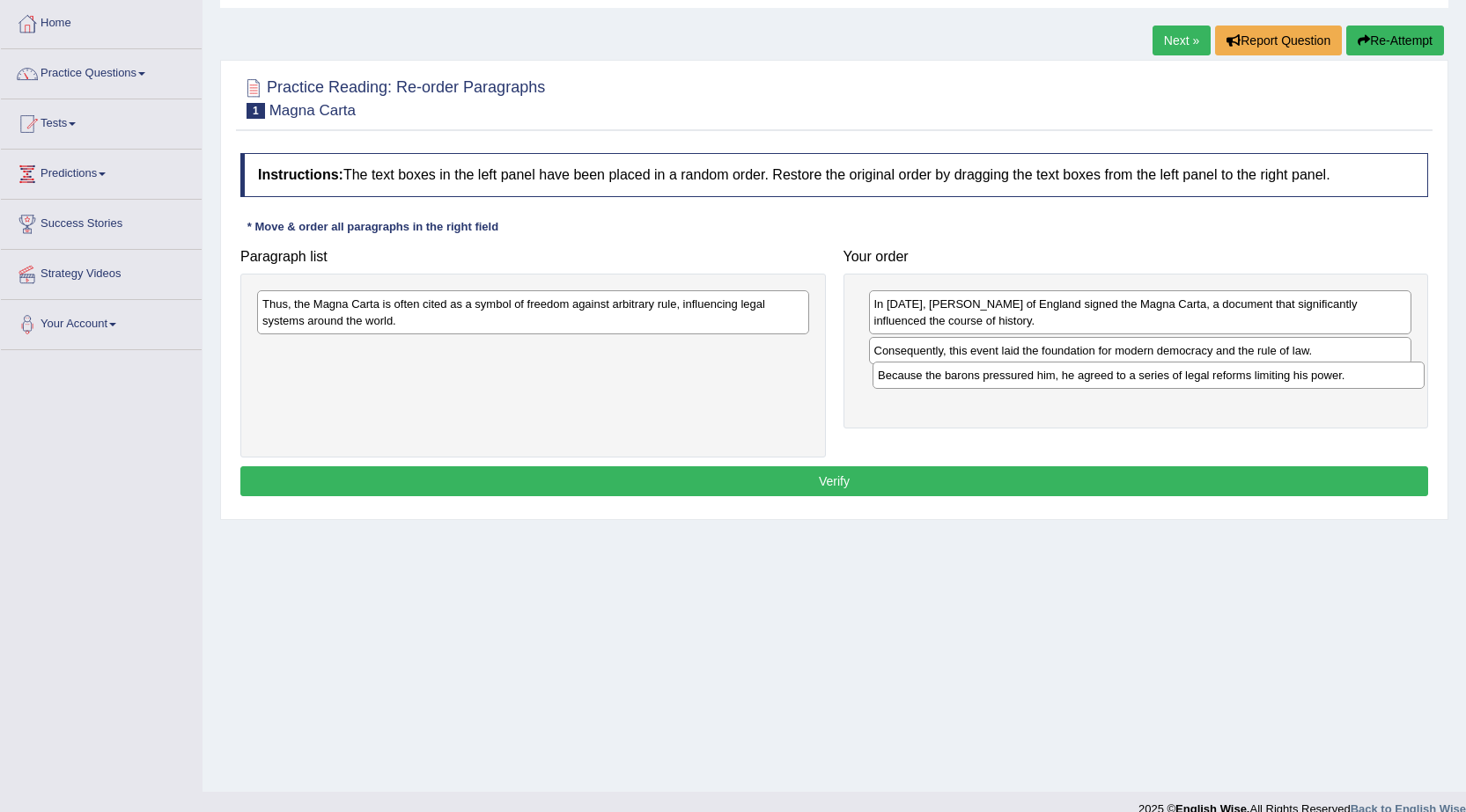
drag, startPoint x: 313, startPoint y: 309, endPoint x: 928, endPoint y: 381, distance: 619.2
click at [928, 381] on div "Because the barons pressured him, he agreed to a series of legal reforms limiti…" at bounding box center [1148, 375] width 552 height 27
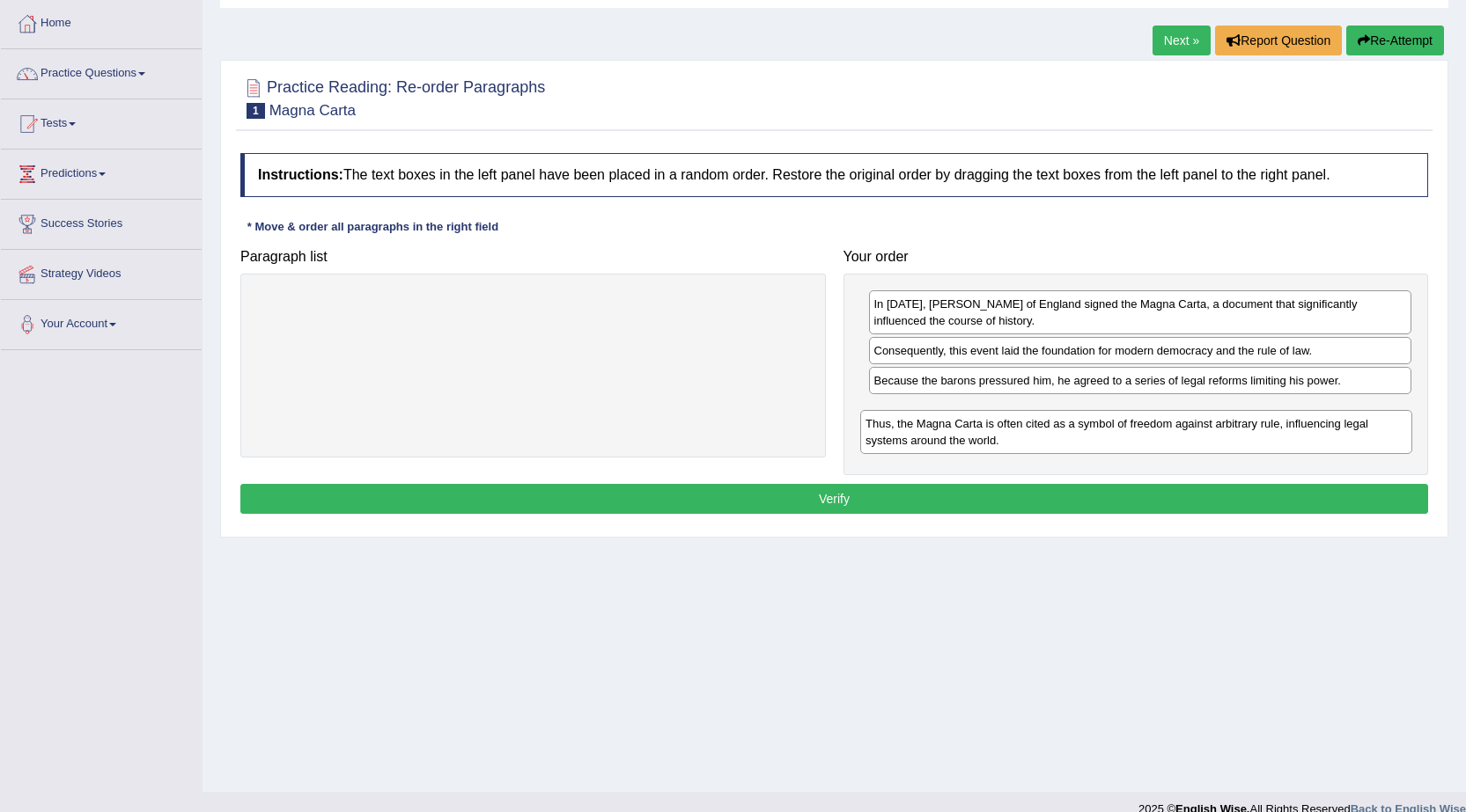
drag, startPoint x: 582, startPoint y: 305, endPoint x: 1185, endPoint y: 424, distance: 614.6
click at [1185, 424] on div "Thus, the Magna Carta is often cited as a symbol of freedom against arbitrary r…" at bounding box center [1136, 432] width 552 height 44
click at [969, 490] on button "Verify" at bounding box center [834, 499] width 1188 height 30
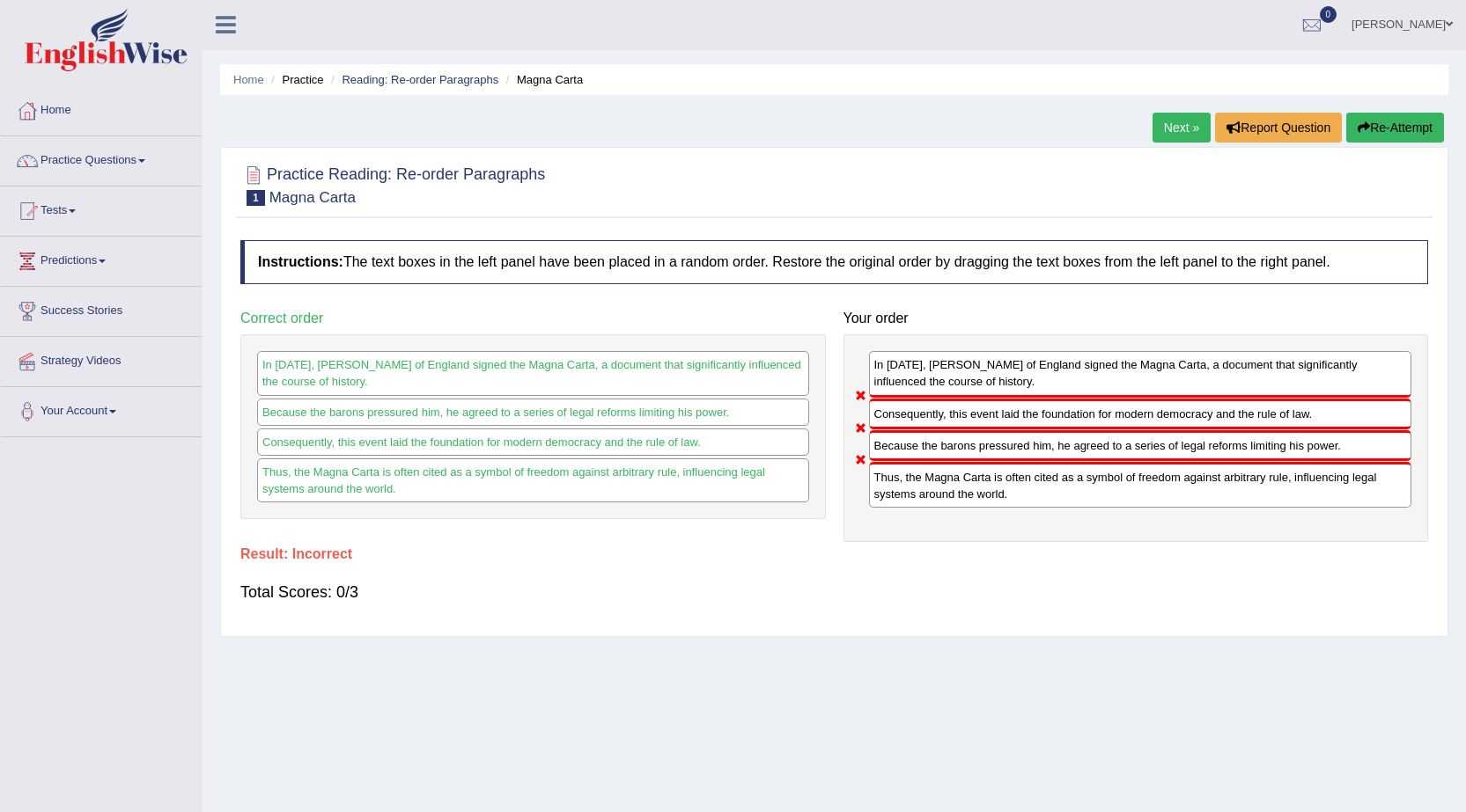
scroll to position [0, 0]
click at [1397, 132] on button "Re-Attempt" at bounding box center [1395, 129] width 98 height 30
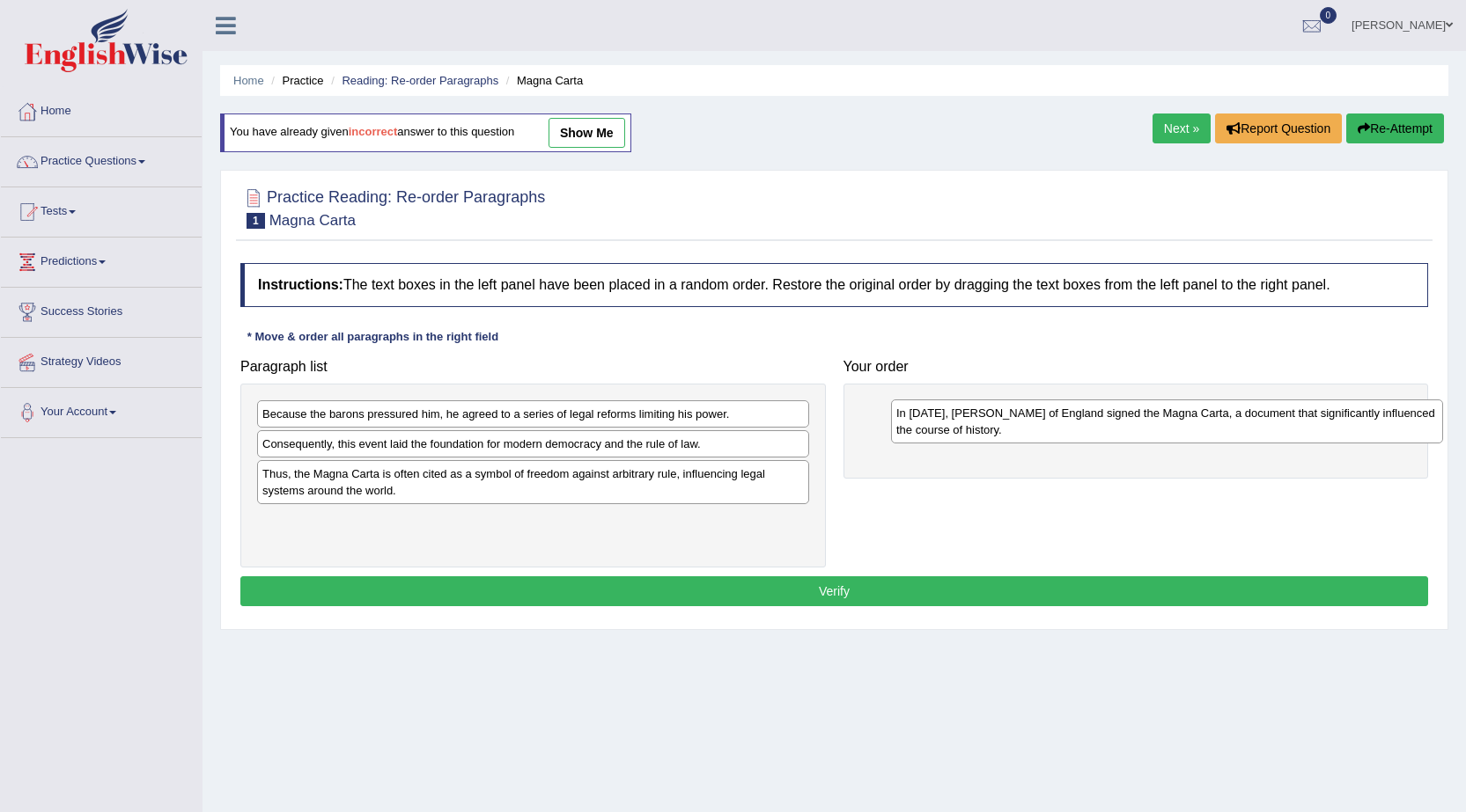
drag, startPoint x: 0, startPoint y: 0, endPoint x: 918, endPoint y: 422, distance: 1010.4
click at [918, 422] on div "In [DATE], [PERSON_NAME] of England signed the Magna Carta, a document that sig…" at bounding box center [1167, 421] width 552 height 44
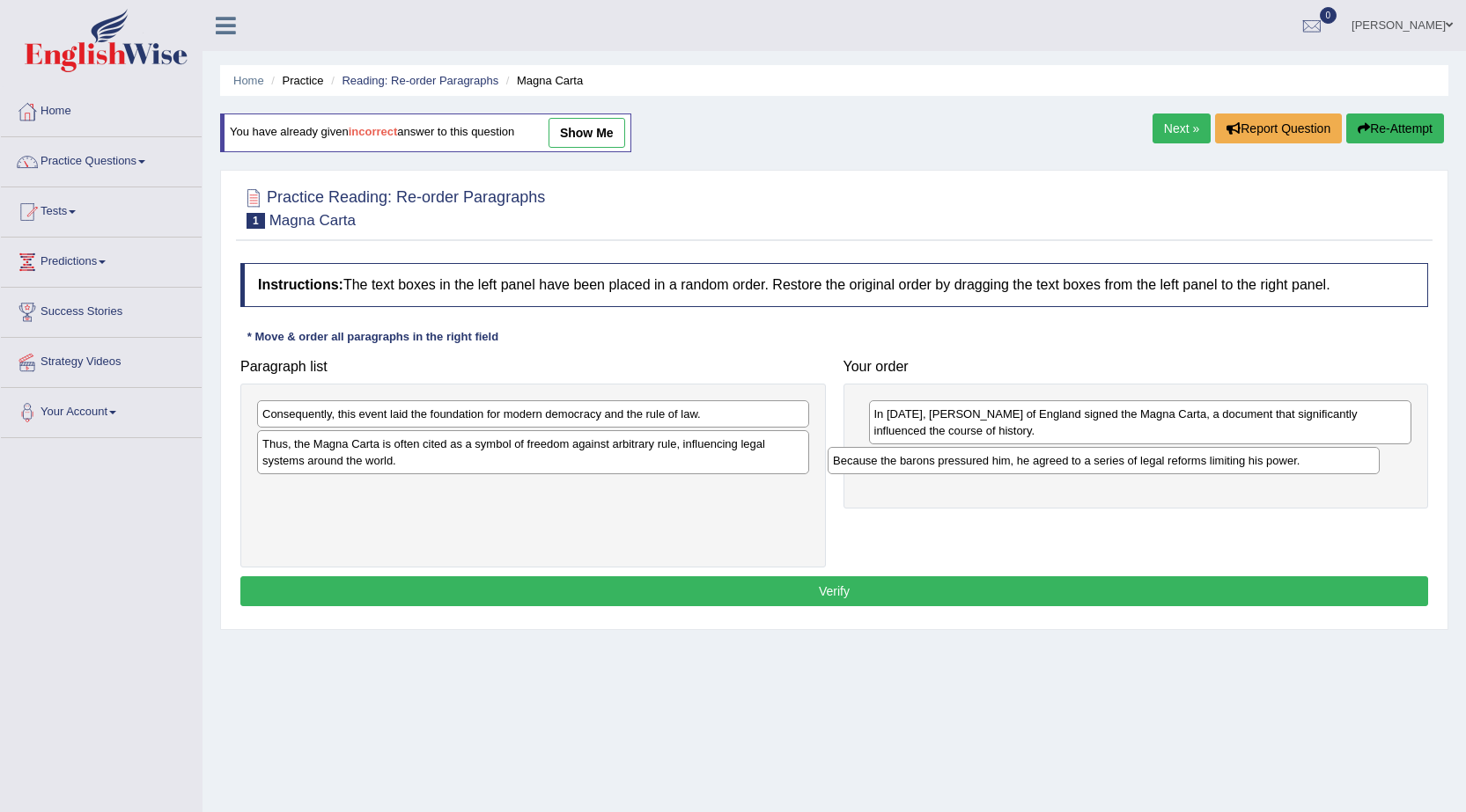
drag, startPoint x: 469, startPoint y: 415, endPoint x: 1041, endPoint y: 462, distance: 573.9
click at [1041, 462] on div "Because the barons pressured him, he agreed to a series of legal reforms limiti…" at bounding box center [1103, 460] width 552 height 27
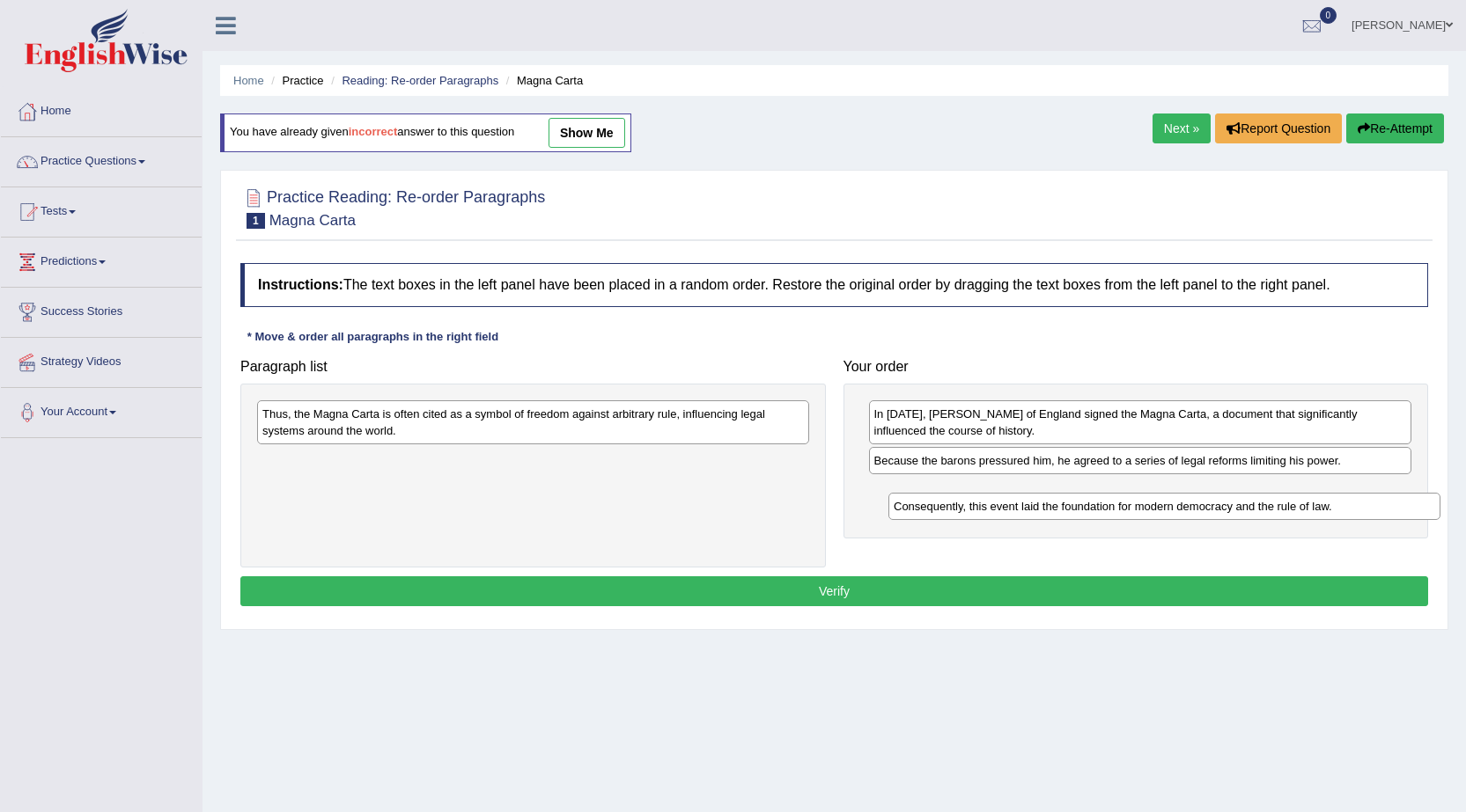
drag, startPoint x: 332, startPoint y: 421, endPoint x: 963, endPoint y: 514, distance: 637.8
click at [963, 514] on div "Consequently, this event laid the foundation for modern democracy and the rule …" at bounding box center [1164, 506] width 552 height 27
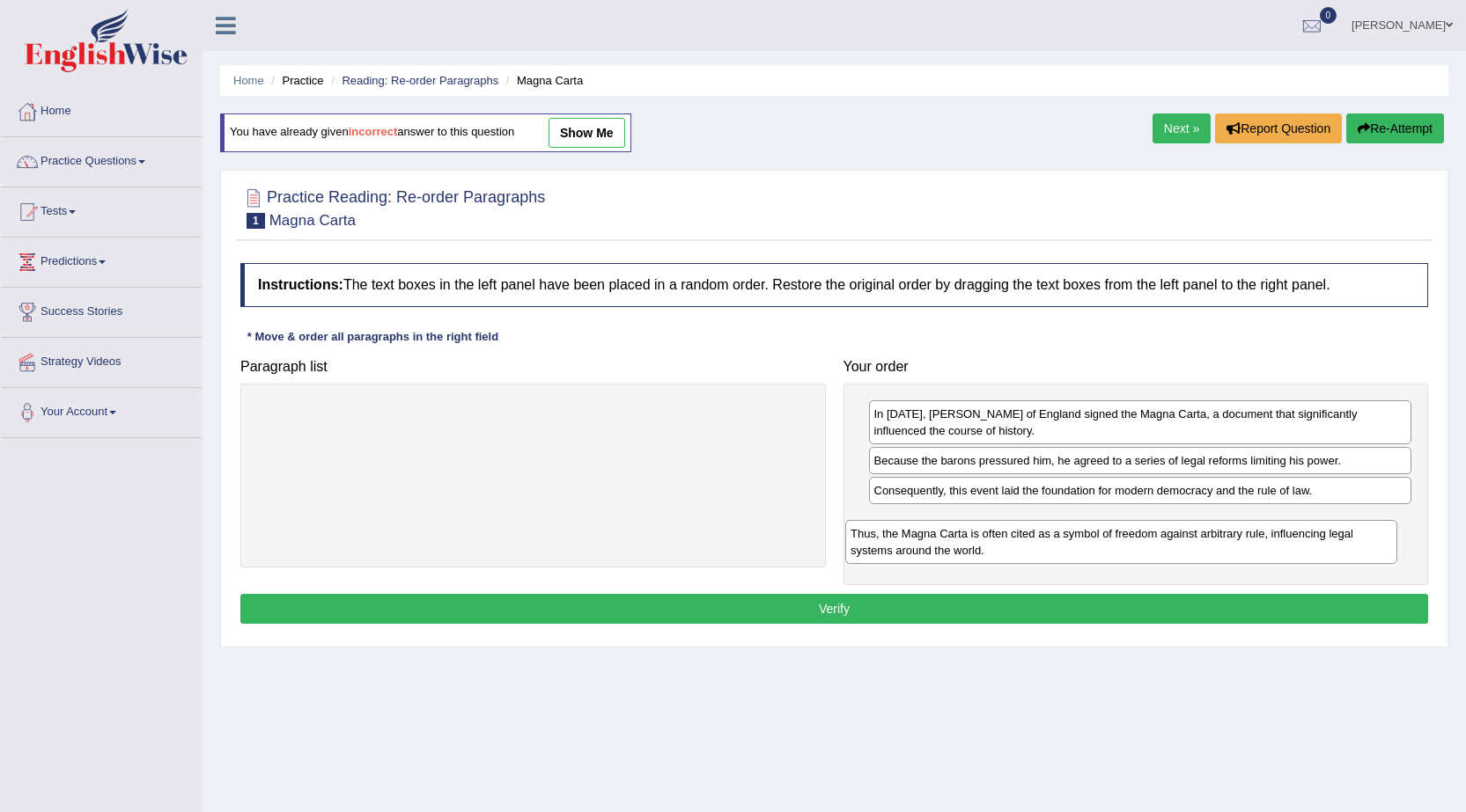
drag, startPoint x: 452, startPoint y: 413, endPoint x: 1040, endPoint y: 533, distance: 600.1
click at [1040, 533] on div "Thus, the Magna Carta is often cited as a symbol of freedom against arbitrary r…" at bounding box center [1121, 542] width 552 height 44
click at [927, 600] on button "Verify" at bounding box center [834, 609] width 1188 height 30
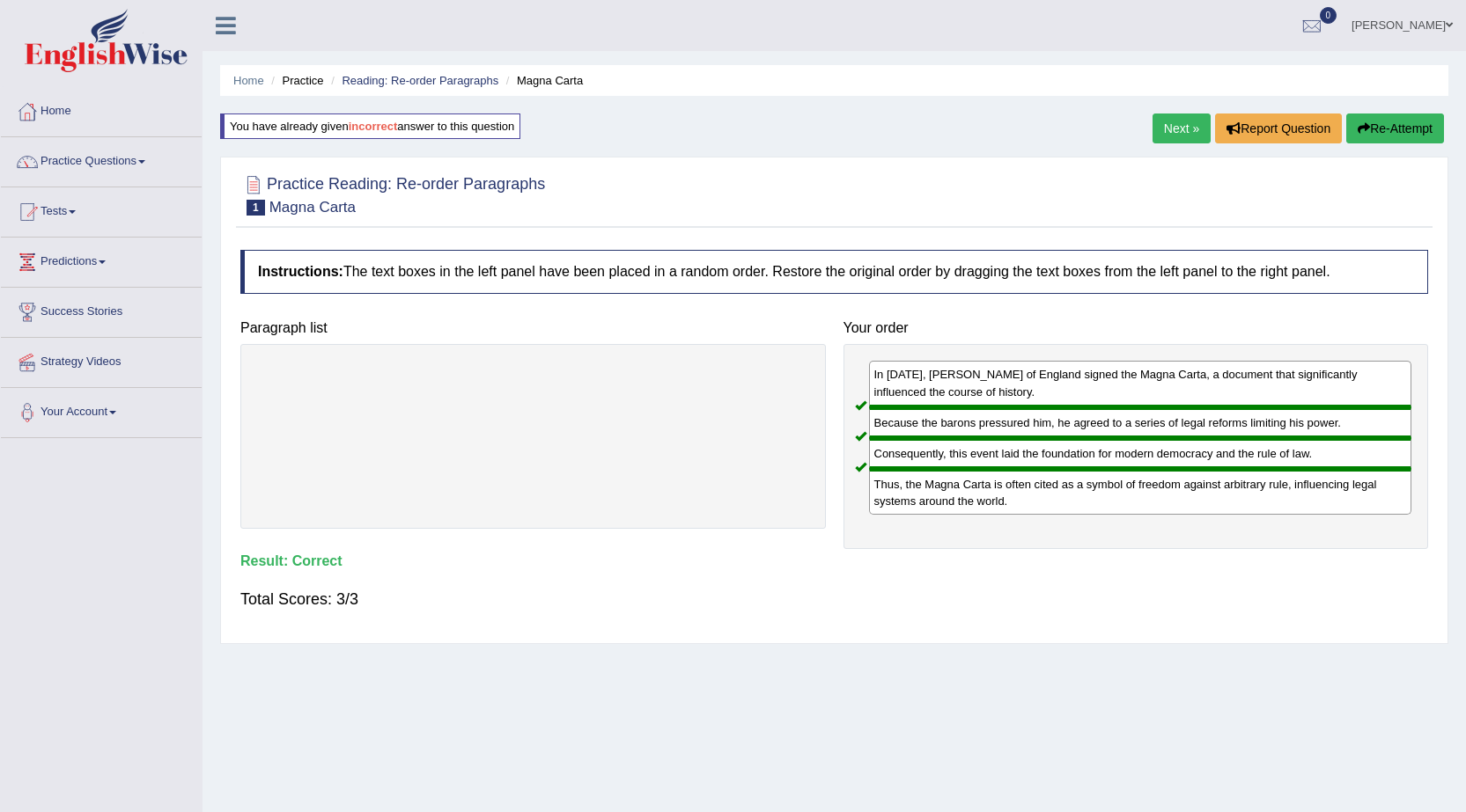
click at [1162, 125] on link "Next »" at bounding box center [1181, 129] width 58 height 30
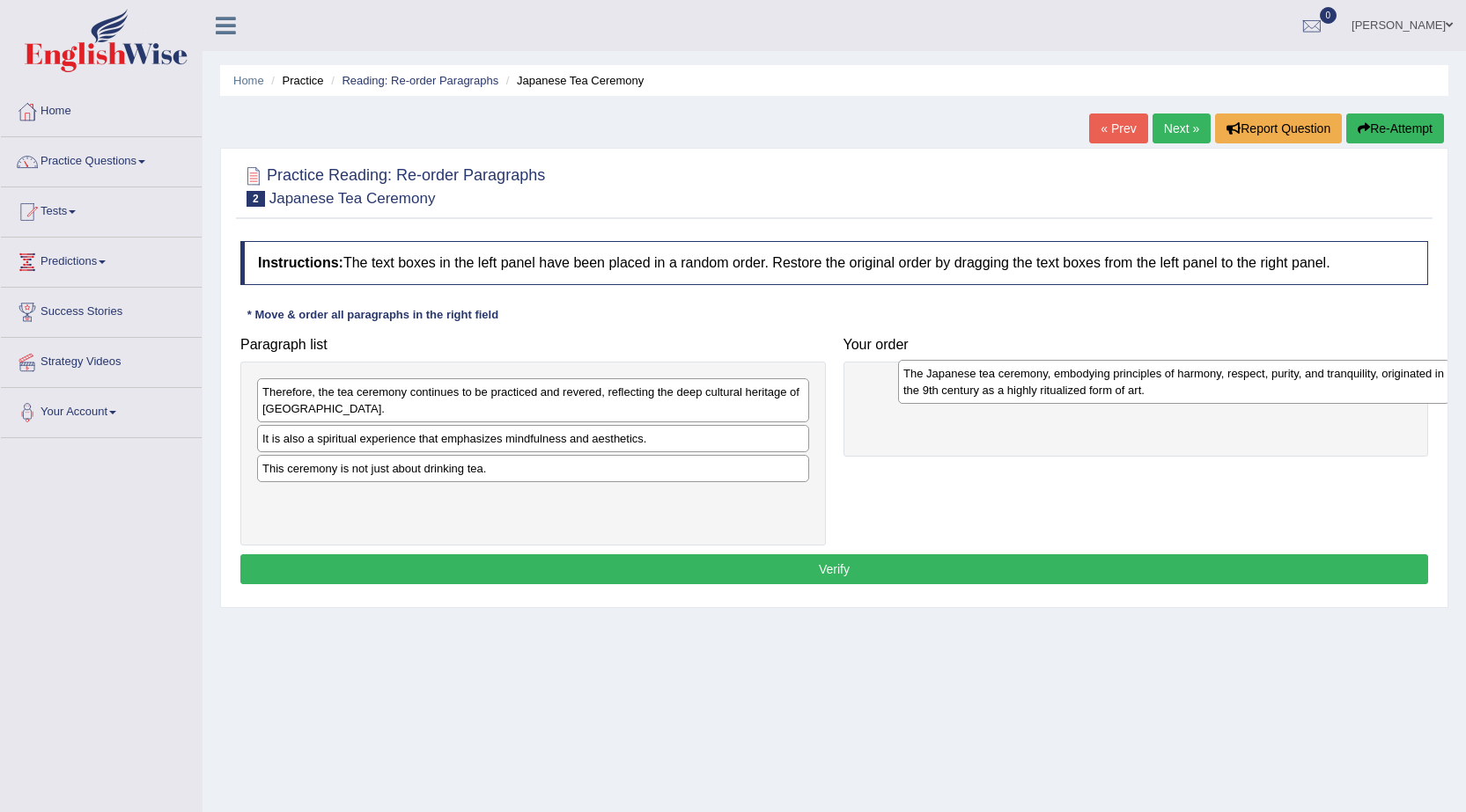
drag, startPoint x: 382, startPoint y: 449, endPoint x: 1022, endPoint y: 380, distance: 643.7
click at [1022, 380] on div "The Japanese tea ceremony, embodying principles of harmony, respect, purity, an…" at bounding box center [1174, 382] width 552 height 44
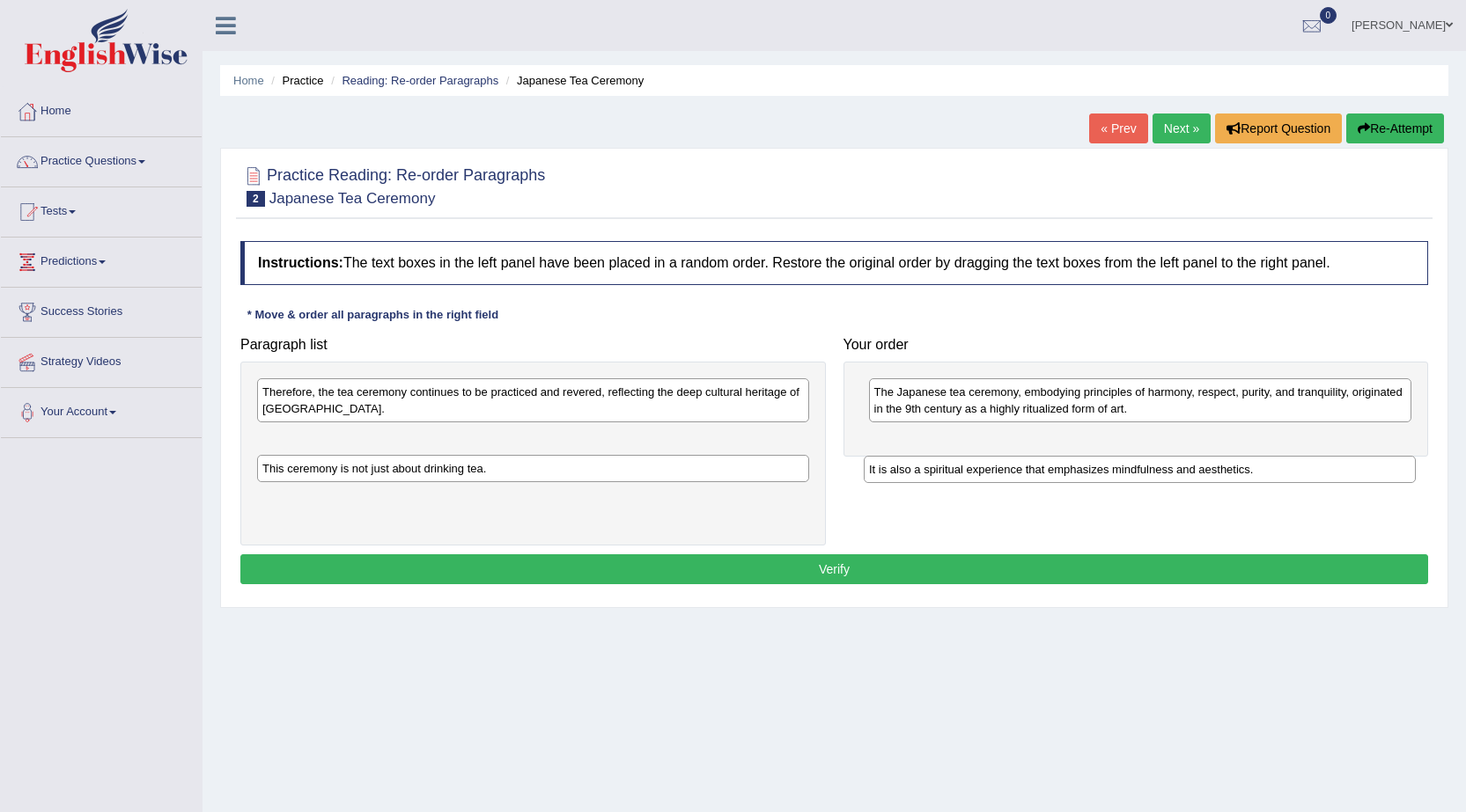
drag, startPoint x: 502, startPoint y: 440, endPoint x: 1121, endPoint y: 453, distance: 619.1
click at [1121, 456] on div "It is also a spiritual experience that emphasizes mindfulness and aesthetics." at bounding box center [1140, 469] width 552 height 27
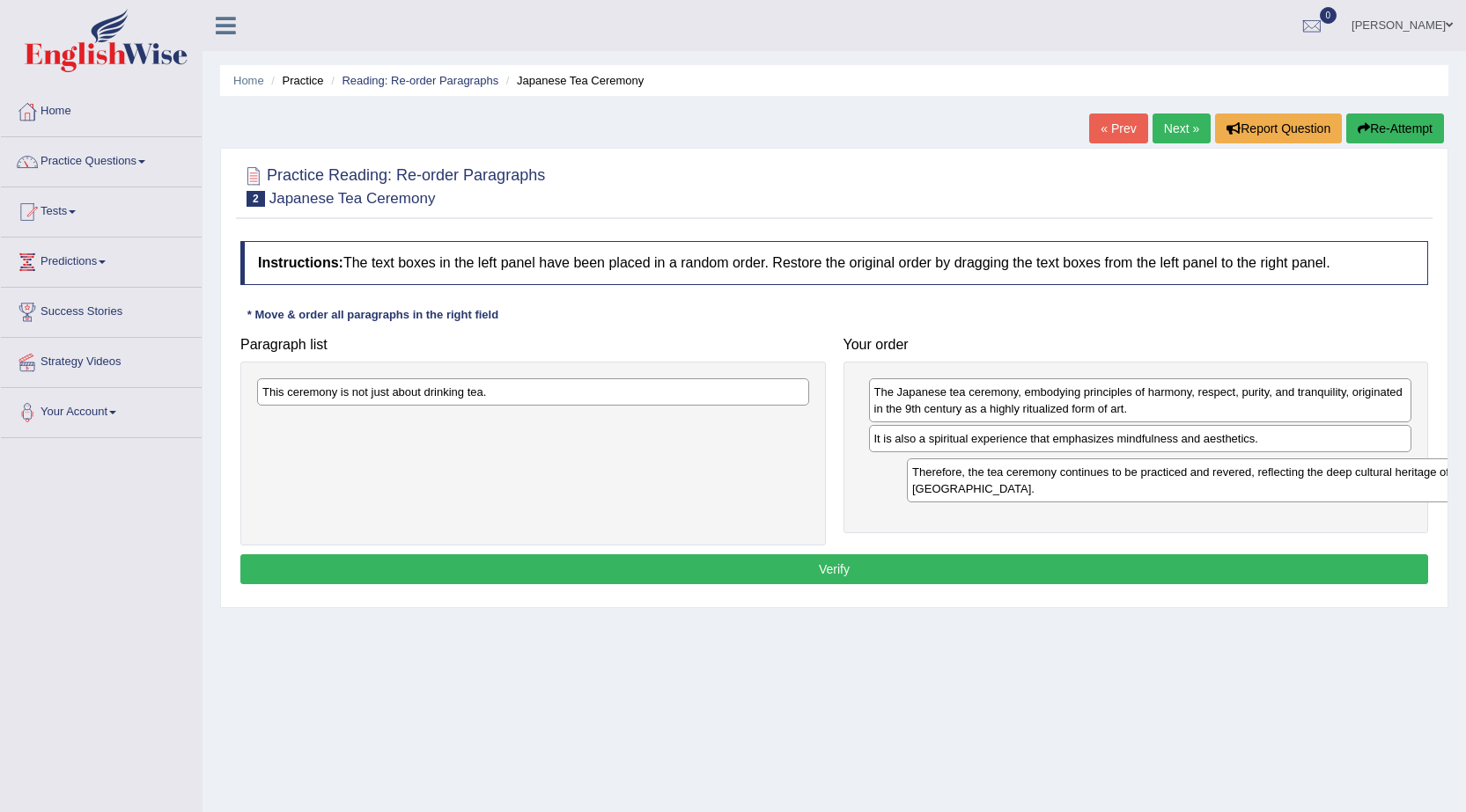
drag, startPoint x: 558, startPoint y: 393, endPoint x: 1208, endPoint y: 468, distance: 654.3
click at [1209, 468] on div "Therefore, the tea ceremony continues to be practiced and revered, reflecting t…" at bounding box center [1183, 480] width 552 height 44
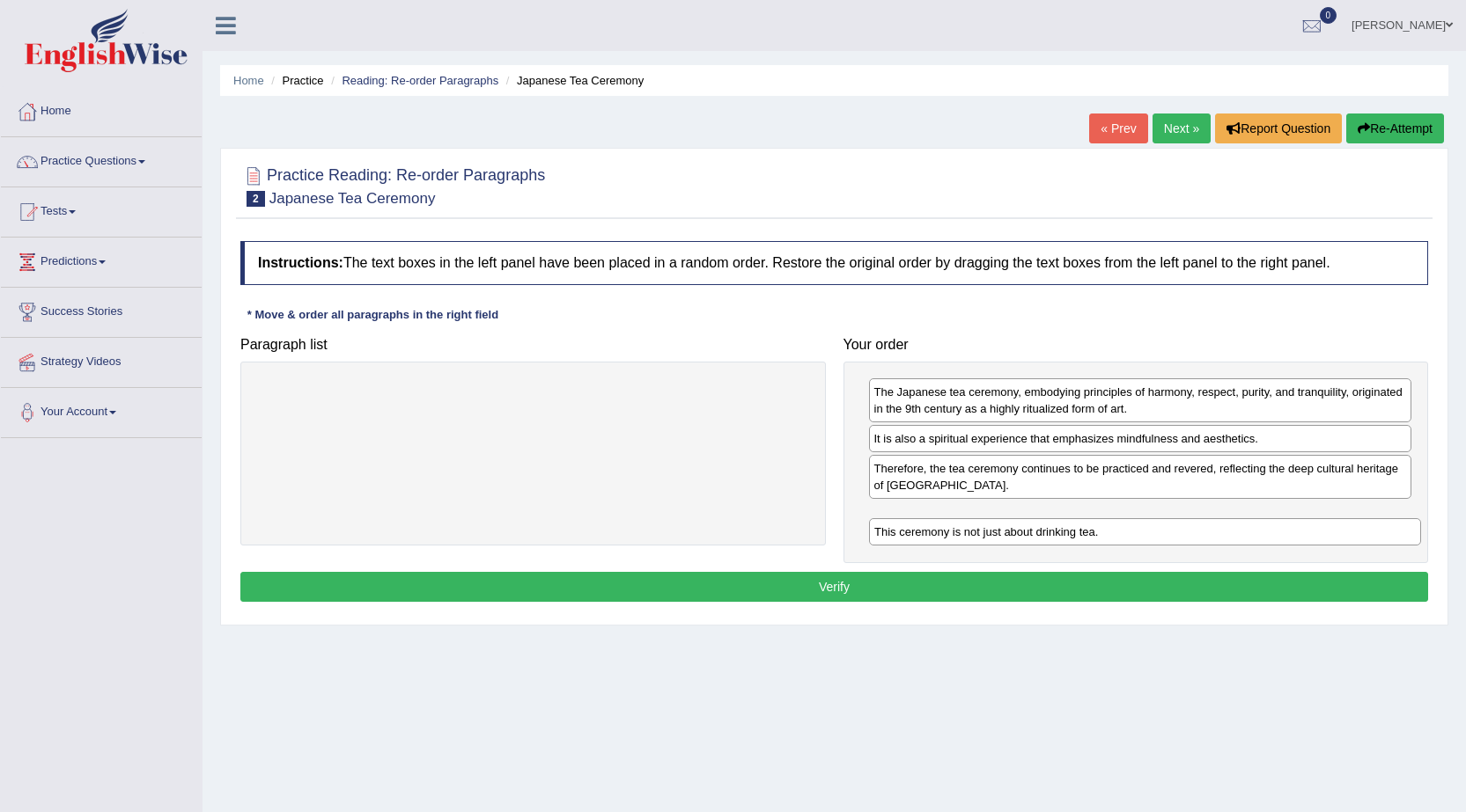
drag, startPoint x: 433, startPoint y: 396, endPoint x: 1046, endPoint y: 533, distance: 628.1
click at [1046, 533] on div "This ceremony is not just about drinking tea." at bounding box center [1145, 531] width 552 height 27
click at [968, 588] on button "Verify" at bounding box center [834, 587] width 1188 height 30
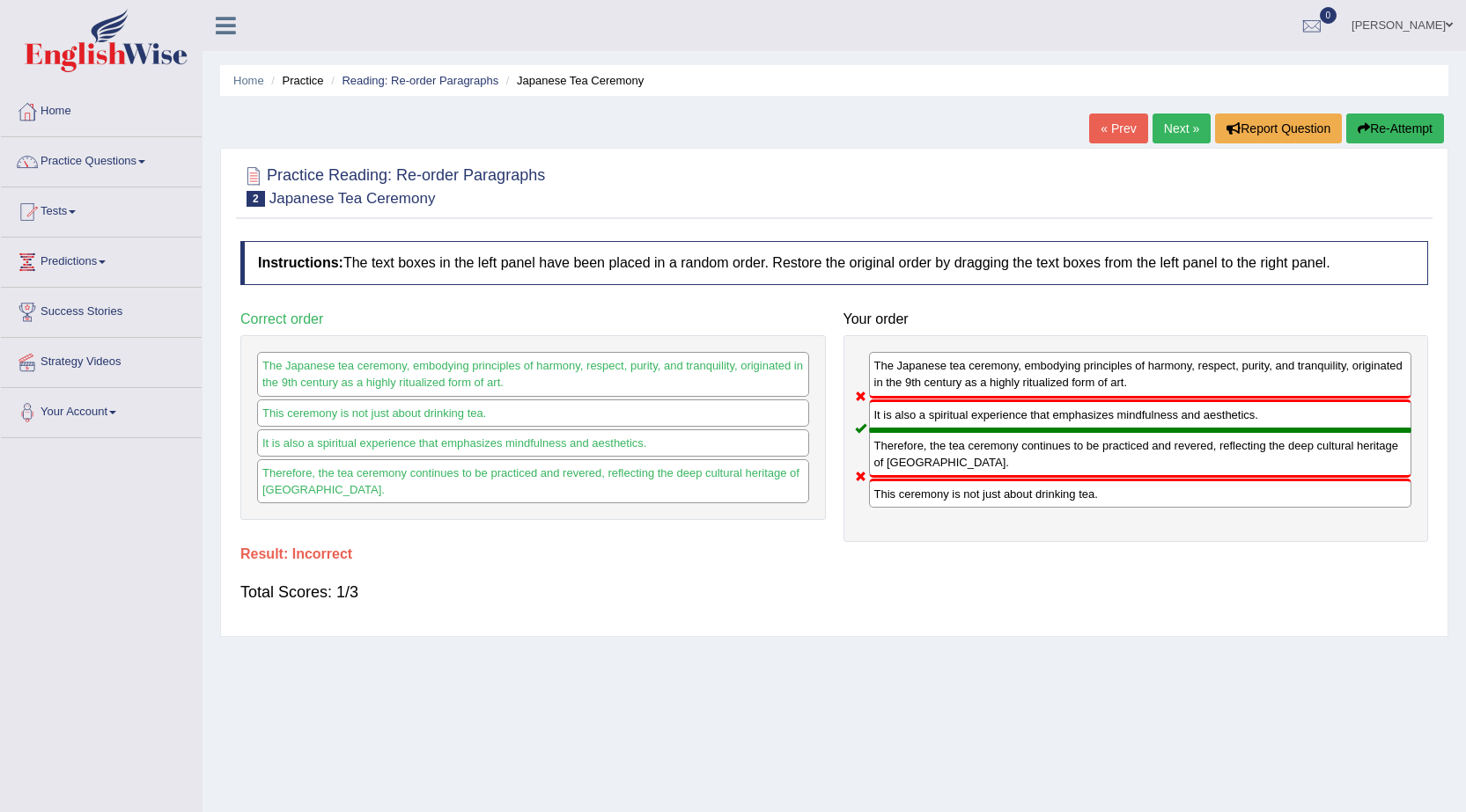
click at [1376, 133] on button "Re-Attempt" at bounding box center [1395, 129] width 98 height 30
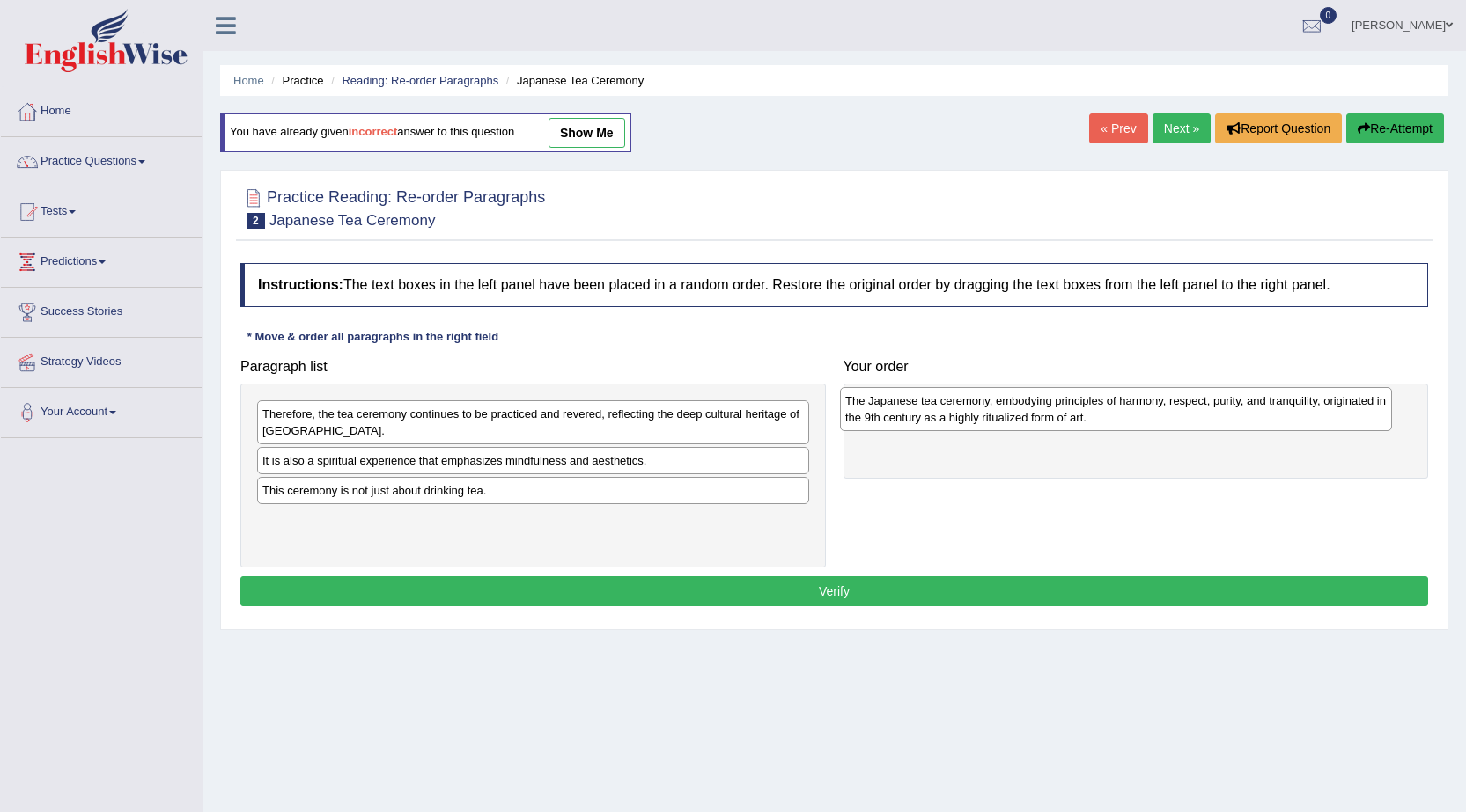
drag, startPoint x: 286, startPoint y: 479, endPoint x: 875, endPoint y: 416, distance: 592.4
click at [875, 416] on div "The Japanese tea ceremony, embodying principles of harmony, respect, purity, an…" at bounding box center [1116, 409] width 552 height 44
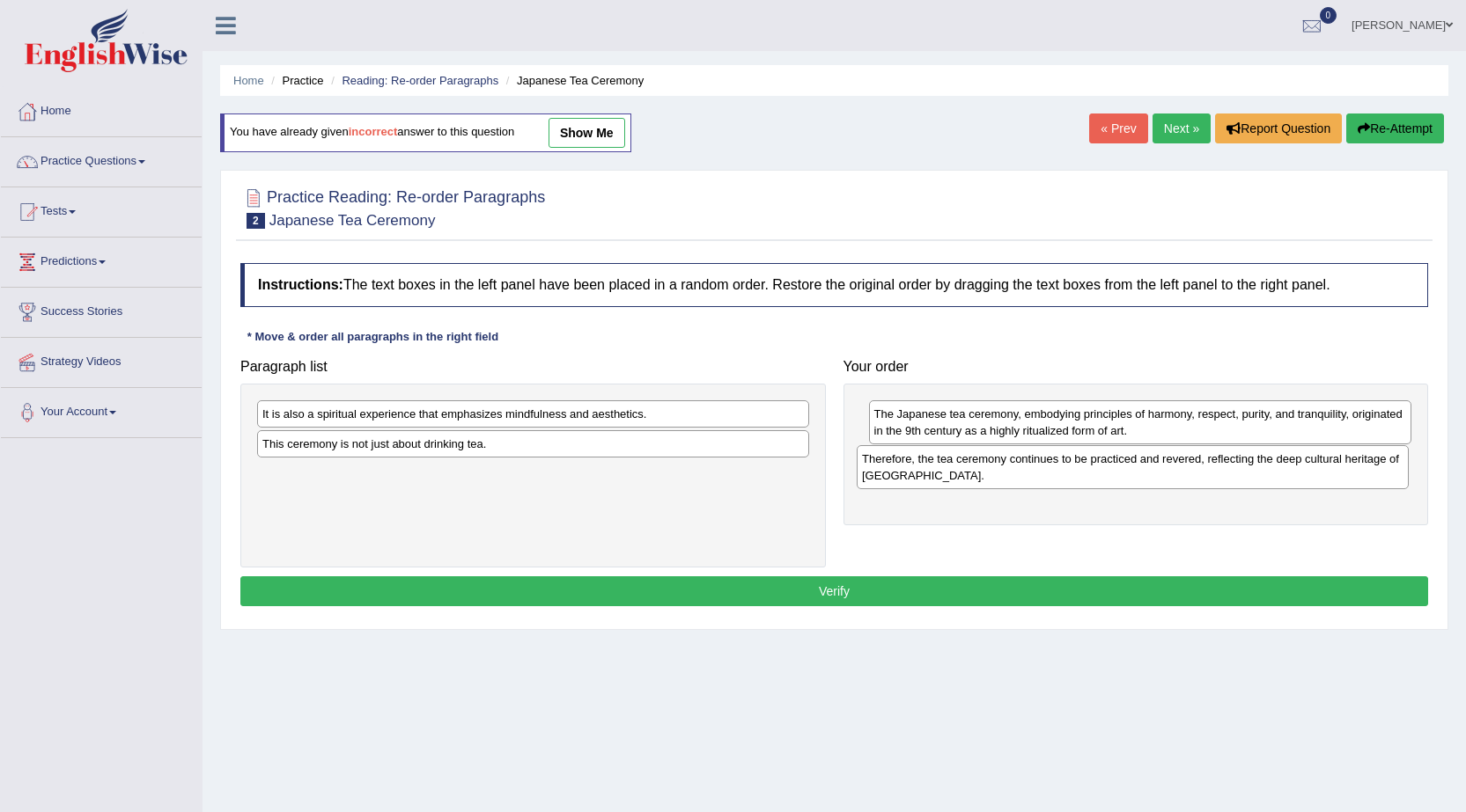
drag, startPoint x: 310, startPoint y: 431, endPoint x: 910, endPoint y: 476, distance: 601.7
click at [910, 476] on div "Therefore, the tea ceremony continues to be practiced and revered, reflecting t…" at bounding box center [1133, 467] width 552 height 44
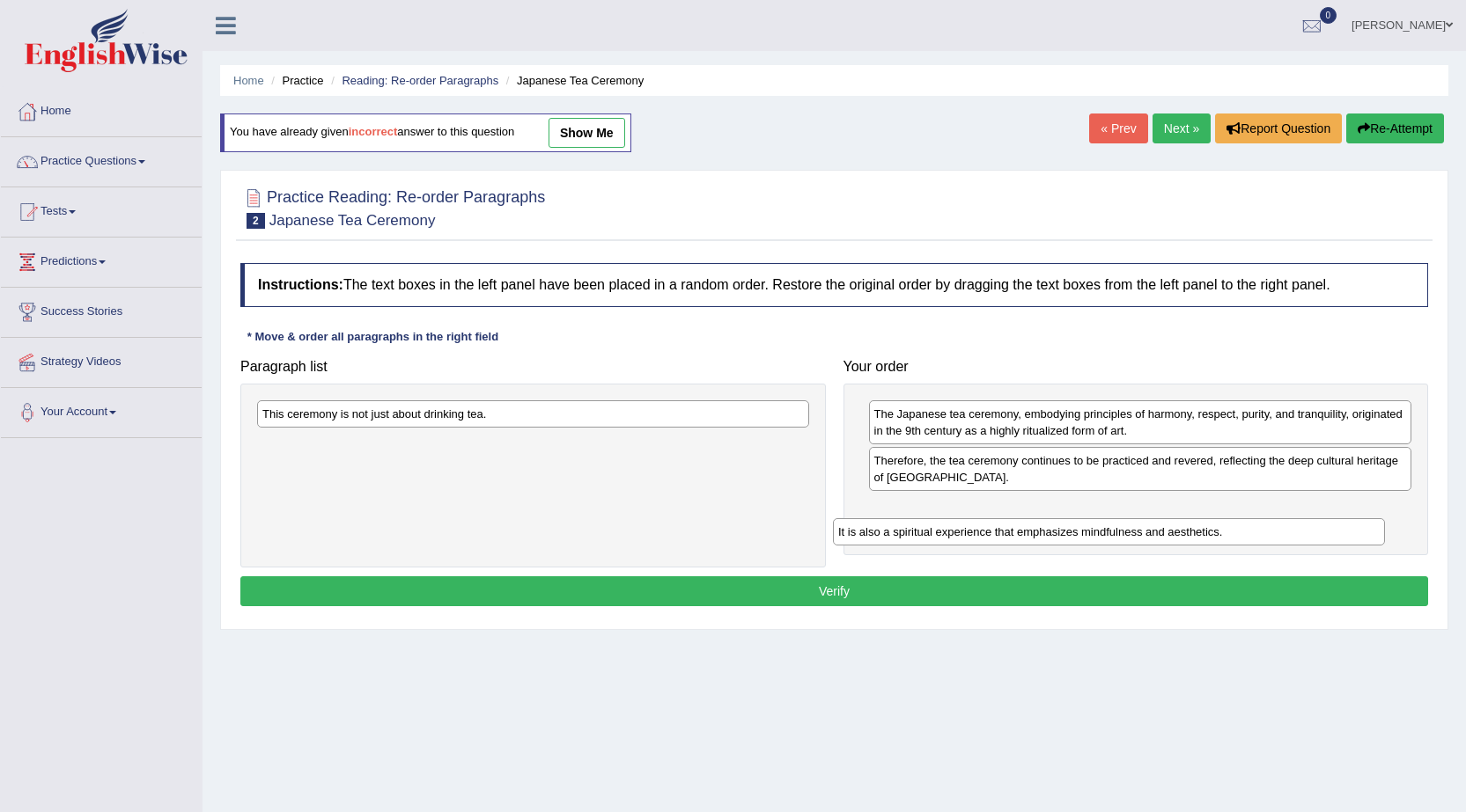
drag, startPoint x: 362, startPoint y: 420, endPoint x: 941, endPoint y: 532, distance: 589.7
click at [941, 532] on div "It is also a spiritual experience that emphasizes mindfulness and aesthetics." at bounding box center [1109, 531] width 552 height 27
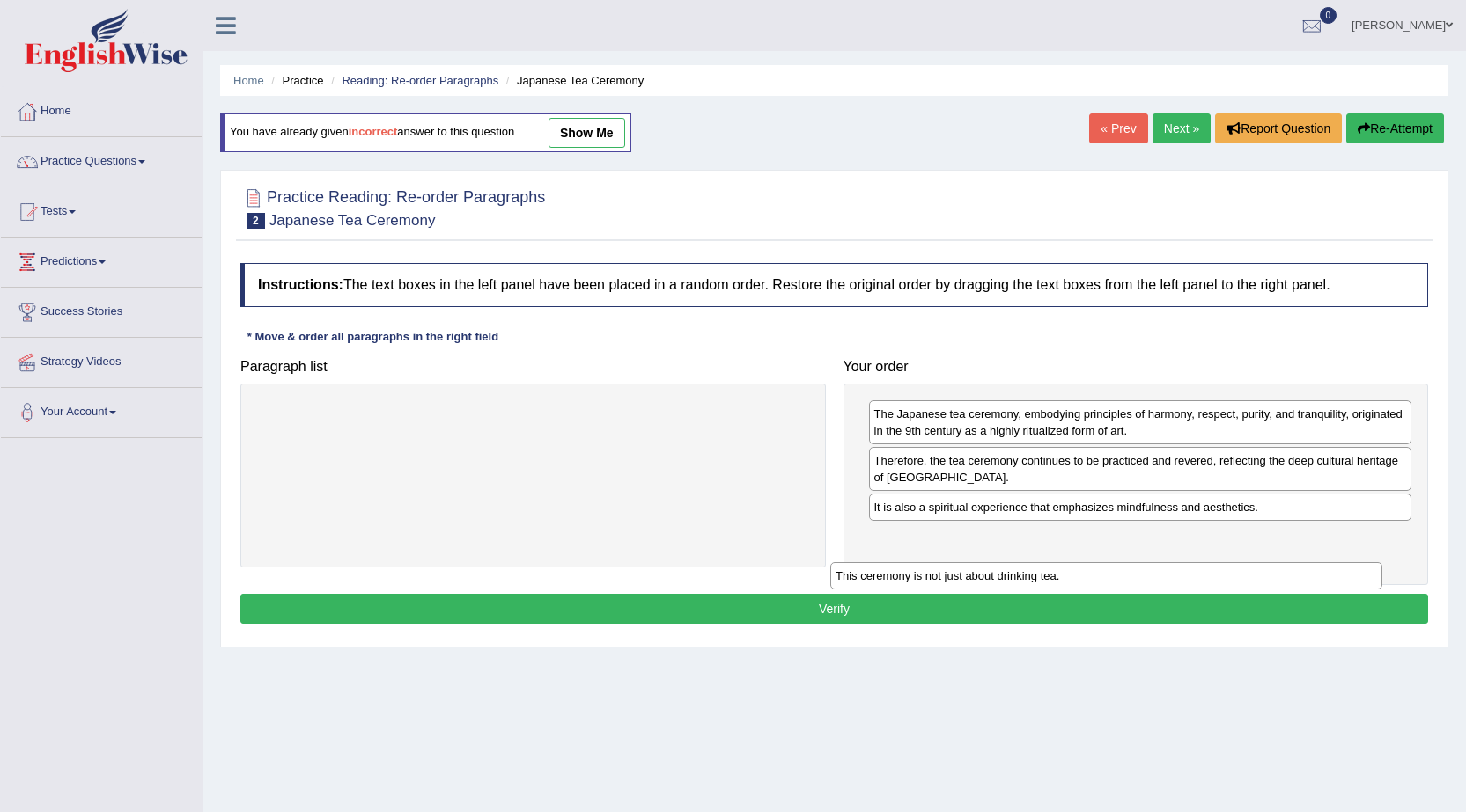
drag, startPoint x: 406, startPoint y: 418, endPoint x: 979, endPoint y: 581, distance: 595.7
click at [979, 581] on div "This ceremony is not just about drinking tea." at bounding box center [1106, 575] width 552 height 27
click at [820, 602] on button "Verify" at bounding box center [834, 609] width 1188 height 30
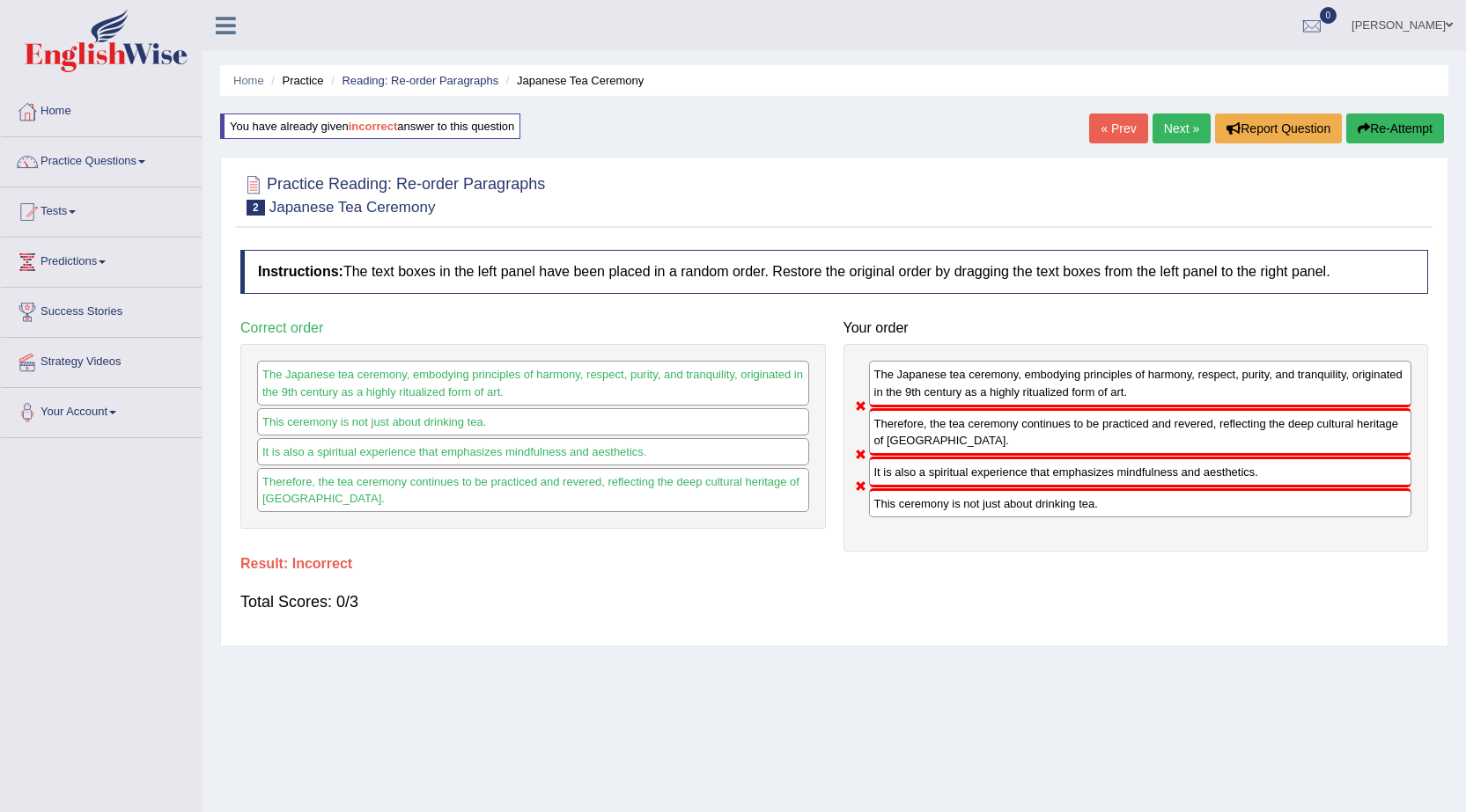
click at [1377, 134] on button "Re-Attempt" at bounding box center [1395, 129] width 98 height 30
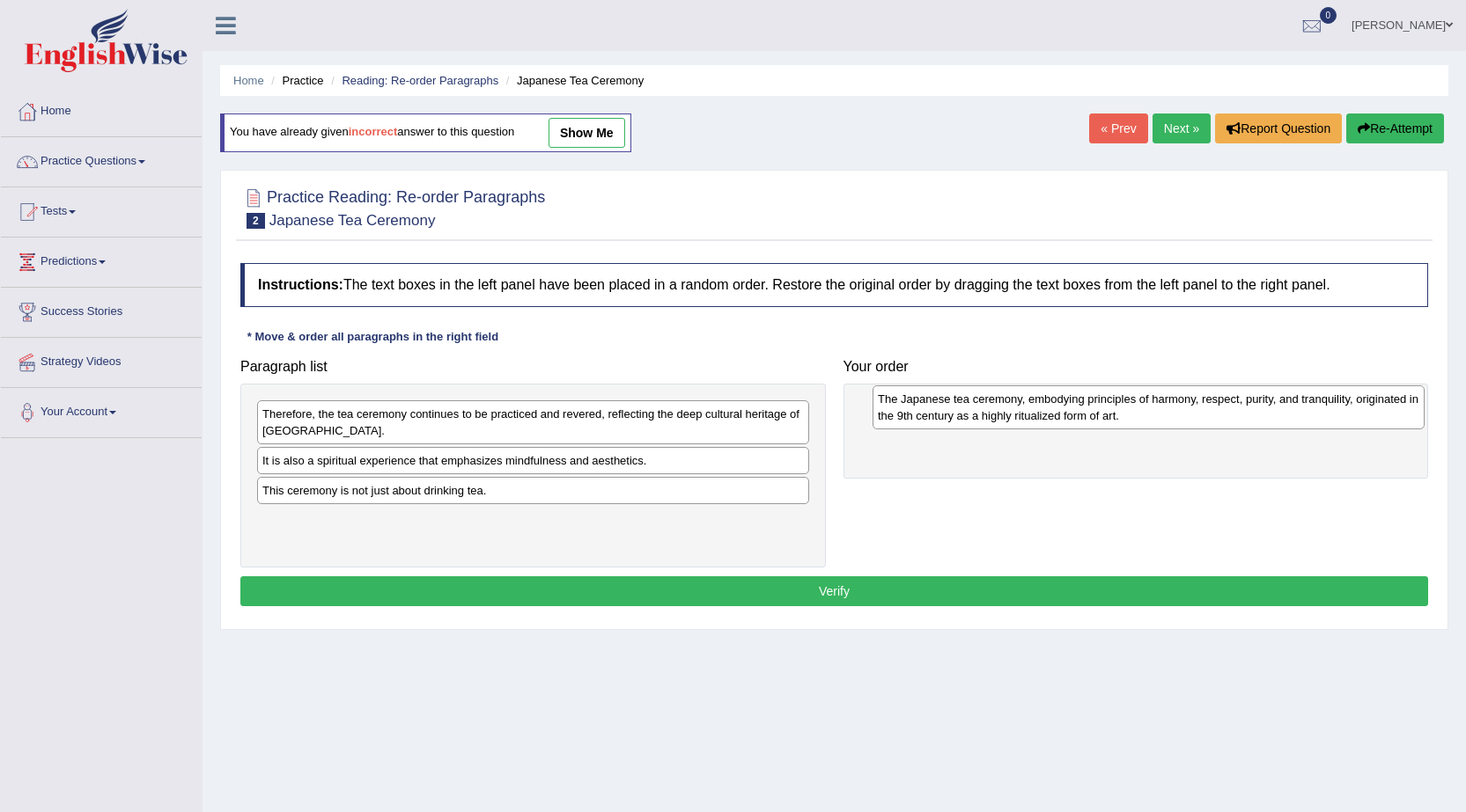
drag, startPoint x: 284, startPoint y: 477, endPoint x: 899, endPoint y: 415, distance: 618.1
click at [899, 415] on div "The Japanese tea ceremony, embodying principles of harmony, respect, purity, an…" at bounding box center [1148, 407] width 552 height 44
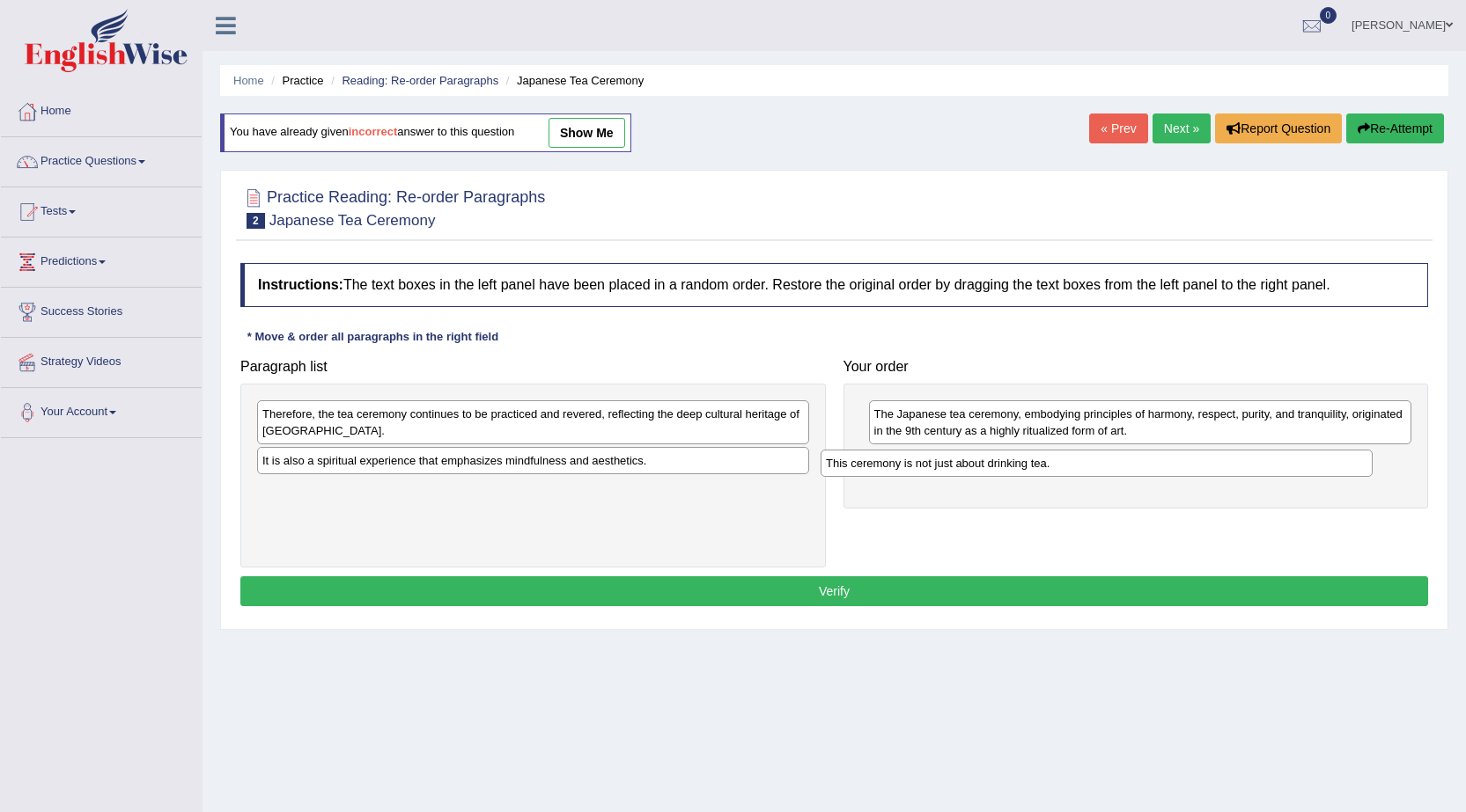
drag, startPoint x: 298, startPoint y: 493, endPoint x: 861, endPoint y: 465, distance: 563.7
click at [861, 465] on div "This ceremony is not just about drinking tea." at bounding box center [1096, 462] width 552 height 27
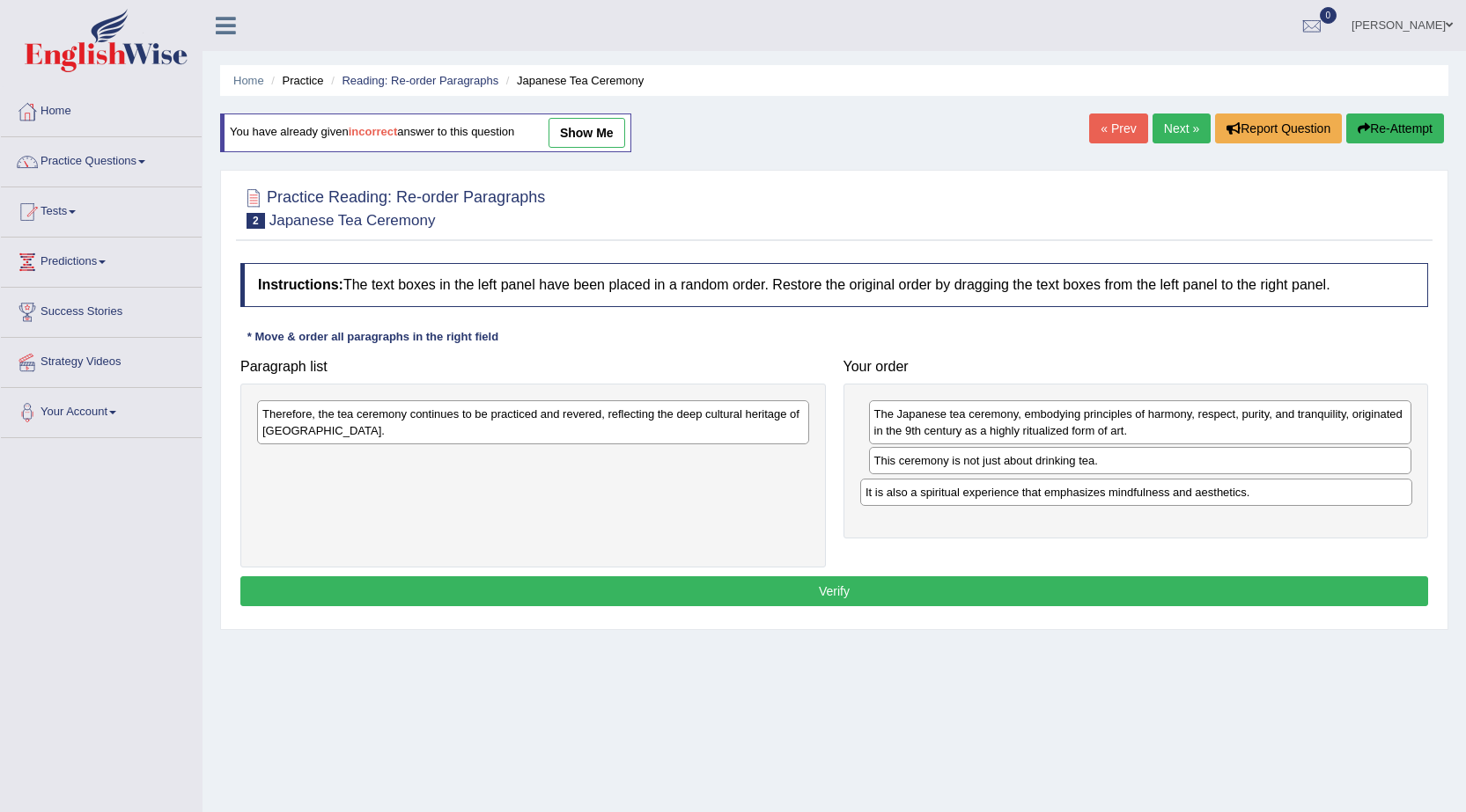
drag, startPoint x: 412, startPoint y: 463, endPoint x: 1013, endPoint y: 494, distance: 601.8
click at [1013, 494] on div "It is also a spiritual experience that emphasizes mindfulness and aesthetics." at bounding box center [1136, 492] width 552 height 27
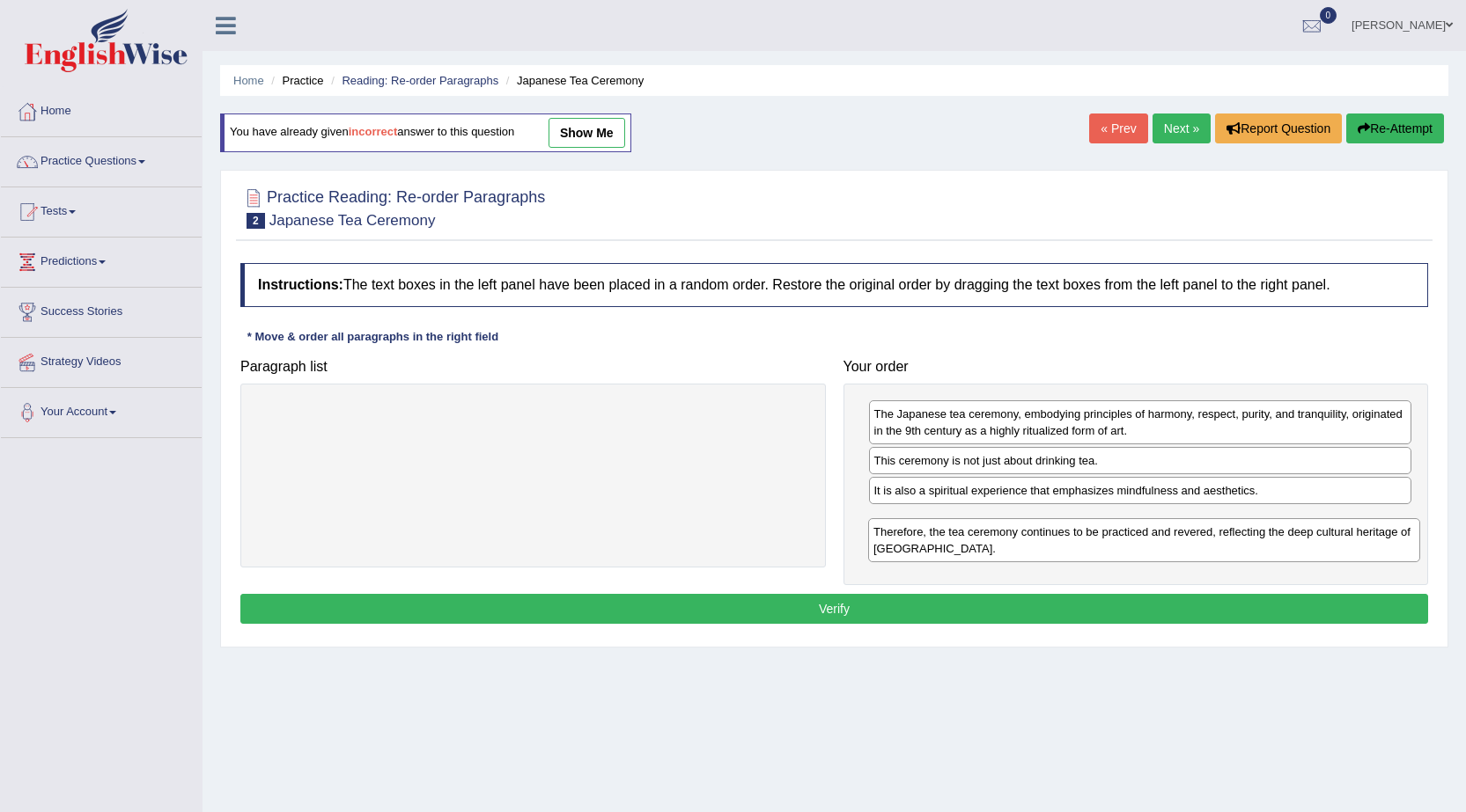
drag, startPoint x: 560, startPoint y: 420, endPoint x: 1172, endPoint y: 538, distance: 623.3
click at [1172, 538] on div "Therefore, the tea ceremony continues to be practiced and revered, reflecting t…" at bounding box center [1144, 540] width 552 height 44
click at [1007, 603] on button "Verify" at bounding box center [834, 609] width 1188 height 30
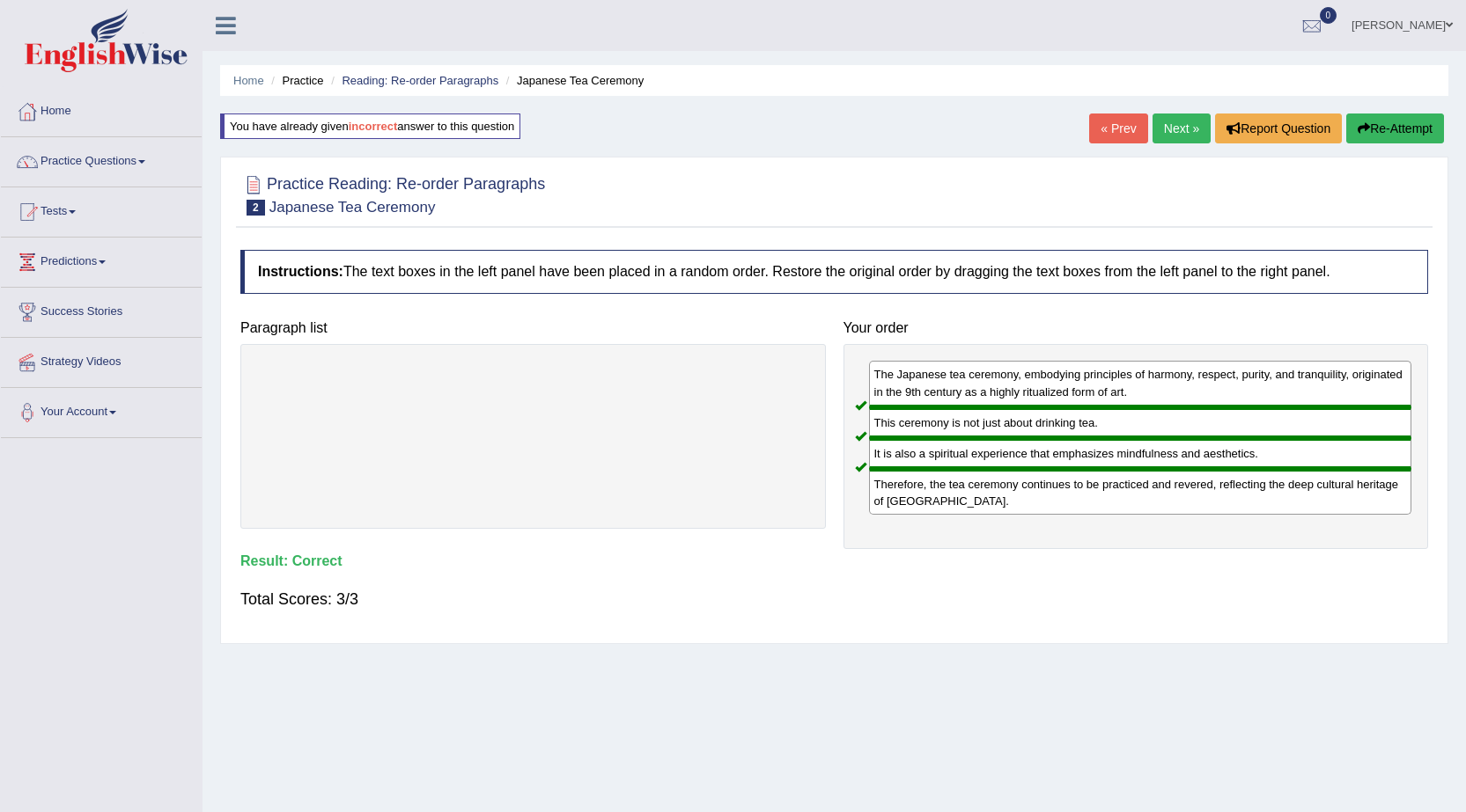
click at [1179, 132] on link "Next »" at bounding box center [1181, 129] width 58 height 30
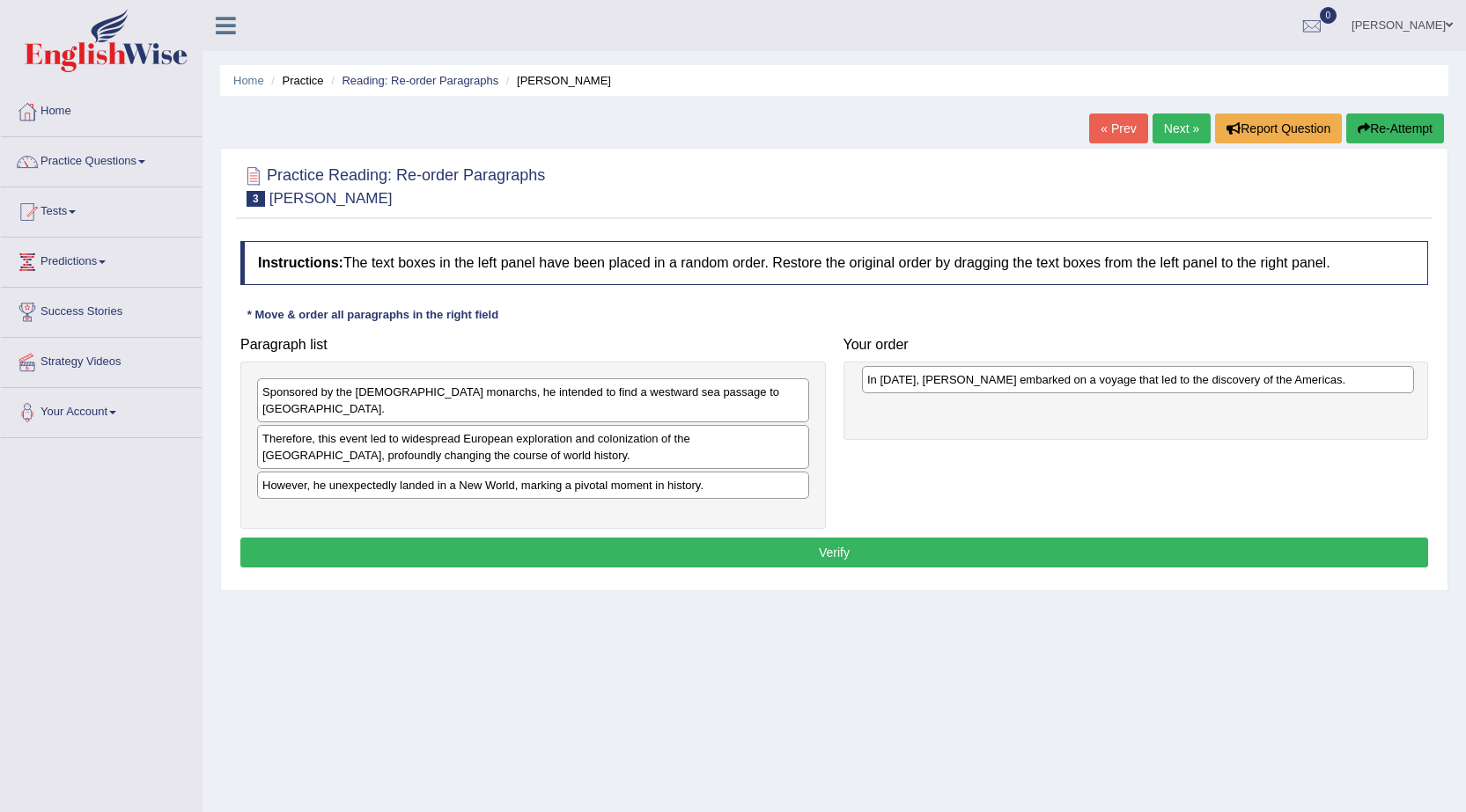
drag, startPoint x: 341, startPoint y: 496, endPoint x: 946, endPoint y: 378, distance: 616.4
click at [946, 378] on div "In [DATE], [PERSON_NAME] embarked on a voyage that led to the discovery of the …" at bounding box center [1138, 379] width 552 height 27
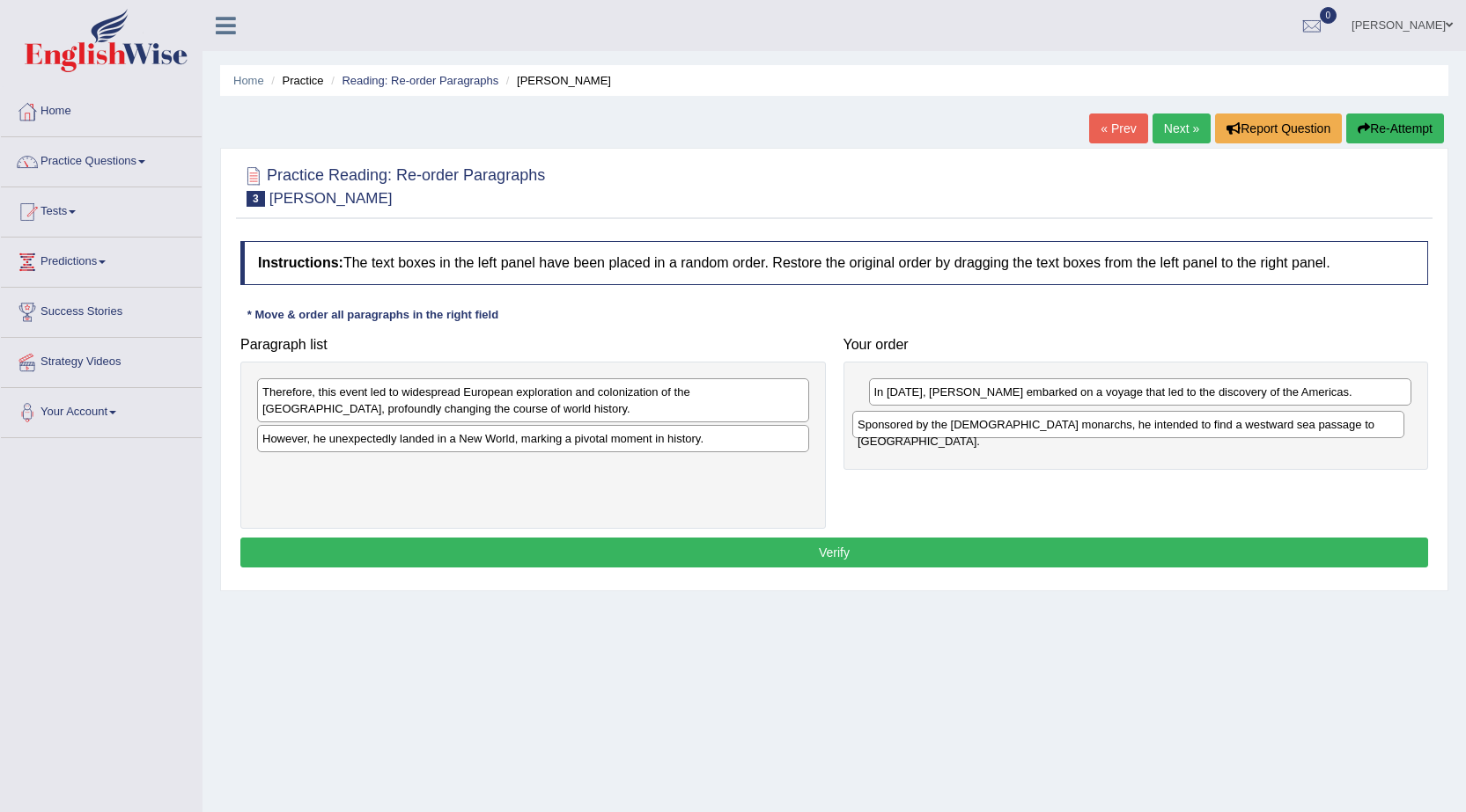
drag, startPoint x: 322, startPoint y: 396, endPoint x: 917, endPoint y: 427, distance: 595.8
click at [917, 427] on div "Sponsored by the [DEMOGRAPHIC_DATA] monarchs, he intended to find a westward se…" at bounding box center [1128, 424] width 552 height 27
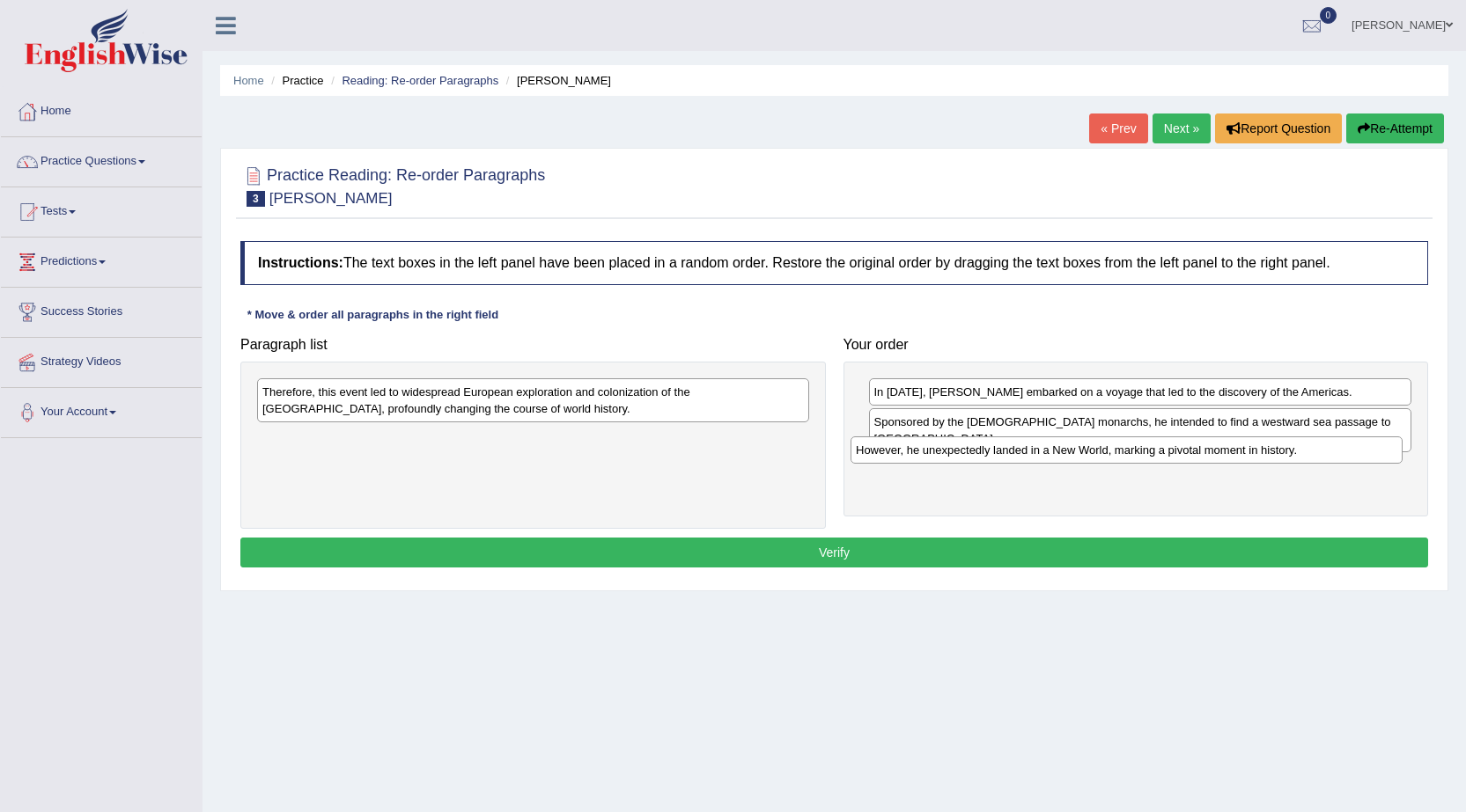
drag, startPoint x: 569, startPoint y: 442, endPoint x: 1161, endPoint y: 454, distance: 592.1
click at [1161, 454] on div "However, he unexpectedly landed in a New World, marking a pivotal moment in his…" at bounding box center [1126, 449] width 552 height 27
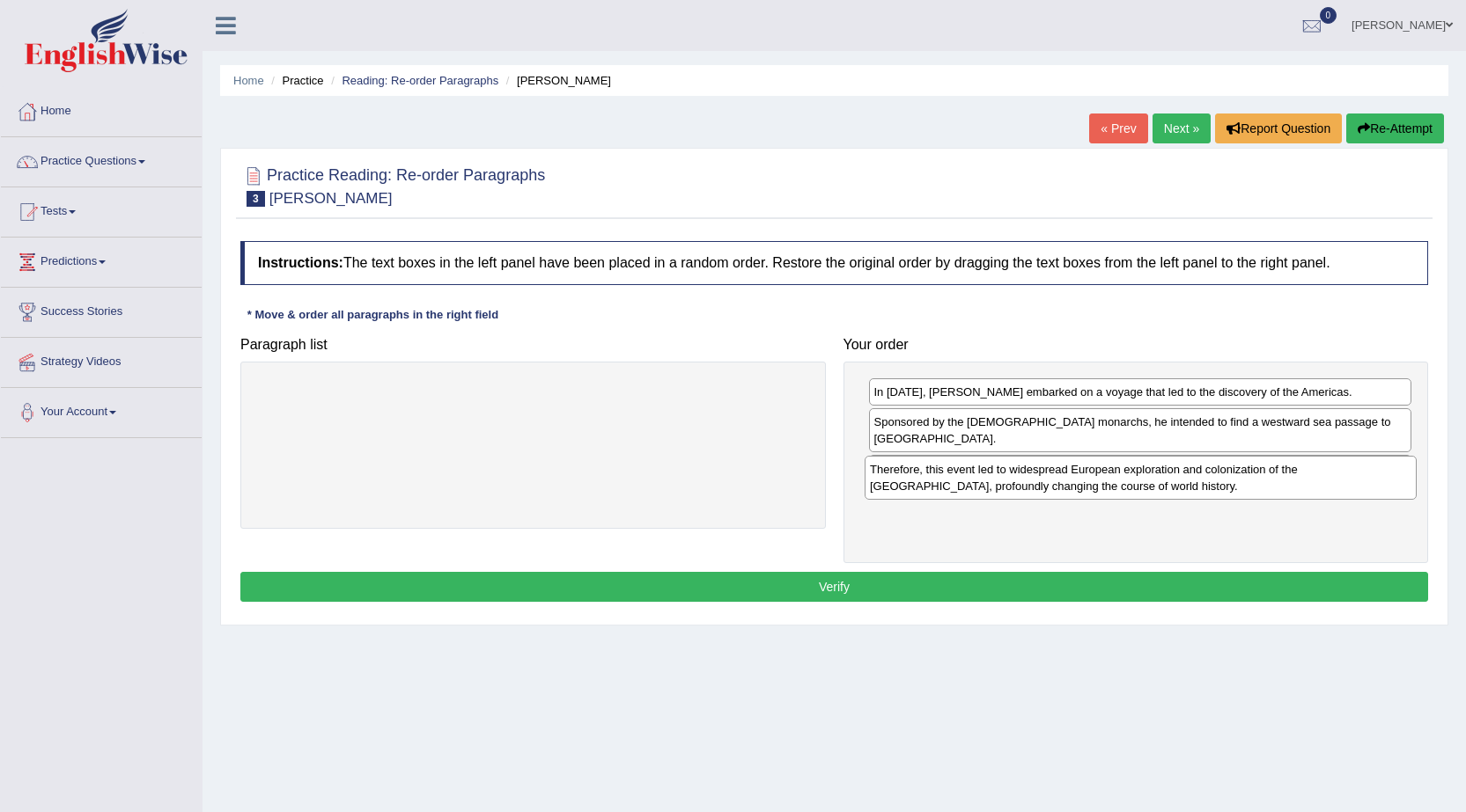
drag, startPoint x: 429, startPoint y: 417, endPoint x: 1036, endPoint y: 494, distance: 611.9
click at [1036, 494] on div "Therefore, this event led to widespread European exploration and colonization o…" at bounding box center [1140, 478] width 552 height 44
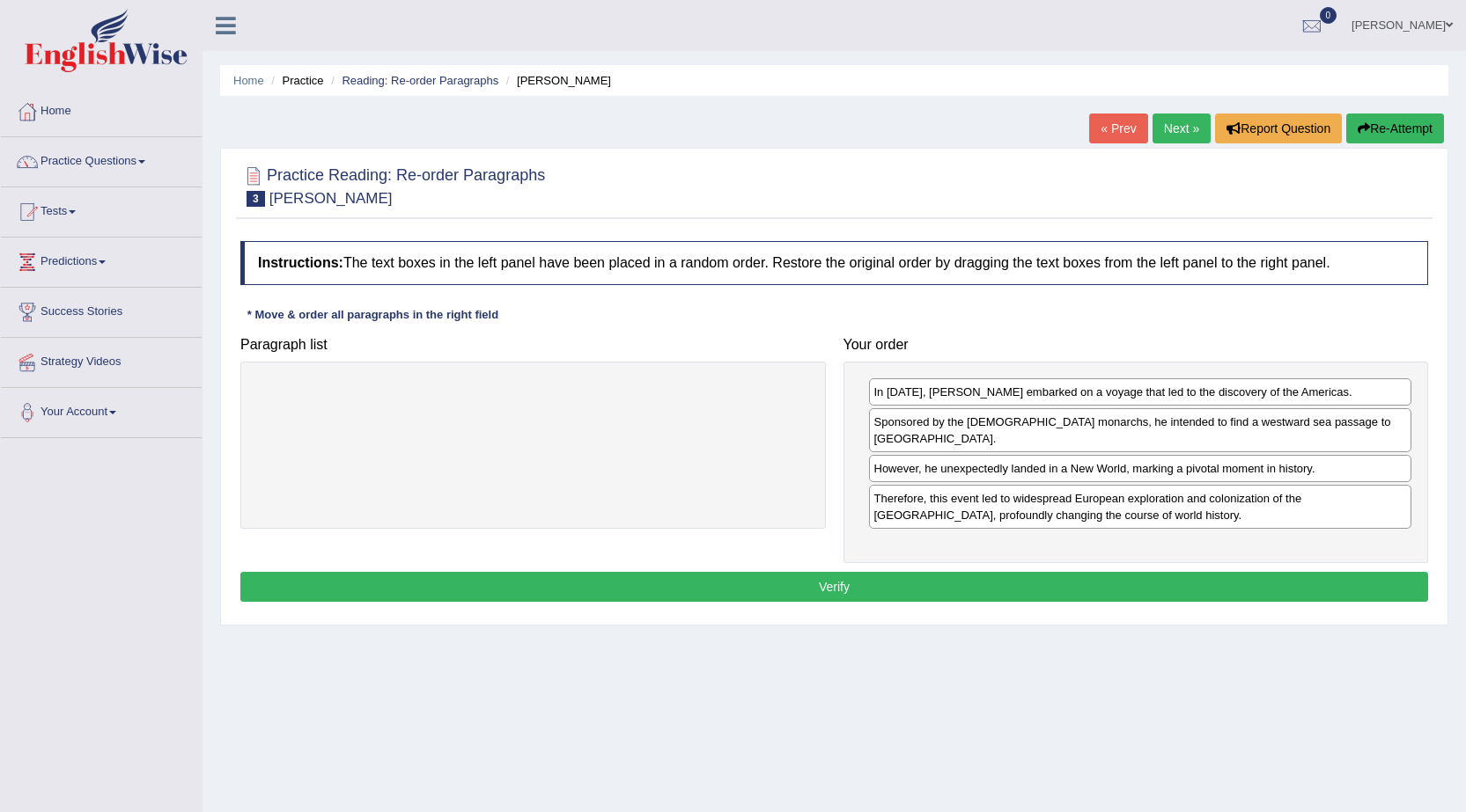
click at [902, 572] on button "Verify" at bounding box center [834, 587] width 1188 height 30
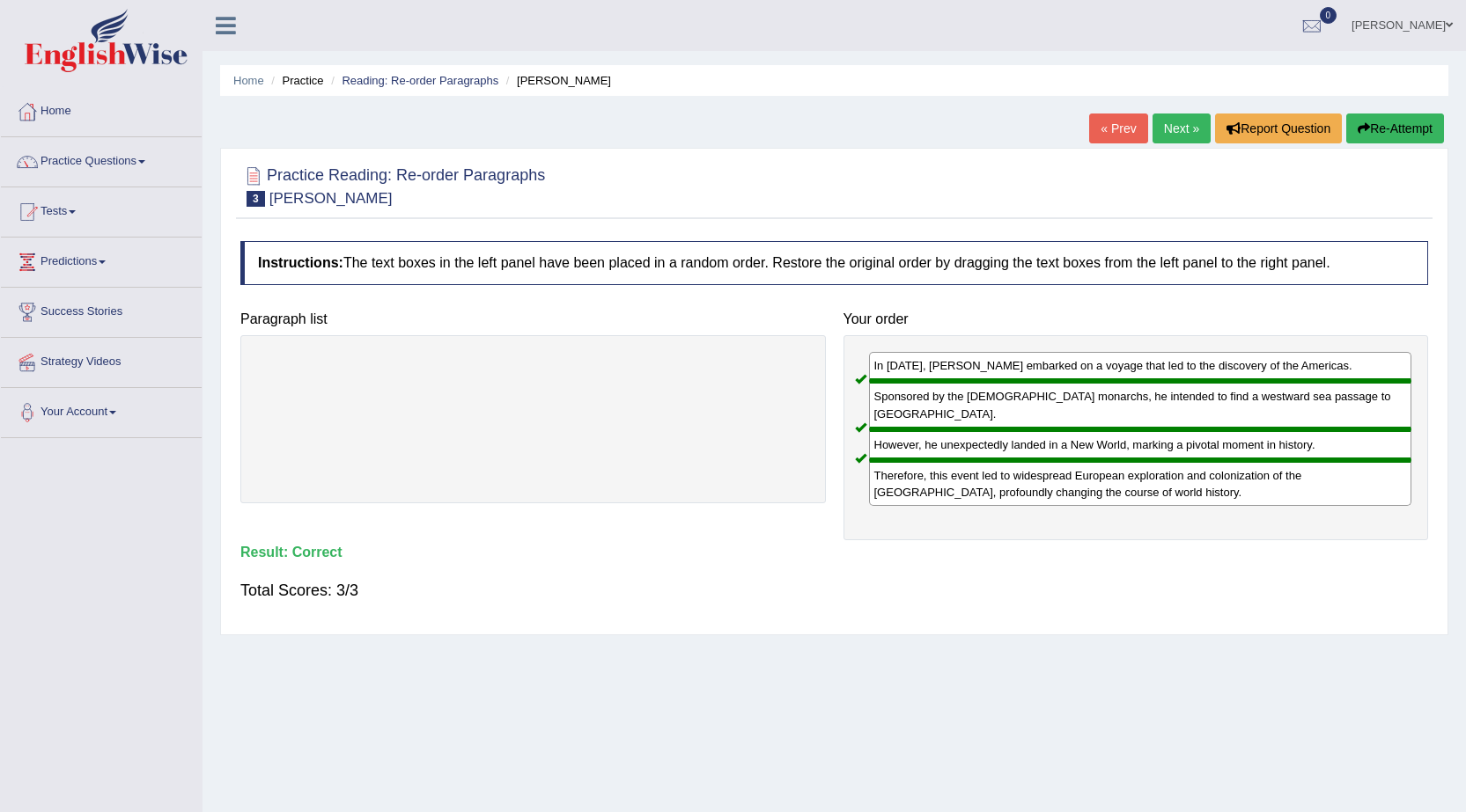
click at [1174, 124] on link "Next »" at bounding box center [1181, 129] width 58 height 30
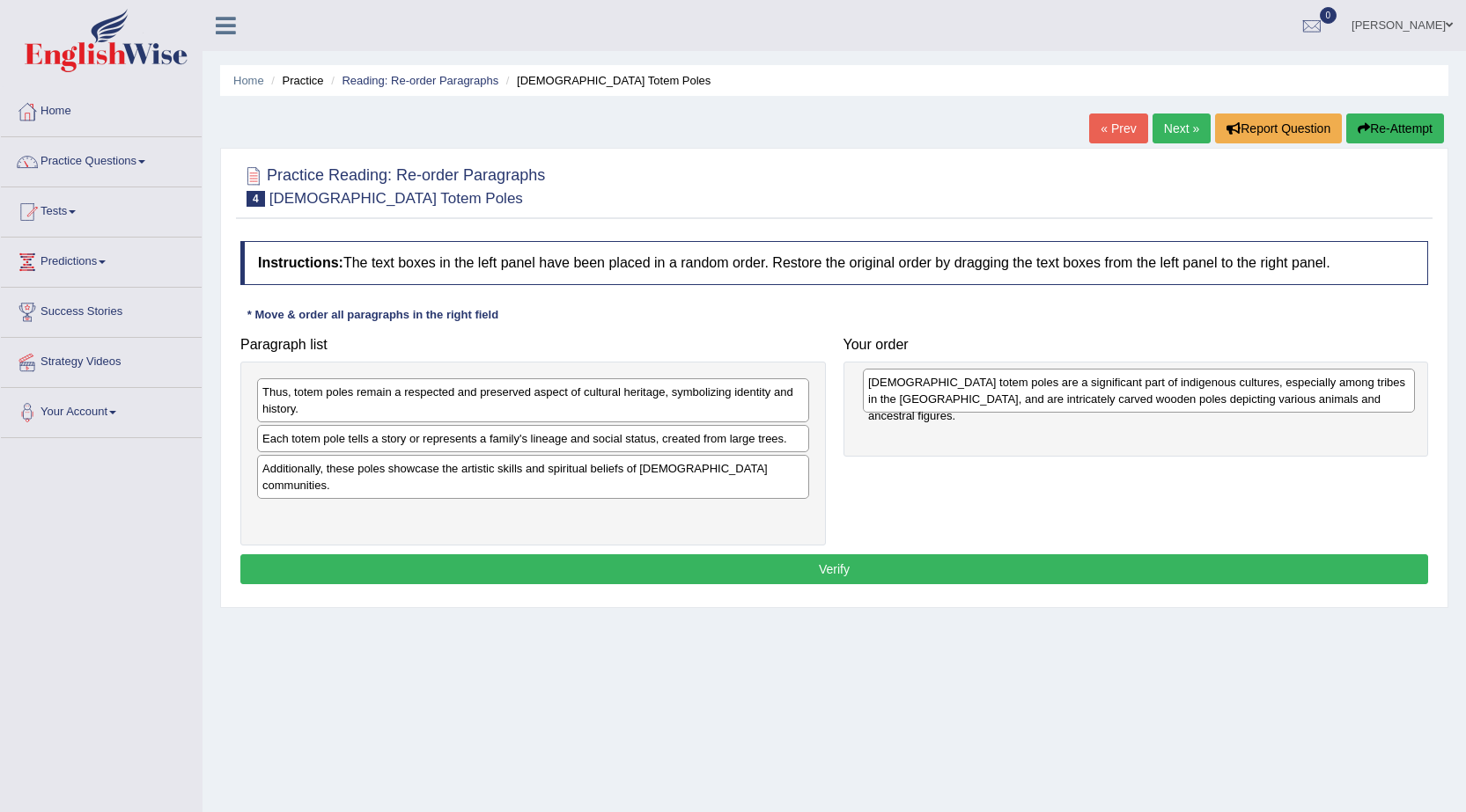
drag, startPoint x: 344, startPoint y: 407, endPoint x: 949, endPoint y: 398, distance: 605.1
click at [949, 398] on div "Native American totem poles are a significant part of indigenous cultures, espe…" at bounding box center [1139, 391] width 552 height 44
click at [1124, 132] on link "« Prev" at bounding box center [1118, 129] width 58 height 30
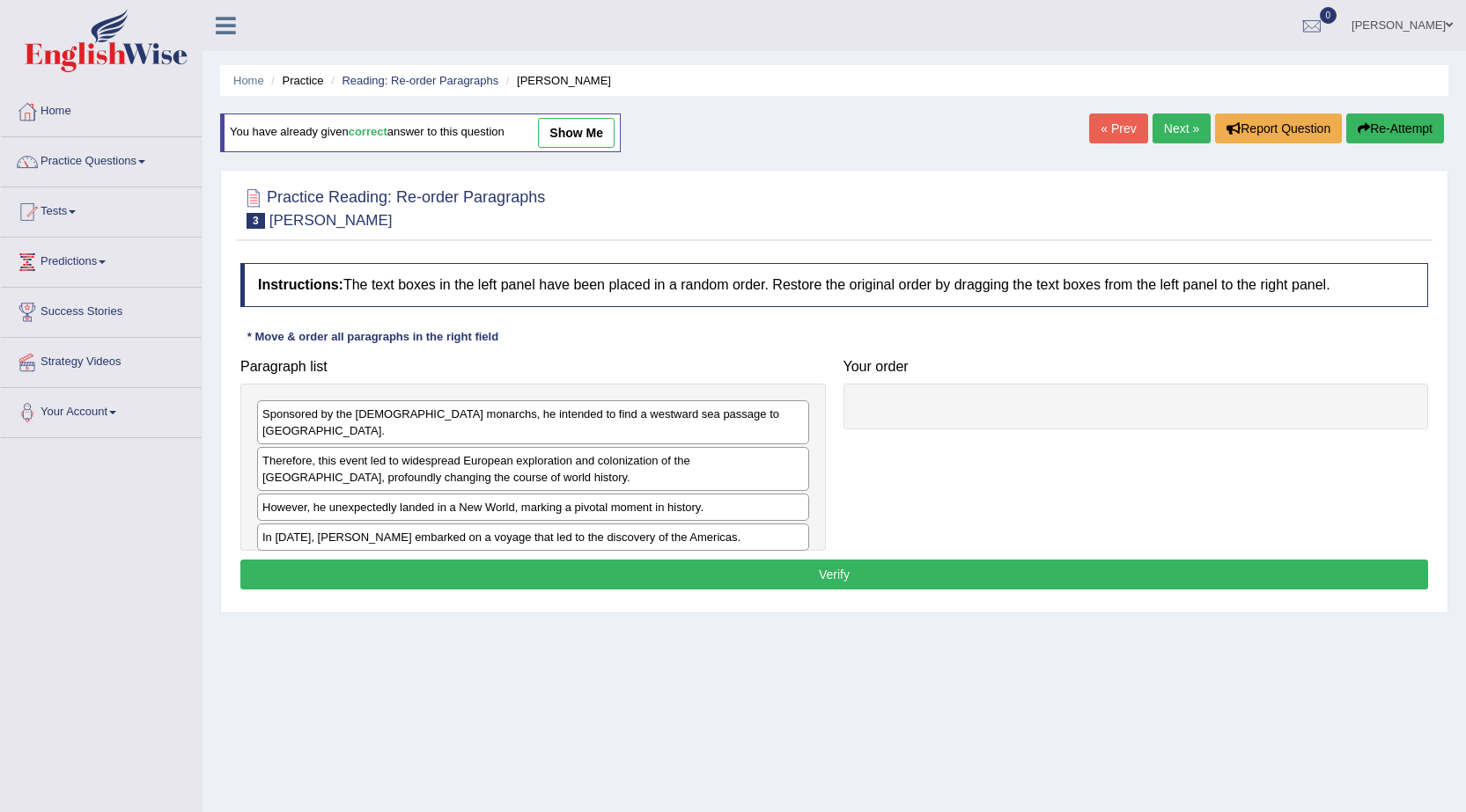
click at [1124, 132] on link "« Prev" at bounding box center [1118, 129] width 58 height 30
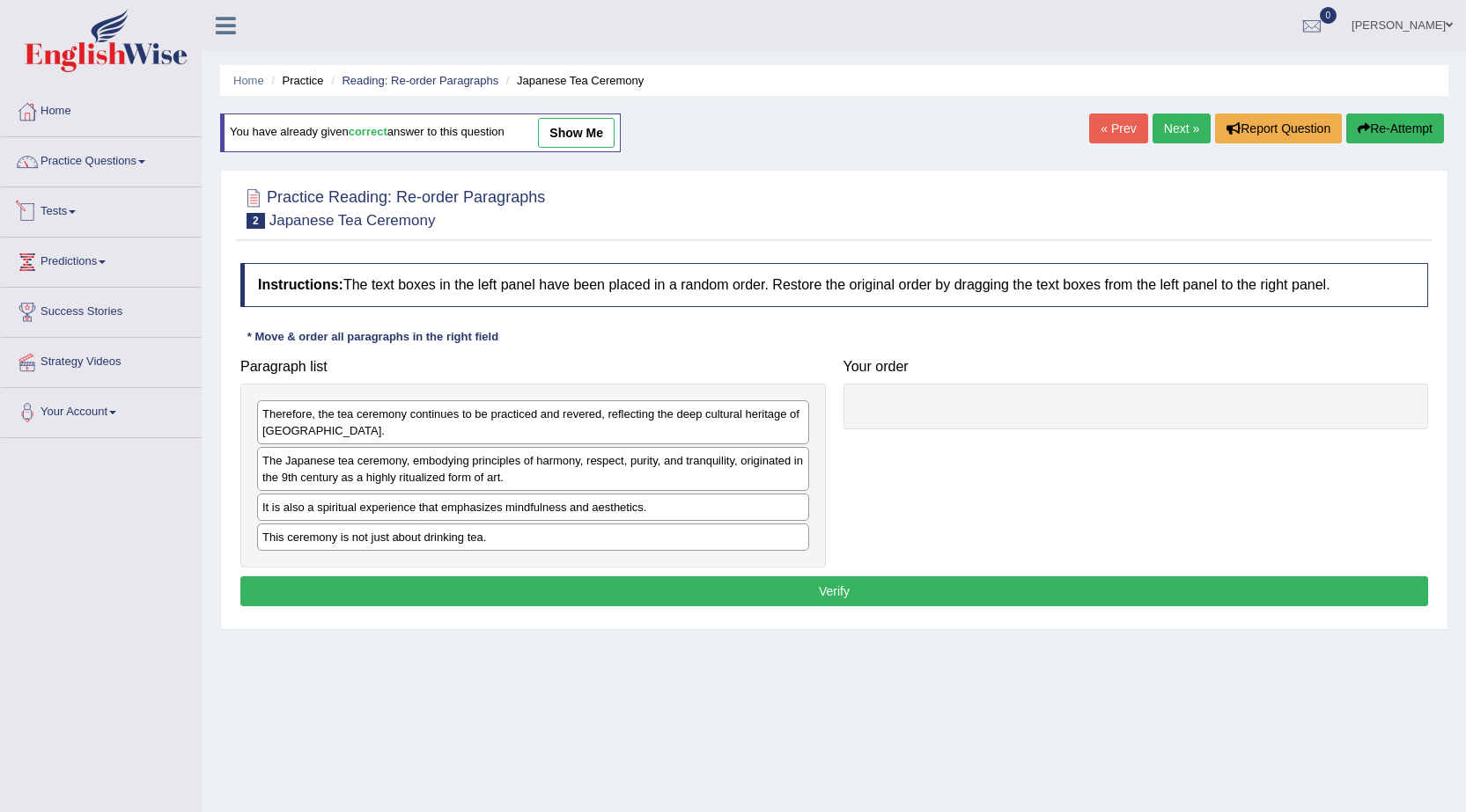
click at [57, 227] on link "Tests" at bounding box center [101, 209] width 200 height 44
click at [77, 176] on link "Practice Questions" at bounding box center [101, 159] width 200 height 44
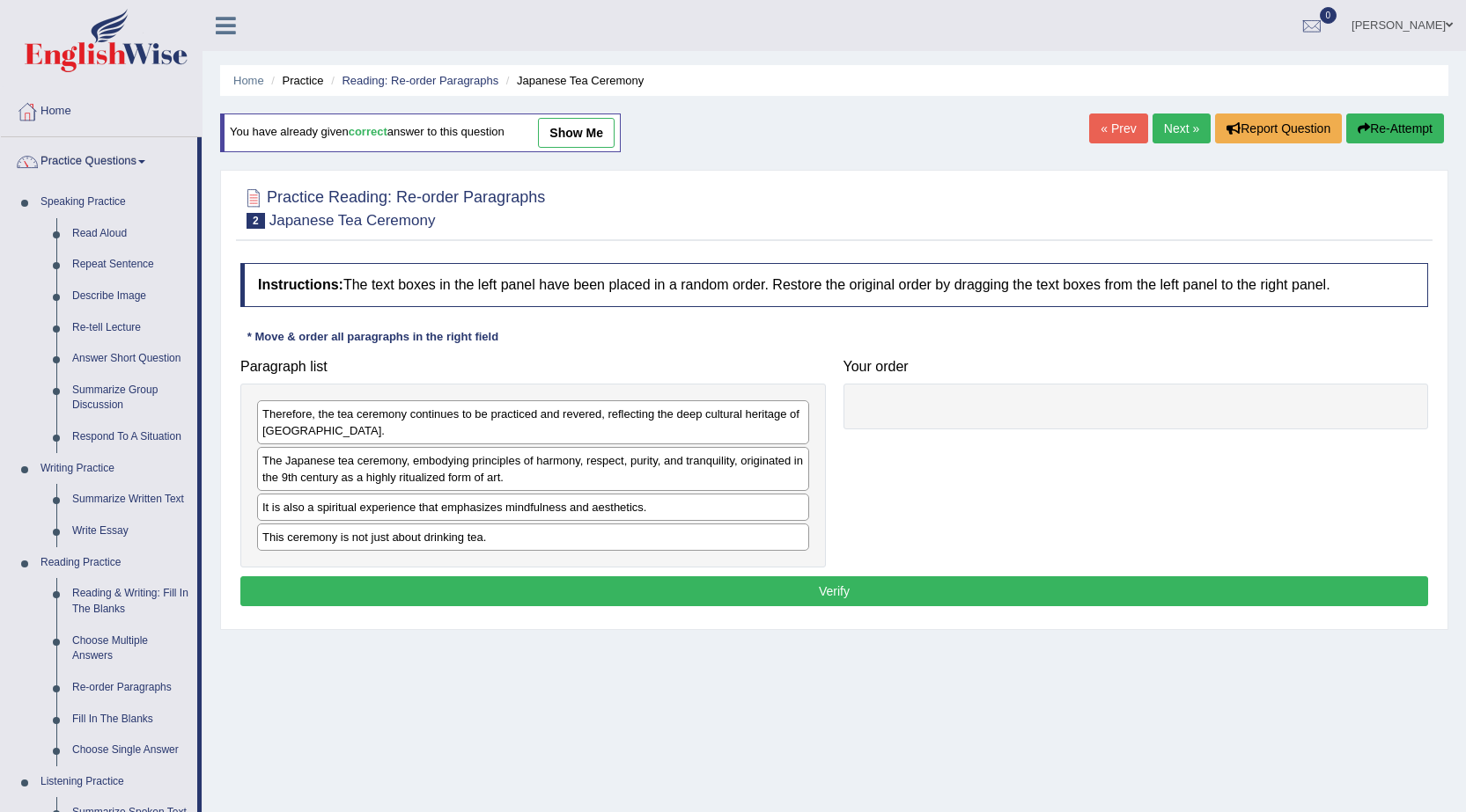
click at [1164, 130] on link "Next »" at bounding box center [1181, 129] width 58 height 30
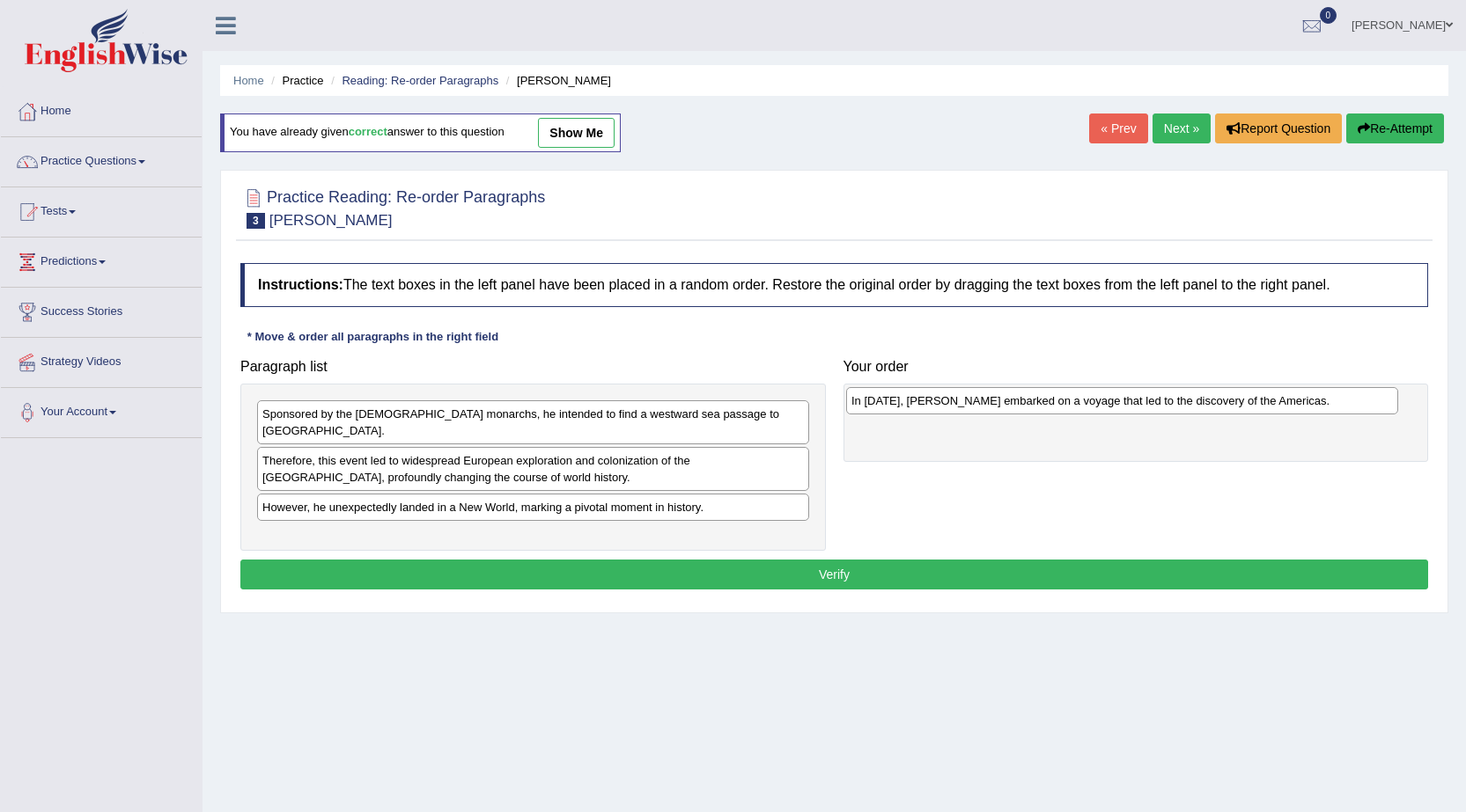
drag, startPoint x: 354, startPoint y: 525, endPoint x: 943, endPoint y: 406, distance: 600.9
click at [943, 406] on div "In [DATE], [PERSON_NAME] embarked on a voyage that led to the discovery of the …" at bounding box center [1122, 401] width 552 height 27
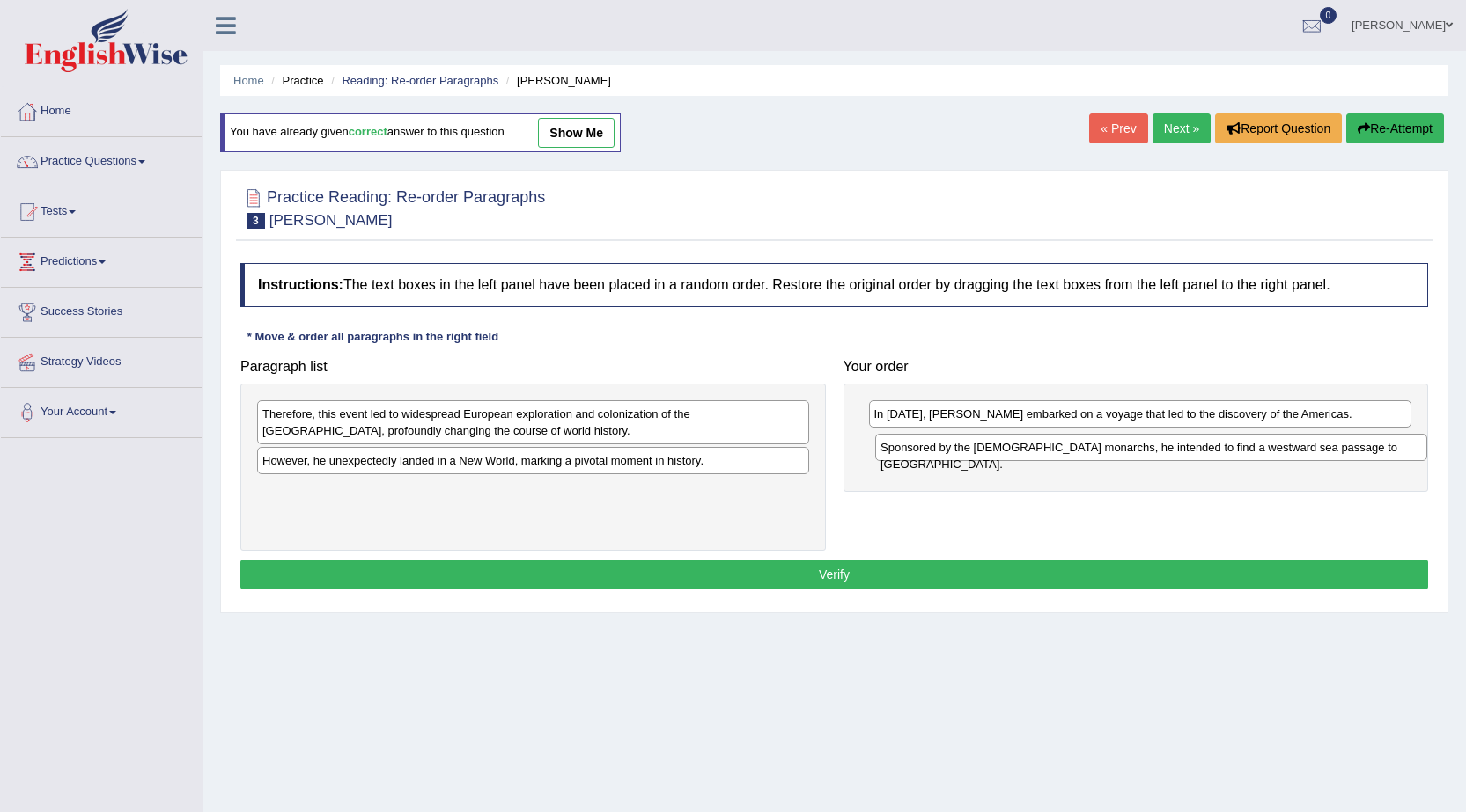
drag, startPoint x: 340, startPoint y: 421, endPoint x: 958, endPoint y: 455, distance: 618.9
click at [958, 455] on div "Sponsored by the Spanish monarchs, he intended to find a westward sea passage t…" at bounding box center [1151, 447] width 552 height 27
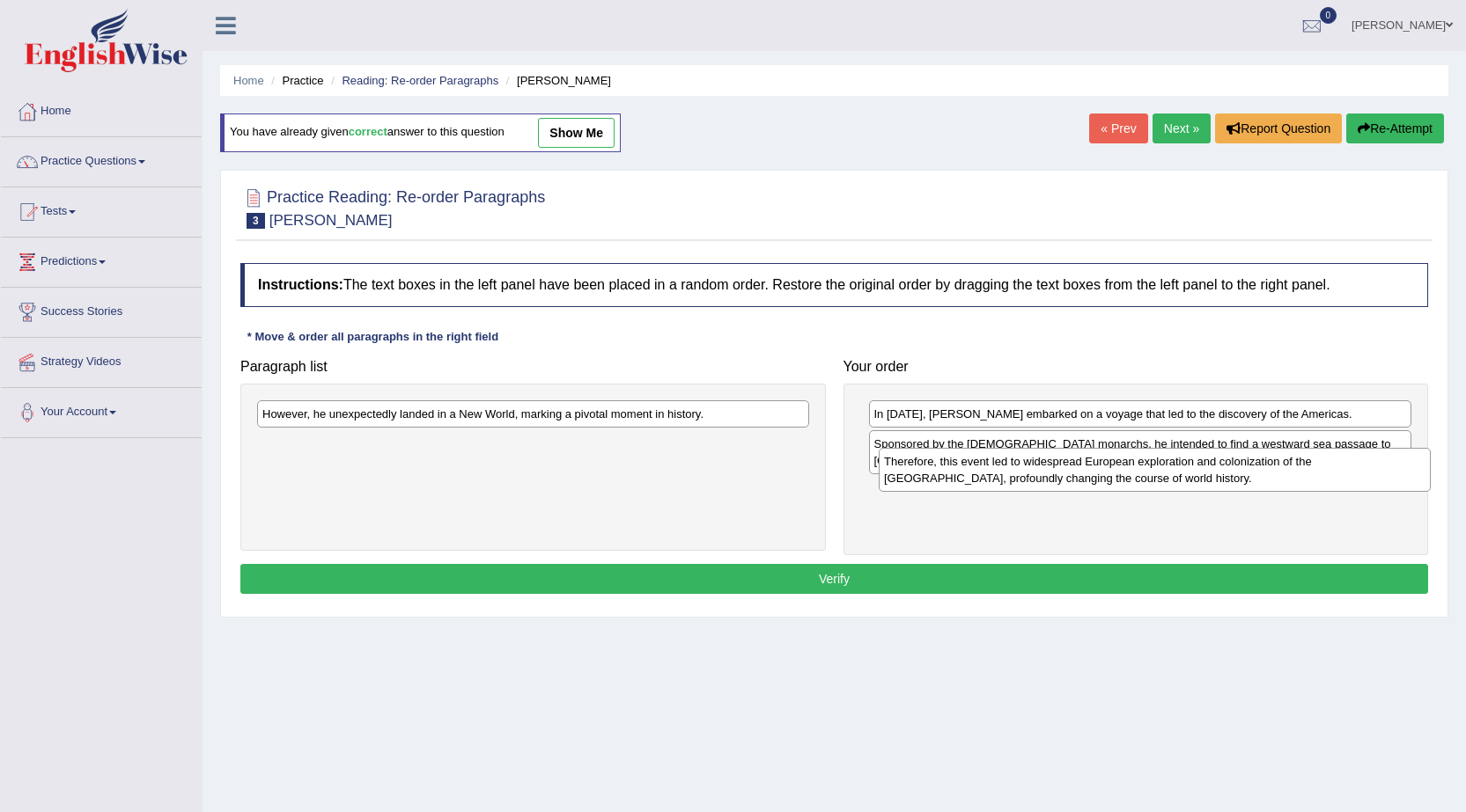
drag, startPoint x: 313, startPoint y: 426, endPoint x: 935, endPoint y: 474, distance: 623.8
click at [935, 474] on div "Therefore, this event led to widespread European exploration and colonization o…" at bounding box center [1155, 470] width 552 height 44
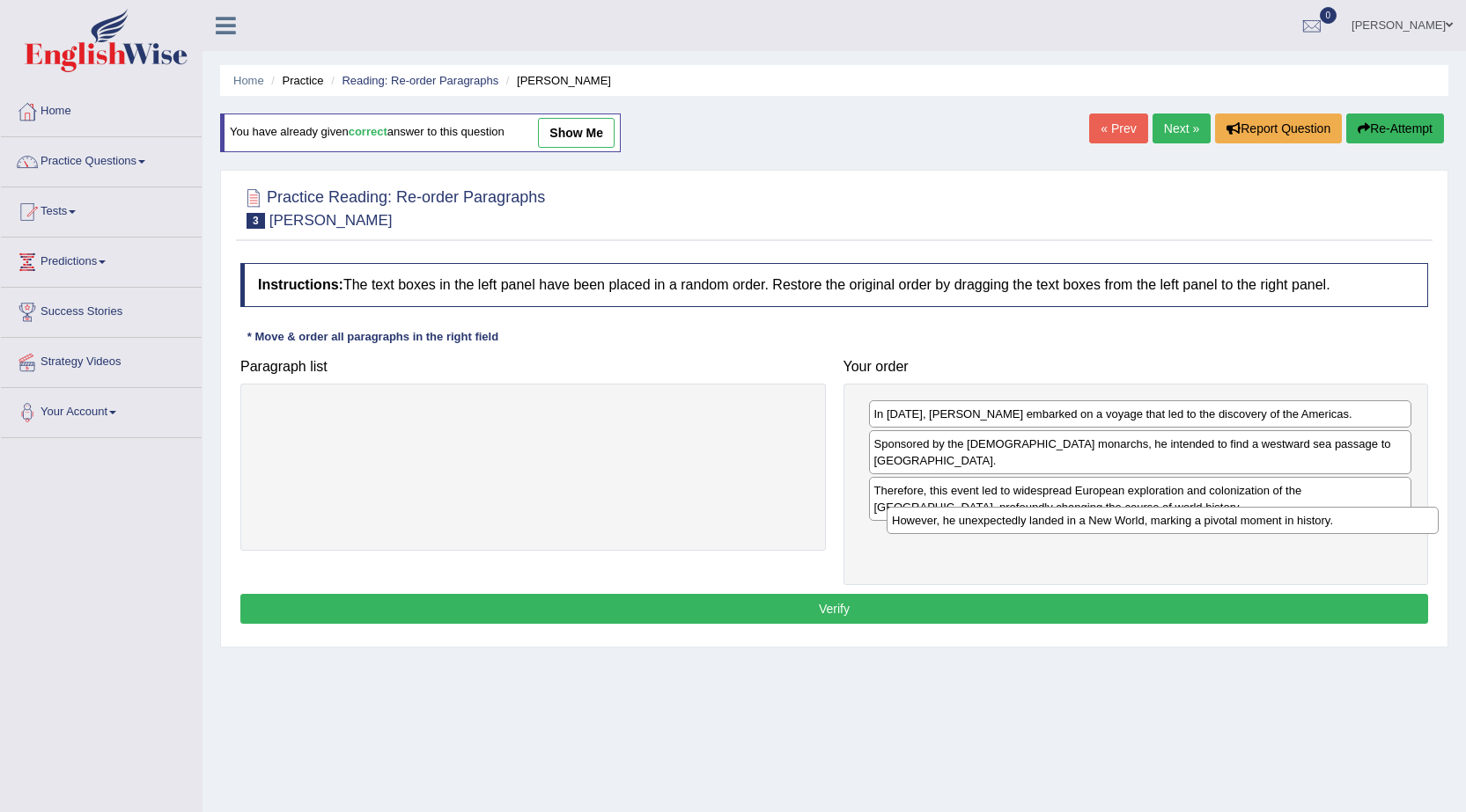
drag, startPoint x: 501, startPoint y: 417, endPoint x: 1130, endPoint y: 524, distance: 638.0
click at [1130, 524] on div "However, he unexpectedly landed in a New World, marking a pivotal moment in his…" at bounding box center [1163, 520] width 552 height 27
click at [895, 594] on button "Verify" at bounding box center [834, 609] width 1188 height 30
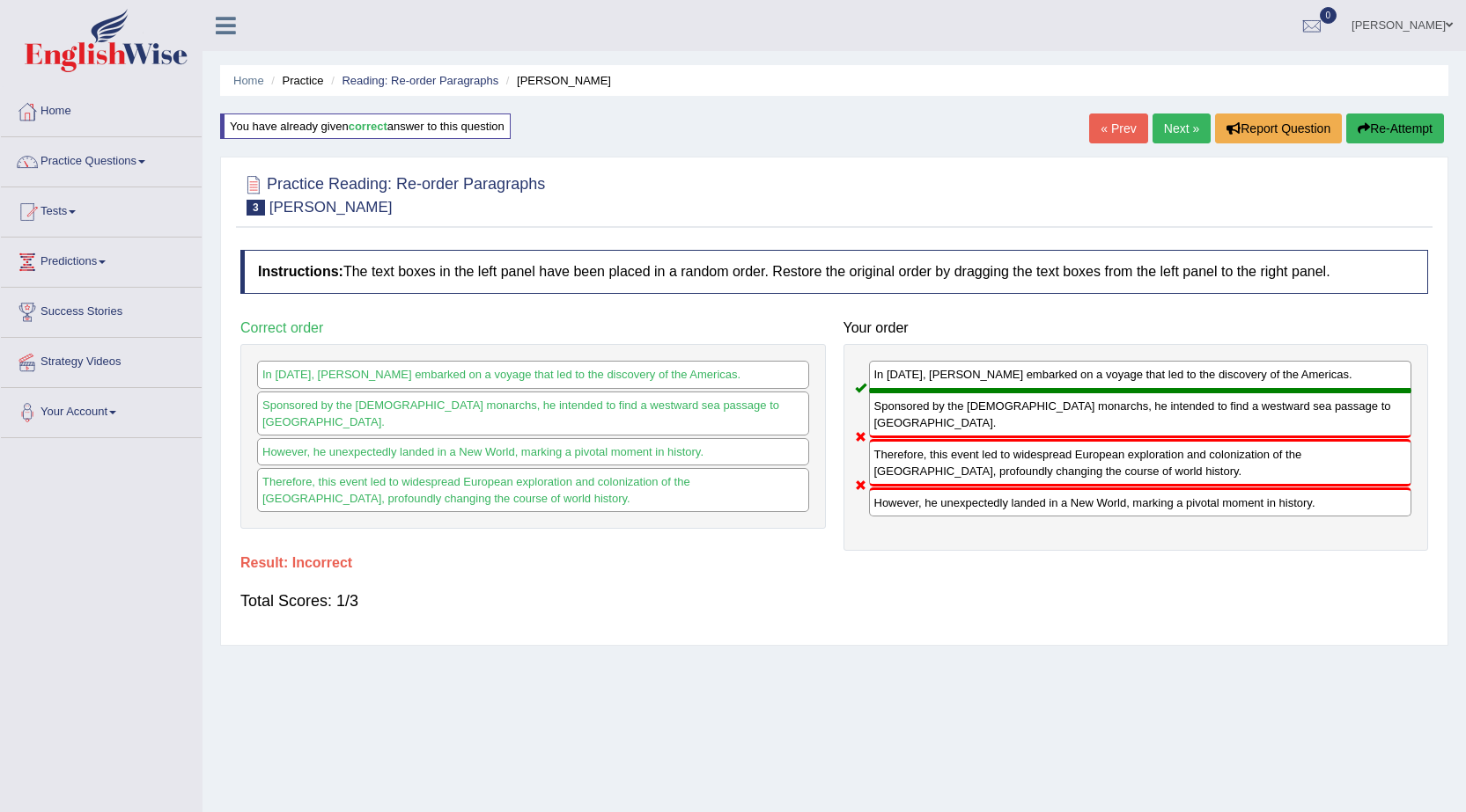
click at [1385, 130] on button "Re-Attempt" at bounding box center [1395, 129] width 98 height 30
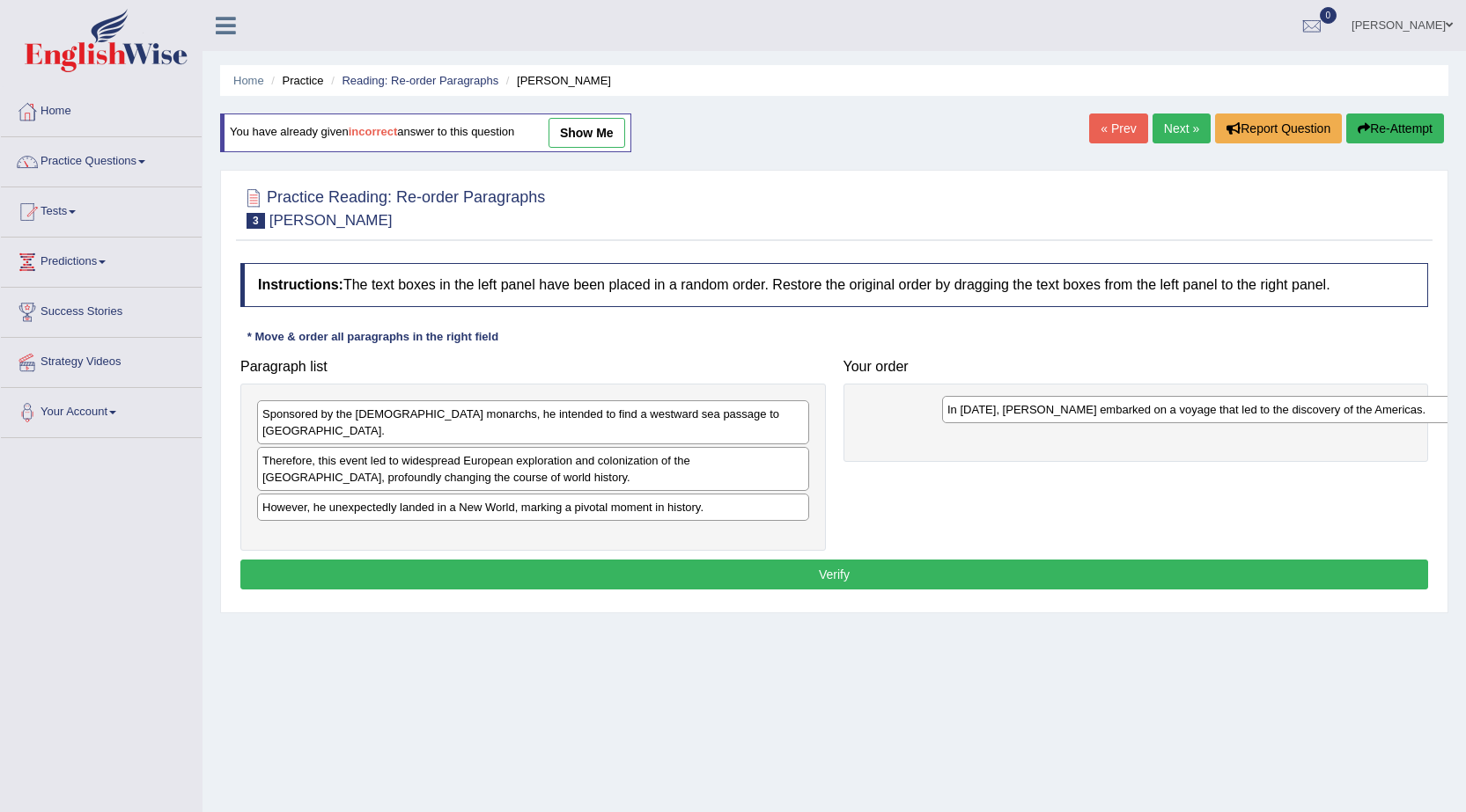
drag, startPoint x: 289, startPoint y: 528, endPoint x: 974, endPoint y: 417, distance: 693.9
click at [974, 417] on div "In 1492, Christopher Columbus embarked on a voyage that led to the discovery of…" at bounding box center [1218, 409] width 552 height 27
click at [410, 419] on div "Sponsored by the Spanish monarchs, he intended to find a westward sea passage t…" at bounding box center [533, 422] width 552 height 44
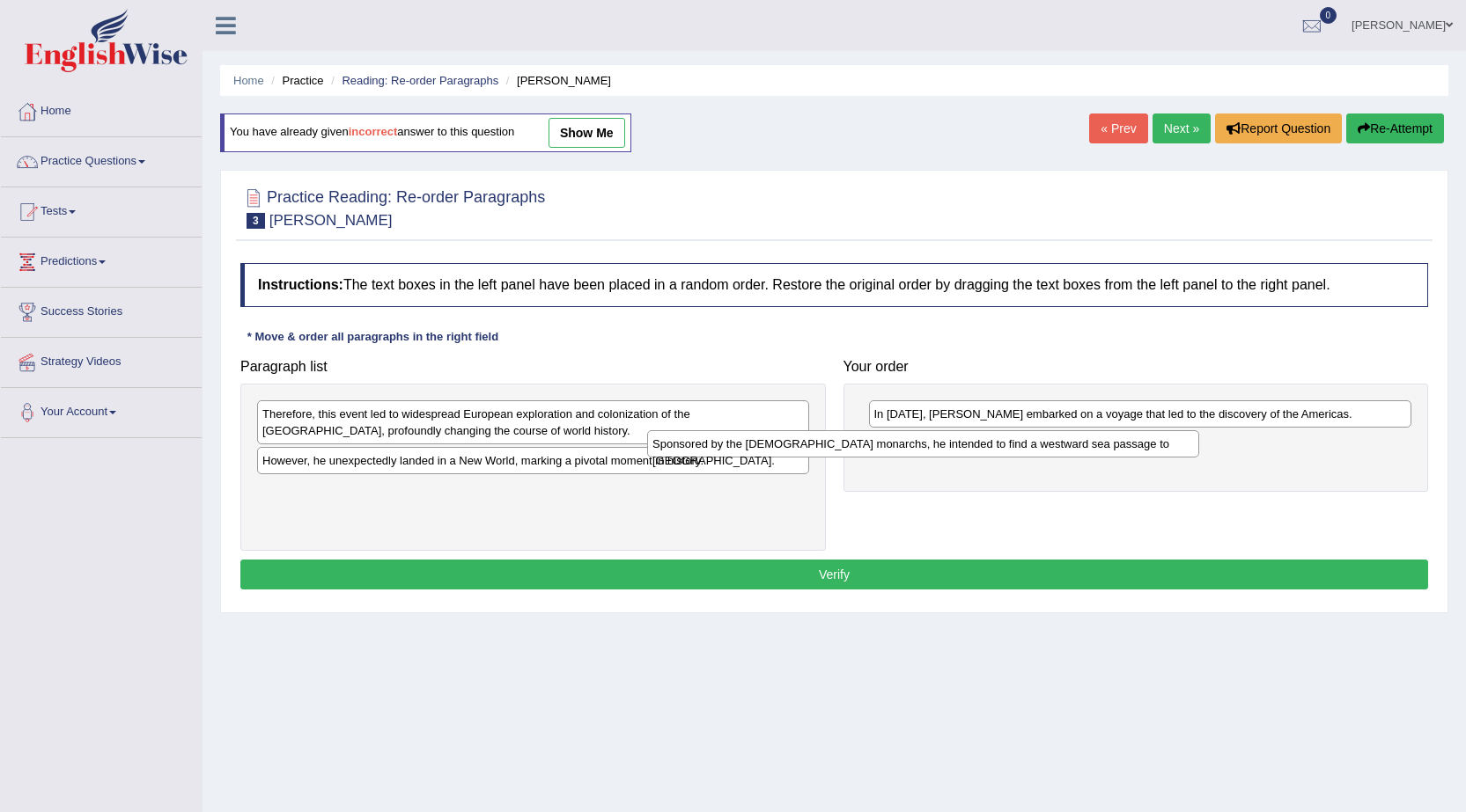
drag, startPoint x: 410, startPoint y: 419, endPoint x: 805, endPoint y: 437, distance: 395.4
click at [802, 445] on div "Sponsored by the Spanish monarchs, he intended to find a westward sea passage t…" at bounding box center [923, 443] width 552 height 27
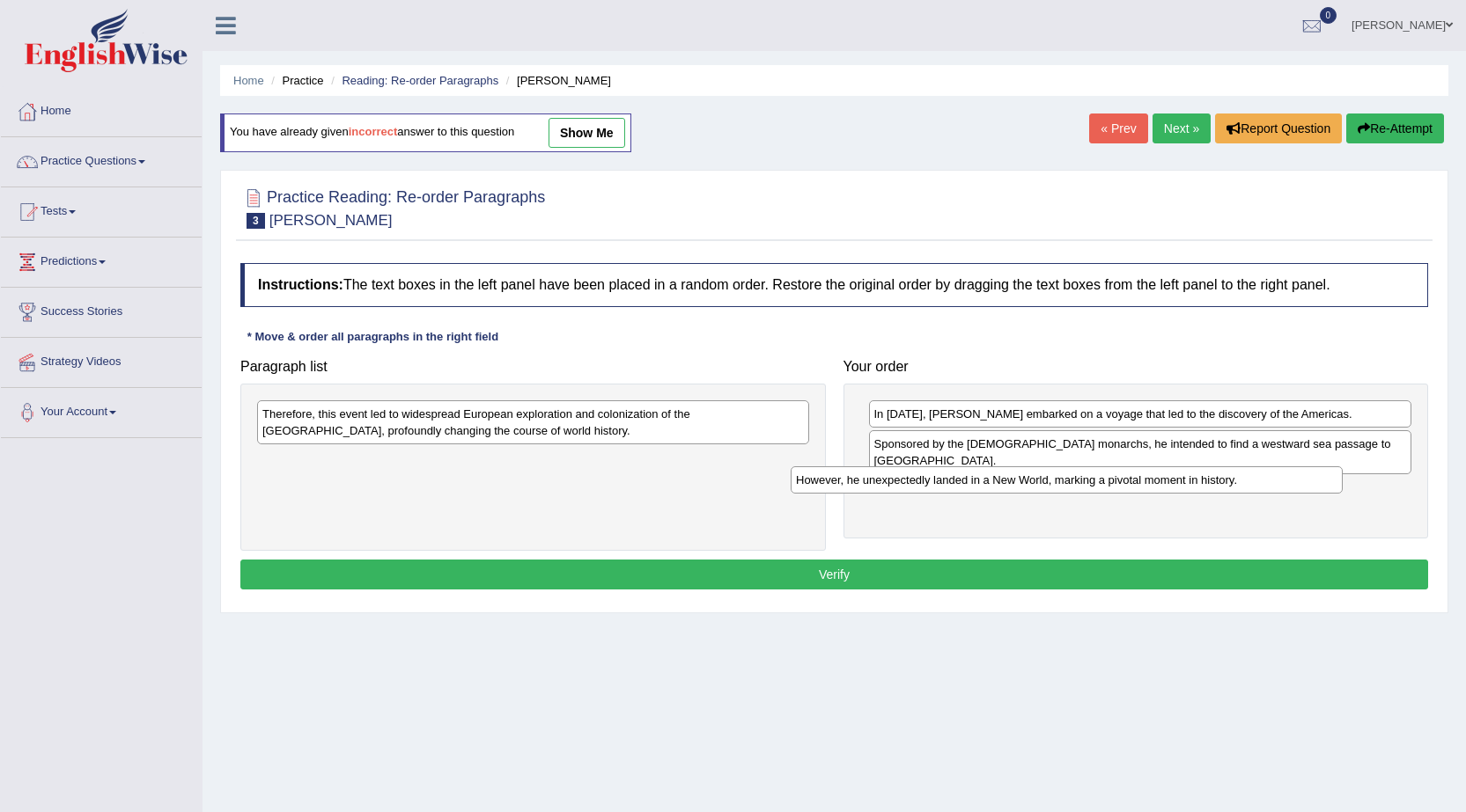
drag, startPoint x: 366, startPoint y: 461, endPoint x: 909, endPoint y: 477, distance: 543.2
click at [909, 477] on div "However, he unexpectedly landed in a New World, marking a pivotal moment in his…" at bounding box center [1066, 479] width 552 height 27
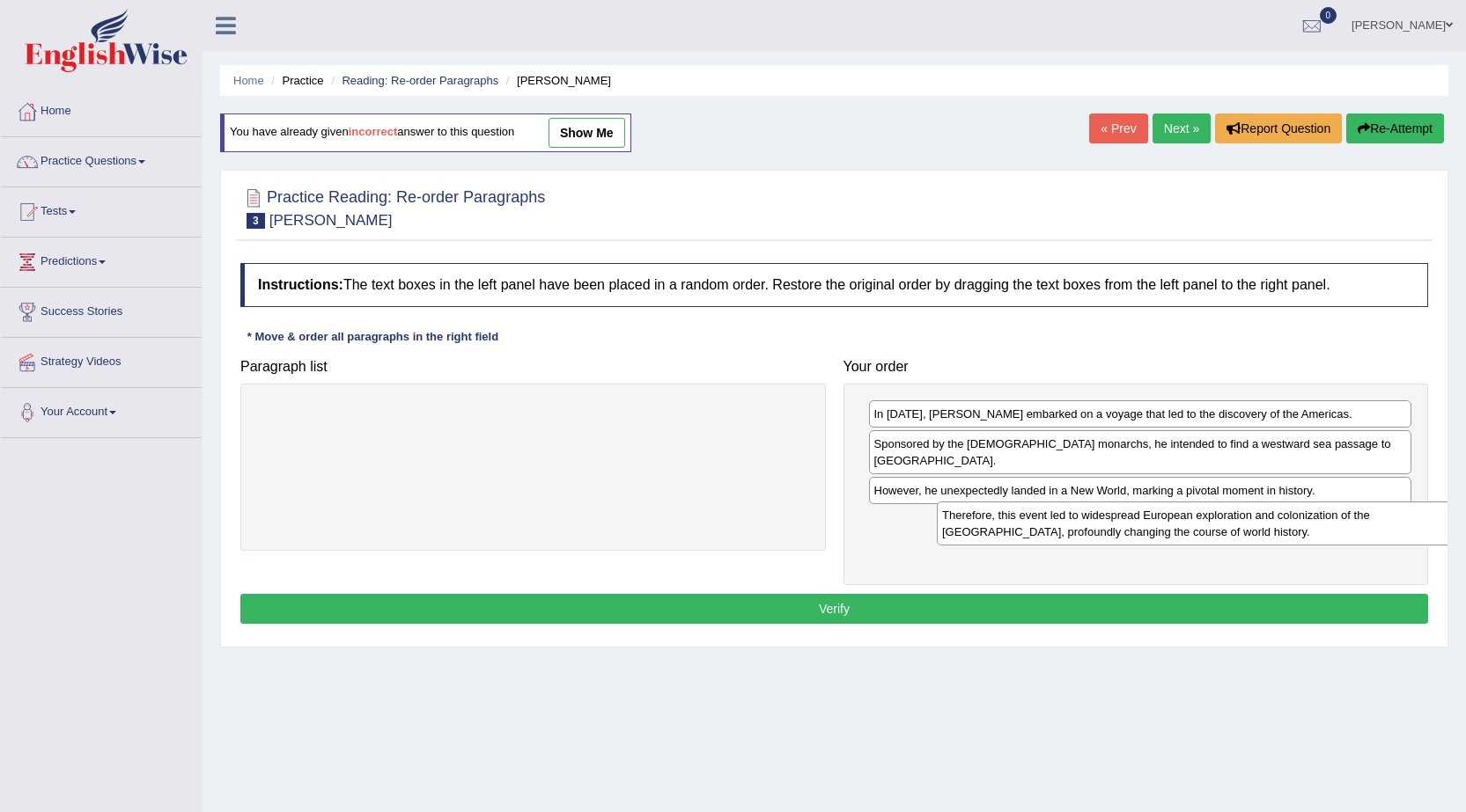
drag, startPoint x: 451, startPoint y: 428, endPoint x: 1129, endPoint y: 530, distance: 685.6
click at [1129, 530] on div "Therefore, this event led to widespread European exploration and colonization o…" at bounding box center [1213, 524] width 552 height 44
click at [917, 594] on button "Verify" at bounding box center [834, 609] width 1188 height 30
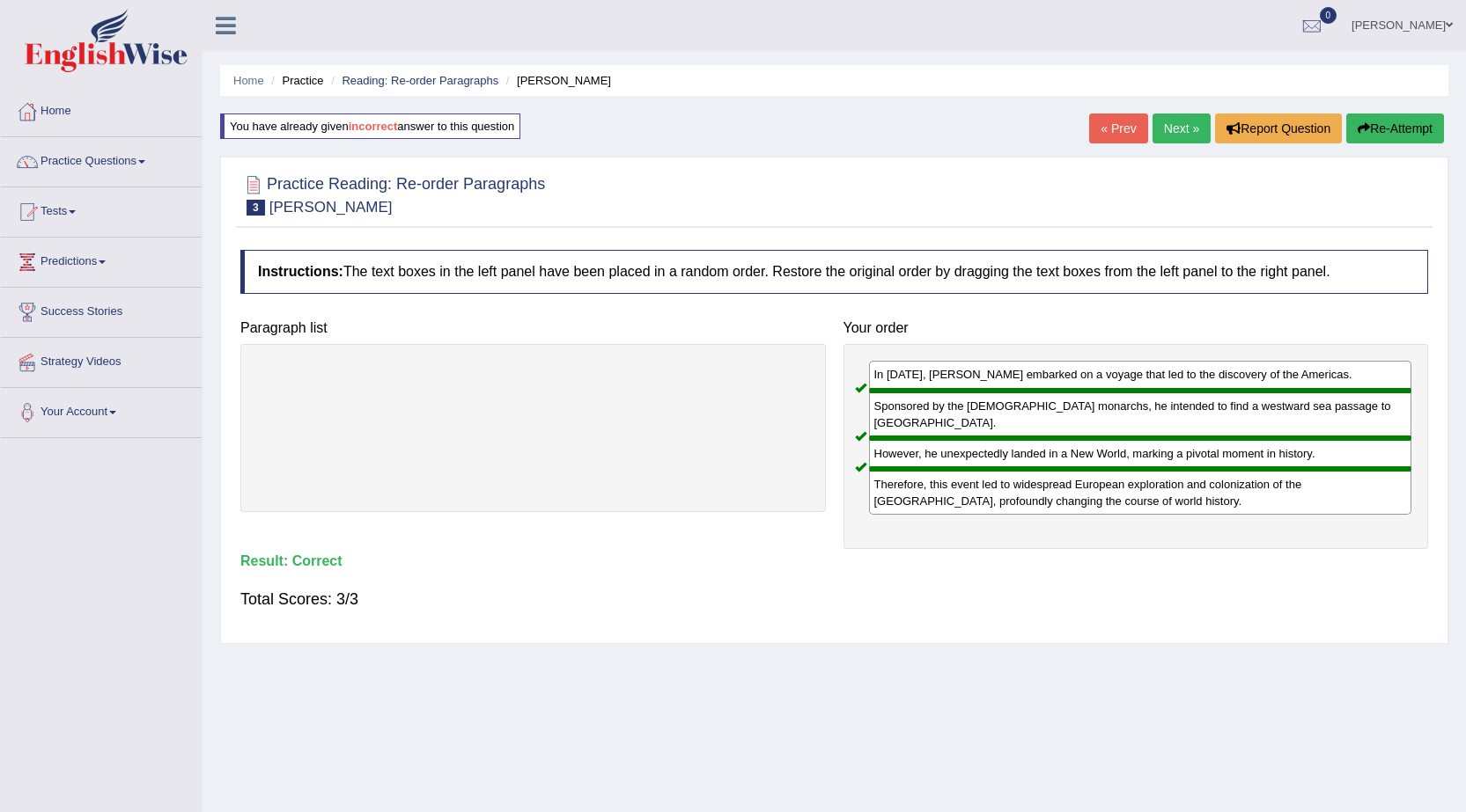
click at [1169, 133] on link "Next »" at bounding box center [1181, 129] width 58 height 30
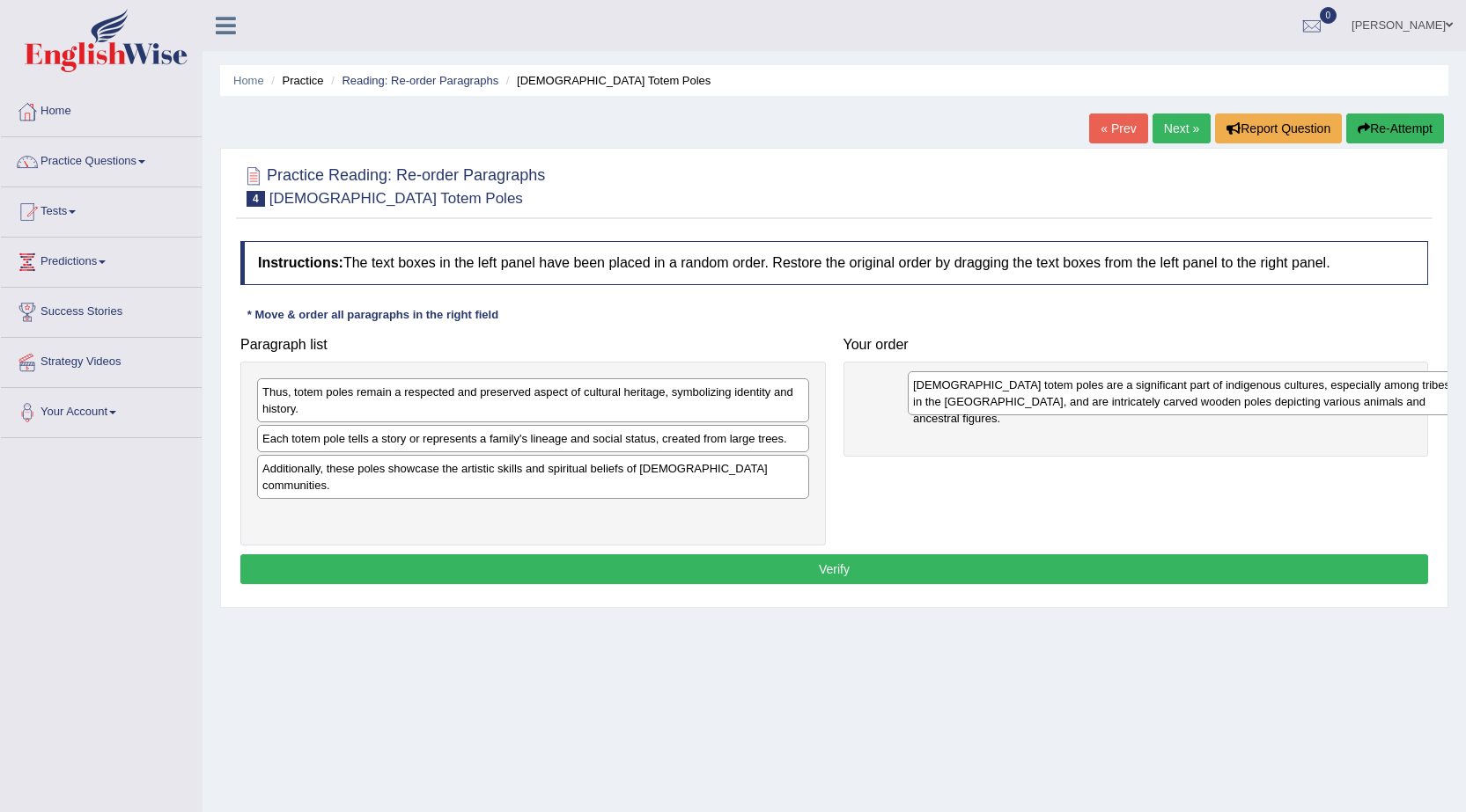
drag, startPoint x: 339, startPoint y: 411, endPoint x: 989, endPoint y: 405, distance: 650.0
click at [989, 405] on div "[DEMOGRAPHIC_DATA] totem poles are a significant part of indigenous cultures, e…" at bounding box center [1184, 394] width 552 height 44
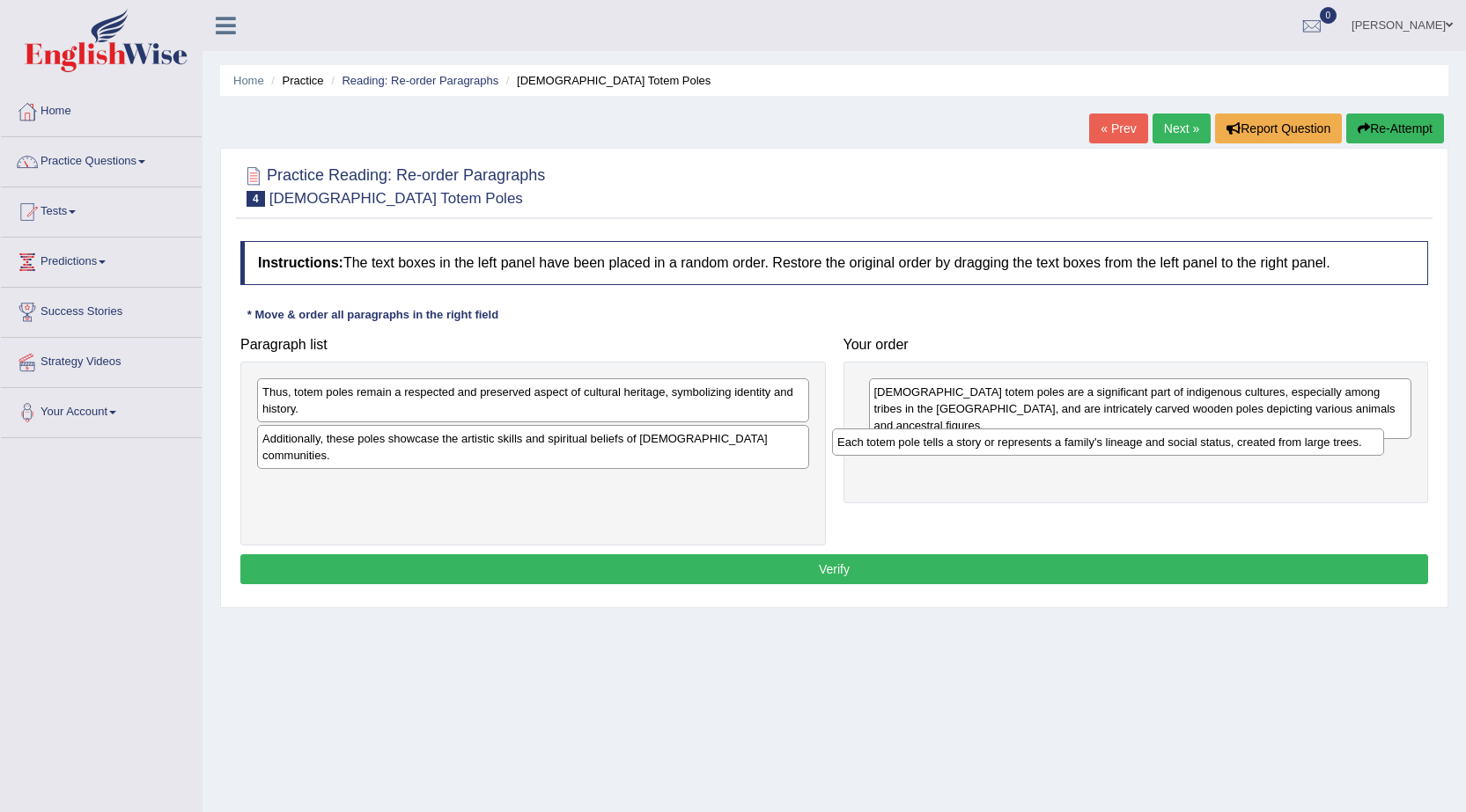
drag, startPoint x: 356, startPoint y: 443, endPoint x: 932, endPoint y: 447, distance: 576.0
click at [932, 447] on div "Each totem pole tells a story or represents a family's lineage and social statu…" at bounding box center [1108, 441] width 552 height 27
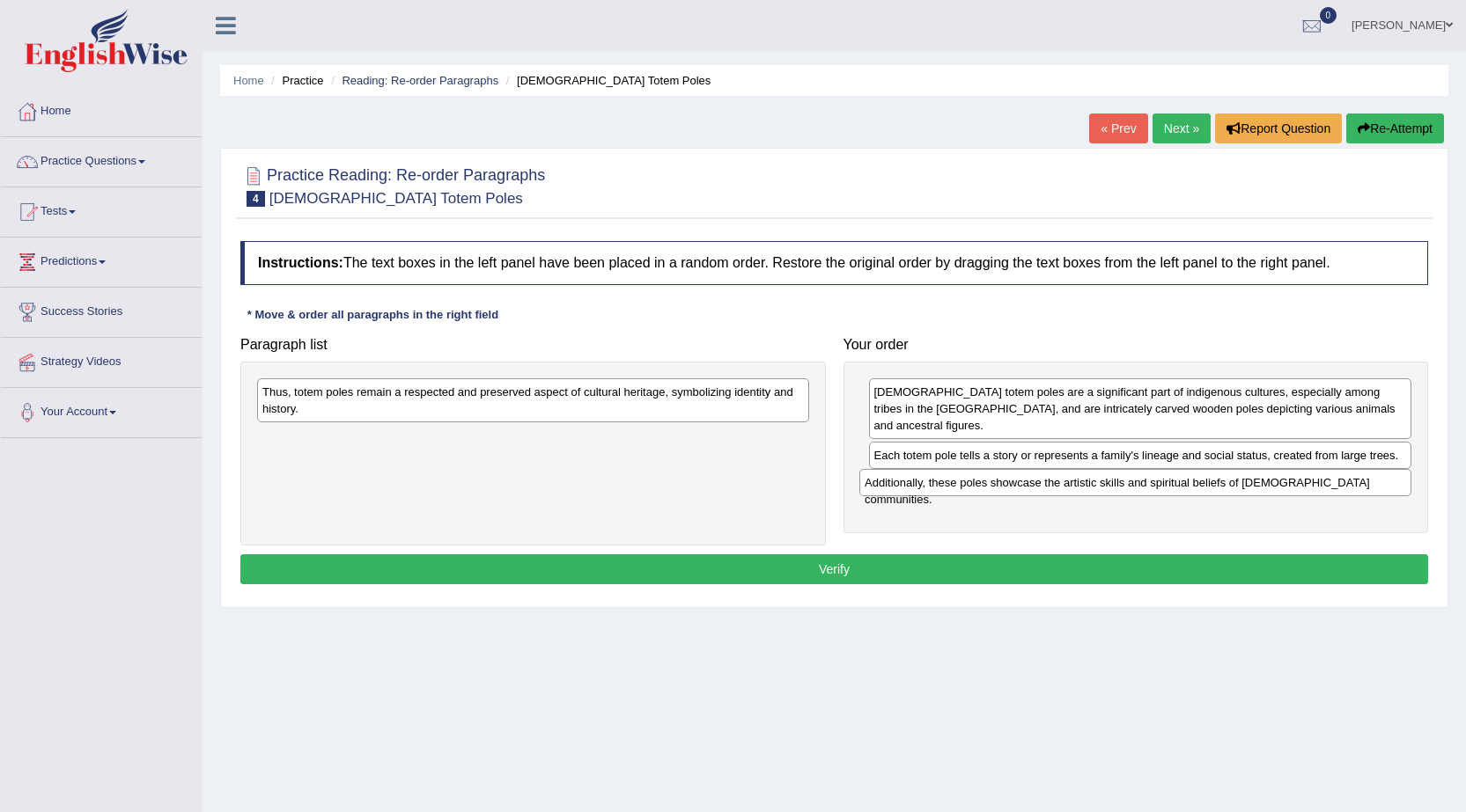
drag, startPoint x: 463, startPoint y: 441, endPoint x: 1065, endPoint y: 485, distance: 603.6
click at [1065, 485] on div "Additionally, these poles showcase the artistic skills and spiritual beliefs of…" at bounding box center [1135, 482] width 552 height 27
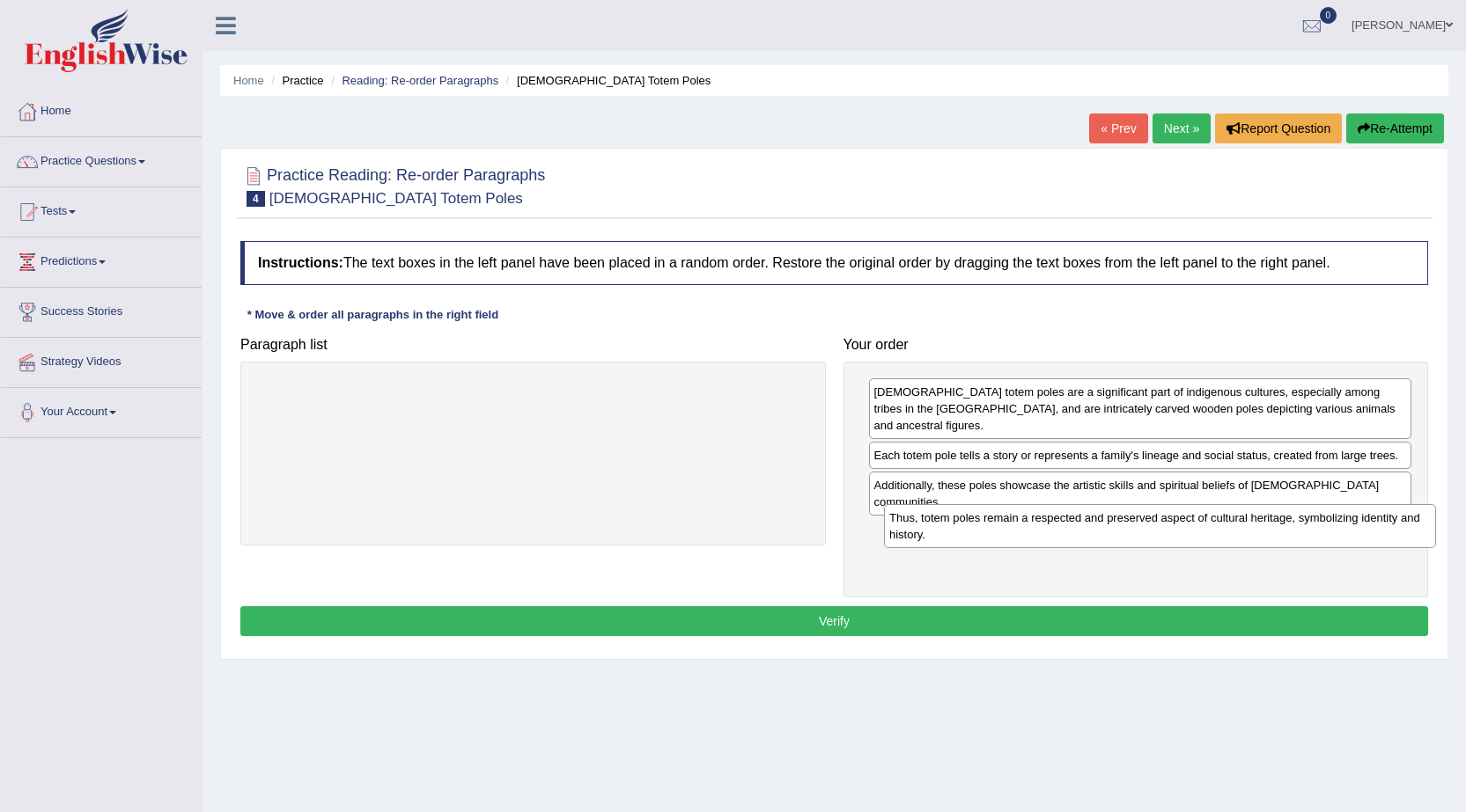
drag, startPoint x: 562, startPoint y: 409, endPoint x: 1189, endPoint y: 535, distance: 639.5
click at [1189, 535] on div "Thus, totem poles remain a respected and preserved aspect of cultural heritage,…" at bounding box center [1160, 526] width 552 height 44
click at [869, 607] on button "Verify" at bounding box center [834, 622] width 1188 height 30
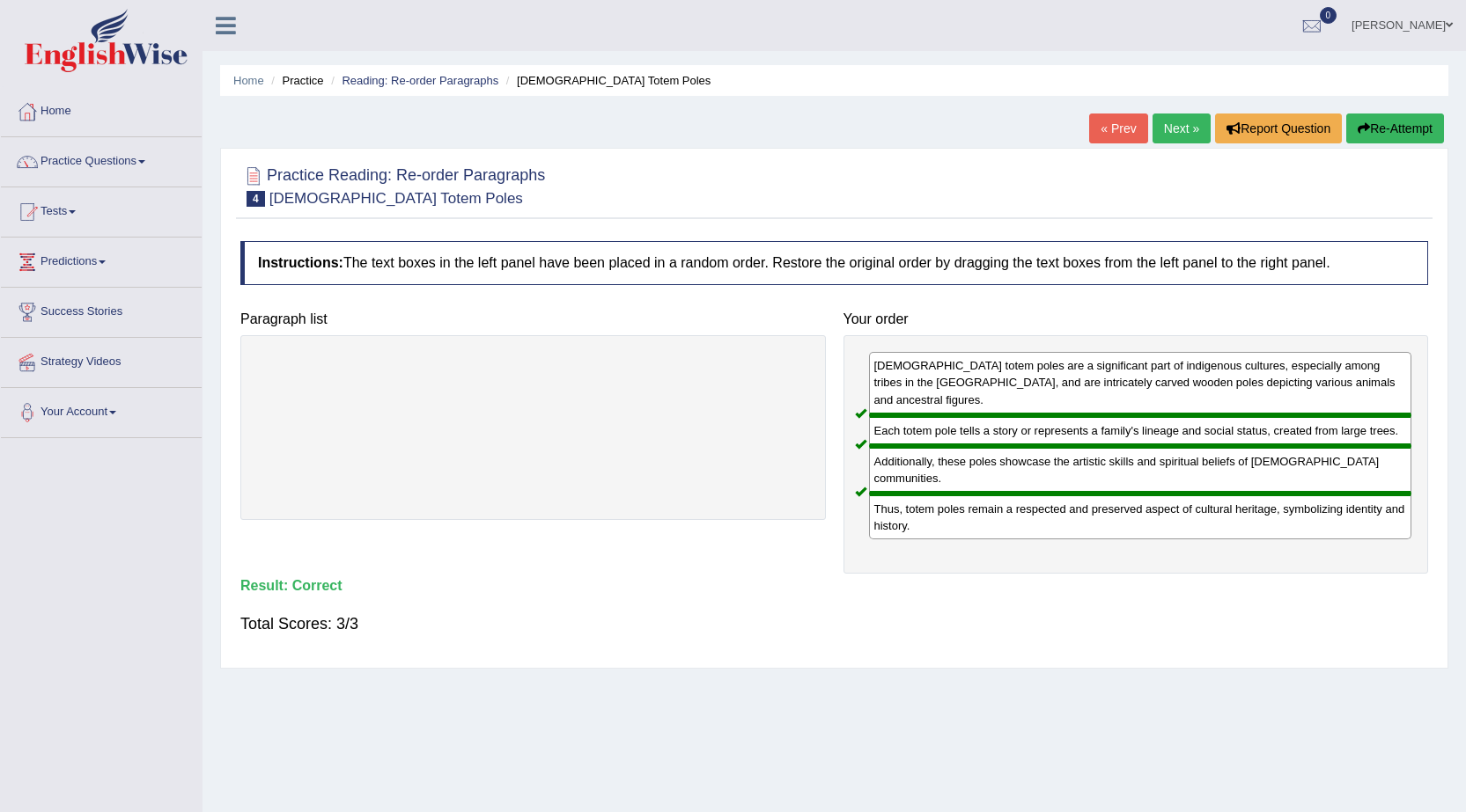
click at [1172, 127] on link "Next »" at bounding box center [1181, 129] width 58 height 30
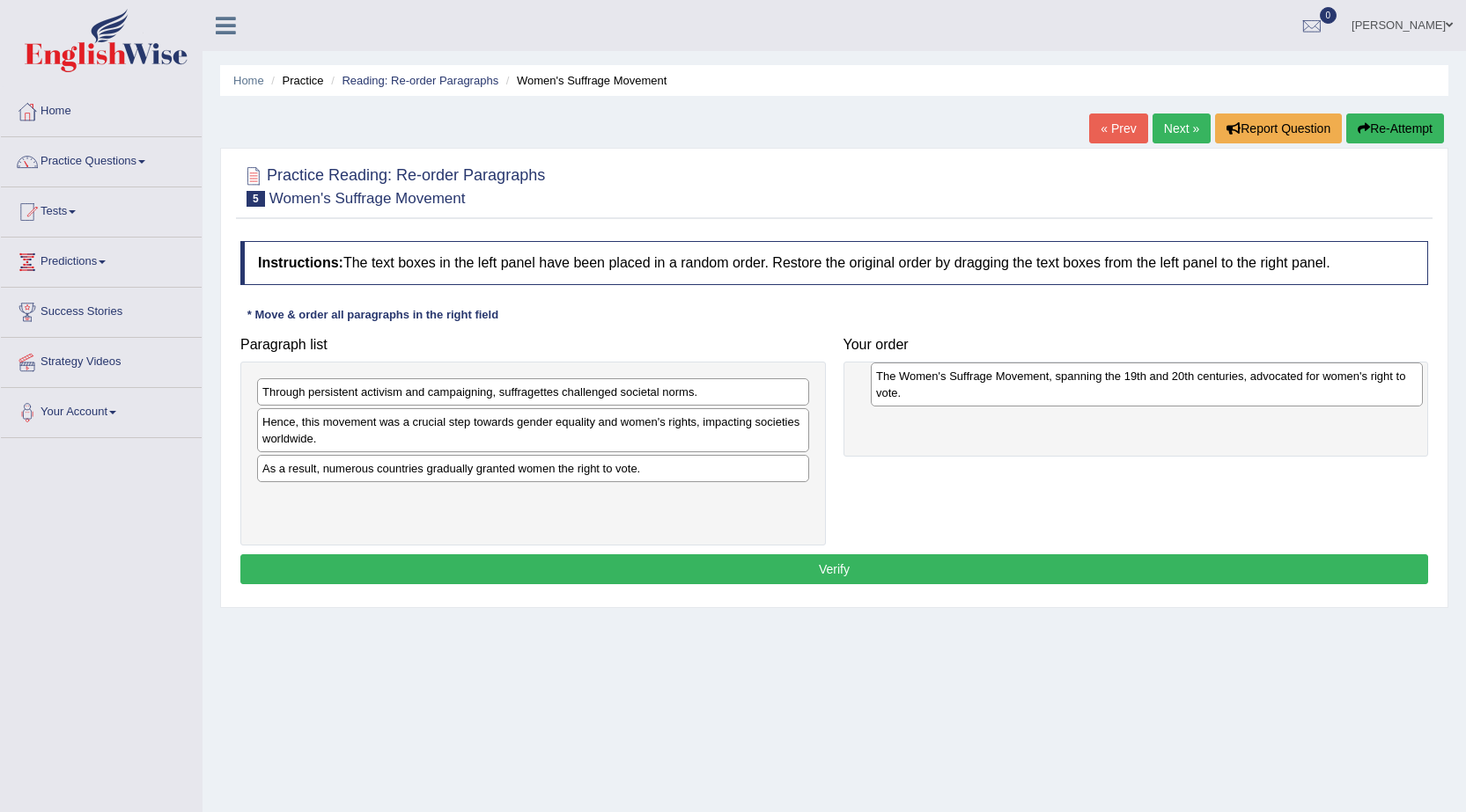
drag, startPoint x: 378, startPoint y: 506, endPoint x: 976, endPoint y: 383, distance: 610.5
click at [976, 383] on div "The Women's Suffrage Movement, spanning the 19th and 20th centuries, advocated …" at bounding box center [1147, 385] width 552 height 44
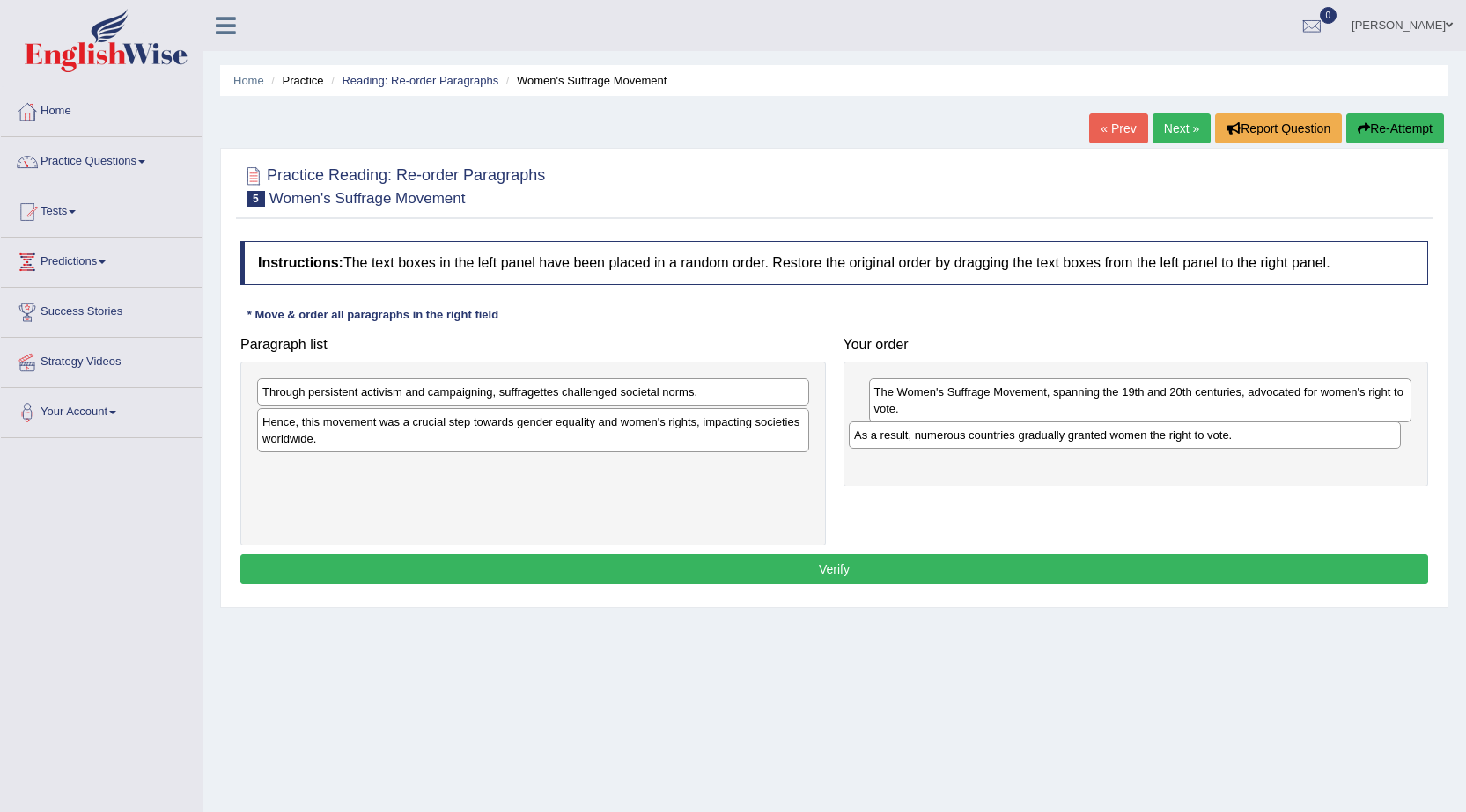
drag, startPoint x: 546, startPoint y: 479, endPoint x: 1137, endPoint y: 445, distance: 592.0
click at [1137, 445] on div "As a result, numerous countries gradually granted women the right to vote." at bounding box center [1125, 434] width 552 height 27
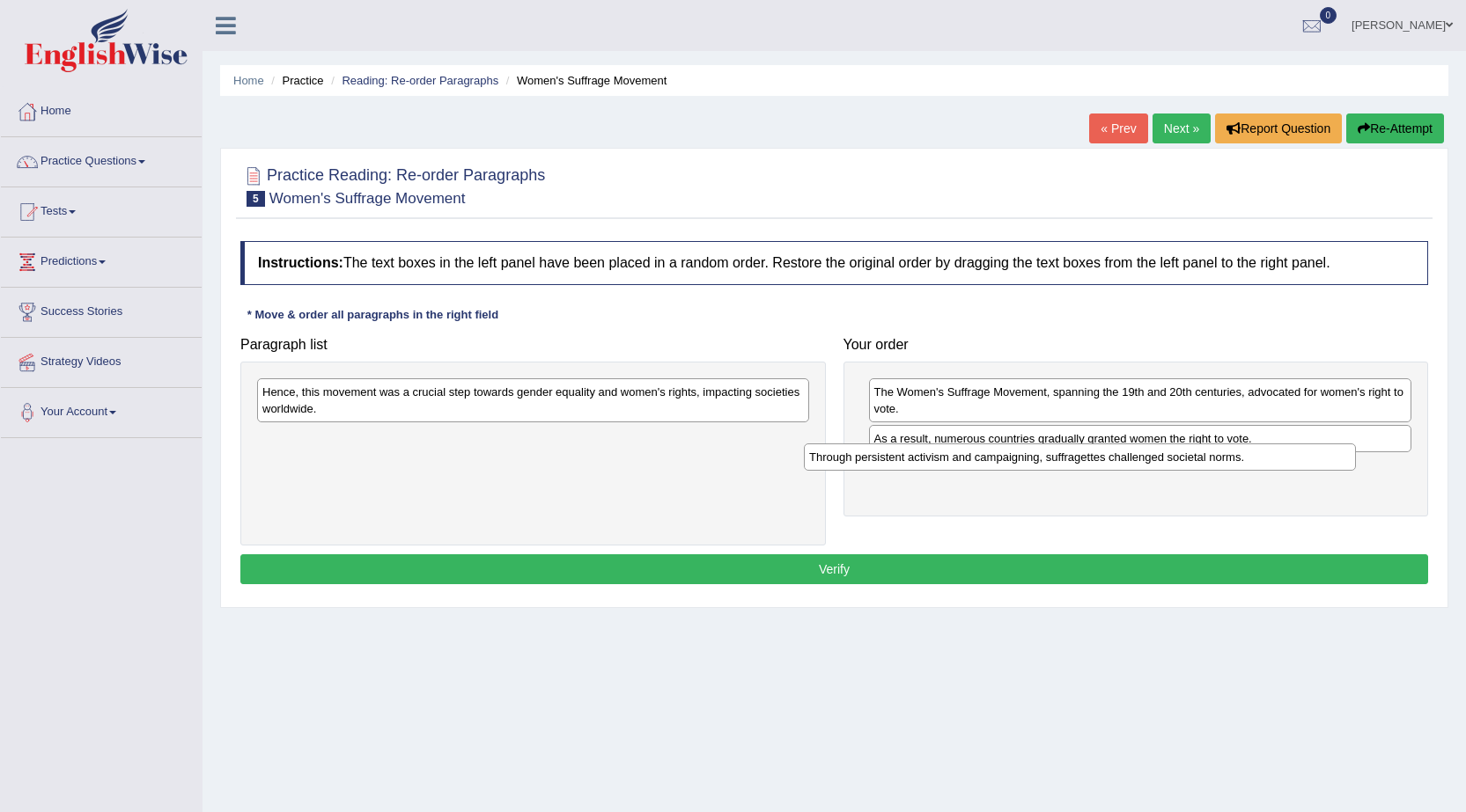
drag, startPoint x: 571, startPoint y: 401, endPoint x: 1118, endPoint y: 465, distance: 550.7
click at [1118, 465] on div "Through persistent activism and campaigning, suffragettes challenged societal n…" at bounding box center [1080, 456] width 552 height 27
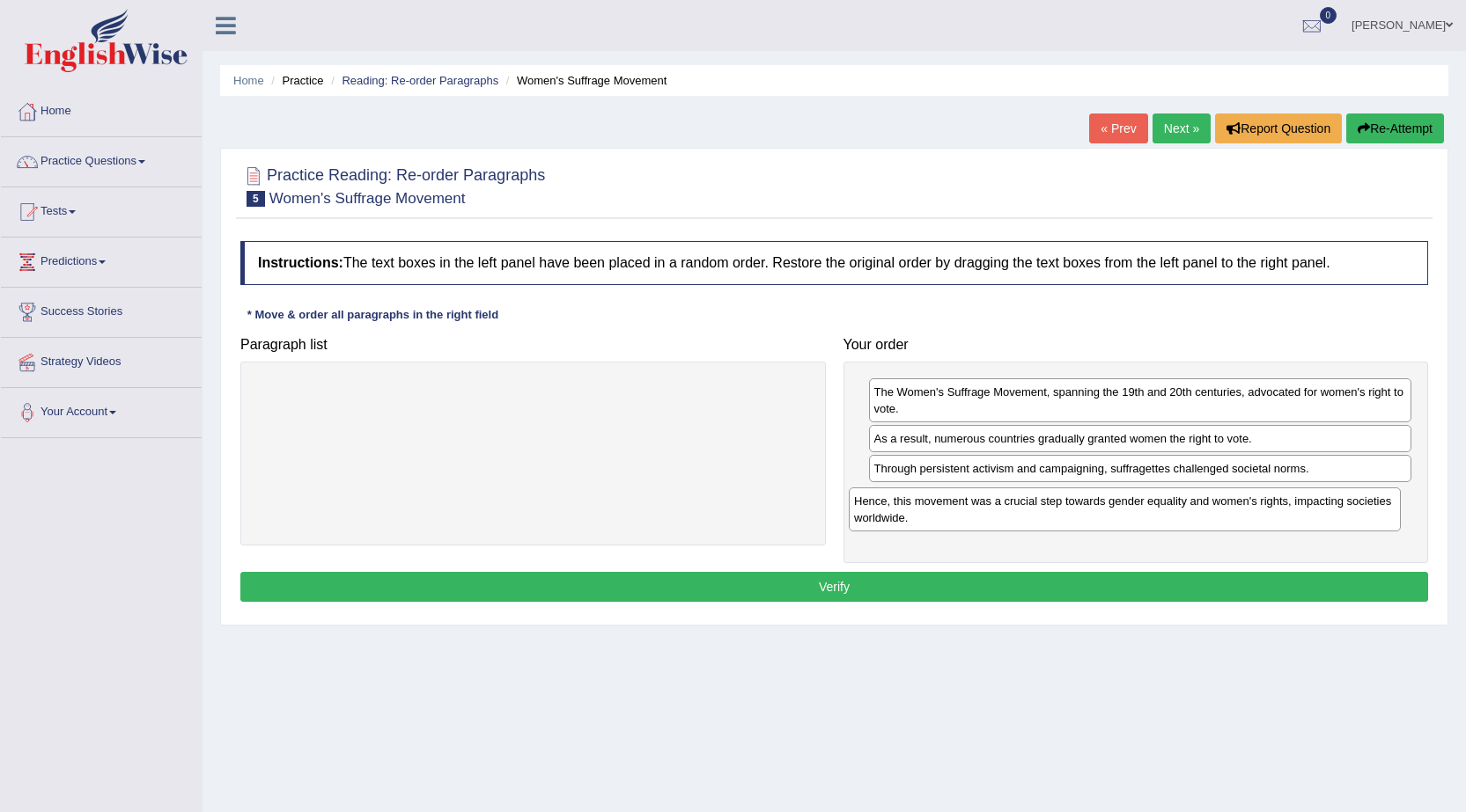
drag, startPoint x: 617, startPoint y: 406, endPoint x: 1209, endPoint y: 515, distance: 602.0
click at [1209, 515] on div "Hence, this movement was a crucial step towards gender equality and women's rig…" at bounding box center [1125, 509] width 552 height 44
click at [994, 584] on button "Verify" at bounding box center [834, 587] width 1188 height 30
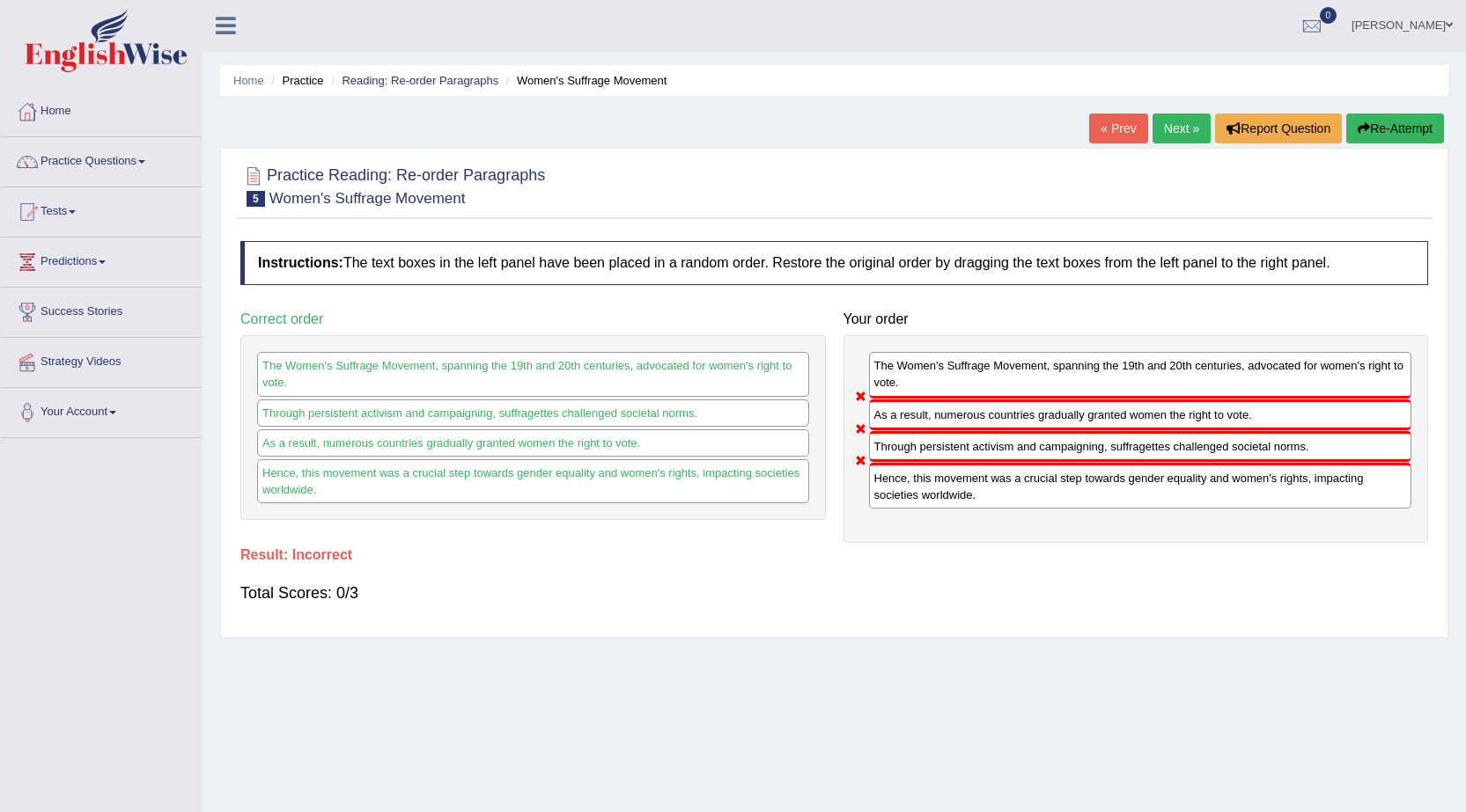
click at [1372, 123] on button "Re-Attempt" at bounding box center [1395, 129] width 98 height 30
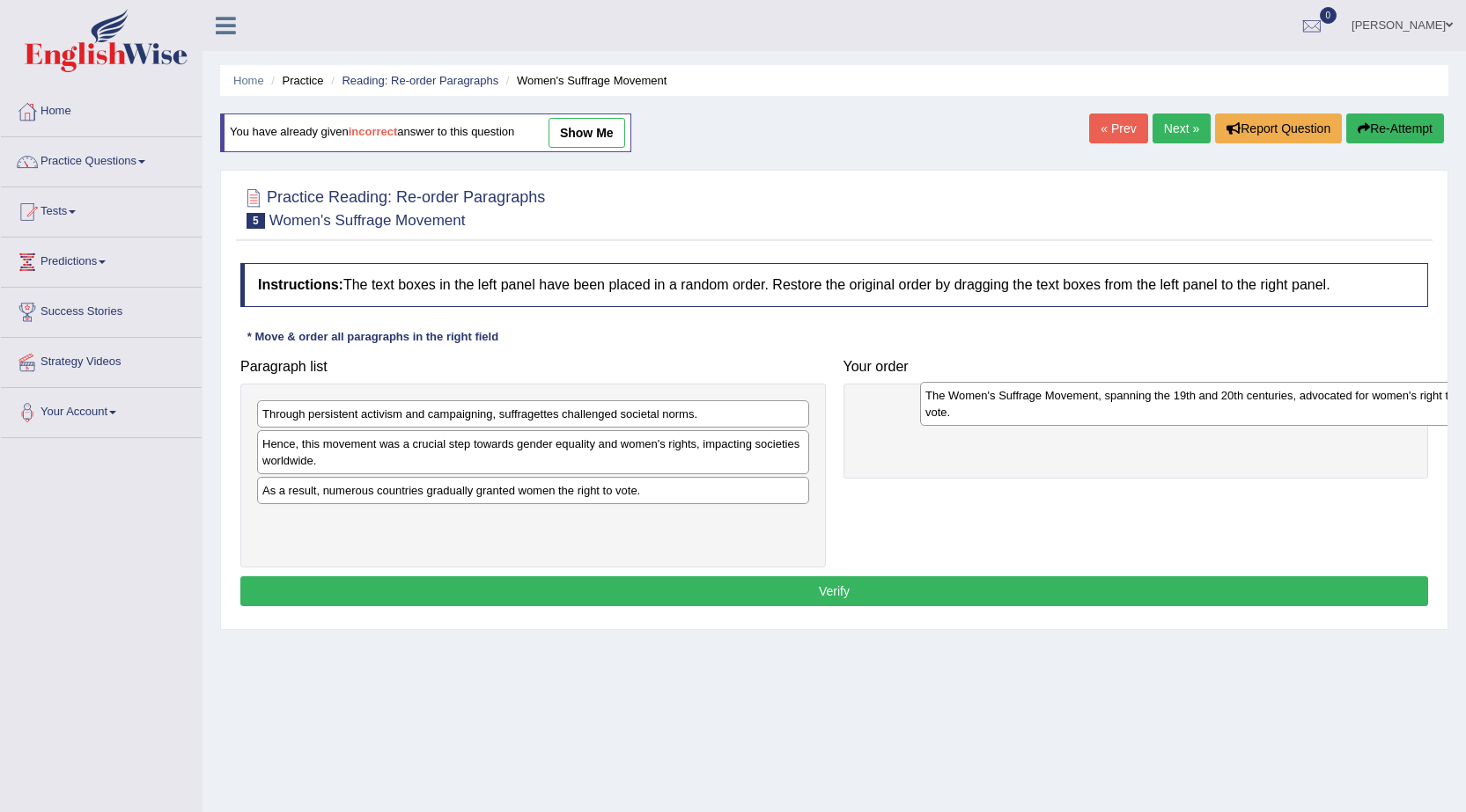
drag, startPoint x: 349, startPoint y: 532, endPoint x: 1001, endPoint y: 407, distance: 663.9
click at [1005, 407] on div "The Women's Suffrage Movement, spanning the 19th and 20th centuries, advocated …" at bounding box center [1196, 404] width 552 height 44
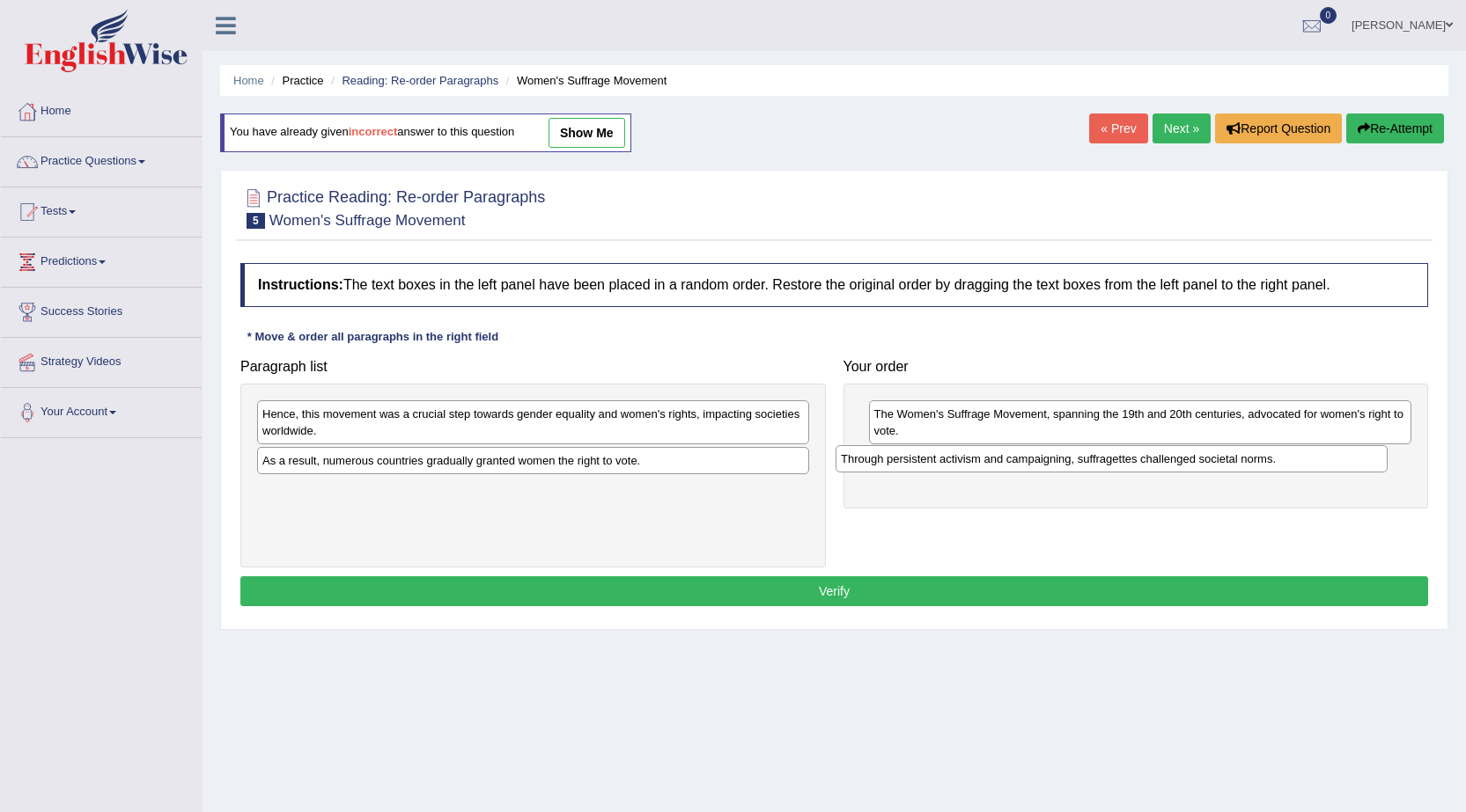
drag, startPoint x: 572, startPoint y: 420, endPoint x: 1178, endPoint y: 464, distance: 607.6
click at [1178, 464] on div "Through persistent activism and campaigning, suffragettes challenged societal n…" at bounding box center [1111, 458] width 552 height 27
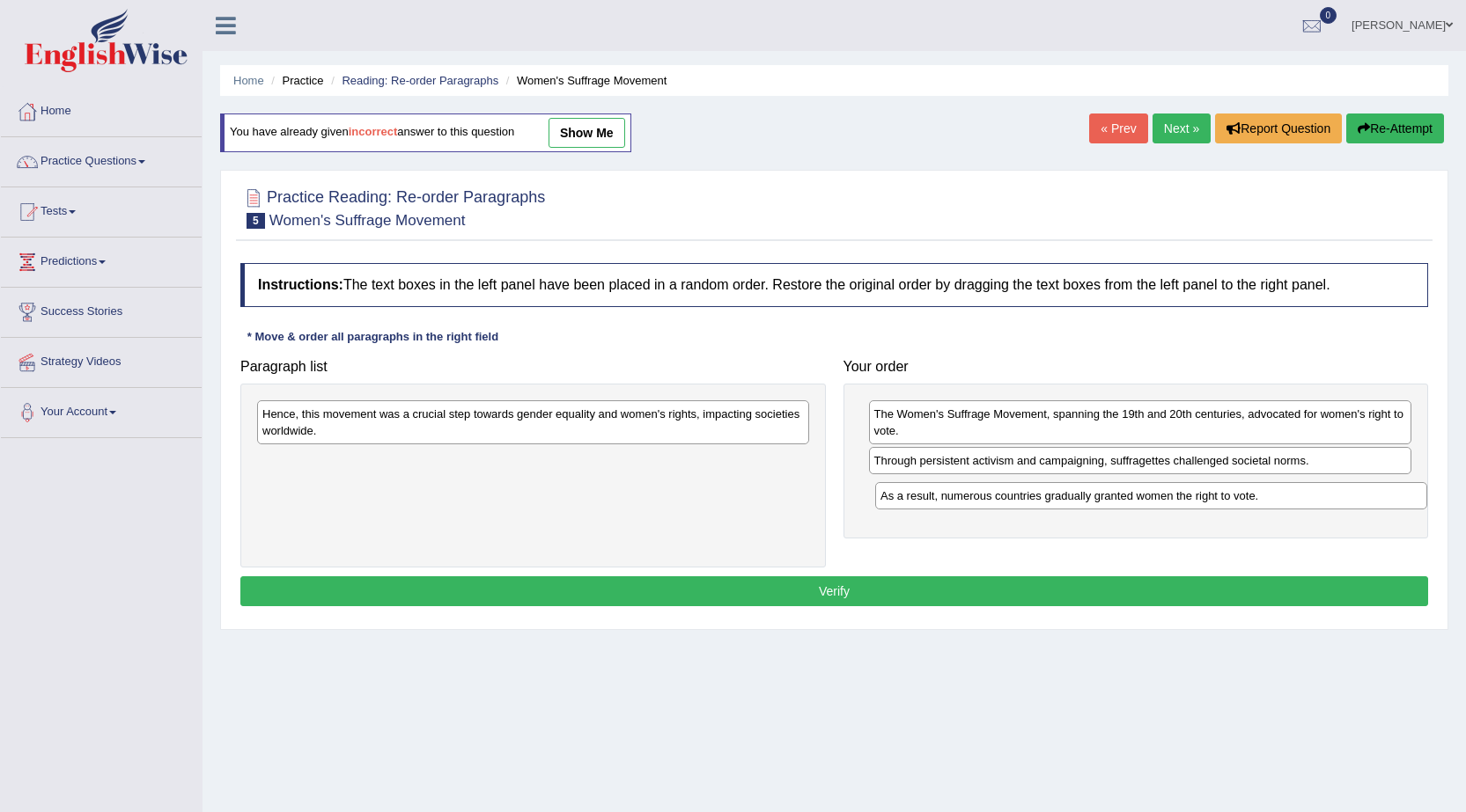
drag, startPoint x: 429, startPoint y: 460, endPoint x: 1046, endPoint y: 495, distance: 618.0
click at [1046, 495] on div "As a result, numerous countries gradually granted women the right to vote." at bounding box center [1151, 495] width 552 height 27
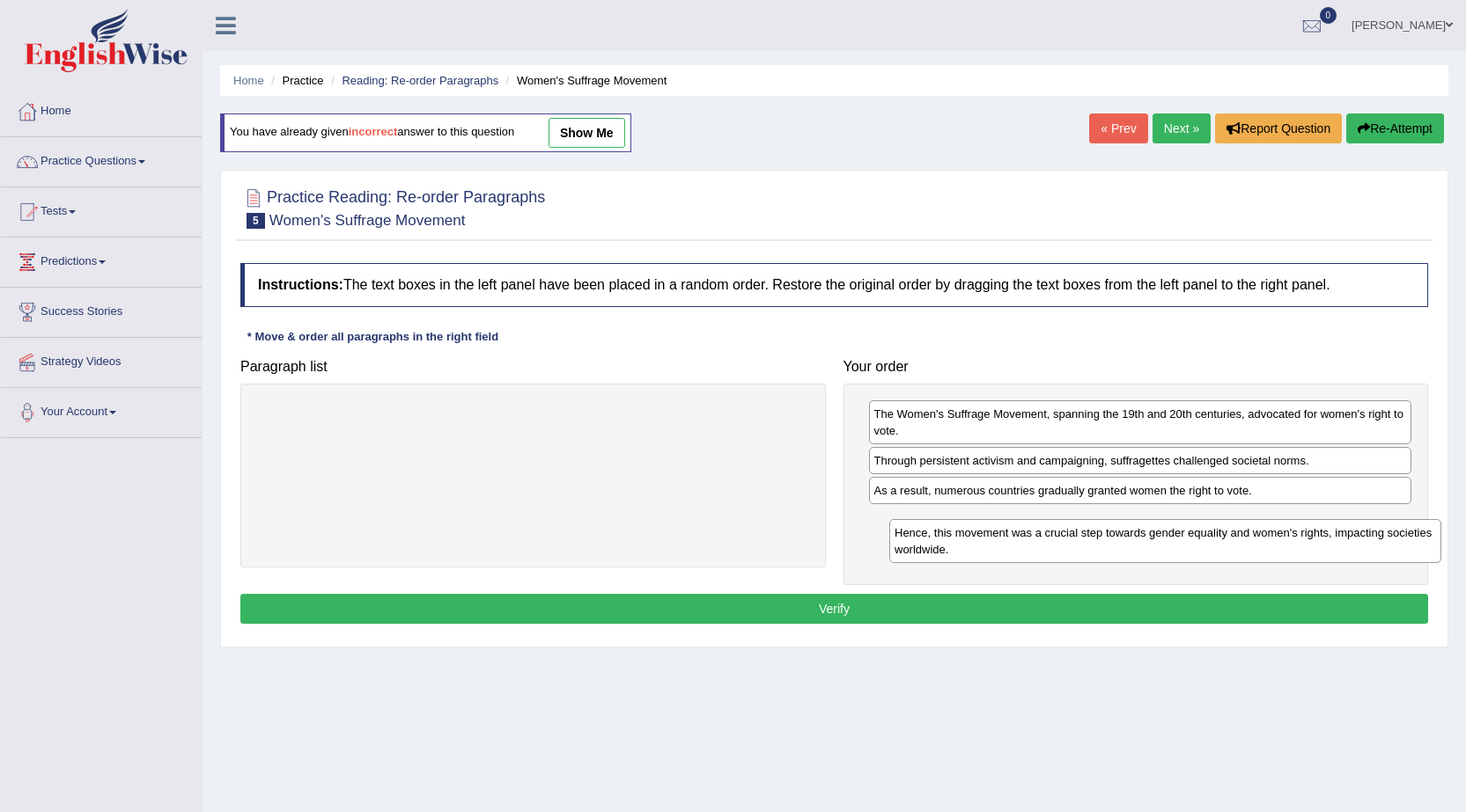
drag, startPoint x: 517, startPoint y: 421, endPoint x: 1149, endPoint y: 540, distance: 643.1
click at [1149, 540] on div "Hence, this movement was a crucial step towards gender equality and women's rig…" at bounding box center [1165, 541] width 552 height 44
click at [893, 603] on button "Verify" at bounding box center [834, 609] width 1188 height 30
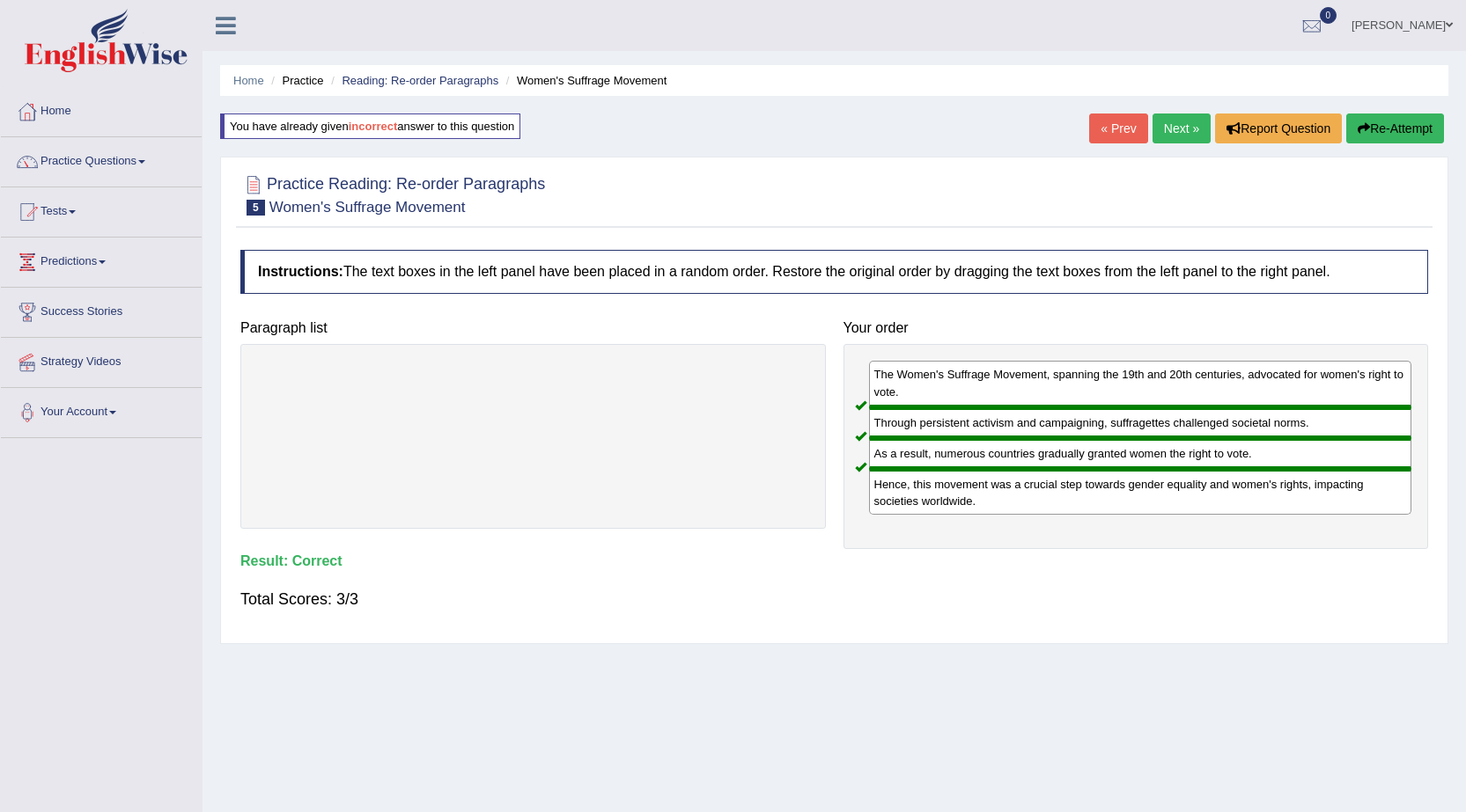
click at [1189, 130] on link "Next »" at bounding box center [1181, 129] width 58 height 30
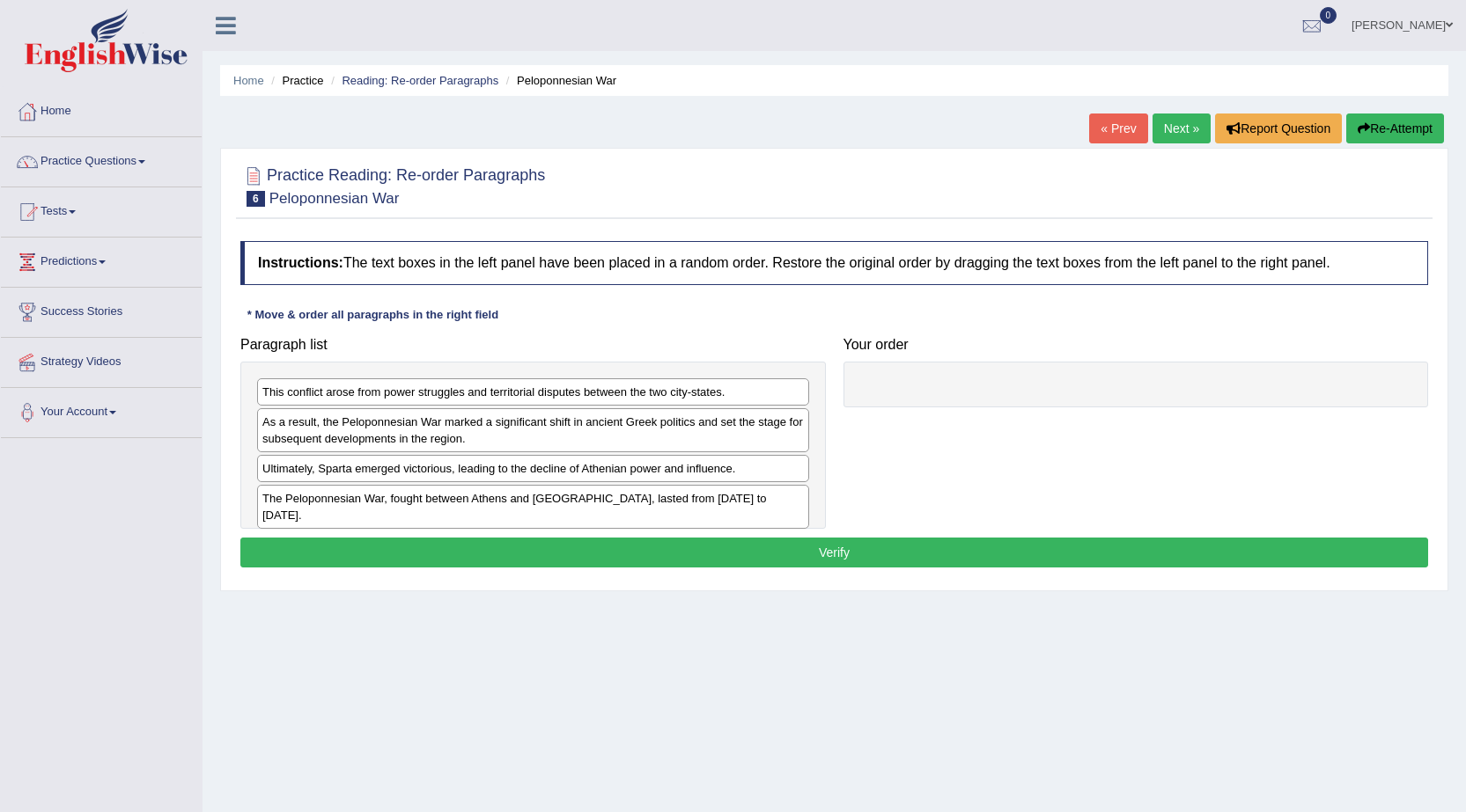
click at [76, 210] on span at bounding box center [72, 212] width 7 height 4
click at [88, 251] on link "Take Practice Sectional Test" at bounding box center [115, 253] width 164 height 32
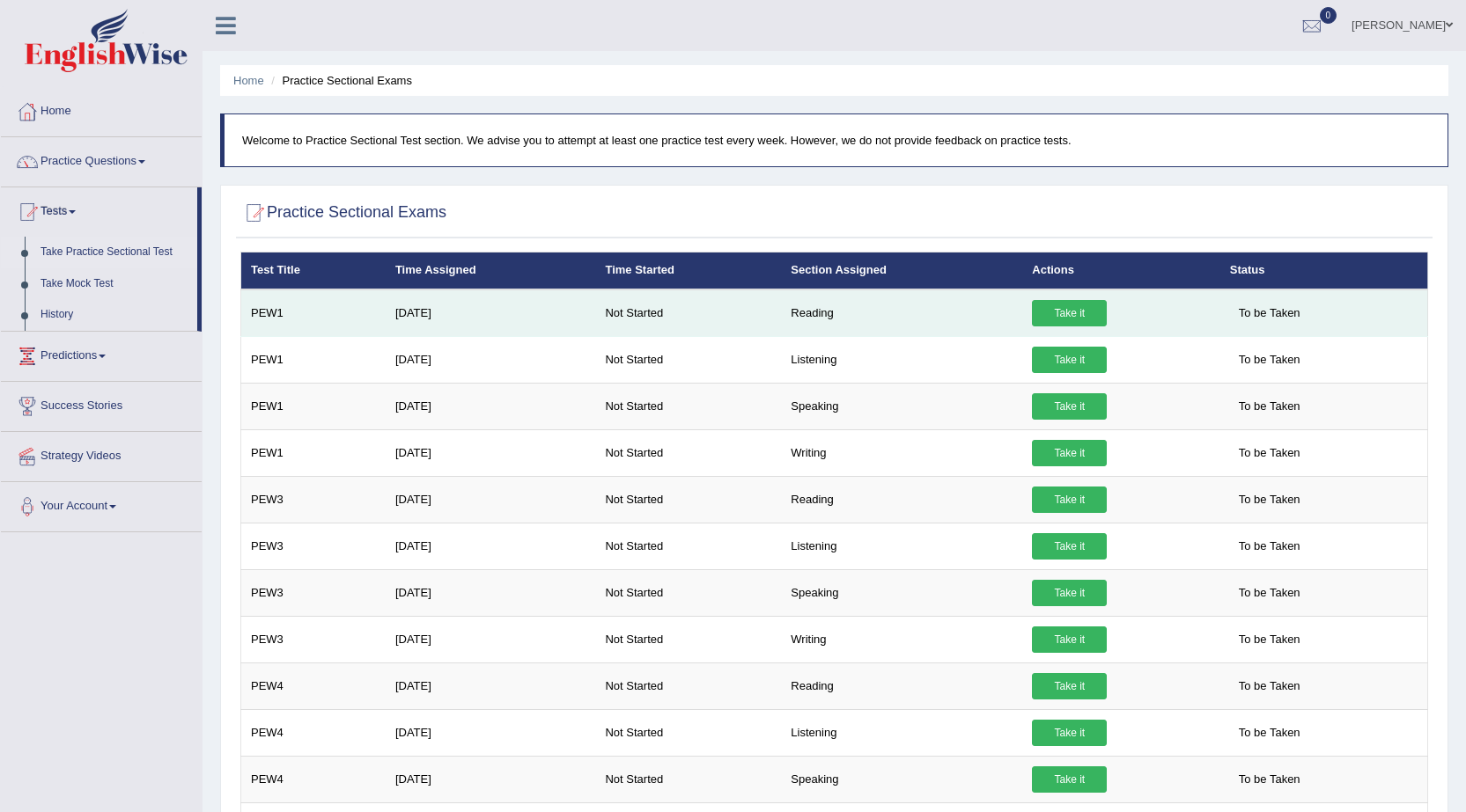
click at [267, 315] on td "PEW1" at bounding box center [313, 314] width 145 height 48
click at [269, 315] on td "PEW1" at bounding box center [313, 314] width 145 height 48
click at [1067, 311] on link "Take it" at bounding box center [1068, 313] width 75 height 27
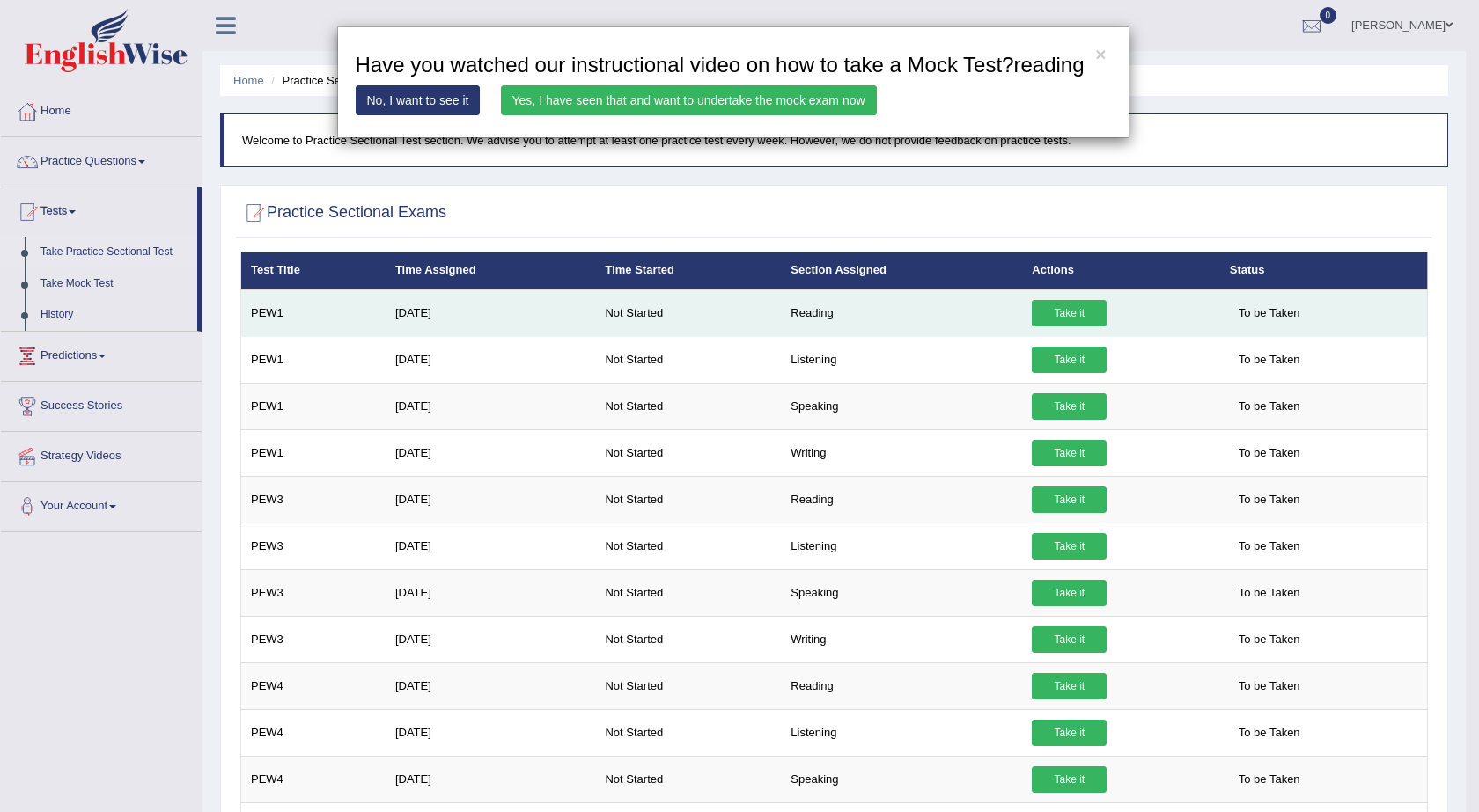
click at [1067, 311] on div "× Have you watched our instructional video on how to take a Mock Test?reading N…" at bounding box center [740, 406] width 1479 height 812
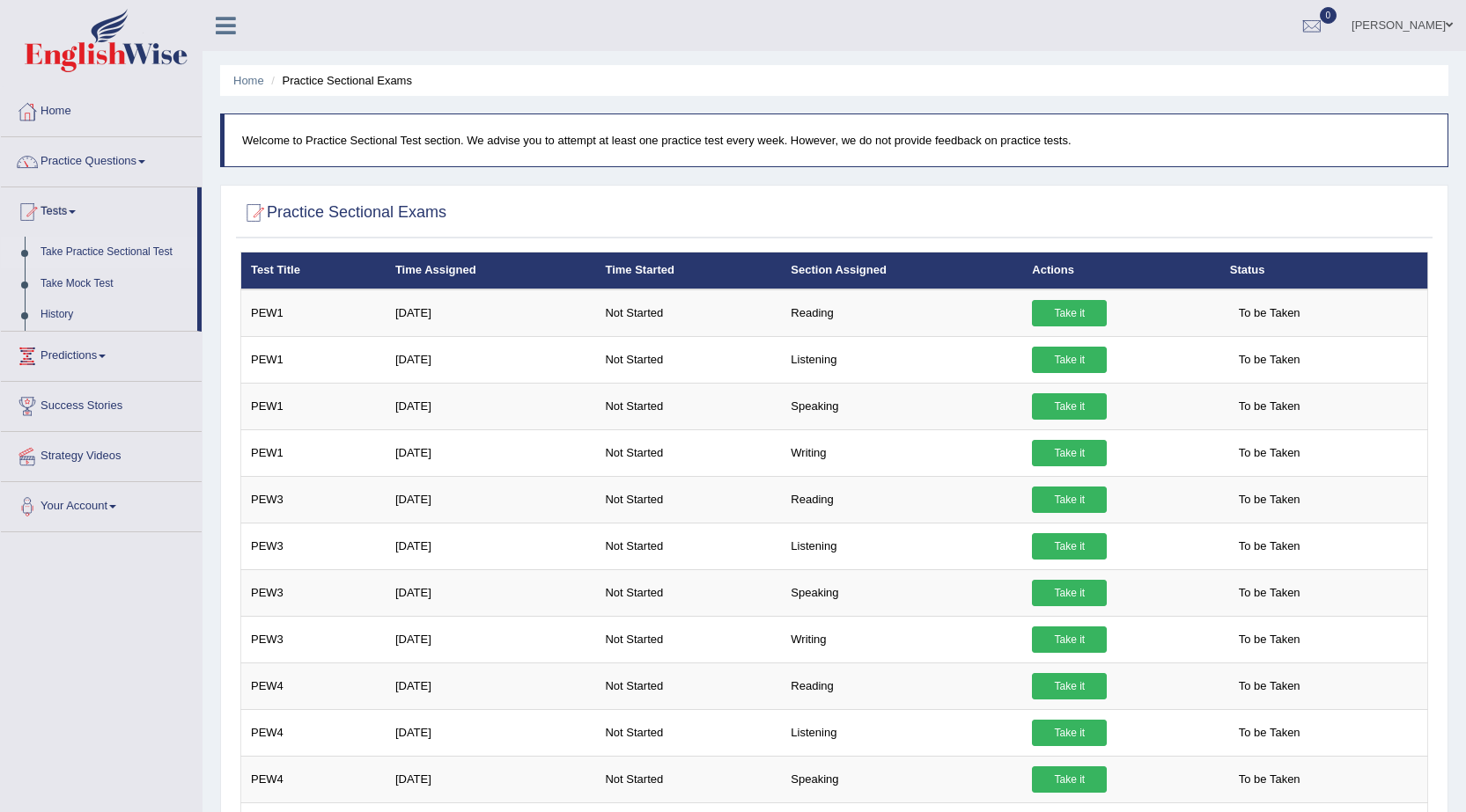
click at [72, 213] on link "Tests" at bounding box center [99, 209] width 196 height 44
click at [72, 213] on link "Tests" at bounding box center [101, 209] width 200 height 44
click at [72, 284] on link "Take Mock Test" at bounding box center [115, 284] width 164 height 32
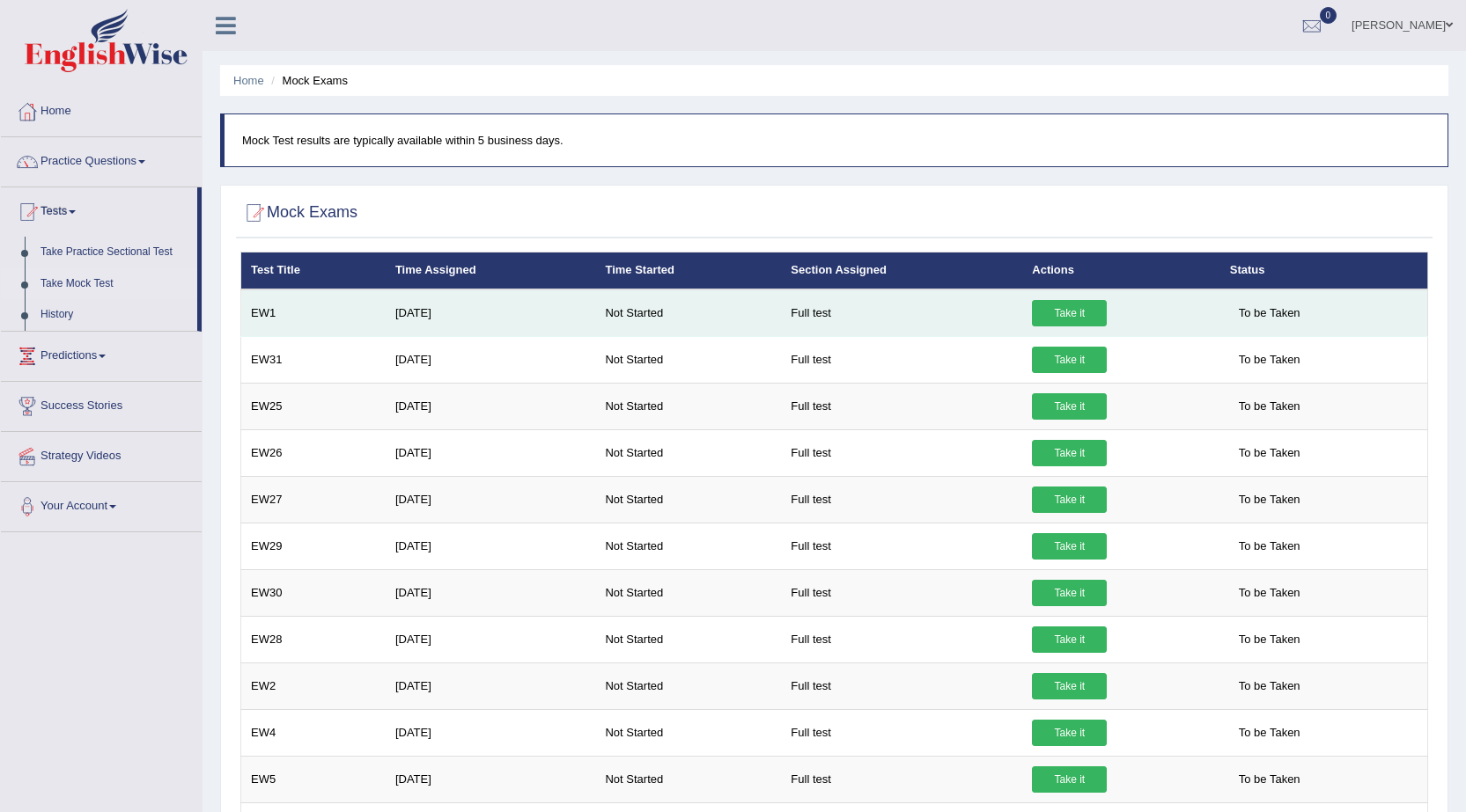
click at [256, 315] on td "EW1" at bounding box center [313, 314] width 145 height 48
click at [1286, 312] on span "To be Taken" at bounding box center [1270, 313] width 80 height 27
click at [267, 321] on td "EW1" at bounding box center [313, 314] width 145 height 48
click at [268, 319] on td "EW1" at bounding box center [313, 314] width 145 height 48
click at [1263, 313] on span "To be Taken" at bounding box center [1270, 313] width 80 height 27
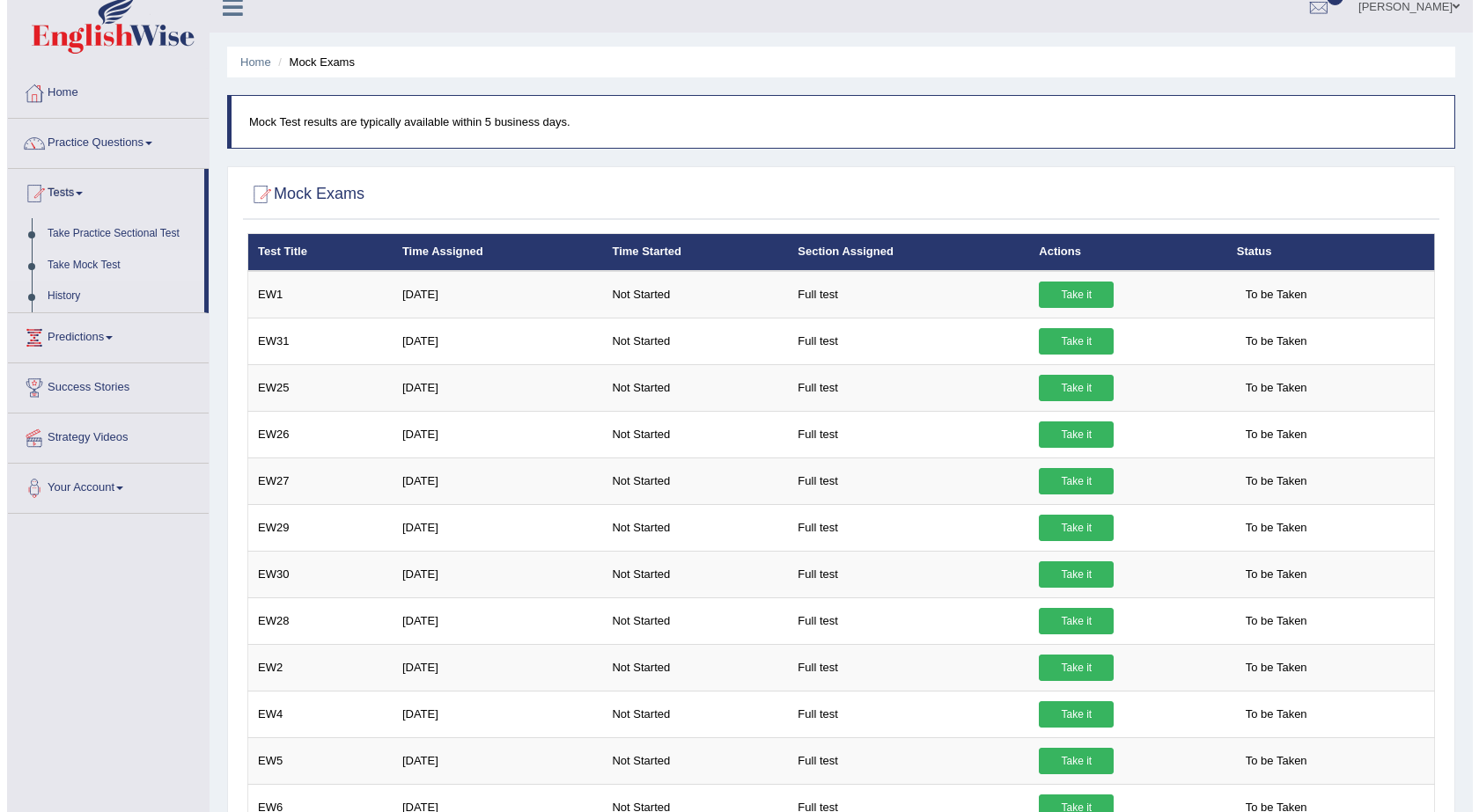
scroll to position [16, 0]
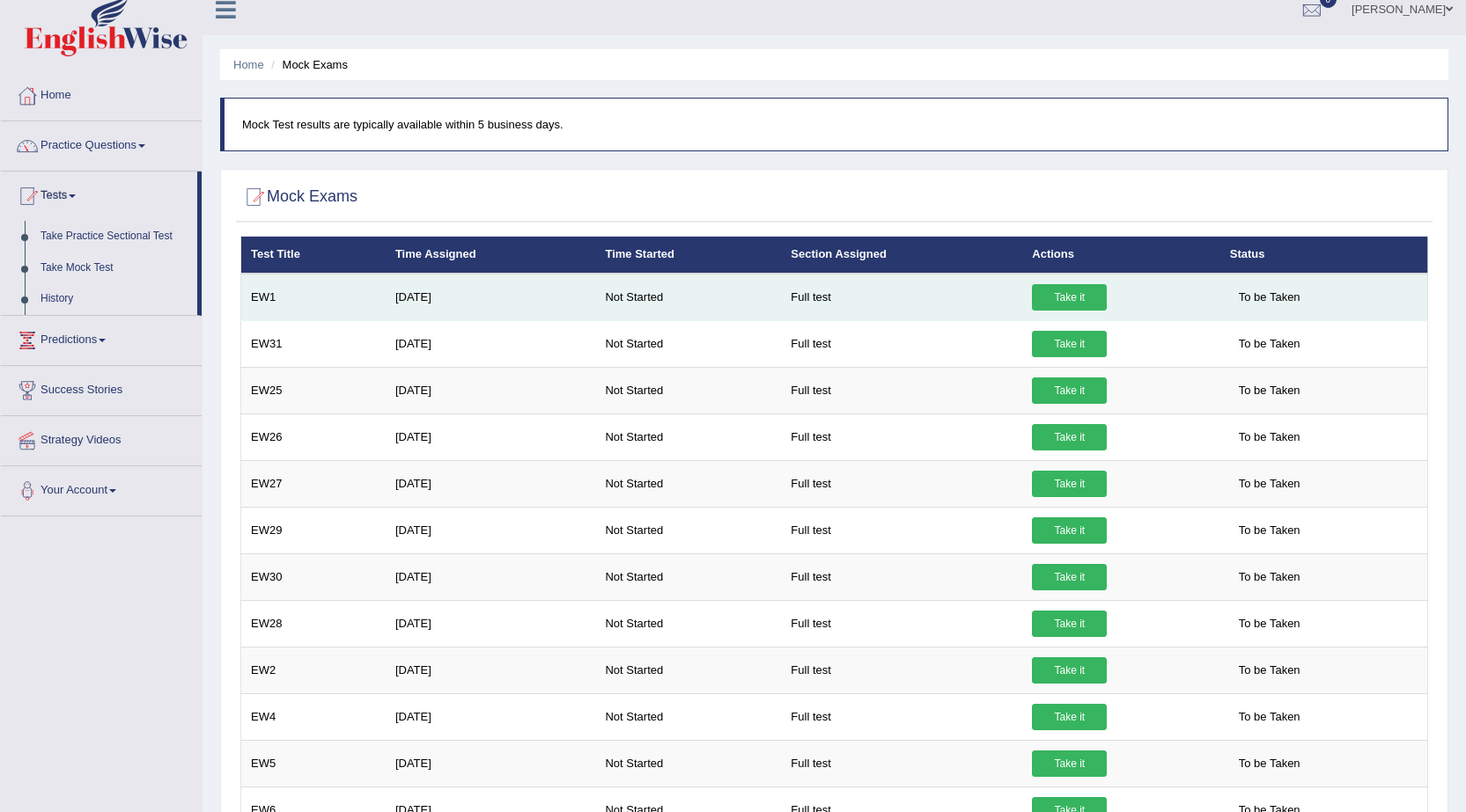
click at [269, 303] on td "EW1" at bounding box center [313, 298] width 145 height 48
click at [1078, 296] on link "Take it" at bounding box center [1068, 297] width 75 height 27
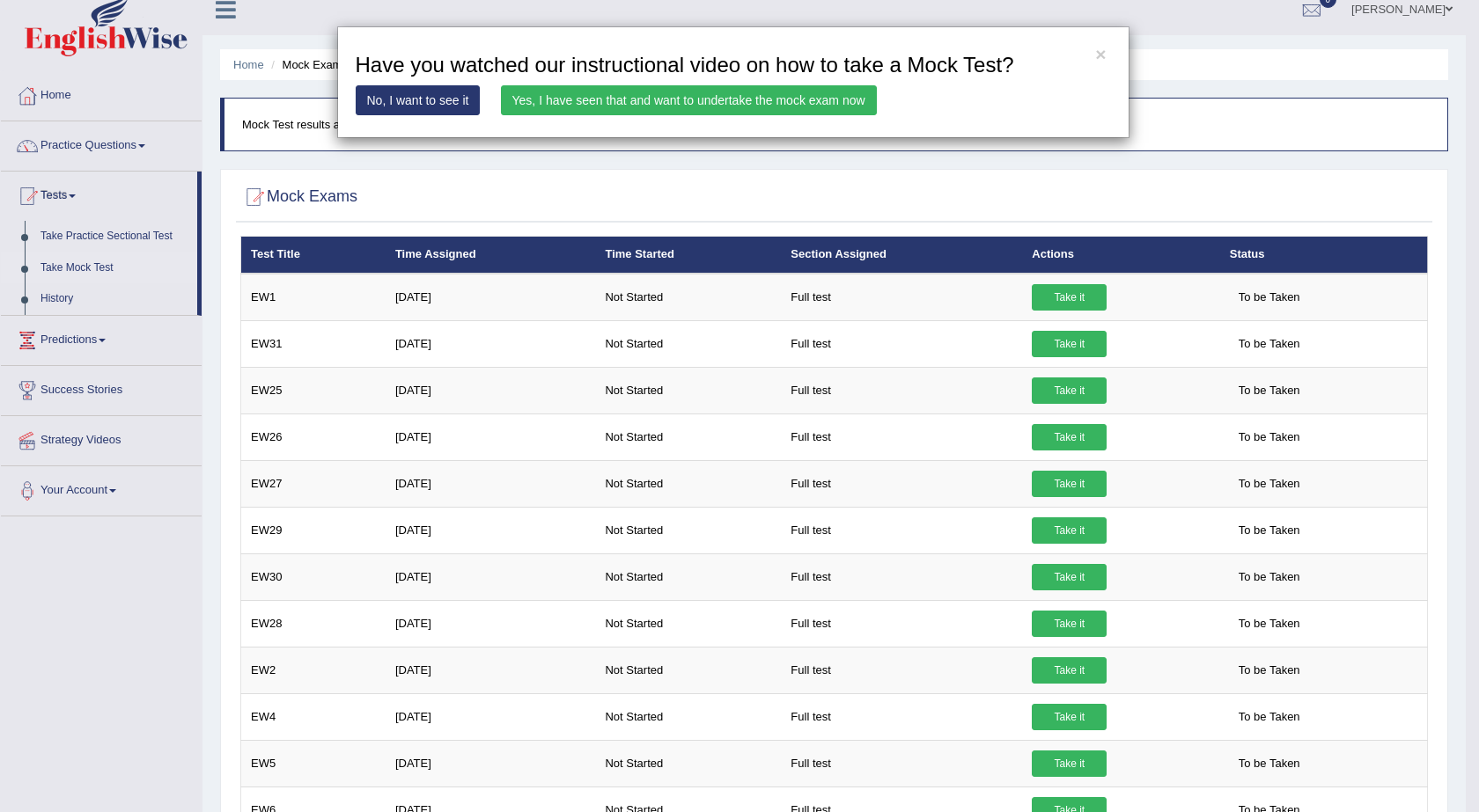
click at [731, 101] on link "Yes, I have seen that and want to undertake the mock exam now" at bounding box center [689, 101] width 376 height 30
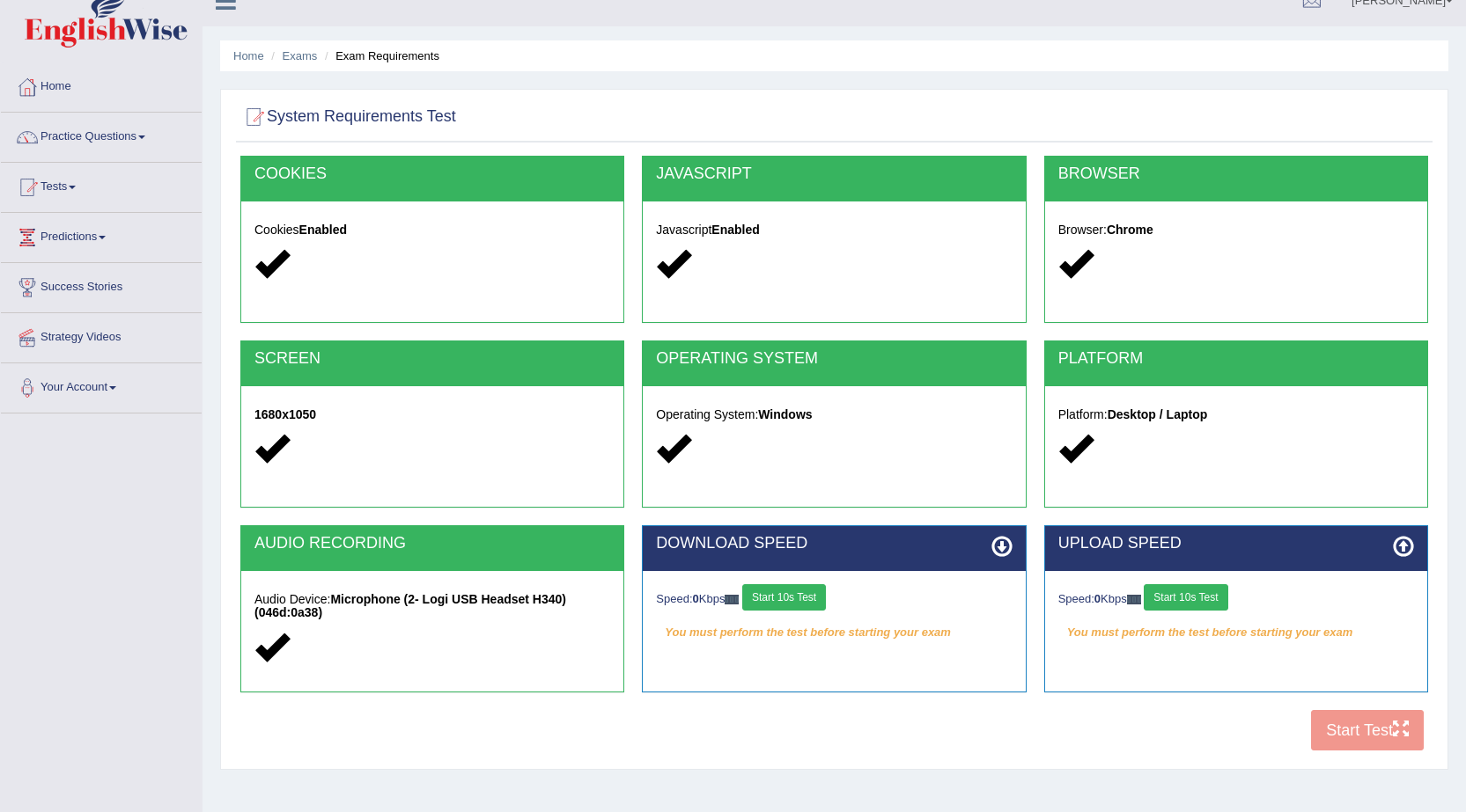
scroll to position [24, 0]
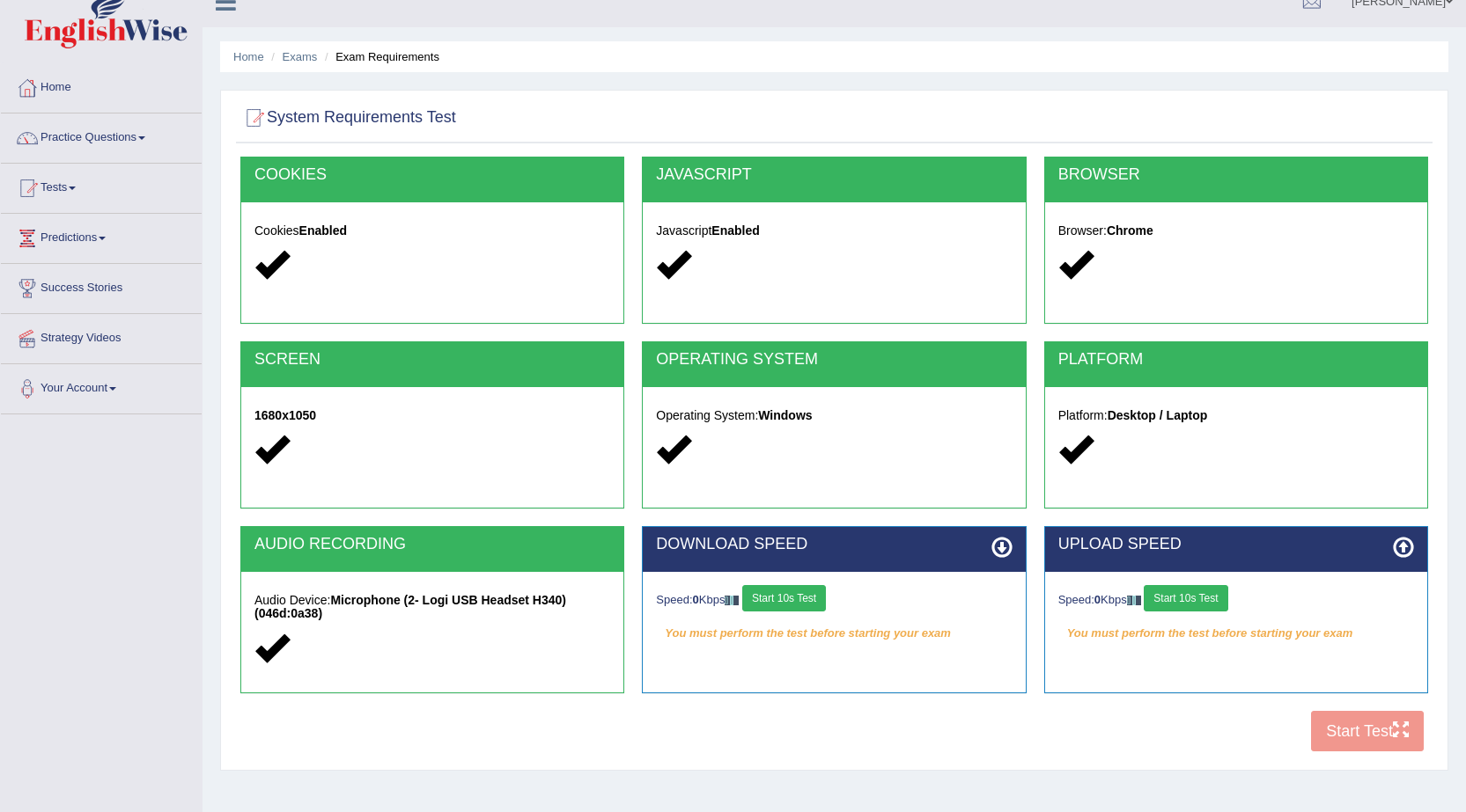
click at [1349, 732] on div "COOKIES Cookies Enabled JAVASCRIPT Javascript Enabled BROWSER Browser: Chrome S…" at bounding box center [834, 458] width 1197 height 605
click at [283, 267] on icon at bounding box center [271, 264] width 34 height 34
click at [729, 274] on div at bounding box center [833, 265] width 356 height 38
click at [520, 169] on h2 "COOKIES" at bounding box center [432, 175] width 356 height 18
click at [268, 161] on div "COOKIES" at bounding box center [432, 179] width 382 height 45
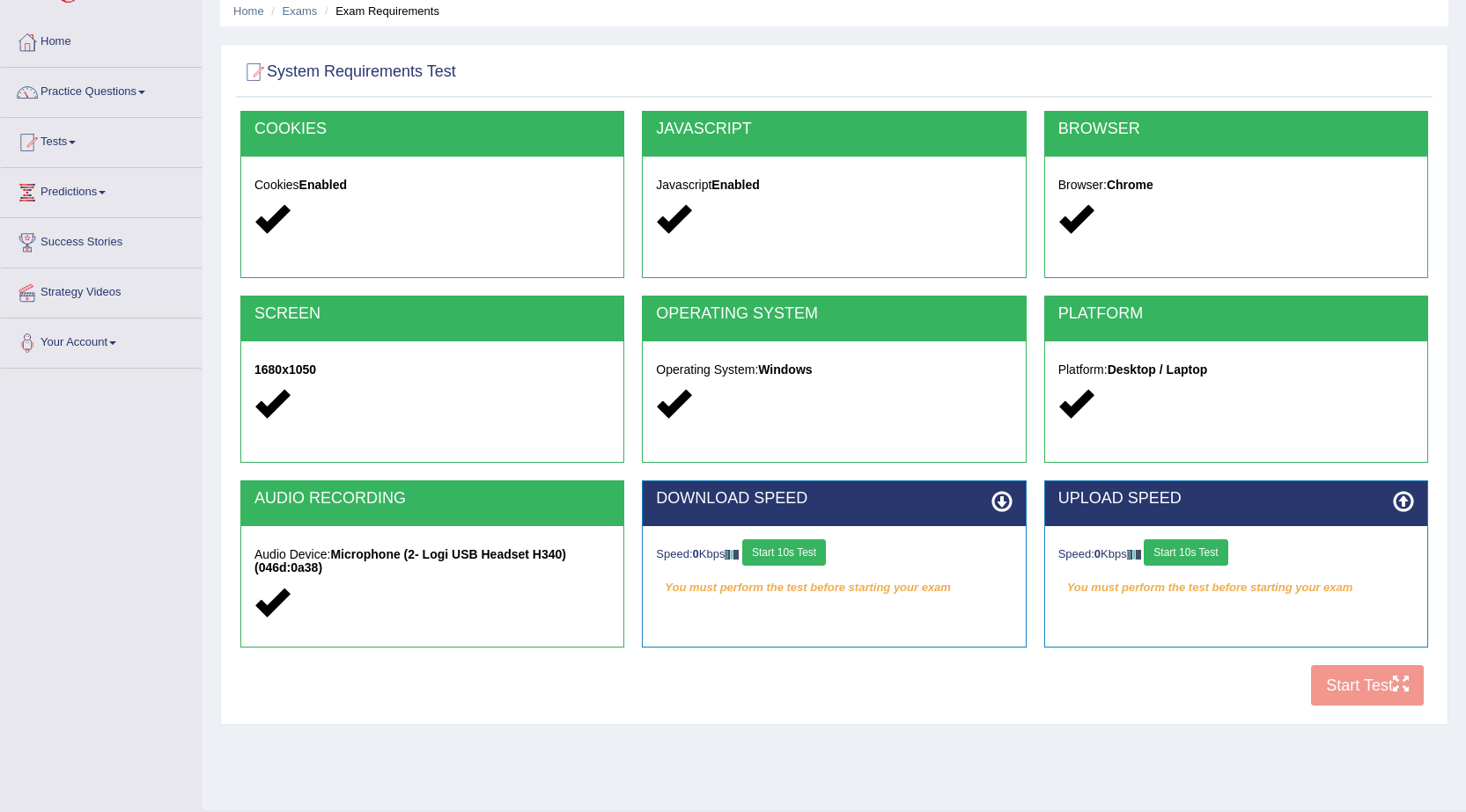
scroll to position [112, 0]
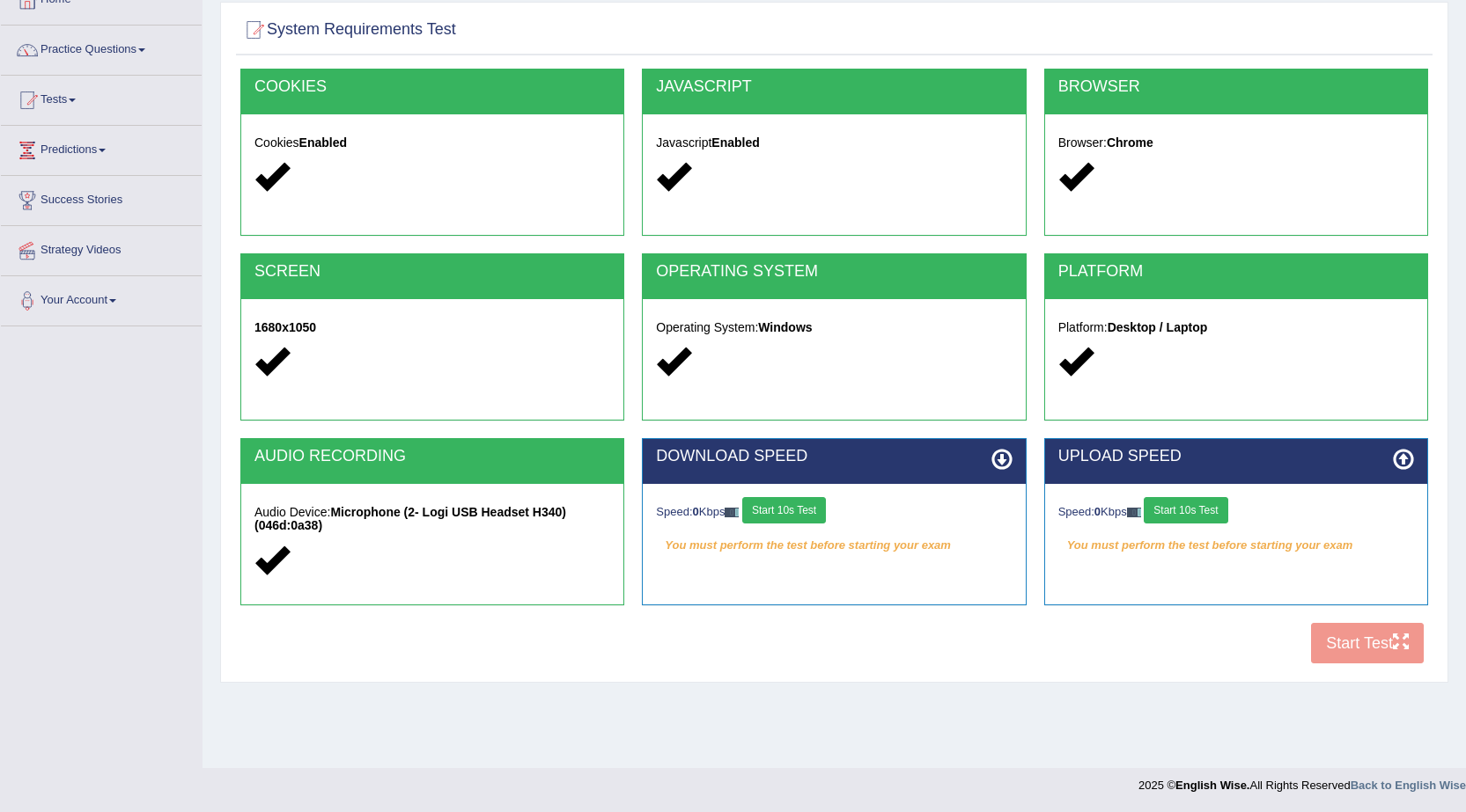
click at [1404, 634] on div "COOKIES Cookies Enabled JAVASCRIPT Javascript Enabled BROWSER Browser: Chrome S…" at bounding box center [834, 371] width 1197 height 605
click at [998, 461] on icon at bounding box center [1002, 459] width 21 height 21
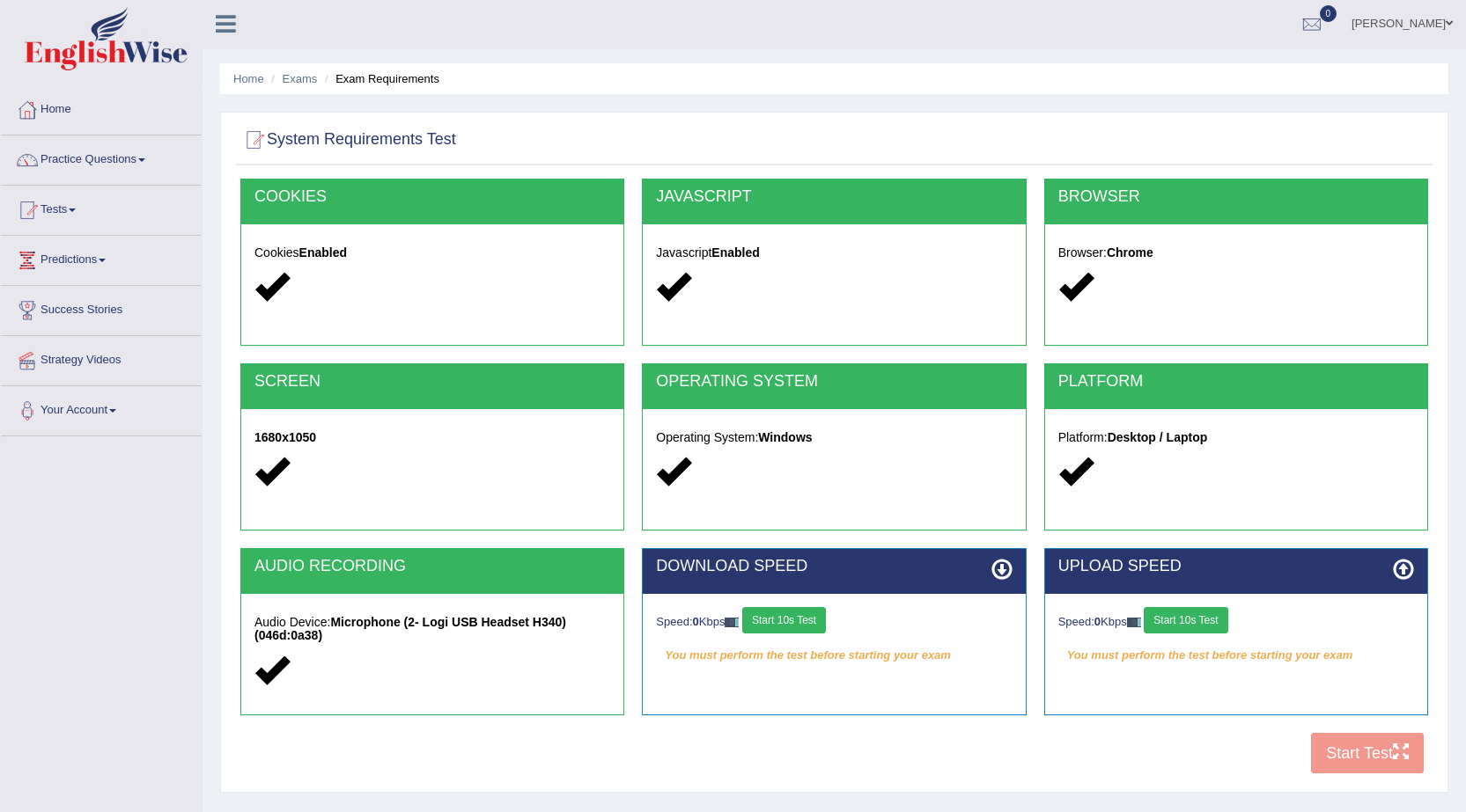
scroll to position [0, 0]
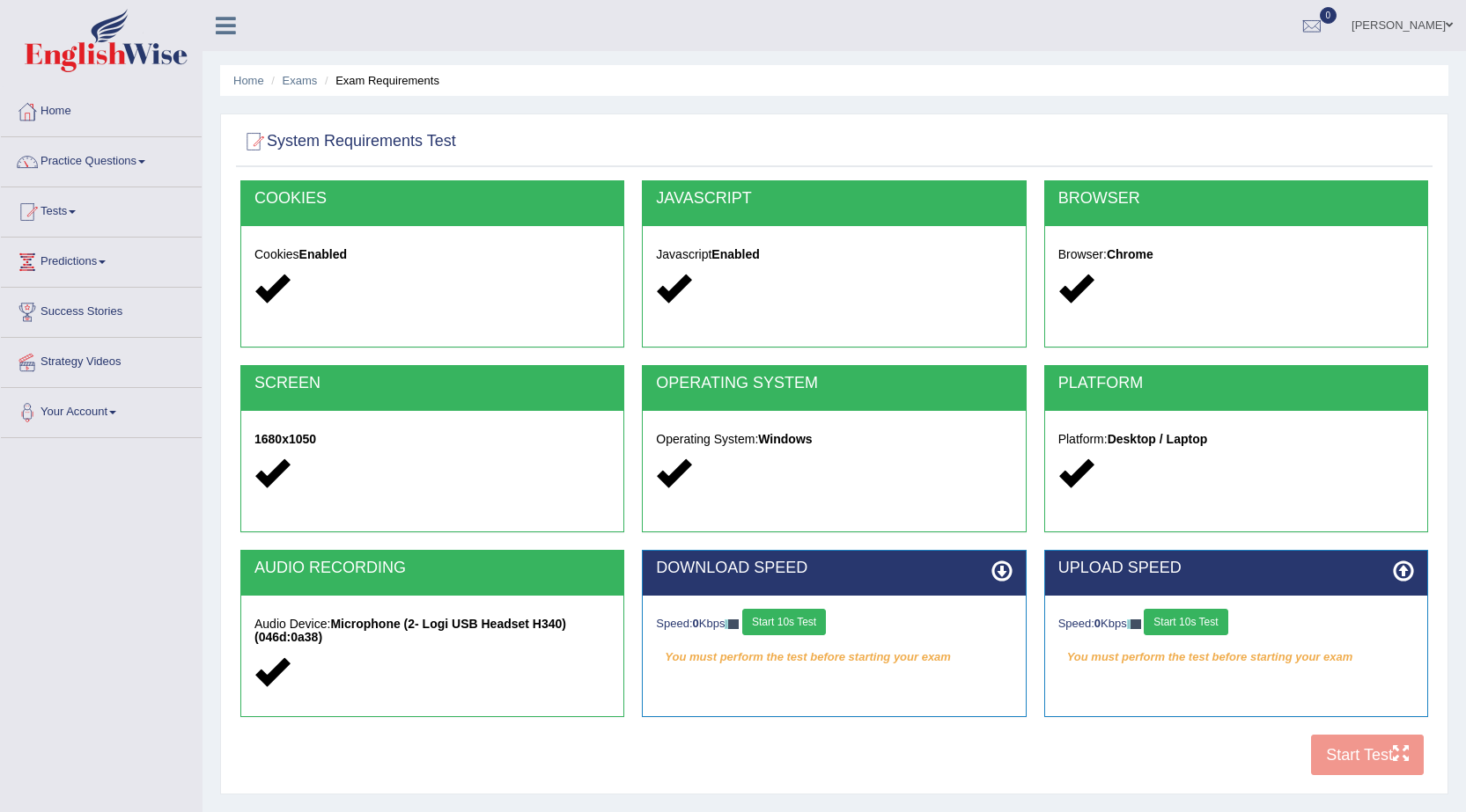
drag, startPoint x: 1076, startPoint y: 476, endPoint x: 1094, endPoint y: 462, distance: 22.8
click at [1079, 474] on icon at bounding box center [1075, 473] width 34 height 34
click at [1114, 447] on div "Platform: Desktop / Laptop" at bounding box center [1236, 459] width 382 height 96
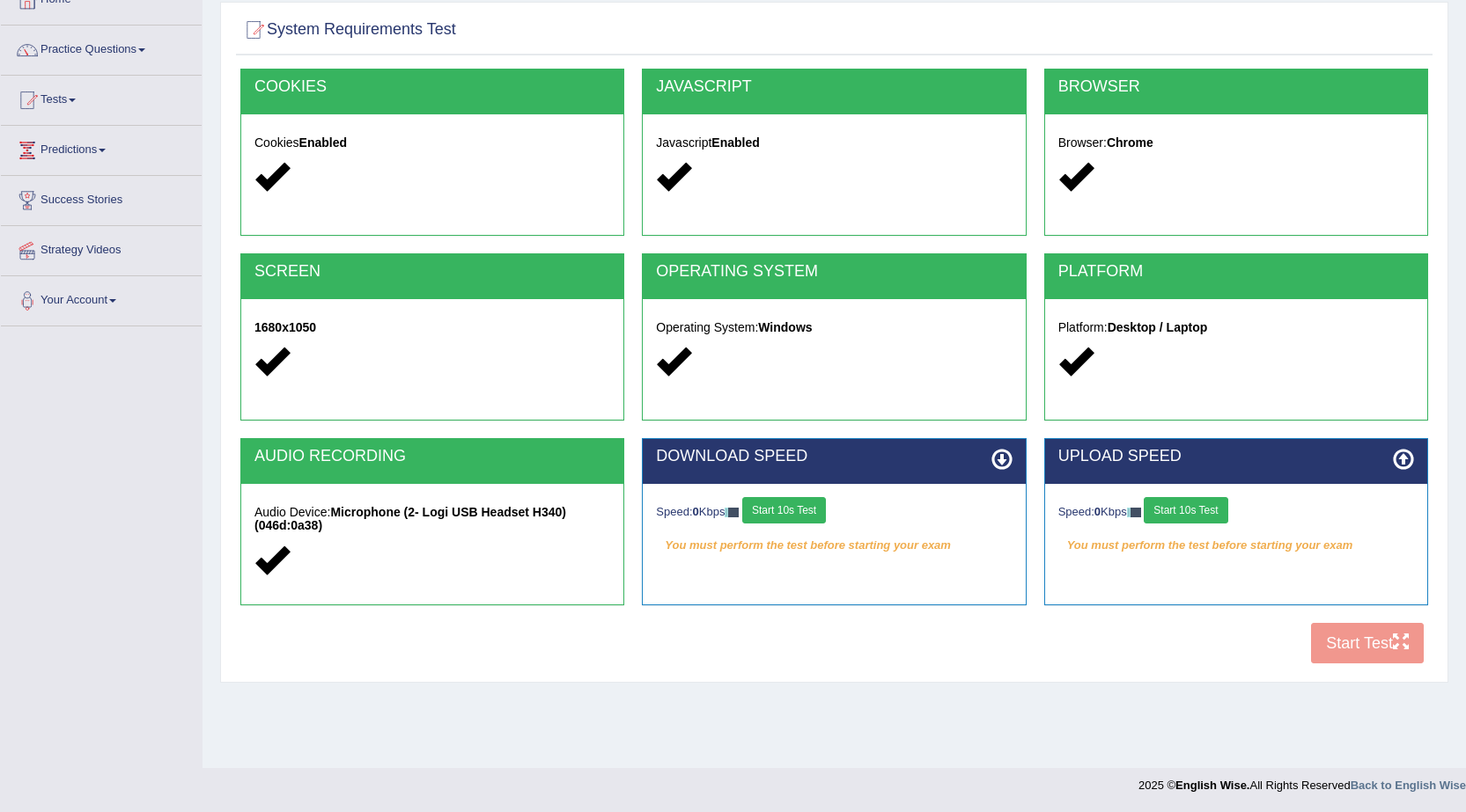
scroll to position [24, 0]
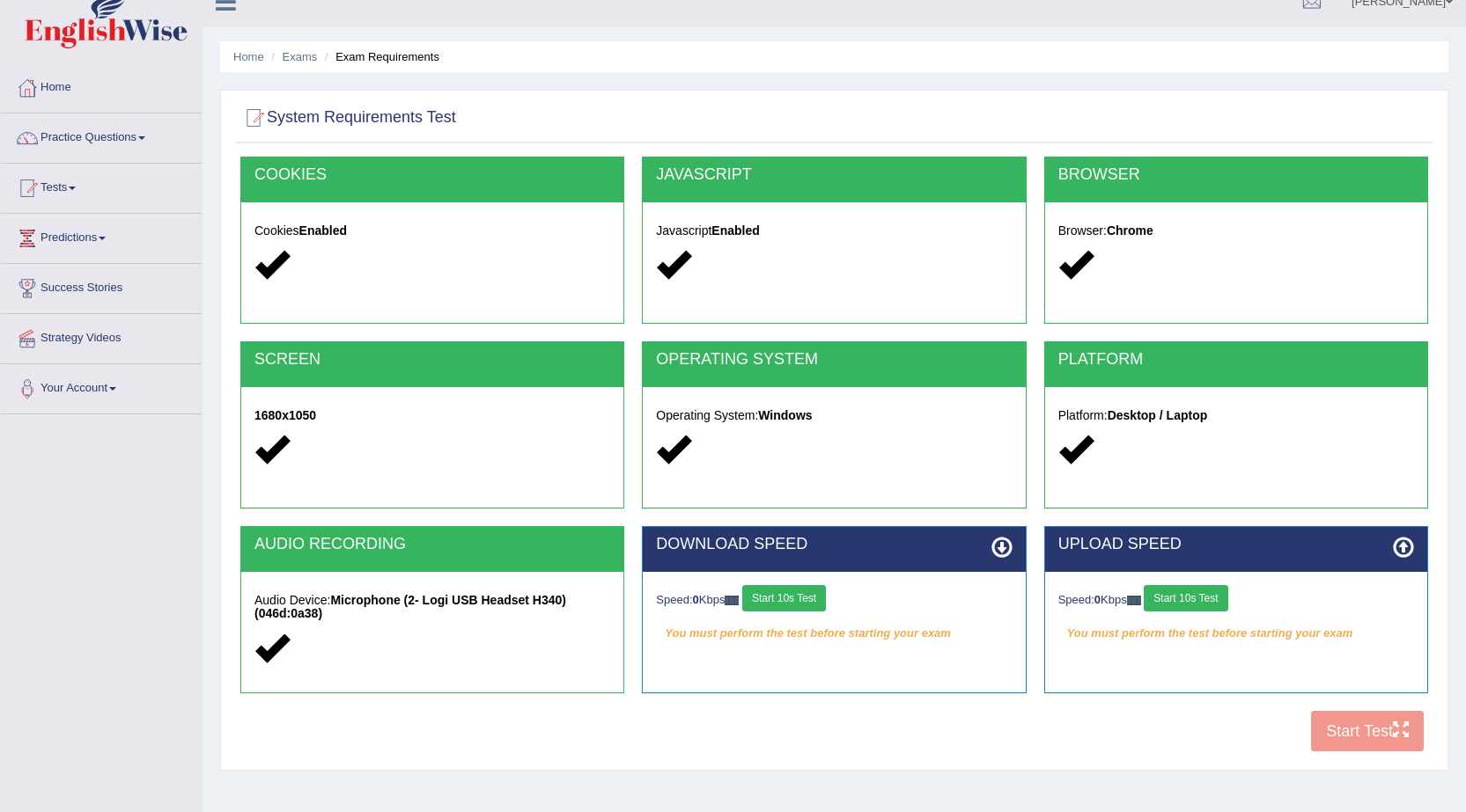
click at [769, 600] on button "Start 10s Test" at bounding box center [784, 598] width 84 height 27
click at [1197, 598] on button "Start 10s Test" at bounding box center [1186, 598] width 84 height 27
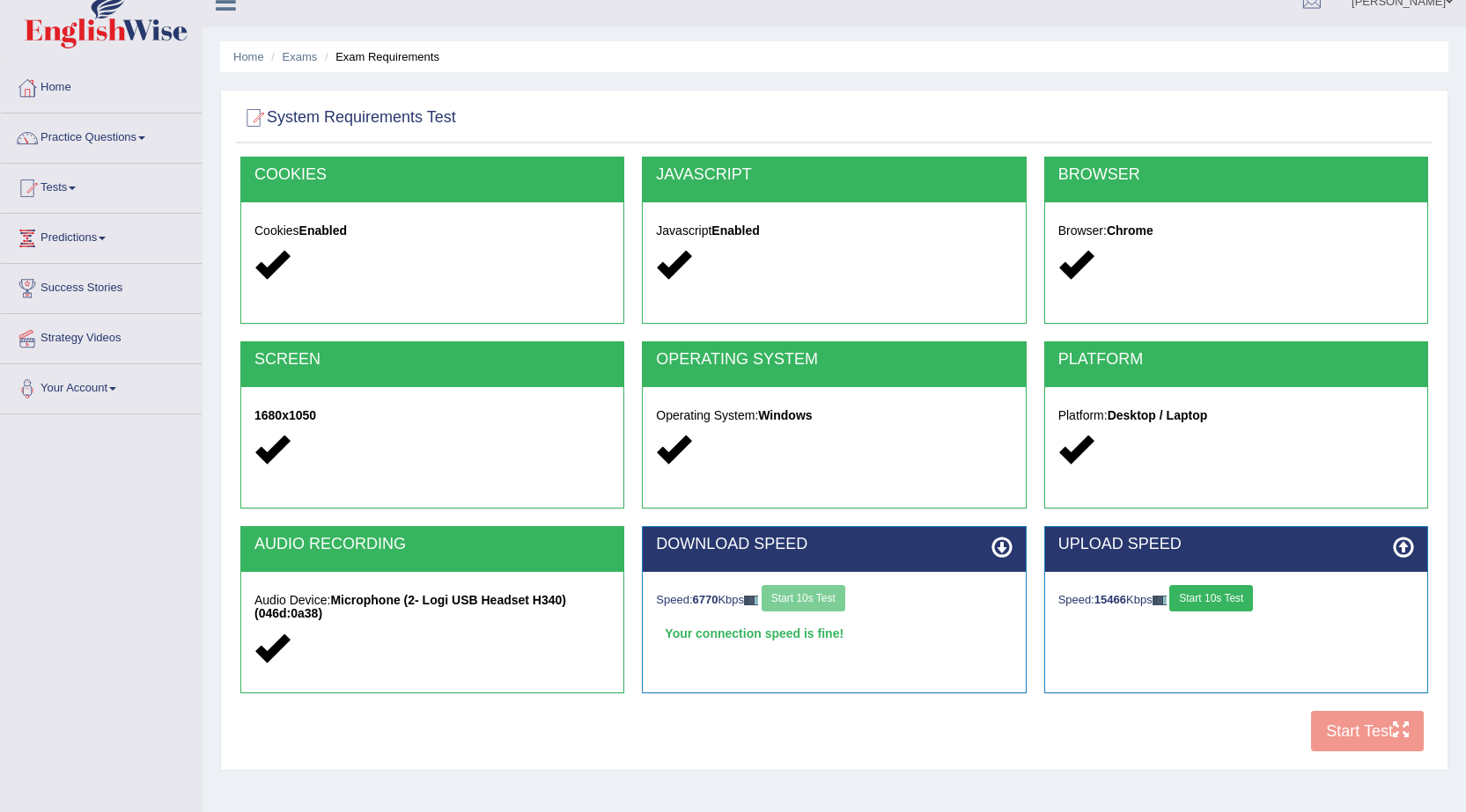
click at [1224, 605] on button "Start 10s Test" at bounding box center [1211, 598] width 84 height 27
click at [1359, 722] on button "Start Test" at bounding box center [1366, 731] width 113 height 41
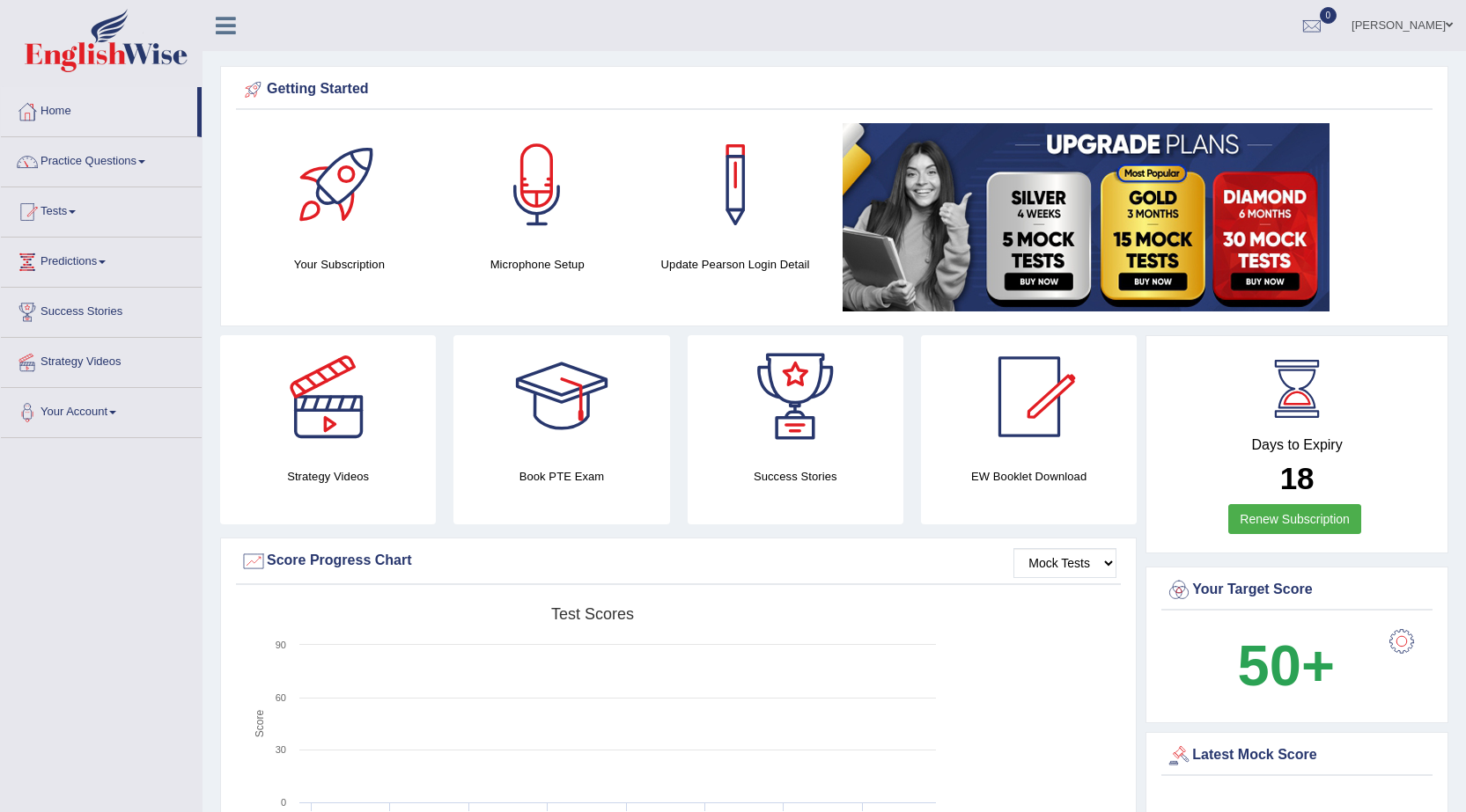
click at [1446, 21] on span at bounding box center [1449, 24] width 7 height 11
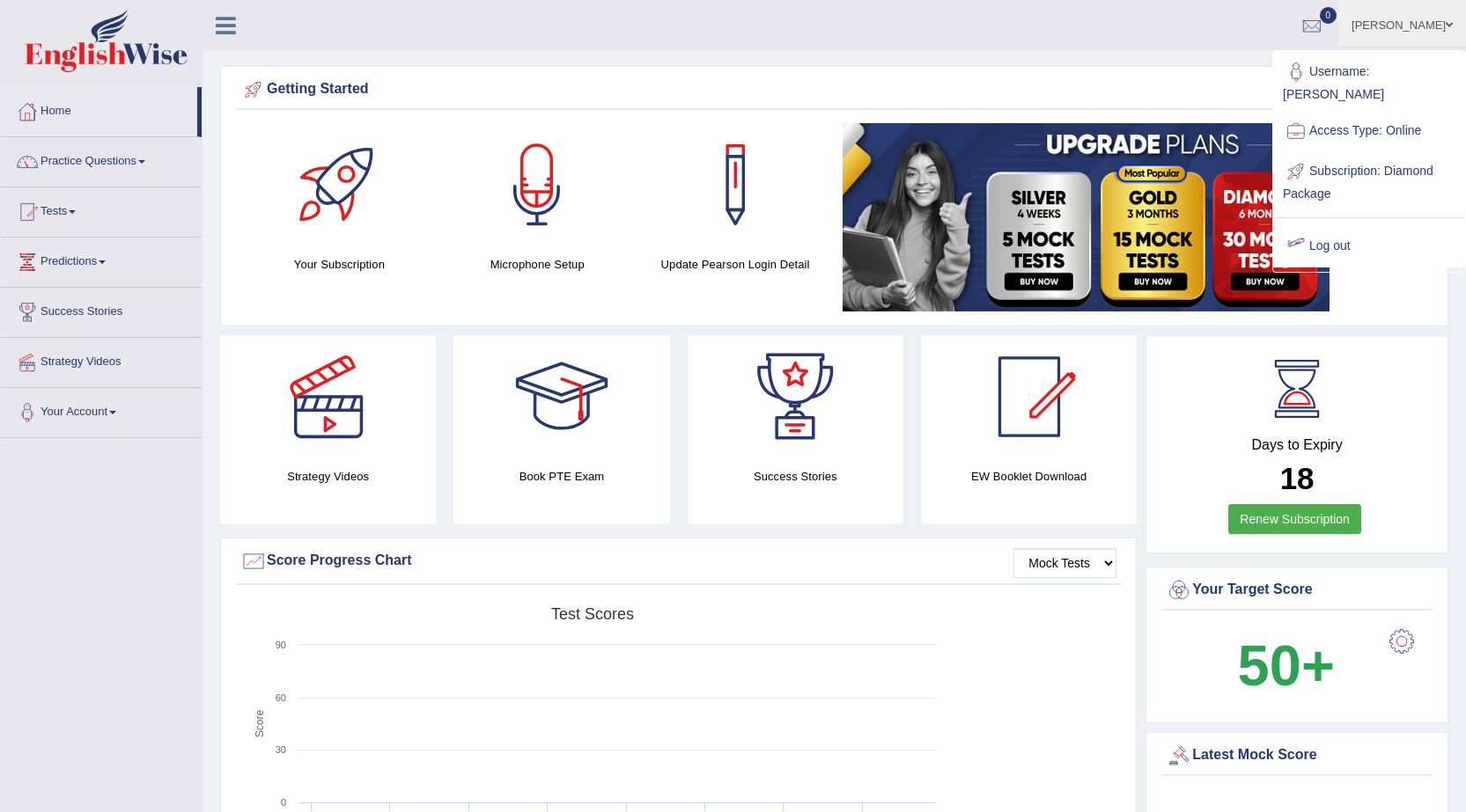
click at [1337, 233] on link "Log out" at bounding box center [1368, 246] width 190 height 41
